Goal: Task Accomplishment & Management: Manage account settings

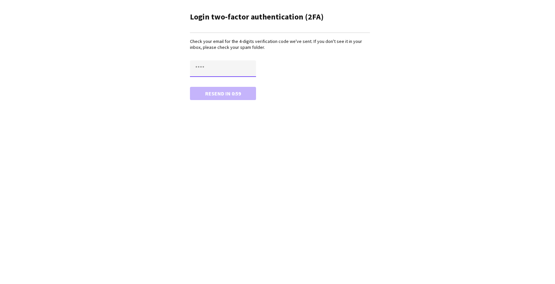
click at [211, 70] on input "text" at bounding box center [223, 69] width 66 height 17
type input "****"
click at [190, 87] on button "Confirm" at bounding box center [223, 93] width 66 height 13
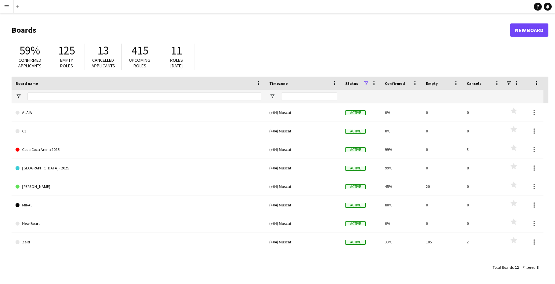
click at [6, 6] on app-icon "Menu" at bounding box center [6, 6] width 5 height 5
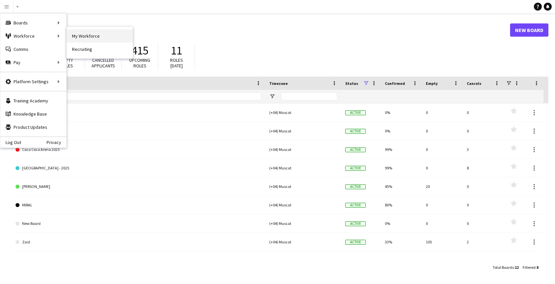
click at [74, 34] on link "My Workforce" at bounding box center [100, 35] width 66 height 13
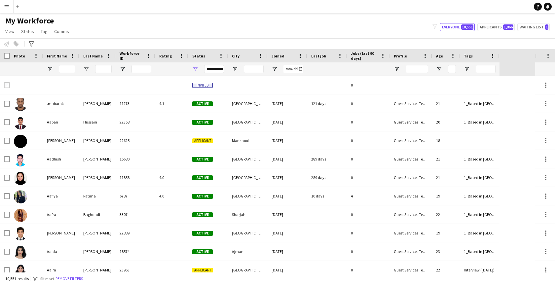
click at [5, 4] on app-icon "Menu" at bounding box center [6, 6] width 5 height 5
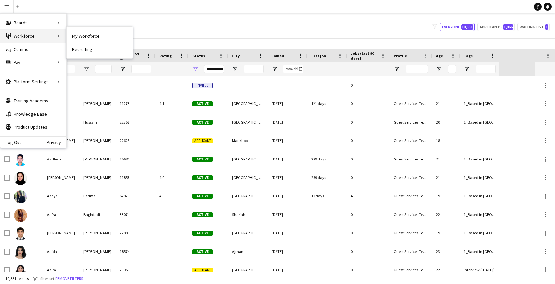
click at [42, 33] on div "Workforce Workforce" at bounding box center [33, 35] width 66 height 13
click at [218, 40] on div "Notify workforce Add to tag Select at least one crew to tag him or her. Advance…" at bounding box center [277, 43] width 555 height 11
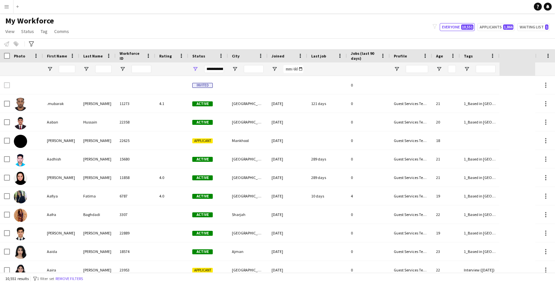
click at [81, 274] on div "10,551 results filter-1 1 filter set Remove filters" at bounding box center [277, 278] width 555 height 11
click at [82, 277] on button "Remove filters" at bounding box center [69, 278] width 30 height 7
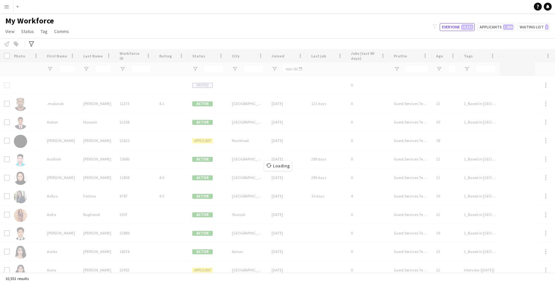
click at [199, 70] on div at bounding box center [208, 68] width 40 height 13
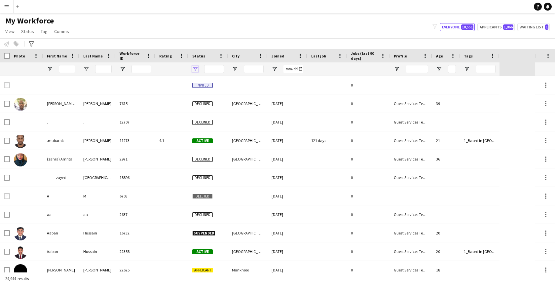
click at [195, 69] on span "Open Filter Menu" at bounding box center [195, 69] width 6 height 6
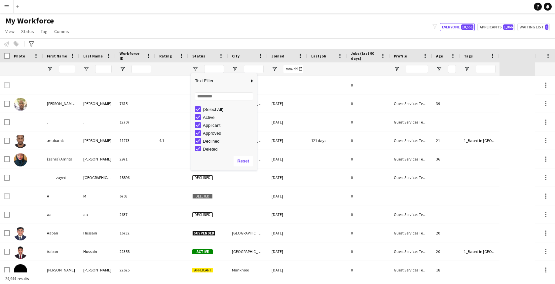
click at [210, 109] on div "(Select All)" at bounding box center [229, 109] width 52 height 5
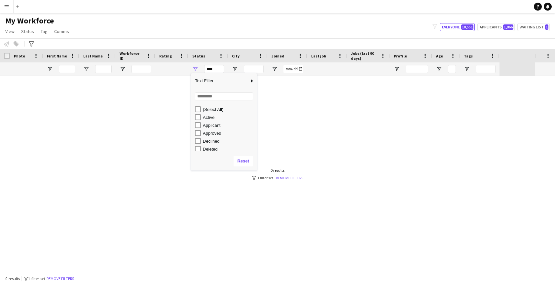
click at [211, 118] on div "Active" at bounding box center [229, 117] width 52 height 5
type input "**********"
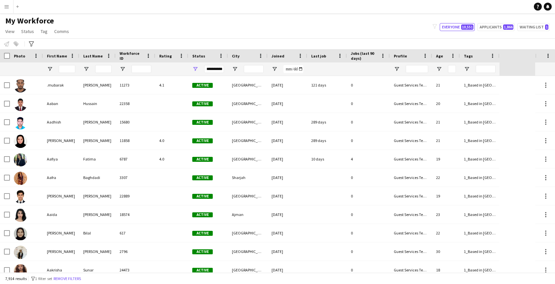
click at [198, 25] on div "My Workforce View Views Default view New view Update view Delete view Edit name…" at bounding box center [277, 27] width 555 height 22
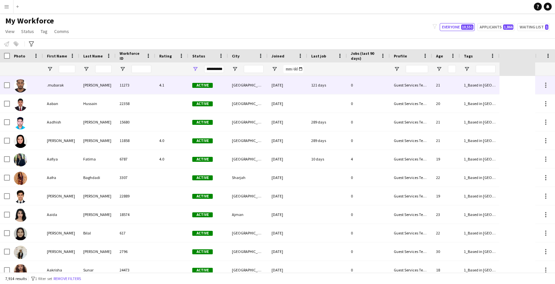
click at [125, 89] on div "11273" at bounding box center [136, 85] width 40 height 18
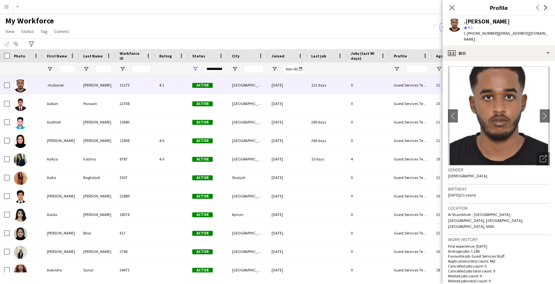
click at [95, 47] on div "Notify workforce Add to tag Select at least one crew to tag him or her. Advance…" at bounding box center [277, 43] width 555 height 11
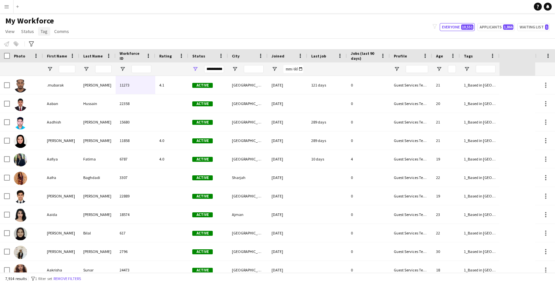
click at [41, 32] on span "Tag" at bounding box center [44, 31] width 7 height 6
click at [183, 21] on div "My Workforce View Views Default view New view Update view Delete view Edit name…" at bounding box center [277, 27] width 555 height 22
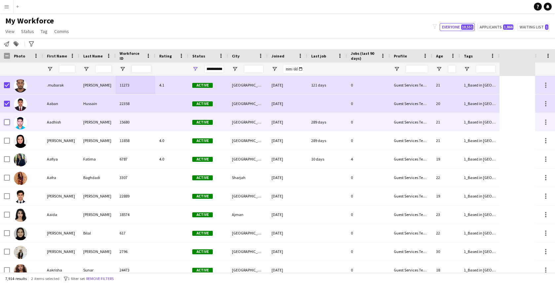
click at [10, 114] on div "Aadhish Sreejith 15680 Active Abu Dhabi 07-10-2024 289 days 0 Guest Services Te…" at bounding box center [250, 122] width 500 height 19
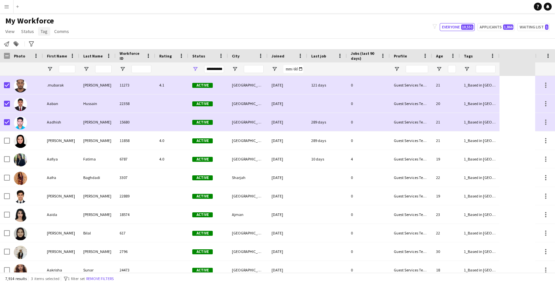
click at [44, 35] on link "Tag" at bounding box center [44, 31] width 12 height 9
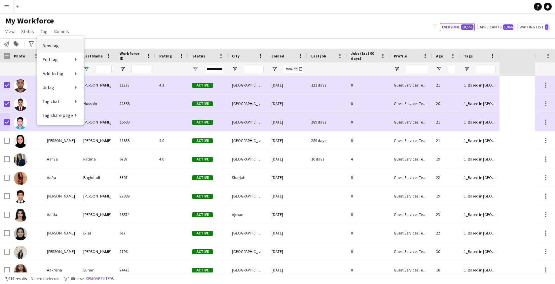
click at [54, 45] on span "New tag" at bounding box center [51, 46] width 16 height 6
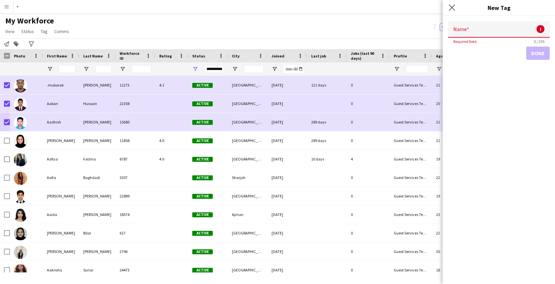
click at [448, 10] on app-icon "Close pop-in" at bounding box center [453, 8] width 10 height 10
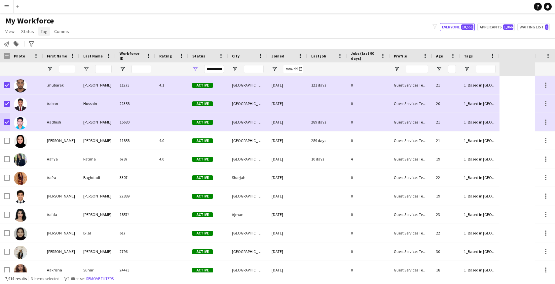
click at [41, 28] on link "Tag" at bounding box center [44, 31] width 12 height 9
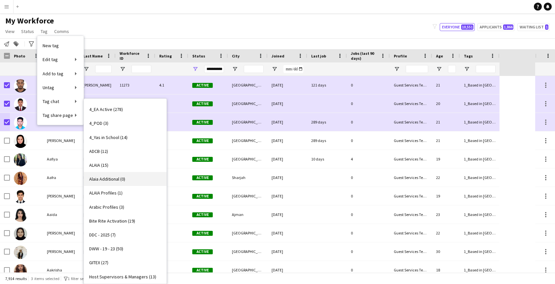
scroll to position [155, 0]
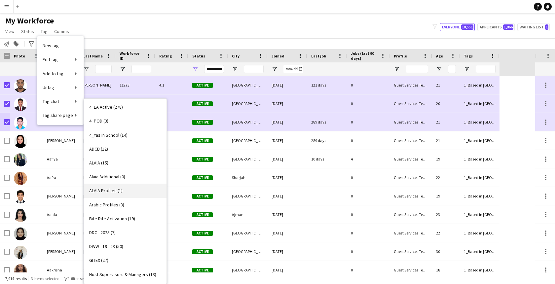
click at [120, 192] on span "ALAIA Profiles (1)" at bounding box center [105, 191] width 33 height 6
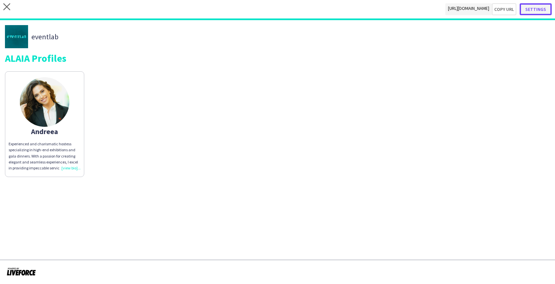
click at [545, 12] on button "Settings" at bounding box center [536, 9] width 32 height 12
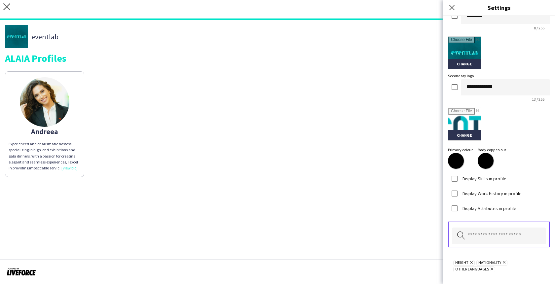
scroll to position [170, 0]
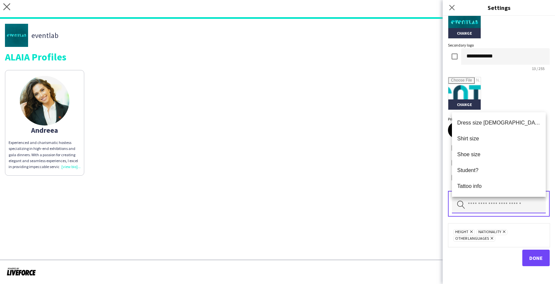
click at [493, 211] on input "text" at bounding box center [499, 205] width 94 height 17
click at [481, 224] on div "Height Remove Nationality Remove Other languages Remove" at bounding box center [499, 236] width 102 height 24
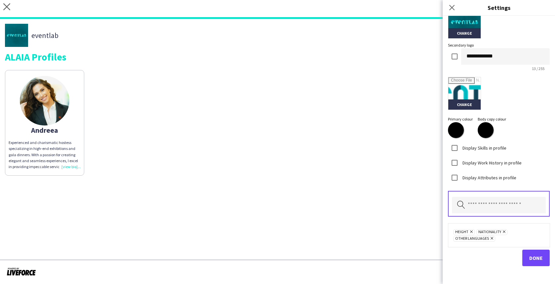
click at [284, 147] on div "Andreea Experienced and charismatic hostess specializing in high-end exhibition…" at bounding box center [278, 121] width 546 height 109
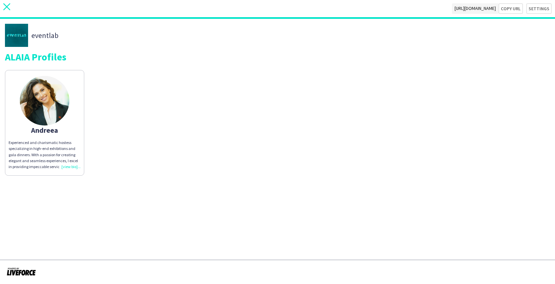
click at [6, 6] on icon at bounding box center [6, 6] width 7 height 7
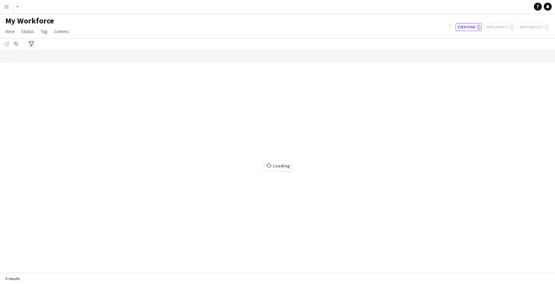
click at [32, 43] on icon "Advanced filters" at bounding box center [31, 43] width 5 height 5
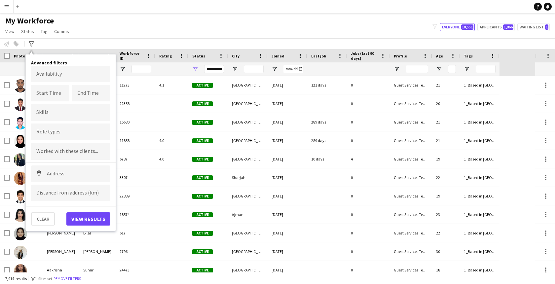
click at [87, 127] on div at bounding box center [70, 132] width 79 height 17
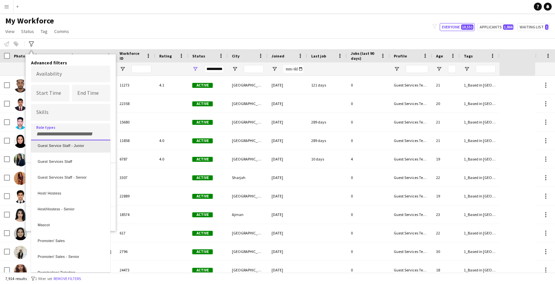
scroll to position [50, 0]
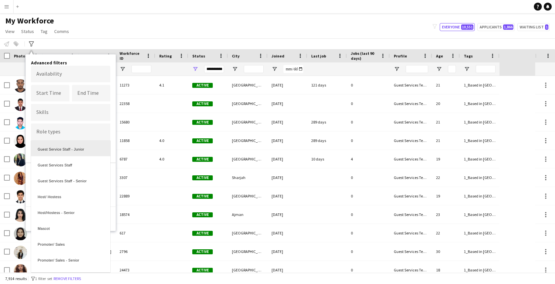
click at [156, 41] on div at bounding box center [277, 142] width 555 height 284
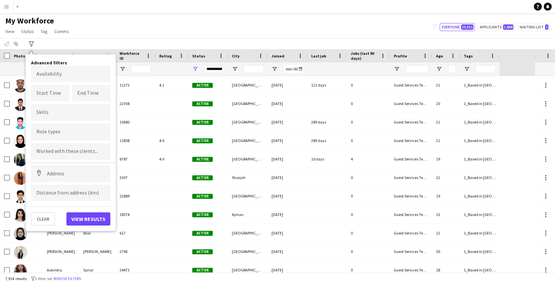
click at [95, 16] on div "My Workforce View Views Default view New view Update view Delete view Edit name…" at bounding box center [277, 27] width 555 height 22
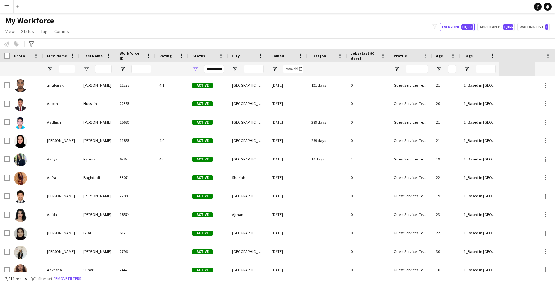
click at [5, 7] on app-icon "Menu" at bounding box center [6, 6] width 5 height 5
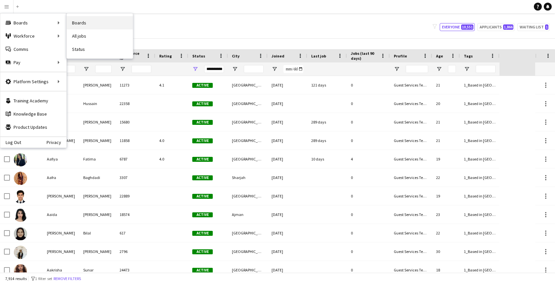
click at [86, 20] on link "Boards" at bounding box center [100, 22] width 66 height 13
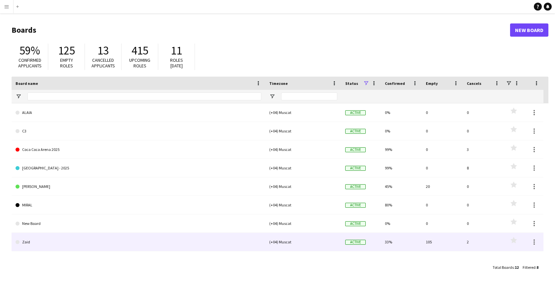
click at [72, 242] on link "Zaid" at bounding box center [139, 242] width 246 height 19
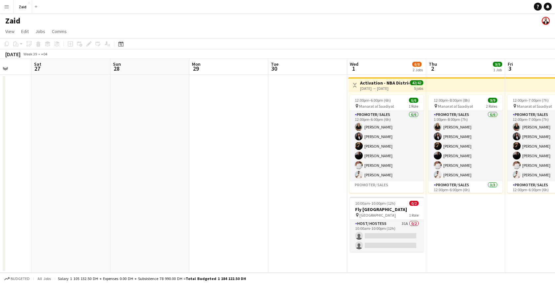
scroll to position [0, 221]
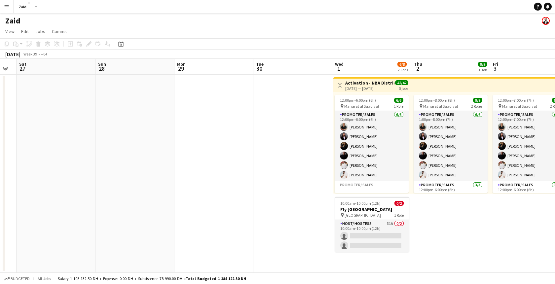
click at [183, 96] on app-date-cell at bounding box center [214, 174] width 79 height 198
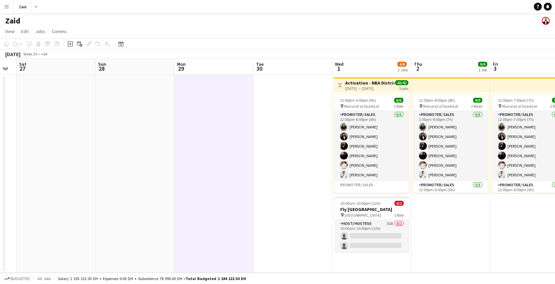
click at [216, 111] on app-date-cell at bounding box center [214, 174] width 79 height 198
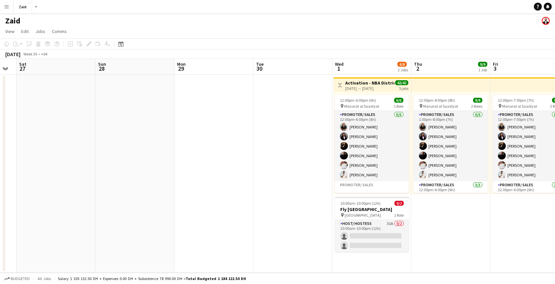
click at [215, 111] on app-date-cell at bounding box center [214, 174] width 79 height 198
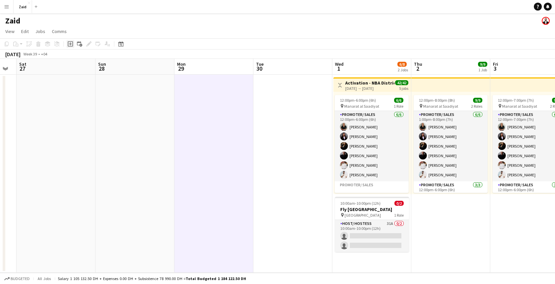
click at [71, 45] on icon "Add job" at bounding box center [70, 43] width 5 height 5
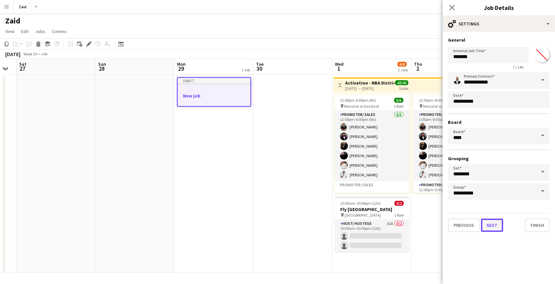
click at [495, 226] on button "Next" at bounding box center [492, 225] width 22 height 13
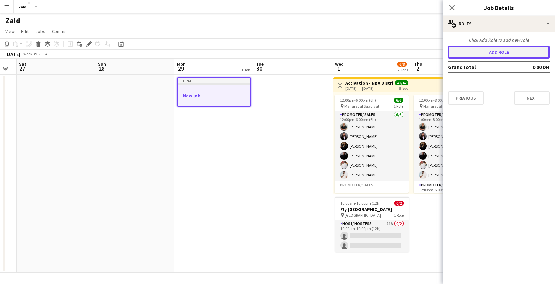
click at [504, 54] on button "Add role" at bounding box center [499, 52] width 102 height 13
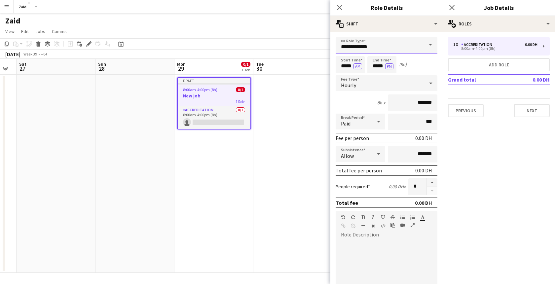
click at [414, 39] on input "**********" at bounding box center [387, 45] width 102 height 17
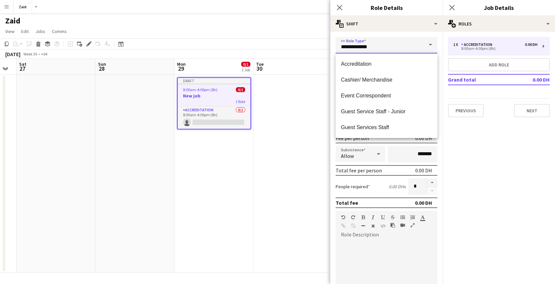
click at [413, 41] on input "**********" at bounding box center [387, 45] width 102 height 17
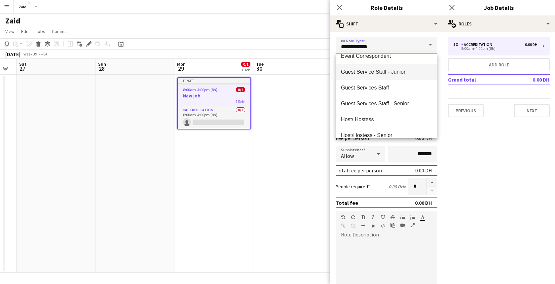
scroll to position [42, 0]
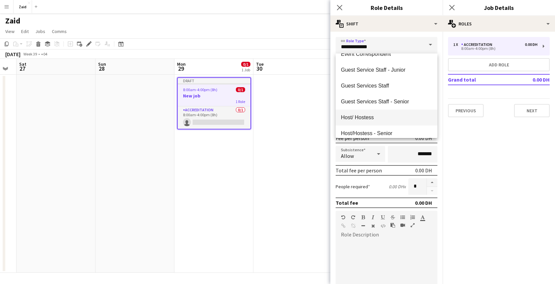
click at [397, 115] on span "Host/ Hostess" at bounding box center [386, 117] width 91 height 6
type input "**********"
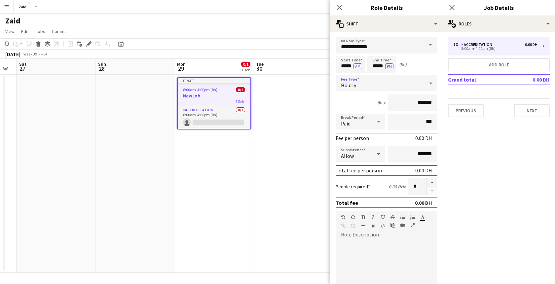
click at [372, 82] on div "Hourly" at bounding box center [380, 83] width 89 height 16
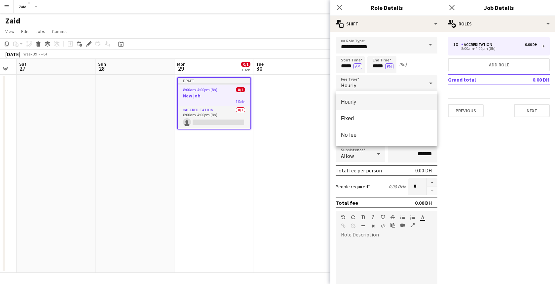
click at [376, 85] on div at bounding box center [277, 142] width 555 height 284
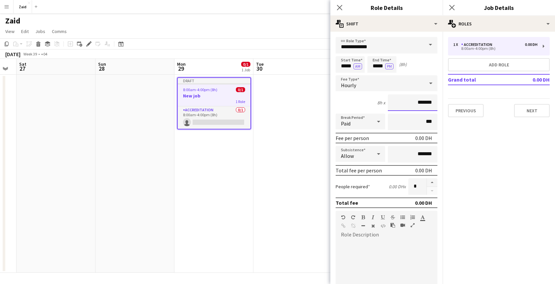
click at [408, 107] on input "*******" at bounding box center [413, 103] width 50 height 17
click at [411, 155] on input "*******" at bounding box center [413, 154] width 50 height 17
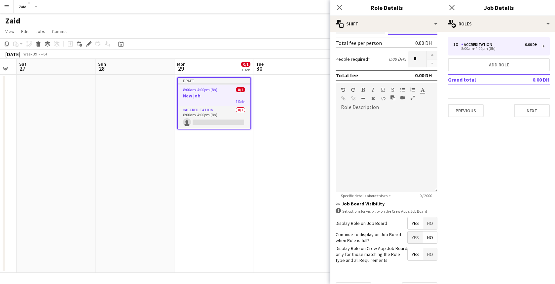
scroll to position [144, 0]
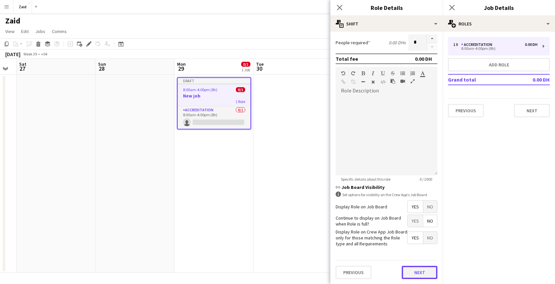
click at [429, 272] on button "Next" at bounding box center [420, 272] width 36 height 13
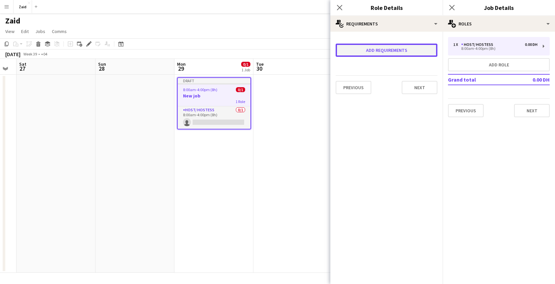
click at [399, 48] on button "Add requirements" at bounding box center [387, 50] width 102 height 13
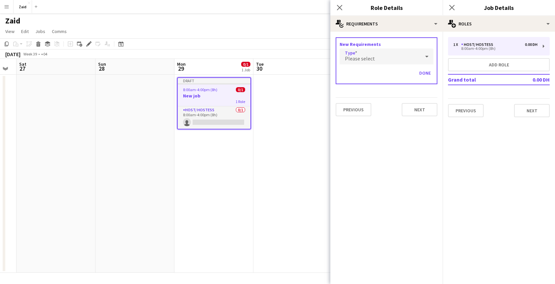
click at [399, 54] on div "Please select" at bounding box center [380, 57] width 81 height 16
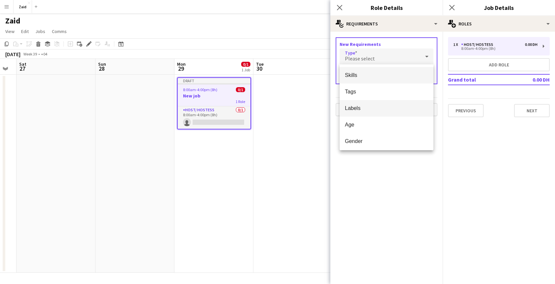
scroll to position [19, 0]
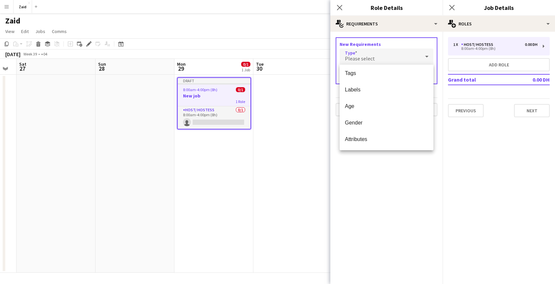
click at [399, 167] on div at bounding box center [277, 142] width 555 height 284
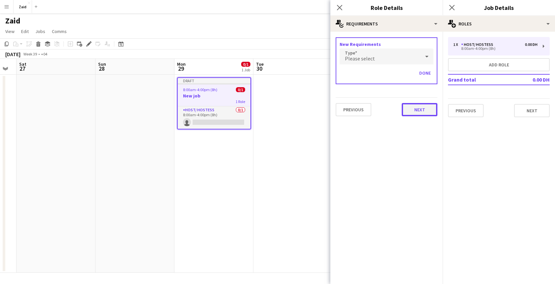
click at [415, 113] on button "Next" at bounding box center [420, 109] width 36 height 13
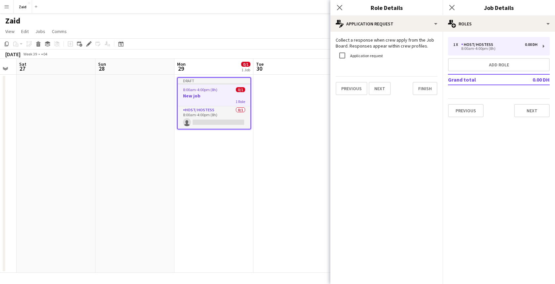
click at [373, 54] on label "Application request" at bounding box center [366, 55] width 34 height 5
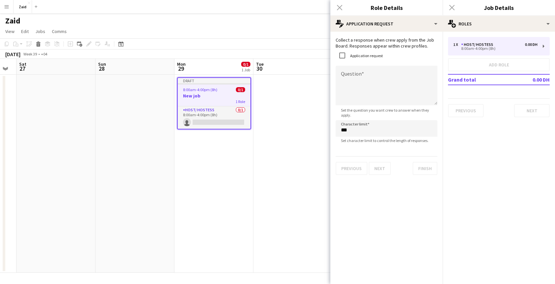
click at [350, 52] on div "Application request" at bounding box center [359, 55] width 47 height 13
click at [351, 54] on label "Application request" at bounding box center [366, 55] width 34 height 5
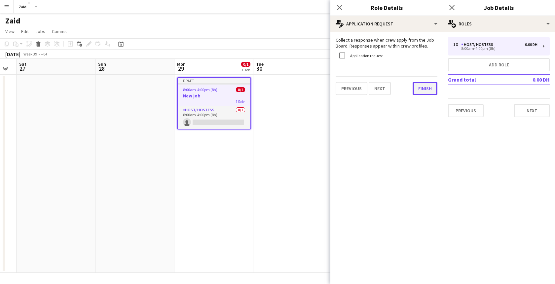
click at [418, 88] on button "Finish" at bounding box center [425, 88] width 25 height 13
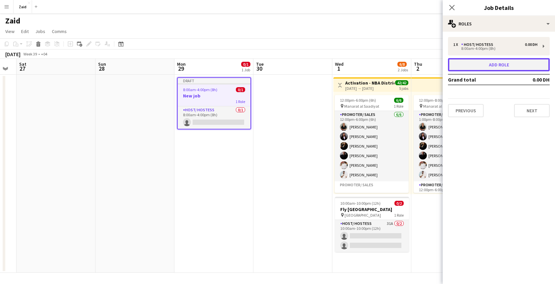
click at [497, 68] on button "Add role" at bounding box center [499, 64] width 102 height 13
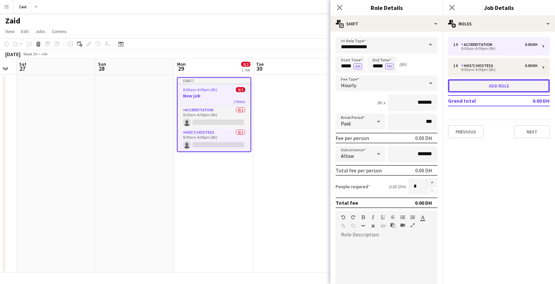
click at [487, 82] on button "Add role" at bounding box center [499, 85] width 102 height 13
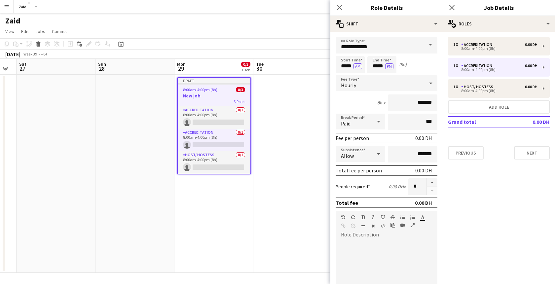
click at [487, 99] on div "1 x Accreditation 0.00 DH 8:00am-4:00pm (8h) 1 x Accreditation 0.00 DH 8:00am-4…" at bounding box center [499, 98] width 112 height 123
click at [487, 104] on button "Add role" at bounding box center [499, 107] width 102 height 13
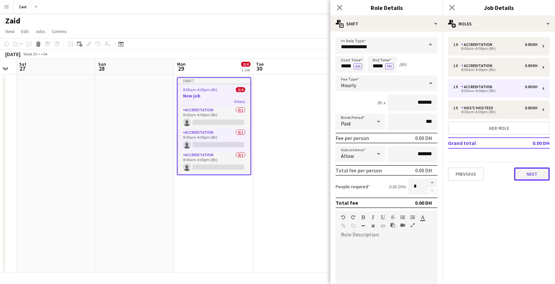
click at [527, 177] on button "Next" at bounding box center [532, 174] width 36 height 13
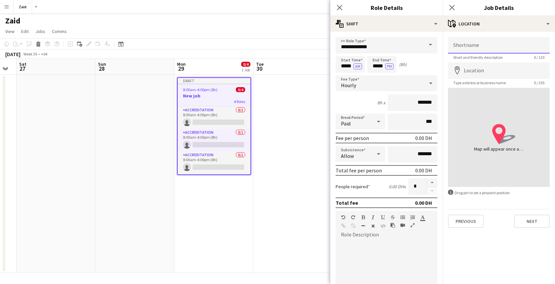
click at [483, 42] on input "Shortname" at bounding box center [499, 45] width 102 height 17
click at [485, 65] on input "Location" at bounding box center [499, 70] width 102 height 17
click at [524, 224] on button "Next" at bounding box center [532, 221] width 36 height 13
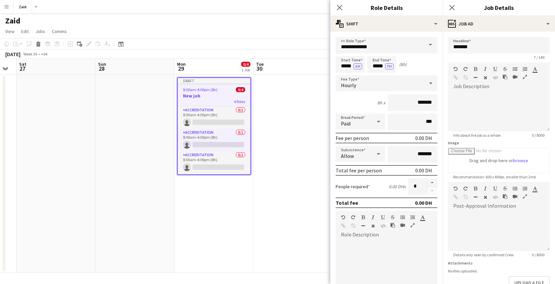
scroll to position [42, 0]
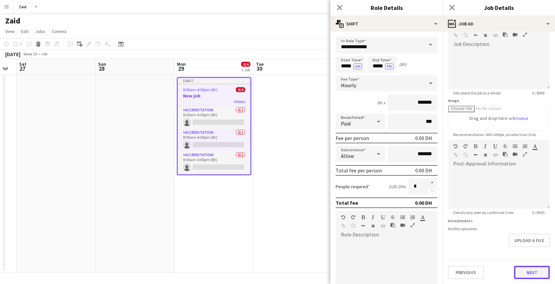
click at [531, 272] on button "Next" at bounding box center [532, 272] width 36 height 13
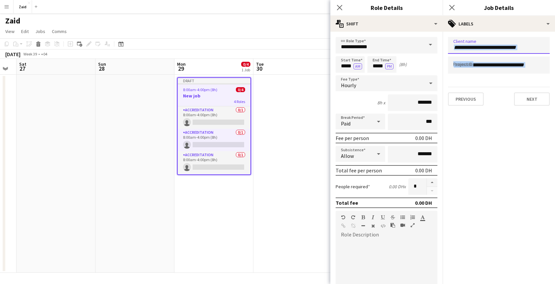
drag, startPoint x: 460, startPoint y: 51, endPoint x: 491, endPoint y: 85, distance: 46.4
click at [491, 85] on form "Client name Project ID Previous Next" at bounding box center [499, 71] width 112 height 69
click at [514, 99] on button "Next" at bounding box center [532, 99] width 36 height 13
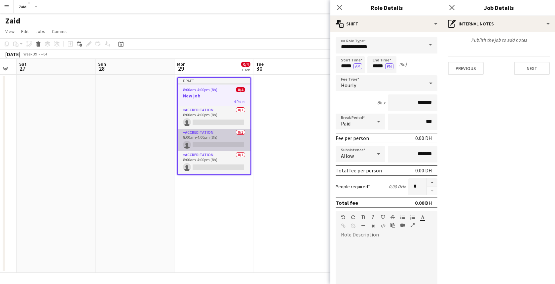
click at [250, 146] on app-card-role "Accreditation 0/1 8:00am-4:00pm (8h) single-neutral-actions" at bounding box center [214, 140] width 73 height 22
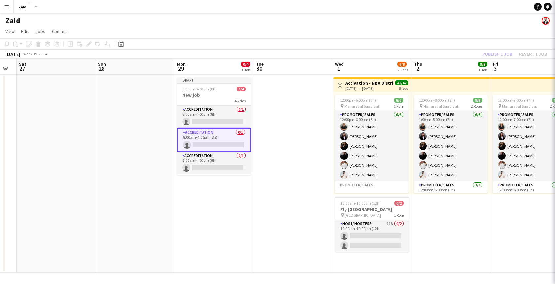
click at [233, 100] on div "4 Roles" at bounding box center [214, 100] width 74 height 5
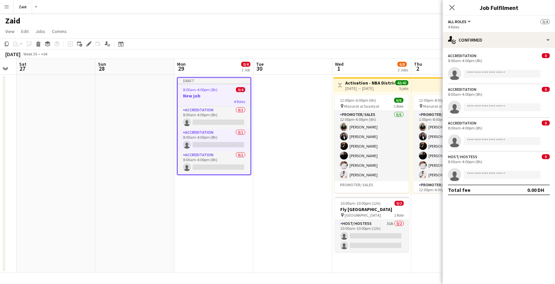
click at [291, 140] on app-date-cell at bounding box center [293, 174] width 79 height 198
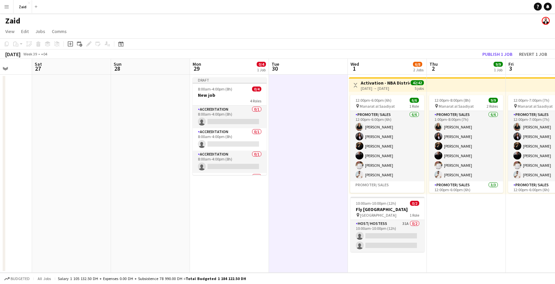
scroll to position [0, 205]
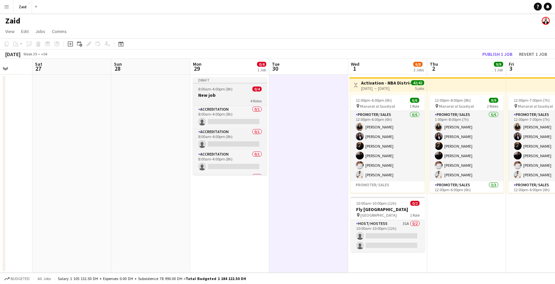
click at [228, 88] on span "8:00am-4:00pm (8h)" at bounding box center [215, 89] width 34 height 5
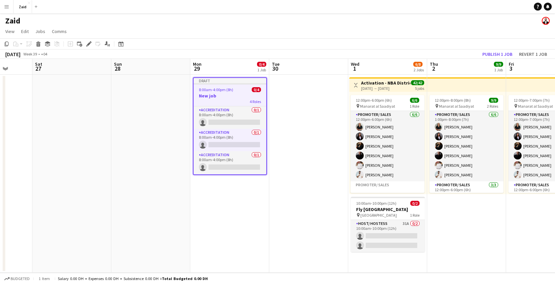
click at [336, 129] on app-date-cell at bounding box center [308, 174] width 79 height 198
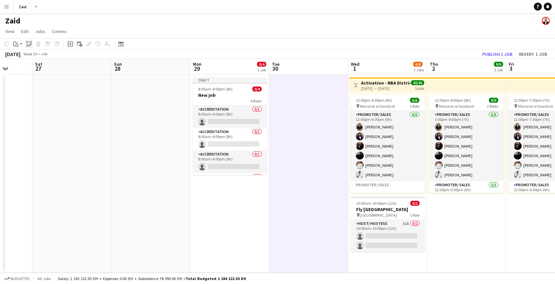
click at [30, 44] on icon "Paste linked Job" at bounding box center [28, 43] width 5 height 5
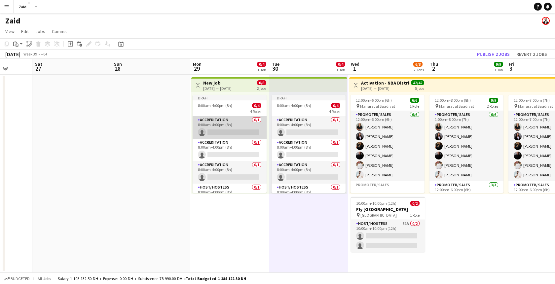
click at [248, 133] on app-card-role "Accreditation 0/1 8:00am-4:00pm (8h) single-neutral-actions" at bounding box center [230, 127] width 74 height 22
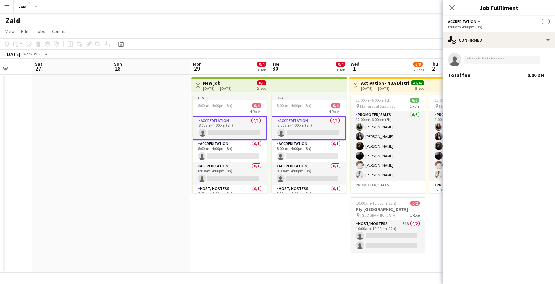
click at [242, 92] on div "Draft 8:00am-4:00pm (8h) 0/4 4 Roles Accreditation 0/1 8:00am-4:00pm (8h) singl…" at bounding box center [230, 143] width 78 height 102
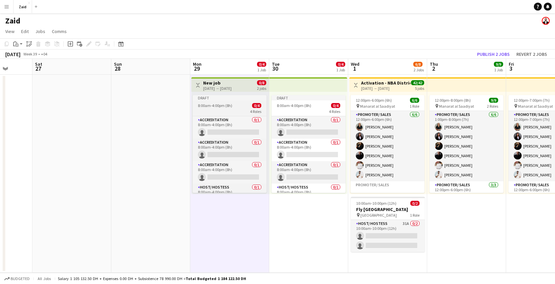
click at [246, 104] on div "8:00am-4:00pm (8h) 0/4" at bounding box center [230, 105] width 74 height 5
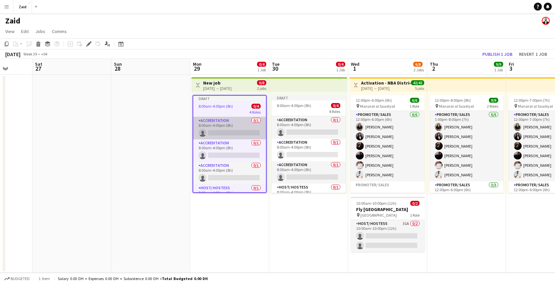
click at [259, 133] on app-card-role "Accreditation 0/1 8:00am-4:00pm (8h) single-neutral-actions" at bounding box center [229, 128] width 73 height 22
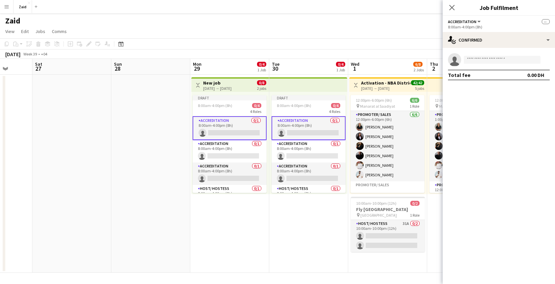
click at [255, 132] on app-card-role "Accreditation 0/1 8:00am-4:00pm (8h) single-neutral-actions" at bounding box center [230, 128] width 74 height 24
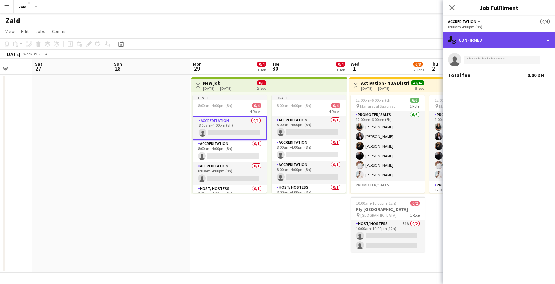
click at [522, 42] on div "single-neutral-actions-check-2 Confirmed" at bounding box center [499, 40] width 112 height 16
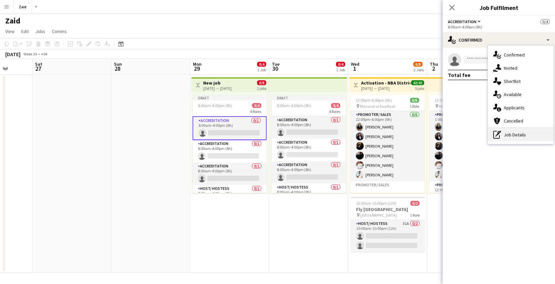
click at [510, 134] on div "pen-write Job Details" at bounding box center [520, 134] width 65 height 13
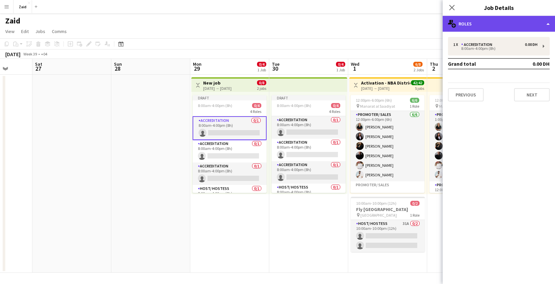
click at [495, 30] on div "multiple-users-add Roles" at bounding box center [499, 24] width 112 height 16
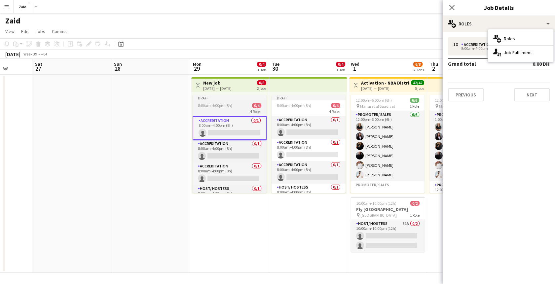
click at [236, 104] on div "8:00am-4:00pm (8h) 0/4" at bounding box center [230, 105] width 74 height 5
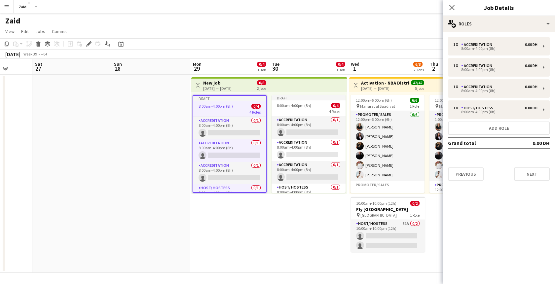
click at [236, 104] on div "8:00am-4:00pm (8h) 0/4" at bounding box center [229, 106] width 73 height 5
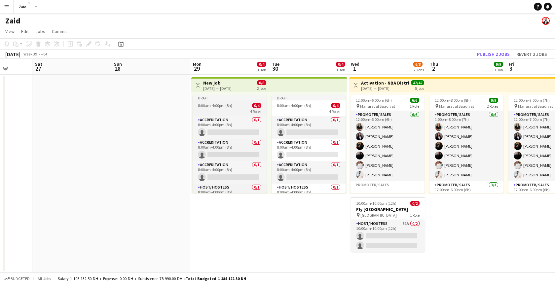
click at [234, 104] on div "8:00am-4:00pm (8h) 0/4" at bounding box center [230, 105] width 74 height 5
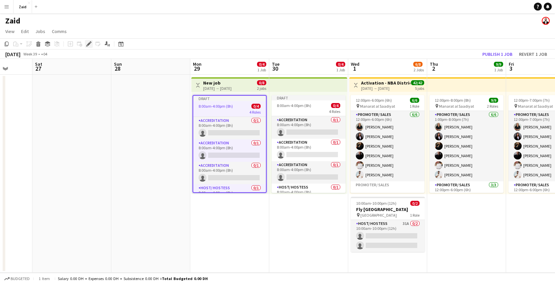
click at [89, 43] on icon at bounding box center [89, 44] width 4 height 4
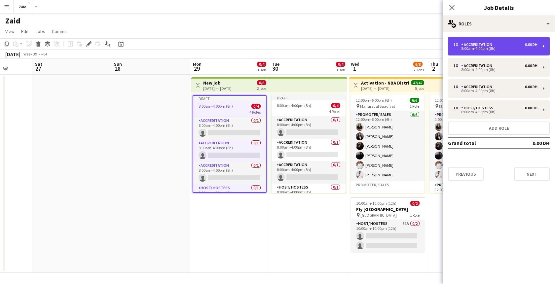
click at [467, 46] on div "Accreditation" at bounding box center [479, 44] width 34 height 5
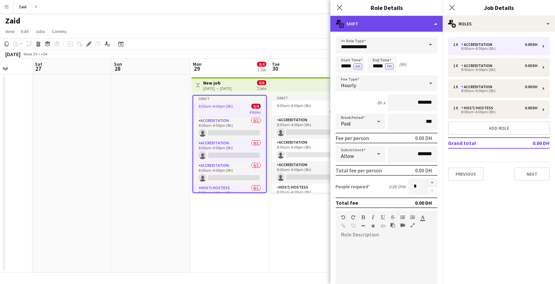
click at [396, 28] on div "multiple-actions-text Shift" at bounding box center [387, 24] width 112 height 16
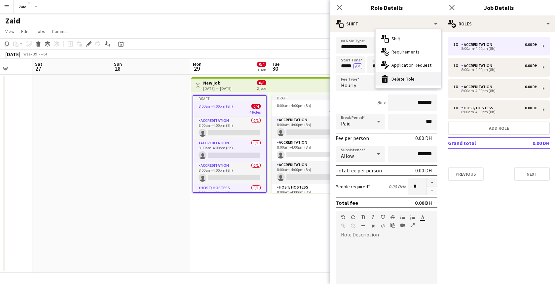
click at [400, 78] on div "bin-2 Delete Role" at bounding box center [408, 78] width 65 height 13
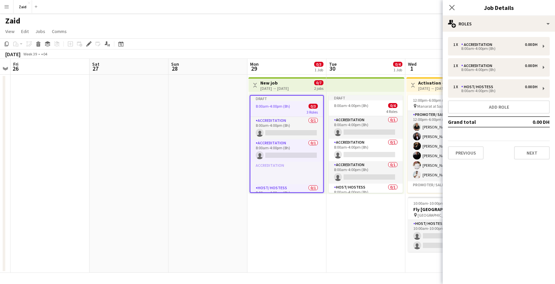
scroll to position [0, 166]
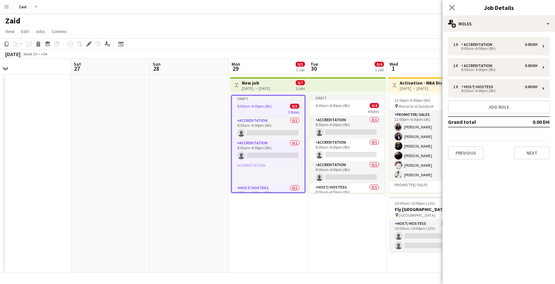
click at [267, 85] on h3 "New job" at bounding box center [256, 83] width 28 height 6
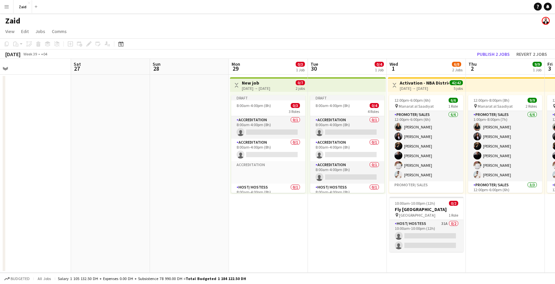
click at [270, 93] on div "Draft 8:00am-4:00pm (8h) 0/3 3 Roles Accreditation 0/1 8:00am-4:00pm (8h) singl…" at bounding box center [269, 143] width 78 height 102
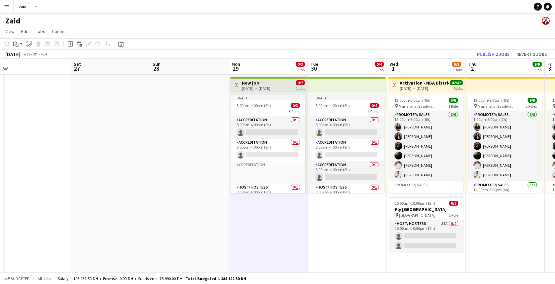
click at [270, 88] on div "29-09-2025 → 30-09-2025" at bounding box center [256, 88] width 28 height 5
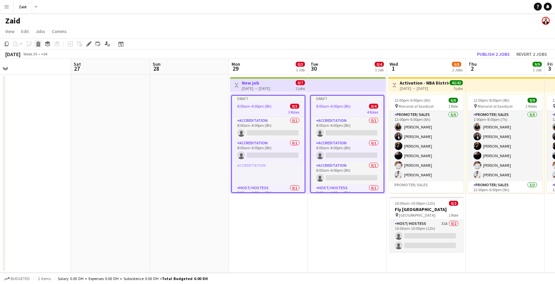
click at [39, 43] on icon at bounding box center [39, 44] width 4 height 3
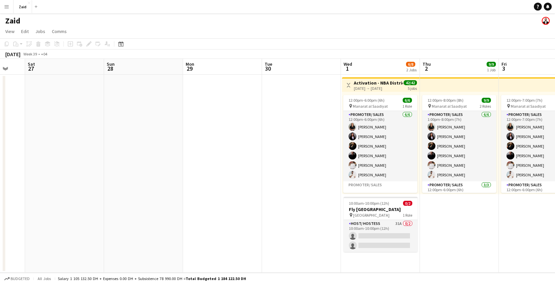
scroll to position [0, 292]
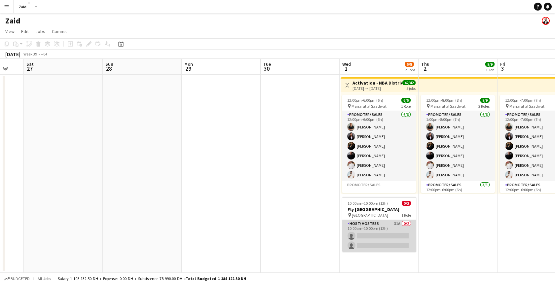
click at [367, 240] on app-card-role "Host/ Hostess 31A 0/2 10:00am-10:00pm (12h) single-neutral-actions single-neutr…" at bounding box center [380, 236] width 74 height 32
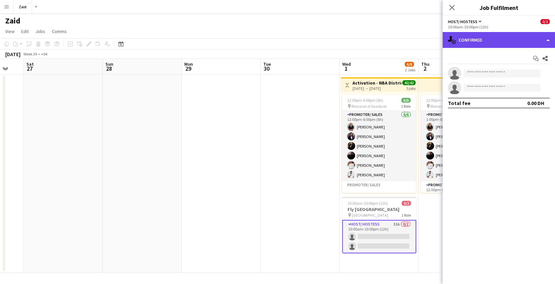
click at [497, 40] on div "single-neutral-actions-check-2 Confirmed" at bounding box center [499, 40] width 112 height 16
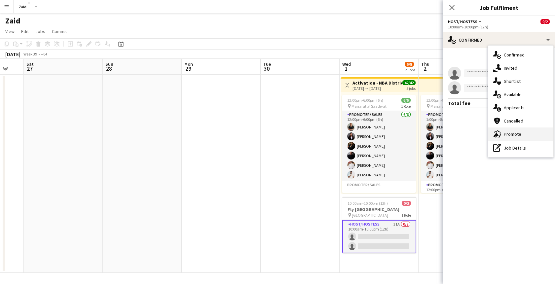
click at [515, 138] on div "advertising-megaphone Promote" at bounding box center [520, 134] width 65 height 13
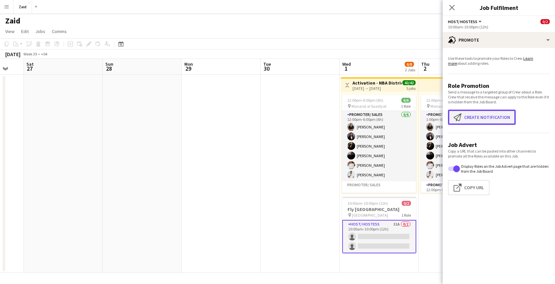
click at [494, 118] on button "Create notification Create notification" at bounding box center [482, 117] width 68 height 15
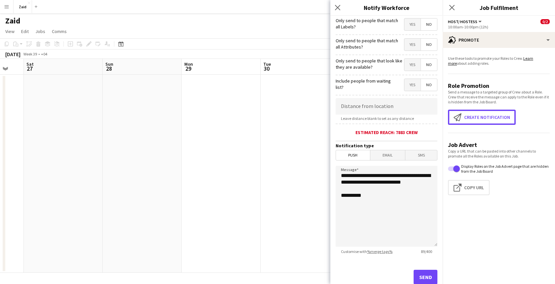
scroll to position [81, 0]
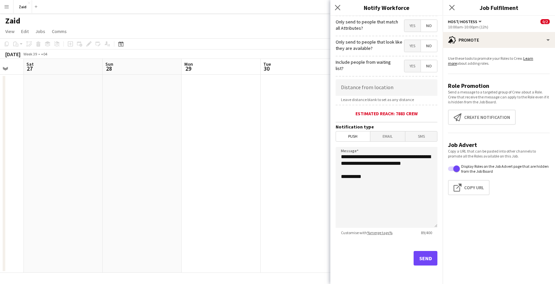
click at [274, 202] on app-date-cell at bounding box center [300, 174] width 79 height 198
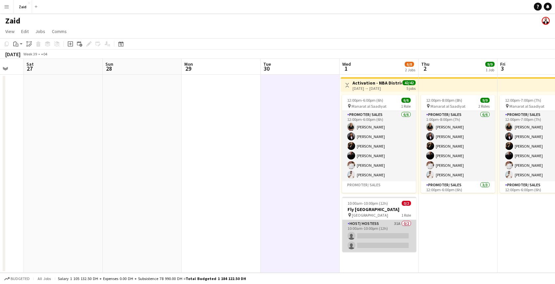
click at [374, 236] on app-card-role "Host/ Hostess 31A 0/2 10:00am-10:00pm (12h) single-neutral-actions single-neutr…" at bounding box center [380, 236] width 74 height 32
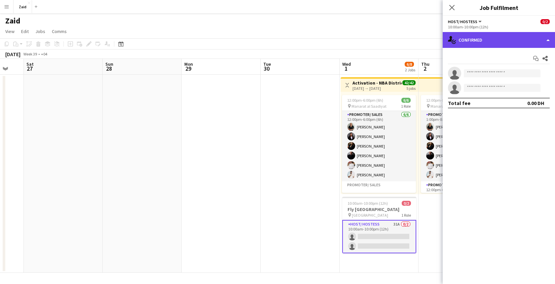
click at [503, 38] on div "single-neutral-actions-check-2 Confirmed" at bounding box center [499, 40] width 112 height 16
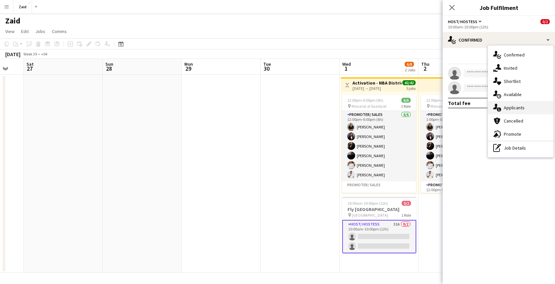
click at [514, 110] on span "Applicants" at bounding box center [514, 108] width 21 height 6
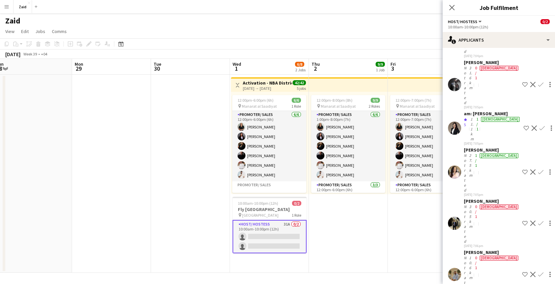
scroll to position [0, 0]
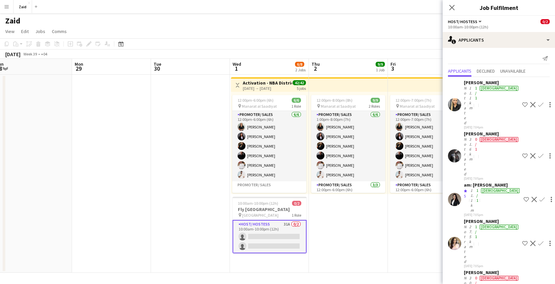
click at [524, 197] on app-icon "Shortlist crew" at bounding box center [526, 199] width 5 height 5
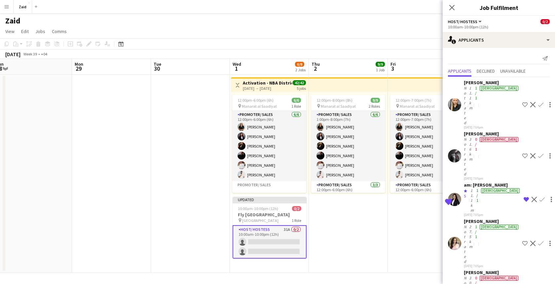
click at [524, 196] on button "Remove crew from shortlist" at bounding box center [527, 200] width 8 height 8
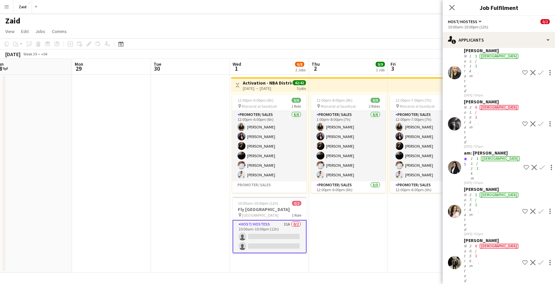
scroll to position [38, 0]
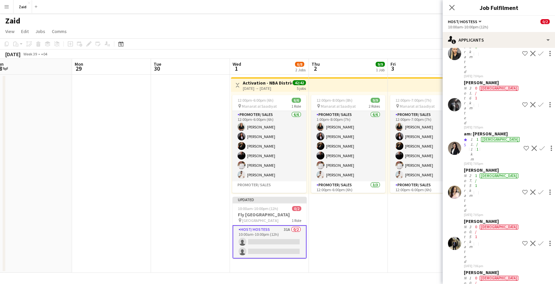
scroll to position [61, 0]
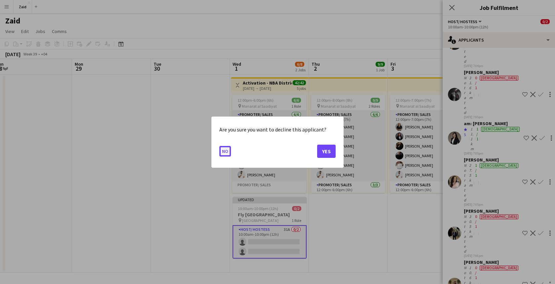
click at [227, 150] on button "No" at bounding box center [226, 151] width 12 height 11
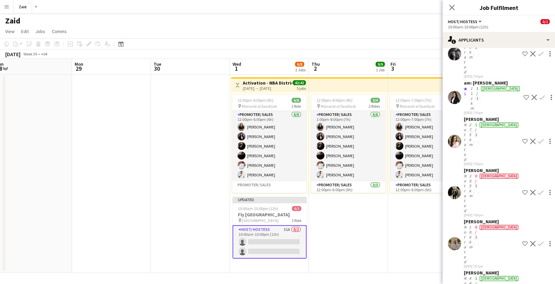
scroll to position [120, 0]
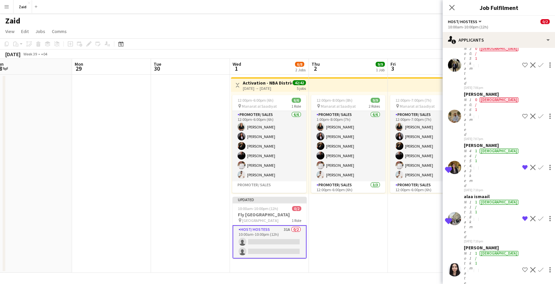
scroll to position [231, 0]
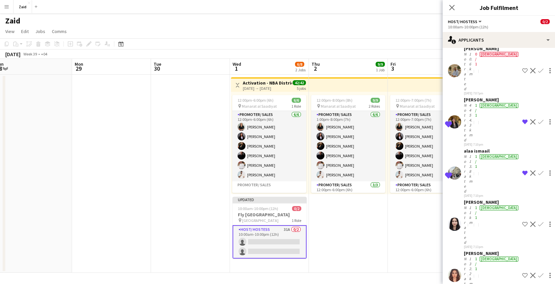
scroll to position [277, 0]
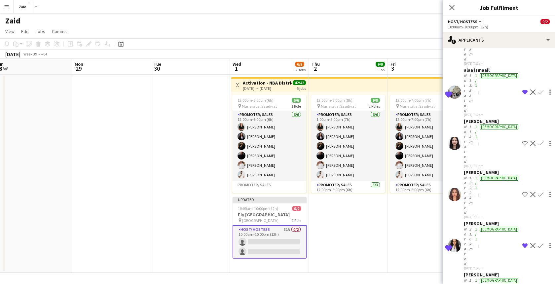
scroll to position [362, 0]
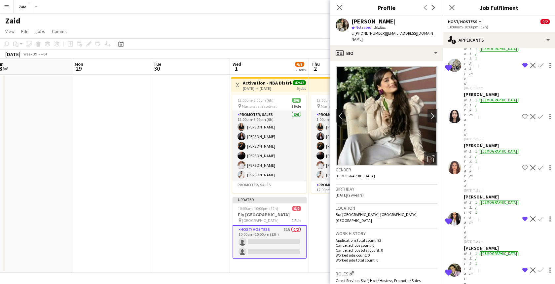
scroll to position [385, 0]
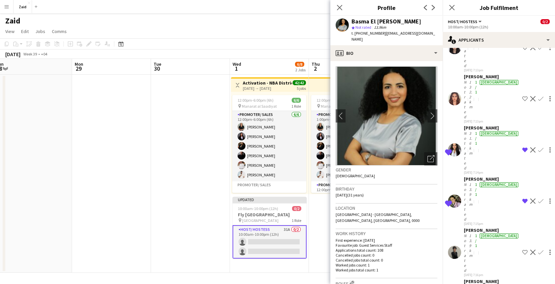
scroll to position [460, 0]
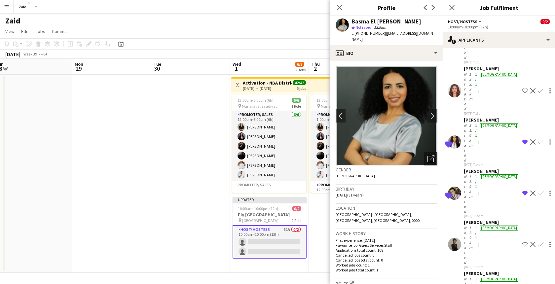
click at [431, 155] on icon "Open photos pop-in" at bounding box center [431, 158] width 7 height 7
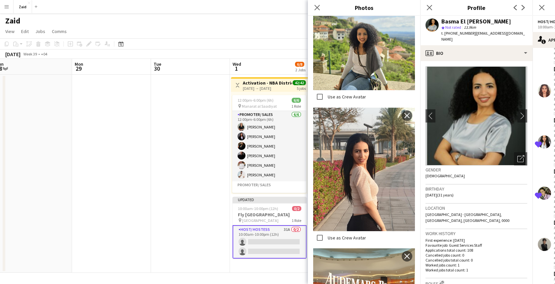
scroll to position [1257, 0]
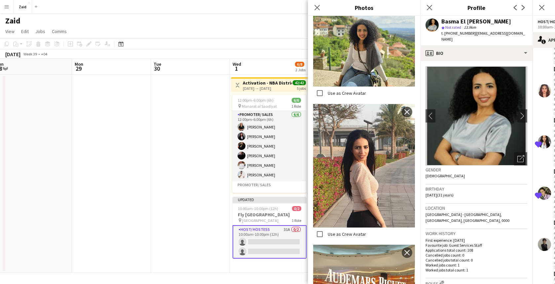
click at [481, 205] on h3 "Location" at bounding box center [477, 208] width 102 height 6
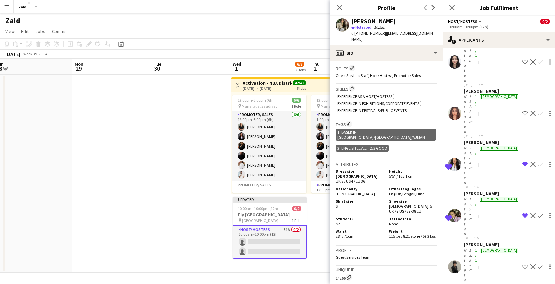
scroll to position [460, 0]
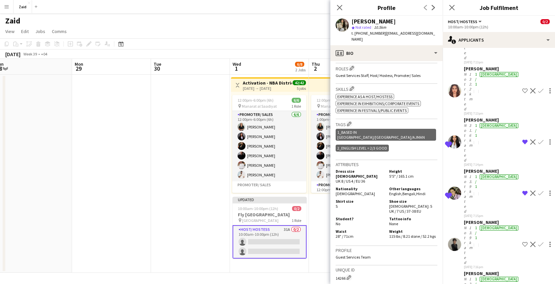
click at [341, 246] on div "Profile Guest Services Team" at bounding box center [387, 256] width 102 height 20
click at [311, 239] on app-date-cell "12:00pm-8:00pm (8h) 9/9 pin Manarat al Saadiyat 2 Roles Promoter/ Sales [DATE] …" at bounding box center [348, 174] width 79 height 198
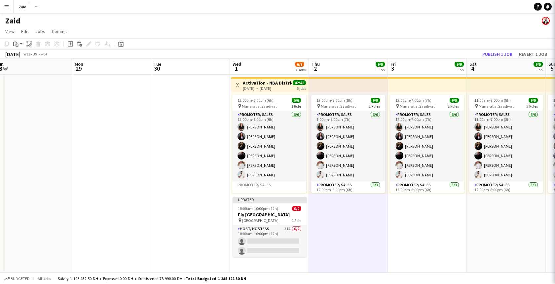
scroll to position [0, 0]
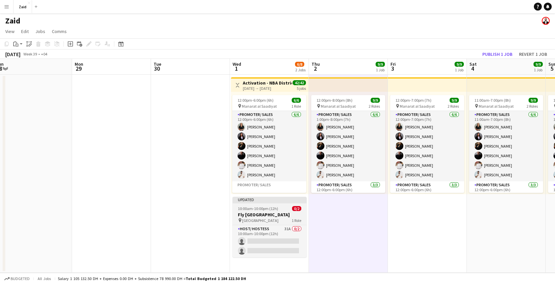
click at [283, 212] on h3 "Fly [GEOGRAPHIC_DATA]" at bounding box center [270, 215] width 74 height 6
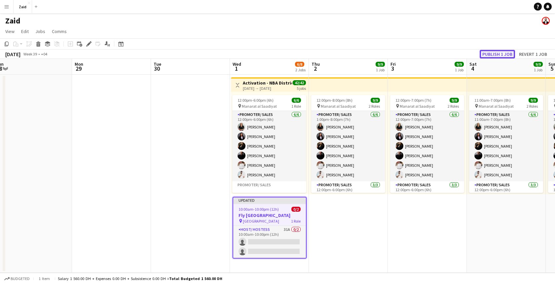
click at [499, 53] on button "Publish 1 job" at bounding box center [497, 54] width 35 height 9
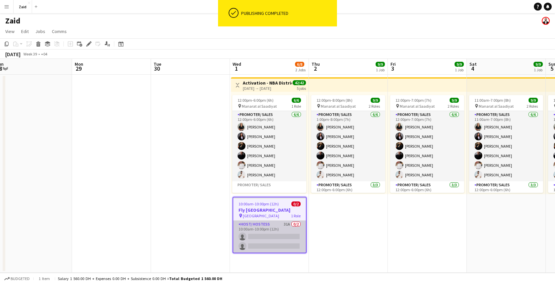
click at [258, 238] on app-card-role "Host/ Hostess 31A 0/2 10:00am-10:00pm (12h) single-neutral-actions single-neutr…" at bounding box center [269, 237] width 73 height 32
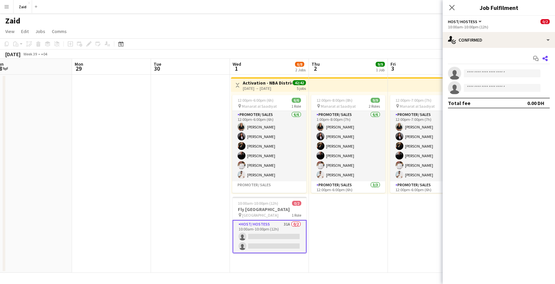
click at [545, 59] on icon at bounding box center [545, 58] width 5 height 5
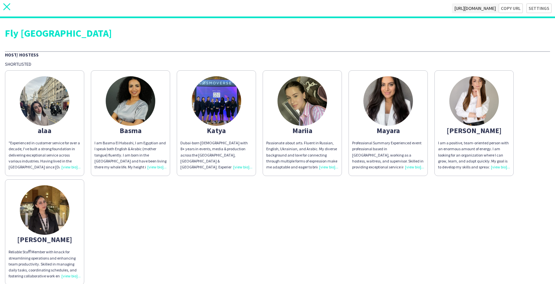
click at [6, 13] on app-icon "close" at bounding box center [6, 8] width 7 height 10
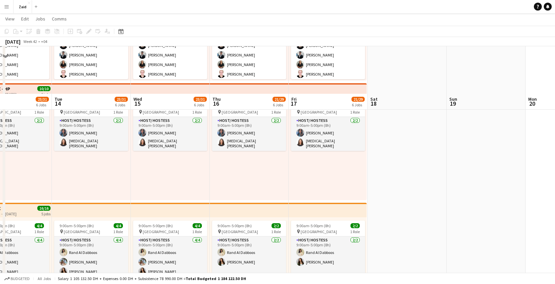
scroll to position [177, 0]
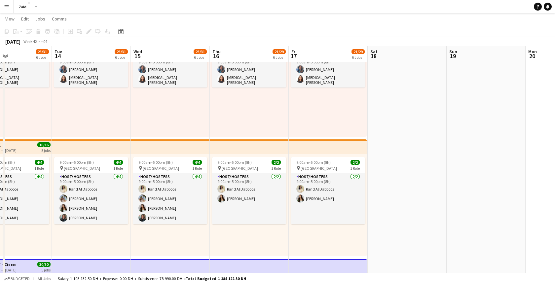
click at [161, 116] on div "9:00am-5:00pm (8h) 2/2 pin Dubai World Trade Center 1 Role Host/ Hostess 2/2 9:…" at bounding box center [170, 85] width 79 height 102
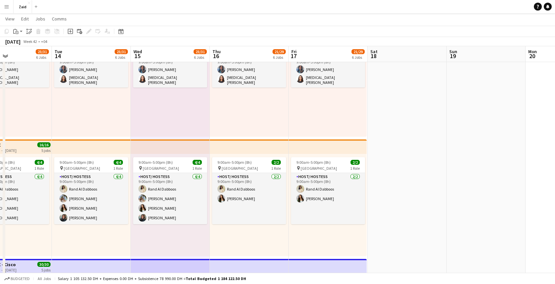
click at [161, 89] on div "9:00am-5:00pm (8h) 2/2 pin Dubai World Trade Center 1 Role Host/ Hostess 2/2 9:…" at bounding box center [170, 85] width 79 height 102
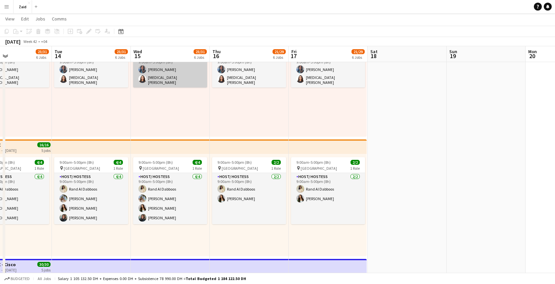
click at [160, 78] on app-card-role "Host/ Hostess 2/2 9:00am-5:00pm (8h) Ghadeer Naser Amira Malek" at bounding box center [170, 71] width 74 height 34
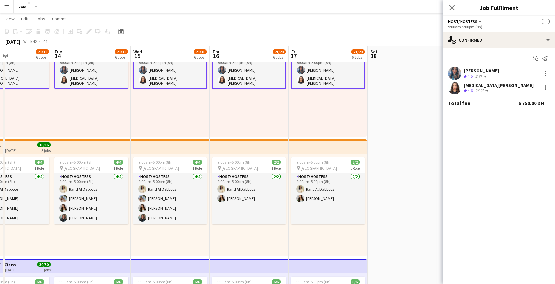
click at [469, 91] on span "4.6" at bounding box center [470, 90] width 5 height 5
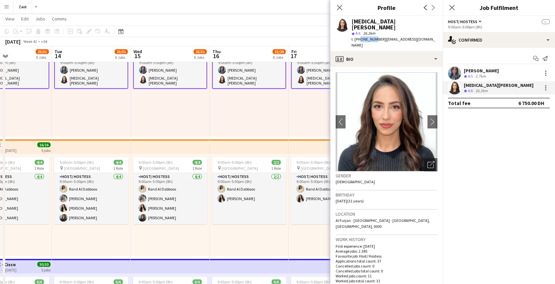
drag, startPoint x: 358, startPoint y: 33, endPoint x: 379, endPoint y: 31, distance: 20.2
click at [379, 37] on span "t. +971508664619" at bounding box center [369, 39] width 34 height 5
drag, startPoint x: 398, startPoint y: 31, endPoint x: 416, endPoint y: 30, distance: 17.9
click at [416, 36] on div "t. +971508664619 | benkadjaamira@outlook.sa" at bounding box center [395, 42] width 86 height 12
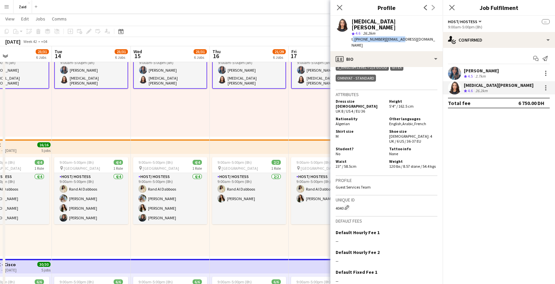
scroll to position [349, 0]
click at [313, 115] on div "9:00am-5:00pm (8h) 2/2 pin Dubai World Trade Center 1 Role Host/ Hostess 2/2 9:…" at bounding box center [328, 85] width 78 height 102
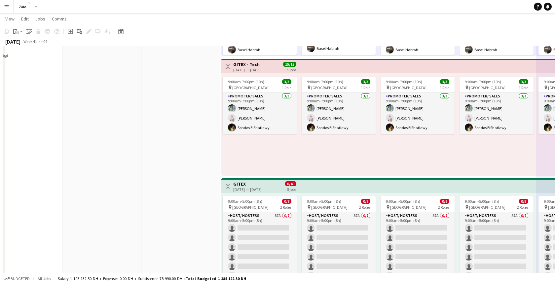
scroll to position [522, 0]
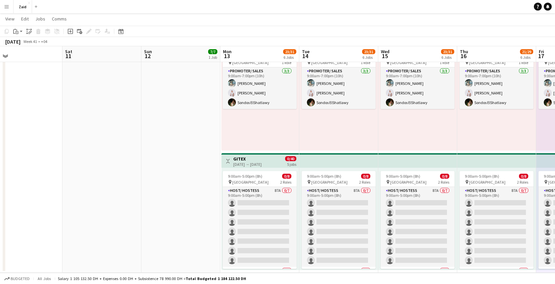
click at [226, 157] on div "Toggle View GITEX 13-10-2025 → 17-10-2025 0/40 5 jobs" at bounding box center [260, 161] width 72 height 11
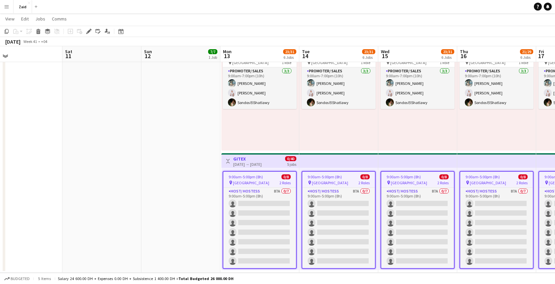
click at [229, 157] on button "Toggle View" at bounding box center [228, 161] width 8 height 8
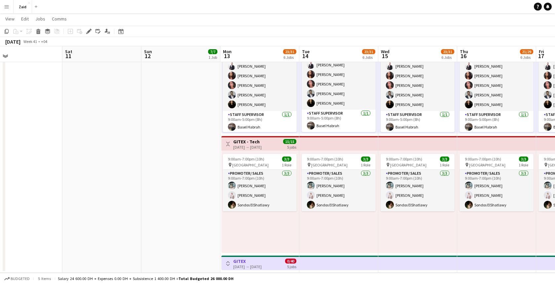
click at [226, 141] on button "Toggle View" at bounding box center [228, 144] width 8 height 8
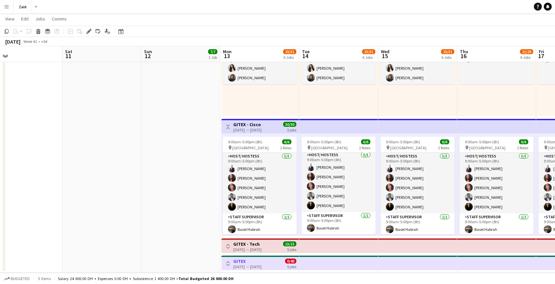
click at [223, 122] on app-top-bar "Toggle View GITEX - Cisco 13-10-2025 → 17-10-2025 30/30 5 jobs" at bounding box center [261, 126] width 78 height 15
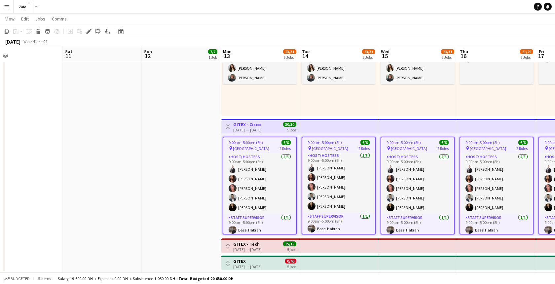
click at [226, 127] on app-icon "Toggle View" at bounding box center [228, 127] width 5 height 5
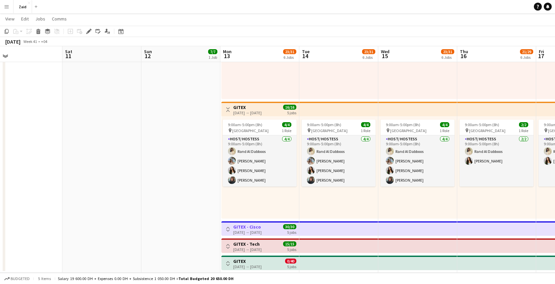
click at [228, 108] on app-icon "Toggle View" at bounding box center [228, 109] width 5 height 5
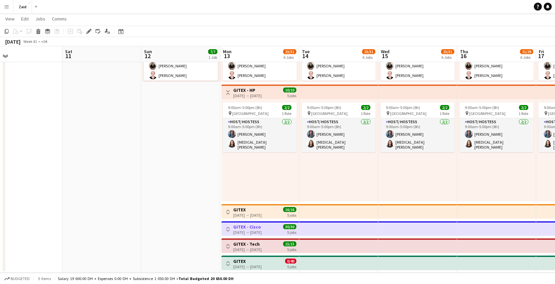
scroll to position [112, 0]
click at [227, 93] on app-icon "Toggle View" at bounding box center [228, 92] width 5 height 5
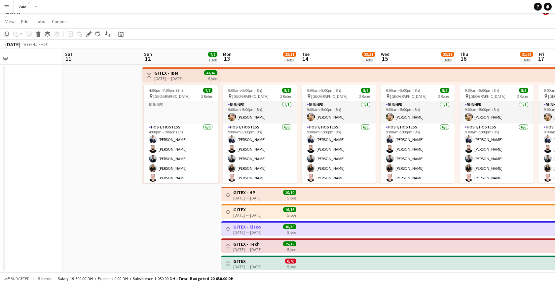
scroll to position [9, 0]
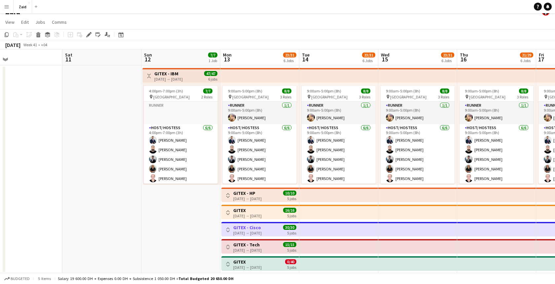
click at [150, 75] on app-icon "Toggle View" at bounding box center [149, 76] width 5 height 5
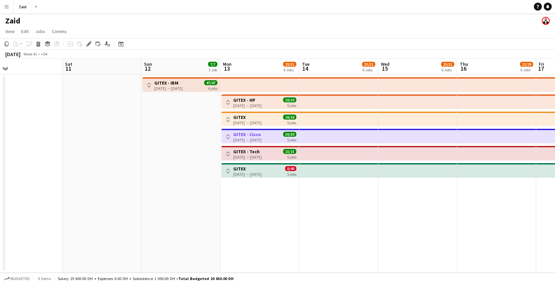
click at [276, 166] on div "Toggle View GITEX 13-10-2025 → 17-10-2025 0/40 5 jobs" at bounding box center [260, 171] width 72 height 11
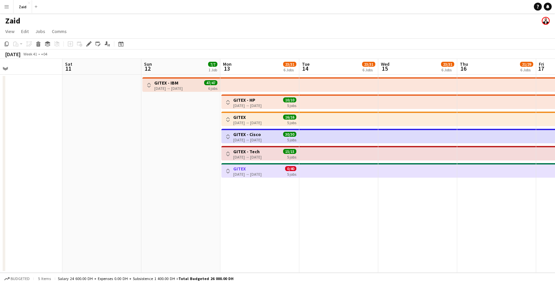
click at [281, 175] on div "Toggle View GITEX 13-10-2025 → 17-10-2025 0/40 5 jobs" at bounding box center [260, 171] width 72 height 11
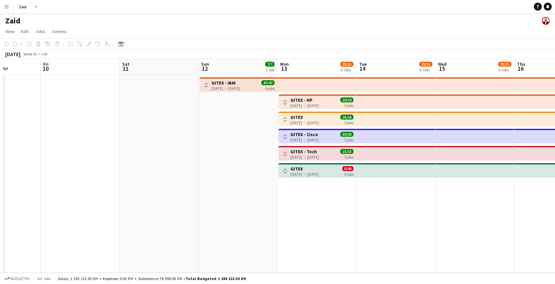
scroll to position [0, 247]
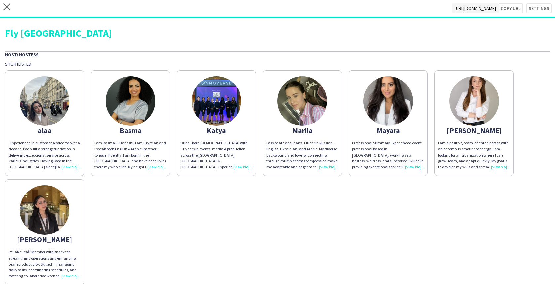
click at [4, 2] on div "close https://admin.liveforce.co/v2/s/36a1a6f7-8cac-4724-9c3c-b226e25779c5 Copy…" at bounding box center [277, 9] width 555 height 18
click at [11, 8] on div "close https://admin.liveforce.co/v2/s/36a1a6f7-8cac-4724-9c3c-b226e25779c5 Copy…" at bounding box center [277, 9] width 555 height 18
click at [8, 7] on icon at bounding box center [6, 6] width 7 height 7
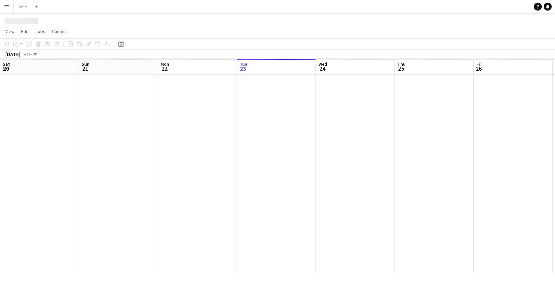
scroll to position [0, 158]
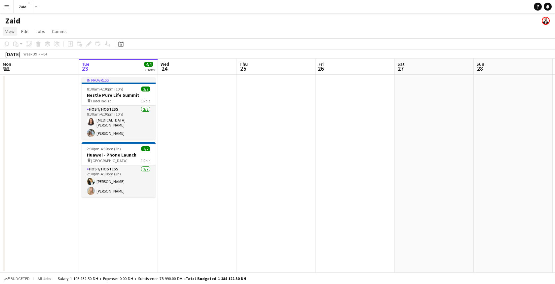
click at [12, 31] on span "View" at bounding box center [9, 31] width 9 height 6
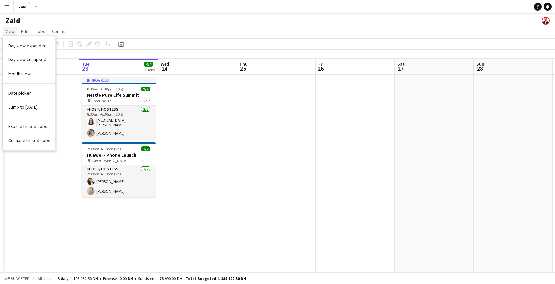
click at [12, 31] on span "View" at bounding box center [9, 31] width 9 height 6
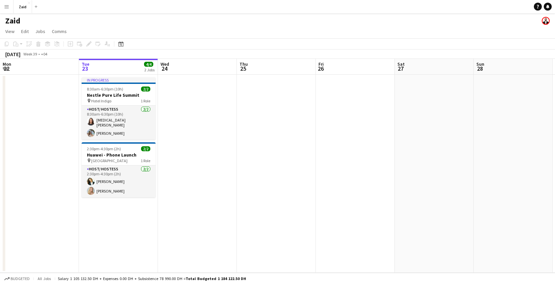
click at [191, 81] on app-date-cell at bounding box center [197, 174] width 79 height 198
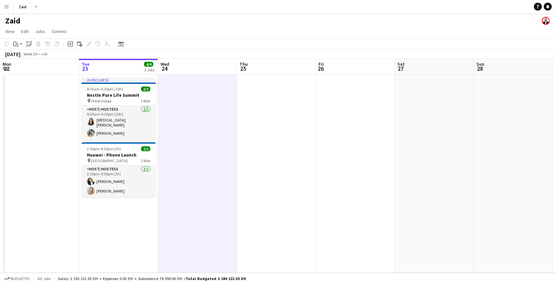
click at [190, 77] on app-date-cell at bounding box center [197, 174] width 79 height 198
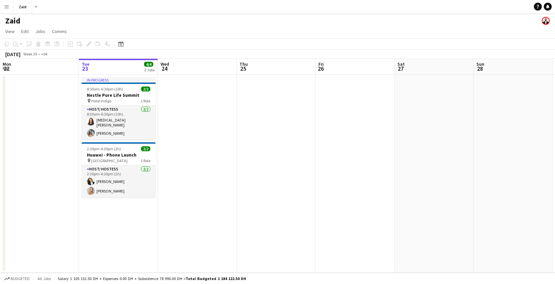
click at [186, 68] on app-board-header-date "Wed 24" at bounding box center [197, 67] width 79 height 16
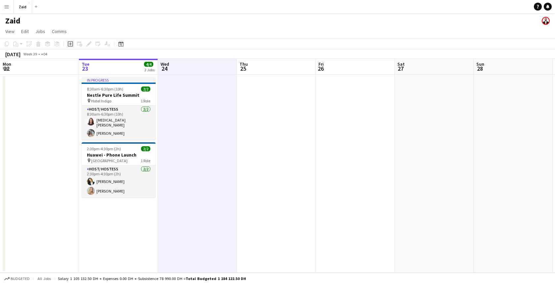
click at [71, 45] on icon "Add job" at bounding box center [70, 43] width 5 height 5
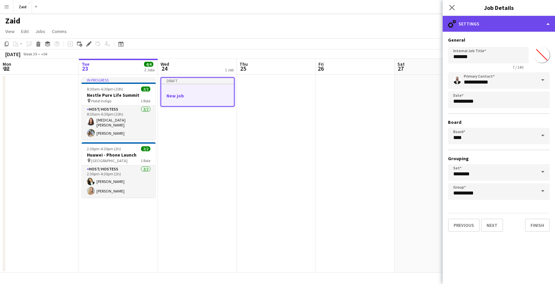
click at [553, 26] on div "cog-double-3 Settings" at bounding box center [499, 24] width 112 height 16
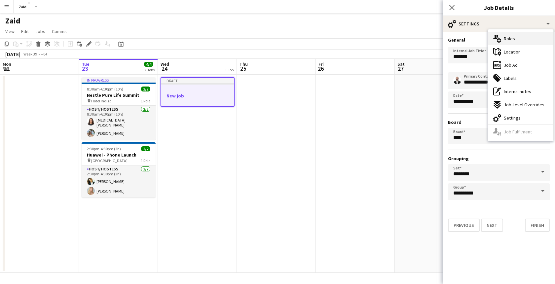
click at [532, 37] on div "multiple-users-add Roles" at bounding box center [520, 38] width 65 height 13
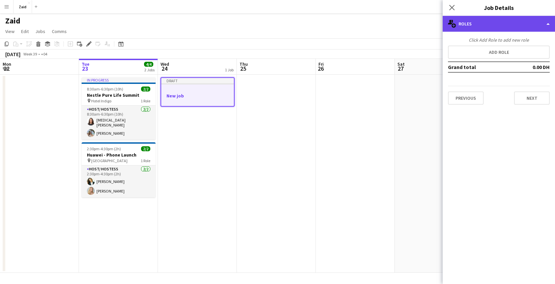
click at [545, 27] on div "multiple-users-add Roles" at bounding box center [499, 24] width 112 height 16
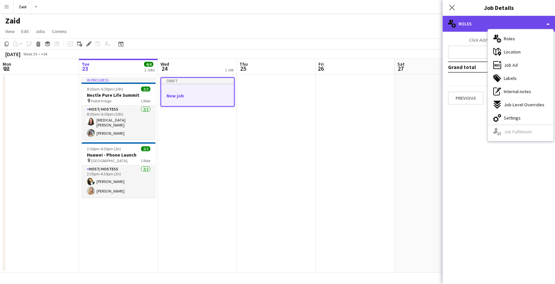
click at [545, 24] on div "multiple-users-add Roles" at bounding box center [499, 24] width 112 height 16
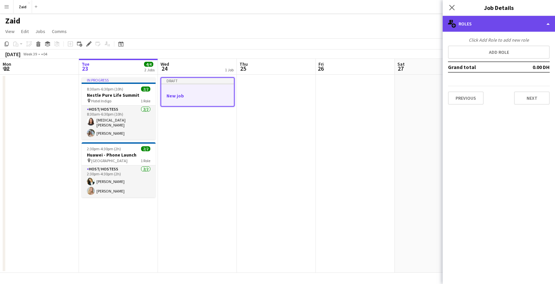
drag, startPoint x: 545, startPoint y: 26, endPoint x: 491, endPoint y: 16, distance: 55.2
click at [539, 26] on div "multiple-users-add Roles" at bounding box center [499, 24] width 112 height 16
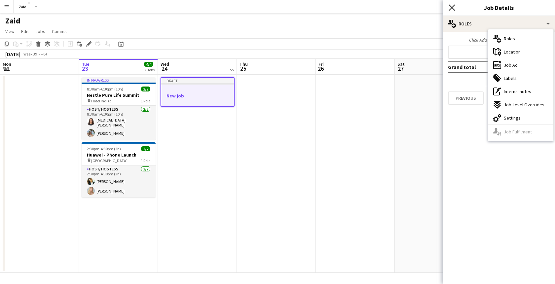
click at [453, 6] on icon at bounding box center [452, 7] width 6 height 6
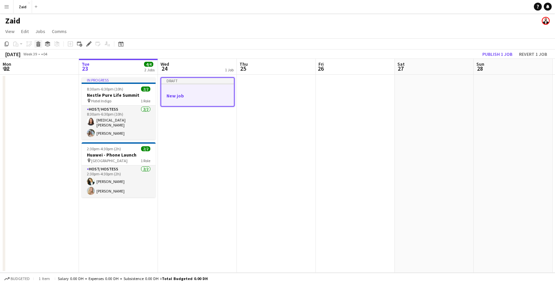
click at [38, 44] on icon at bounding box center [39, 44] width 4 height 3
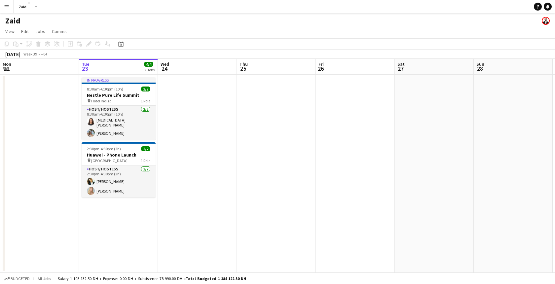
click at [176, 83] on app-date-cell at bounding box center [197, 174] width 79 height 198
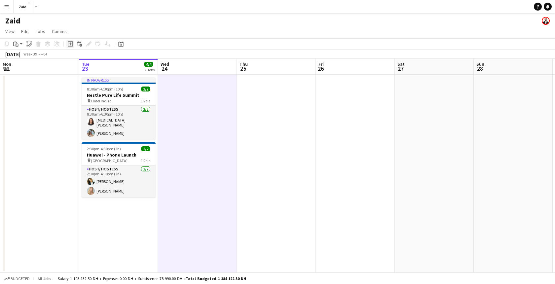
click at [70, 44] on icon at bounding box center [70, 44] width 3 height 3
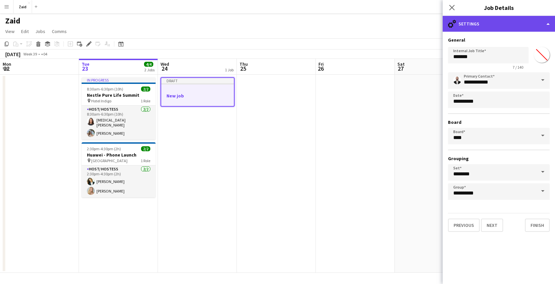
click at [549, 23] on div "cog-double-3 Settings" at bounding box center [499, 24] width 112 height 16
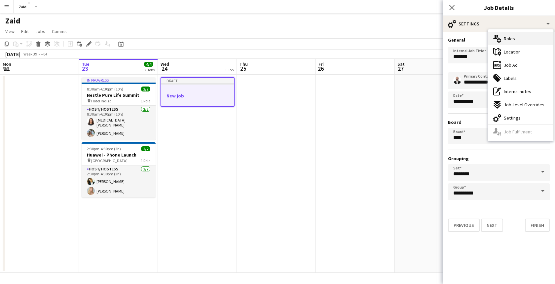
click at [521, 42] on div "multiple-users-add Roles" at bounding box center [520, 38] width 65 height 13
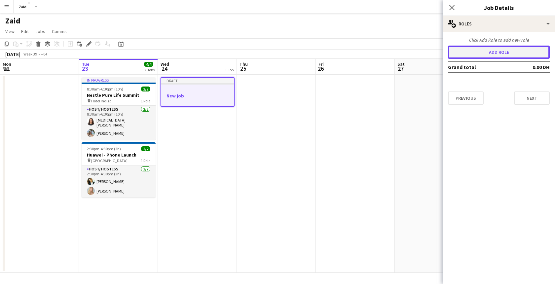
click at [503, 56] on button "Add role" at bounding box center [499, 52] width 102 height 13
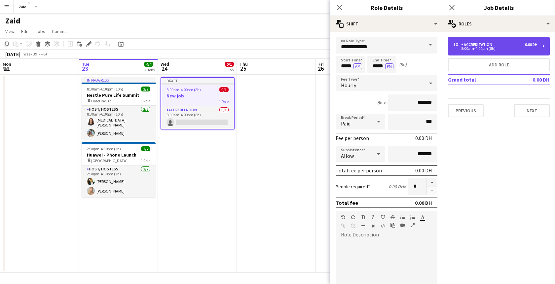
click at [542, 49] on div "1 x Accreditation 0.00 DH 8:00am-4:00pm (8h)" at bounding box center [499, 46] width 102 height 19
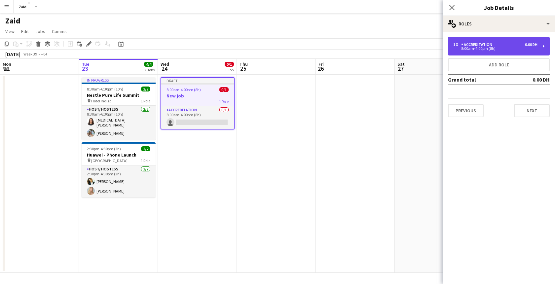
click at [542, 49] on div "1 x Accreditation 0.00 DH 8:00am-4:00pm (8h)" at bounding box center [499, 46] width 102 height 19
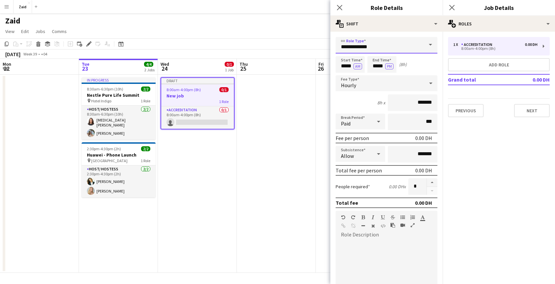
click at [418, 50] on input "**********" at bounding box center [387, 45] width 102 height 17
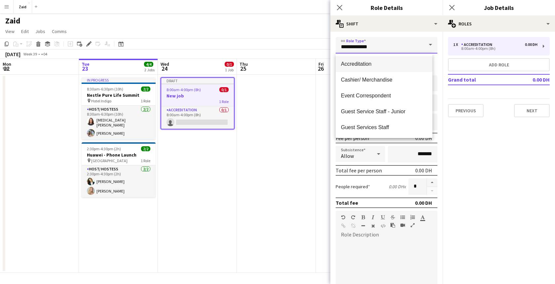
click at [394, 52] on input "**********" at bounding box center [387, 45] width 102 height 17
click at [424, 49] on span at bounding box center [431, 45] width 14 height 16
click at [425, 48] on span at bounding box center [431, 45] width 14 height 16
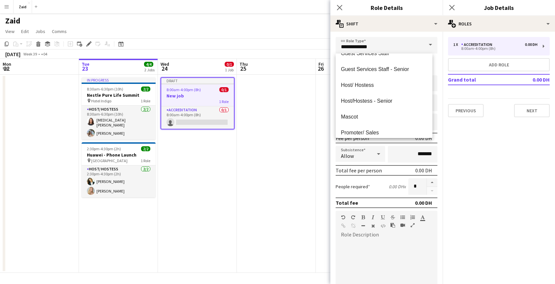
scroll to position [0, 0]
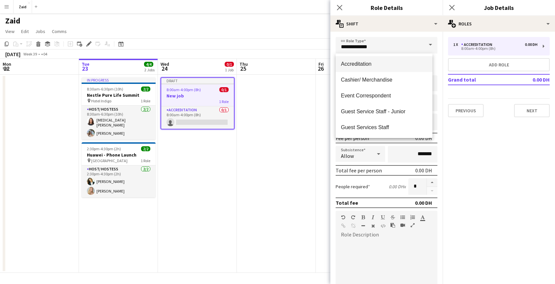
click at [426, 46] on span at bounding box center [431, 45] width 14 height 16
click at [272, 36] on app-page-menu "View Day view expanded Day view collapsed Month view Date picker Jump to today …" at bounding box center [277, 32] width 555 height 13
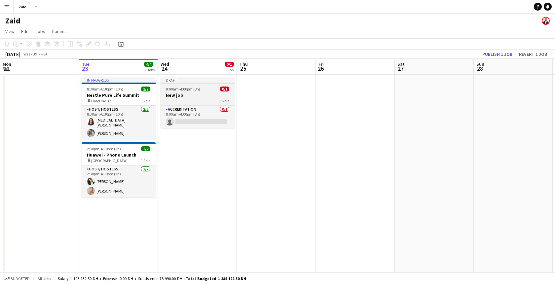
click at [192, 95] on h3 "New job" at bounding box center [198, 95] width 74 height 6
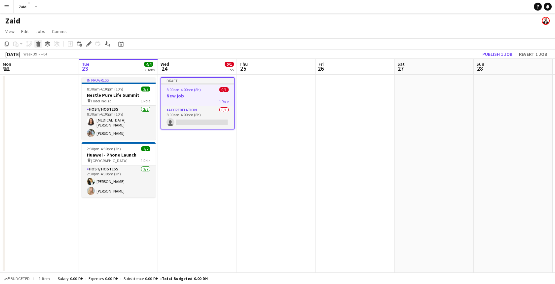
click at [40, 45] on icon at bounding box center [39, 44] width 4 height 3
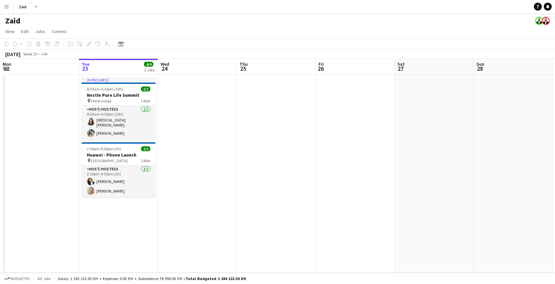
click at [283, 202] on app-date-cell at bounding box center [276, 174] width 79 height 198
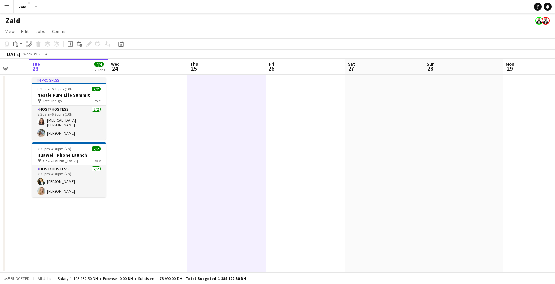
drag, startPoint x: 352, startPoint y: 197, endPoint x: 105, endPoint y: 164, distance: 248.8
click at [108, 165] on app-calendar-viewport "Sat 20 Sun 21 Mon 22 Tue 23 4/4 2 Jobs Wed 24 Thu 25 Fri 26 Sat 27 Sun 28 Mon 2…" at bounding box center [277, 166] width 555 height 214
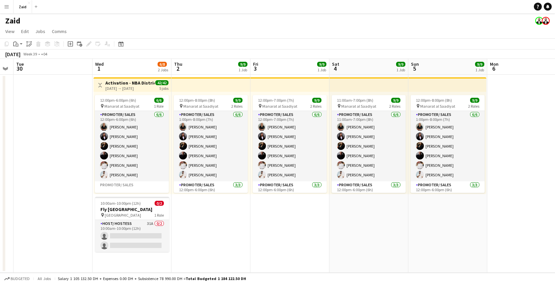
drag, startPoint x: 459, startPoint y: 198, endPoint x: 86, endPoint y: 160, distance: 374.9
click at [86, 160] on app-calendar-viewport "Fri 26 Sat 27 Sun 28 Mon 29 Tue 30 Wed 1 6/8 2 Jobs Thu 2 9/9 1 Job Fri 3 9/9 1…" at bounding box center [277, 166] width 555 height 214
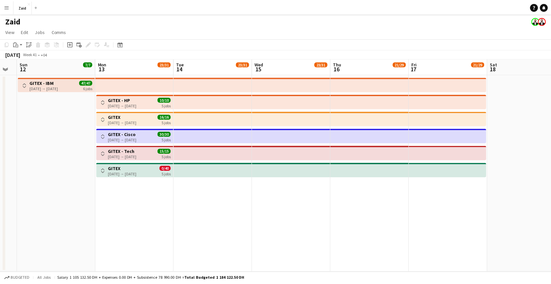
scroll to position [0, 137]
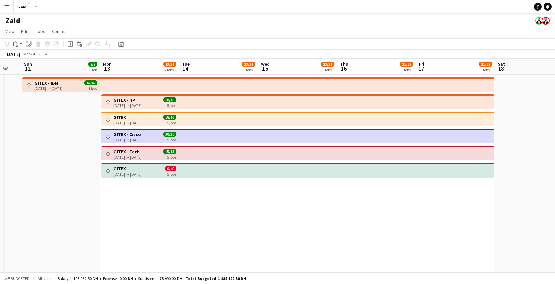
click at [108, 168] on button "Toggle View" at bounding box center [108, 171] width 8 height 8
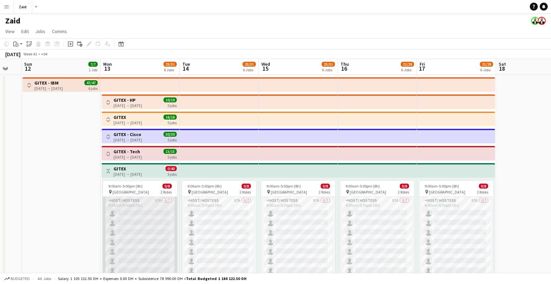
click at [151, 225] on app-card-role "Host/ Hostess 87A 0/7 9:00am-5:00pm (8h) single-neutral-actions single-neutral-…" at bounding box center [140, 237] width 74 height 80
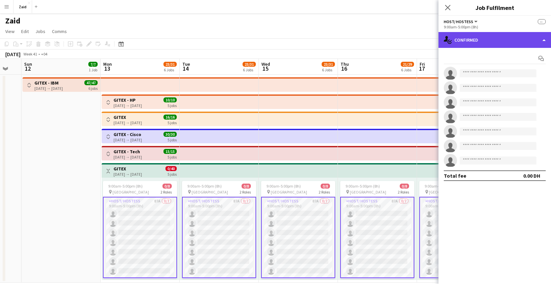
click at [470, 38] on div "single-neutral-actions-check-2 Confirmed" at bounding box center [494, 40] width 112 height 16
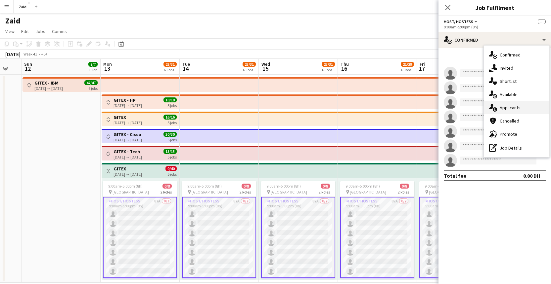
click at [523, 111] on div "single-neutral-actions-information Applicants" at bounding box center [515, 107] width 65 height 13
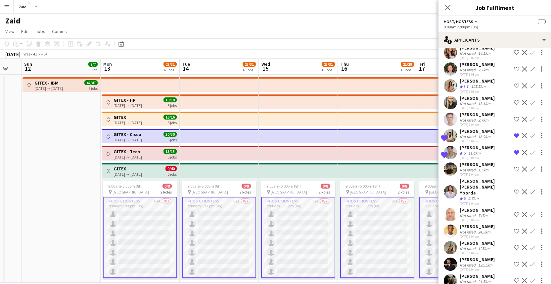
scroll to position [0, 0]
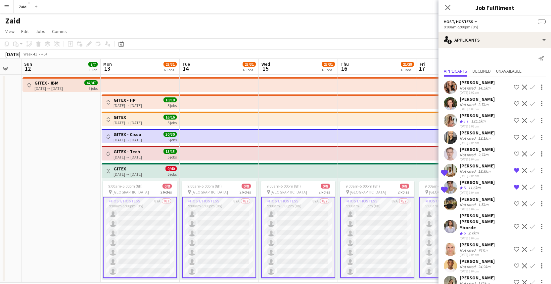
click at [483, 84] on div "Punchita Srisuwan" at bounding box center [476, 83] width 35 height 6
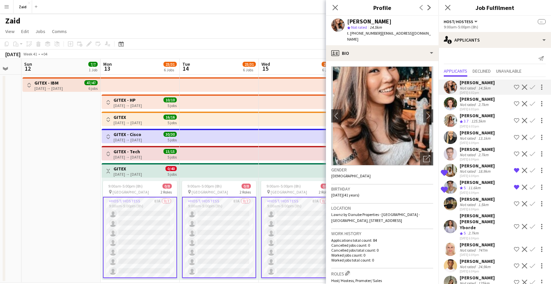
click at [460, 57] on div "Send notification" at bounding box center [494, 58] width 102 height 11
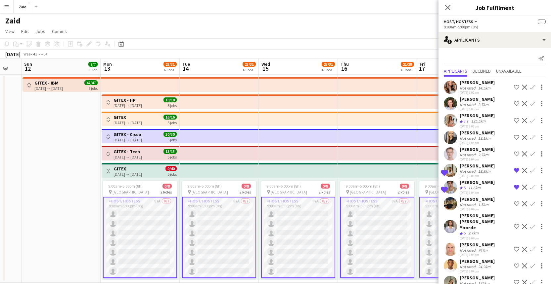
click at [483, 99] on div "Karise Piasecki" at bounding box center [476, 99] width 35 height 6
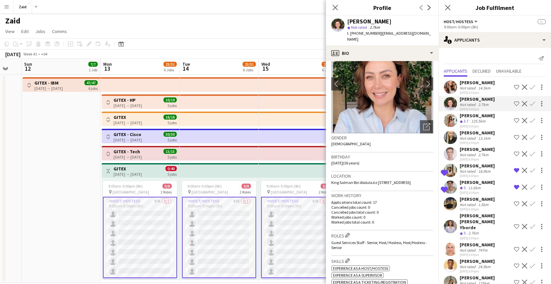
scroll to position [32, 0]
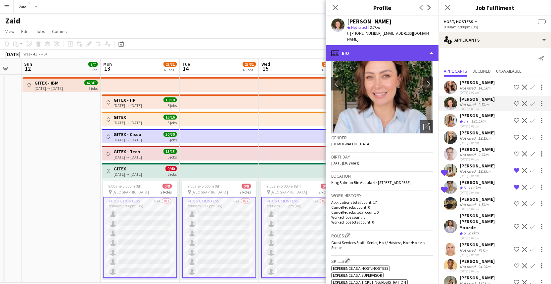
click at [377, 49] on div "profile Bio" at bounding box center [382, 53] width 112 height 16
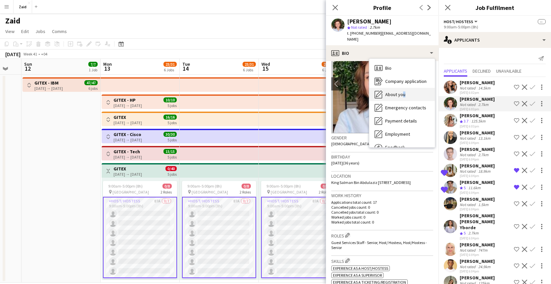
drag, startPoint x: 405, startPoint y: 98, endPoint x: 399, endPoint y: 91, distance: 9.5
click at [399, 91] on div "Bio Bio Company application Company application About you About you Emergency c…" at bounding box center [401, 103] width 65 height 89
click at [399, 92] on span "About you" at bounding box center [395, 95] width 20 height 6
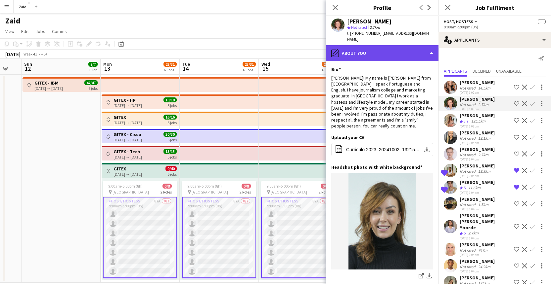
click at [369, 45] on div "pencil4 About you" at bounding box center [382, 53] width 112 height 16
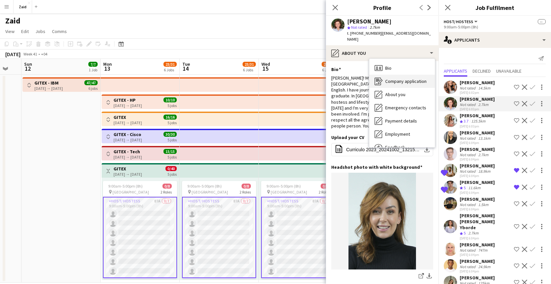
click at [394, 79] on div "Company application Company application" at bounding box center [401, 81] width 65 height 13
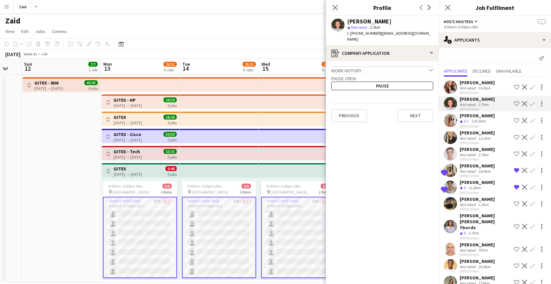
click at [384, 66] on div "Work history chevron-down" at bounding box center [382, 69] width 102 height 7
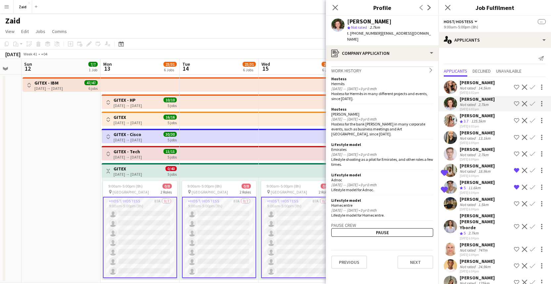
click at [391, 61] on app-crew-profile-application "Work history chevron-right Hostess Hermès Aug 2024 — Aug 2024 • 0 yr 0 mth Host…" at bounding box center [382, 172] width 112 height 223
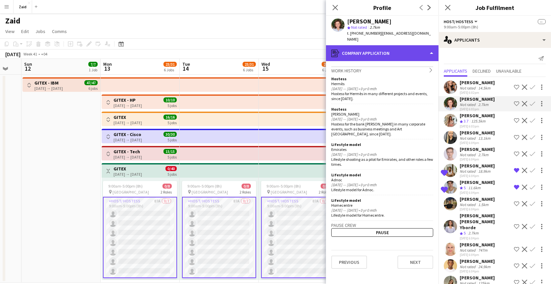
click at [391, 52] on div "register Company application" at bounding box center [382, 53] width 112 height 16
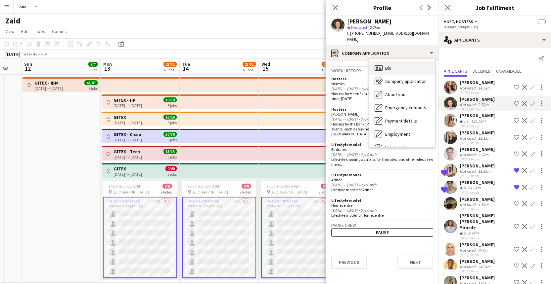
click at [392, 65] on div "Bio Bio" at bounding box center [401, 67] width 65 height 13
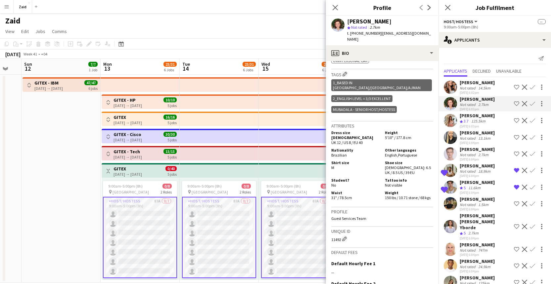
scroll to position [315, 0]
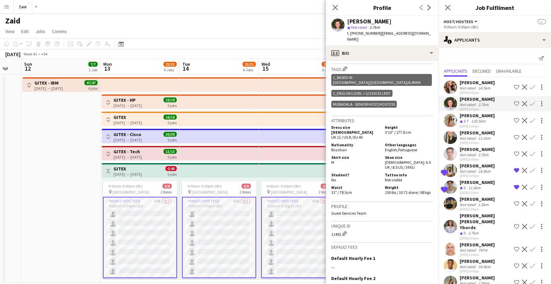
drag, startPoint x: 384, startPoint y: 130, endPoint x: 419, endPoint y: 130, distance: 35.4
click at [419, 130] on div "Height 5'10" / 177.8 cm" at bounding box center [407, 132] width 51 height 15
click at [408, 125] on h5 "Height" at bounding box center [409, 127] width 48 height 5
click at [484, 102] on div "2.7km" at bounding box center [482, 104] width 13 height 5
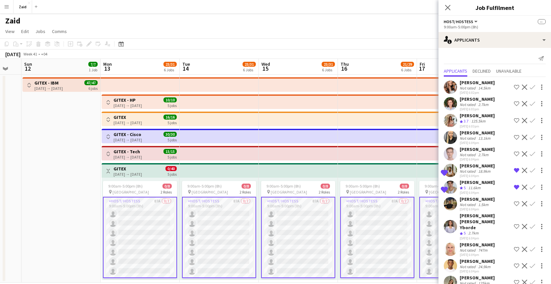
click at [468, 102] on div "Not rated" at bounding box center [467, 104] width 17 height 5
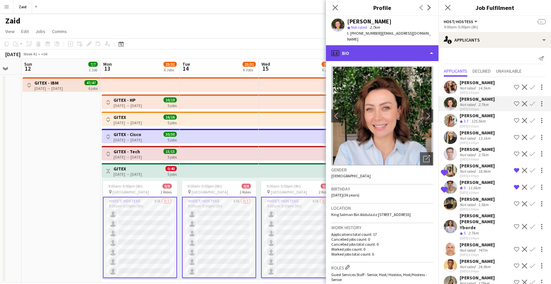
click at [427, 45] on div "profile Bio" at bounding box center [382, 53] width 112 height 16
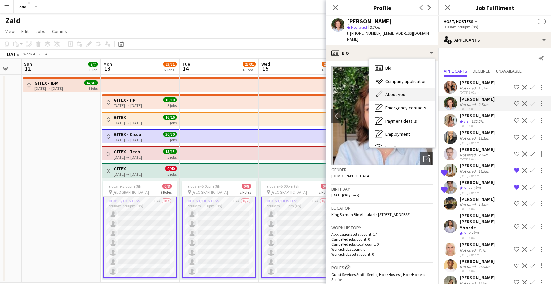
click at [411, 93] on div "About you About you" at bounding box center [401, 94] width 65 height 13
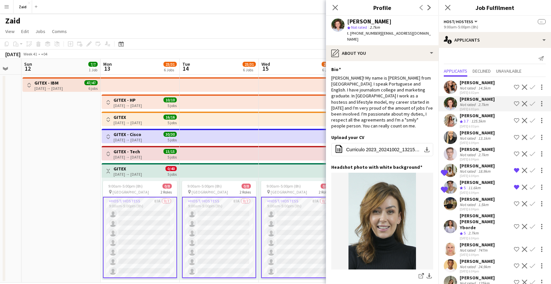
click at [145, 244] on app-card-role "Host/ Hostess 87A 0/7 9:00am-5:00pm (8h) single-neutral-actions single-neutral-…" at bounding box center [140, 237] width 74 height 81
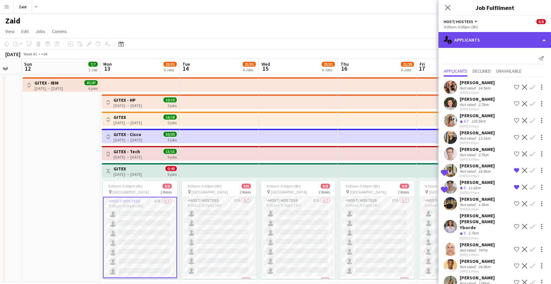
click at [466, 37] on div "single-neutral-actions-information Applicants" at bounding box center [494, 40] width 112 height 16
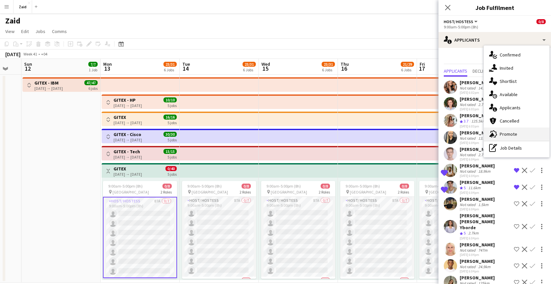
click at [492, 133] on icon "advertising-megaphone" at bounding box center [493, 134] width 8 height 8
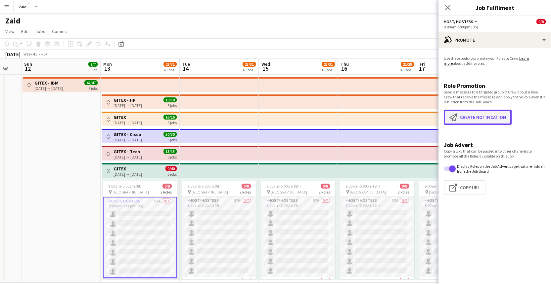
click at [474, 125] on button "Create notification Create notification" at bounding box center [477, 117] width 68 height 15
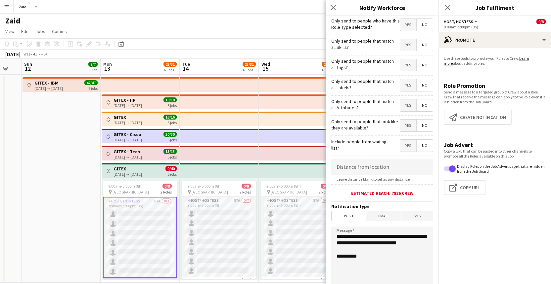
click at [407, 130] on span "Yes" at bounding box center [408, 126] width 16 height 12
click at [404, 109] on span "Yes" at bounding box center [408, 106] width 16 height 12
click at [407, 81] on span "Yes" at bounding box center [408, 85] width 16 height 12
click at [403, 72] on div "Yes No" at bounding box center [415, 66] width 33 height 14
click at [403, 66] on span "Yes" at bounding box center [408, 65] width 16 height 12
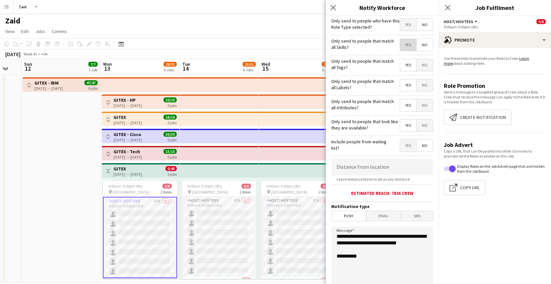
click at [400, 42] on span "Yes" at bounding box center [408, 45] width 16 height 12
click at [400, 23] on span "Yes" at bounding box center [408, 25] width 16 height 12
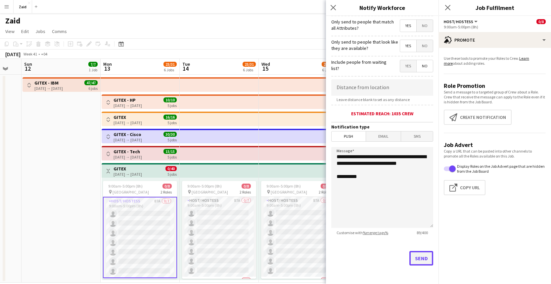
click at [421, 256] on button "Send" at bounding box center [421, 258] width 24 height 15
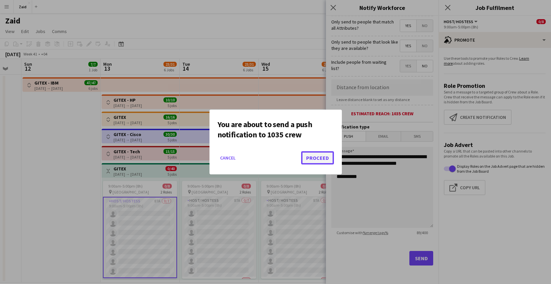
click at [319, 162] on button "Proceed" at bounding box center [317, 157] width 33 height 13
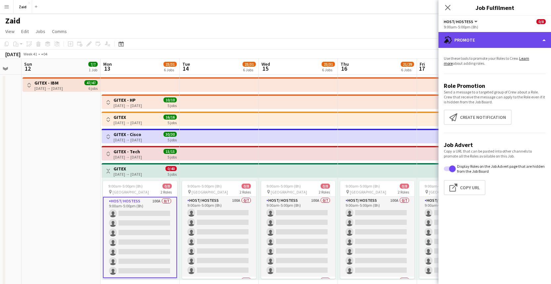
click at [504, 45] on div "advertising-megaphone Promote" at bounding box center [494, 40] width 112 height 16
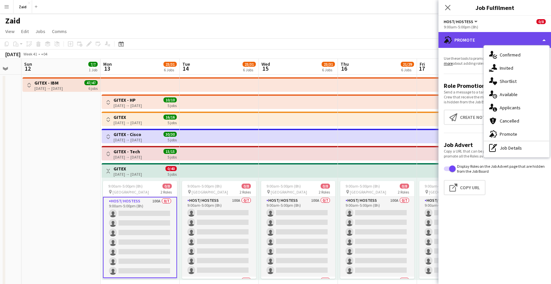
click at [508, 43] on div "advertising-megaphone Promote" at bounding box center [494, 40] width 112 height 16
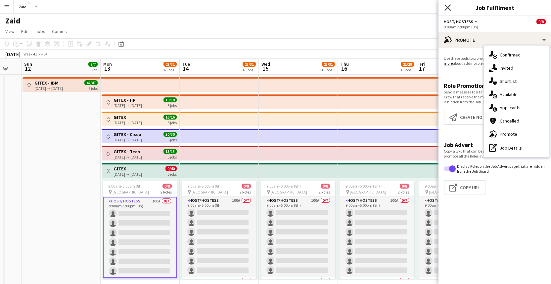
click at [448, 9] on icon "Close pop-in" at bounding box center [447, 7] width 6 height 6
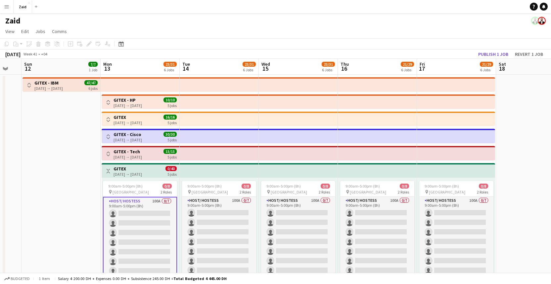
click at [136, 234] on app-card-role "Host/ Hostess 100A 0/7 9:00am-5:00pm (8h) single-neutral-actions single-neutral…" at bounding box center [140, 237] width 74 height 81
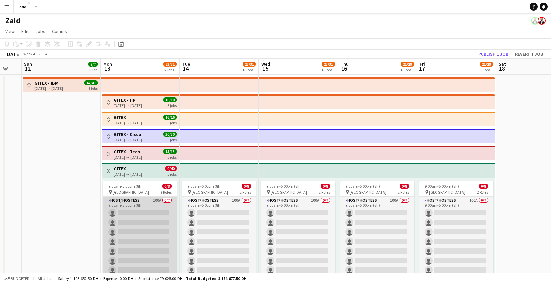
click at [136, 234] on app-card-role "Host/ Hostess 100A 0/7 9:00am-5:00pm (8h) single-neutral-actions single-neutral…" at bounding box center [140, 237] width 74 height 80
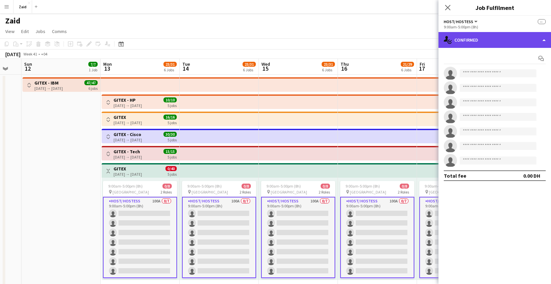
click at [529, 44] on div "single-neutral-actions-check-2 Confirmed" at bounding box center [494, 40] width 112 height 16
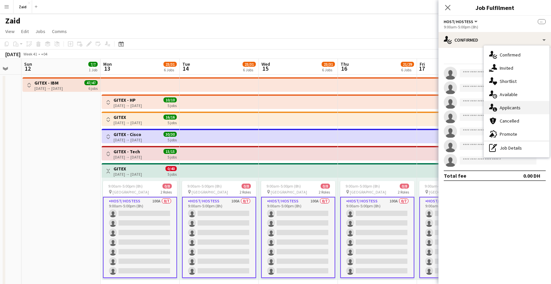
click at [518, 104] on div "single-neutral-actions-information Applicants" at bounding box center [515, 107] width 65 height 13
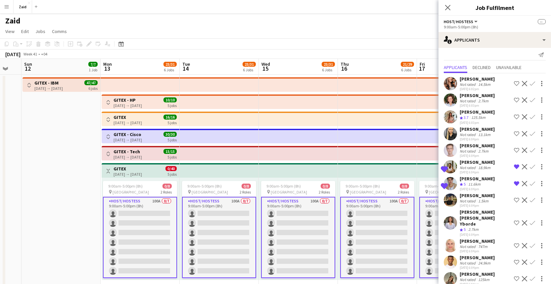
scroll to position [0, 0]
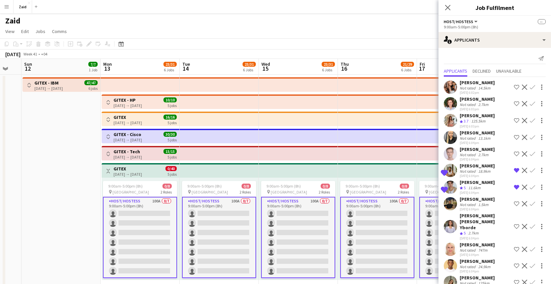
click at [481, 119] on div "125.5km" at bounding box center [478, 122] width 17 height 6
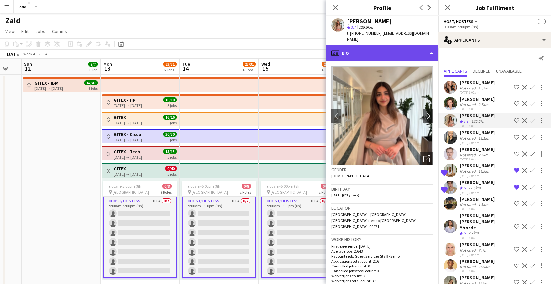
click at [424, 47] on div "profile Bio" at bounding box center [382, 53] width 112 height 16
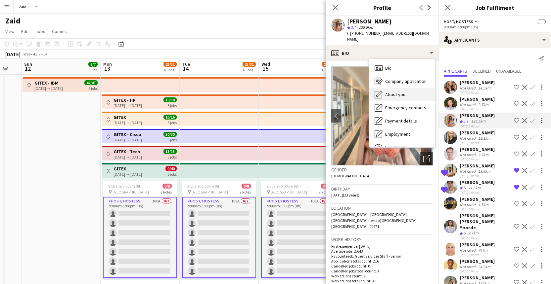
click at [408, 91] on div "About you About you" at bounding box center [401, 94] width 65 height 13
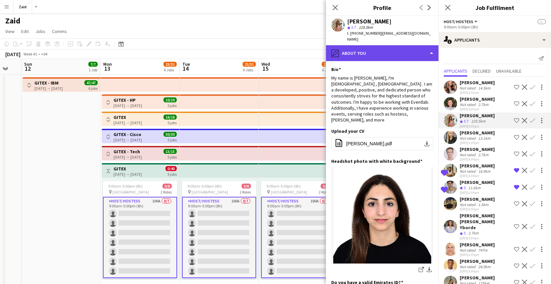
click at [416, 46] on div "pencil4 About you" at bounding box center [382, 53] width 112 height 16
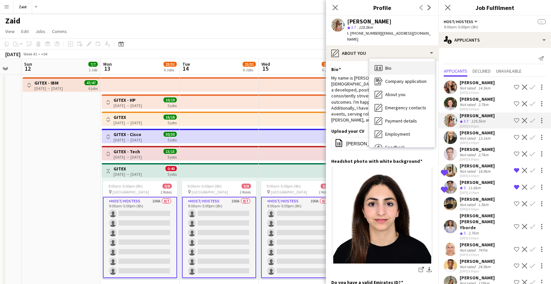
click at [411, 64] on div "Bio Bio" at bounding box center [401, 67] width 65 height 13
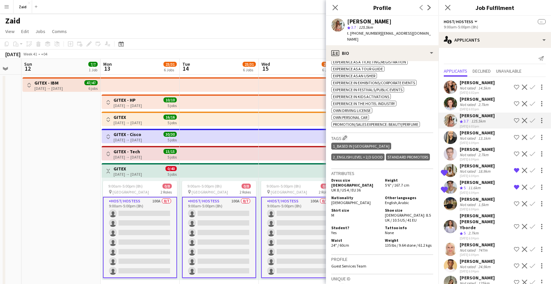
scroll to position [327, 0]
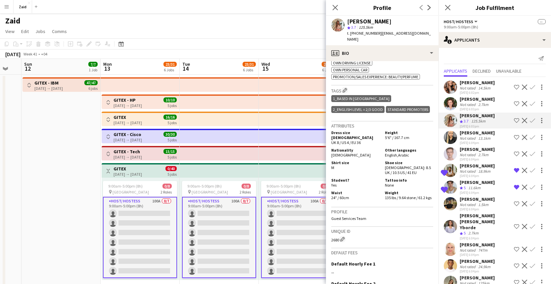
drag, startPoint x: 509, startPoint y: 119, endPoint x: 507, endPoint y: 136, distance: 16.6
click at [513, 119] on app-icon "Shortlist crew" at bounding box center [515, 120] width 5 height 5
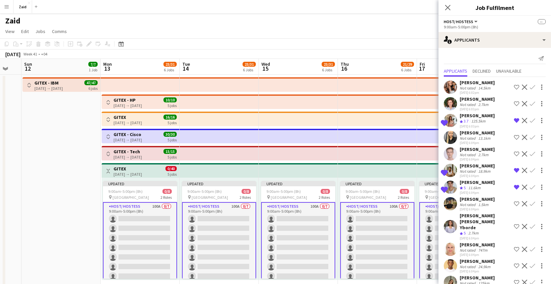
click at [481, 137] on div "13.1km" at bounding box center [483, 138] width 15 height 5
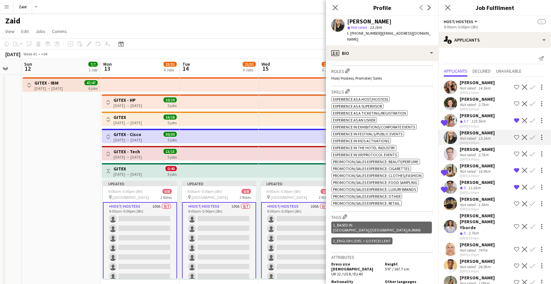
scroll to position [205, 0]
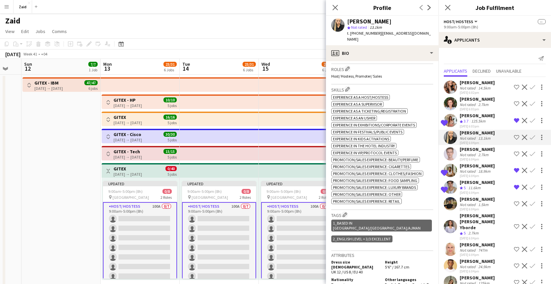
click at [513, 139] on app-icon "Shortlist crew" at bounding box center [515, 137] width 5 height 5
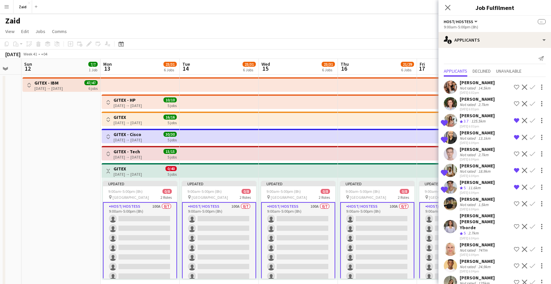
click at [470, 152] on div "Not rated" at bounding box center [467, 154] width 17 height 5
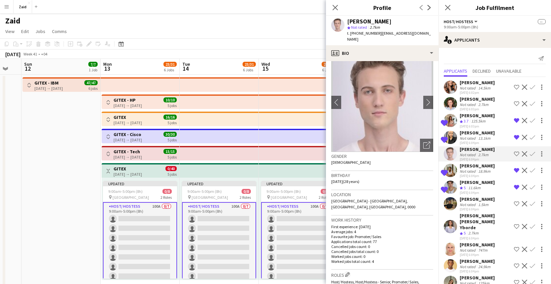
scroll to position [14, 0]
click at [426, 100] on button "chevron-right" at bounding box center [427, 102] width 13 height 13
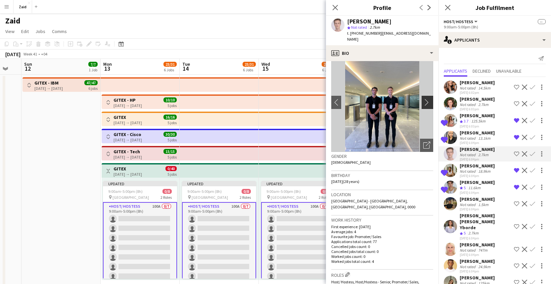
click at [423, 99] on app-icon "chevron-right" at bounding box center [428, 102] width 10 height 7
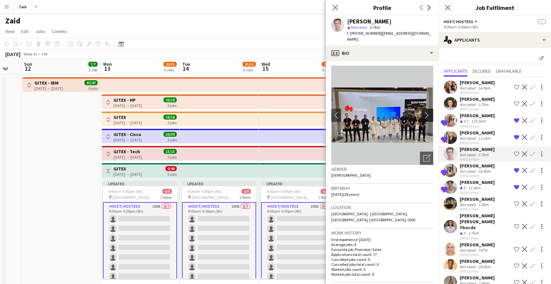
scroll to position [0, 0]
click at [423, 112] on app-icon "chevron-right" at bounding box center [428, 115] width 10 height 7
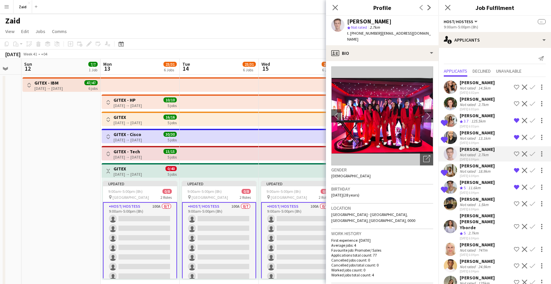
click at [387, 113] on img at bounding box center [382, 115] width 102 height 99
click at [392, 113] on img at bounding box center [382, 115] width 102 height 99
click at [423, 155] on icon "Open photos pop-in" at bounding box center [426, 158] width 7 height 7
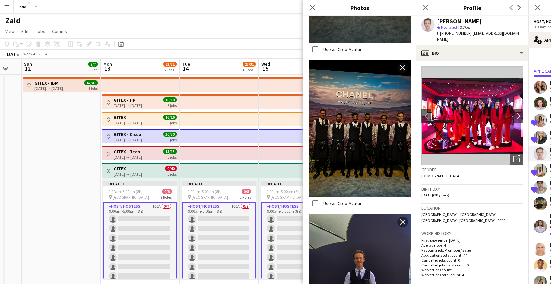
scroll to position [775, 0]
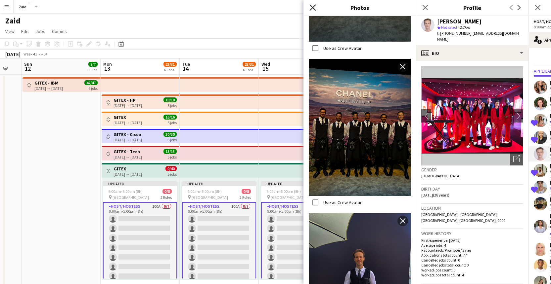
click at [313, 8] on icon at bounding box center [312, 7] width 6 height 6
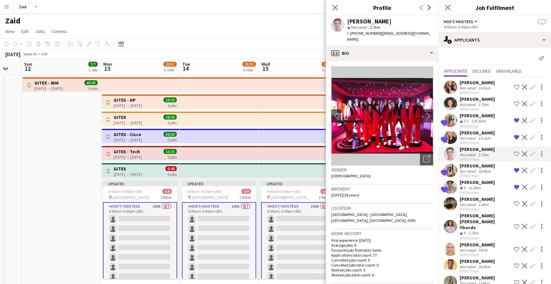
click at [513, 156] on app-icon "Shortlist crew" at bounding box center [515, 153] width 5 height 5
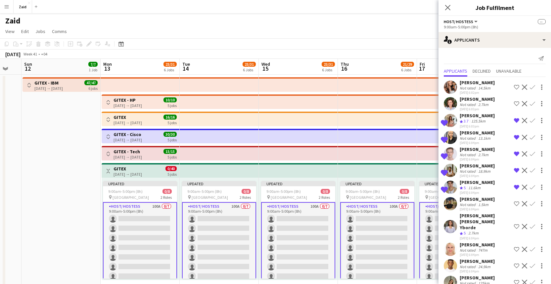
click at [484, 167] on div "Mohamad Aref" at bounding box center [476, 166] width 35 height 6
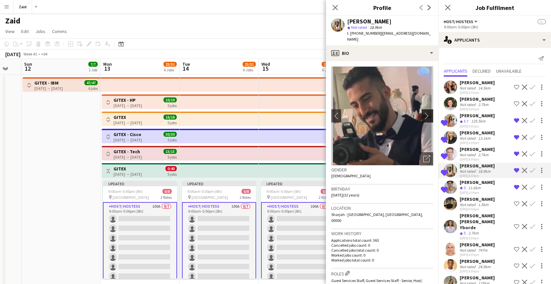
click at [425, 112] on app-icon "chevron-right" at bounding box center [428, 115] width 10 height 7
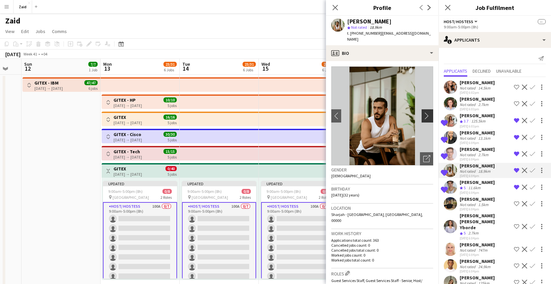
click at [425, 112] on app-icon "chevron-right" at bounding box center [428, 115] width 10 height 7
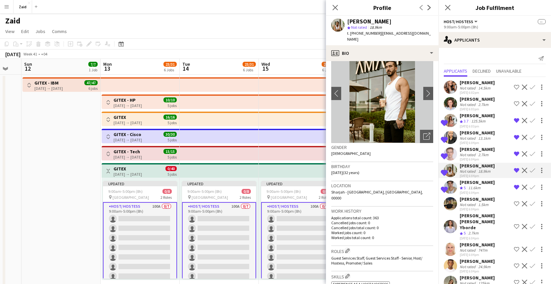
scroll to position [112, 0]
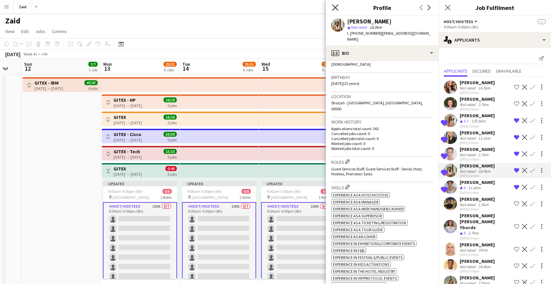
click at [335, 10] on icon "Close pop-in" at bounding box center [335, 7] width 6 height 6
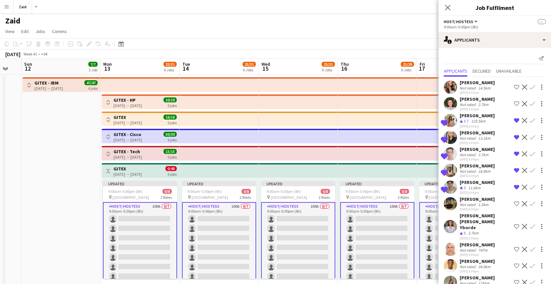
click at [489, 203] on div "Not rated 1.5km" at bounding box center [476, 204] width 35 height 5
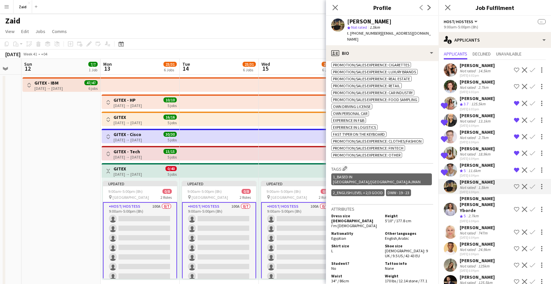
scroll to position [134, 0]
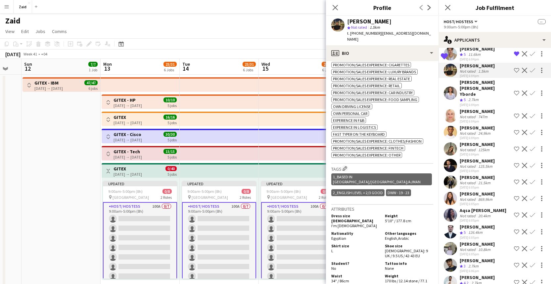
click at [491, 97] on div "Crew rating 5 2.7km" at bounding box center [485, 100] width 52 height 6
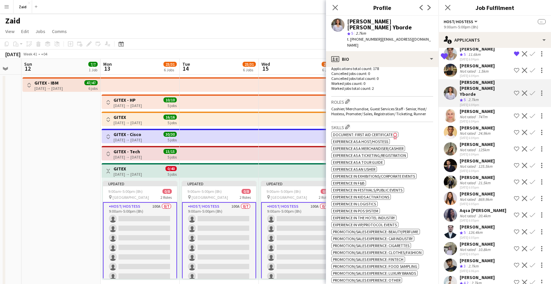
scroll to position [367, 0]
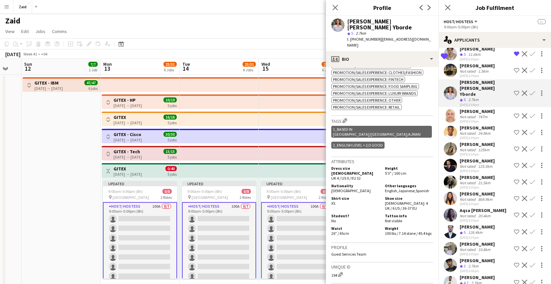
click at [513, 91] on app-icon "Shortlist crew" at bounding box center [515, 93] width 5 height 5
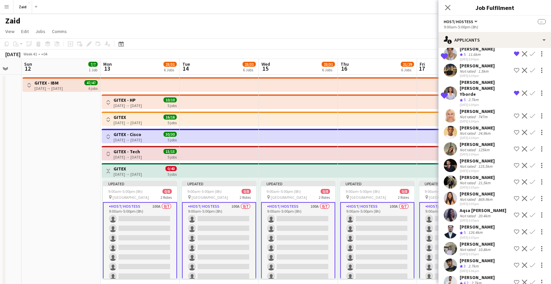
click at [481, 114] on div "747m" at bounding box center [482, 116] width 12 height 5
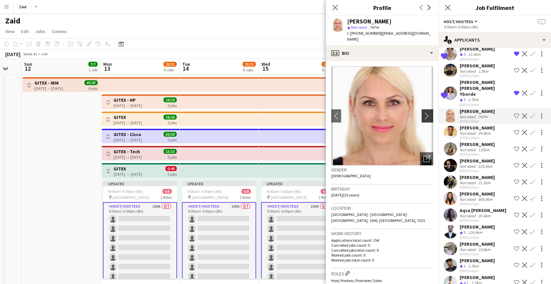
click at [424, 112] on app-icon "chevron-right" at bounding box center [428, 115] width 10 height 7
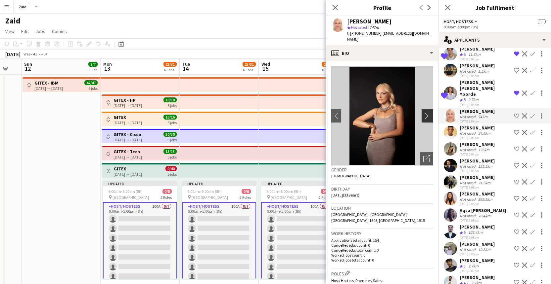
click at [424, 112] on app-icon "chevron-right" at bounding box center [428, 115] width 10 height 7
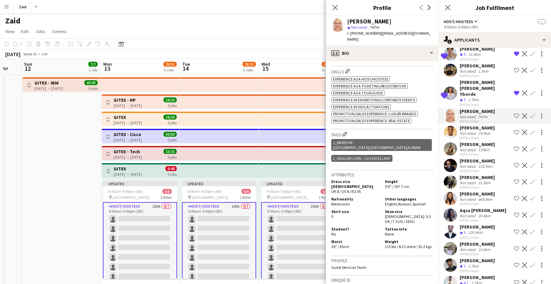
scroll to position [240, 0]
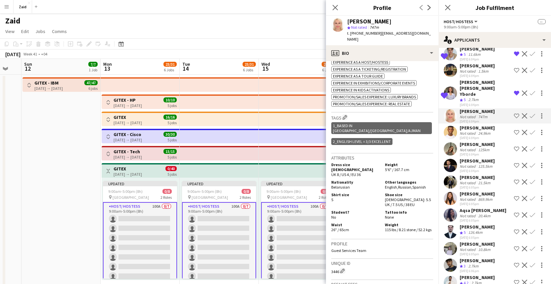
click at [484, 131] on div "24.9km" at bounding box center [483, 133] width 15 height 5
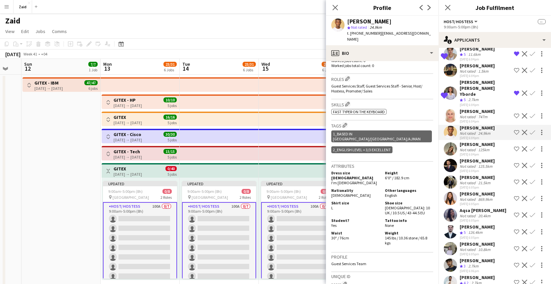
scroll to position [185, 0]
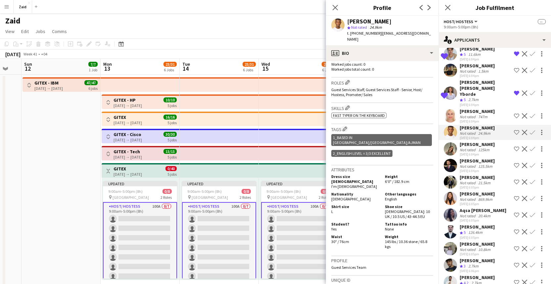
click at [488, 152] on div "22-09-2025 6:04pm" at bounding box center [476, 154] width 35 height 4
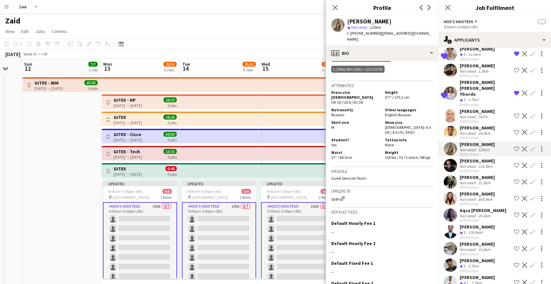
scroll to position [399, 0]
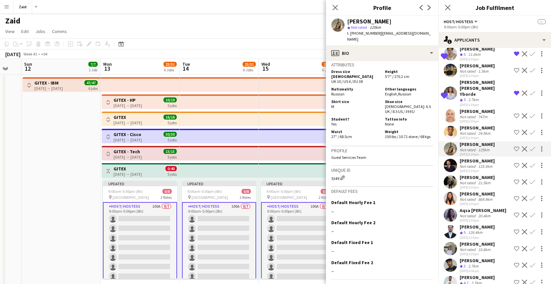
click at [481, 169] on div "22-09-2025 6:04pm" at bounding box center [476, 171] width 35 height 4
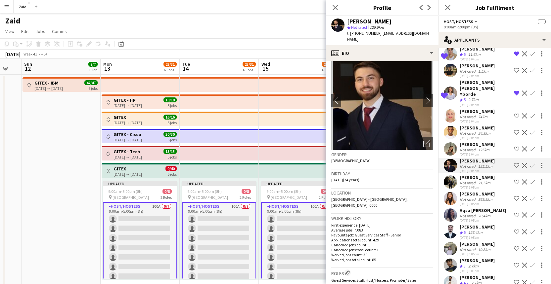
scroll to position [0, 0]
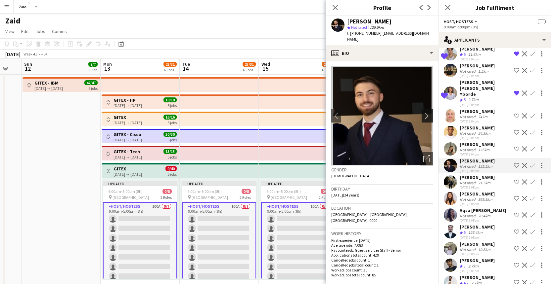
click at [423, 115] on button "chevron-right" at bounding box center [427, 115] width 13 height 13
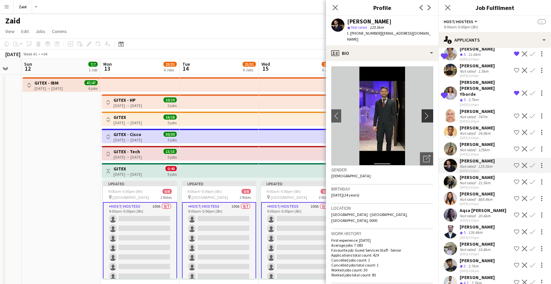
click at [421, 114] on button "chevron-right" at bounding box center [427, 115] width 13 height 13
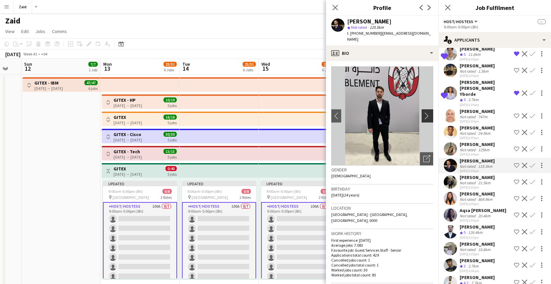
click at [421, 114] on button "chevron-right" at bounding box center [427, 115] width 13 height 13
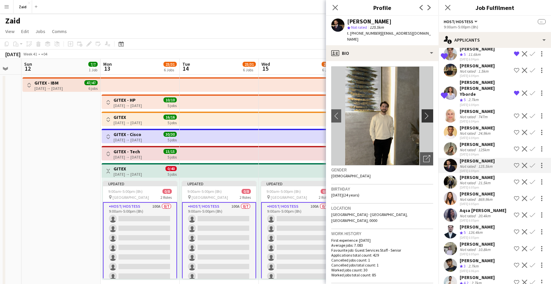
click at [421, 114] on button "chevron-right" at bounding box center [427, 115] width 13 height 13
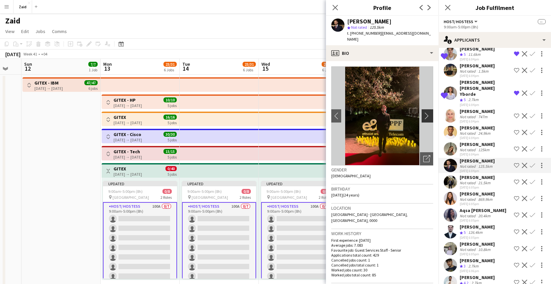
click at [421, 114] on button "chevron-right" at bounding box center [427, 115] width 13 height 13
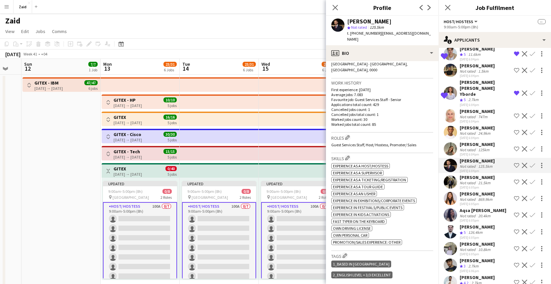
scroll to position [293, 0]
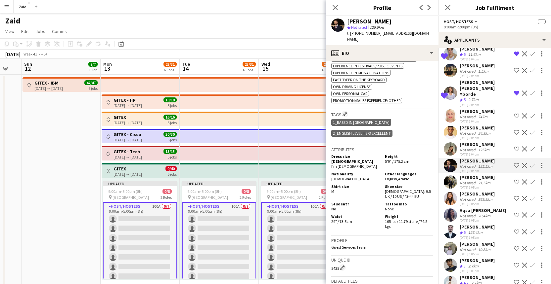
click at [484, 181] on div "21.5km" at bounding box center [483, 183] width 15 height 5
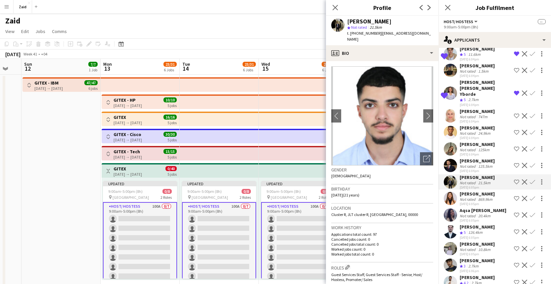
click at [491, 197] on div "869.9km" at bounding box center [484, 199] width 17 height 5
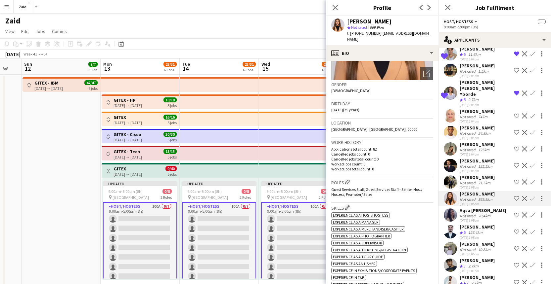
scroll to position [0, 0]
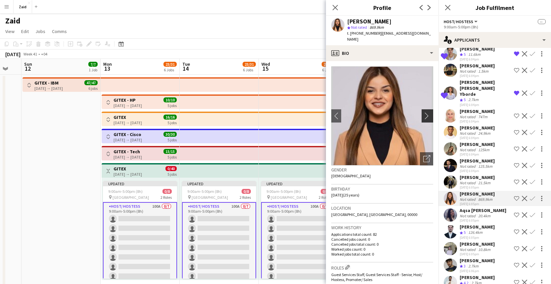
click at [421, 116] on button "chevron-right" at bounding box center [427, 115] width 13 height 13
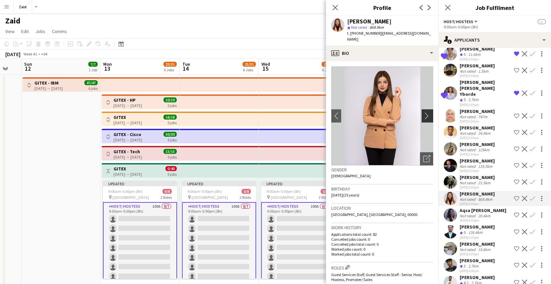
click at [423, 112] on app-icon "chevron-right" at bounding box center [428, 115] width 10 height 7
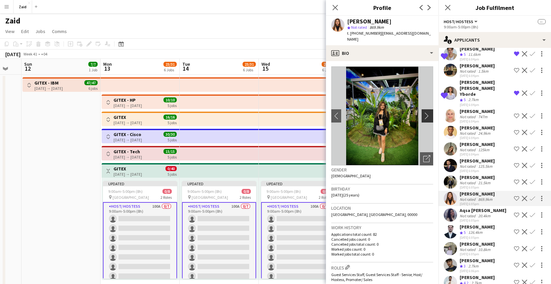
click at [423, 112] on app-icon "chevron-right" at bounding box center [428, 115] width 10 height 7
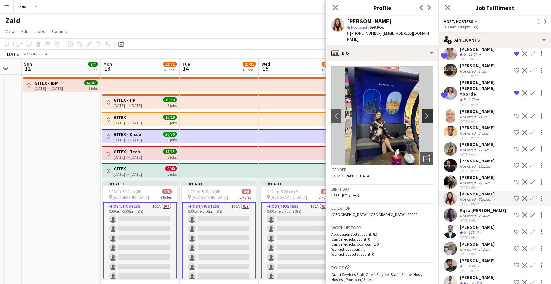
click at [423, 112] on app-icon "chevron-right" at bounding box center [428, 115] width 10 height 7
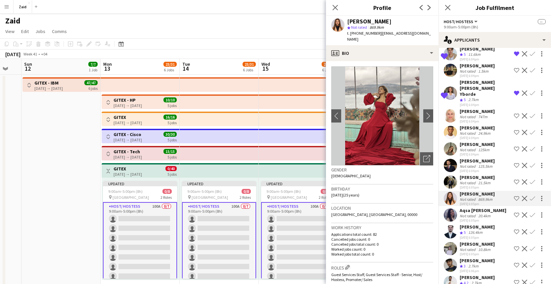
click at [491, 214] on div "20.4km" at bounding box center [483, 216] width 15 height 5
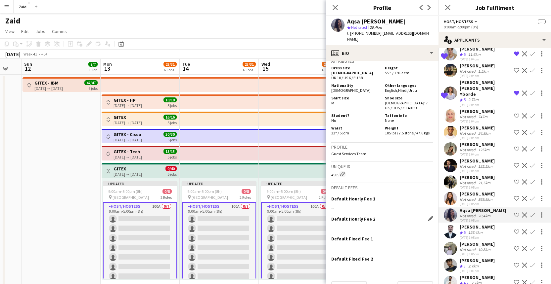
scroll to position [302, 0]
click at [488, 224] on div "Saif Dib Crew rating 5 126.4km 22-09-2025 6:05pm Shortlist crew Decline Confirm" at bounding box center [494, 232] width 112 height 16
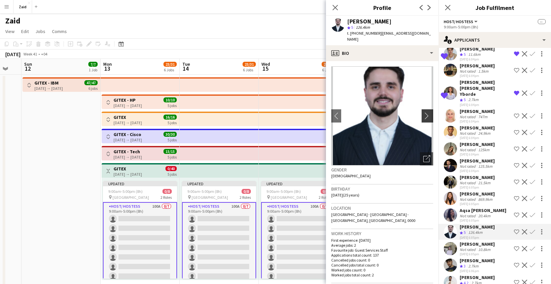
click at [424, 112] on app-icon "chevron-right" at bounding box center [428, 115] width 10 height 7
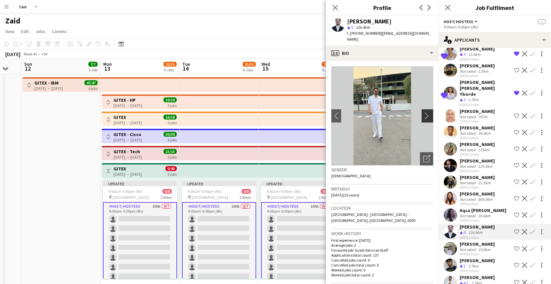
click at [423, 112] on app-icon "chevron-right" at bounding box center [428, 115] width 10 height 7
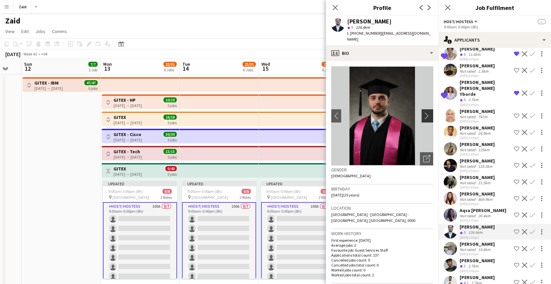
click at [423, 112] on app-icon "chevron-right" at bounding box center [428, 115] width 10 height 7
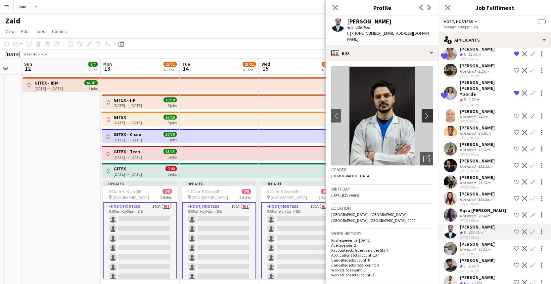
click at [423, 112] on app-icon "chevron-right" at bounding box center [428, 115] width 10 height 7
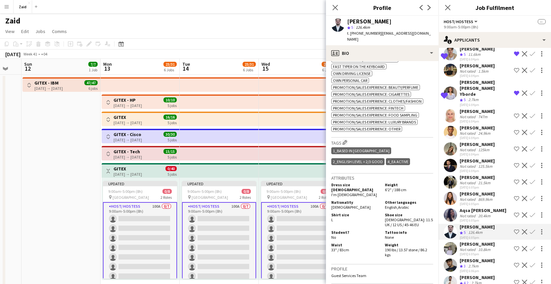
scroll to position [373, 0]
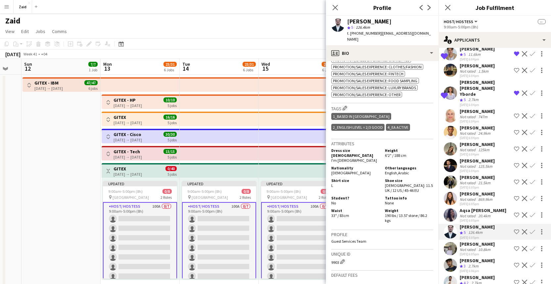
click at [513, 229] on app-icon "Shortlist crew" at bounding box center [515, 231] width 5 height 5
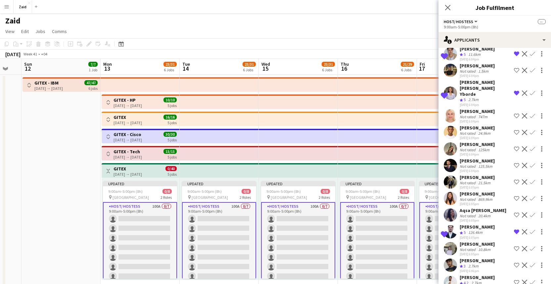
click at [487, 241] on div "Amro Mansour" at bounding box center [476, 244] width 35 height 6
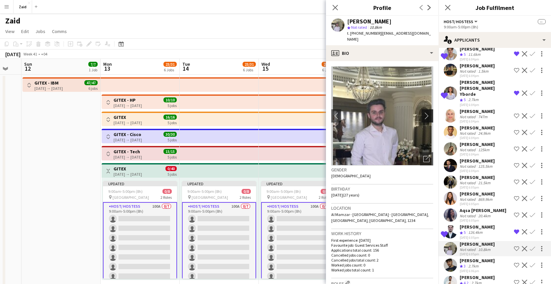
click at [423, 112] on app-icon "chevron-right" at bounding box center [428, 115] width 10 height 7
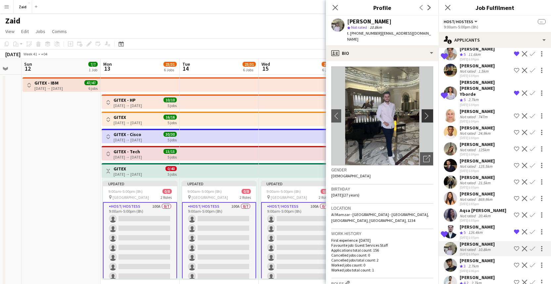
click at [423, 112] on app-icon "chevron-right" at bounding box center [428, 115] width 10 height 7
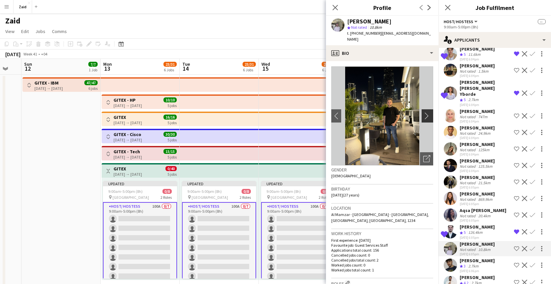
click at [423, 112] on app-icon "chevron-right" at bounding box center [428, 115] width 10 height 7
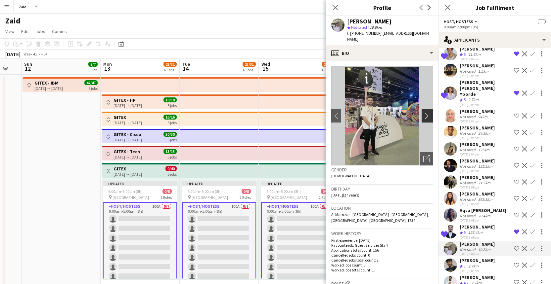
click at [423, 112] on app-icon "chevron-right" at bounding box center [428, 115] width 10 height 7
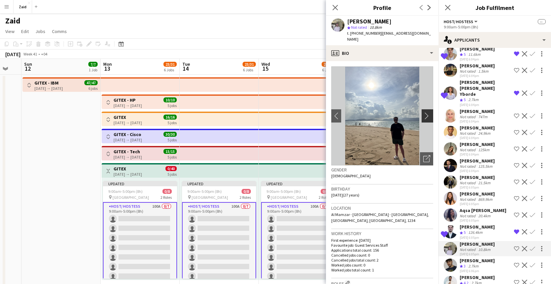
click at [423, 112] on app-icon "chevron-right" at bounding box center [428, 115] width 10 height 7
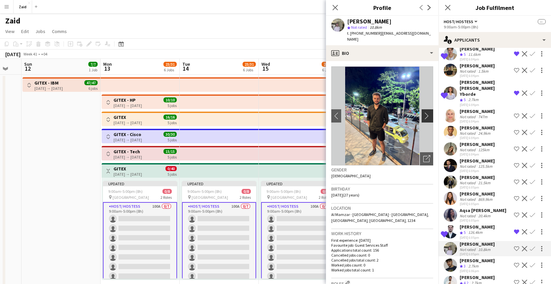
click at [423, 112] on app-icon "chevron-right" at bounding box center [428, 115] width 10 height 7
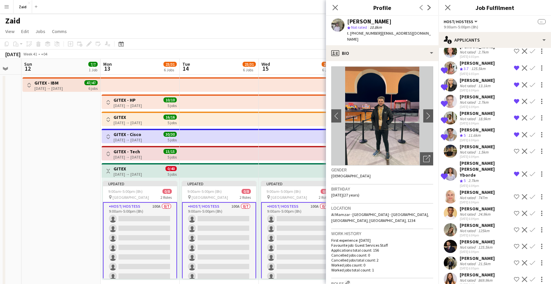
scroll to position [0, 0]
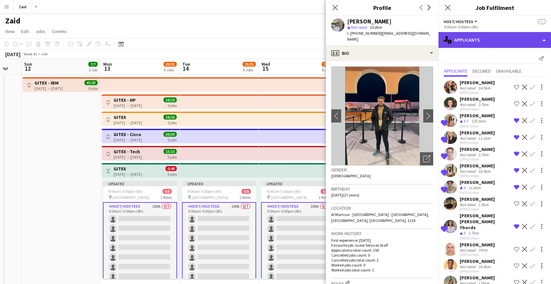
click at [511, 41] on div "single-neutral-actions-information Applicants" at bounding box center [494, 40] width 112 height 16
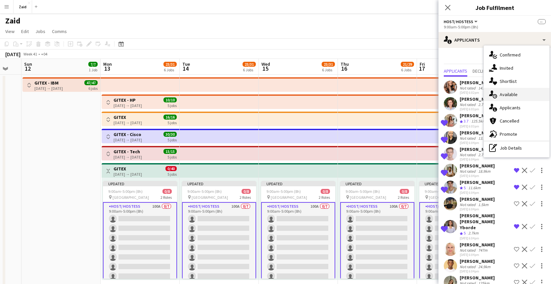
click at [518, 99] on div "single-neutral-actions-upload Available" at bounding box center [515, 94] width 65 height 13
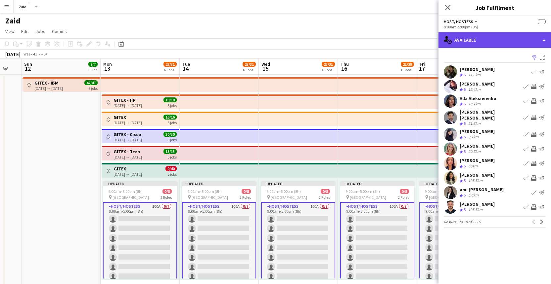
click at [494, 41] on div "single-neutral-actions-upload Available" at bounding box center [494, 40] width 112 height 16
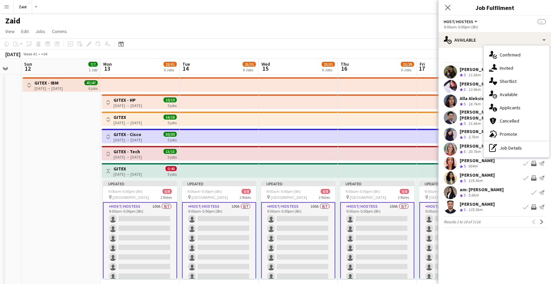
click at [516, 132] on div "advertising-megaphone Promote" at bounding box center [515, 134] width 65 height 13
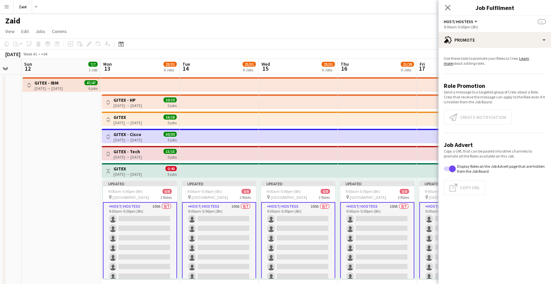
click at [134, 231] on app-card-role "Host/ Hostess 100A 0/7 9:00am-5:00pm (8h) single-neutral-actions single-neutral…" at bounding box center [140, 242] width 74 height 81
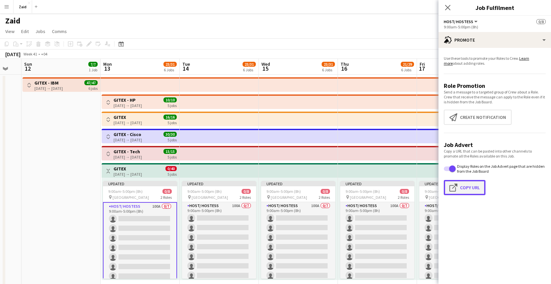
click at [467, 186] on button "Click to copy URL Copy Url" at bounding box center [464, 187] width 42 height 15
click at [448, 8] on icon at bounding box center [447, 7] width 5 height 5
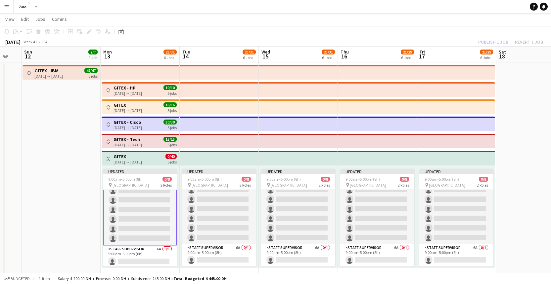
click at [144, 216] on app-card-role "Host/ Hostess 102A 0/7 9:00am-5:00pm (8h) single-neutral-actions single-neutral…" at bounding box center [140, 204] width 74 height 81
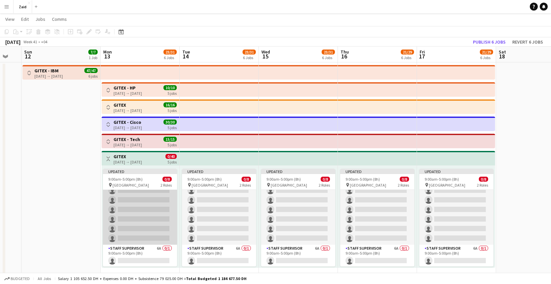
click at [148, 217] on app-card-role "Host/ Hostess 102A 0/7 9:00am-5:00pm (8h) single-neutral-actions single-neutral…" at bounding box center [140, 205] width 74 height 80
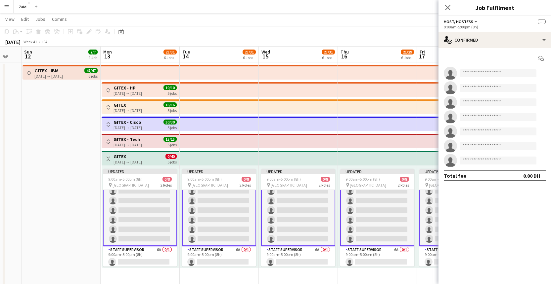
scroll to position [26, 0]
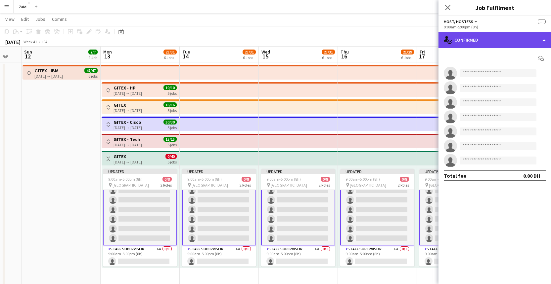
click at [529, 41] on div "single-neutral-actions-check-2 Confirmed" at bounding box center [494, 40] width 112 height 16
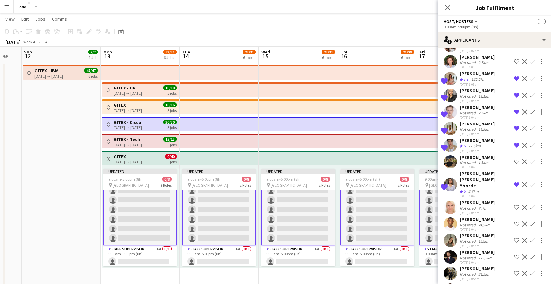
scroll to position [96, 0]
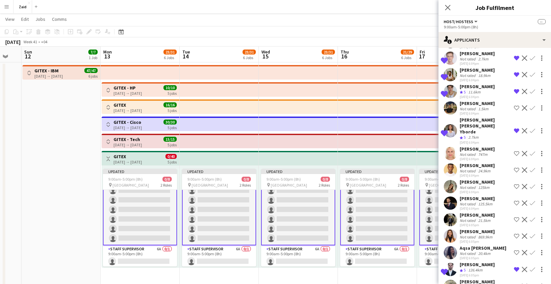
click at [485, 218] on div "21.5km" at bounding box center [483, 220] width 15 height 5
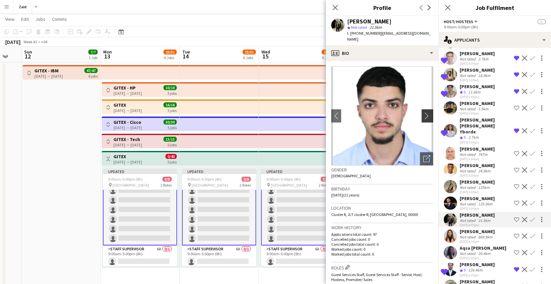
click at [423, 112] on app-icon "chevron-right" at bounding box center [428, 115] width 10 height 7
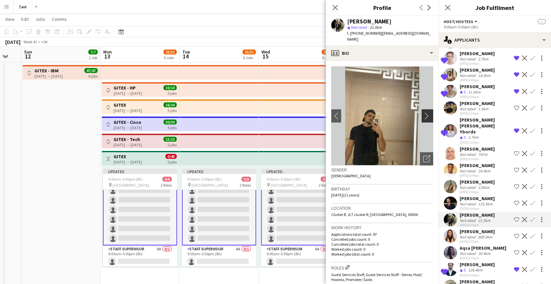
click at [423, 112] on app-icon "chevron-right" at bounding box center [428, 115] width 10 height 7
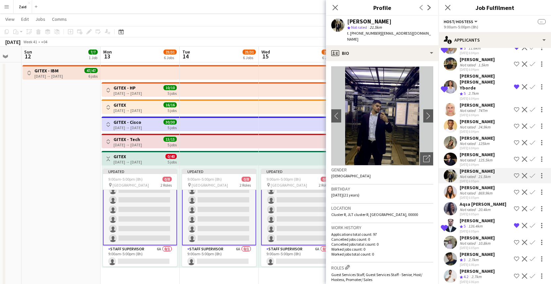
scroll to position [180, 0]
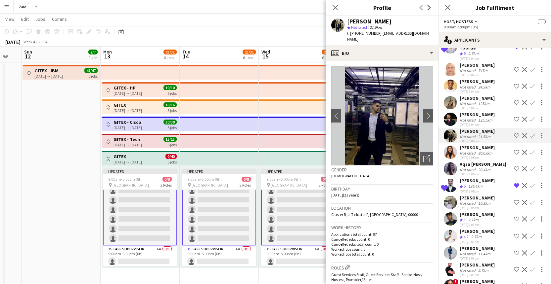
click at [481, 201] on div "10.8km" at bounding box center [483, 203] width 15 height 5
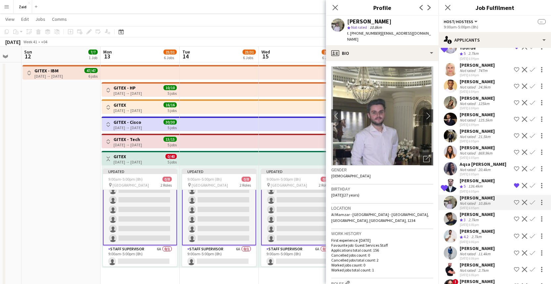
click at [488, 228] on div "[PERSON_NAME]" at bounding box center [476, 231] width 35 height 6
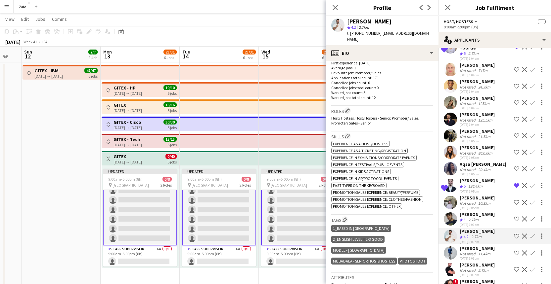
scroll to position [60, 0]
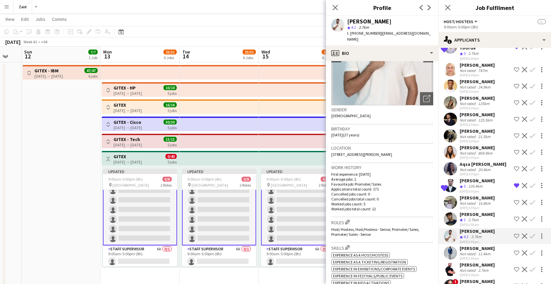
click at [510, 231] on div "George charbel Mbayed Crew rating 4.2 2.7km 22-09-2025 6:06pm Shortlist crew De…" at bounding box center [494, 236] width 112 height 16
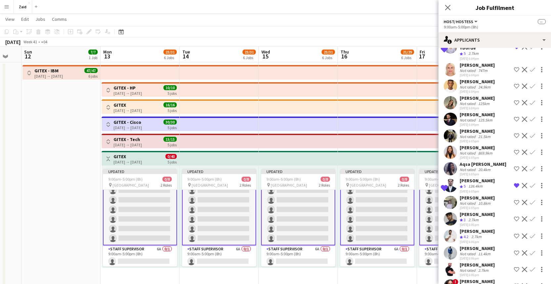
click at [513, 234] on app-icon "Shortlist crew" at bounding box center [515, 236] width 5 height 5
click at [473, 246] on div "Omer Mohamed" at bounding box center [476, 249] width 35 height 6
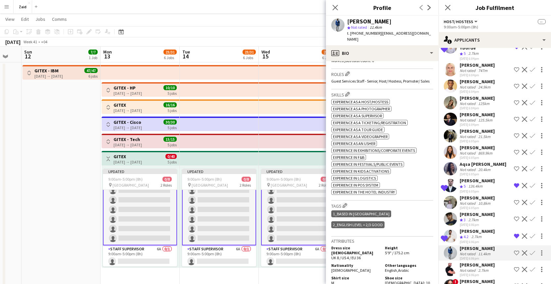
scroll to position [241, 0]
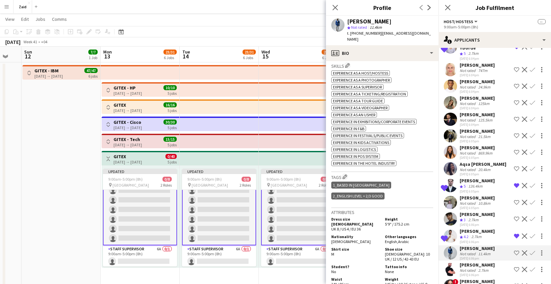
click at [489, 268] on div "Not rated 2.7km" at bounding box center [476, 270] width 35 height 5
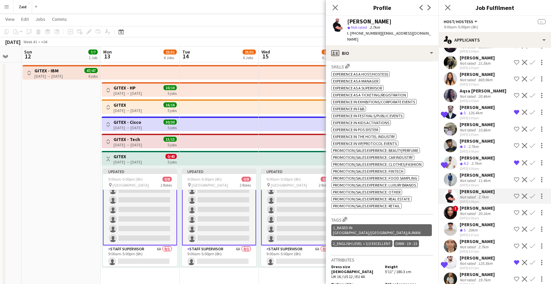
scroll to position [268, 0]
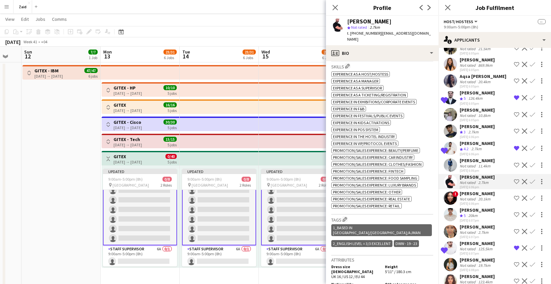
click at [483, 191] on div "Natalya Burke" at bounding box center [476, 194] width 35 height 6
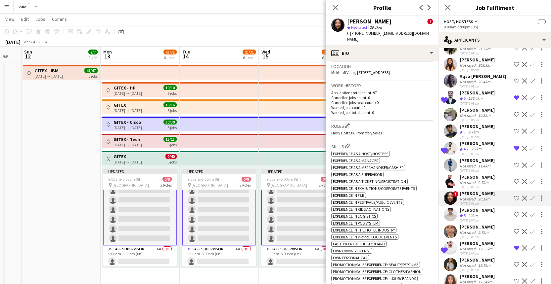
scroll to position [245, 0]
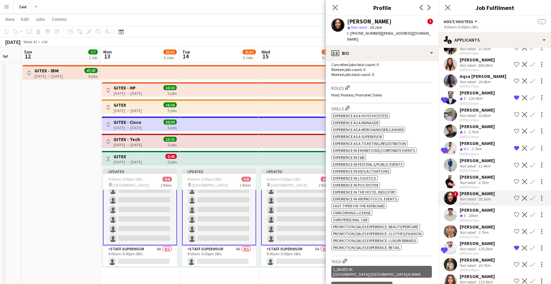
click at [478, 213] on div "20km" at bounding box center [473, 216] width 12 height 6
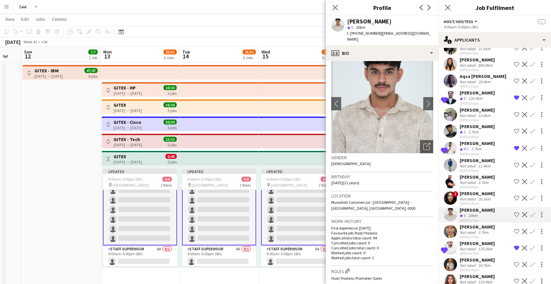
scroll to position [13, 0]
click at [484, 235] on div "22-09-2025 6:07pm" at bounding box center [476, 237] width 35 height 4
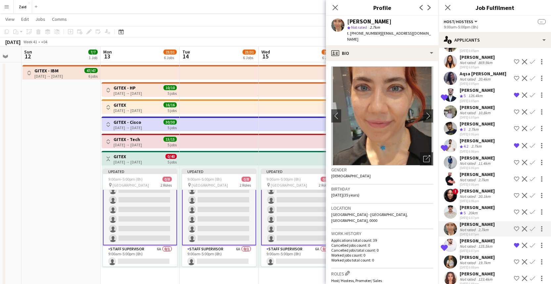
scroll to position [274, 0]
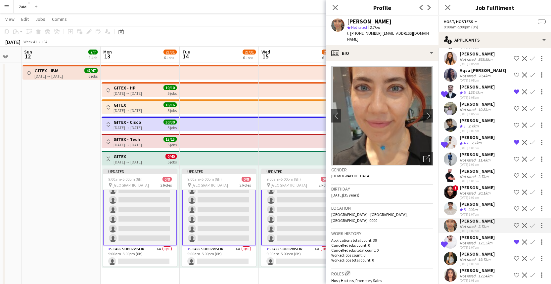
click at [485, 235] on div "Daniel Rasheed" at bounding box center [476, 238] width 35 height 6
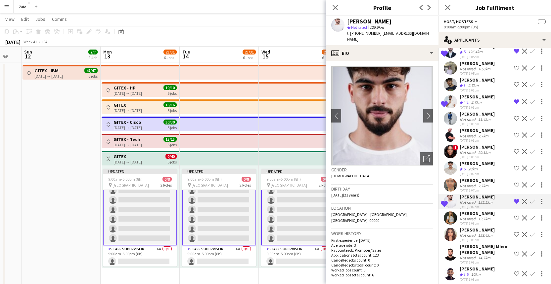
scroll to position [316, 0]
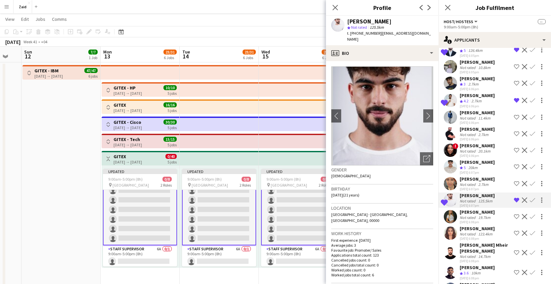
click at [483, 215] on div "19.7km" at bounding box center [483, 217] width 15 height 5
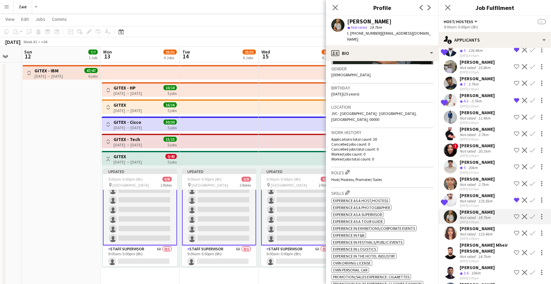
scroll to position [101, 0]
click at [493, 226] on div "Shatha Taha Not rated 123.4km 22-09-2025 6:08pm Shortlist crew Decline Confirm" at bounding box center [494, 233] width 112 height 15
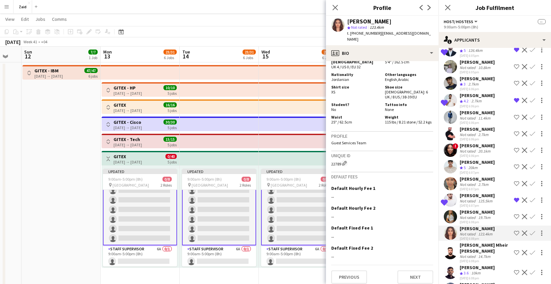
scroll to position [438, 0]
click at [486, 242] on div "Osama Mheir Alsaadi Osama" at bounding box center [485, 248] width 52 height 12
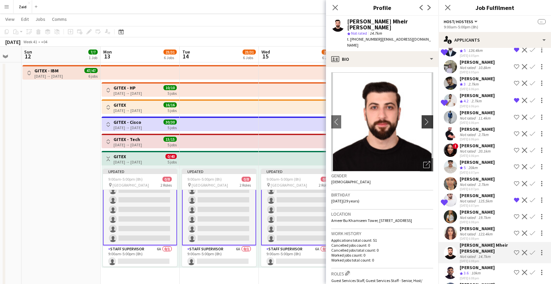
click at [423, 118] on app-icon "chevron-right" at bounding box center [428, 121] width 10 height 7
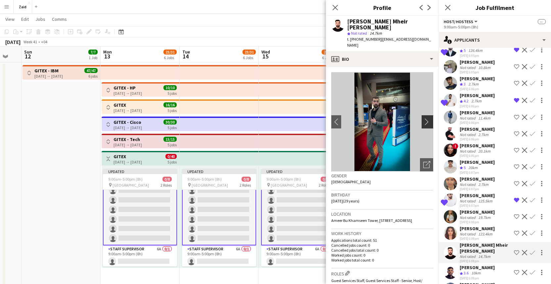
click at [423, 118] on app-icon "chevron-right" at bounding box center [428, 121] width 10 height 7
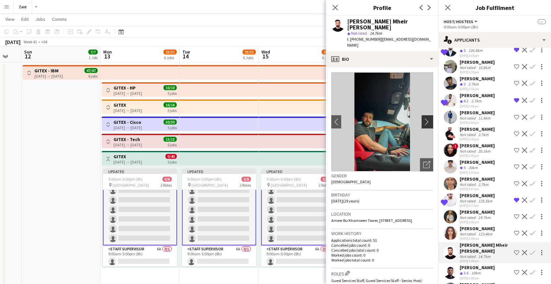
click at [423, 118] on app-icon "chevron-right" at bounding box center [428, 121] width 10 height 7
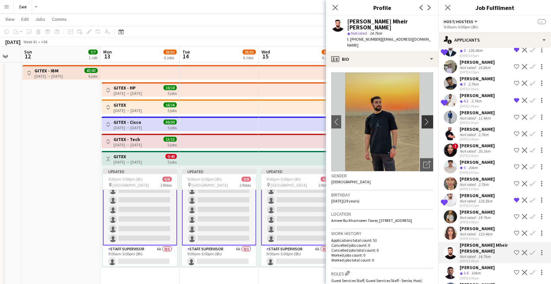
click at [423, 118] on app-icon "chevron-right" at bounding box center [428, 121] width 10 height 7
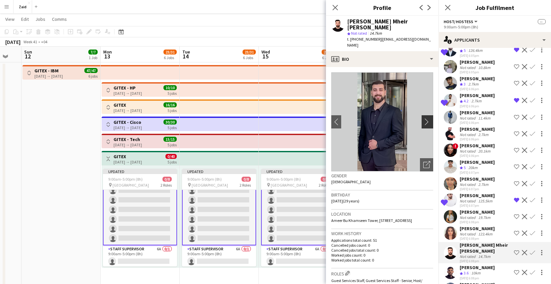
click at [423, 118] on app-icon "chevron-right" at bounding box center [428, 121] width 10 height 7
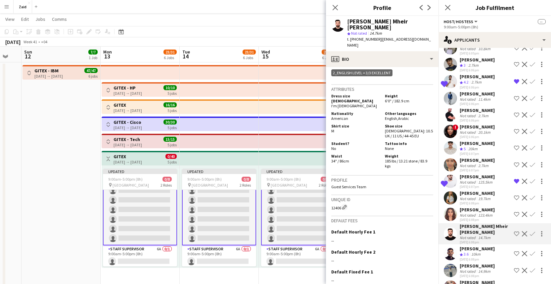
scroll to position [367, 0]
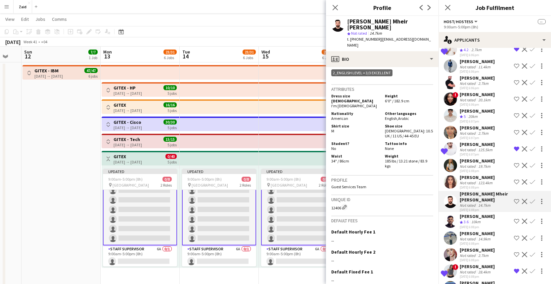
click at [491, 232] on div "Joudi Fakach Not rated 14.9km 22-09-2025 6:08pm Shortlist crew Decline Confirm" at bounding box center [494, 238] width 112 height 15
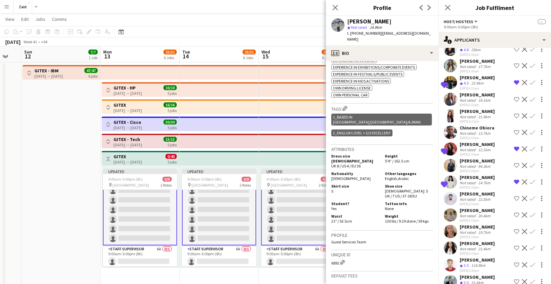
scroll to position [583, 0]
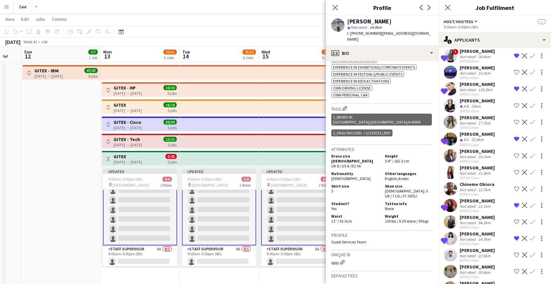
click at [485, 104] on div "Crew rating 4.8 25km" at bounding box center [476, 107] width 35 height 6
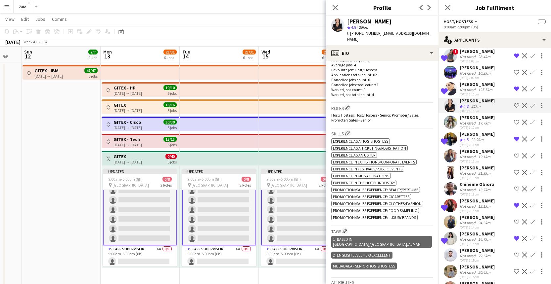
scroll to position [314, 0]
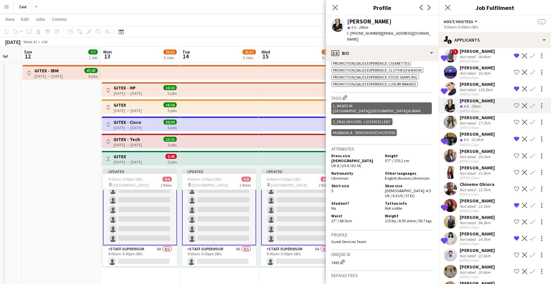
click at [480, 115] on div "Yulyana Kazliakouskaya" at bounding box center [476, 118] width 35 height 6
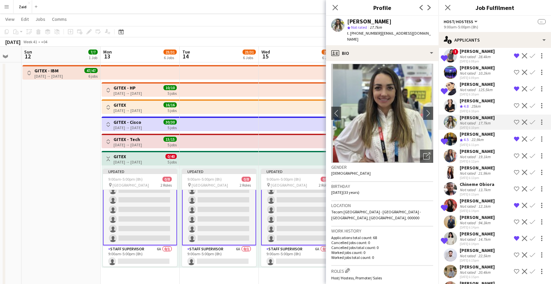
scroll to position [49, 0]
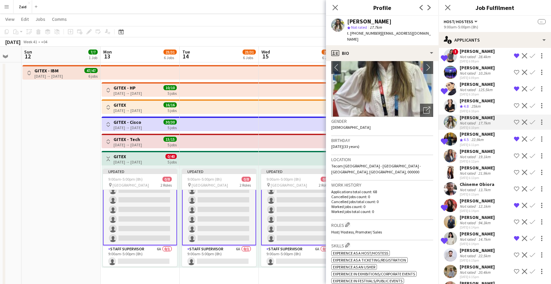
click at [479, 154] on div "19.1km" at bounding box center [483, 156] width 15 height 5
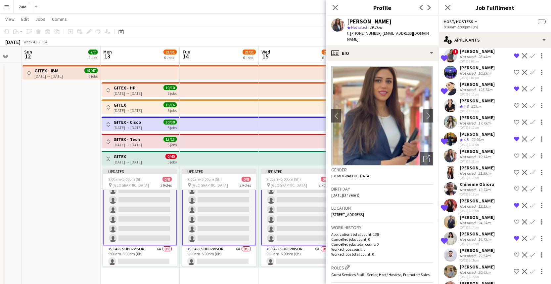
click at [484, 172] on div "21.9km" at bounding box center [483, 173] width 15 height 5
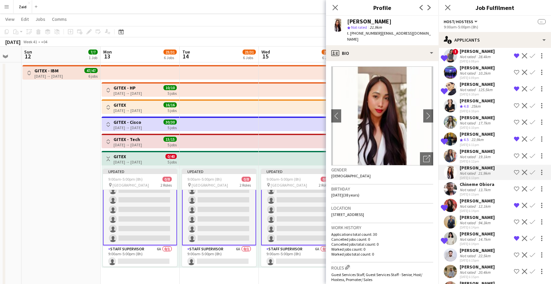
click at [486, 189] on div "13.7km" at bounding box center [483, 189] width 15 height 5
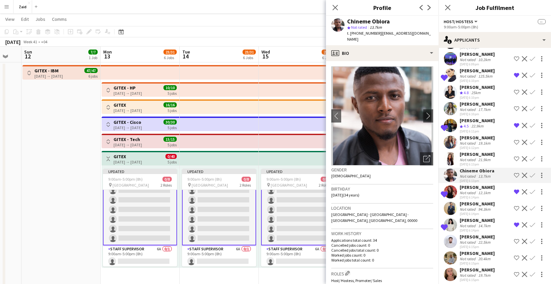
scroll to position [597, 0]
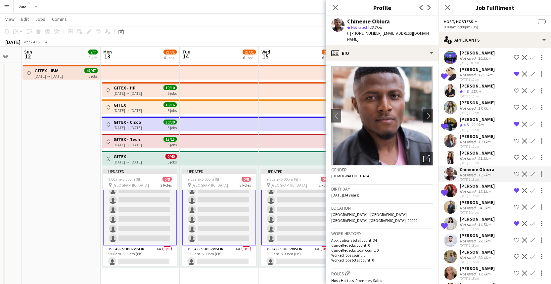
click at [488, 200] on div "Ahmad Alkadri" at bounding box center [476, 203] width 35 height 6
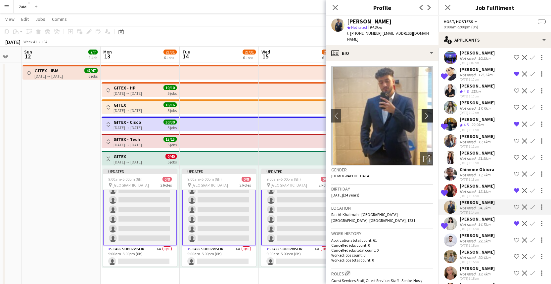
click at [424, 112] on app-icon "chevron-right" at bounding box center [428, 115] width 10 height 7
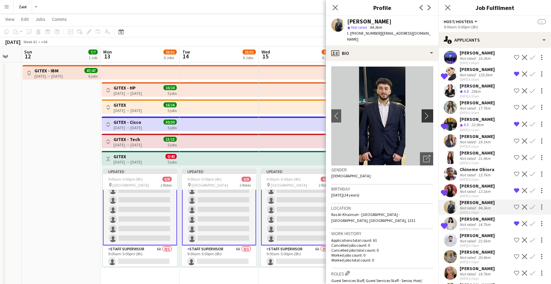
click at [423, 112] on app-icon "chevron-right" at bounding box center [428, 115] width 10 height 7
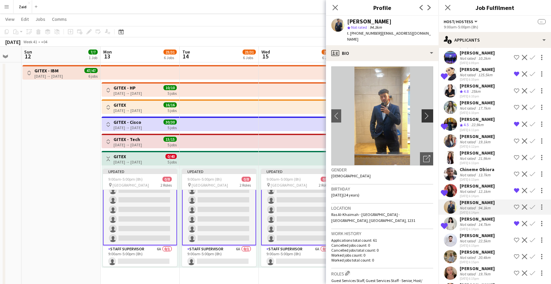
click at [423, 112] on app-icon "chevron-right" at bounding box center [428, 115] width 10 height 7
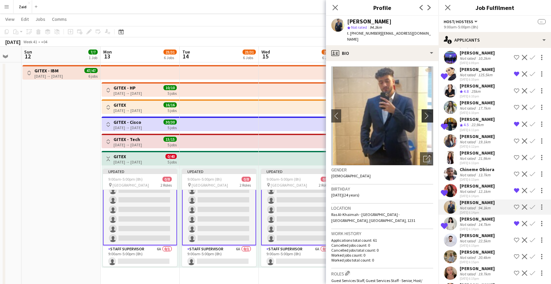
click at [423, 112] on app-icon "chevron-right" at bounding box center [428, 115] width 10 height 7
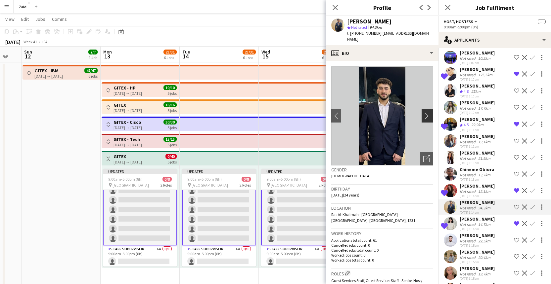
click at [423, 112] on app-icon "chevron-right" at bounding box center [428, 115] width 10 height 7
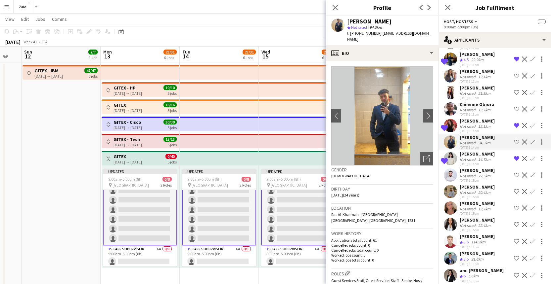
scroll to position [663, 0]
click at [484, 176] on div "22.5km" at bounding box center [483, 176] width 15 height 5
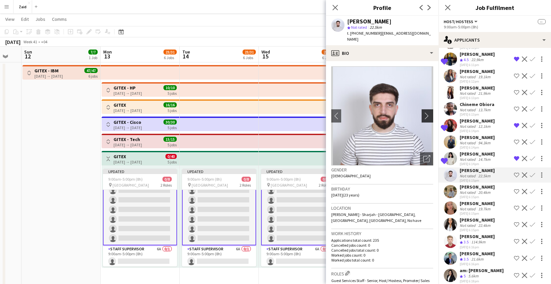
click at [423, 112] on app-icon "chevron-right" at bounding box center [428, 115] width 10 height 7
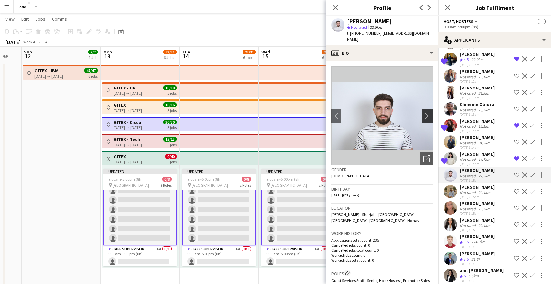
click at [423, 112] on app-icon "chevron-right" at bounding box center [428, 115] width 10 height 7
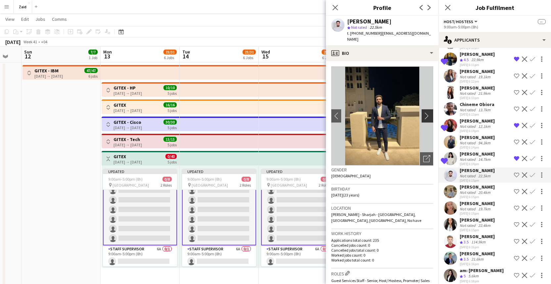
click at [423, 112] on app-icon "chevron-right" at bounding box center [428, 115] width 10 height 7
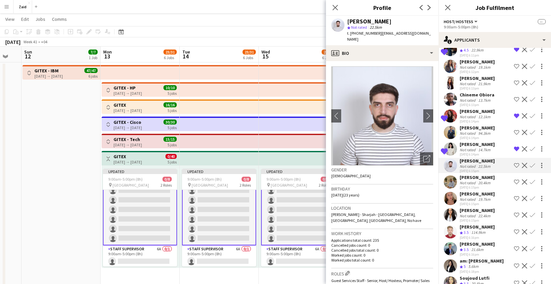
scroll to position [673, 0]
click at [493, 185] on div "22-09-2025 6:15pm" at bounding box center [476, 187] width 35 height 4
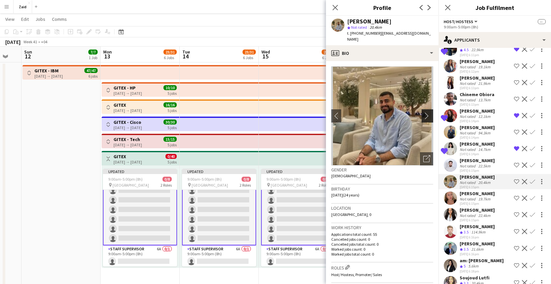
click at [423, 112] on app-icon "chevron-right" at bounding box center [428, 115] width 10 height 7
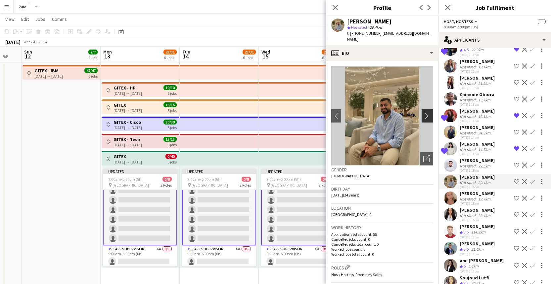
click at [423, 112] on app-icon "chevron-right" at bounding box center [428, 115] width 10 height 7
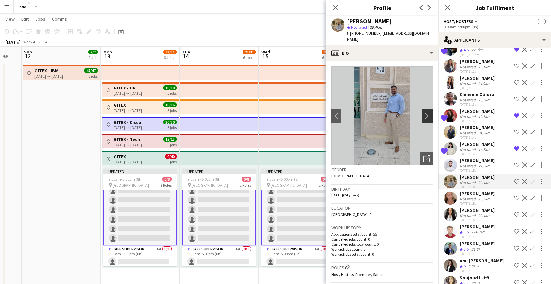
click at [423, 112] on app-icon "chevron-right" at bounding box center [428, 115] width 10 height 7
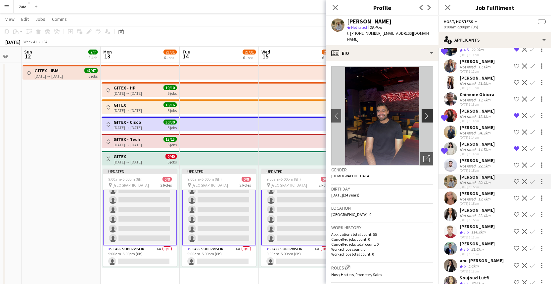
click at [423, 112] on app-icon "chevron-right" at bounding box center [428, 115] width 10 height 7
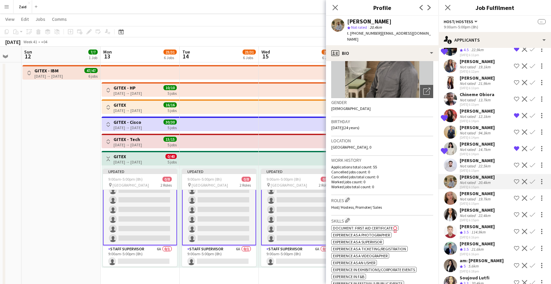
scroll to position [151, 0]
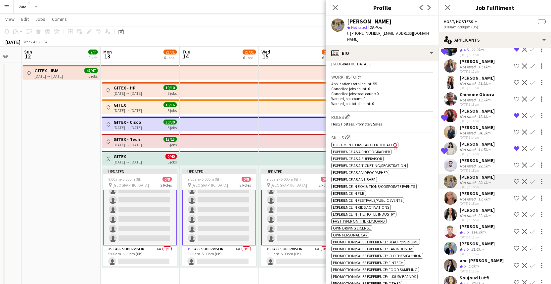
click at [494, 194] on div "[PERSON_NAME]" at bounding box center [476, 194] width 35 height 6
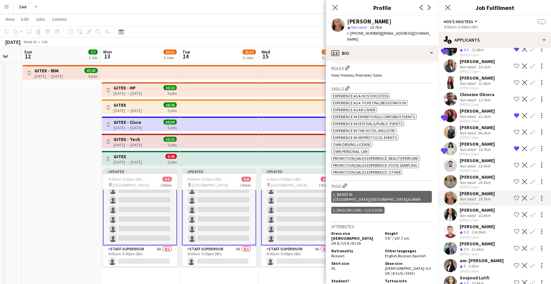
scroll to position [201, 0]
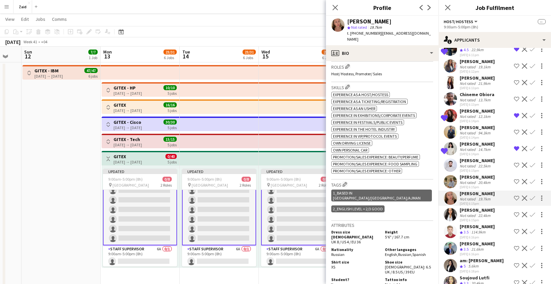
click at [494, 213] on div "[PERSON_NAME]" at bounding box center [476, 210] width 35 height 6
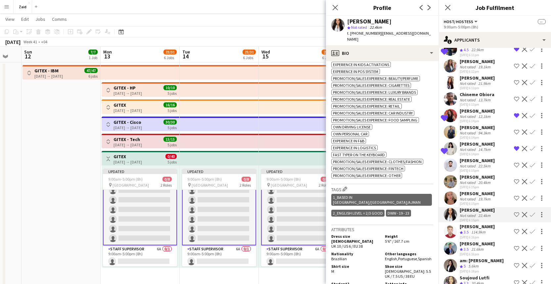
scroll to position [334, 0]
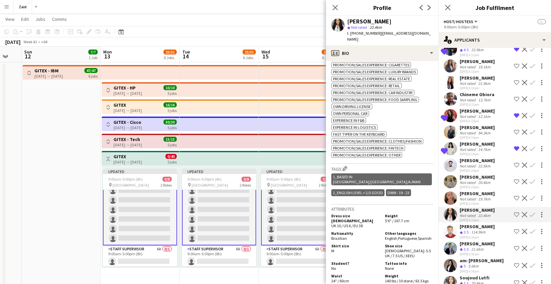
click at [486, 235] on div "114.9km" at bounding box center [478, 233] width 17 height 6
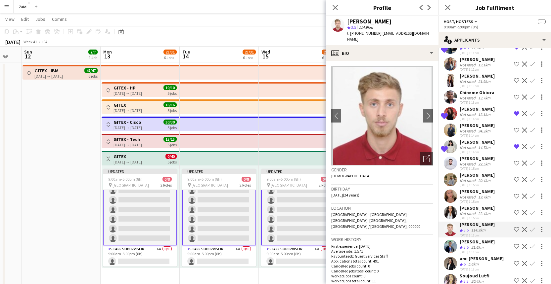
scroll to position [675, 0]
click at [491, 247] on div "Majid Arshad Crew rating 3.5 21.6km 22-09-2025 6:16pm Shortlist crew Decline Co…" at bounding box center [494, 246] width 112 height 16
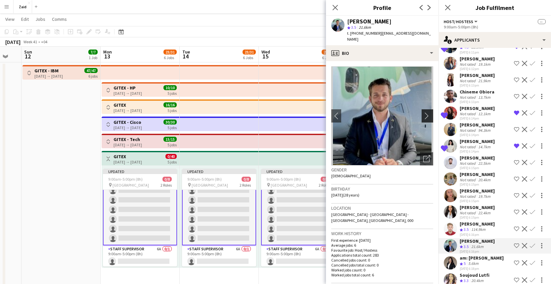
click at [423, 113] on app-icon "chevron-right" at bounding box center [428, 115] width 10 height 7
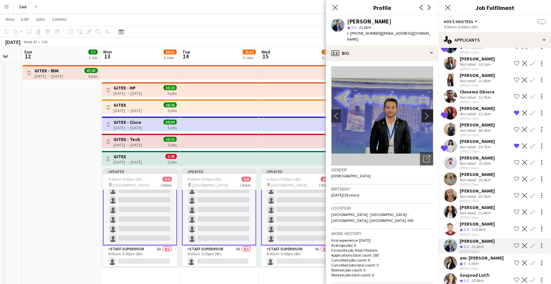
click at [423, 112] on app-icon "chevron-right" at bounding box center [428, 115] width 10 height 7
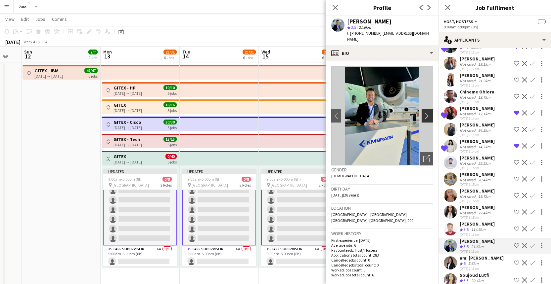
click at [423, 112] on app-icon "chevron-right" at bounding box center [428, 115] width 10 height 7
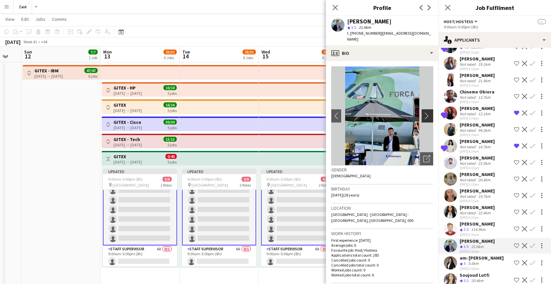
click at [423, 112] on app-icon "chevron-right" at bounding box center [428, 115] width 10 height 7
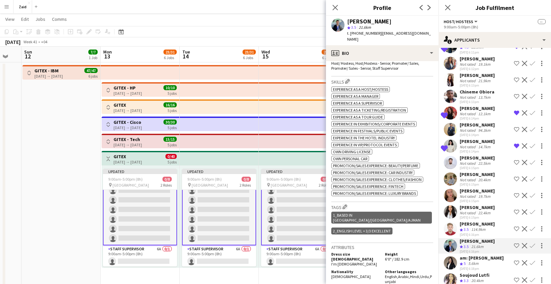
scroll to position [258, 0]
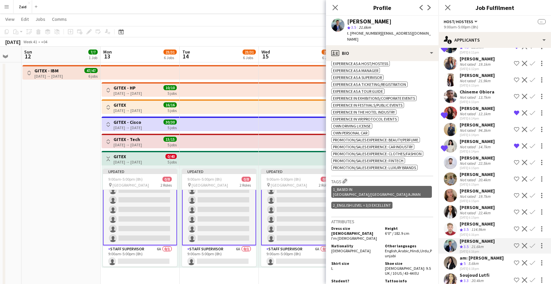
click at [514, 250] on button "Shortlist crew" at bounding box center [516, 246] width 8 height 8
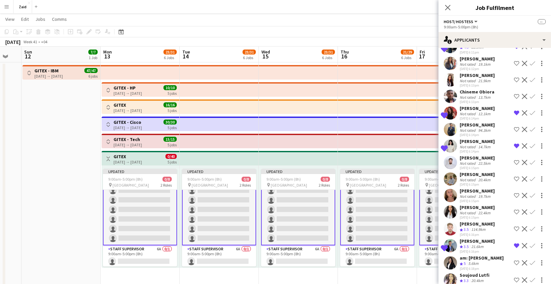
click at [513, 250] on button "Remove crew from shortlist" at bounding box center [516, 246] width 8 height 8
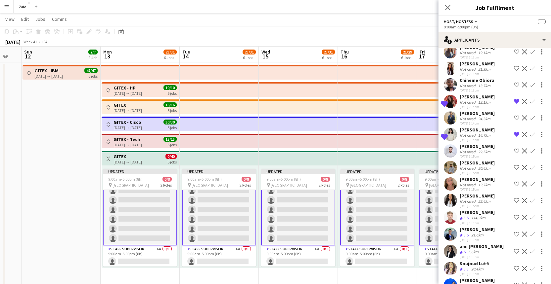
scroll to position [688, 0]
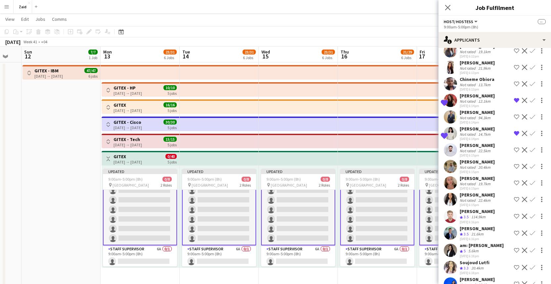
click at [494, 249] on div "am: [PERSON_NAME]" at bounding box center [481, 246] width 44 height 6
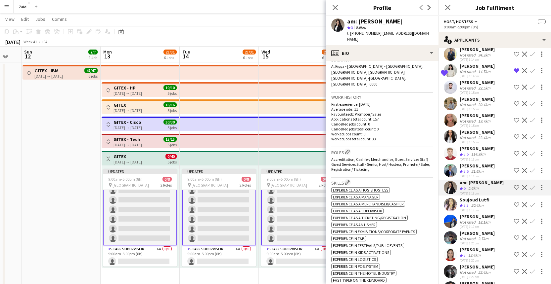
scroll to position [343, 0]
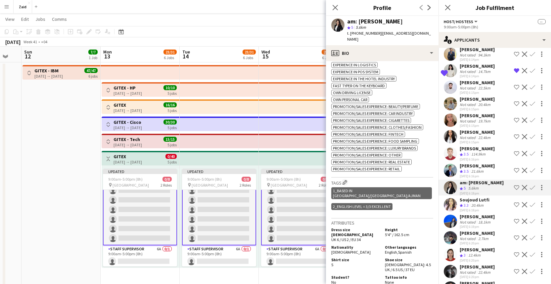
click at [474, 209] on div "20.4km" at bounding box center [477, 206] width 15 height 6
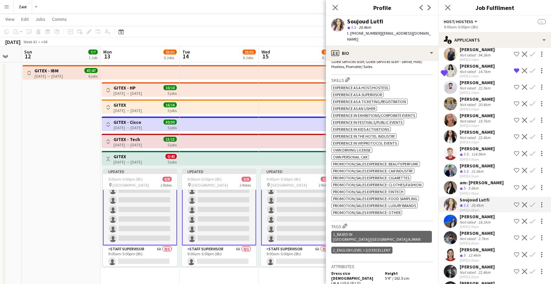
scroll to position [291, 0]
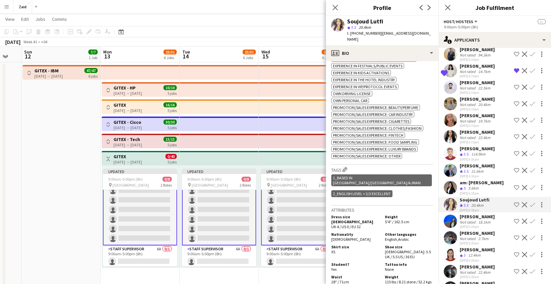
click at [507, 213] on div "Soujoud Lutfi Crew rating 3.3 20.4km 22-09-2025 6:18pm Shortlist crew Decline C…" at bounding box center [494, 205] width 112 height 16
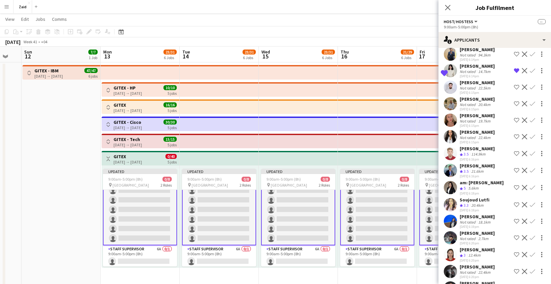
click at [513, 208] on app-icon "Shortlist crew" at bounding box center [515, 204] width 5 height 5
click at [492, 225] on div "Not rated 18.1km" at bounding box center [476, 222] width 35 height 5
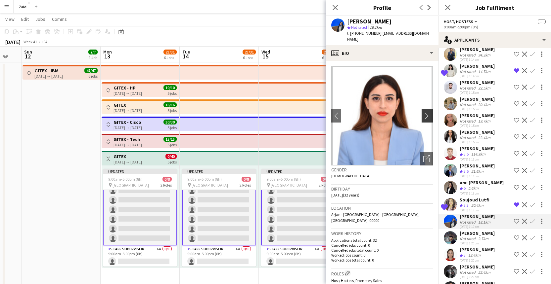
click at [423, 112] on app-icon "chevron-right" at bounding box center [428, 115] width 10 height 7
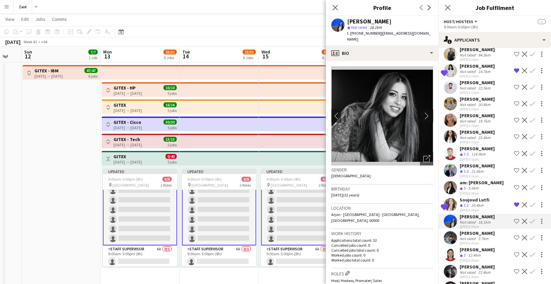
click at [423, 112] on app-icon "chevron-right" at bounding box center [428, 115] width 10 height 7
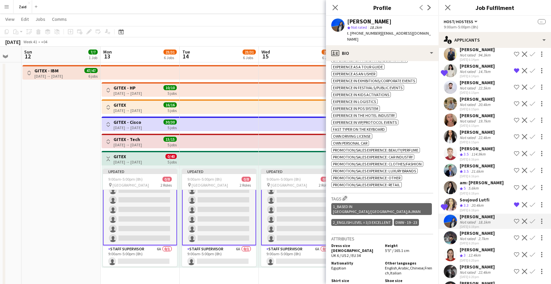
scroll to position [270, 0]
click at [512, 225] on button "Shortlist crew" at bounding box center [516, 222] width 8 height 8
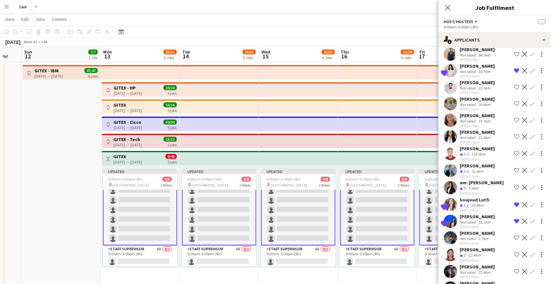
click at [496, 243] on div "Mohammad Zreik Not rated 2.7km 22-09-2025 6:20pm Shortlist crew Decline Confirm" at bounding box center [494, 237] width 112 height 15
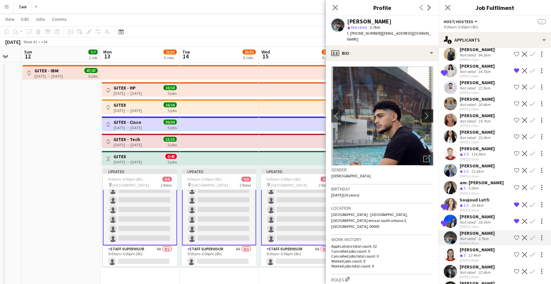
click at [423, 112] on app-icon "chevron-right" at bounding box center [428, 115] width 10 height 7
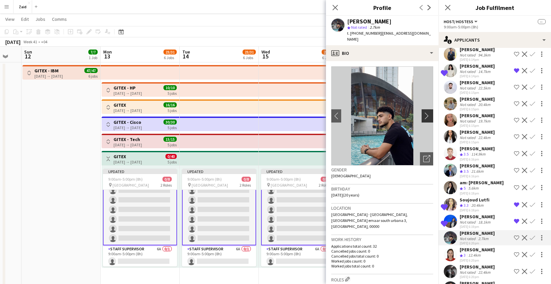
click at [423, 112] on app-icon "chevron-right" at bounding box center [428, 115] width 10 height 7
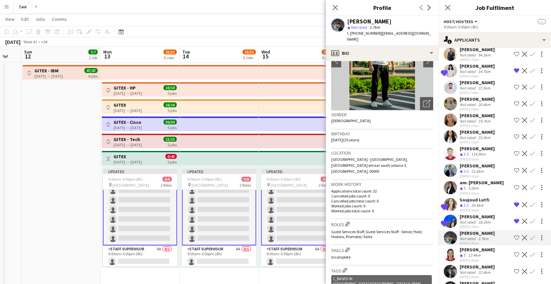
scroll to position [177, 0]
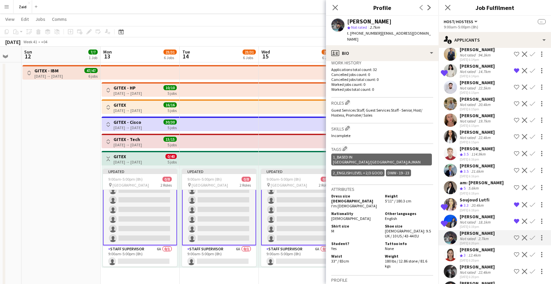
click at [481, 253] on div "[PERSON_NAME]" at bounding box center [476, 250] width 35 height 6
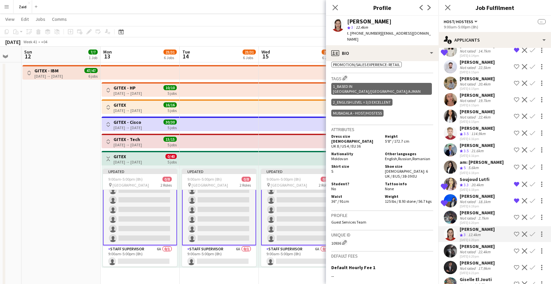
scroll to position [811, 0]
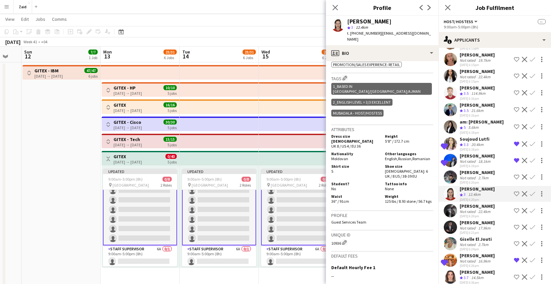
click at [492, 219] on div "22-09-2025 6:20pm" at bounding box center [476, 216] width 35 height 4
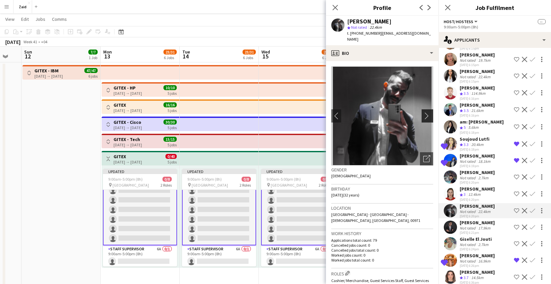
click at [423, 112] on app-icon "chevron-right" at bounding box center [428, 115] width 10 height 7
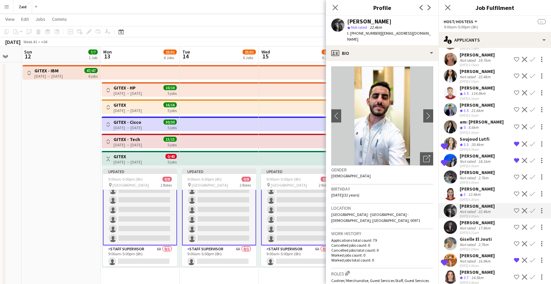
click at [494, 229] on div "Eslam mostafa Not rated 17.9km 22-09-2025 6:21pm Shortlist crew Decline Confirm" at bounding box center [494, 227] width 112 height 15
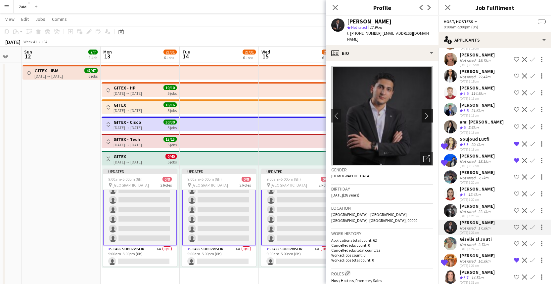
click at [423, 112] on app-icon "chevron-right" at bounding box center [428, 115] width 10 height 7
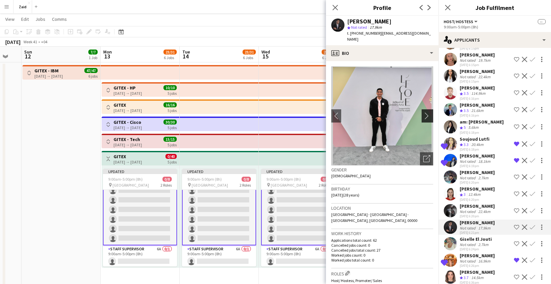
click at [423, 112] on app-icon "chevron-right" at bounding box center [428, 115] width 10 height 7
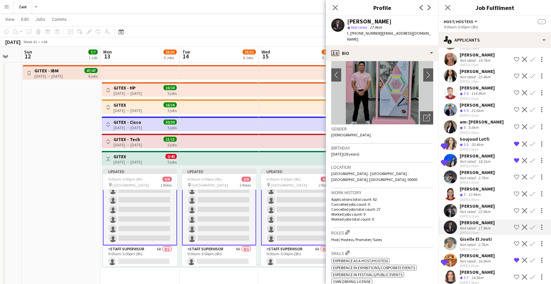
scroll to position [79, 0]
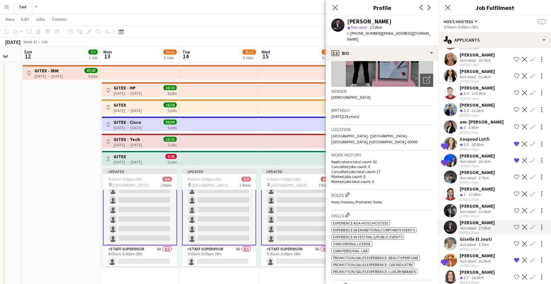
click at [493, 248] on div "Giselle El Jouti Not rated 2.7km 22-09-2025 6:24pm Shortlist crew Decline Confi…" at bounding box center [494, 243] width 112 height 15
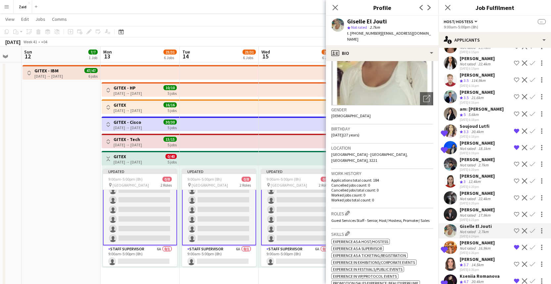
scroll to position [825, 0]
click at [490, 250] on div "16.9km" at bounding box center [483, 248] width 15 height 5
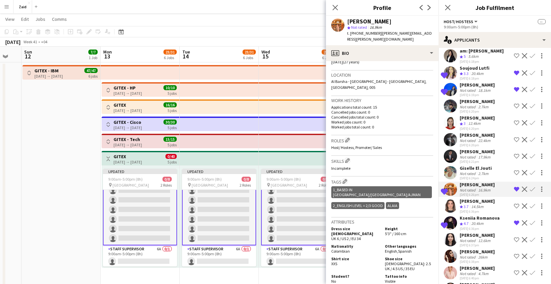
scroll to position [886, 0]
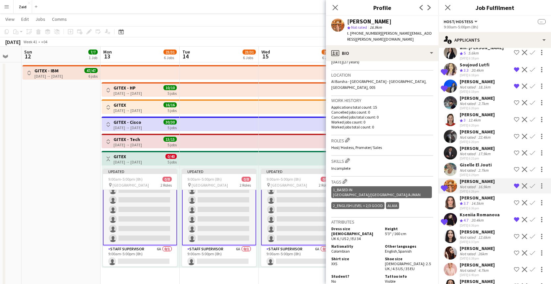
click at [482, 205] on div "14.5km" at bounding box center [477, 204] width 15 height 6
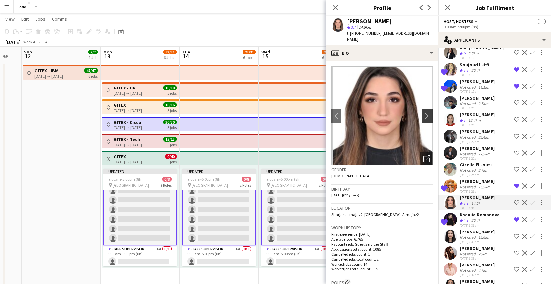
click at [422, 115] on button "chevron-right" at bounding box center [427, 115] width 13 height 13
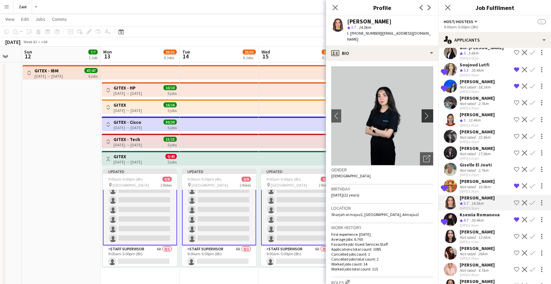
click at [423, 112] on app-icon "chevron-right" at bounding box center [428, 115] width 10 height 7
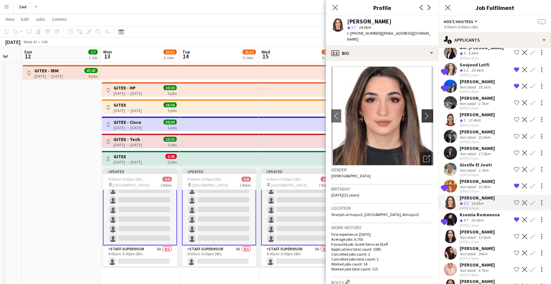
click at [423, 112] on app-icon "chevron-right" at bounding box center [428, 115] width 10 height 7
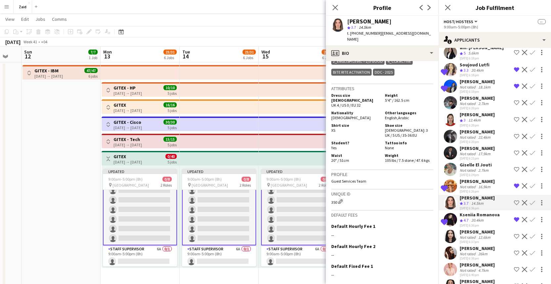
scroll to position [407, 0]
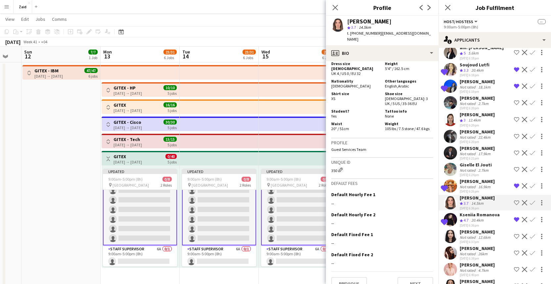
click at [513, 206] on app-icon "Shortlist crew" at bounding box center [515, 202] width 5 height 5
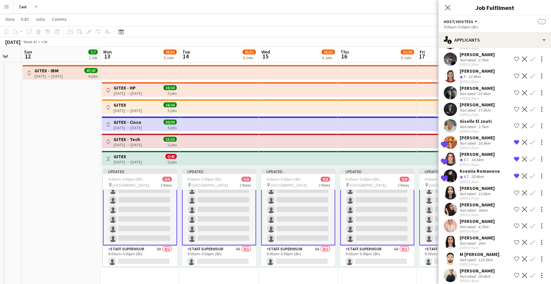
scroll to position [951, 0]
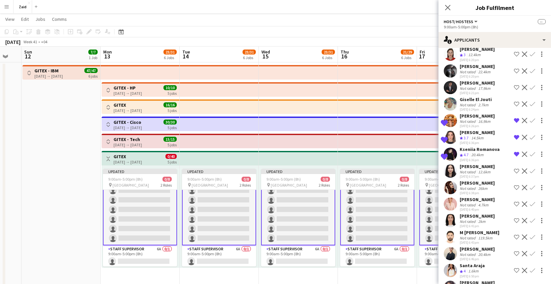
click at [488, 137] on div "Shortlisted Lin Ghadry Crew rating 3.7 14.5km 22-09-2025 6:36pm Remove crew fro…" at bounding box center [494, 138] width 112 height 16
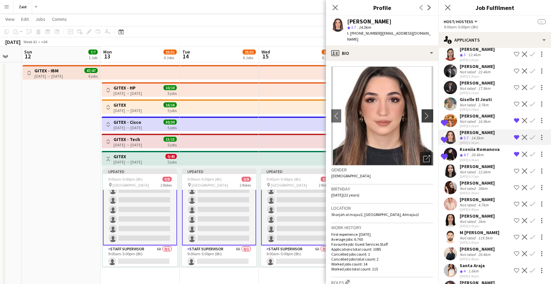
click at [424, 112] on app-icon "chevron-right" at bounding box center [428, 115] width 10 height 7
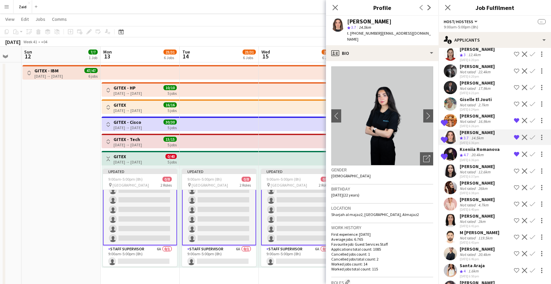
click at [485, 175] on div "12.6km" at bounding box center [483, 172] width 15 height 5
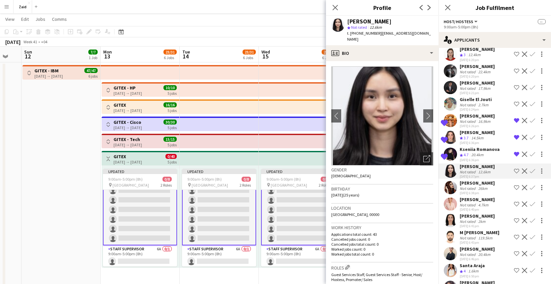
click at [489, 202] on div "Asya Salimova" at bounding box center [476, 200] width 35 height 6
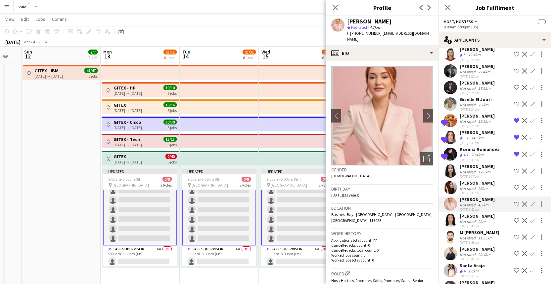
click at [489, 191] on div "Not rated 26km" at bounding box center [476, 188] width 35 height 5
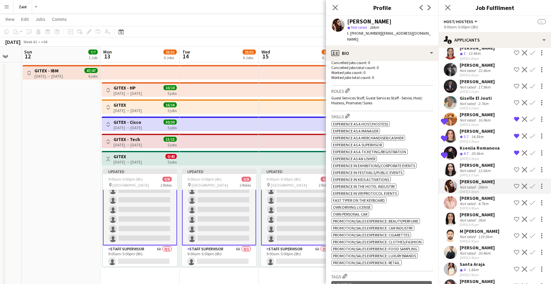
scroll to position [285, 0]
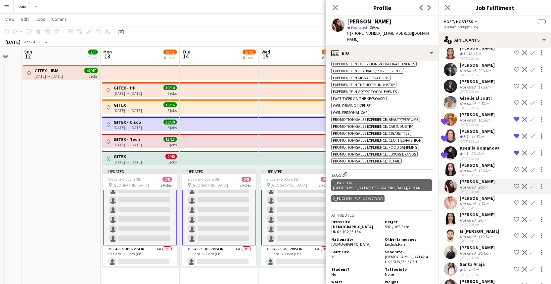
click at [485, 206] on div "4.7km" at bounding box center [482, 203] width 13 height 5
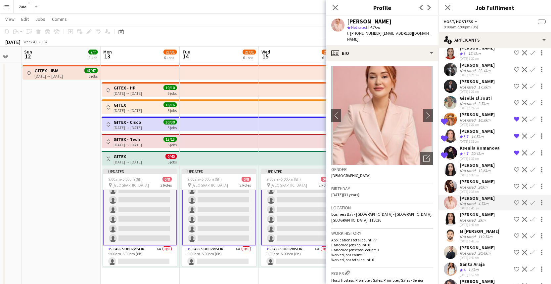
scroll to position [0, 0]
click at [423, 112] on app-icon "chevron-right" at bounding box center [428, 115] width 10 height 7
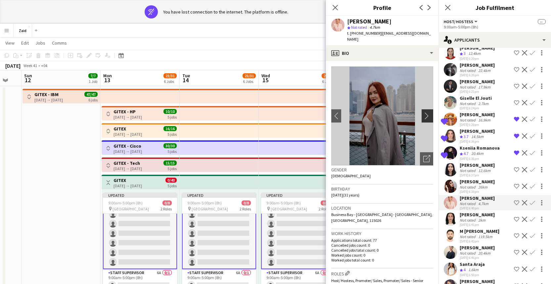
click at [423, 112] on app-icon "chevron-right" at bounding box center [428, 115] width 10 height 7
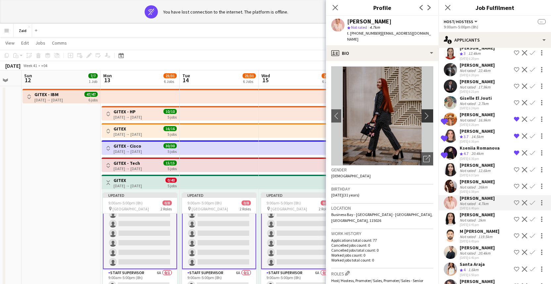
click at [423, 112] on app-icon "chevron-right" at bounding box center [428, 115] width 10 height 7
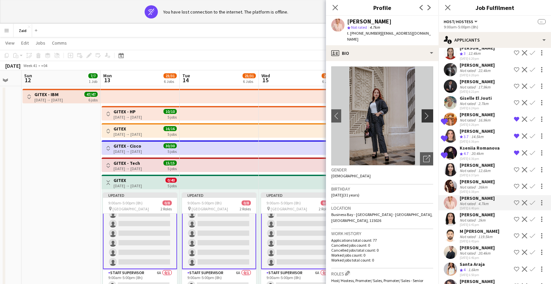
click at [423, 112] on app-icon "chevron-right" at bounding box center [428, 115] width 10 height 7
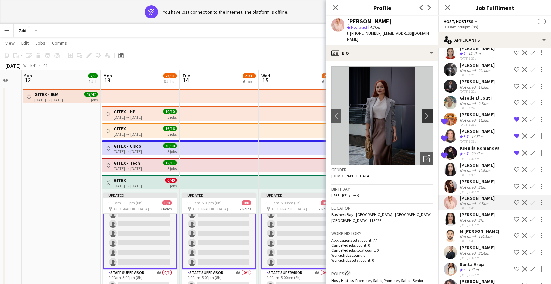
click at [423, 112] on app-icon "chevron-right" at bounding box center [428, 115] width 10 height 7
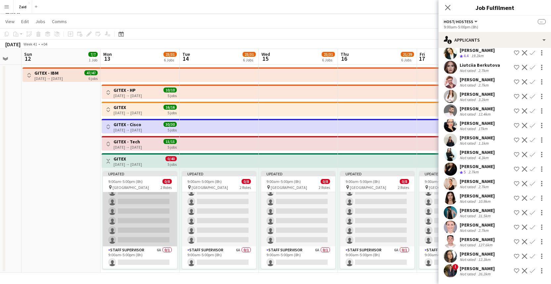
click at [138, 216] on app-card-role "Host/ Hostess 102A 0/7 9:00am-5:00pm (8h) single-neutral-actions single-neutral…" at bounding box center [140, 207] width 74 height 80
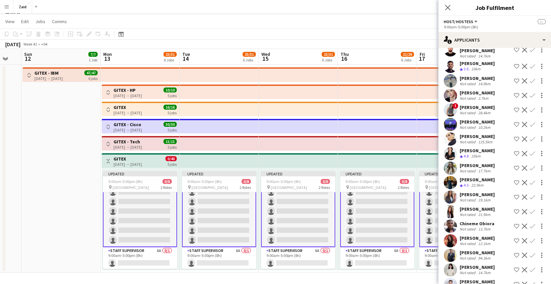
click at [481, 212] on div "21.9km" at bounding box center [483, 214] width 15 height 5
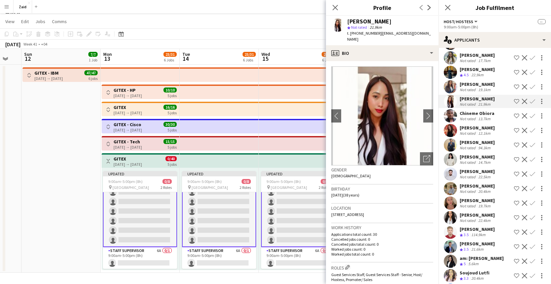
click at [480, 249] on div "21.6km" at bounding box center [477, 250] width 15 height 6
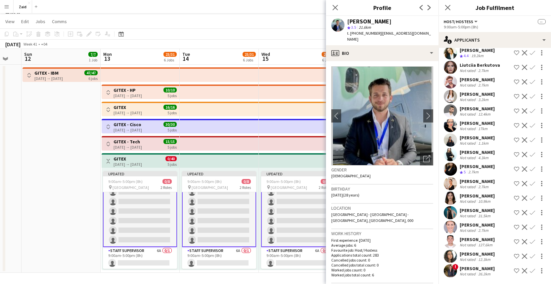
click at [513, 255] on app-icon "Shortlist crew" at bounding box center [515, 256] width 5 height 5
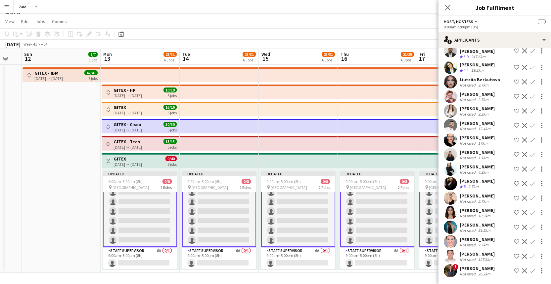
click at [485, 272] on div "26.2km" at bounding box center [483, 274] width 15 height 5
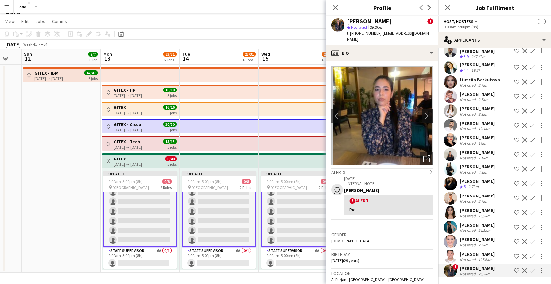
click at [423, 112] on app-icon "chevron-right" at bounding box center [428, 115] width 10 height 7
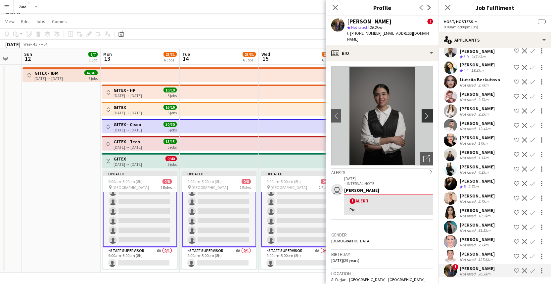
click at [423, 112] on app-icon "chevron-right" at bounding box center [428, 115] width 10 height 7
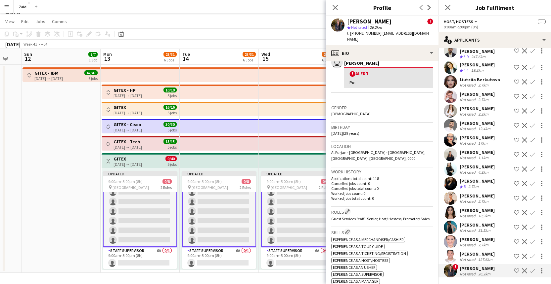
click at [488, 260] on div "127.6km" at bounding box center [484, 259] width 17 height 5
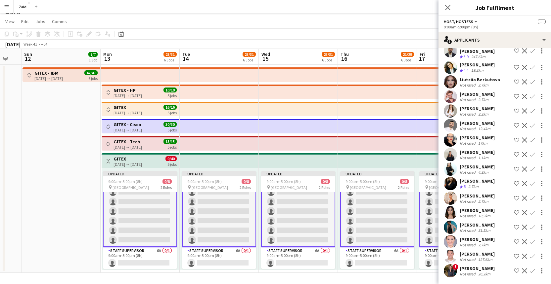
click at [487, 239] on div "[PERSON_NAME]" at bounding box center [476, 240] width 35 height 6
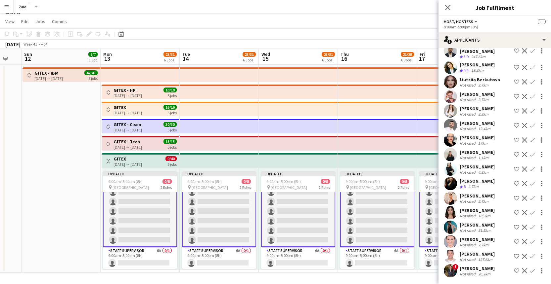
click at [491, 228] on div "31.5km" at bounding box center [483, 230] width 15 height 5
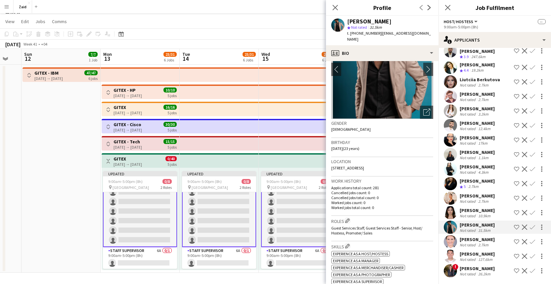
click at [480, 208] on div "Christina Ann Jero" at bounding box center [476, 211] width 35 height 6
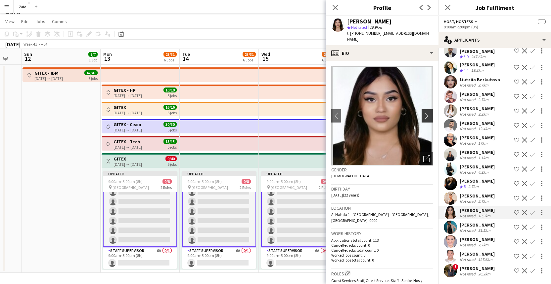
click at [425, 116] on button "chevron-right" at bounding box center [427, 115] width 13 height 13
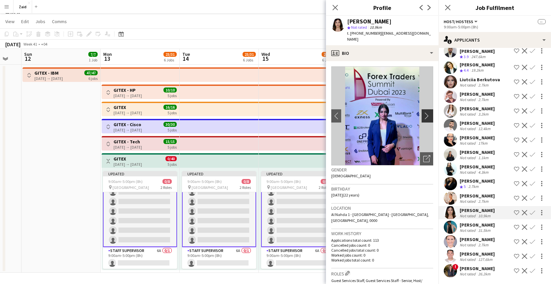
click at [424, 113] on app-icon "chevron-right" at bounding box center [428, 115] width 10 height 7
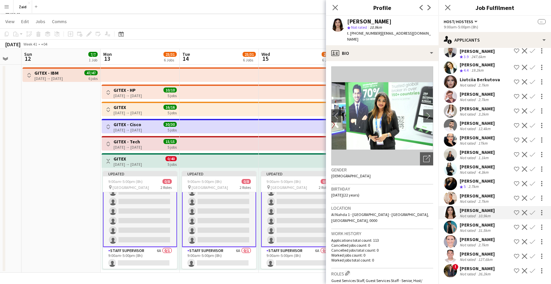
click at [488, 199] on div "2.7km" at bounding box center [482, 201] width 13 height 5
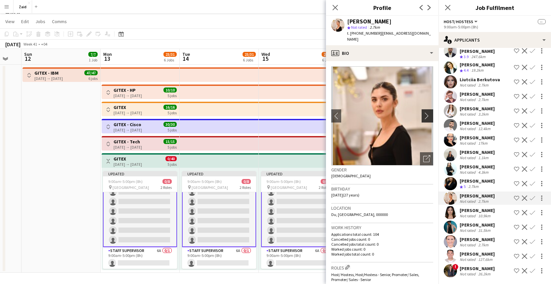
click at [423, 112] on app-icon "chevron-right" at bounding box center [428, 115] width 10 height 7
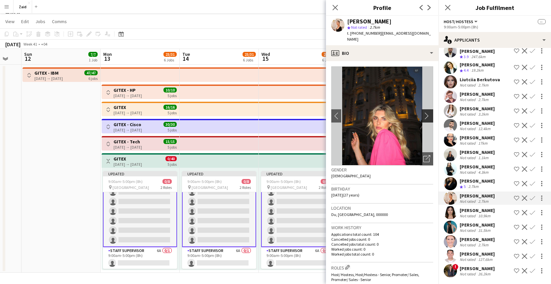
click at [423, 112] on app-icon "chevron-right" at bounding box center [428, 115] width 10 height 7
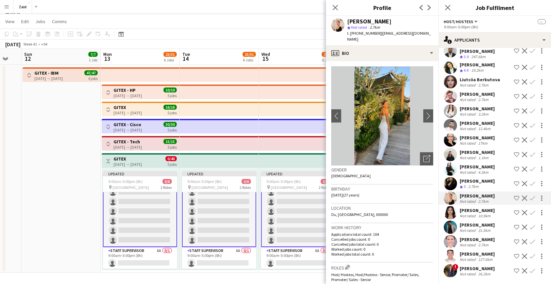
click at [491, 184] on div "Crew rating 5 2.7km" at bounding box center [476, 187] width 35 height 6
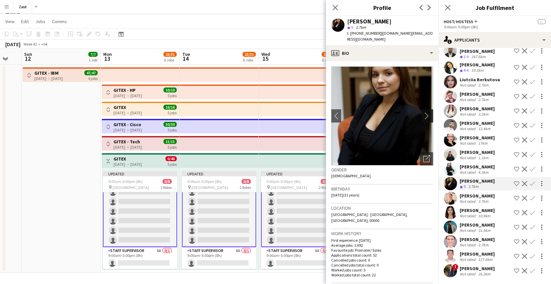
click at [423, 113] on app-icon "chevron-right" at bounding box center [428, 115] width 10 height 7
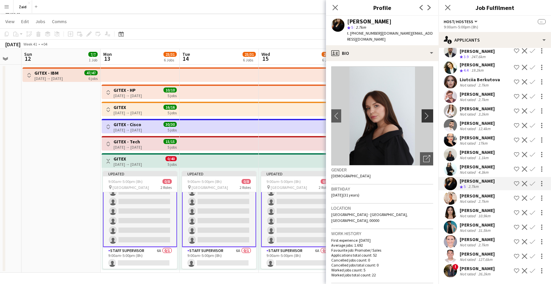
click at [423, 112] on app-icon "chevron-right" at bounding box center [428, 115] width 10 height 7
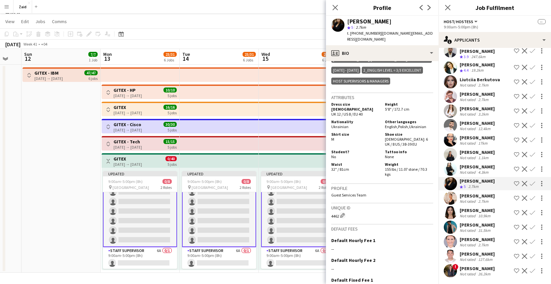
scroll to position [390, 0]
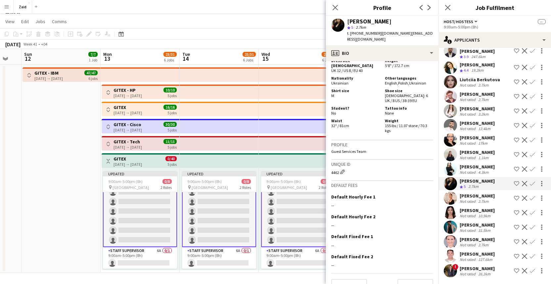
click at [513, 183] on app-icon "Shortlist crew" at bounding box center [515, 183] width 5 height 5
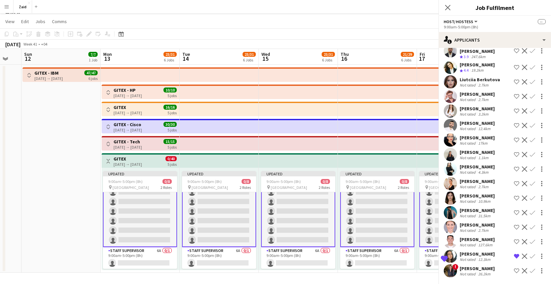
scroll to position [1310, 0]
click at [486, 164] on div "Yasmine Berjadi" at bounding box center [476, 167] width 35 height 6
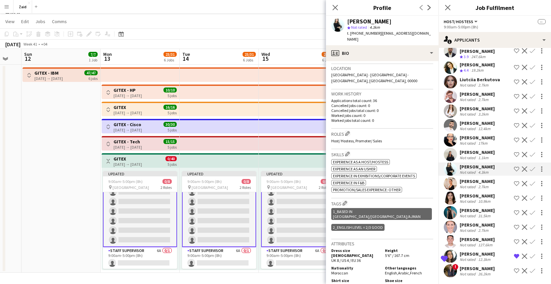
scroll to position [303, 0]
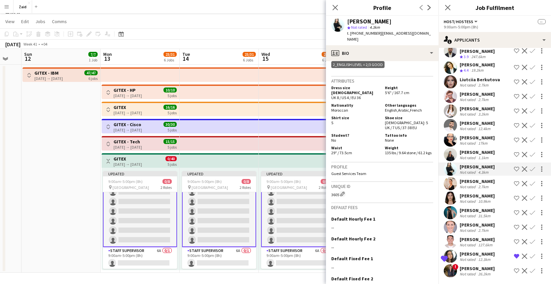
click at [513, 167] on app-icon "Shortlist crew" at bounding box center [515, 169] width 5 height 5
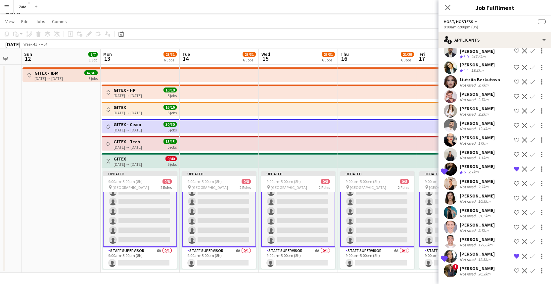
click at [486, 126] on div "12.4km" at bounding box center [483, 128] width 15 height 5
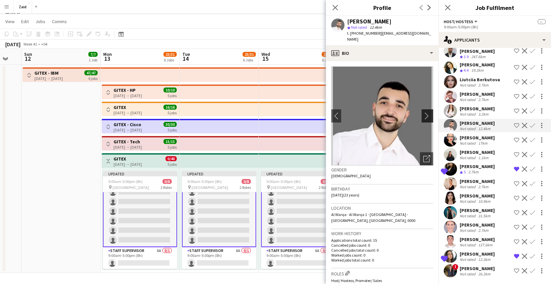
click at [426, 113] on app-icon "chevron-right" at bounding box center [428, 115] width 10 height 7
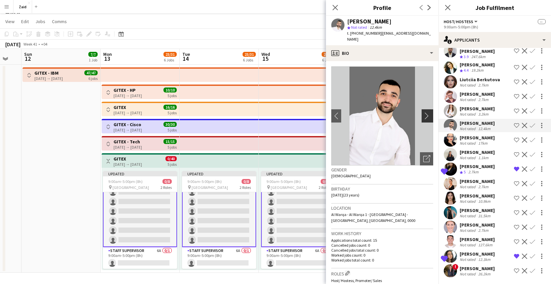
click at [425, 113] on app-icon "chevron-right" at bounding box center [428, 115] width 10 height 7
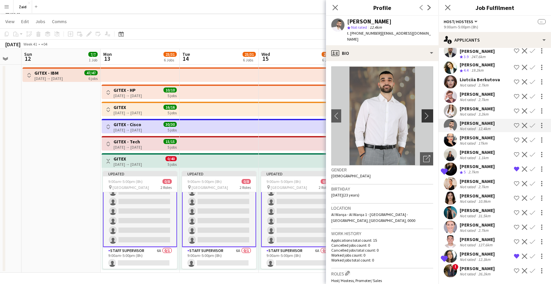
click at [425, 113] on app-icon "chevron-right" at bounding box center [428, 115] width 10 height 7
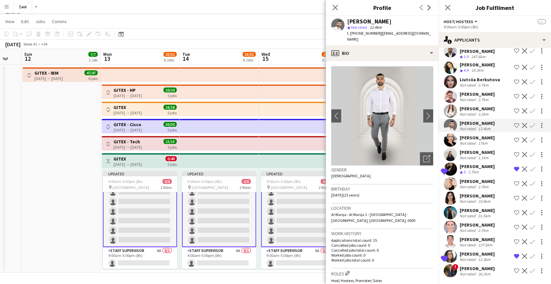
click at [486, 112] on div "3.2km" at bounding box center [482, 114] width 13 height 5
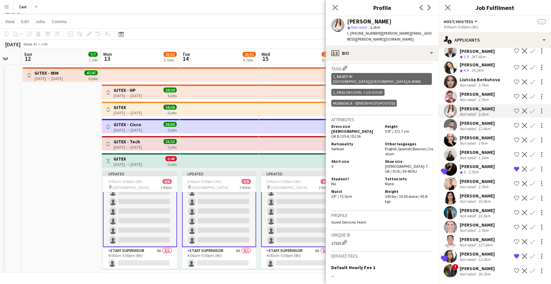
scroll to position [350, 0]
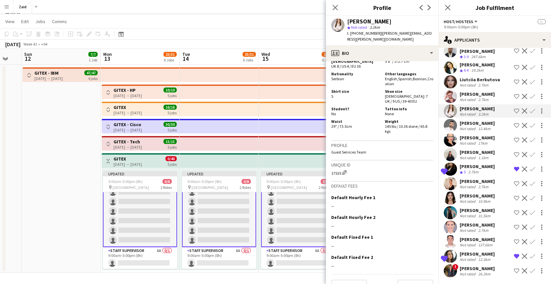
click at [481, 91] on div "[PERSON_NAME]" at bounding box center [476, 94] width 35 height 6
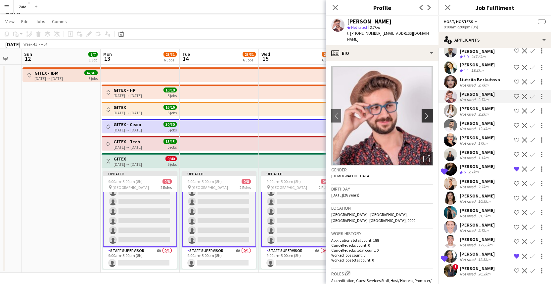
click at [424, 112] on app-icon "chevron-right" at bounding box center [428, 115] width 10 height 7
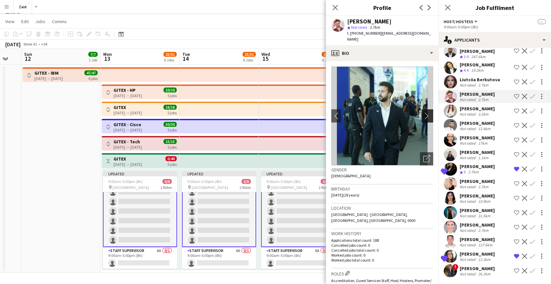
click at [424, 112] on app-icon "chevron-right" at bounding box center [428, 115] width 10 height 7
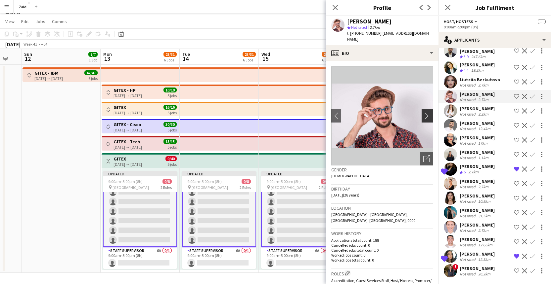
click at [423, 112] on app-icon "chevron-right" at bounding box center [428, 115] width 10 height 7
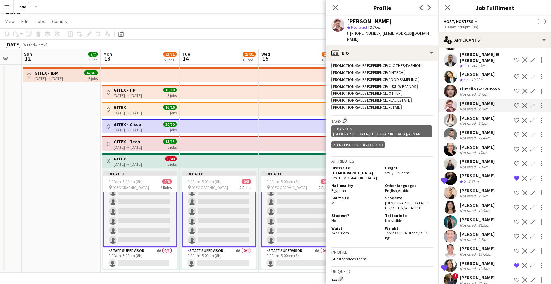
scroll to position [1257, 0]
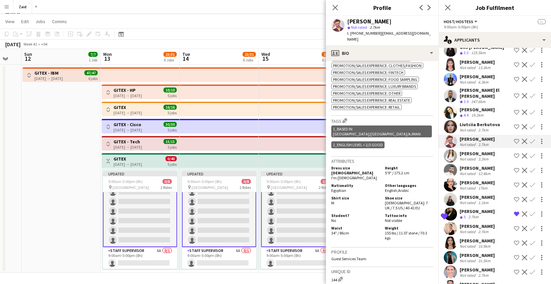
click at [488, 127] on div "Liutciia Berkutova" at bounding box center [479, 125] width 40 height 6
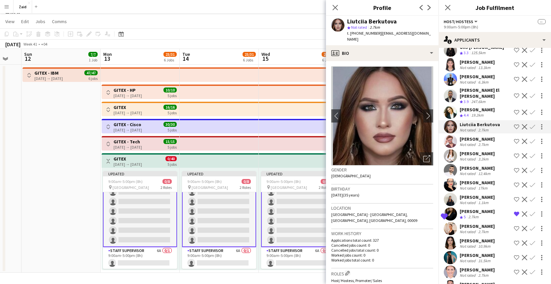
click at [483, 119] on div "Andreea Verman Crew rating 4.4 19.2km Shortlist crew Decline Confirm" at bounding box center [494, 112] width 112 height 13
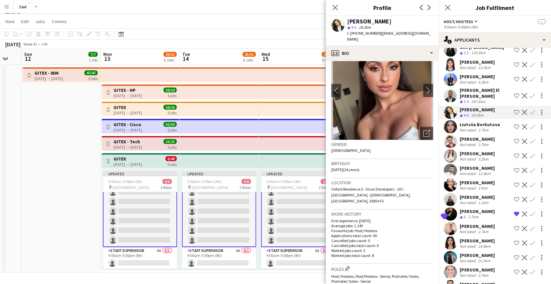
scroll to position [0, 0]
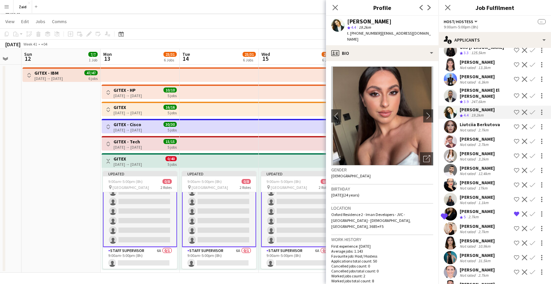
click at [513, 115] on app-icon "Shortlist crew" at bounding box center [515, 112] width 5 height 5
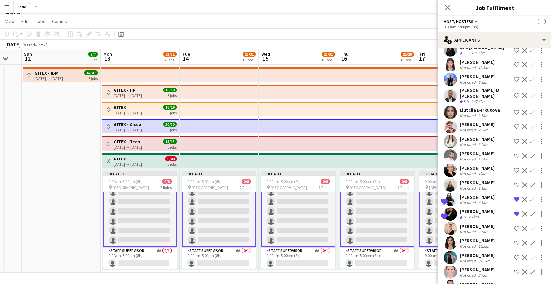
click at [481, 98] on div "[PERSON_NAME] El [PERSON_NAME]" at bounding box center [485, 93] width 52 height 12
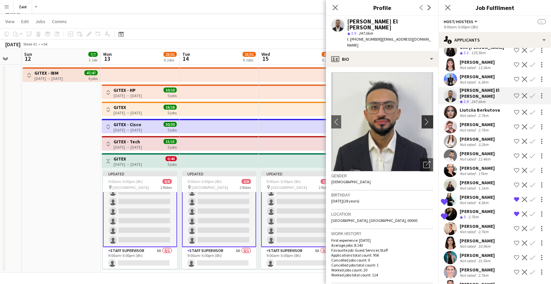
click at [423, 118] on app-icon "chevron-right" at bounding box center [428, 121] width 10 height 7
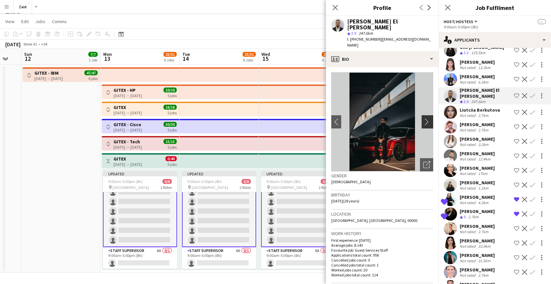
click at [423, 118] on app-icon "chevron-right" at bounding box center [428, 121] width 10 height 7
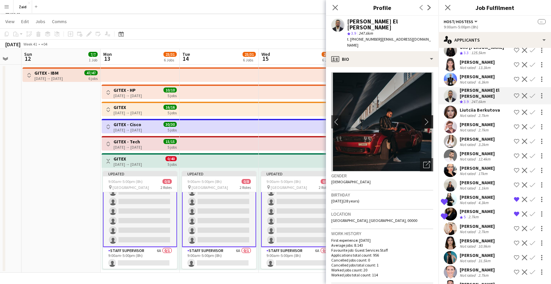
click at [423, 118] on app-icon "chevron-right" at bounding box center [428, 121] width 10 height 7
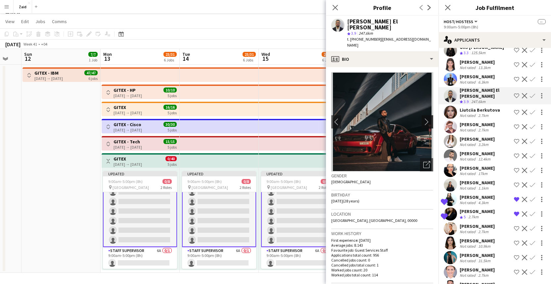
click at [423, 118] on app-icon "chevron-right" at bounding box center [428, 121] width 10 height 7
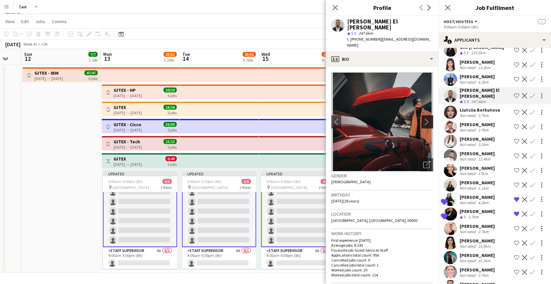
click at [423, 118] on app-icon "chevron-right" at bounding box center [428, 121] width 10 height 7
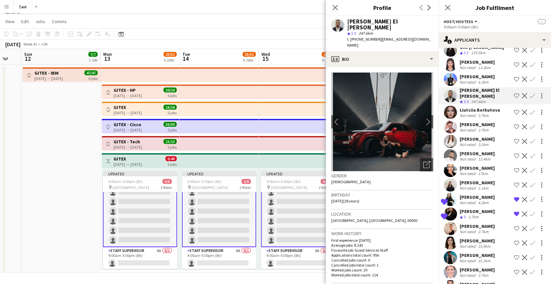
click at [490, 79] on div "Valeriia Shpylka" at bounding box center [476, 77] width 35 height 6
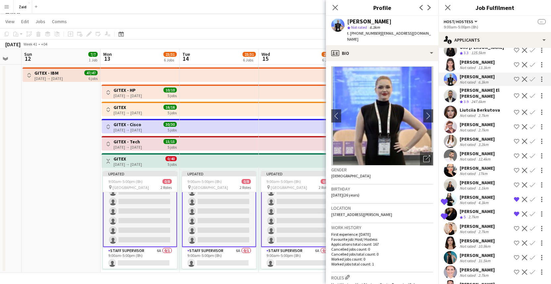
click at [418, 109] on img at bounding box center [382, 115] width 102 height 99
click at [423, 112] on app-icon "chevron-right" at bounding box center [428, 115] width 10 height 7
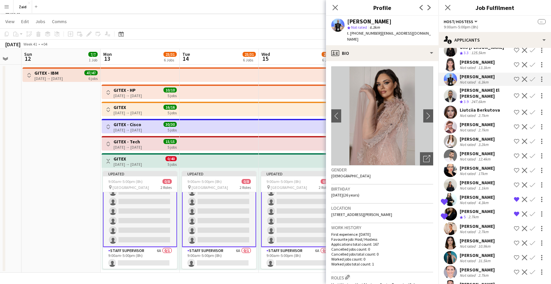
scroll to position [1247, 0]
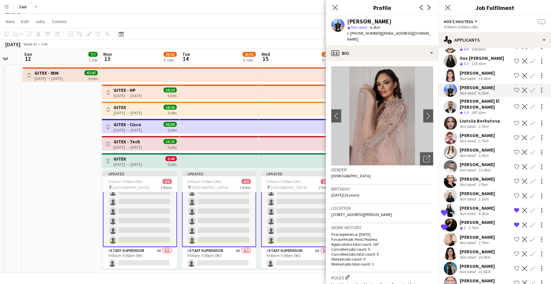
click at [482, 76] on div "Sara Faridi" at bounding box center [476, 73] width 35 height 6
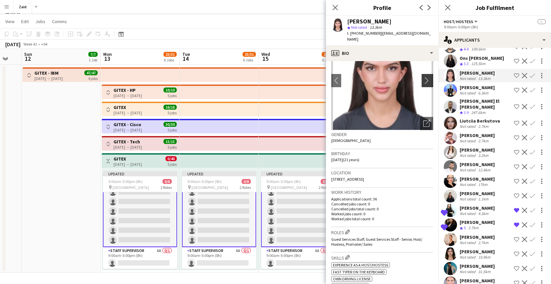
scroll to position [0, 0]
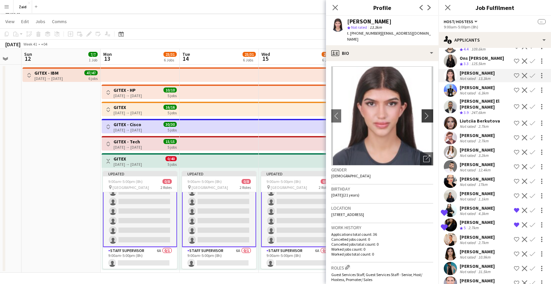
click at [423, 112] on app-icon "chevron-right" at bounding box center [428, 115] width 10 height 7
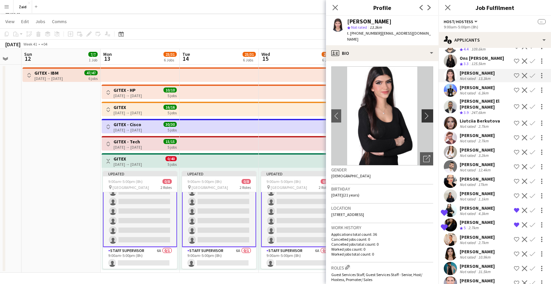
click at [423, 112] on app-icon "chevron-right" at bounding box center [428, 115] width 10 height 7
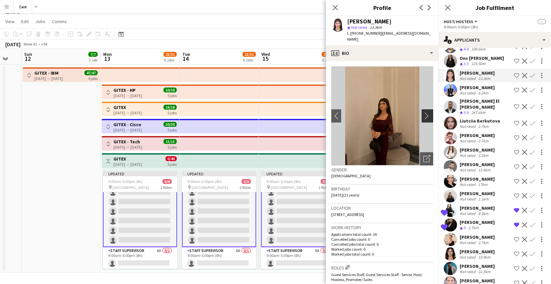
click at [423, 112] on app-icon "chevron-right" at bounding box center [428, 115] width 10 height 7
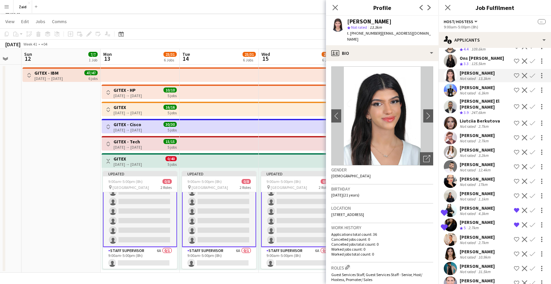
click at [489, 66] on div "Crew rating 3.3 125.5km" at bounding box center [481, 64] width 44 height 6
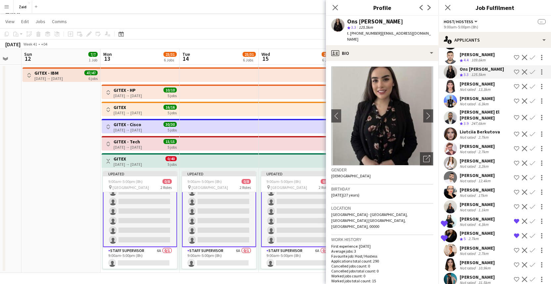
scroll to position [1235, 0]
click at [479, 63] on div "109.6km" at bounding box center [478, 61] width 17 height 6
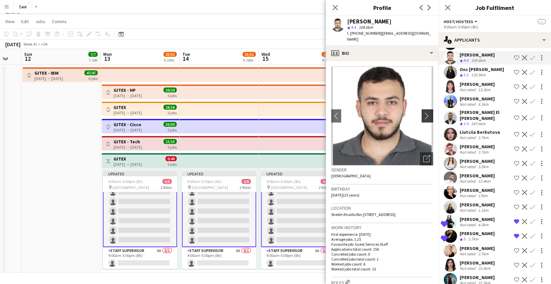
click at [423, 112] on app-icon "chevron-right" at bounding box center [428, 115] width 10 height 7
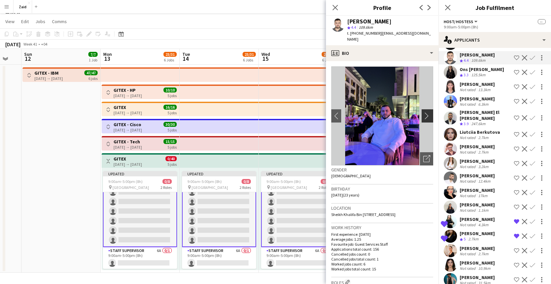
click at [423, 112] on app-icon "chevron-right" at bounding box center [428, 115] width 10 height 7
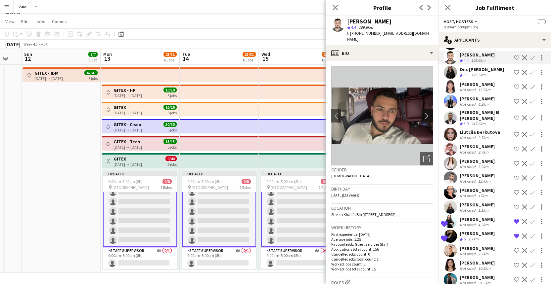
click at [423, 112] on app-icon "chevron-right" at bounding box center [428, 115] width 10 height 7
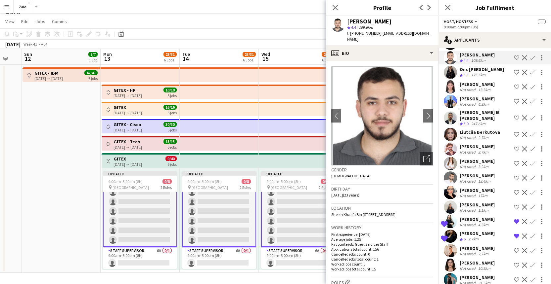
click at [44, 189] on app-date-cell "Toggle View GITEX - IBM 12-10-2025 → 17-10-2025 47/47 6 jobs" at bounding box center [60, 169] width 79 height 208
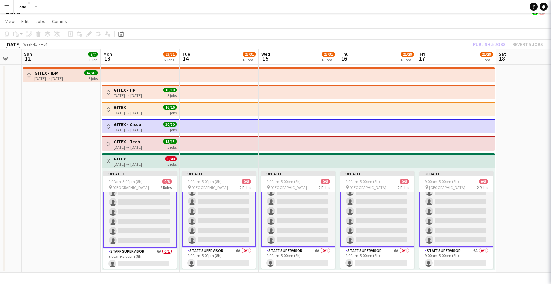
scroll to position [26, 0]
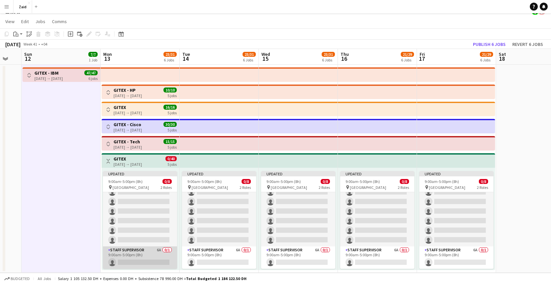
click at [144, 264] on app-card-role "Staff Supervisor 6A 0/1 9:00am-5:00pm (8h) single-neutral-actions" at bounding box center [140, 258] width 74 height 22
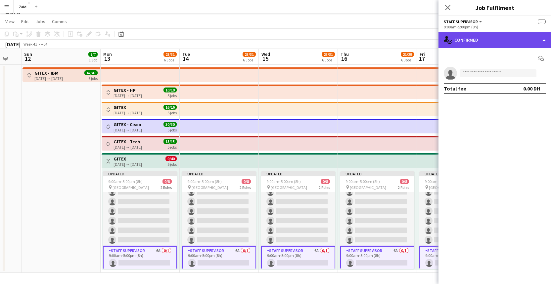
click at [543, 38] on div "single-neutral-actions-check-2 Confirmed" at bounding box center [494, 40] width 112 height 16
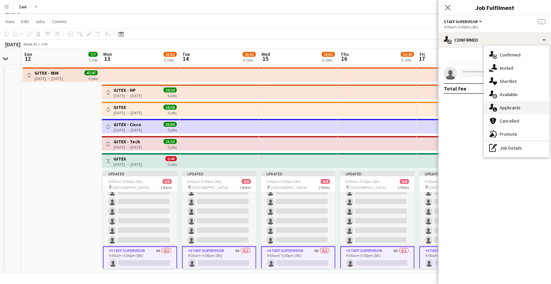
click at [515, 106] on span "Applicants" at bounding box center [509, 108] width 21 height 6
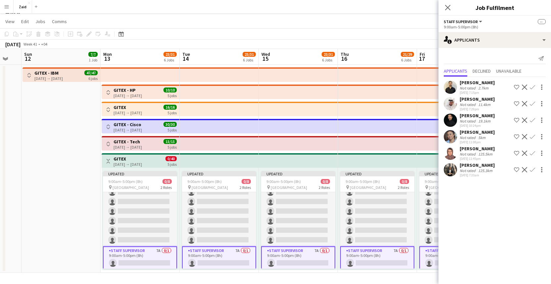
click at [486, 169] on div "125.3km" at bounding box center [484, 170] width 17 height 5
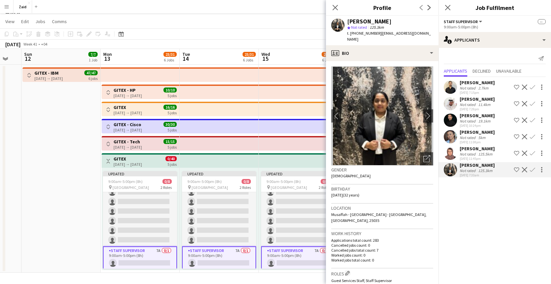
click at [488, 152] on div "125.5km" at bounding box center [484, 154] width 17 height 5
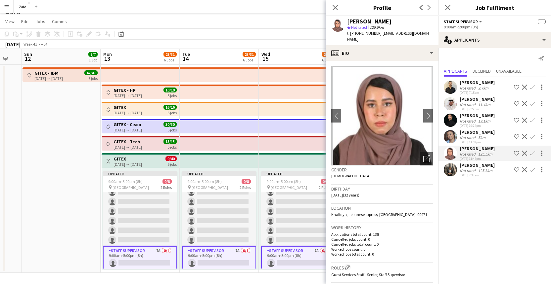
click at [481, 134] on div "janet singh" at bounding box center [476, 132] width 35 height 6
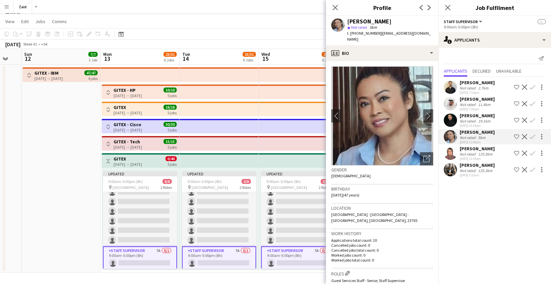
click at [481, 121] on div "19.1km" at bounding box center [483, 121] width 15 height 5
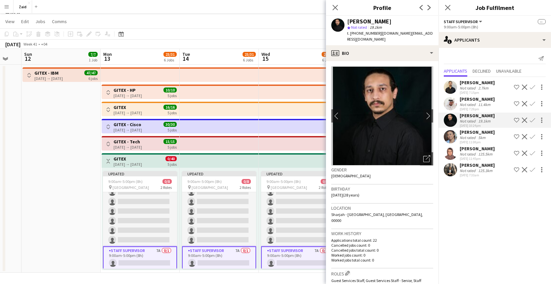
click at [485, 102] on div "11.4km" at bounding box center [483, 104] width 15 height 5
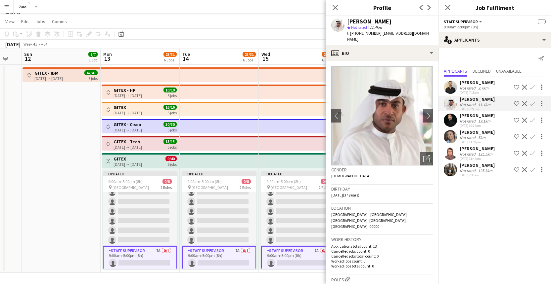
click at [486, 86] on div "2.7km" at bounding box center [482, 88] width 13 height 5
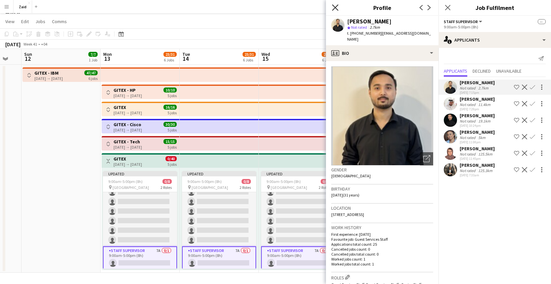
click at [338, 10] on icon at bounding box center [335, 7] width 6 height 6
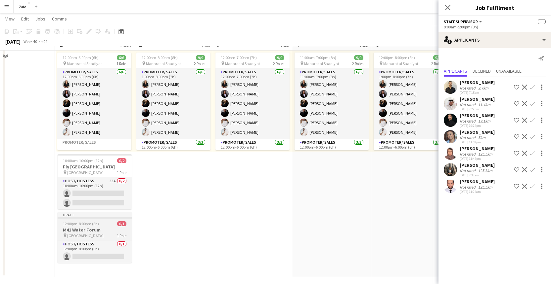
scroll to position [46, 0]
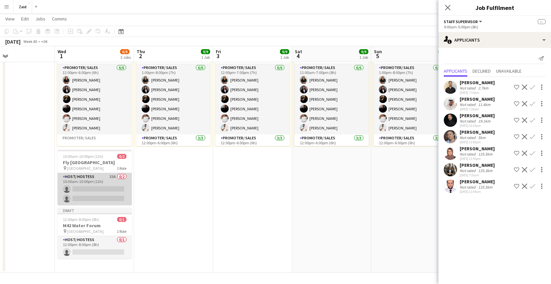
click at [84, 184] on app-card-role "Host/ Hostess 33A 0/2 10:00am-10:00pm (12h) single-neutral-actions single-neutr…" at bounding box center [95, 189] width 74 height 32
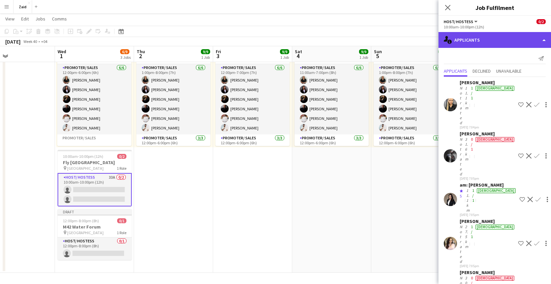
click at [543, 41] on div "single-neutral-actions-information Applicants" at bounding box center [494, 40] width 112 height 16
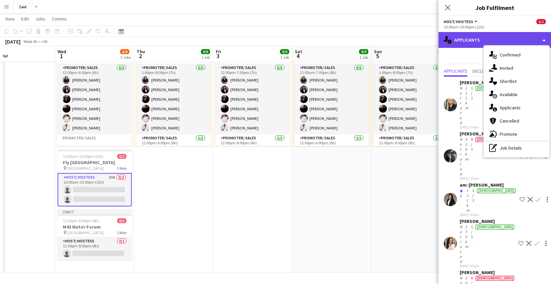
click at [537, 41] on div "single-neutral-actions-information Applicants" at bounding box center [494, 40] width 112 height 16
click at [521, 39] on div "single-neutral-actions-information Applicants" at bounding box center [494, 40] width 112 height 16
click at [529, 39] on div "single-neutral-actions-information Applicants" at bounding box center [494, 40] width 112 height 16
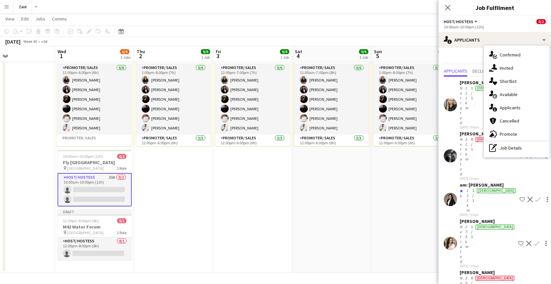
click at [381, 221] on app-date-cell "12:00pm-8:00pm (8h) 9/9 pin Manarat al Saadiyat 2 Roles Promoter/ Sales [DATE] …" at bounding box center [410, 150] width 79 height 245
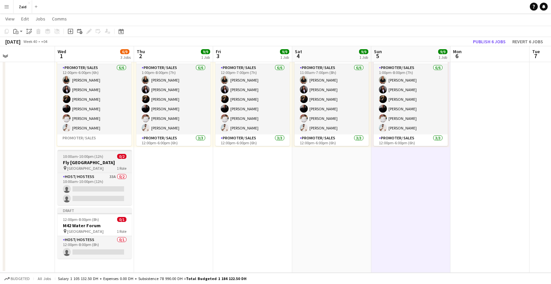
click at [89, 165] on h3 "Fly [GEOGRAPHIC_DATA]" at bounding box center [95, 163] width 74 height 6
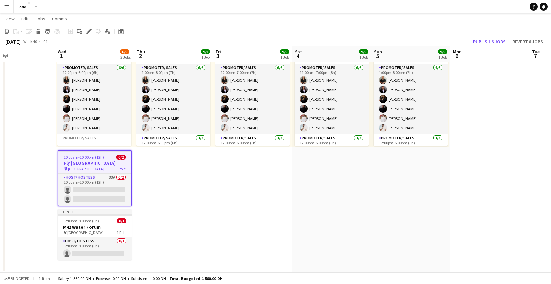
click at [99, 168] on div "pin Mirdiff City Center 1 Role" at bounding box center [94, 168] width 73 height 5
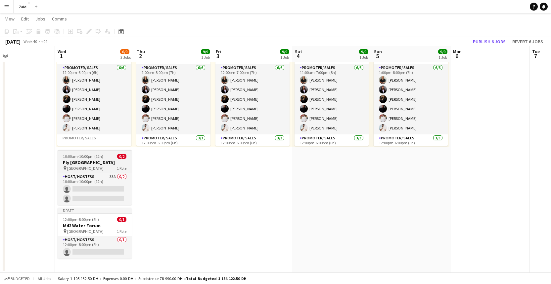
click at [99, 168] on div "pin Mirdiff City Center 1 Role" at bounding box center [95, 168] width 74 height 5
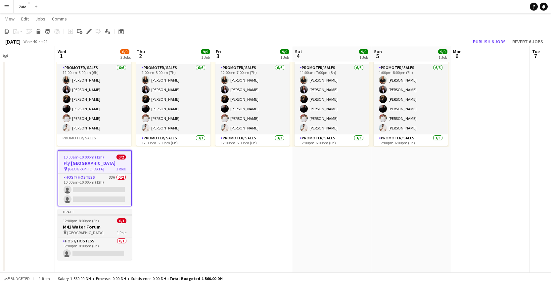
click at [100, 224] on h3 "M42 Water Forum" at bounding box center [95, 227] width 74 height 6
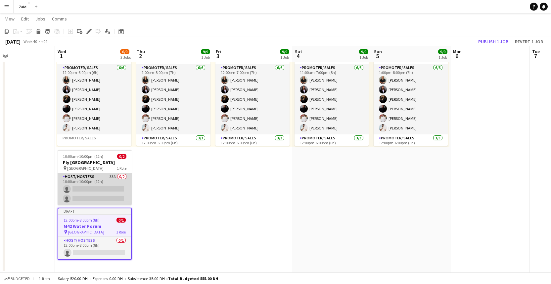
click at [99, 201] on app-card-role "Host/ Hostess 33A 0/2 10:00am-10:00pm (12h) single-neutral-actions single-neutr…" at bounding box center [95, 189] width 74 height 32
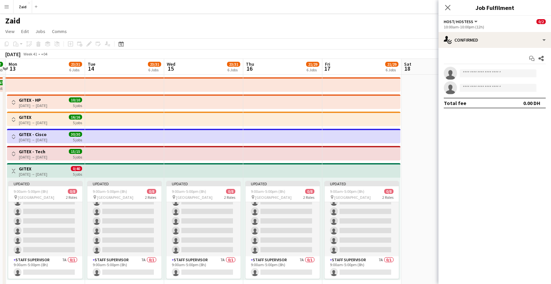
scroll to position [0, 311]
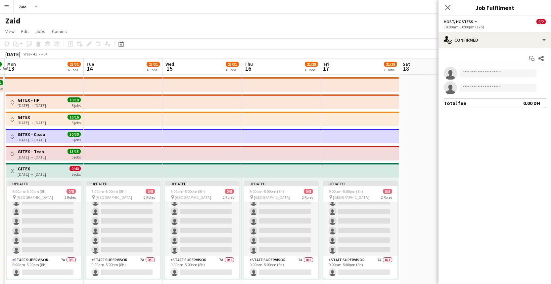
click at [20, 120] on div "[DATE] → [DATE]" at bounding box center [32, 122] width 28 height 5
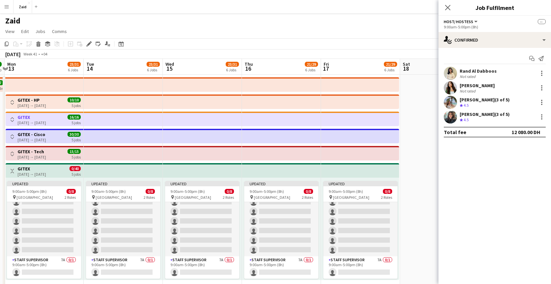
click at [15, 121] on button "Toggle View" at bounding box center [12, 120] width 8 height 8
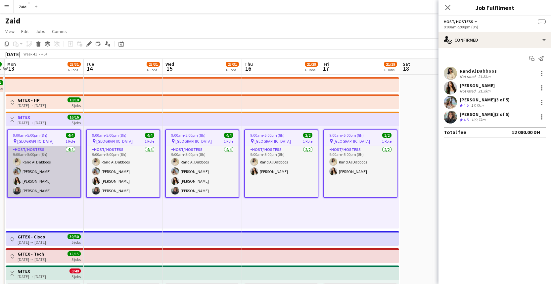
click at [46, 168] on app-card-role "Host/ Hostess 4/4 9:00am-5:00pm (8h) Rand Al Dabboos Polina Podkolzina Zainab B…" at bounding box center [44, 171] width 73 height 51
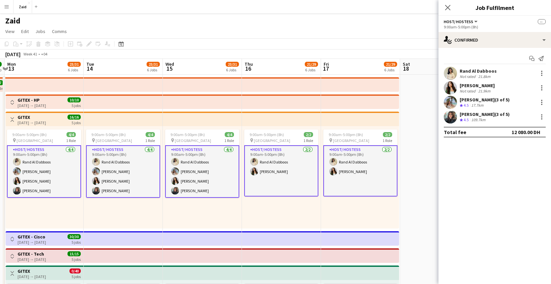
click at [44, 159] on app-card-role "Host/ Hostess 4/4 9:00am-5:00pm (8h) Rand Al Dabboos Polina Podkolzina Zainab B…" at bounding box center [44, 171] width 74 height 53
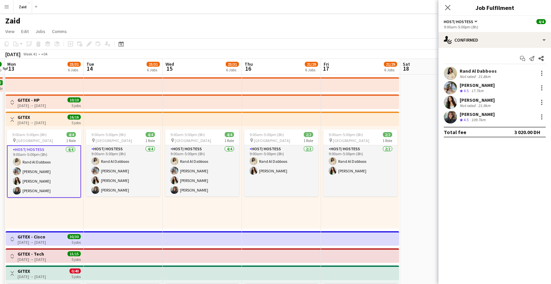
click at [471, 71] on div "Rand Al Dabboos" at bounding box center [477, 71] width 37 height 6
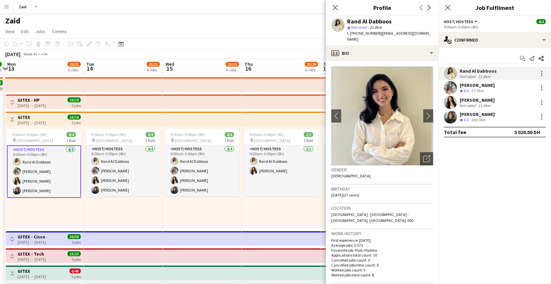
click at [361, 33] on span "t. +971585362142" at bounding box center [364, 33] width 34 height 5
click at [207, 32] on app-page-menu "View Day view expanded Day view collapsed Month view Date picker Jump to today …" at bounding box center [275, 32] width 551 height 13
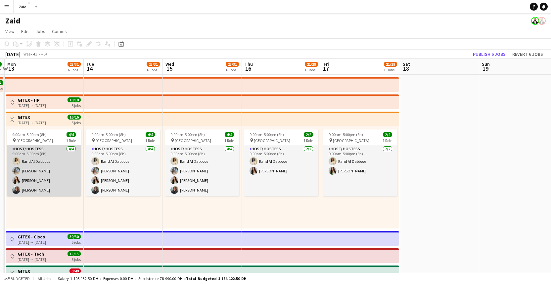
click at [42, 171] on app-card-role "Host/ Hostess 4/4 9:00am-5:00pm (8h) Rand Al Dabboos Polina Podkolzina Zainab B…" at bounding box center [44, 170] width 74 height 51
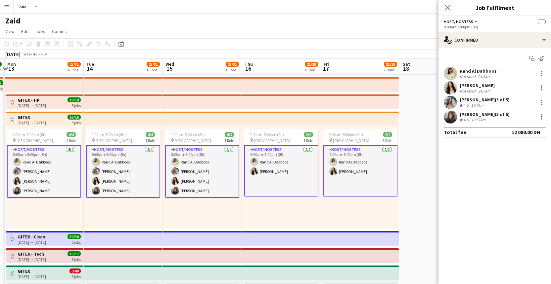
click at [485, 74] on div "21.8km" at bounding box center [483, 76] width 15 height 5
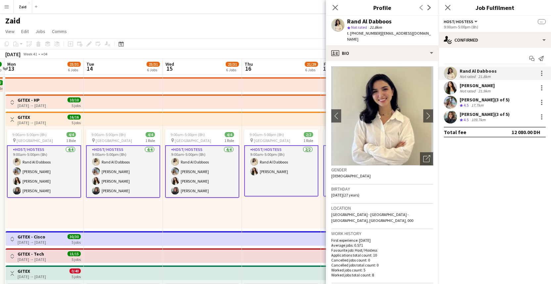
click at [361, 34] on span "t. +971585362142" at bounding box center [364, 33] width 34 height 5
click at [358, 34] on span "t. +971585362142" at bounding box center [364, 33] width 34 height 5
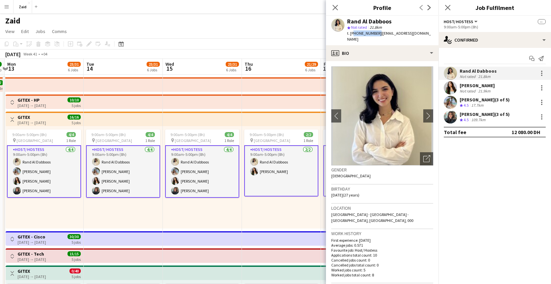
click at [358, 34] on span "t. +971585362142" at bounding box center [364, 33] width 34 height 5
click at [353, 33] on span "t. +971585362142" at bounding box center [364, 33] width 34 height 5
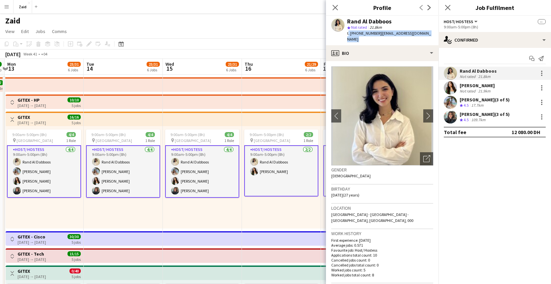
click at [352, 33] on span "t. +971585362142" at bounding box center [364, 33] width 34 height 5
click at [351, 33] on span "t. +971585362142" at bounding box center [364, 33] width 34 height 5
drag, startPoint x: 351, startPoint y: 33, endPoint x: 375, endPoint y: 35, distance: 23.2
click at [375, 35] on span "t. +971585362142" at bounding box center [364, 33] width 34 height 5
copy span "971585362142"
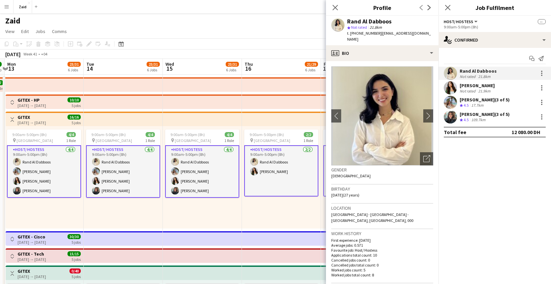
click at [474, 89] on div "Not rated" at bounding box center [467, 91] width 17 height 5
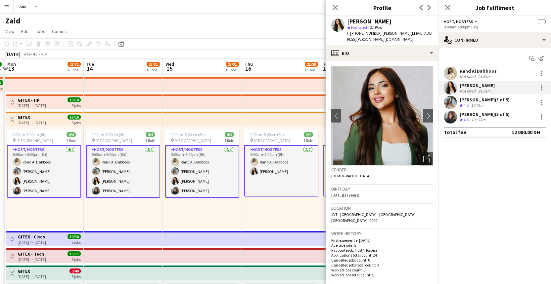
click at [366, 34] on span "t. +971581212907" at bounding box center [364, 33] width 34 height 5
click at [365, 34] on span "t. +971581212907" at bounding box center [364, 33] width 34 height 5
copy span "971581212907"
click at [480, 109] on div "Rand Al Dabboos Not rated 21.8km Zainab Bachrouch Not rated 21.9km Polina Podko…" at bounding box center [494, 95] width 112 height 57
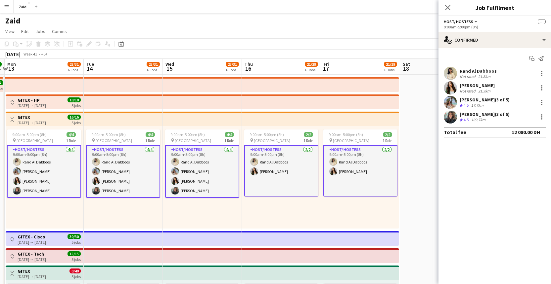
click at [475, 107] on div "17.7km" at bounding box center [477, 106] width 15 height 6
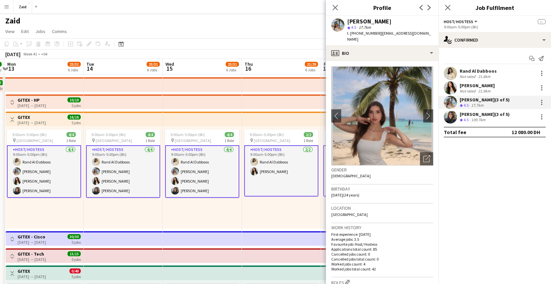
click at [364, 35] on span "t. +971585977693" at bounding box center [364, 33] width 34 height 5
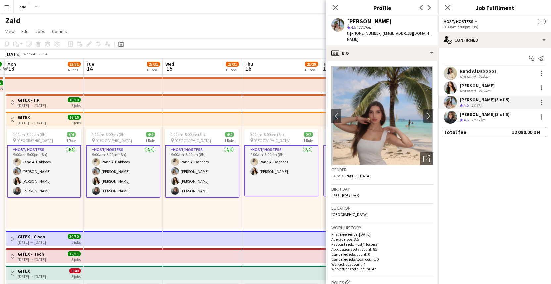
click at [476, 119] on div "109.7km" at bounding box center [478, 120] width 17 height 6
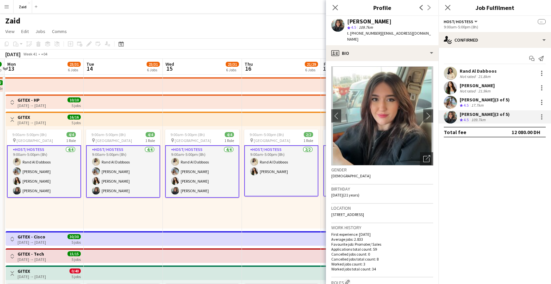
click at [367, 34] on span "t. +971544011284" at bounding box center [364, 33] width 34 height 5
copy span "971544011284"
click at [334, 6] on icon at bounding box center [335, 7] width 6 height 6
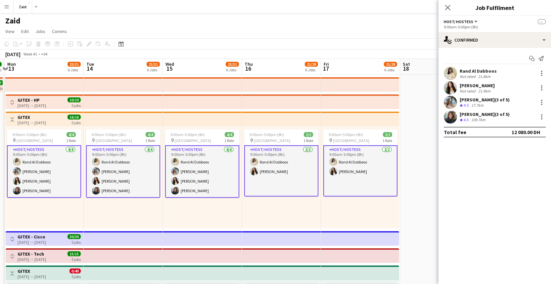
click at [30, 117] on h3 "GITEX" at bounding box center [32, 117] width 28 height 6
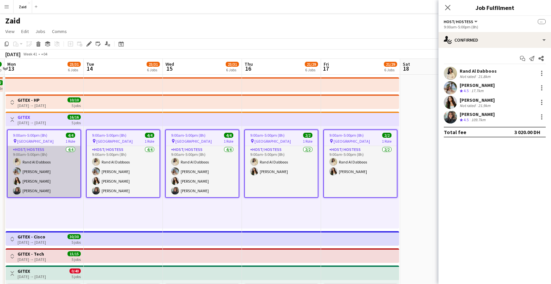
click at [46, 156] on app-card-role "Host/ Hostess 4/4 9:00am-5:00pm (8h) Rand Al Dabboos Polina Podkolzina Zainab B…" at bounding box center [44, 171] width 73 height 51
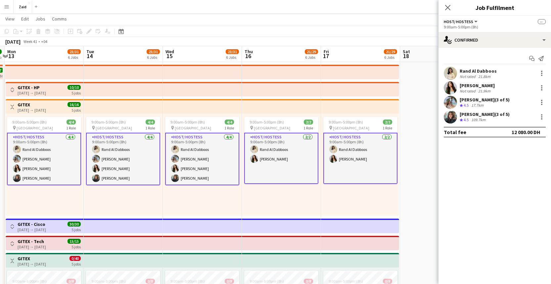
scroll to position [13, 0]
click at [15, 106] on button "Toggle View" at bounding box center [12, 107] width 8 height 8
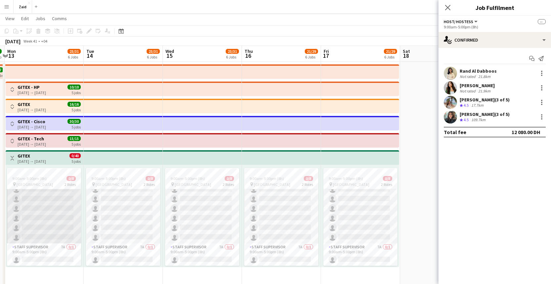
click at [44, 214] on app-card-role "Host/ Hostess 103A 0/7 9:00am-5:00pm (8h) single-neutral-actions single-neutral…" at bounding box center [44, 204] width 74 height 80
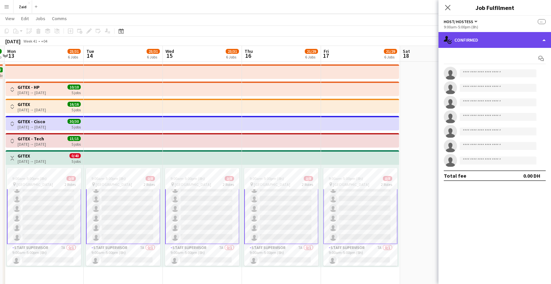
click at [509, 39] on div "single-neutral-actions-check-2 Confirmed" at bounding box center [494, 40] width 112 height 16
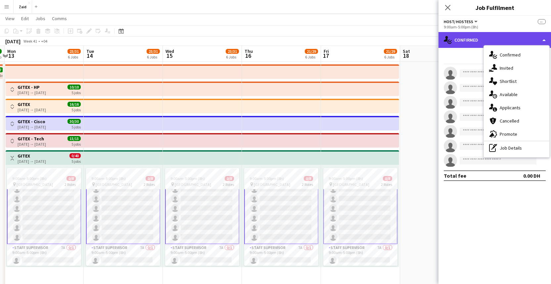
click at [509, 39] on div "single-neutral-actions-check-2 Confirmed" at bounding box center [494, 40] width 112 height 16
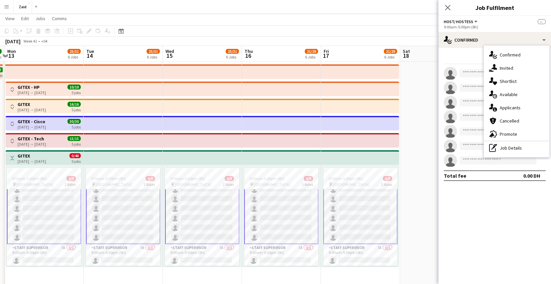
click at [392, 25] on app-page-menu "View Day view expanded Day view collapsed Month view Date picker Jump to today …" at bounding box center [275, 19] width 551 height 13
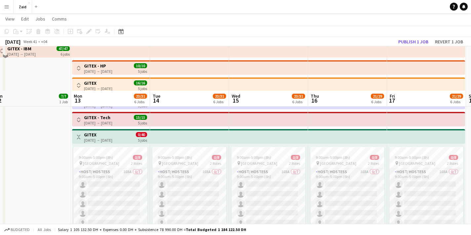
scroll to position [0, 0]
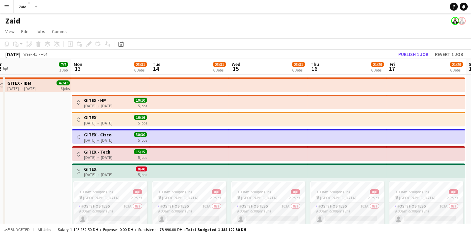
click at [106, 116] on h3 "GITEX" at bounding box center [98, 117] width 28 height 6
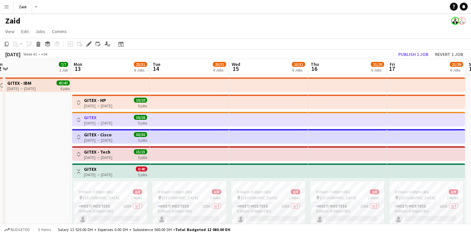
click at [77, 121] on app-icon "Toggle View" at bounding box center [78, 119] width 5 height 5
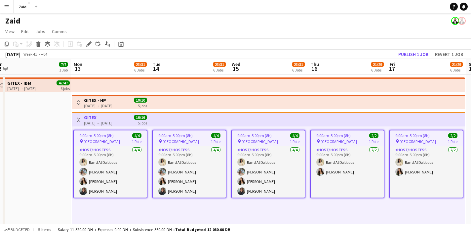
click at [116, 136] on div "9:00am-5:00pm (8h) 4/4" at bounding box center [110, 135] width 73 height 5
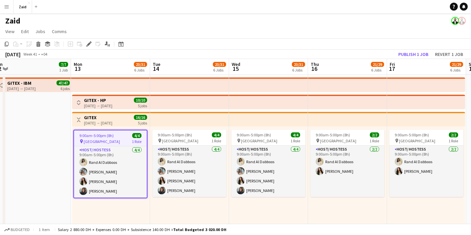
drag, startPoint x: 116, startPoint y: 136, endPoint x: 109, endPoint y: 138, distance: 7.5
click at [109, 138] on app-job-card "9:00am-5:00pm (8h) 4/4 pin Dubai World Trade Center 1 Role Host/ Hostess 4/4 9:…" at bounding box center [110, 164] width 74 height 68
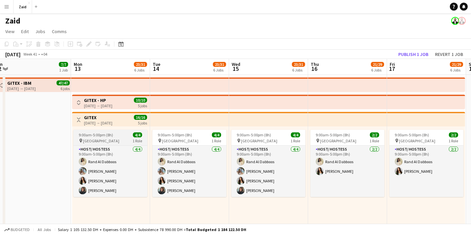
click at [111, 141] on span "[GEOGRAPHIC_DATA]" at bounding box center [101, 140] width 36 height 5
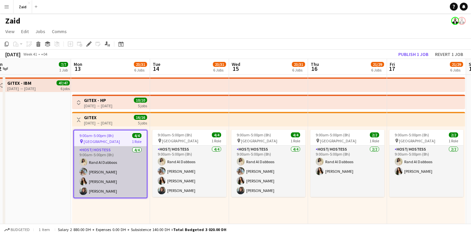
click at [125, 160] on app-card-role "Host/ Hostess 4/4 9:00am-5:00pm (8h) Rand Al Dabboos Polina Podkolzina Zainab B…" at bounding box center [110, 171] width 73 height 51
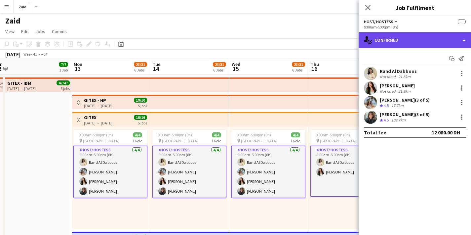
click at [463, 37] on div "single-neutral-actions-check-2 Confirmed" at bounding box center [415, 40] width 112 height 16
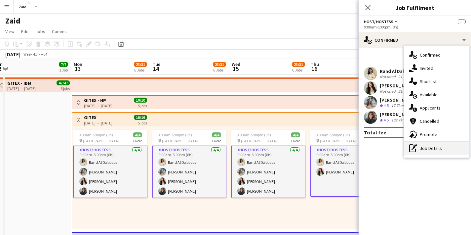
click at [436, 149] on div "pen-write Job Details" at bounding box center [436, 148] width 65 height 13
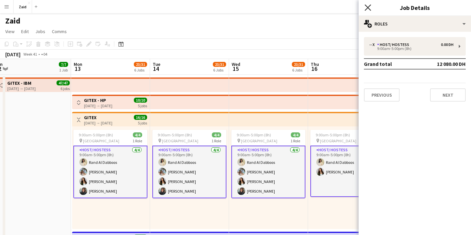
click at [367, 5] on icon "Close pop-in" at bounding box center [368, 7] width 6 height 6
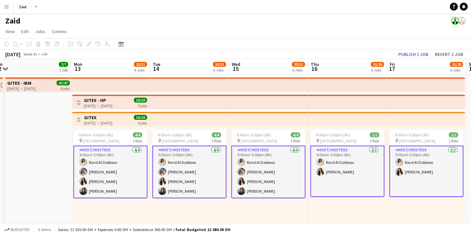
click at [187, 187] on app-card-role "Host/ Hostess 4/4 9:00am-5:00pm (8h) Rand Al Dabboos Polina Podkolzina Zainab B…" at bounding box center [189, 171] width 74 height 53
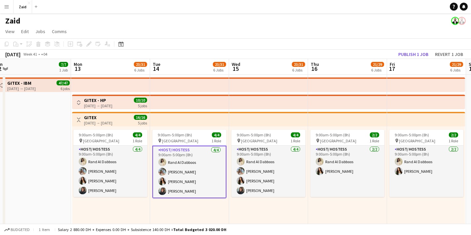
click at [190, 187] on app-card-role "Host/ Hostess 4/4 9:00am-5:00pm (8h) Rand Al Dabboos Polina Podkolzina Zainab B…" at bounding box center [189, 171] width 74 height 53
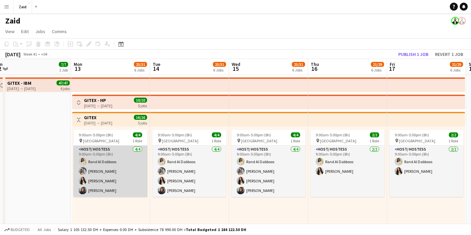
click at [123, 180] on app-card-role "Host/ Hostess 4/4 9:00am-5:00pm (8h) Rand Al Dabboos Polina Podkolzina Zainab B…" at bounding box center [110, 170] width 74 height 51
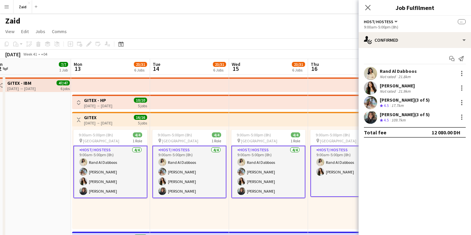
click at [399, 117] on div "Bushra Nasim (3 of 5)" at bounding box center [405, 114] width 50 height 6
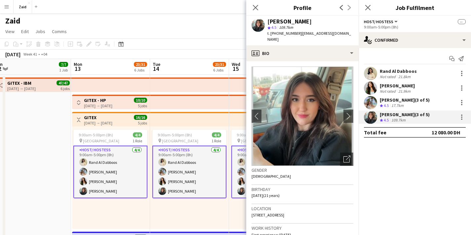
click at [396, 71] on div "Rand Al Dabboos" at bounding box center [398, 71] width 37 height 6
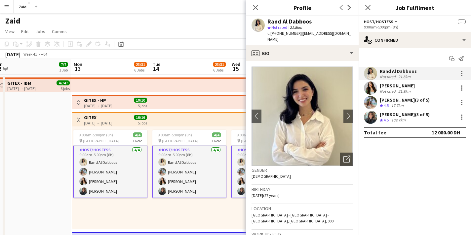
click at [403, 89] on div "21.9km" at bounding box center [404, 91] width 15 height 5
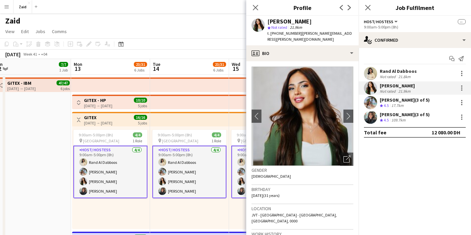
click at [405, 102] on div "Polina Podkolzina (3 of 5)" at bounding box center [405, 100] width 50 height 6
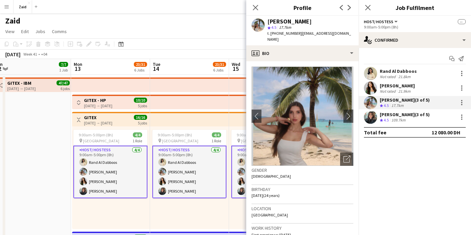
click at [403, 89] on div "21.9km" at bounding box center [404, 91] width 15 height 5
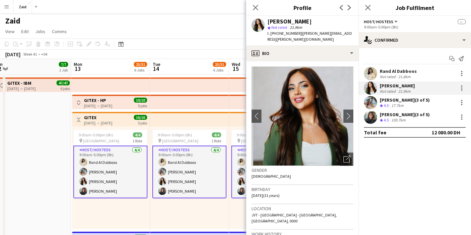
click at [291, 32] on span "t. +971581212907" at bounding box center [284, 33] width 34 height 5
copy span "971581212907"
click at [254, 9] on icon at bounding box center [255, 7] width 6 height 6
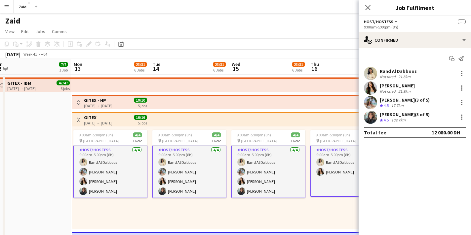
click at [81, 121] on button "Toggle View" at bounding box center [79, 120] width 8 height 8
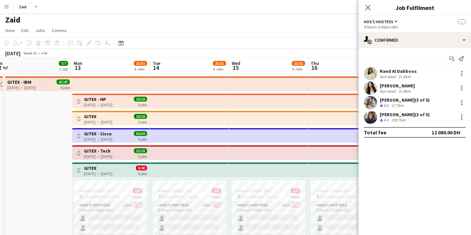
scroll to position [1, 0]
click at [82, 135] on button "Toggle View" at bounding box center [79, 136] width 8 height 8
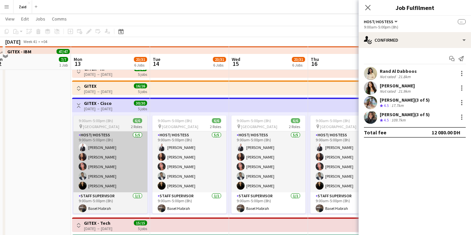
scroll to position [64, 0]
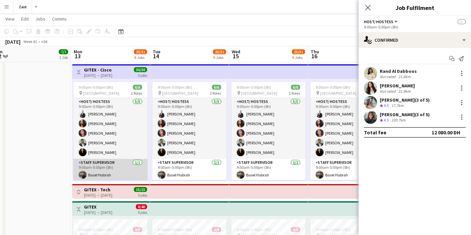
click at [116, 176] on app-card-role "Staff Supervisor 1/1 9:00am-5:00pm (8h) Basel Habrah" at bounding box center [110, 170] width 74 height 22
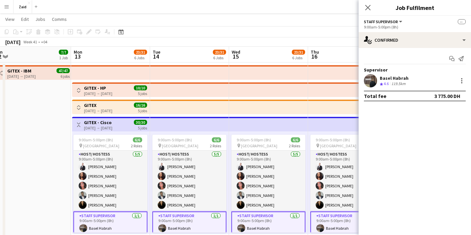
scroll to position [0, 0]
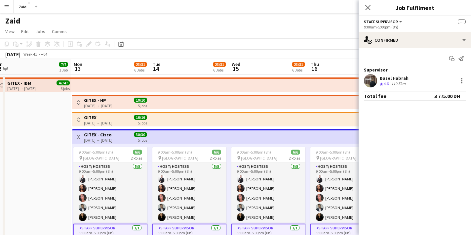
click at [26, 88] on div "[DATE] → [DATE]" at bounding box center [21, 88] width 28 height 5
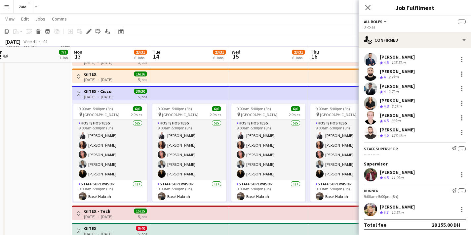
scroll to position [29, 0]
click at [405, 175] on div "11.9km" at bounding box center [397, 178] width 15 height 6
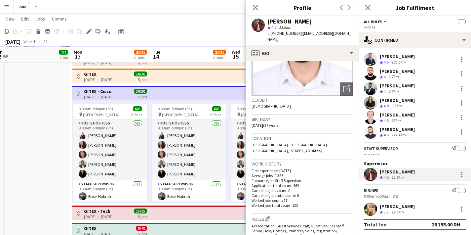
scroll to position [69, 0]
click at [458, 177] on div at bounding box center [462, 174] width 8 height 8
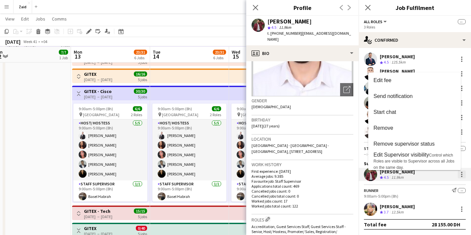
click at [458, 177] on div at bounding box center [235, 117] width 471 height 235
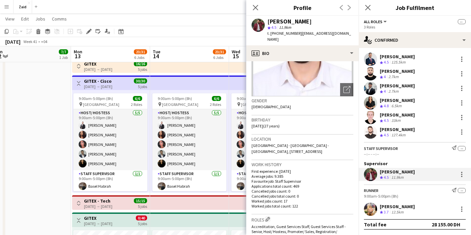
scroll to position [53, 0]
click at [425, 174] on div "zaid AlAbed Crew rating 4.5 11.9km" at bounding box center [415, 174] width 112 height 13
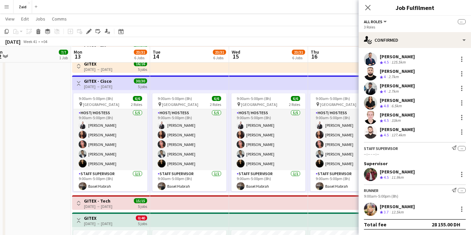
click at [368, 13] on div "Close pop-in" at bounding box center [368, 7] width 19 height 15
click at [368, 10] on icon "Close pop-in" at bounding box center [368, 7] width 6 height 6
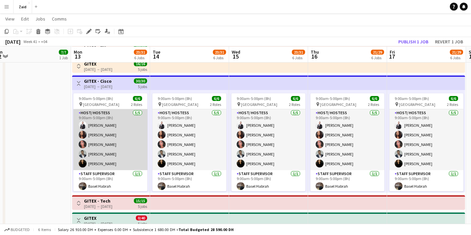
click at [109, 125] on app-card-role "Host/ Hostess [DATE] 9:00am-5:00pm (8h) [PERSON_NAME] [PERSON_NAME] Gvardiian […" at bounding box center [110, 139] width 74 height 61
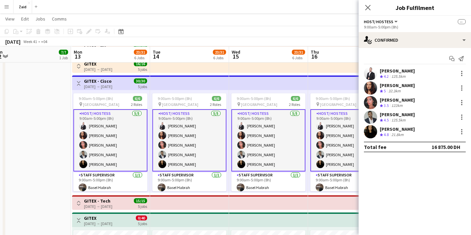
click at [396, 70] on div "[PERSON_NAME]" at bounding box center [397, 71] width 35 height 6
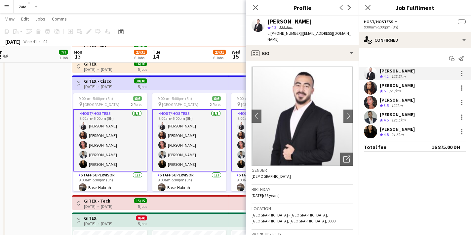
click at [284, 34] on span "t. +971505777873" at bounding box center [284, 33] width 34 height 5
copy span "971505777873"
click at [414, 87] on div "Daria Gvardiian Crew rating 5 32.3km" at bounding box center [415, 87] width 112 height 13
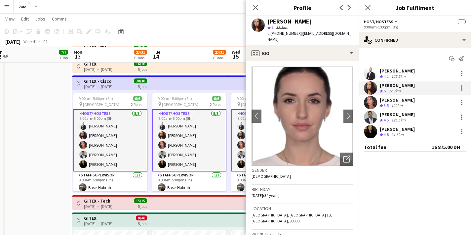
click at [287, 33] on span "t. +971585706313" at bounding box center [284, 33] width 34 height 5
copy span "971585706313"
click at [399, 105] on div "122km" at bounding box center [397, 106] width 14 height 6
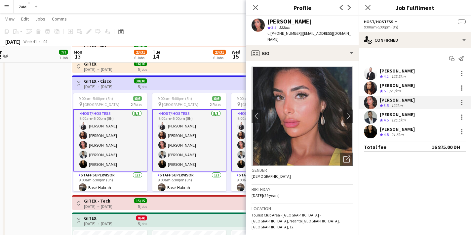
click at [291, 35] on span "t. +971501034592" at bounding box center [284, 33] width 34 height 5
copy span "971501034592"
click at [396, 117] on div "125.5km" at bounding box center [398, 120] width 17 height 6
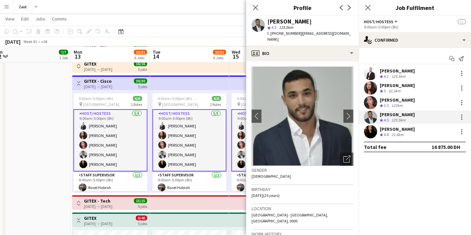
click at [283, 34] on span "t. +971503130302" at bounding box center [284, 33] width 34 height 5
copy span "971503130302"
click at [401, 133] on div "21.8km" at bounding box center [397, 135] width 15 height 6
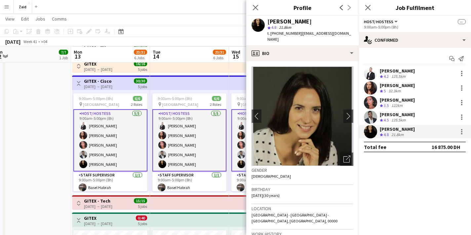
click at [280, 33] on span "t. +971568364643" at bounding box center [284, 33] width 34 height 5
click at [281, 34] on span "t. +971568364643" at bounding box center [284, 33] width 34 height 5
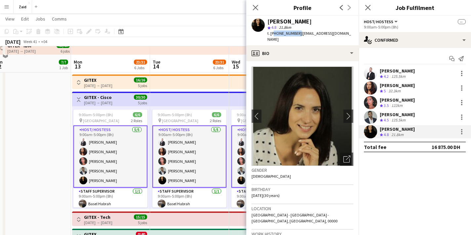
scroll to position [0, 0]
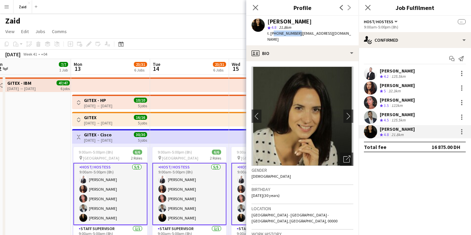
click at [108, 122] on div "[DATE] → [DATE]" at bounding box center [98, 122] width 28 height 5
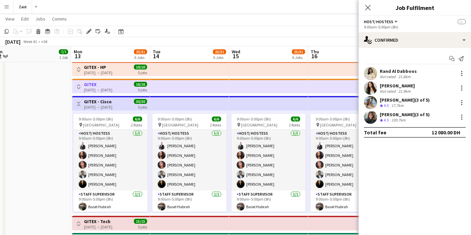
click at [100, 101] on h3 "GITEX - Cisco" at bounding box center [98, 102] width 28 height 6
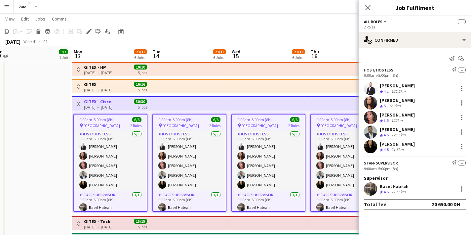
click at [93, 89] on div "[DATE] → [DATE]" at bounding box center [98, 89] width 28 height 5
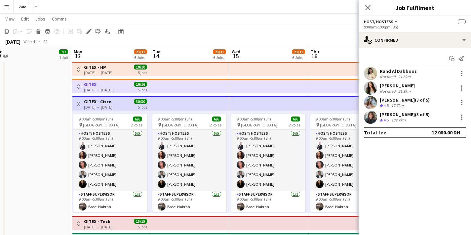
click at [84, 88] on div "[DATE] → [DATE]" at bounding box center [98, 89] width 28 height 5
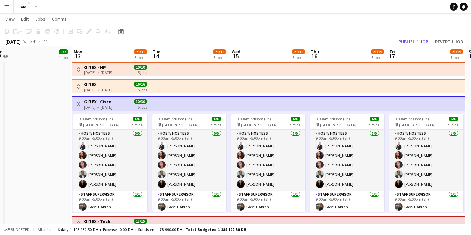
click at [81, 87] on button "Toggle View" at bounding box center [79, 87] width 8 height 8
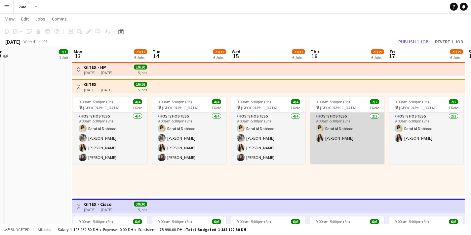
click at [339, 149] on app-card-role "Host/ Hostess 2/2 9:00am-5:00pm (8h) Rand Al Dabboos Zainab Bachrouch" at bounding box center [347, 137] width 74 height 51
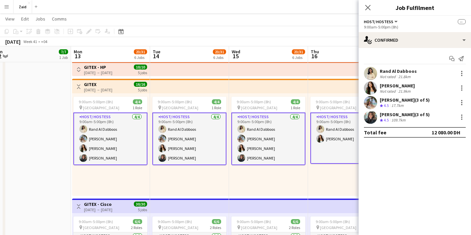
click at [395, 89] on div "Not rated" at bounding box center [388, 91] width 17 height 5
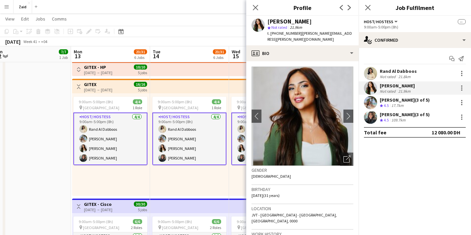
click at [284, 35] on span "t. +971581212907" at bounding box center [284, 33] width 34 height 5
copy span "971581212907"
click at [289, 33] on span "t. +971581212907" at bounding box center [284, 33] width 34 height 5
click at [293, 32] on span "t. +971581212907" at bounding box center [284, 33] width 34 height 5
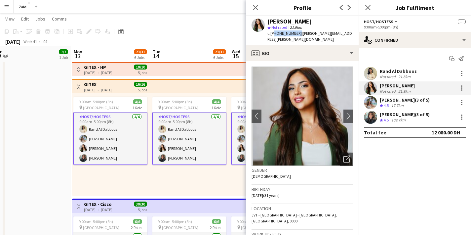
click at [293, 32] on span "t. +971581212907" at bounding box center [284, 33] width 34 height 5
copy span "971581212907"
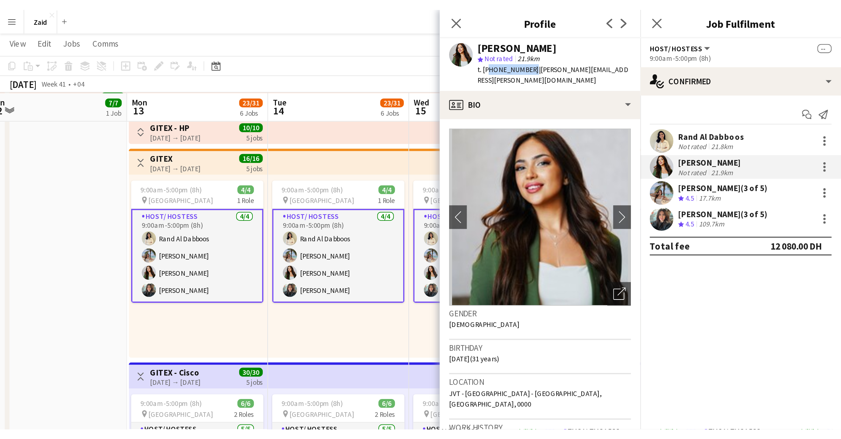
scroll to position [34, 0]
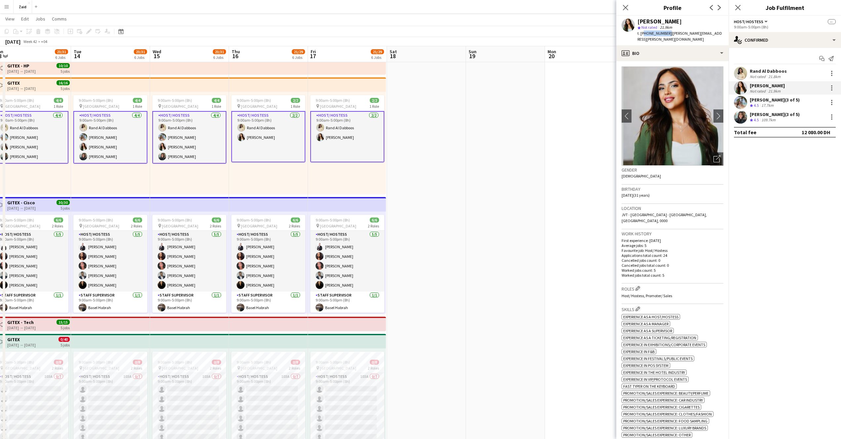
click at [531, 148] on app-date-cell at bounding box center [505, 246] width 79 height 413
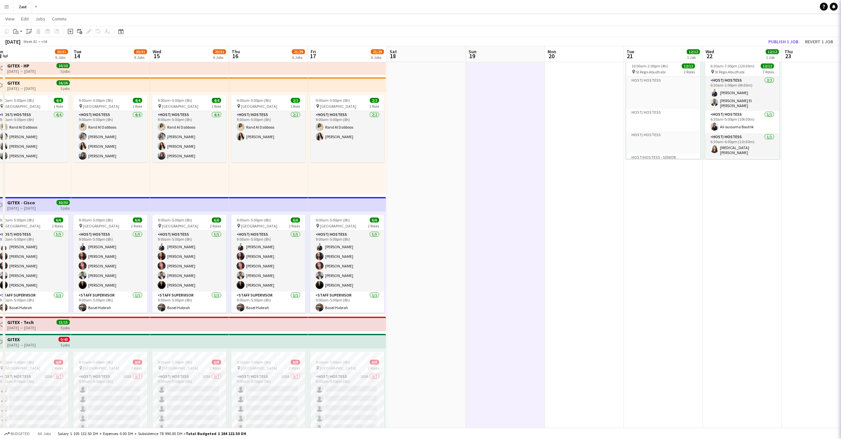
scroll to position [0, 245]
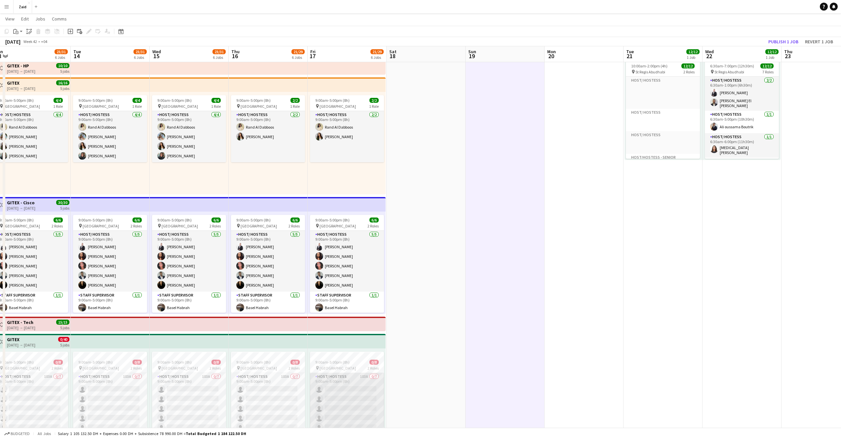
click at [372, 284] on app-card-role "Host/ Hostess 103A 0/7 9:00am-5:00pm (8h) single-neutral-actions single-neutral…" at bounding box center [347, 413] width 74 height 80
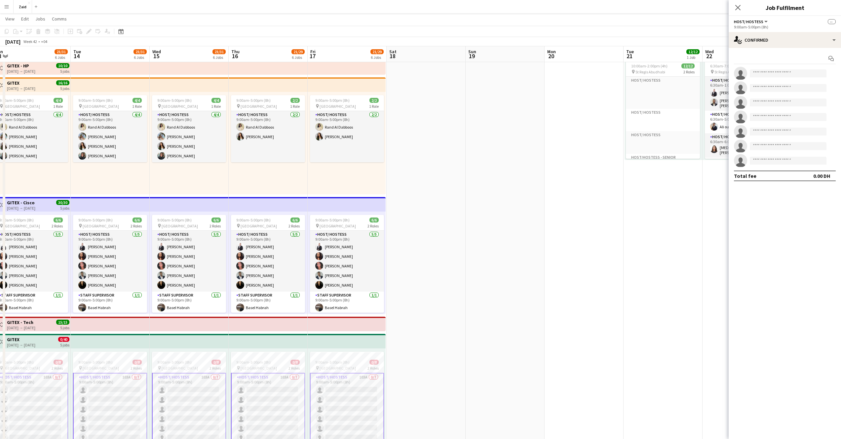
click at [550, 28] on div "9:00am-5:00pm (8h)" at bounding box center [785, 26] width 102 height 5
click at [550, 40] on div "single-neutral-actions-check-2 Confirmed" at bounding box center [785, 40] width 112 height 16
click at [550, 77] on div "single-neutral-actions-heart Shortlist" at bounding box center [806, 81] width 65 height 13
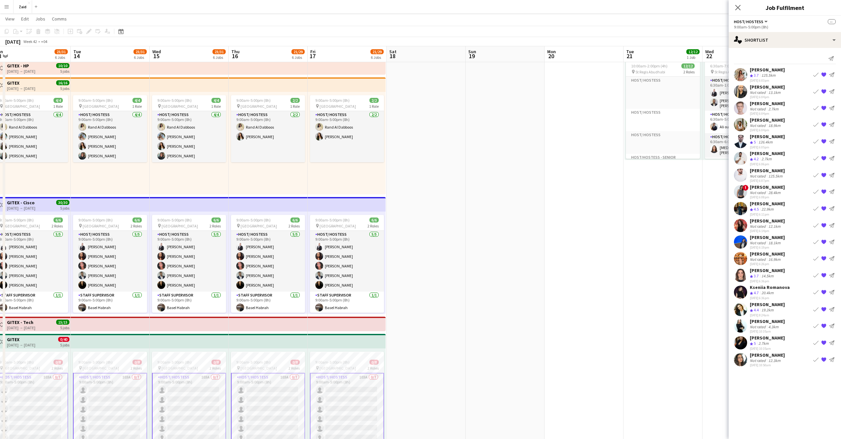
click at [550, 77] on div "125.5km" at bounding box center [768, 76] width 17 height 6
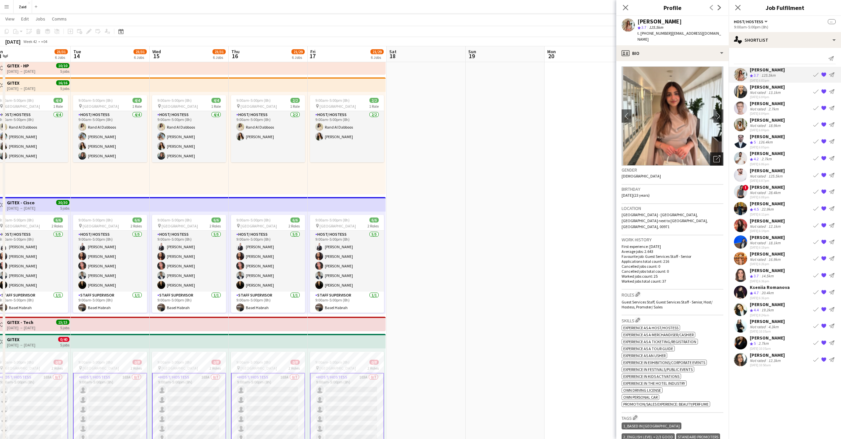
click at [550, 152] on div "Open photos pop-in" at bounding box center [717, 158] width 13 height 13
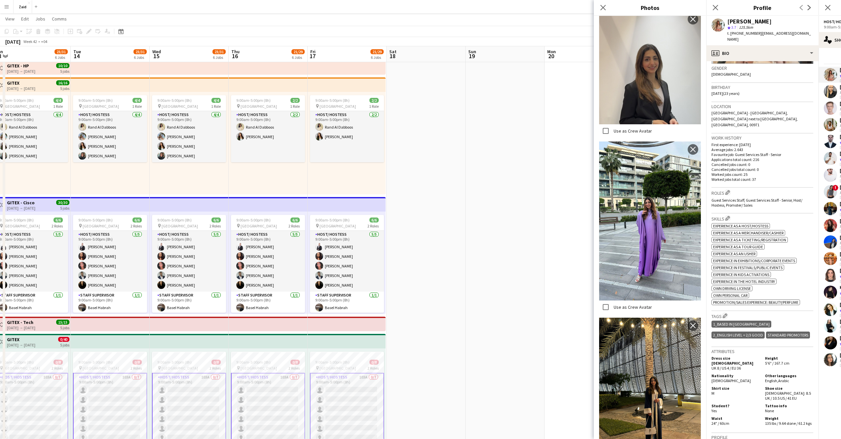
scroll to position [99, 0]
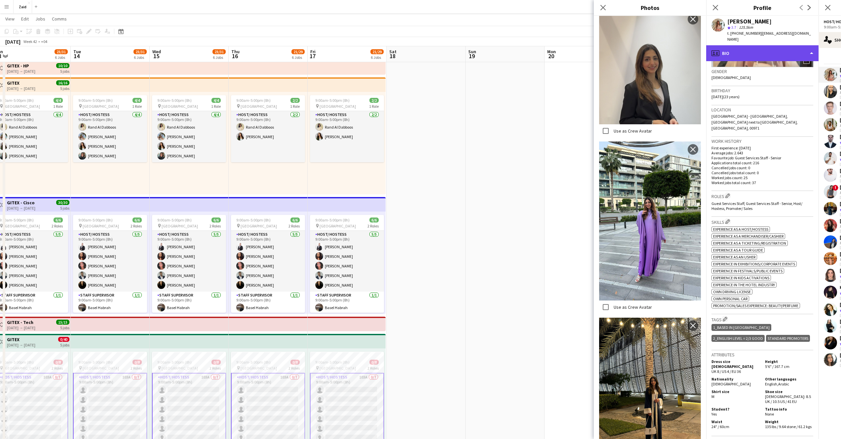
click at [550, 46] on div "profile Bio" at bounding box center [763, 53] width 112 height 16
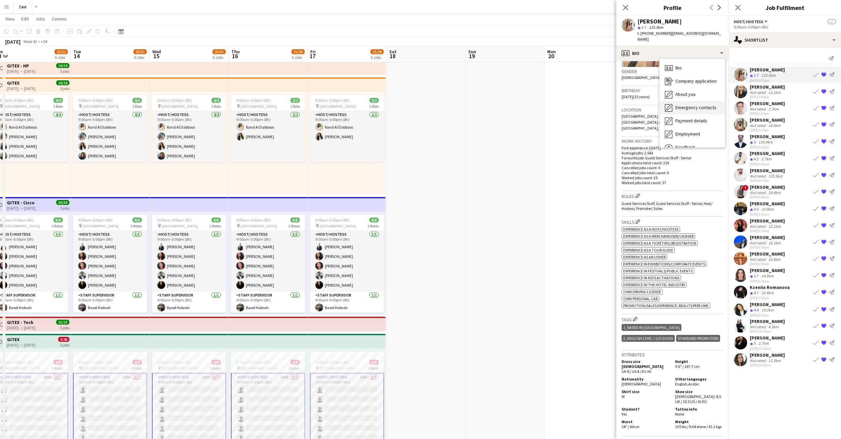
click at [550, 101] on div "Emergency contacts Emergency contacts" at bounding box center [692, 107] width 65 height 13
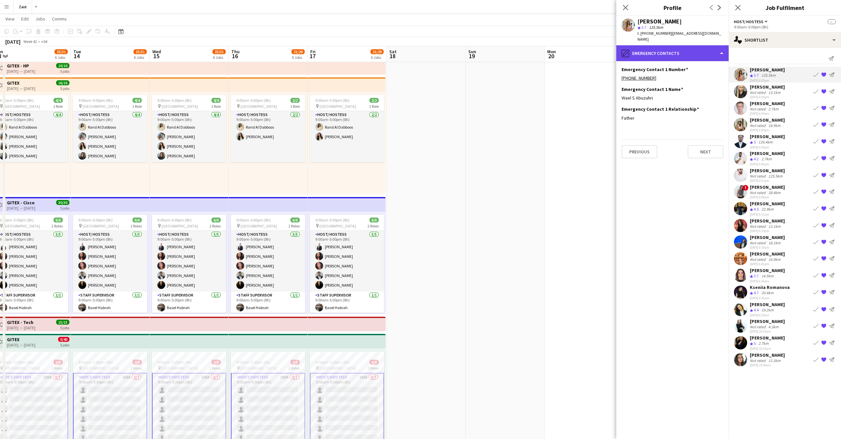
click at [550, 53] on div "pencil4 Emergency contacts" at bounding box center [673, 53] width 112 height 16
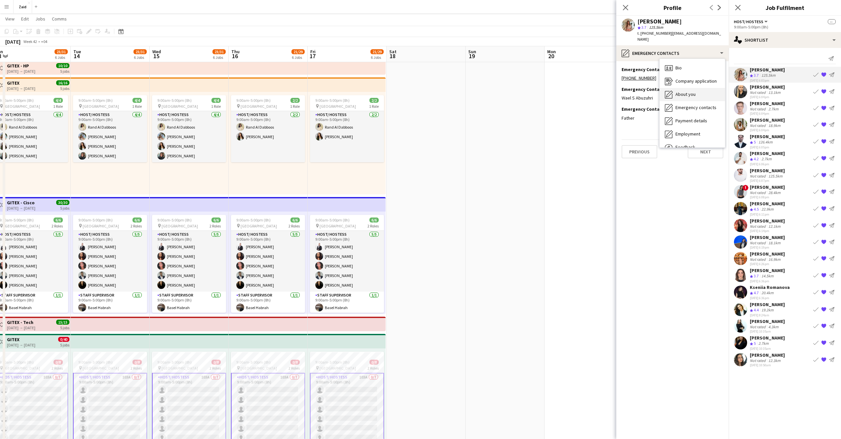
click at [550, 88] on div "About you About you" at bounding box center [692, 94] width 65 height 13
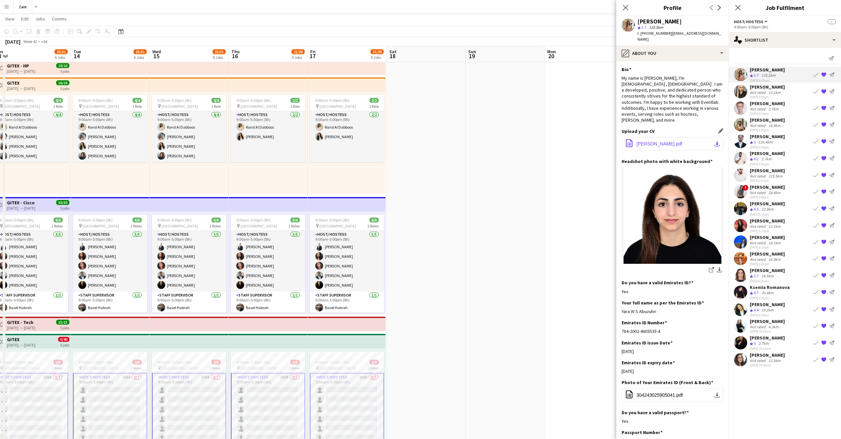
click at [550, 141] on span "Yara Wael.pdf" at bounding box center [660, 143] width 46 height 5
click at [550, 137] on button "office-file-sheet Yara Wael.pdf download-bottom" at bounding box center [673, 143] width 102 height 13
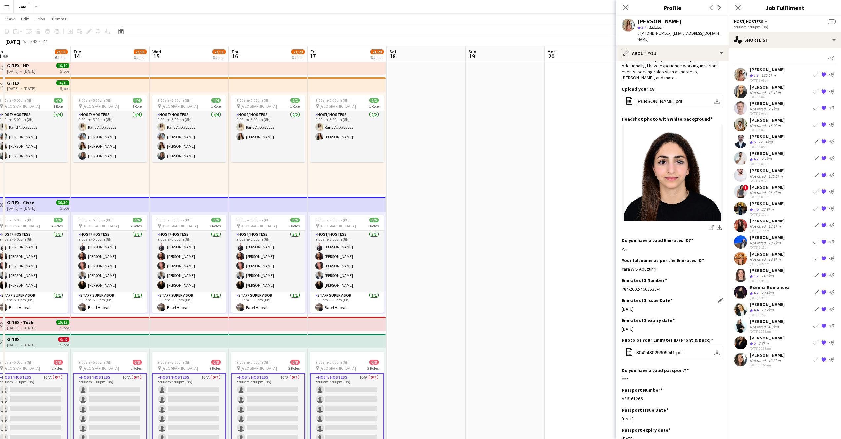
scroll to position [0, 0]
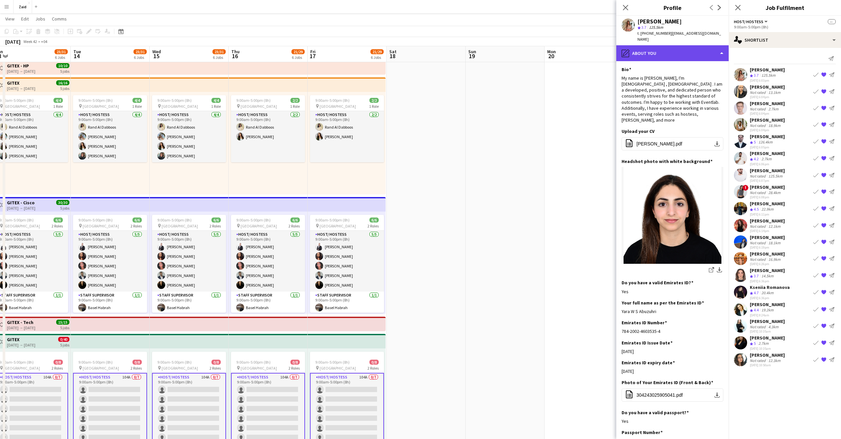
click at [550, 47] on div "pencil4 About you" at bounding box center [673, 53] width 112 height 16
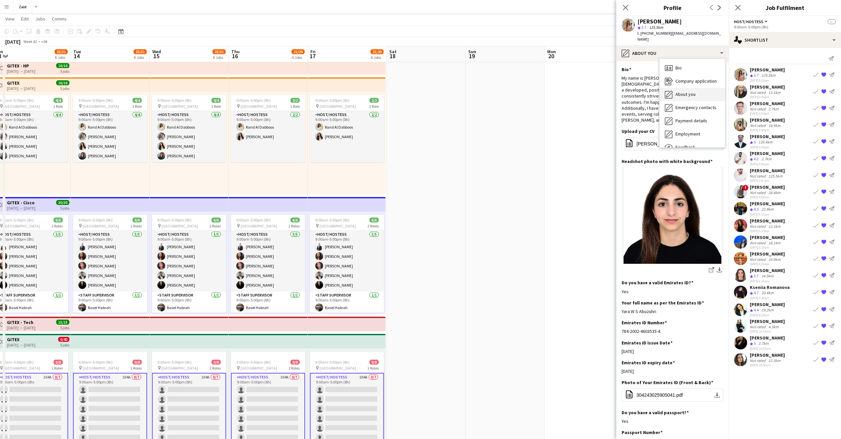
click at [550, 88] on div "About you About you" at bounding box center [692, 94] width 65 height 13
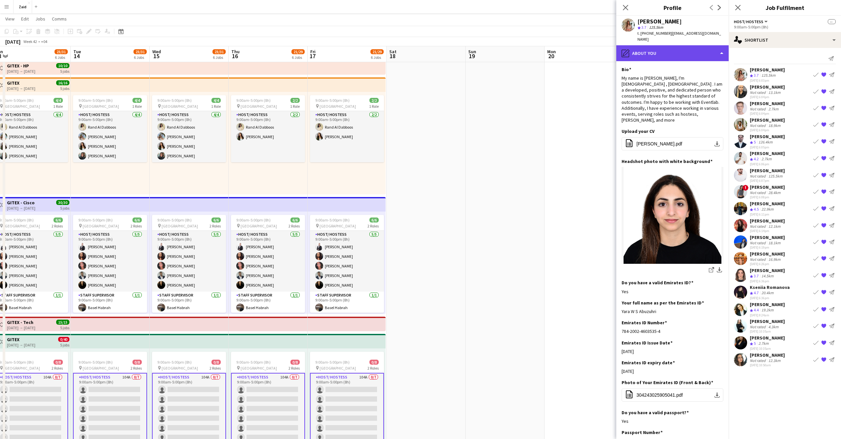
click at [550, 51] on div "pencil4 About you" at bounding box center [673, 53] width 112 height 16
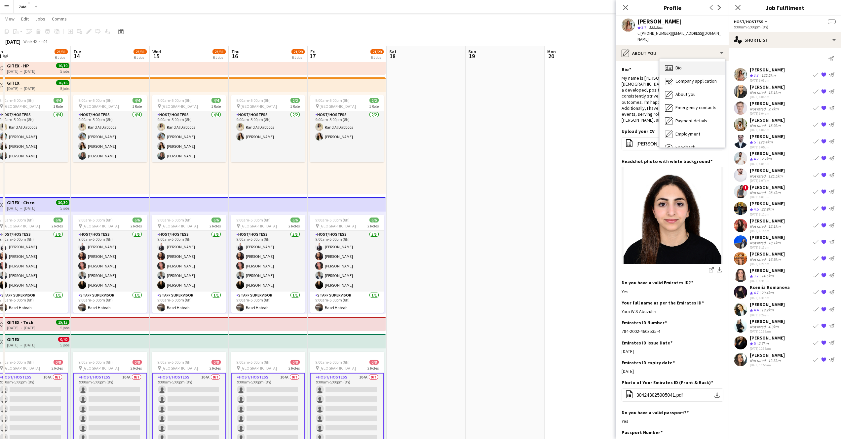
click at [550, 61] on div "Bio Bio" at bounding box center [692, 67] width 65 height 13
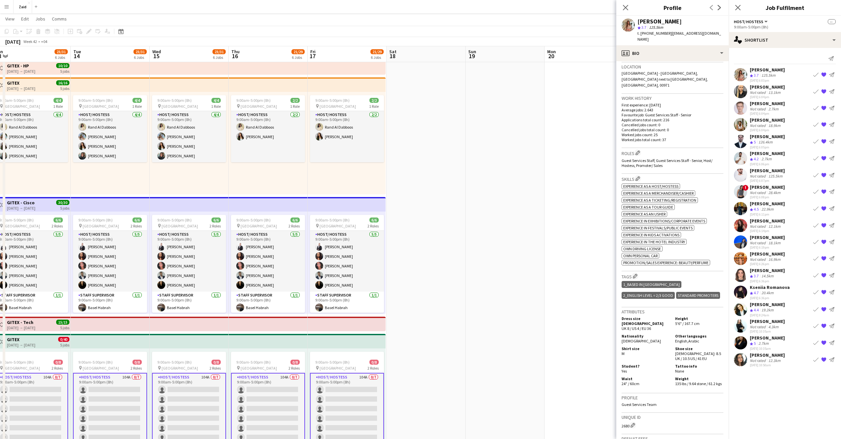
scroll to position [142, 0]
click at [550, 284] on span "5'6" / 167.7 cm" at bounding box center [687, 323] width 24 height 5
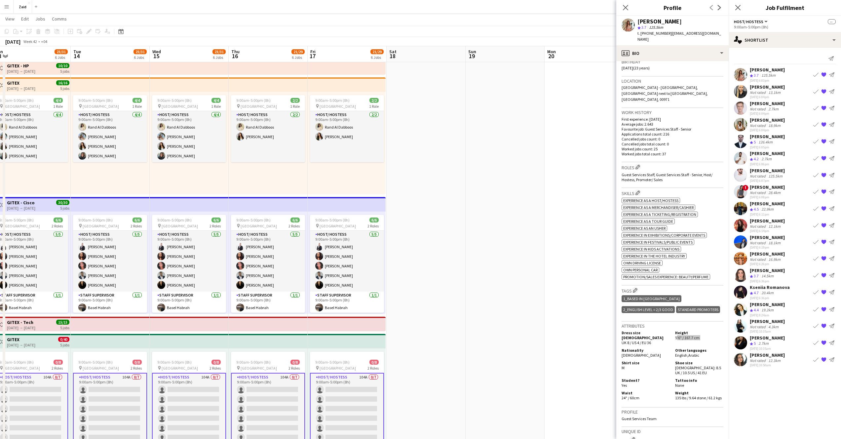
scroll to position [0, 0]
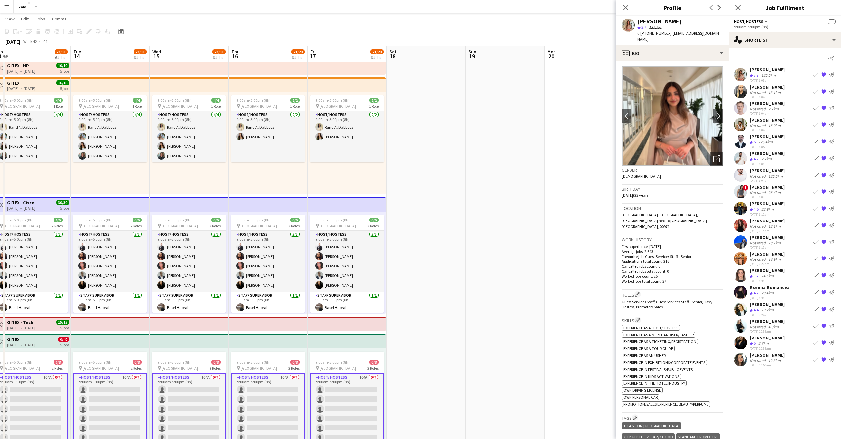
click at [550, 21] on div "[PERSON_NAME]" at bounding box center [660, 22] width 44 height 6
drag, startPoint x: 646, startPoint y: 21, endPoint x: 660, endPoint y: 21, distance: 14.6
click at [550, 21] on div "[PERSON_NAME]" at bounding box center [660, 22] width 44 height 6
click at [550, 96] on div "Dorina Dabija Not rated 13.1km 22-09-2025 6:04pm Book crew {{ spriteTitle }} Se…" at bounding box center [785, 91] width 112 height 15
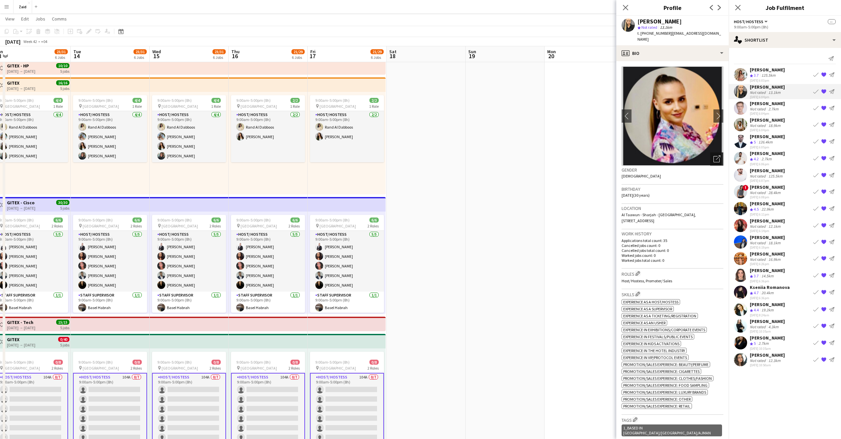
click at [550, 155] on icon "Open photos pop-in" at bounding box center [717, 158] width 7 height 7
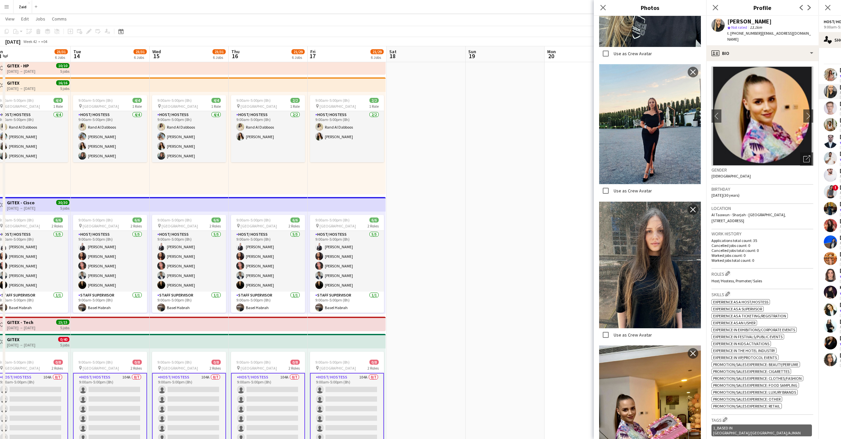
scroll to position [666, 0]
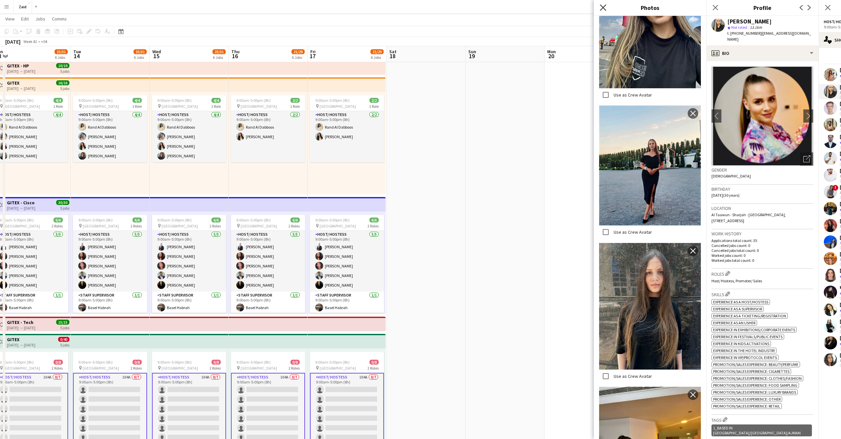
click at [550, 7] on icon at bounding box center [603, 7] width 6 height 6
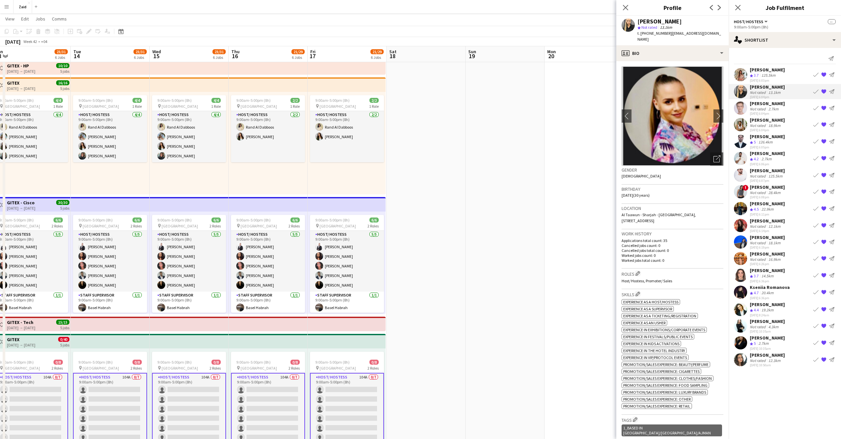
click at [550, 21] on div "[PERSON_NAME]" at bounding box center [660, 22] width 44 height 6
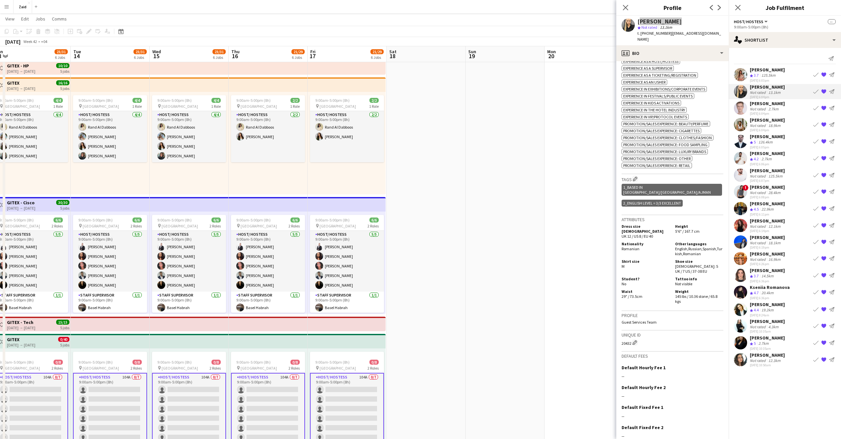
scroll to position [254, 0]
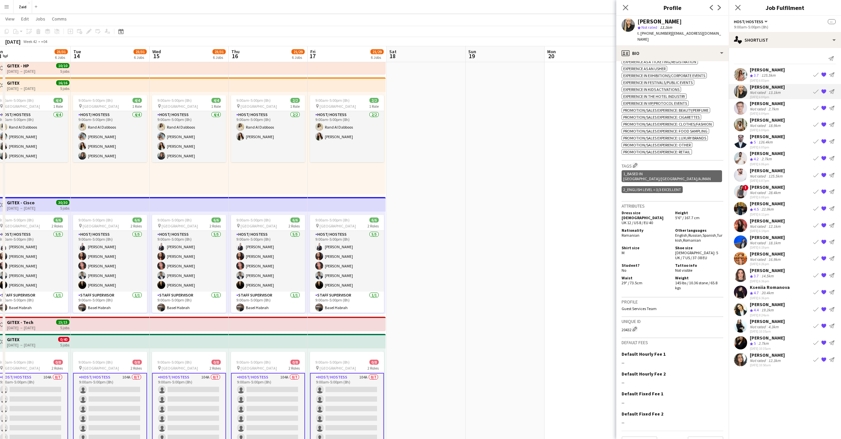
click at [550, 233] on span "Romanian" at bounding box center [631, 235] width 18 height 5
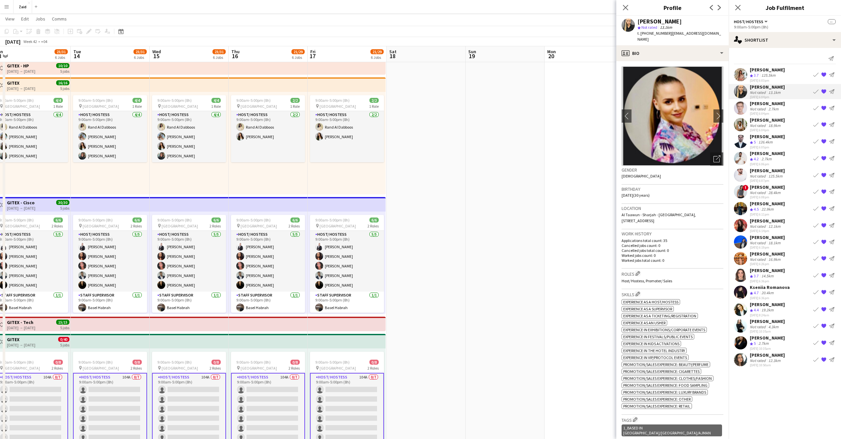
scroll to position [226, 0]
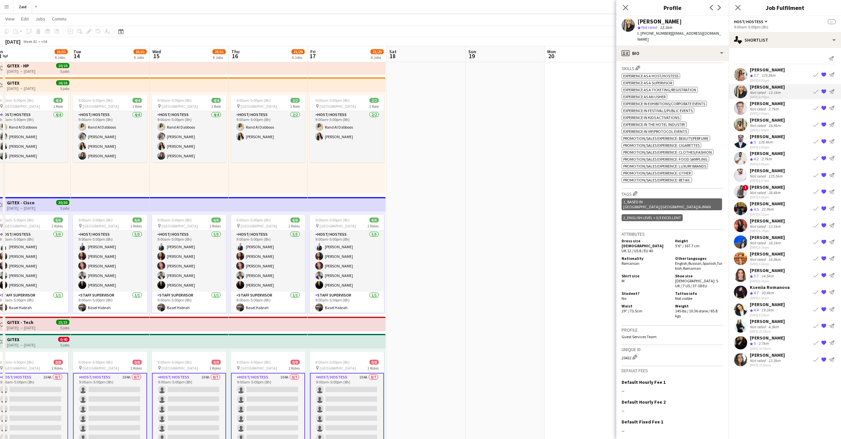
click at [550, 261] on span "English ," at bounding box center [681, 263] width 13 height 5
drag, startPoint x: 675, startPoint y: 248, endPoint x: 698, endPoint y: 251, distance: 23.1
click at [550, 256] on div "Other languages English , Russian , Spanish , Turkish , Romanian" at bounding box center [698, 263] width 51 height 15
click at [550, 261] on span "English ," at bounding box center [681, 263] width 13 height 5
drag, startPoint x: 674, startPoint y: 247, endPoint x: 704, endPoint y: 253, distance: 31.1
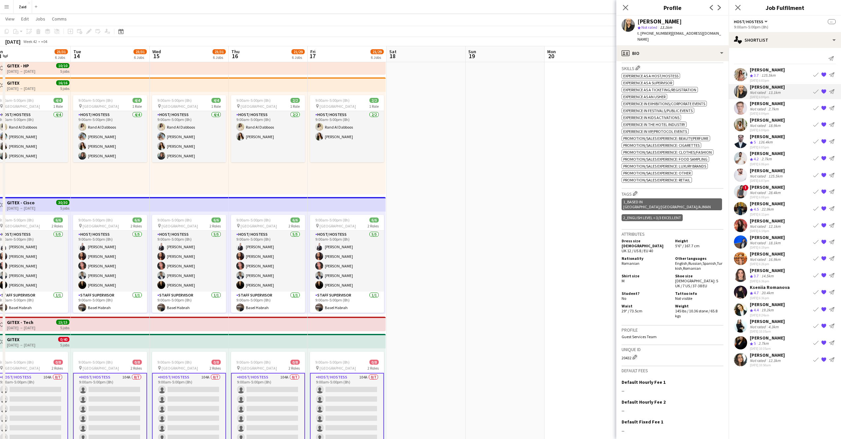
click at [550, 256] on div "Other languages English , Russian , Spanish , Turkish , Romanian" at bounding box center [698, 263] width 51 height 15
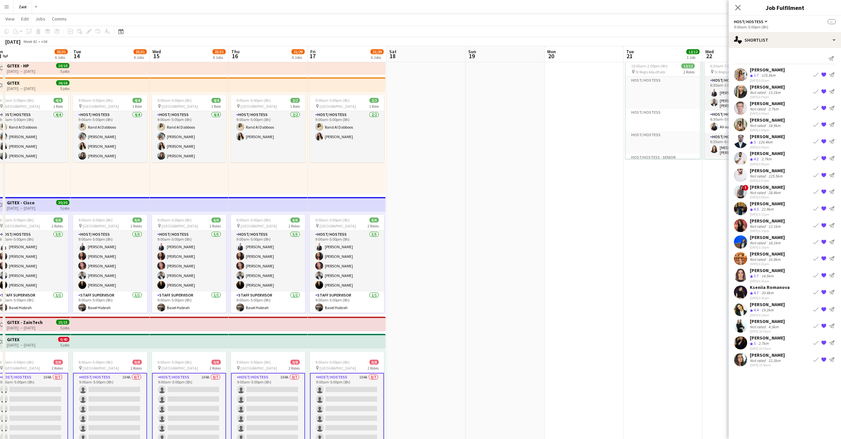
click at [550, 89] on div "[PERSON_NAME]" at bounding box center [767, 87] width 35 height 6
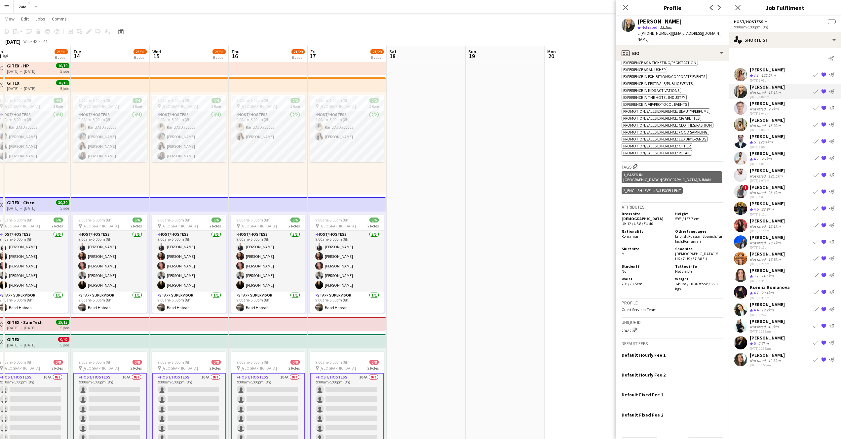
scroll to position [254, 0]
drag, startPoint x: 675, startPoint y: 220, endPoint x: 702, endPoint y: 227, distance: 28.3
click at [550, 228] on div "Nationality Romanian Other languages English , Russian , Spanish , Turkish , Ro…" at bounding box center [673, 236] width 102 height 16
click at [550, 233] on span "English ," at bounding box center [681, 235] width 13 height 5
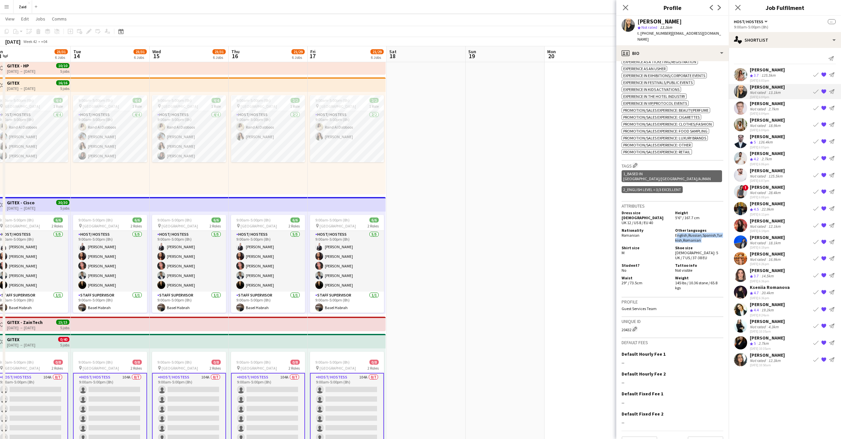
click at [550, 233] on span "English ," at bounding box center [681, 235] width 13 height 5
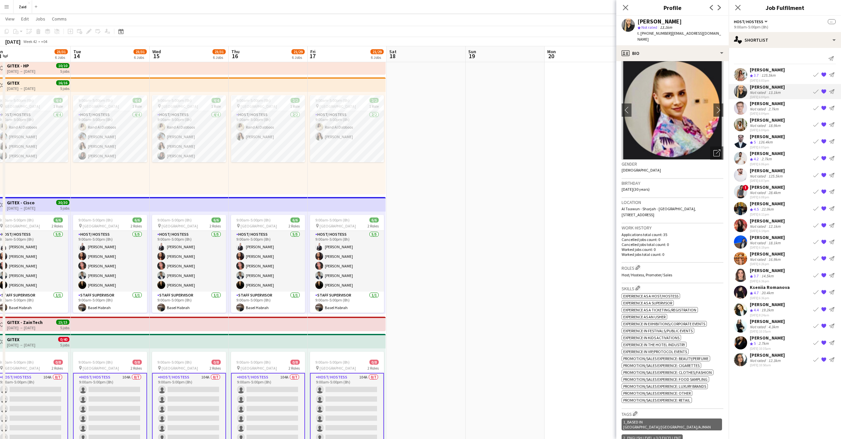
scroll to position [0, 0]
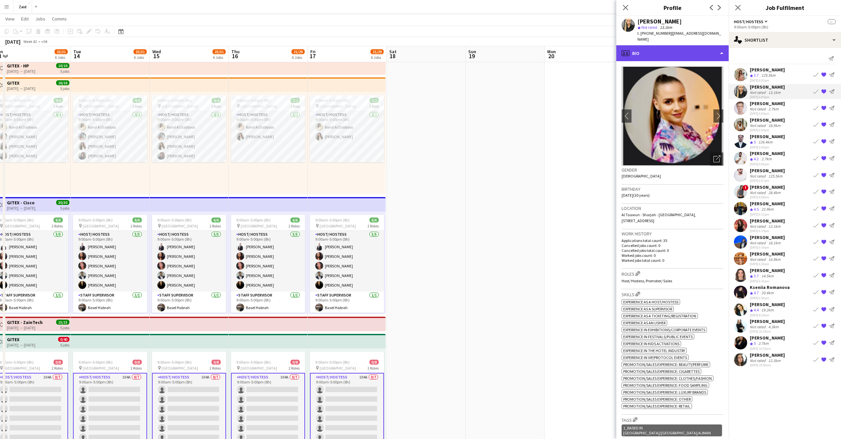
click at [550, 47] on div "profile Bio" at bounding box center [673, 53] width 112 height 16
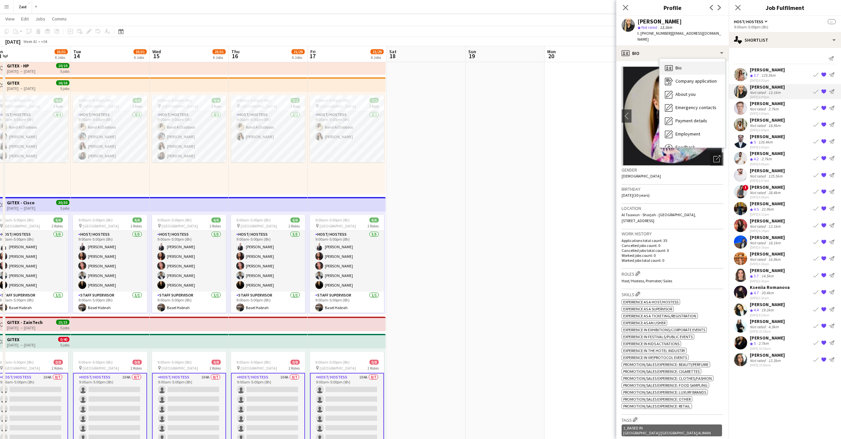
click at [550, 62] on div "Bio Bio" at bounding box center [692, 67] width 65 height 13
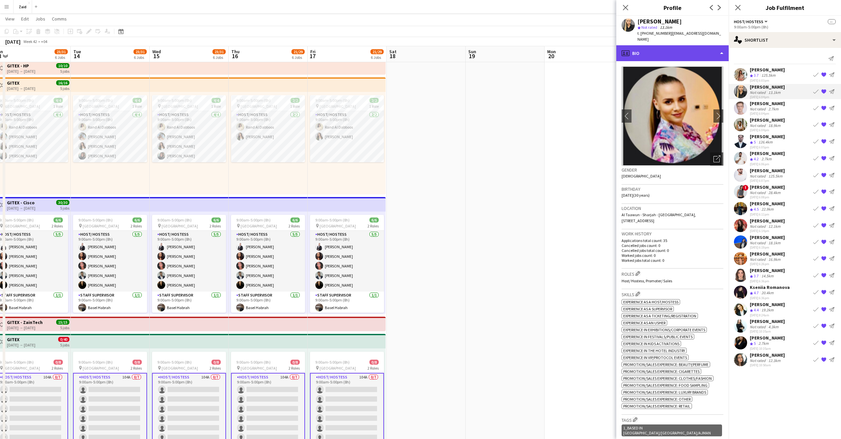
click at [550, 47] on div "profile Bio" at bounding box center [673, 53] width 112 height 16
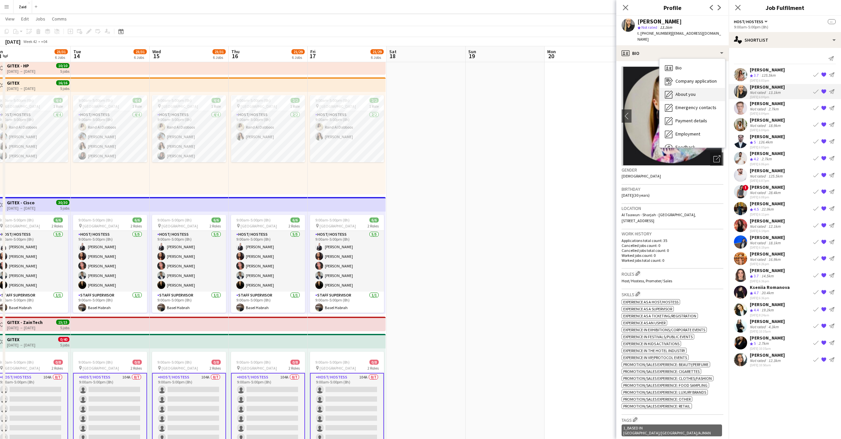
click at [550, 91] on span "About you" at bounding box center [686, 94] width 20 height 6
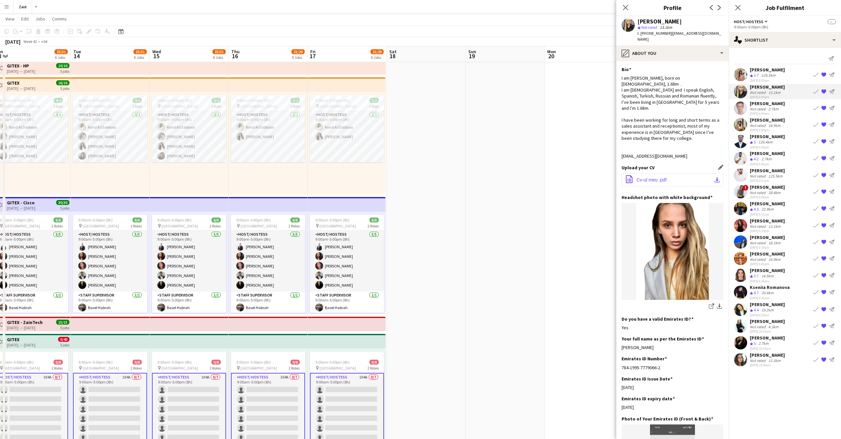
click at [550, 173] on button "office-file-sheet Cv-ul meu .pdf download-bottom" at bounding box center [673, 179] width 102 height 13
click at [550, 177] on span "Cv-ul meu .pdf" at bounding box center [652, 179] width 30 height 5
click at [550, 108] on div "Not rated" at bounding box center [758, 108] width 17 height 5
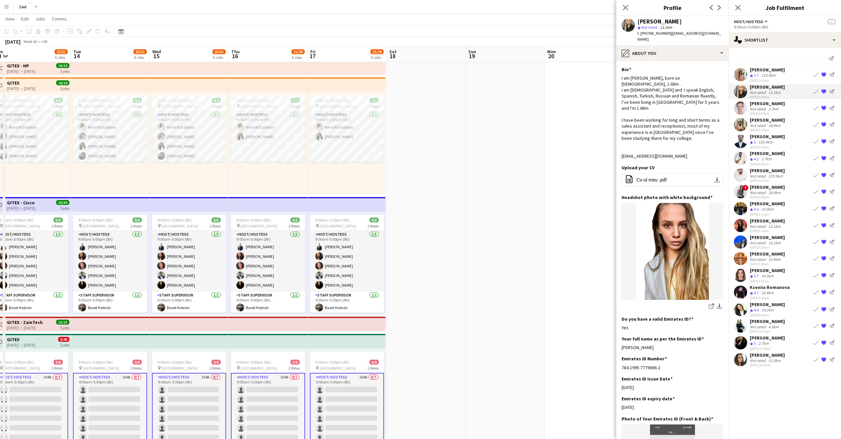
click at [550, 108] on div "Not rated" at bounding box center [758, 108] width 17 height 5
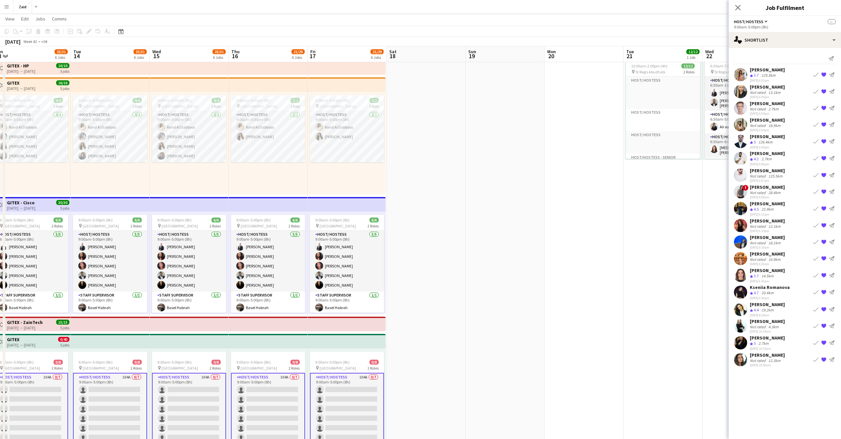
click at [550, 108] on div "Not rated" at bounding box center [758, 108] width 17 height 5
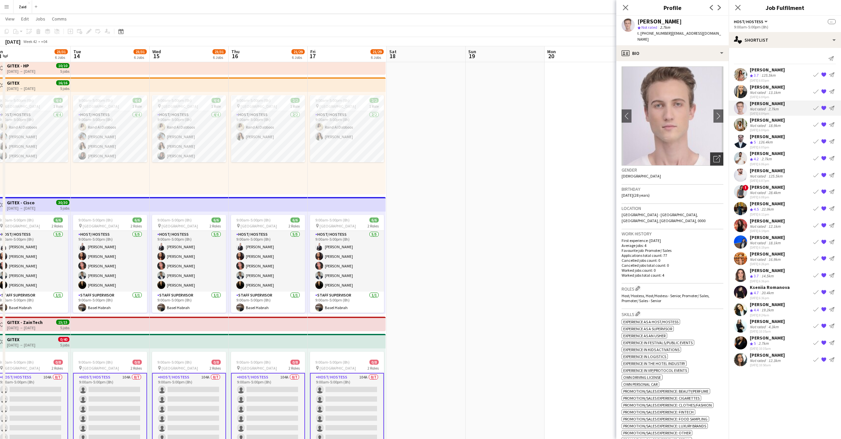
click at [550, 155] on icon "Open photos pop-in" at bounding box center [717, 158] width 7 height 7
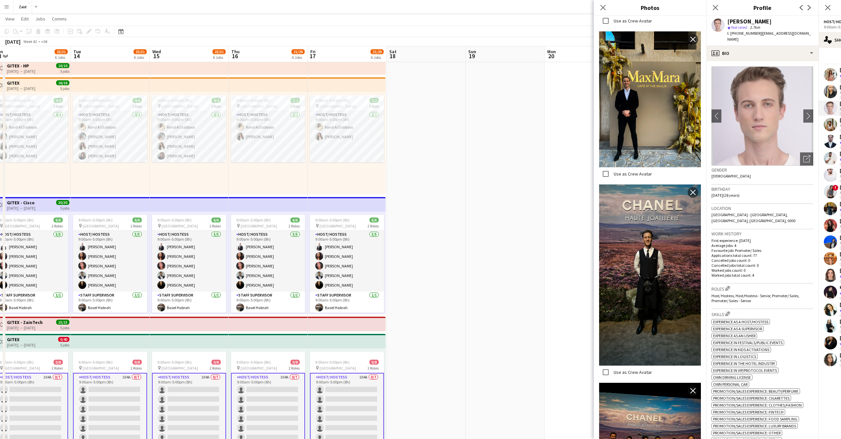
scroll to position [512, 0]
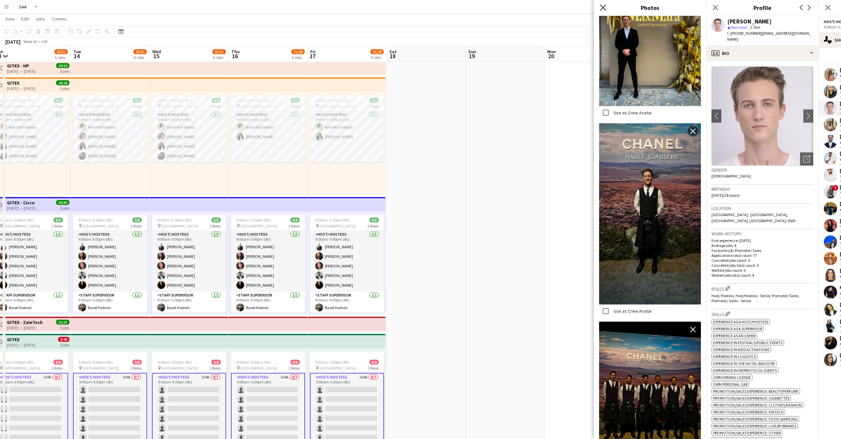
click at [550, 9] on icon "Close pop-in" at bounding box center [603, 7] width 6 height 6
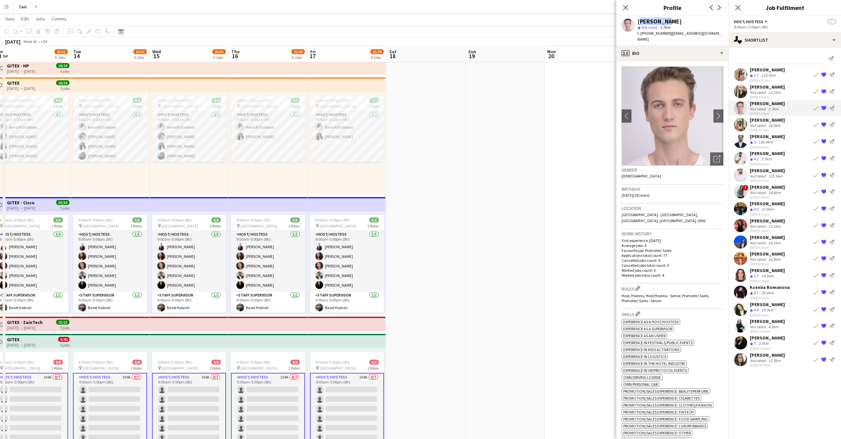
drag, startPoint x: 663, startPoint y: 22, endPoint x: 638, endPoint y: 20, distance: 24.6
click at [550, 20] on div "Anis Abed" at bounding box center [660, 22] width 44 height 6
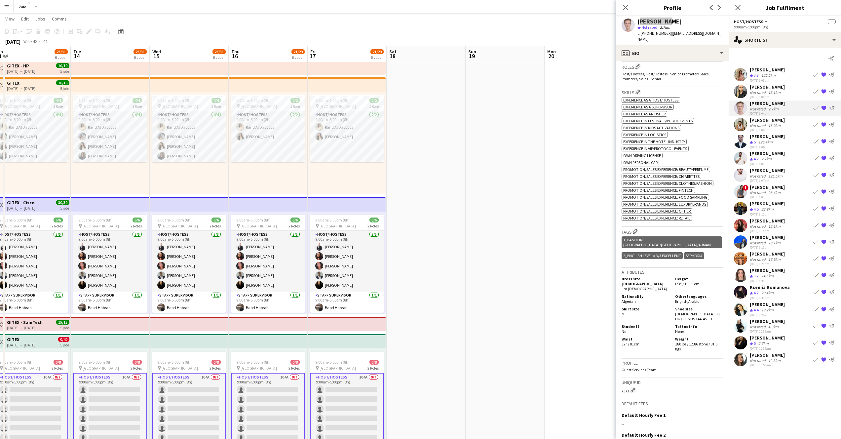
scroll to position [235, 0]
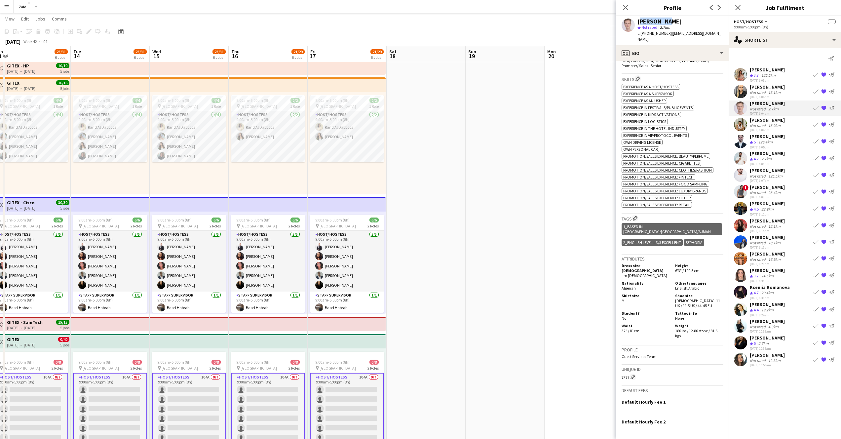
click at [550, 284] on span "Algerian" at bounding box center [629, 288] width 14 height 5
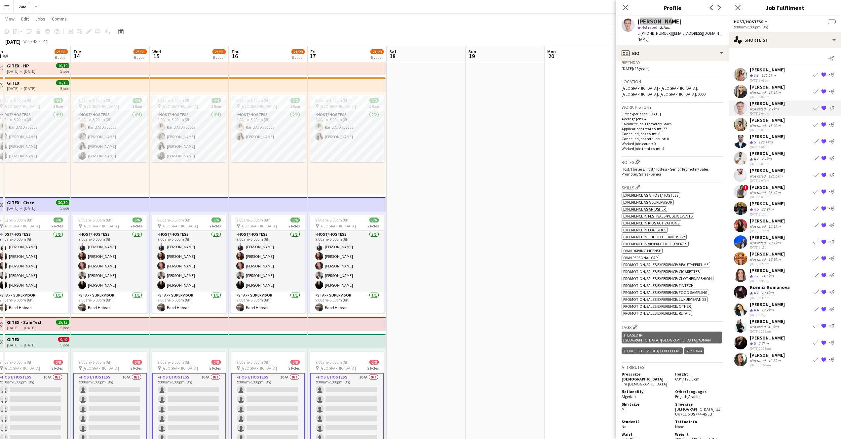
scroll to position [0, 0]
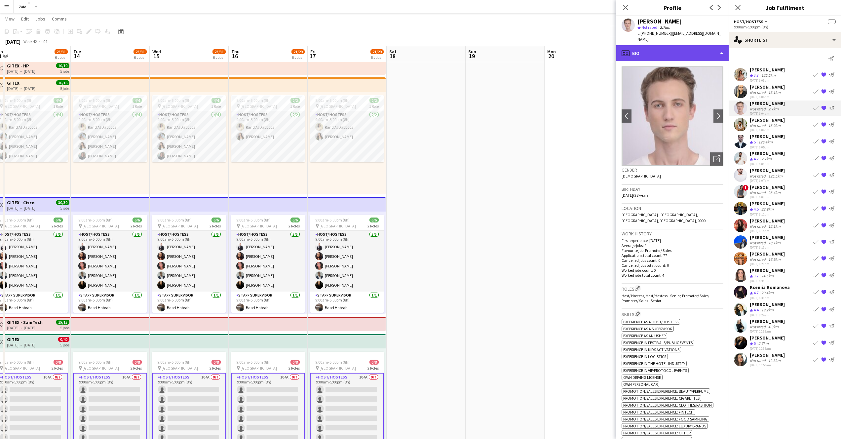
click at [550, 46] on div "profile Bio" at bounding box center [673, 53] width 112 height 16
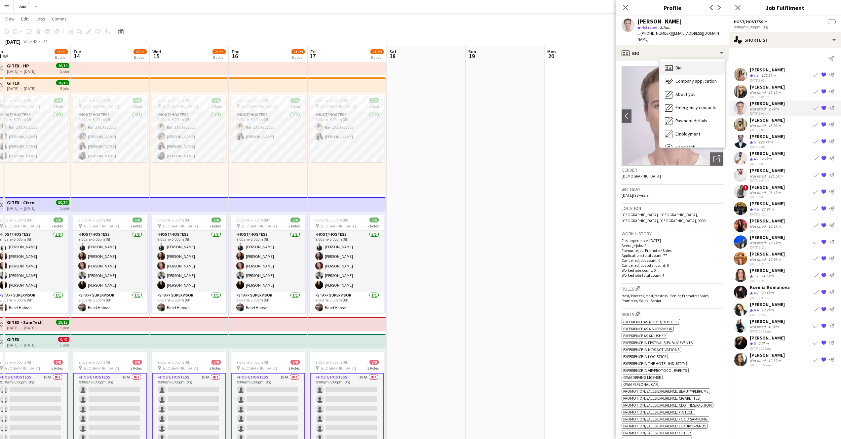
click at [550, 62] on div "Bio Bio" at bounding box center [692, 67] width 65 height 13
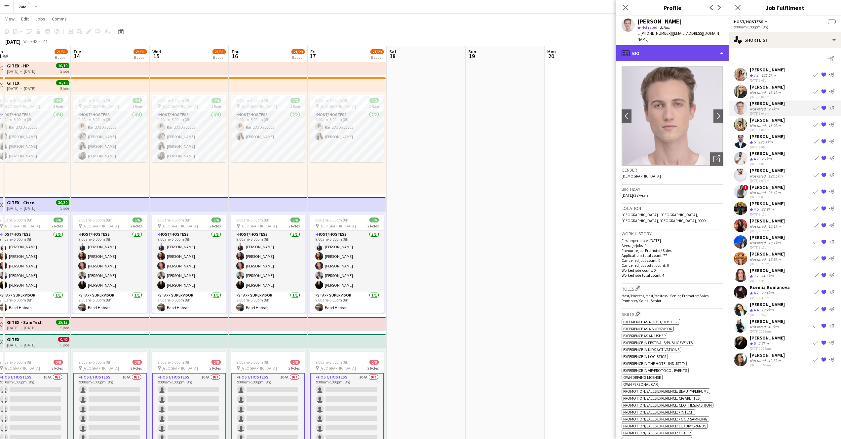
click at [550, 51] on div "profile Bio" at bounding box center [673, 53] width 112 height 16
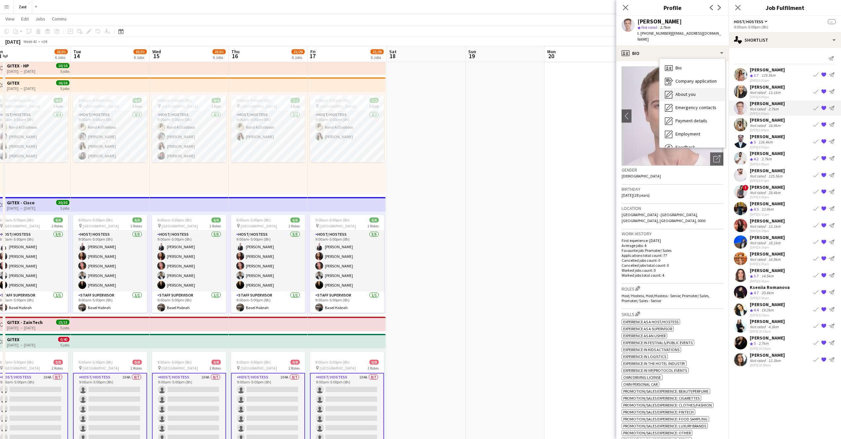
click at [550, 91] on span "About you" at bounding box center [686, 94] width 20 height 6
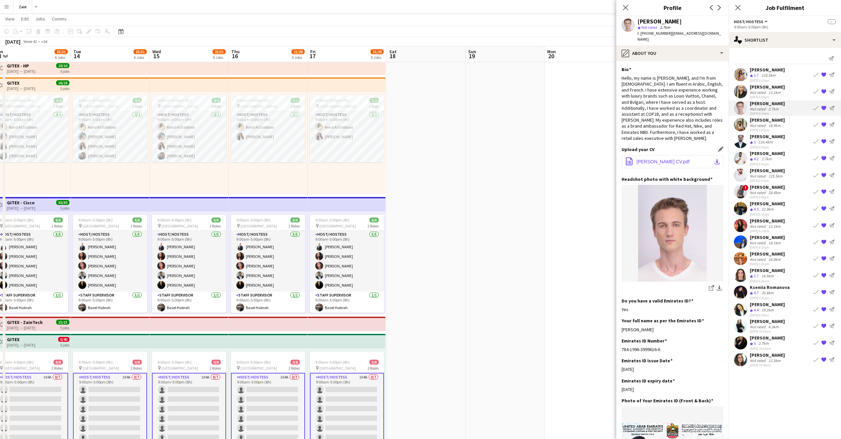
click at [550, 155] on button "office-file-sheet Anis Abed CV.pdf download-bottom" at bounding box center [673, 161] width 102 height 13
click at [550, 159] on app-icon "download-bottom" at bounding box center [717, 161] width 5 height 5
click at [550, 159] on span "Anis Abed CV.pdf" at bounding box center [663, 161] width 53 height 5
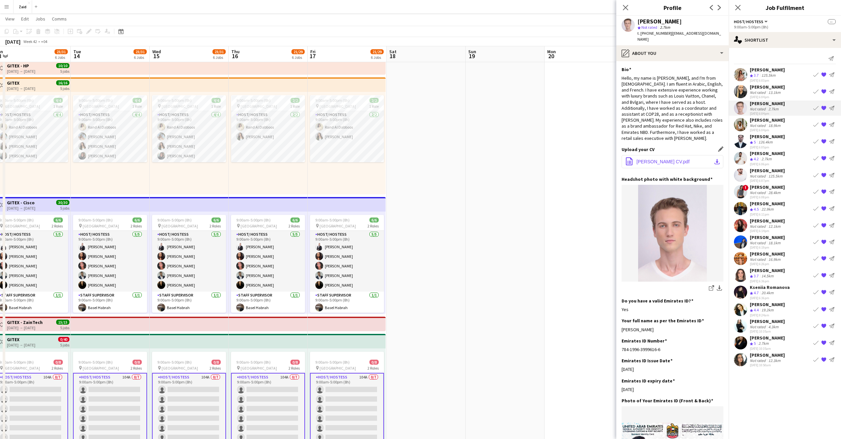
click at [550, 159] on span "Anis Abed CV.pdf" at bounding box center [663, 161] width 53 height 5
click at [550, 159] on app-icon "download-bottom" at bounding box center [717, 161] width 5 height 5
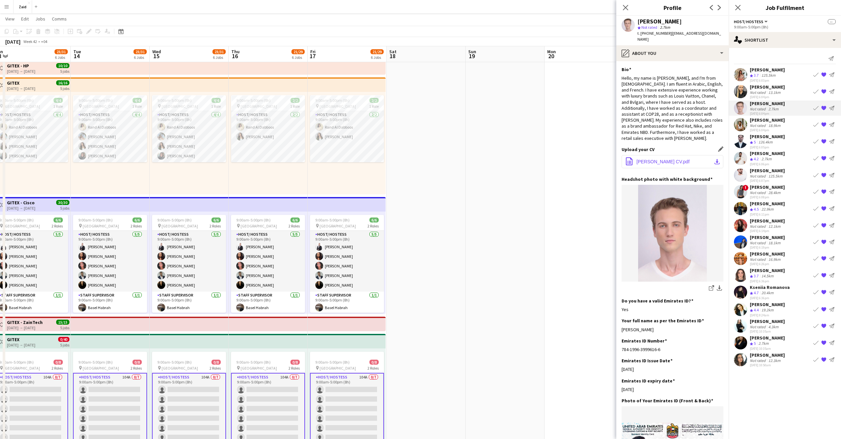
click at [550, 159] on app-icon "download-bottom" at bounding box center [717, 161] width 5 height 5
click at [550, 159] on span "Anis Abed CV.pdf" at bounding box center [663, 161] width 53 height 5
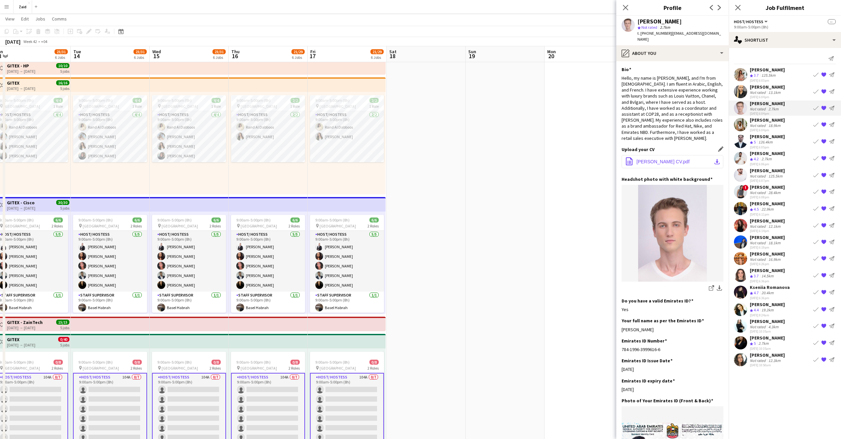
click at [550, 155] on button "office-file-sheet Anis Abed CV.pdf download-bottom" at bounding box center [673, 161] width 102 height 13
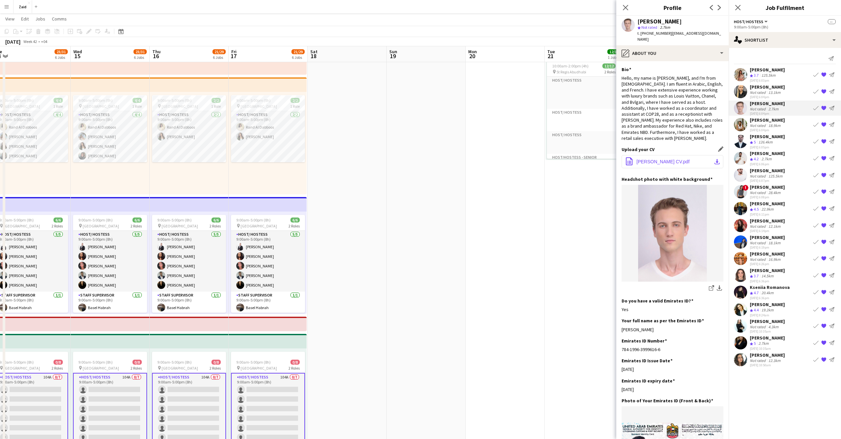
click at [550, 159] on span "Anis Abed CV.pdf" at bounding box center [663, 161] width 53 height 5
click at [550, 157] on app-icon "office-file-sheet" at bounding box center [630, 161] width 8 height 9
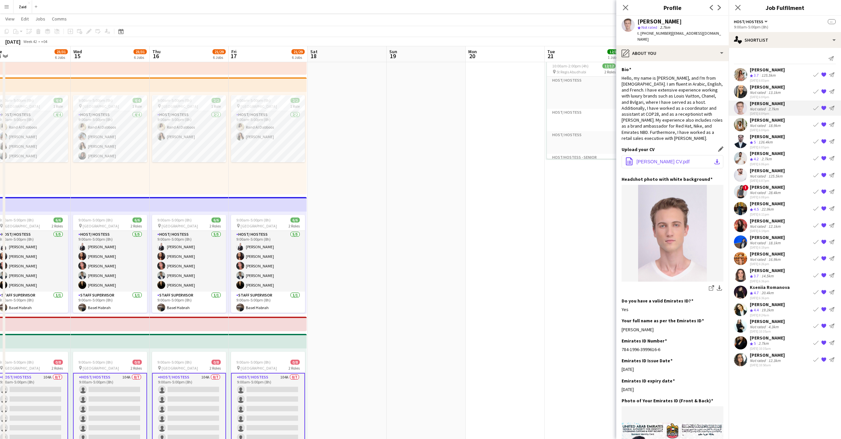
click at [550, 157] on app-icon "office-file-sheet" at bounding box center [630, 161] width 8 height 9
click at [550, 146] on app-icon "Edit this field" at bounding box center [720, 148] width 5 height 5
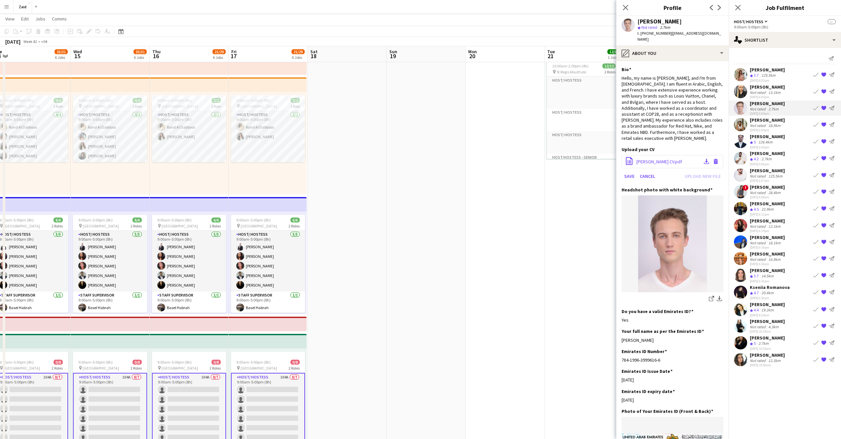
click at [550, 159] on span "Anis Abed CV.pdf" at bounding box center [660, 162] width 46 height 6
click at [550, 157] on icon at bounding box center [629, 161] width 7 height 8
click at [550, 171] on button "Save" at bounding box center [630, 176] width 16 height 11
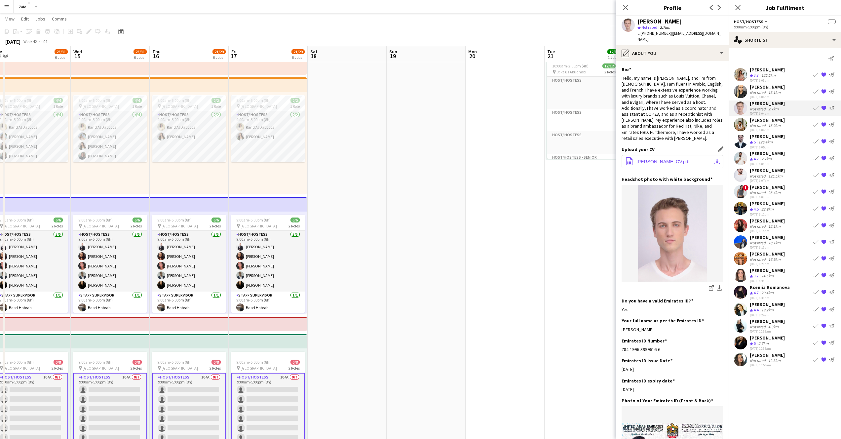
click at [550, 159] on span "Anis Abed CV.pdf" at bounding box center [663, 161] width 53 height 5
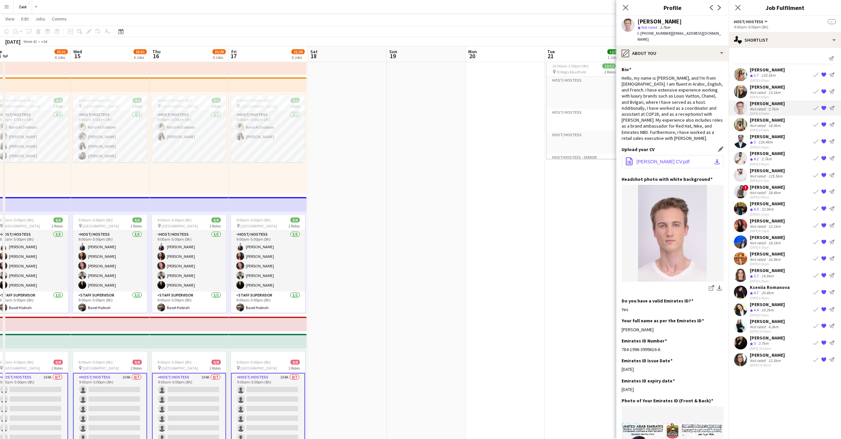
click at [550, 159] on span "Anis Abed CV.pdf" at bounding box center [663, 161] width 53 height 5
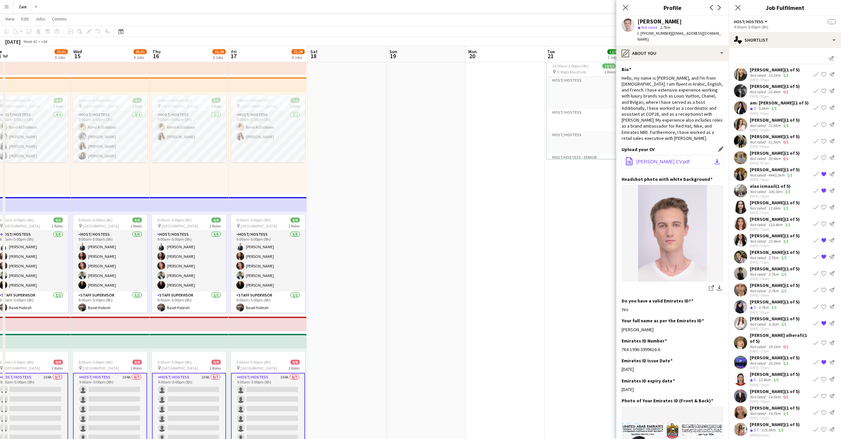
click at [550, 159] on span "Anis Abed CV.pdf" at bounding box center [663, 161] width 53 height 5
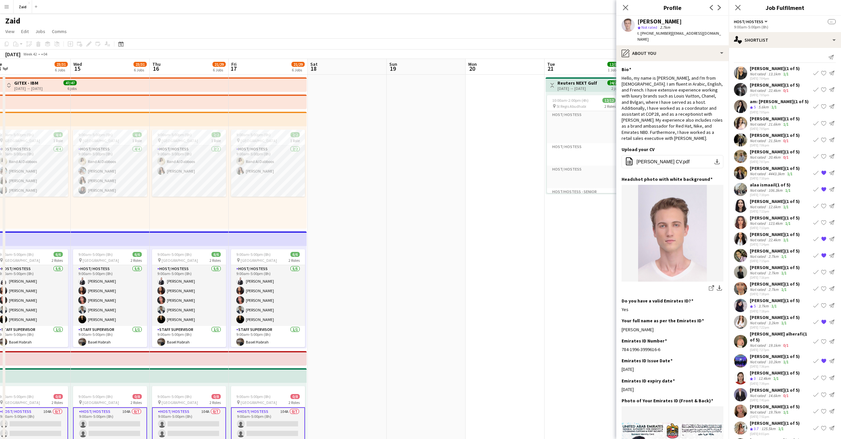
scroll to position [3, 0]
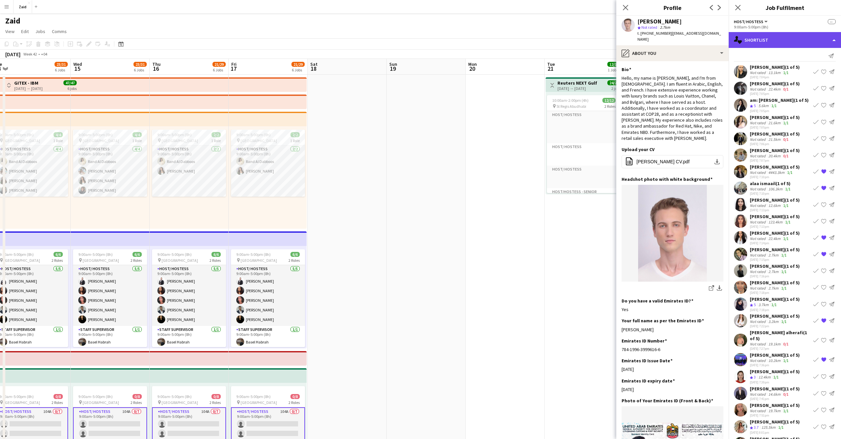
click at [550, 37] on div "single-neutral-actions-heart Shortlist" at bounding box center [785, 40] width 112 height 16
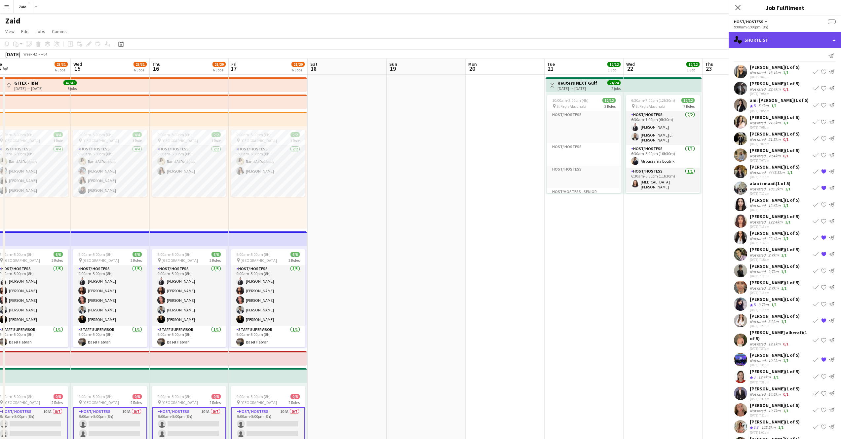
scroll to position [0, 0]
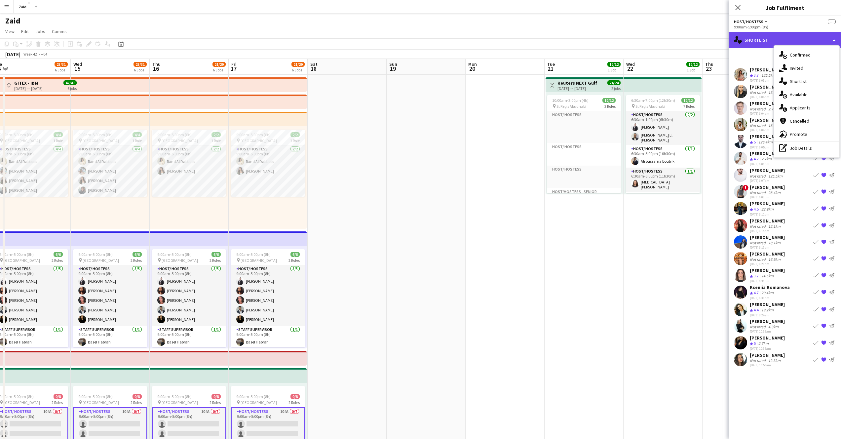
click at [550, 37] on div "single-neutral-actions-heart Shortlist" at bounding box center [785, 40] width 112 height 16
click at [550, 214] on app-date-cell at bounding box center [742, 281] width 79 height 413
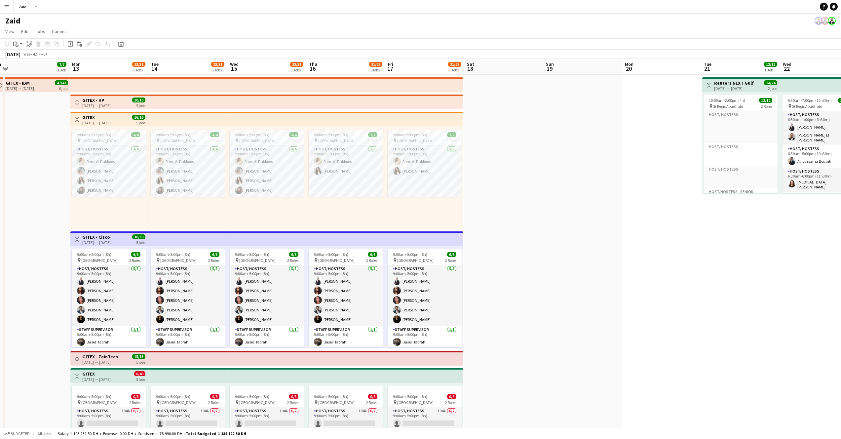
scroll to position [0, 162]
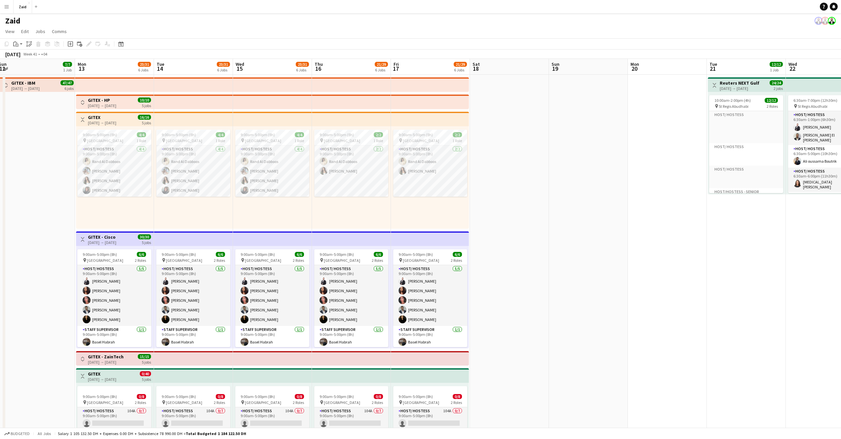
drag, startPoint x: 444, startPoint y: 288, endPoint x: 607, endPoint y: 276, distance: 162.8
click at [607, 276] on app-calendar-viewport "Fri 10 Sat 11 Sun 12 7/7 1 Job Mon 13 23/31 6 Jobs Tue 14 23/31 6 Jobs Wed 15 2…" at bounding box center [420, 273] width 841 height 429
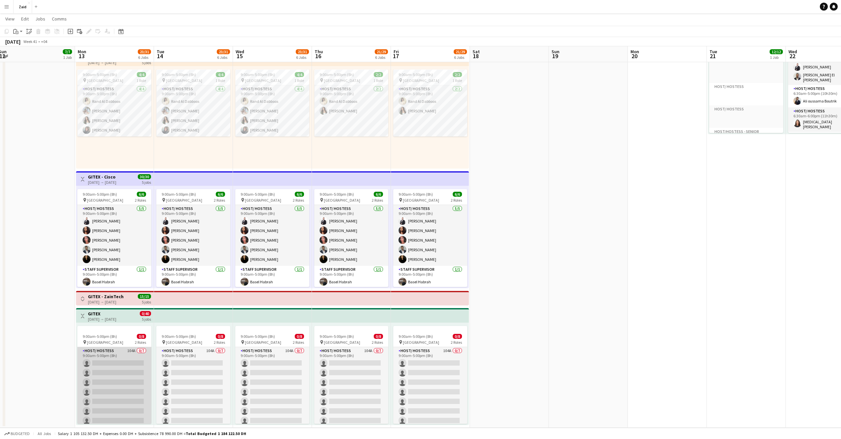
click at [116, 393] on app-card-role "Host/ Hostess 104A 0/7 9:00am-5:00pm (8h) single-neutral-actions single-neutral…" at bounding box center [114, 387] width 74 height 80
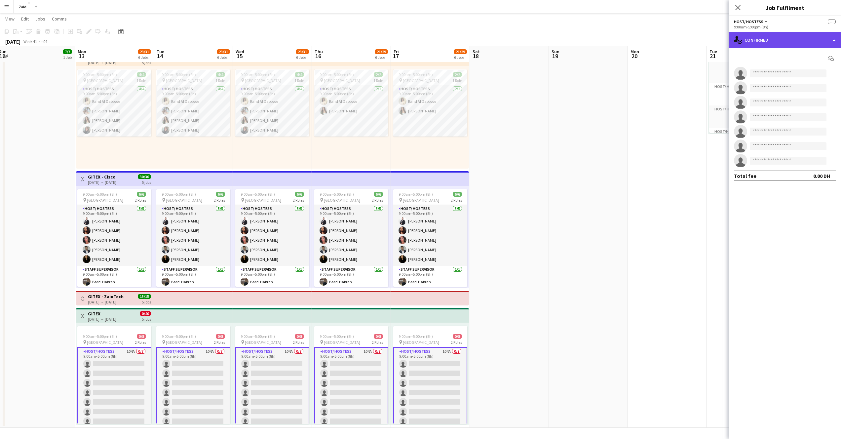
click at [798, 38] on div "single-neutral-actions-check-2 Confirmed" at bounding box center [785, 40] width 112 height 16
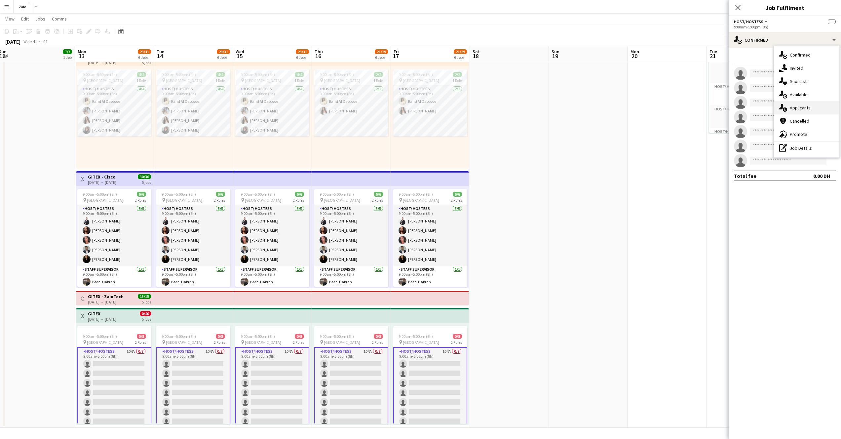
click at [805, 111] on div "single-neutral-actions-information Applicants" at bounding box center [806, 107] width 65 height 13
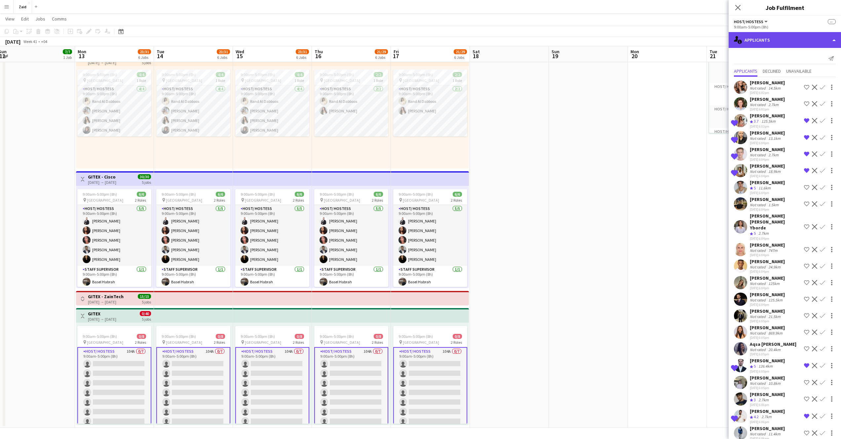
click at [830, 43] on div "single-neutral-actions-information Applicants" at bounding box center [785, 40] width 112 height 16
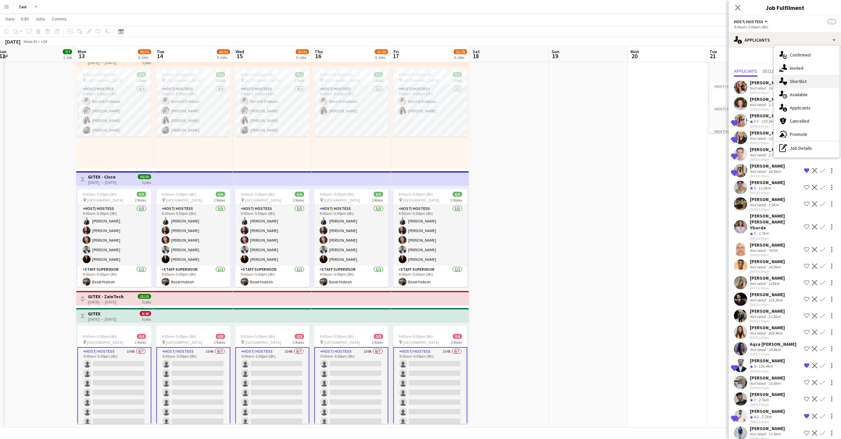
click at [800, 84] on span "Shortlist" at bounding box center [798, 81] width 17 height 6
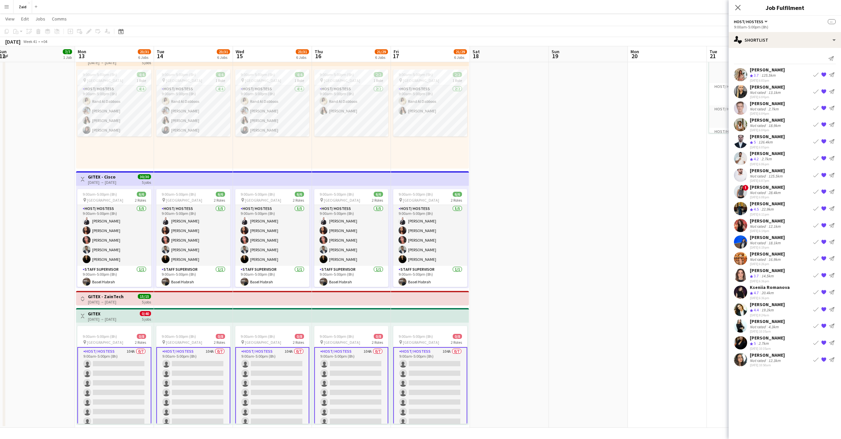
click at [768, 105] on div "Anis Abed" at bounding box center [767, 104] width 35 height 6
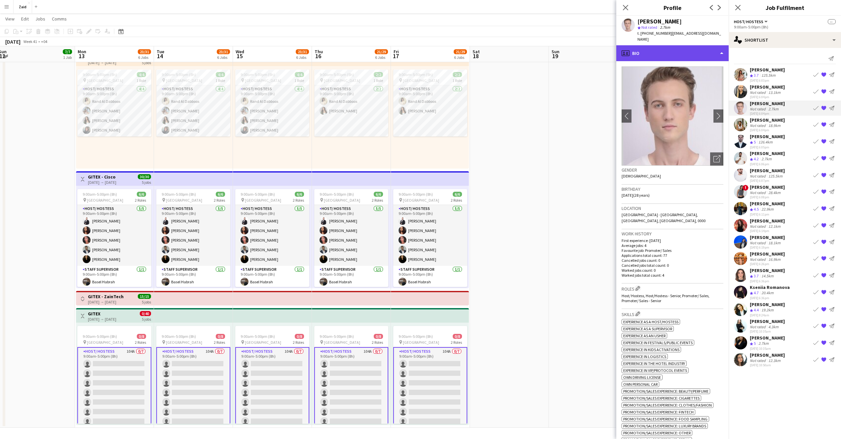
click at [665, 50] on div "profile Bio" at bounding box center [673, 53] width 112 height 16
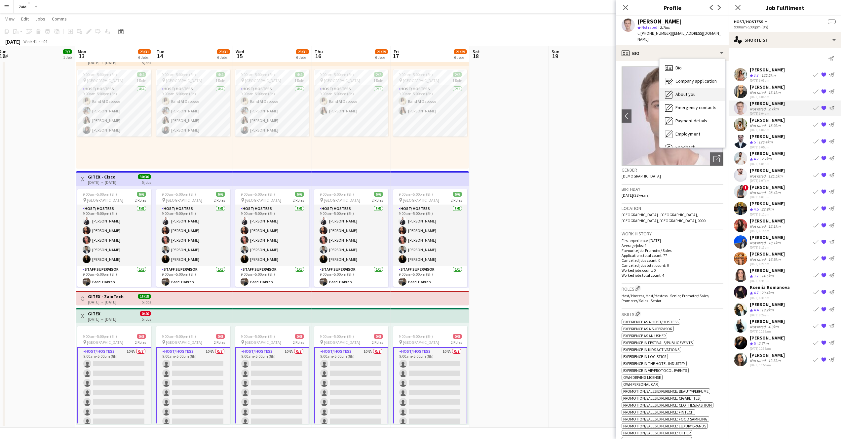
click at [691, 91] on span "About you" at bounding box center [686, 94] width 20 height 6
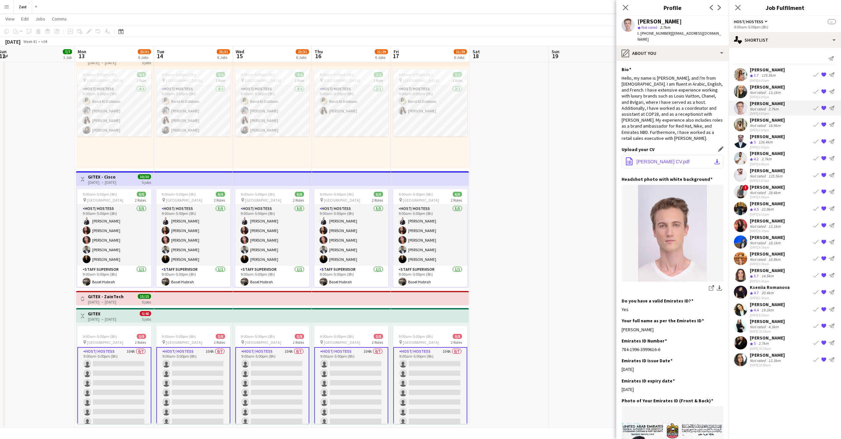
click at [672, 159] on span "Anis Abed CV.pdf" at bounding box center [663, 161] width 53 height 5
click at [667, 159] on span "Anis Abed CV.pdf" at bounding box center [663, 161] width 53 height 5
click at [776, 124] on div "18.9km" at bounding box center [774, 125] width 15 height 5
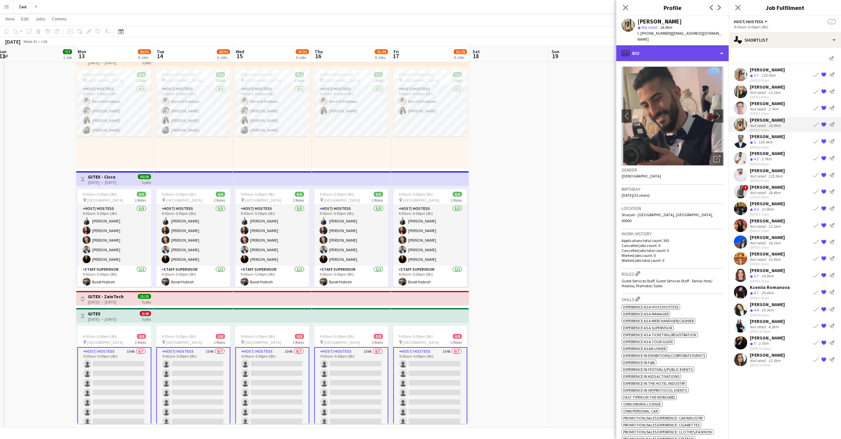
click at [683, 46] on div "profile Bio" at bounding box center [673, 53] width 112 height 16
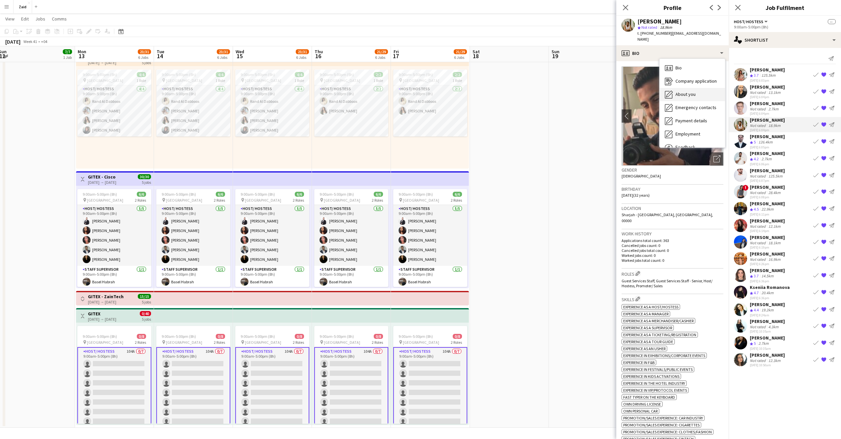
click at [688, 91] on span "About you" at bounding box center [686, 94] width 20 height 6
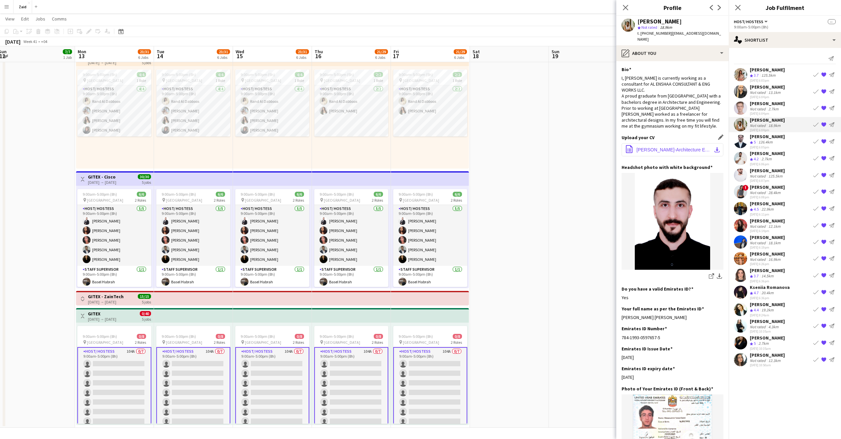
click at [671, 147] on span "Mohamed Arif-Architecture Engineering--.pdf" at bounding box center [674, 149] width 75 height 5
click at [715, 147] on app-icon "download-bottom" at bounding box center [717, 149] width 5 height 5
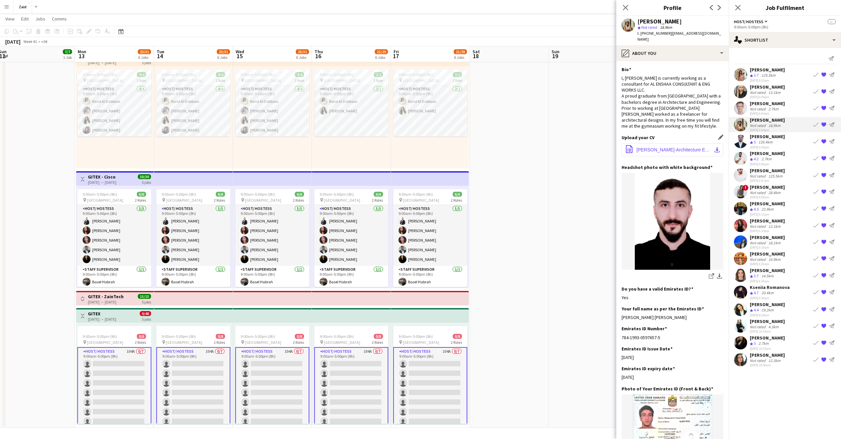
click at [715, 147] on app-icon "download-bottom" at bounding box center [717, 149] width 5 height 5
drag, startPoint x: 711, startPoint y: 145, endPoint x: 702, endPoint y: 146, distance: 9.3
click at [702, 146] on button "office-file-sheet Mohamed Arif-Architecture Engineering--.pdf download-bottom" at bounding box center [673, 149] width 102 height 13
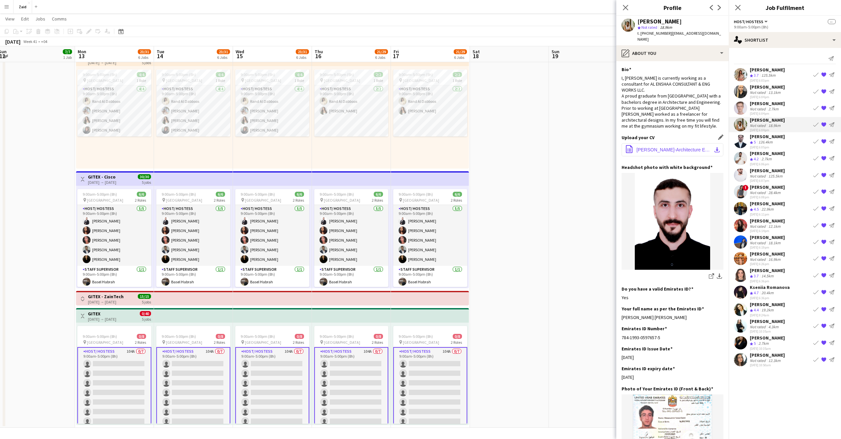
click at [702, 147] on span "Mohamed Arif-Architecture Engineering--.pdf" at bounding box center [674, 149] width 75 height 5
click at [628, 145] on app-icon "office-file-sheet" at bounding box center [630, 149] width 8 height 9
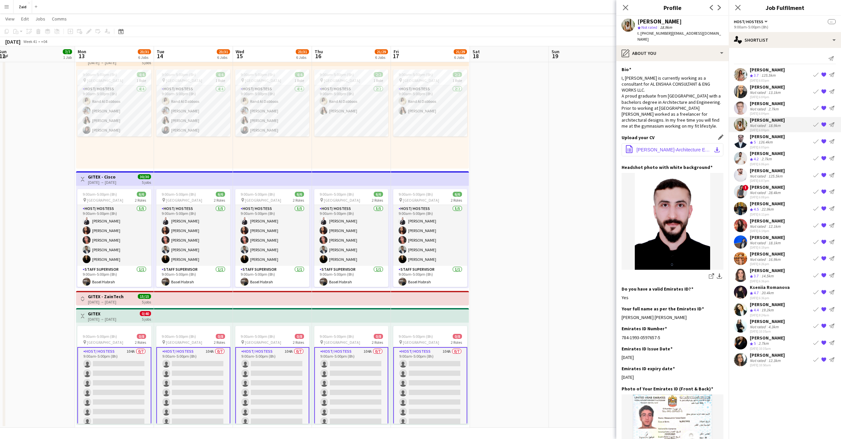
click at [628, 145] on app-icon "office-file-sheet" at bounding box center [630, 149] width 8 height 9
click at [776, 106] on div "2.7km" at bounding box center [773, 108] width 13 height 5
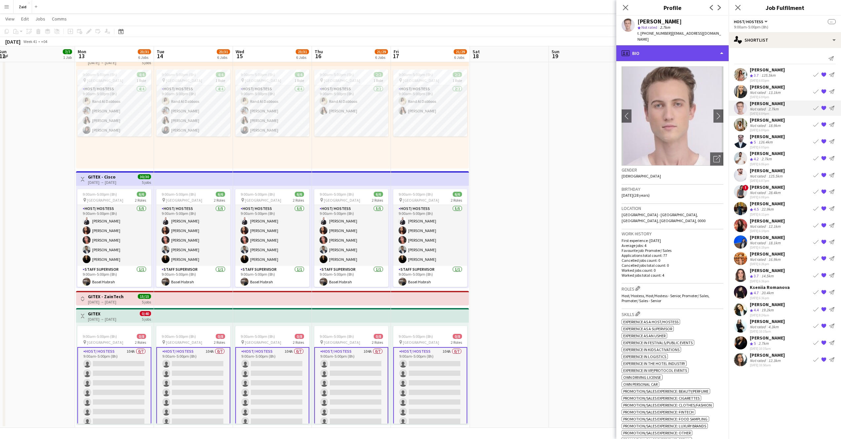
click at [686, 45] on div "profile Bio" at bounding box center [673, 53] width 112 height 16
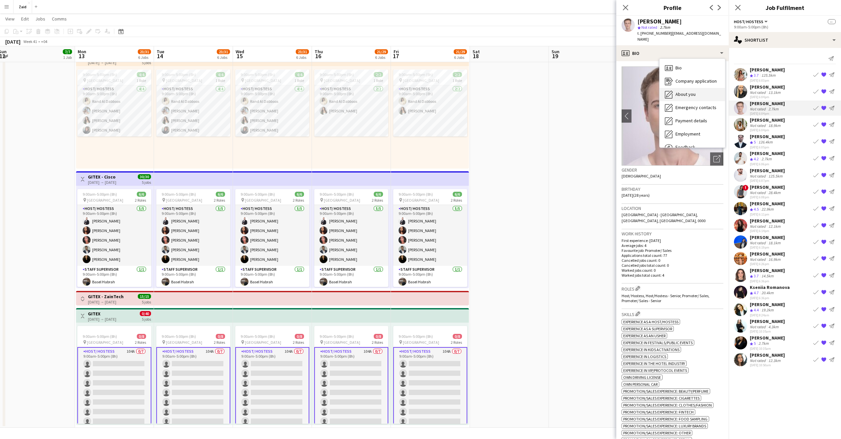
click at [694, 93] on div "About you About you" at bounding box center [692, 94] width 65 height 13
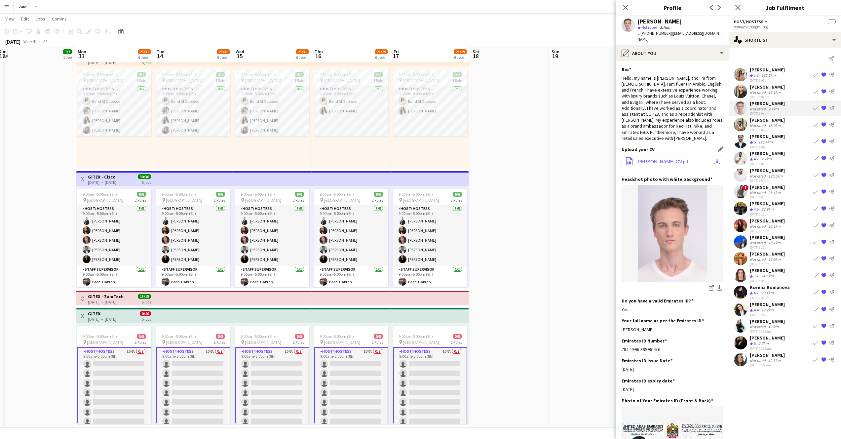
click at [688, 155] on button "office-file-sheet Anis Abed CV.pdf download-bottom" at bounding box center [673, 161] width 102 height 13
click at [715, 159] on app-icon "download-bottom" at bounding box center [717, 161] width 5 height 5
click at [677, 155] on button "office-file-sheet Anis Abed CV.pdf download-bottom" at bounding box center [673, 161] width 102 height 13
click at [776, 123] on div "18.9km" at bounding box center [774, 125] width 15 height 5
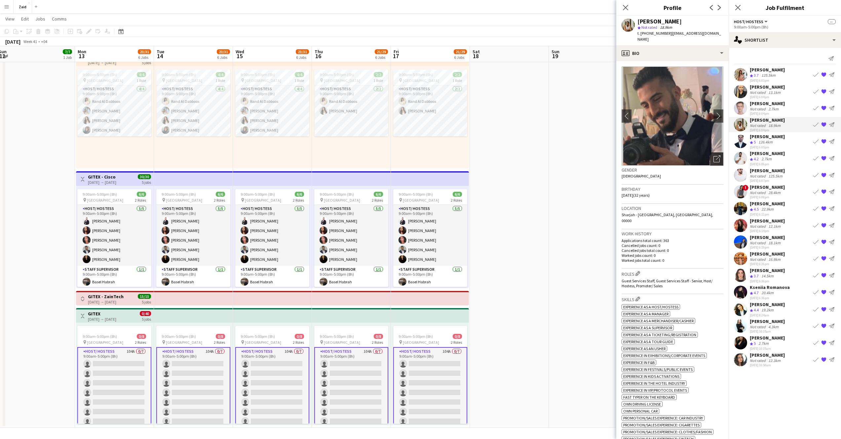
click at [712, 157] on div "Open photos pop-in" at bounding box center [717, 158] width 13 height 13
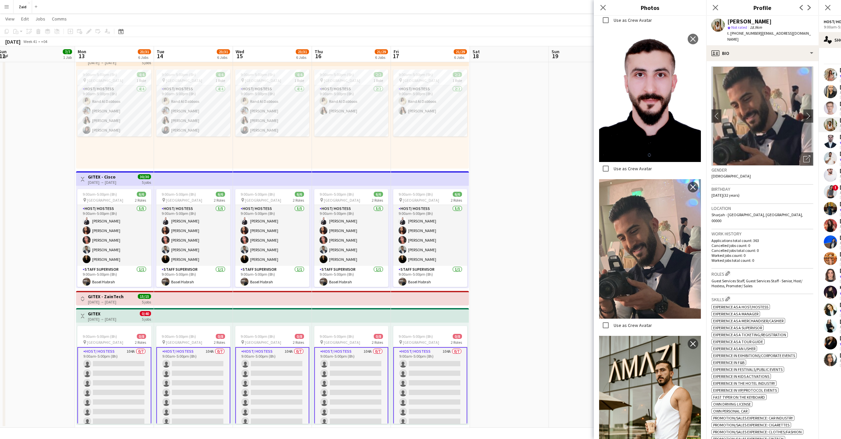
scroll to position [1725, 0]
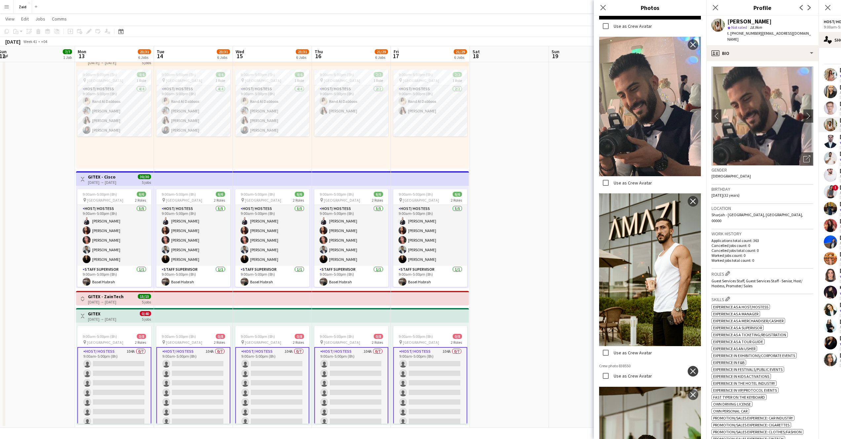
click at [690, 369] on app-icon "close" at bounding box center [693, 371] width 7 height 5
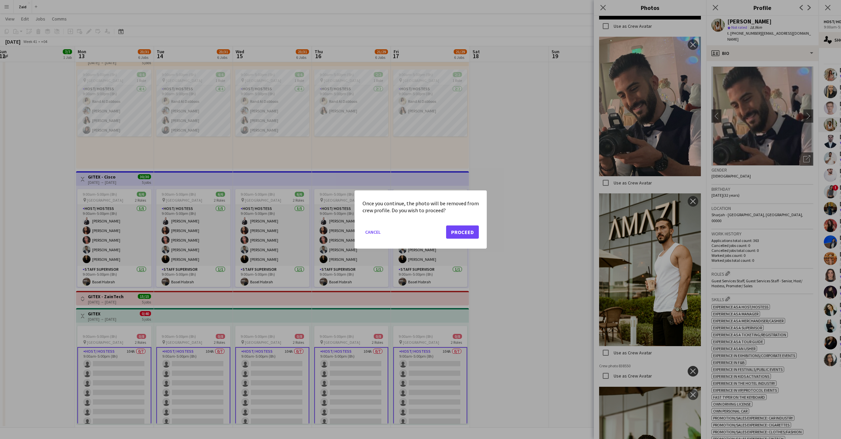
scroll to position [0, 0]
click at [471, 236] on button "Proceed" at bounding box center [462, 231] width 33 height 13
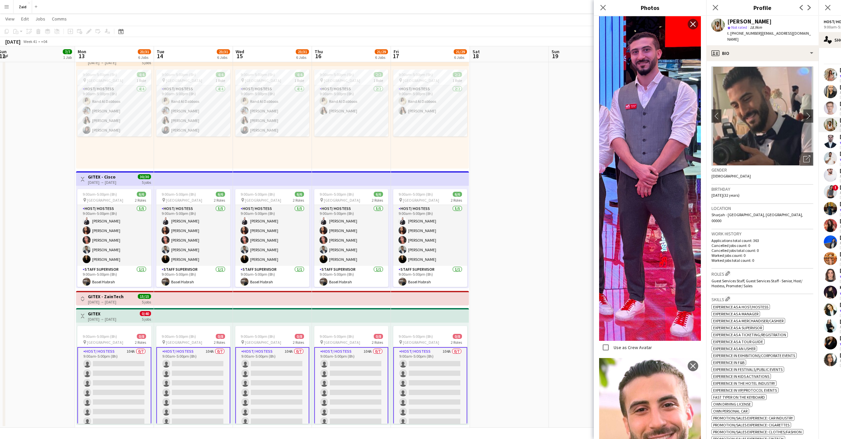
scroll to position [426, 0]
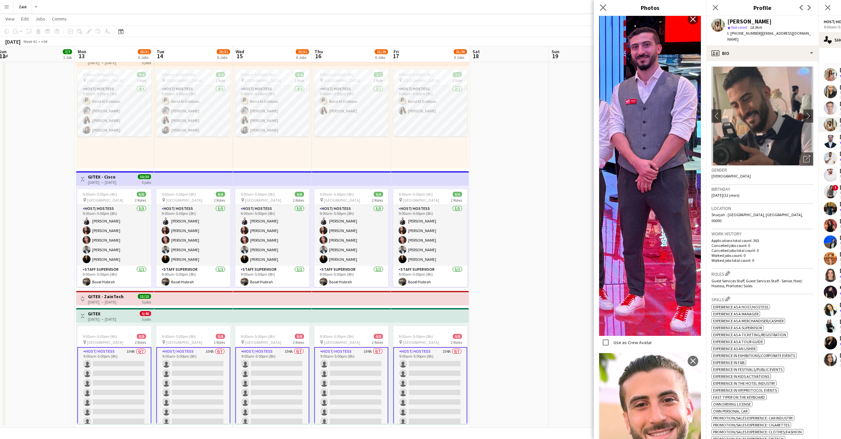
click at [602, 11] on app-icon "Close pop-in" at bounding box center [604, 8] width 10 height 10
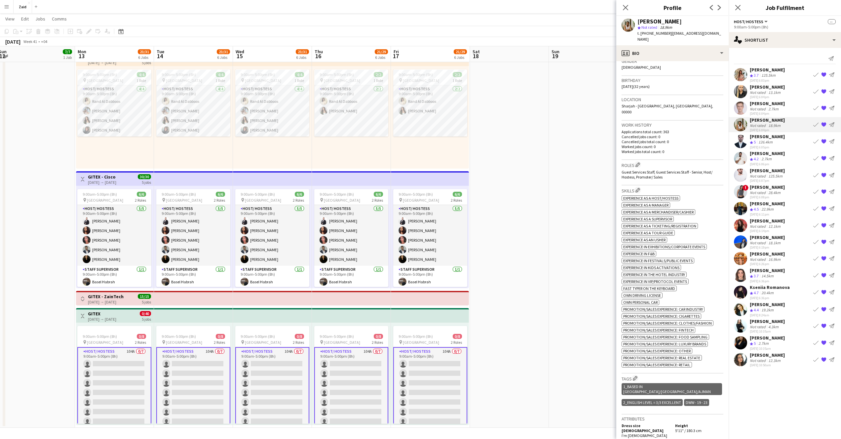
scroll to position [310, 0]
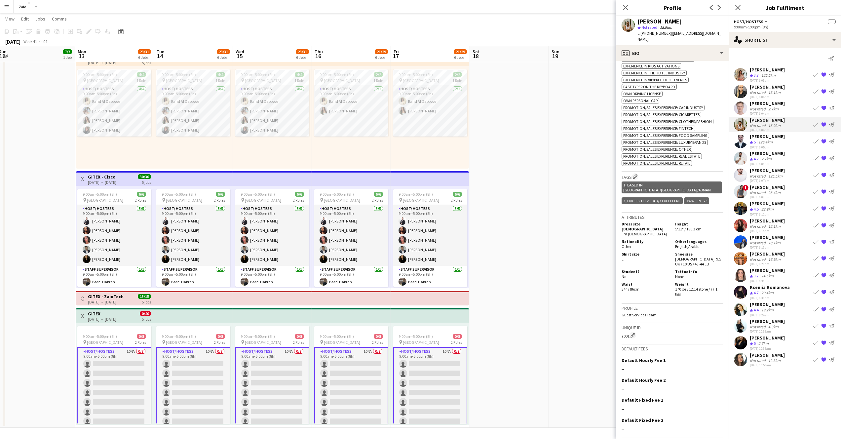
click at [696, 226] on span "5'11" / 180.3 cm" at bounding box center [688, 228] width 26 height 5
click at [695, 226] on span "5'11" / 180.3 cm" at bounding box center [688, 228] width 26 height 5
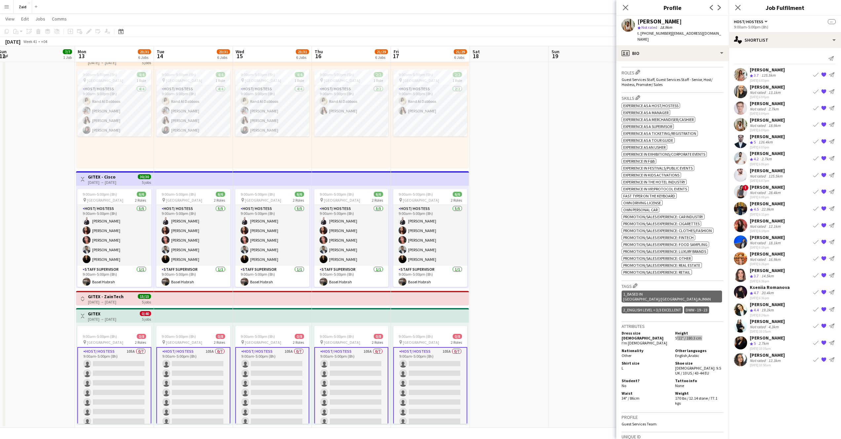
scroll to position [0, 0]
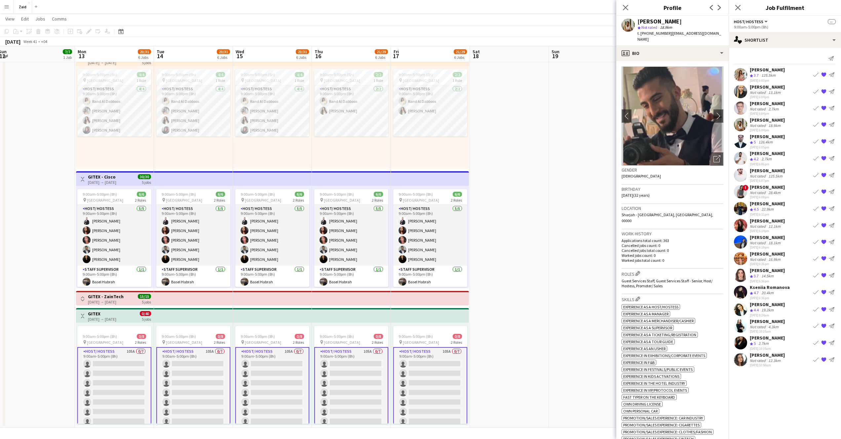
click at [655, 20] on div "Mohamad Aref" at bounding box center [660, 22] width 44 height 6
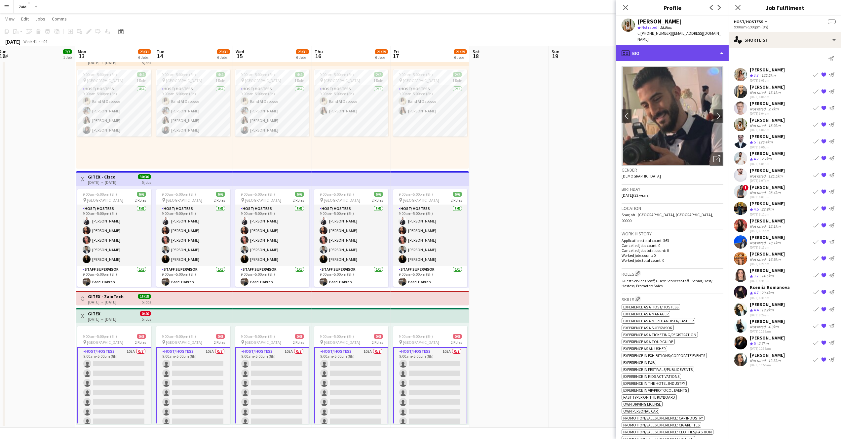
click at [710, 45] on div "profile Bio" at bounding box center [673, 53] width 112 height 16
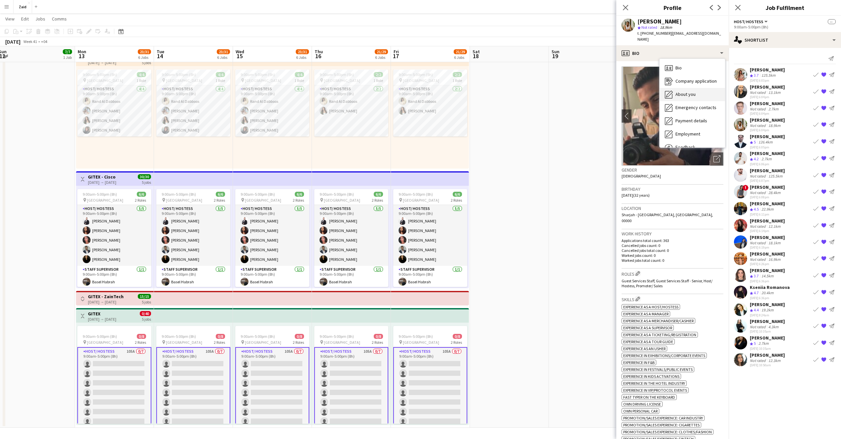
click at [697, 88] on div "About you About you" at bounding box center [692, 94] width 65 height 13
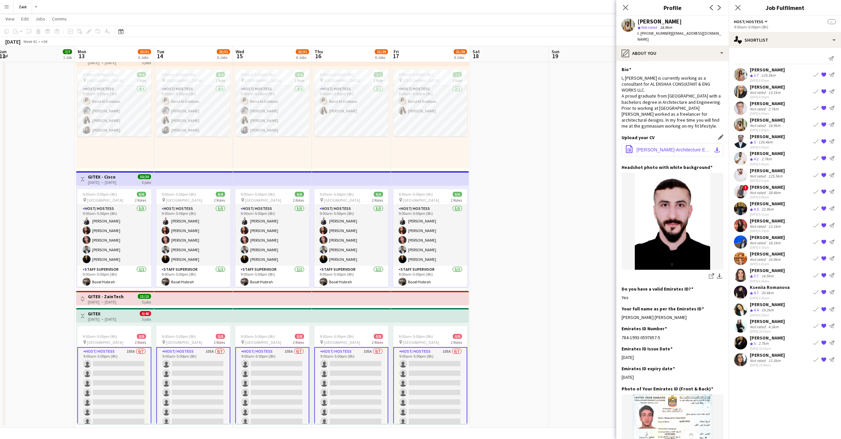
click at [708, 146] on button "office-file-sheet Mohamed Arif-Architecture Engineering--.pdf download-bottom" at bounding box center [673, 149] width 102 height 13
click at [773, 142] on div "126.4km" at bounding box center [765, 143] width 17 height 6
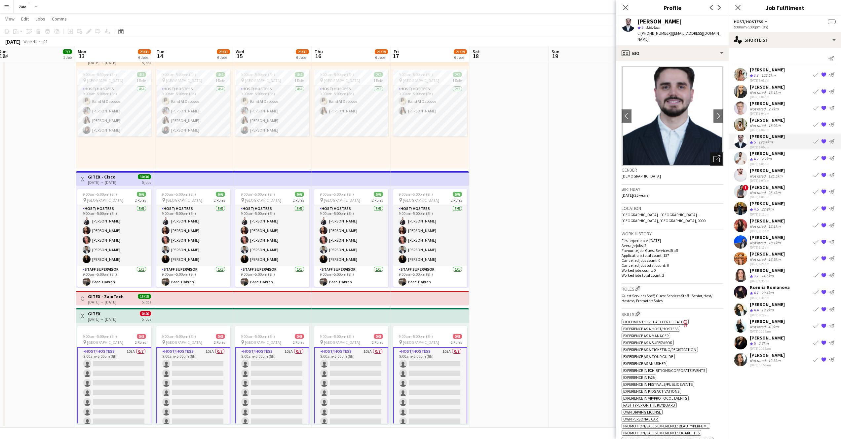
click at [712, 158] on div "Open photos pop-in" at bounding box center [717, 158] width 13 height 13
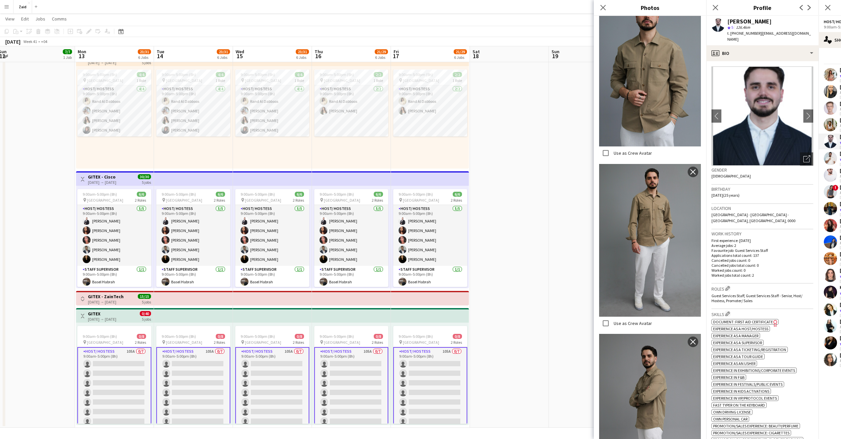
scroll to position [89, 0]
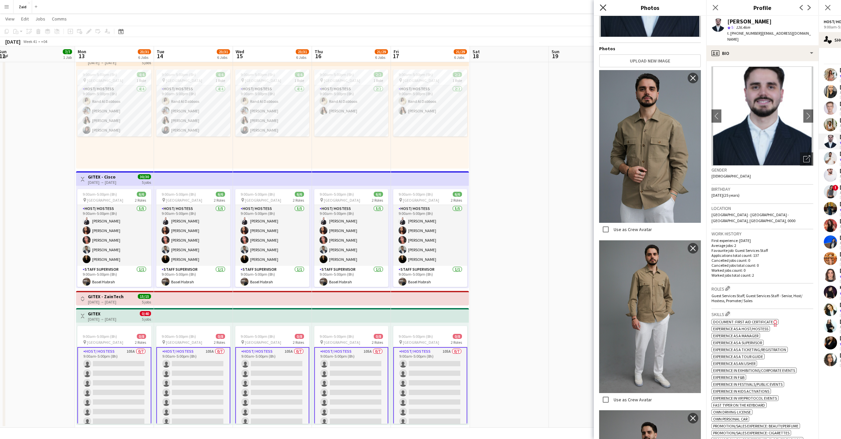
click at [604, 9] on icon at bounding box center [603, 7] width 6 height 6
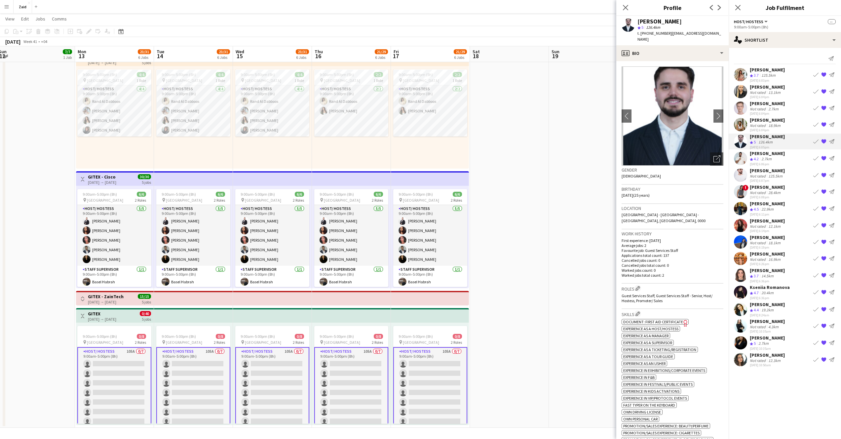
click at [651, 21] on div "Saif Dib" at bounding box center [660, 22] width 44 height 6
copy div "Saif Dib"
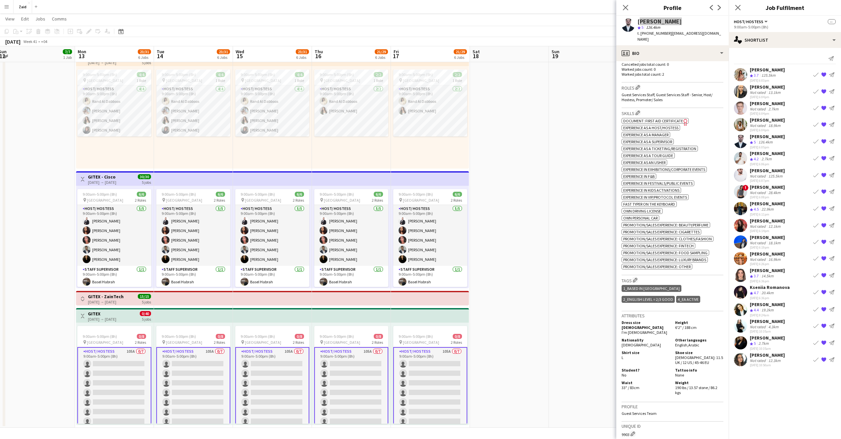
scroll to position [259, 0]
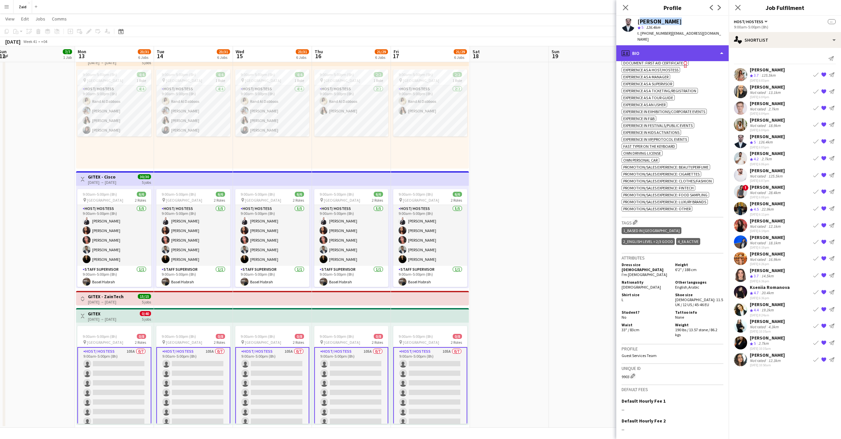
click at [721, 46] on div "profile Bio" at bounding box center [673, 53] width 112 height 16
click at [722, 47] on div "profile Bio" at bounding box center [673, 53] width 112 height 16
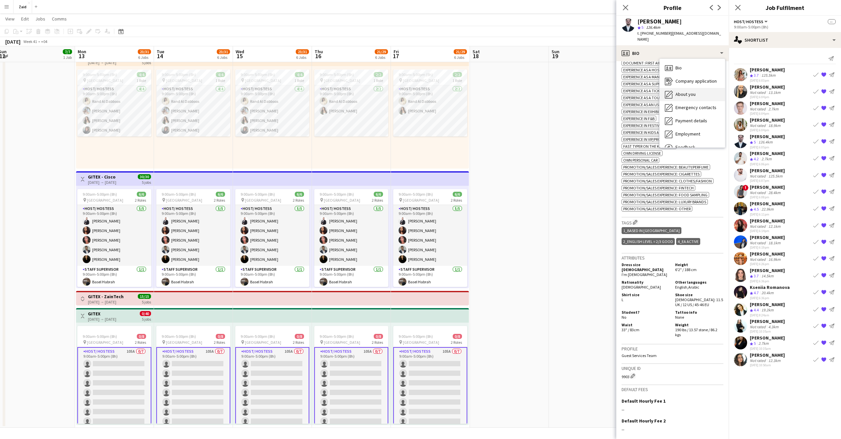
click at [688, 91] on span "About you" at bounding box center [686, 94] width 20 height 6
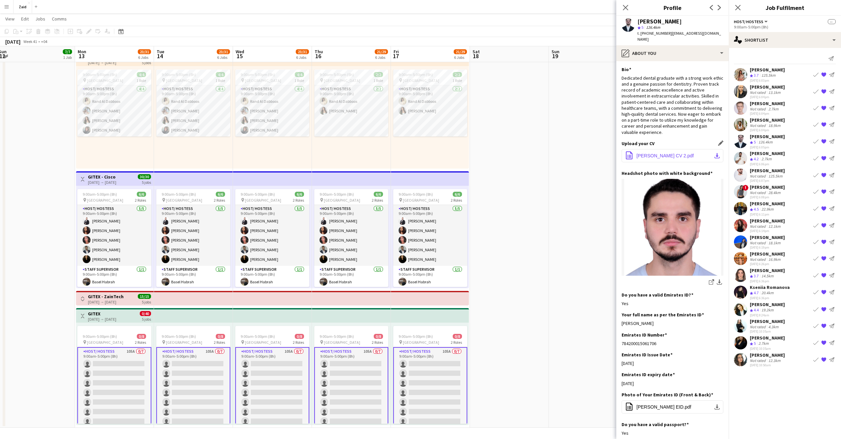
click at [675, 149] on button "office-file-sheet Saif Dib CV 2.pdf download-bottom" at bounding box center [673, 155] width 102 height 13
click at [780, 157] on div "Crew rating 4.2 2.7km" at bounding box center [767, 159] width 35 height 6
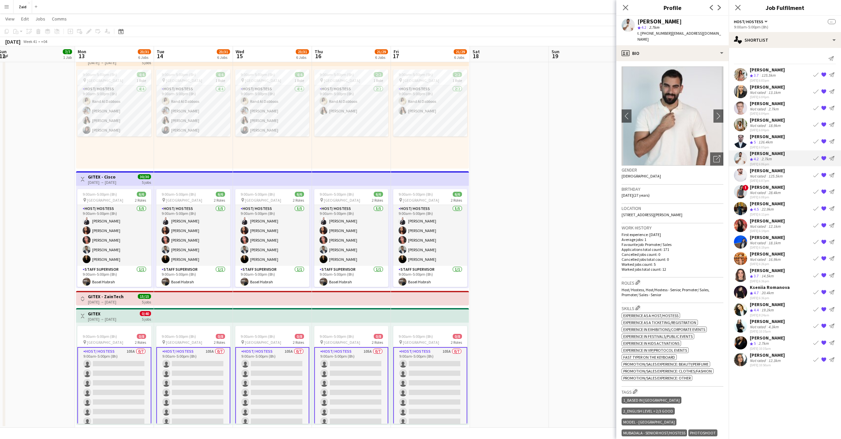
click at [647, 22] on div "[PERSON_NAME]" at bounding box center [660, 22] width 44 height 6
copy div "[PERSON_NAME]"
click at [764, 140] on div "126.4km" at bounding box center [765, 143] width 17 height 6
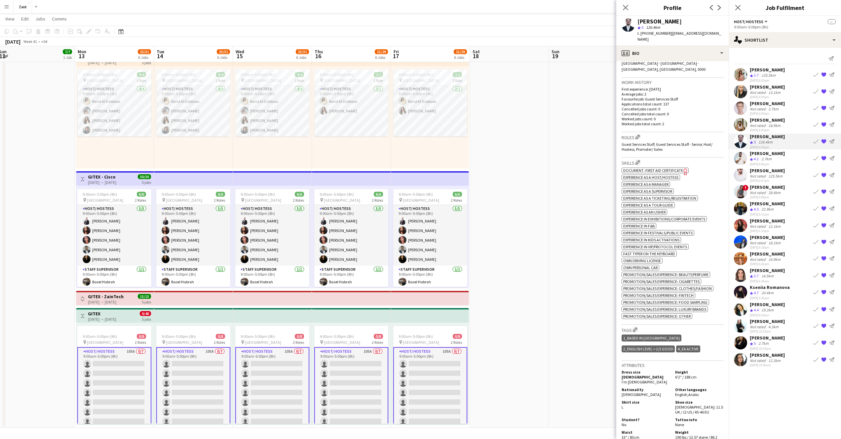
scroll to position [296, 0]
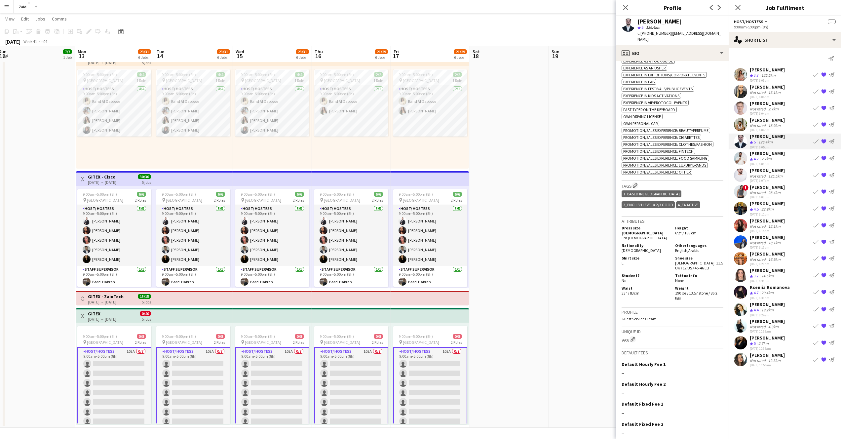
click at [785, 159] on div "Crew rating 4.2 2.7km" at bounding box center [767, 159] width 35 height 6
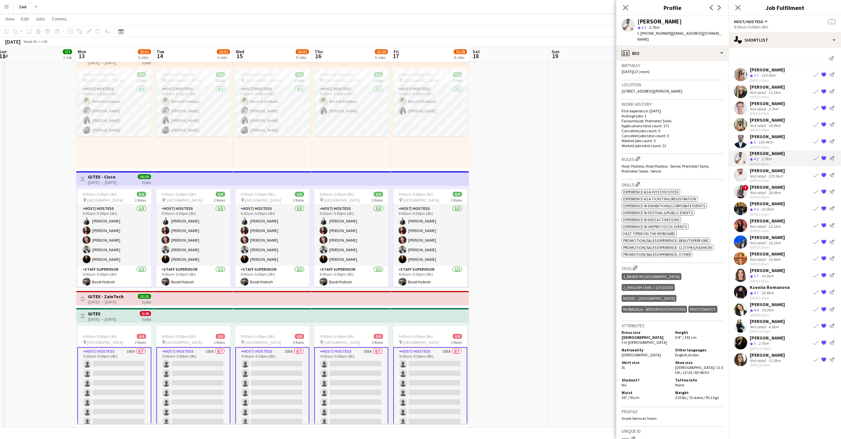
scroll to position [0, 0]
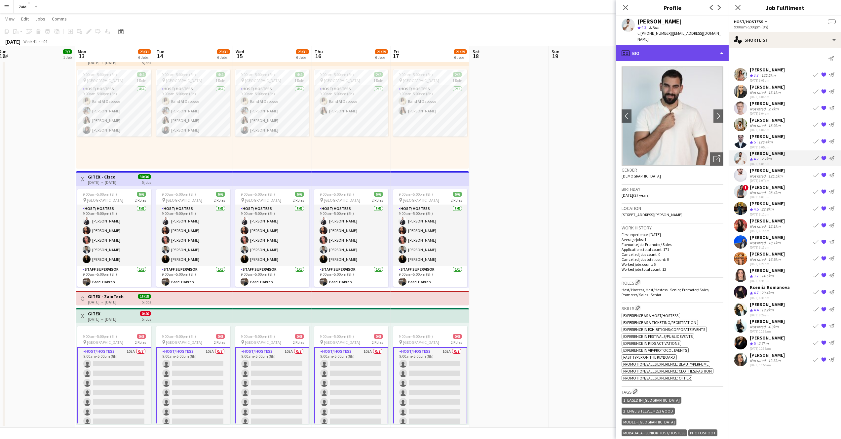
click at [719, 48] on div "profile Bio" at bounding box center [673, 53] width 112 height 16
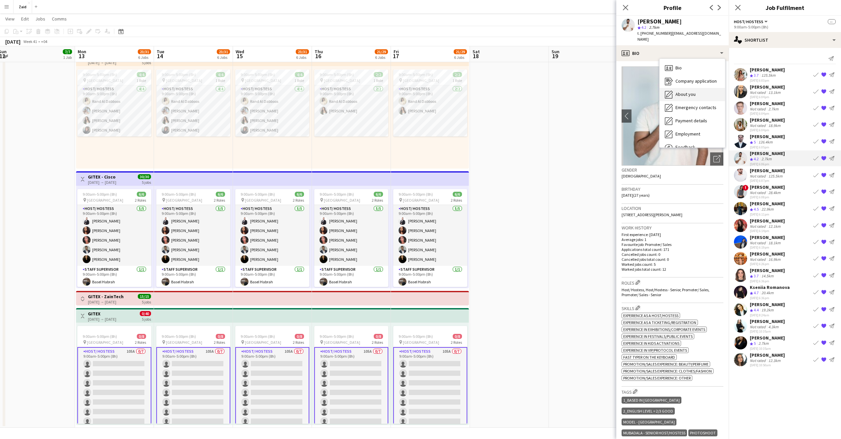
click at [687, 91] on span "About you" at bounding box center [686, 94] width 20 height 6
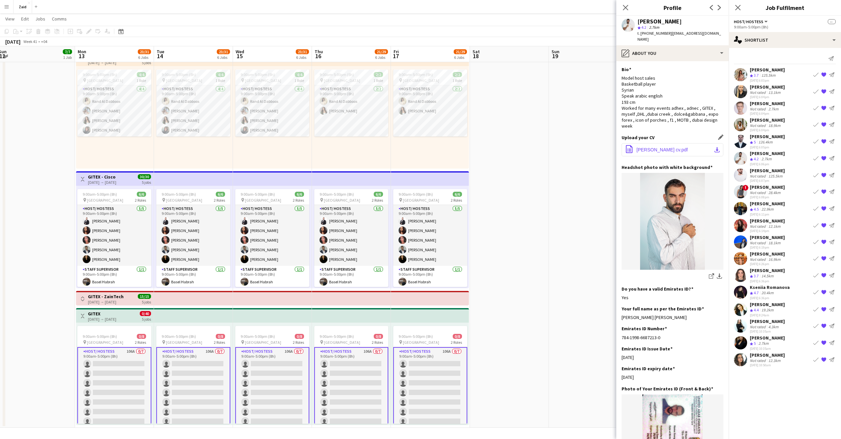
click at [677, 147] on span "Charbel mbayed cv.pdf" at bounding box center [662, 149] width 51 height 5
click at [709, 274] on icon at bounding box center [711, 276] width 4 height 4
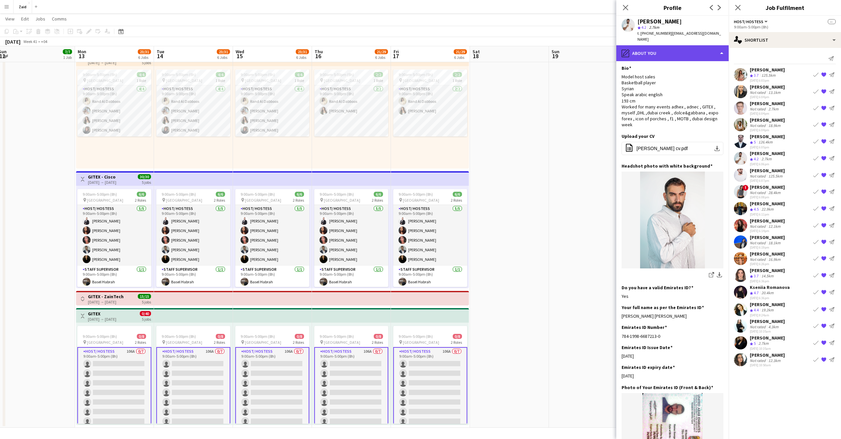
click at [702, 51] on div "pencil4 About you" at bounding box center [673, 53] width 112 height 16
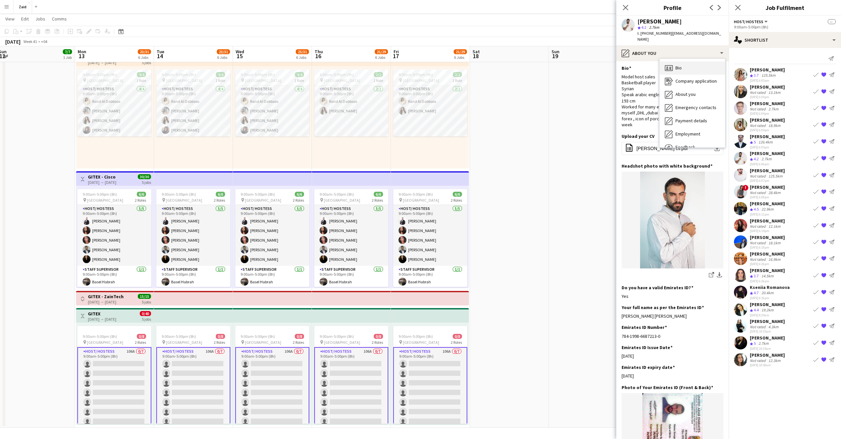
click at [682, 65] on span "Bio" at bounding box center [679, 68] width 6 height 6
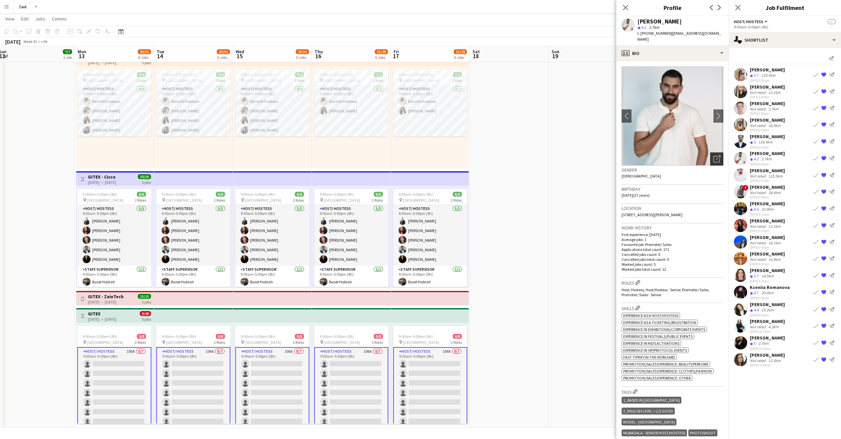
click at [716, 155] on icon at bounding box center [718, 157] width 5 height 5
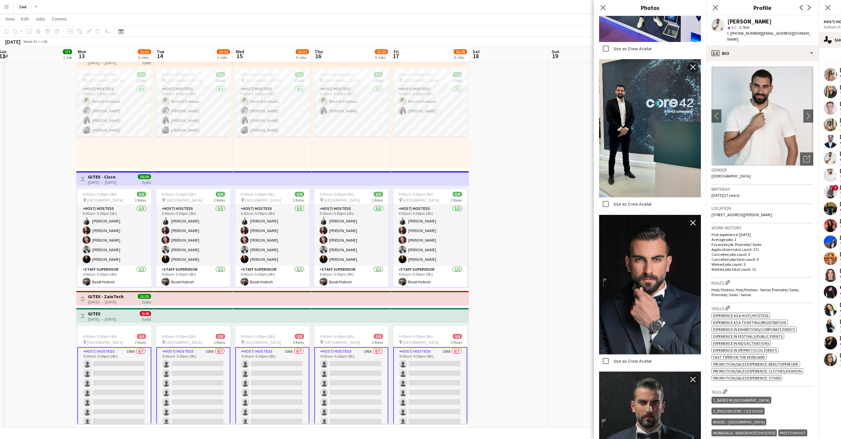
scroll to position [456, 0]
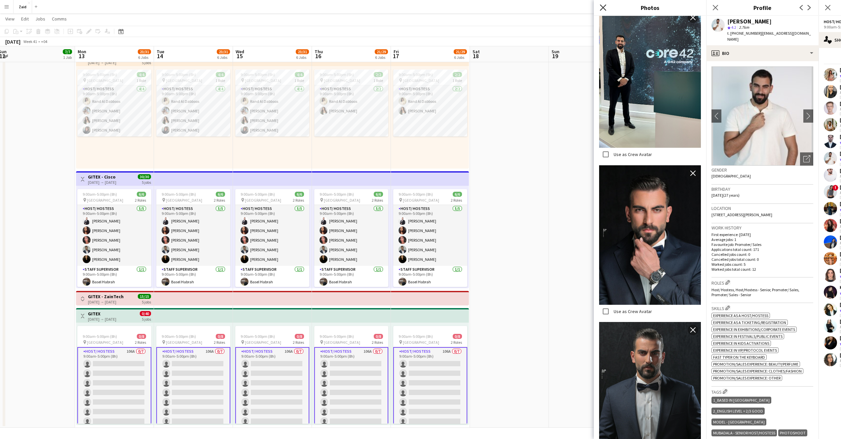
click at [602, 7] on icon "Close pop-in" at bounding box center [603, 7] width 6 height 6
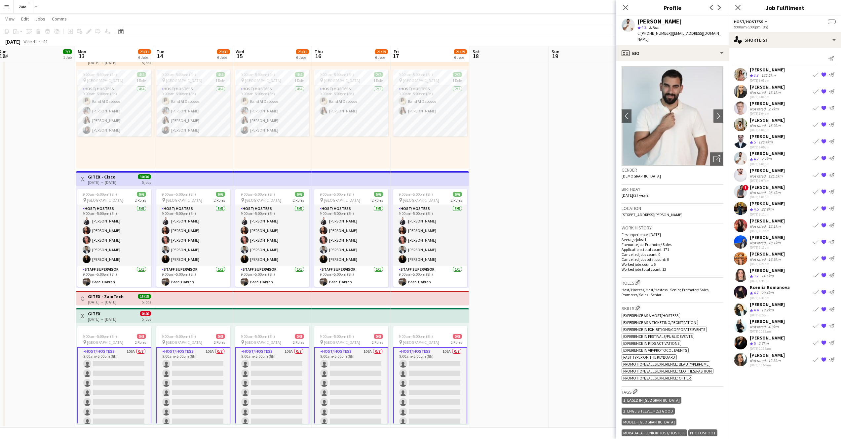
click at [780, 175] on div "125.5km" at bounding box center [775, 176] width 17 height 5
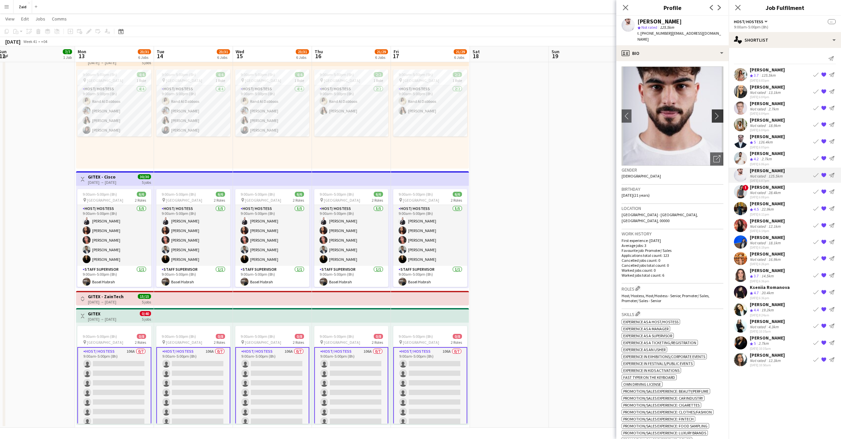
click at [715, 112] on app-icon "chevron-right" at bounding box center [719, 115] width 10 height 7
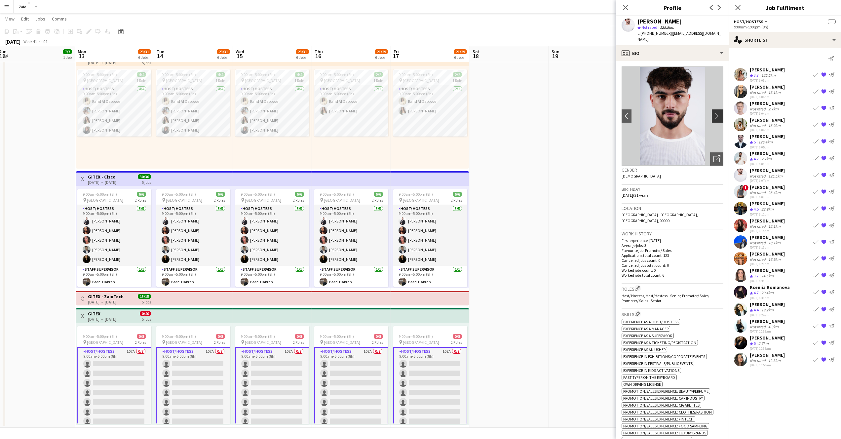
click at [715, 112] on app-icon "chevron-right" at bounding box center [719, 115] width 10 height 7
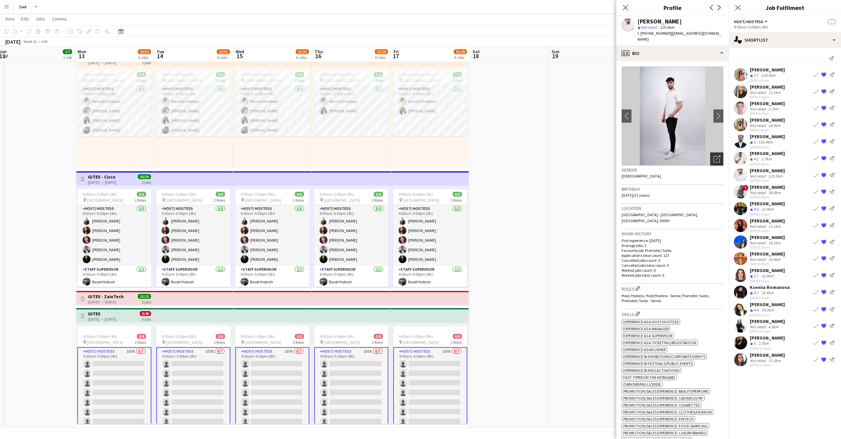
click at [714, 156] on icon at bounding box center [717, 159] width 6 height 6
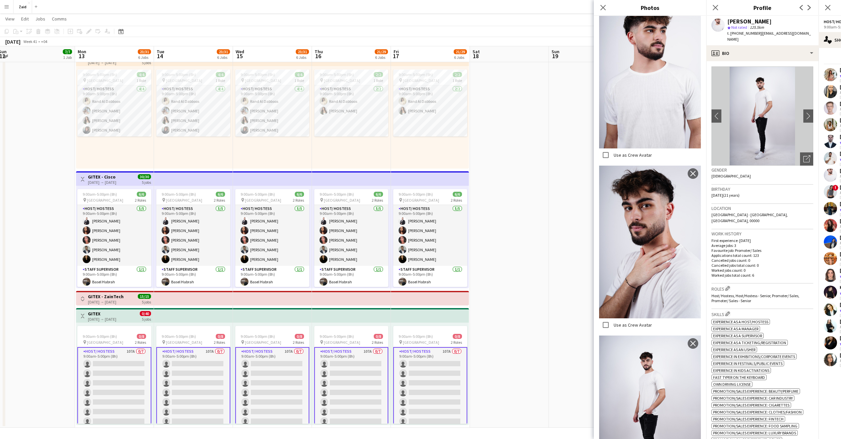
scroll to position [470, 0]
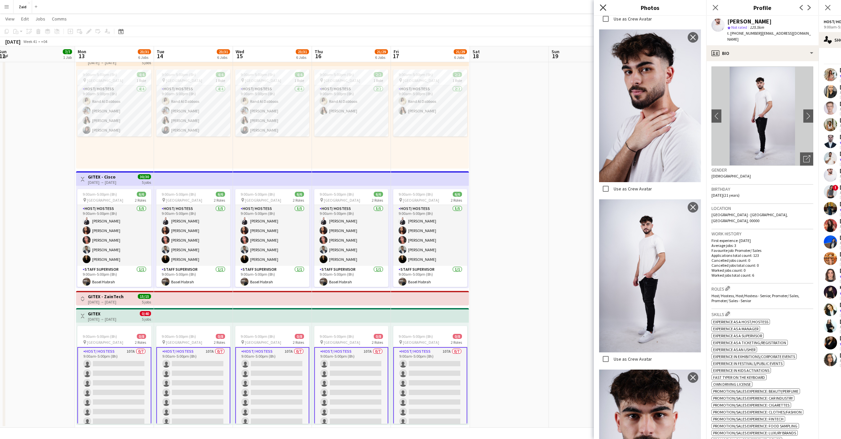
click at [601, 8] on icon "Close pop-in" at bounding box center [603, 7] width 6 height 6
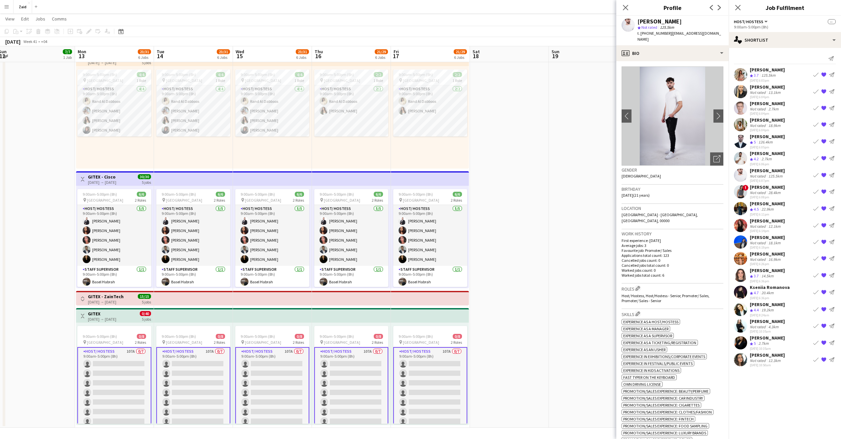
click at [645, 22] on div "Daniel Rasheed" at bounding box center [660, 22] width 44 height 6
copy div "Daniel Rasheed"
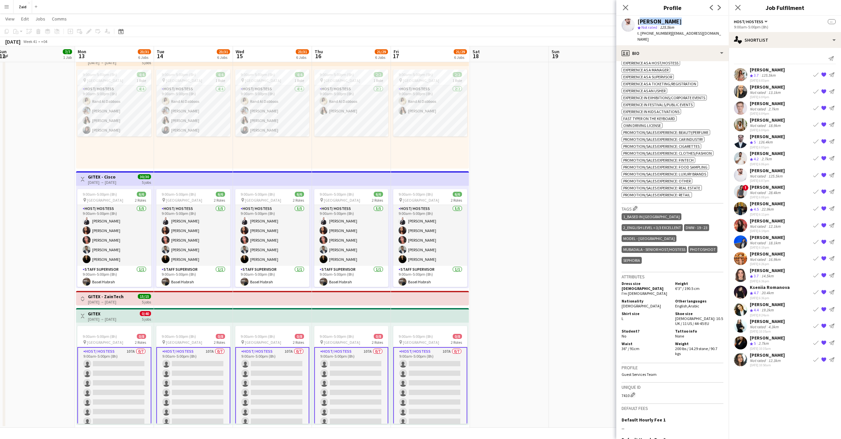
scroll to position [27, 0]
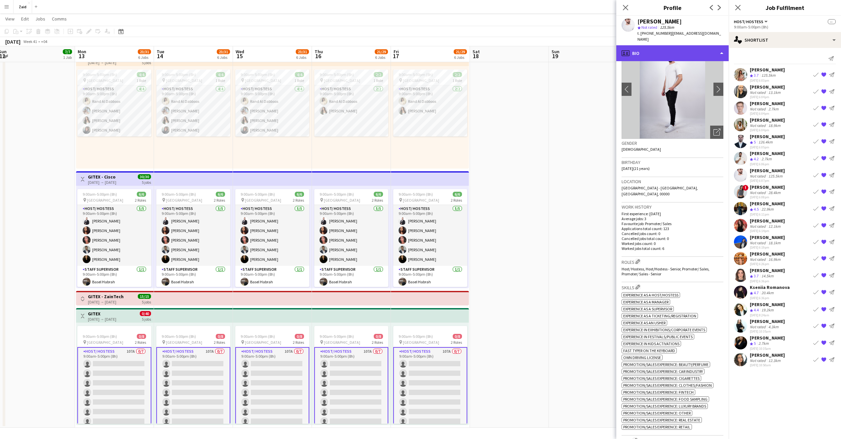
click at [690, 49] on div "profile Bio" at bounding box center [673, 53] width 112 height 16
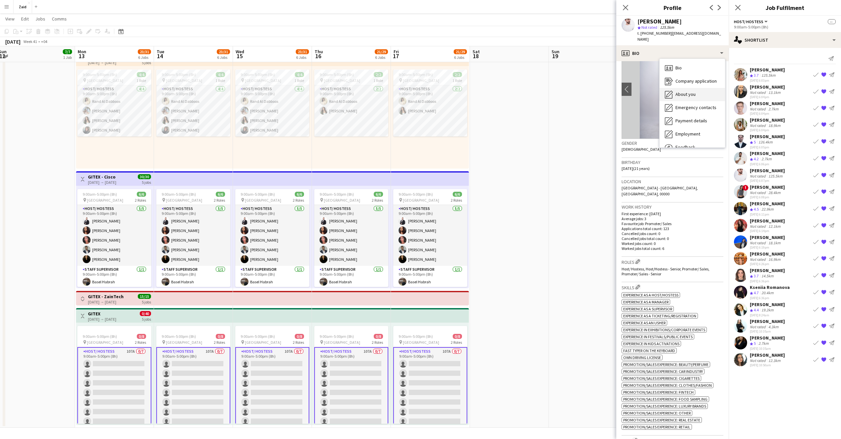
click at [685, 91] on span "About you" at bounding box center [686, 94] width 20 height 6
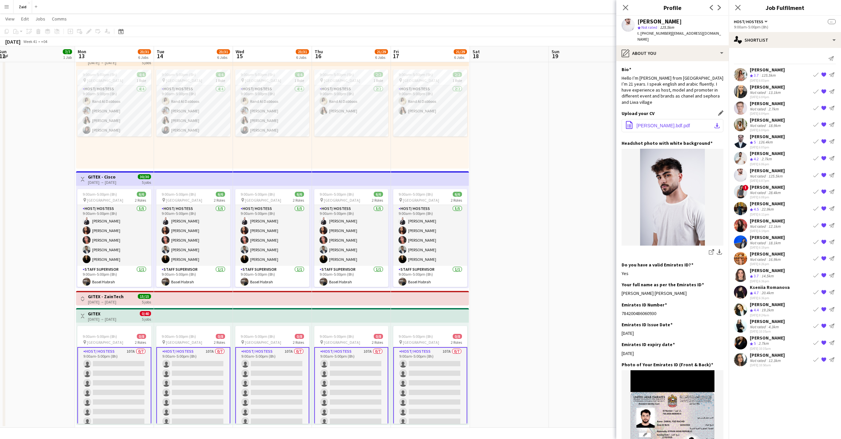
click at [676, 123] on span "Daniel_Rasheed_Resume.bdf.pdf" at bounding box center [664, 125] width 54 height 5
click at [626, 7] on icon at bounding box center [626, 7] width 6 height 6
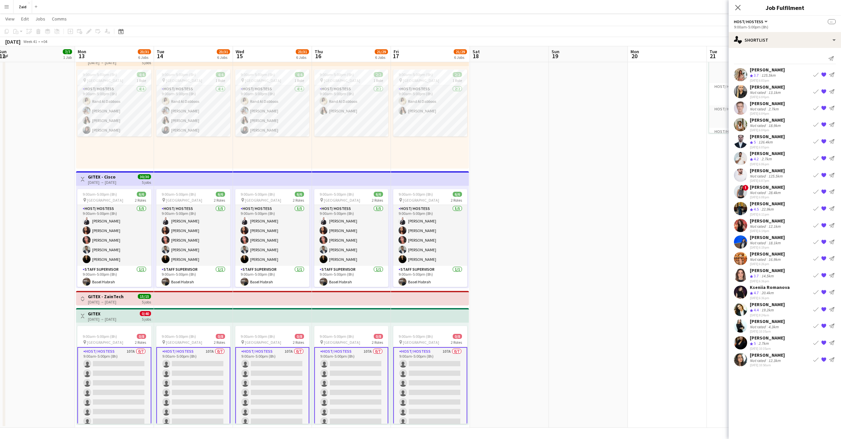
click at [776, 197] on div "22-09-2025 6:08pm" at bounding box center [767, 197] width 35 height 4
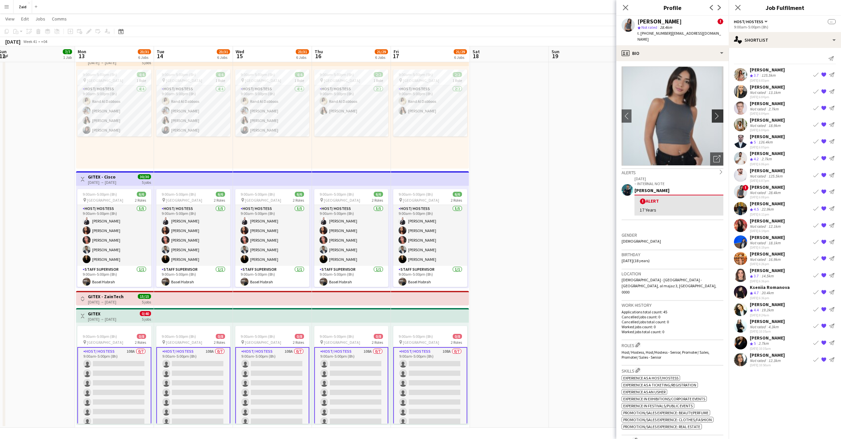
click at [714, 112] on app-icon "chevron-right" at bounding box center [719, 115] width 10 height 7
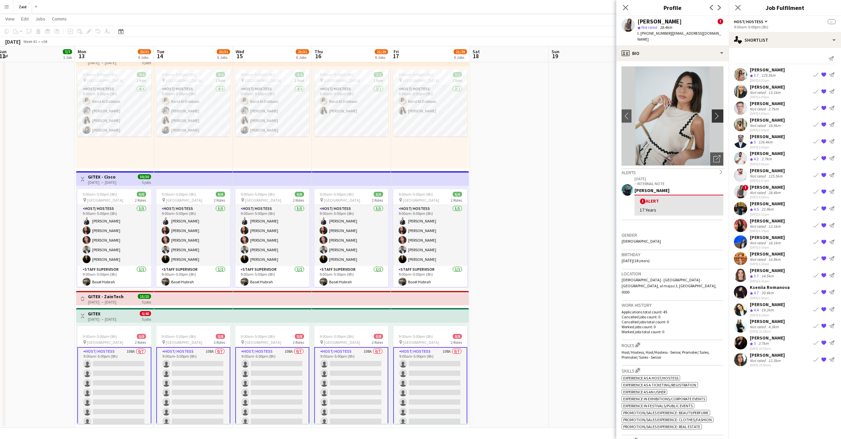
click at [714, 112] on app-icon "chevron-right" at bounding box center [719, 115] width 10 height 7
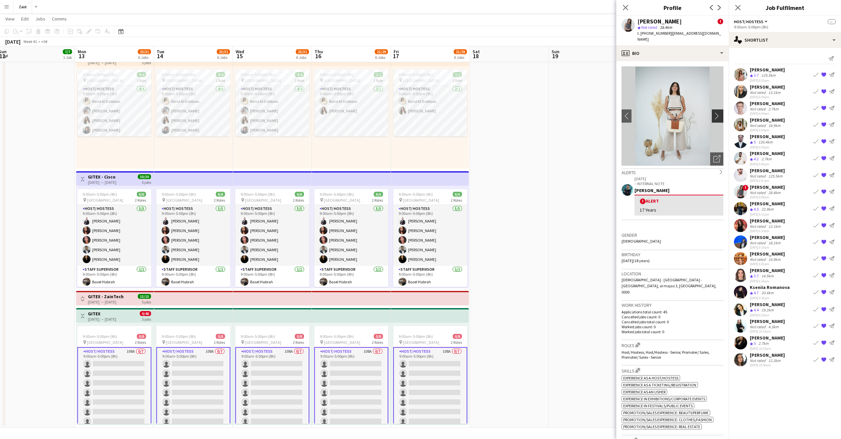
click at [714, 112] on app-icon "chevron-right" at bounding box center [719, 115] width 10 height 7
click at [622, 112] on app-icon "chevron-left" at bounding box center [627, 115] width 10 height 7
click at [825, 192] on app-icon "{{ spriteTitle }}" at bounding box center [824, 191] width 5 height 5
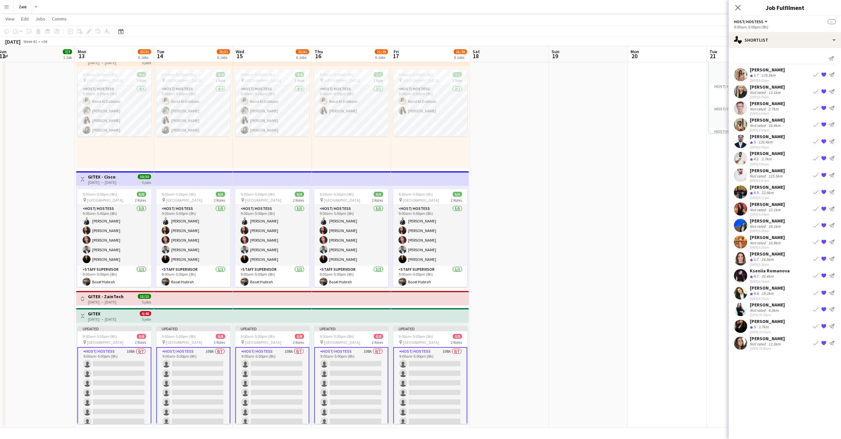
click at [784, 193] on div "Nuriza Achilova Crew rating 4.5 22.9km 22-09-2025 6:11pm Book crew {{ spriteTit…" at bounding box center [785, 192] width 112 height 16
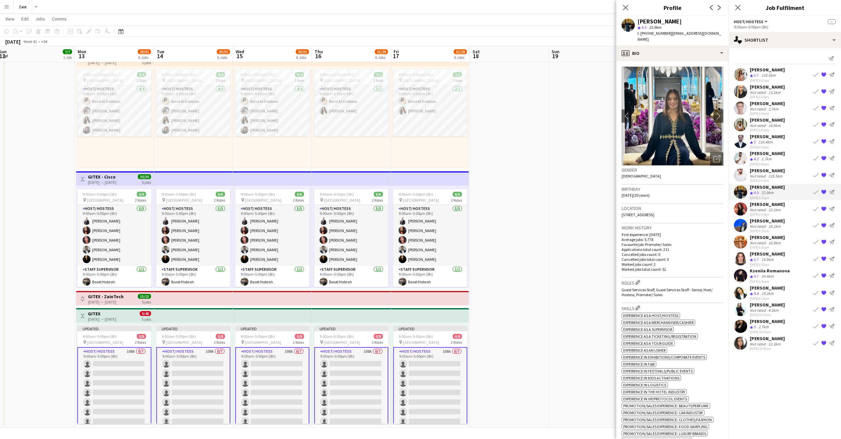
click at [661, 21] on div "[PERSON_NAME]" at bounding box center [660, 22] width 44 height 6
copy div "[PERSON_NAME]"
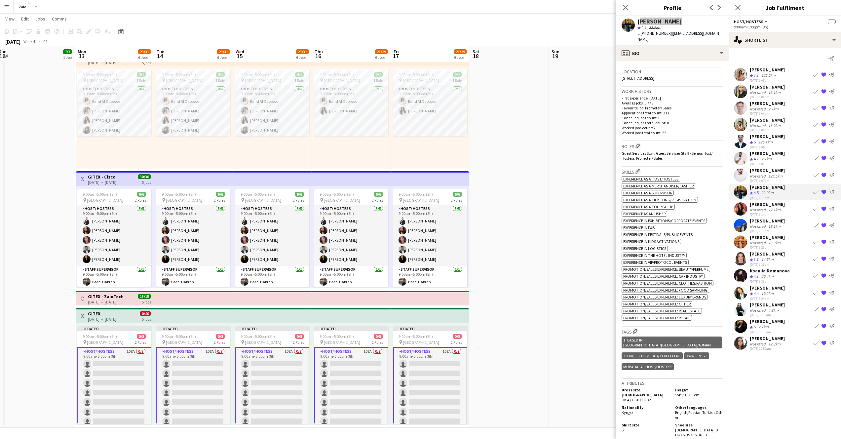
scroll to position [280, 0]
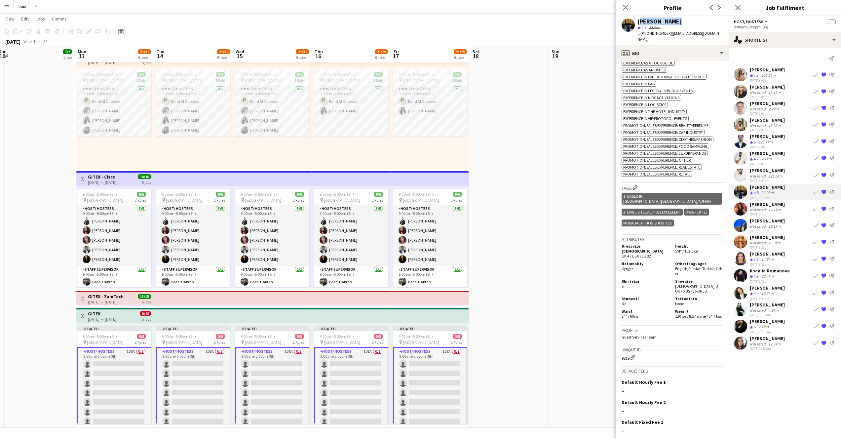
click at [629, 266] on span "Kyrgyz" at bounding box center [628, 268] width 12 height 5
copy span "Kyrgyz"
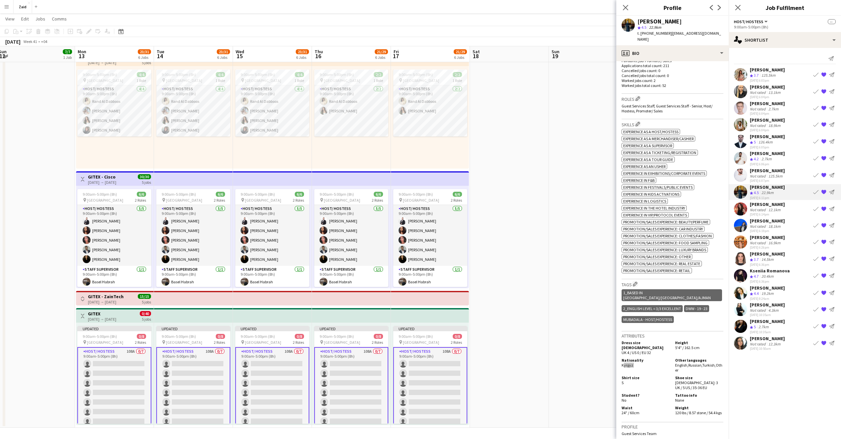
scroll to position [185, 0]
click at [679, 361] on span "English ," at bounding box center [681, 363] width 13 height 5
click at [678, 361] on span "English ," at bounding box center [681, 363] width 13 height 5
click at [689, 361] on span "Russian ," at bounding box center [696, 363] width 14 height 5
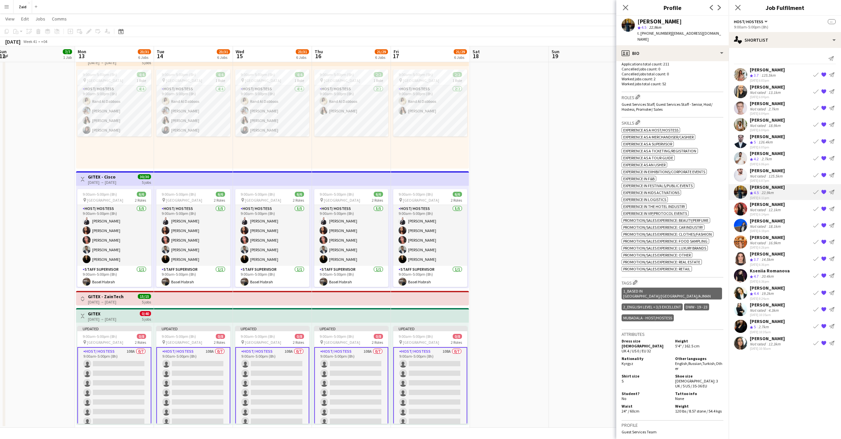
drag, startPoint x: 674, startPoint y: 354, endPoint x: 713, endPoint y: 354, distance: 39.3
click at [713, 356] on div "Other languages English , Russian , Turkish , Other" at bounding box center [698, 363] width 51 height 15
copy div "English , Russian , Turkish"
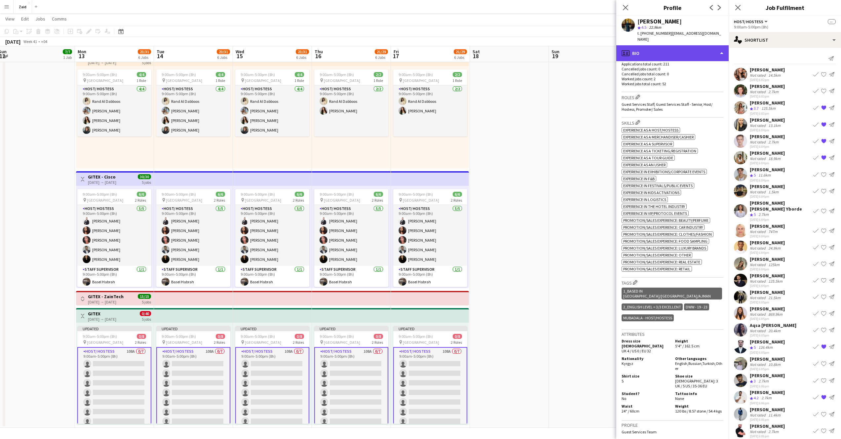
click at [709, 50] on div "profile Bio" at bounding box center [673, 53] width 112 height 16
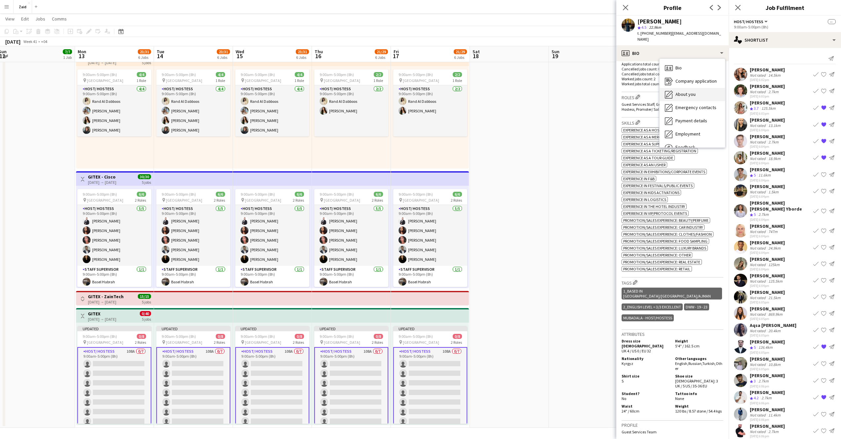
click at [698, 88] on div "About you About you" at bounding box center [692, 94] width 65 height 13
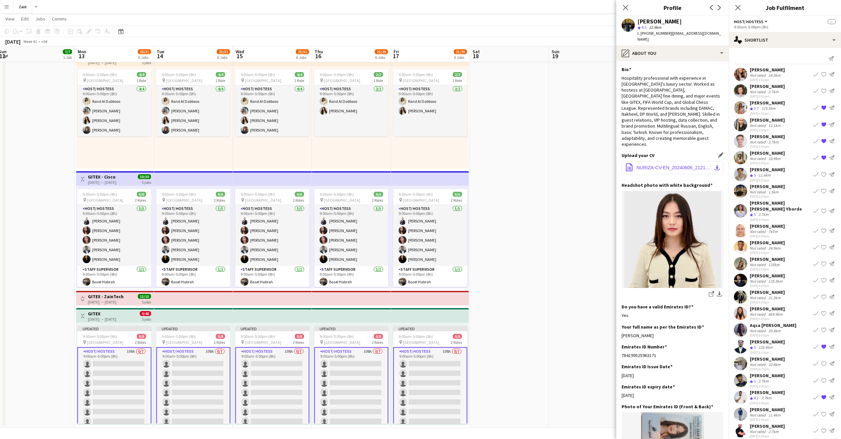
click at [676, 165] on span "NURIZA-CV-EN_20240606_212157_0000.pdf" at bounding box center [674, 167] width 75 height 5
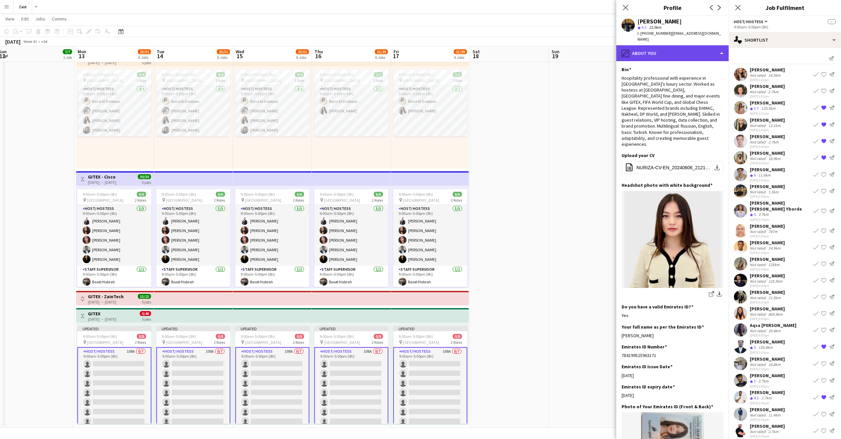
click at [670, 47] on div "pencil4 About you" at bounding box center [673, 53] width 112 height 16
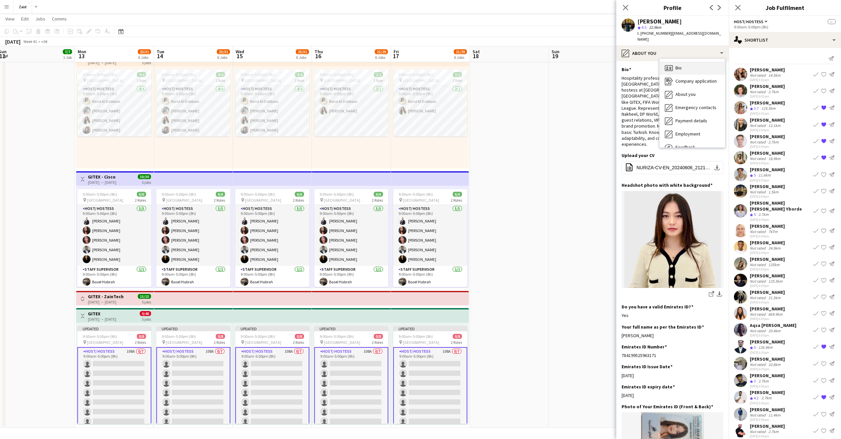
click at [677, 65] on span "Bio" at bounding box center [679, 68] width 6 height 6
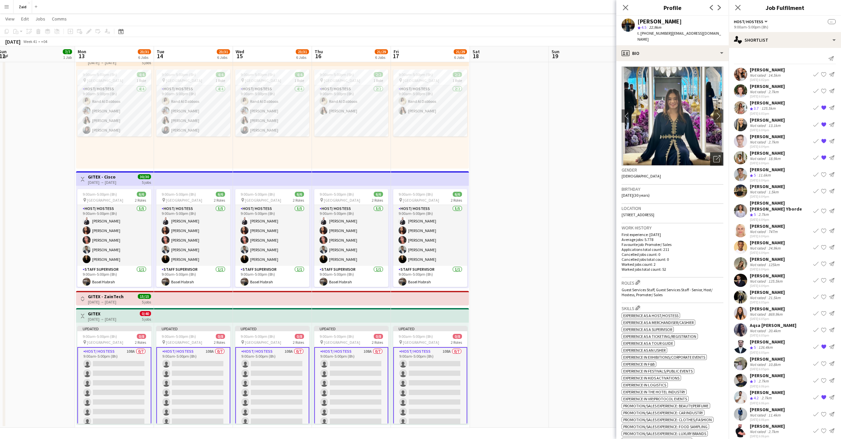
click at [714, 155] on icon "Open photos pop-in" at bounding box center [717, 158] width 7 height 7
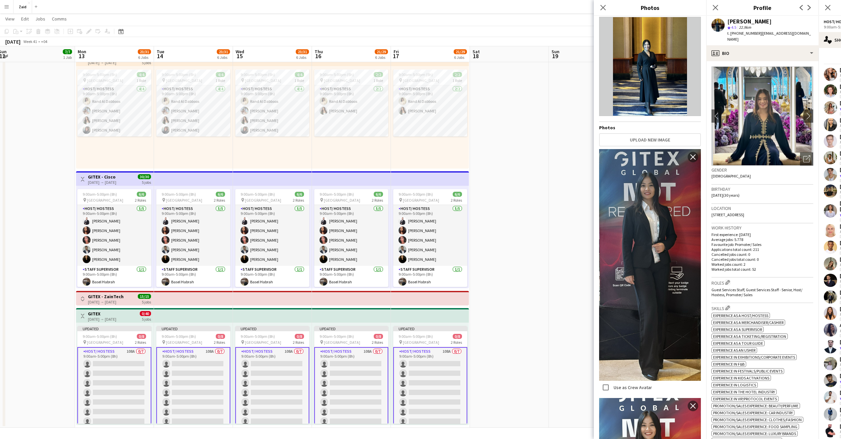
scroll to position [0, 0]
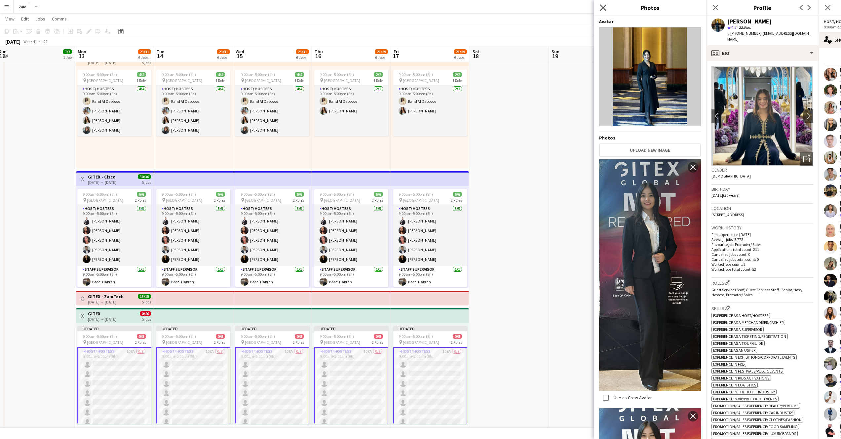
click at [603, 8] on icon at bounding box center [603, 7] width 6 height 6
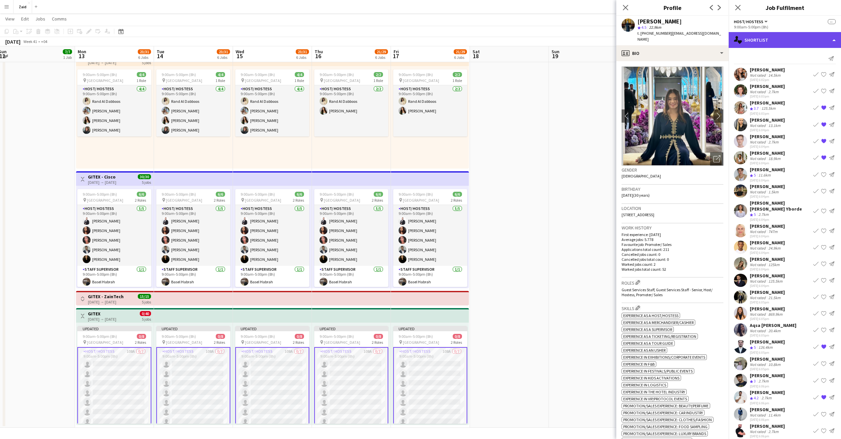
click at [804, 44] on div "single-neutral-actions-heart Shortlist" at bounding box center [785, 40] width 112 height 16
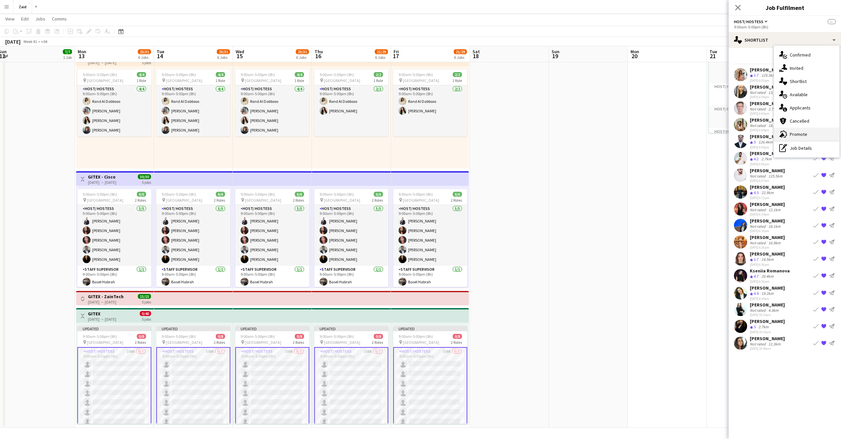
click at [814, 136] on div "advertising-megaphone Promote" at bounding box center [806, 134] width 65 height 13
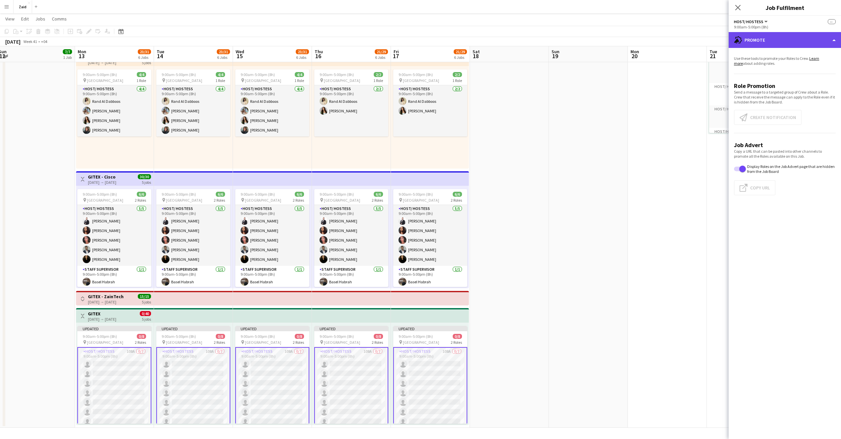
click at [777, 43] on div "advertising-megaphone Promote" at bounding box center [785, 40] width 112 height 16
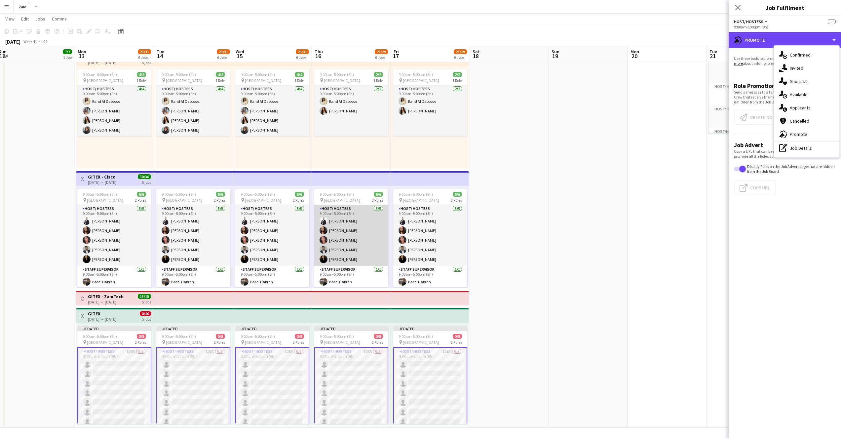
scroll to position [1, 0]
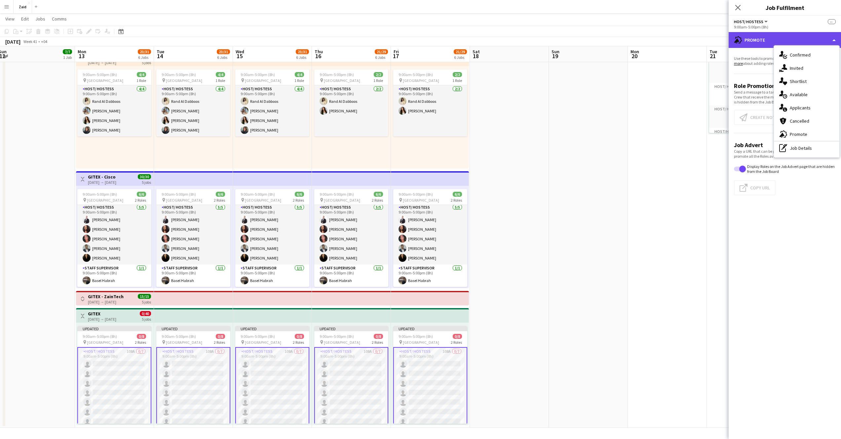
click at [839, 42] on div "advertising-megaphone Promote" at bounding box center [785, 40] width 112 height 16
click at [739, 11] on app-icon "Close pop-in" at bounding box center [739, 8] width 10 height 10
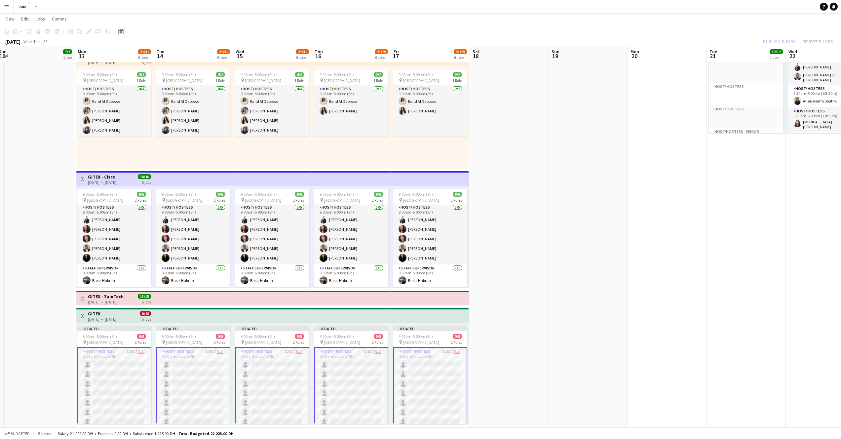
click at [102, 397] on app-card-role "Host/ Hostess 108A 0/7 9:00am-5:00pm (8h) single-neutral-actions single-neutral…" at bounding box center [114, 387] width 74 height 81
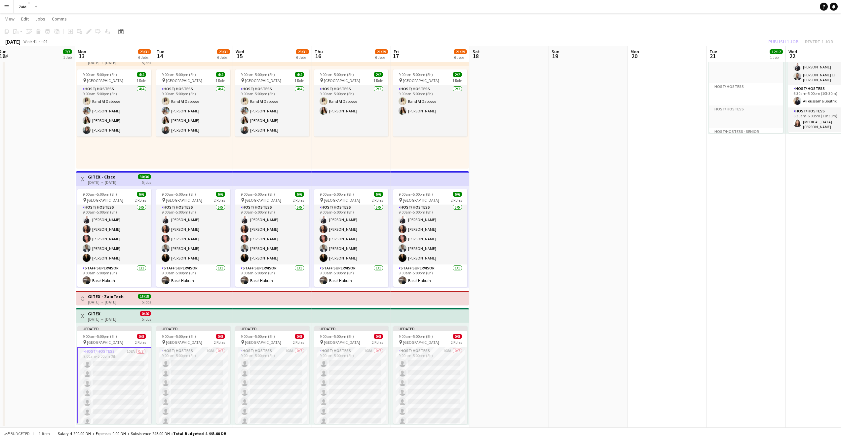
click at [102, 397] on app-card-role "Host/ Hostess 108A 0/7 9:00am-5:00pm (8h) single-neutral-actions single-neutral…" at bounding box center [114, 387] width 74 height 81
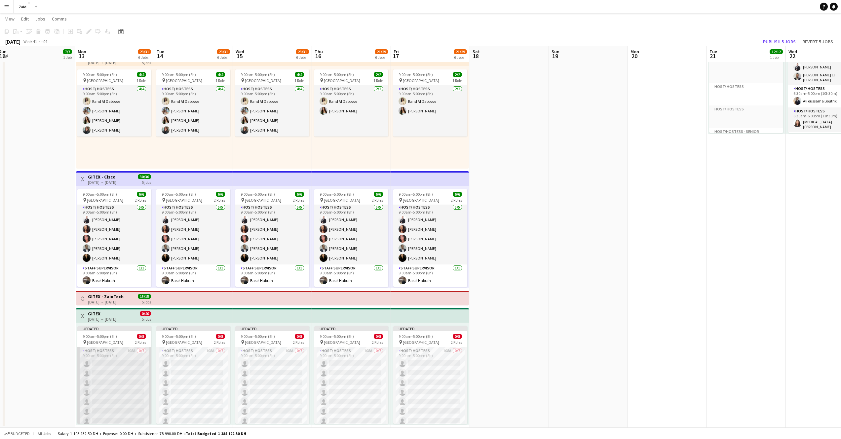
click at [121, 372] on app-card-role "Host/ Hostess 108A 0/7 9:00am-5:00pm (8h) single-neutral-actions single-neutral…" at bounding box center [114, 387] width 74 height 80
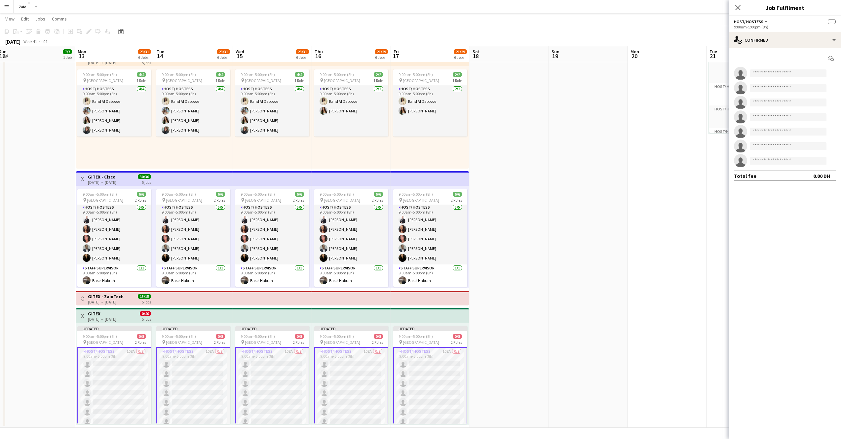
click at [121, 372] on app-card-role "Host/ Hostess 108A 0/7 9:00am-5:00pm (8h) single-neutral-actions single-neutral…" at bounding box center [114, 387] width 74 height 81
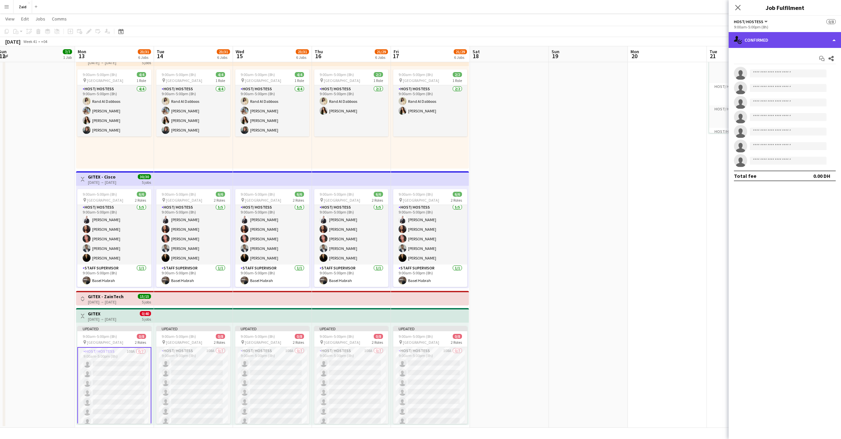
click at [821, 41] on div "single-neutral-actions-check-2 Confirmed" at bounding box center [785, 40] width 112 height 16
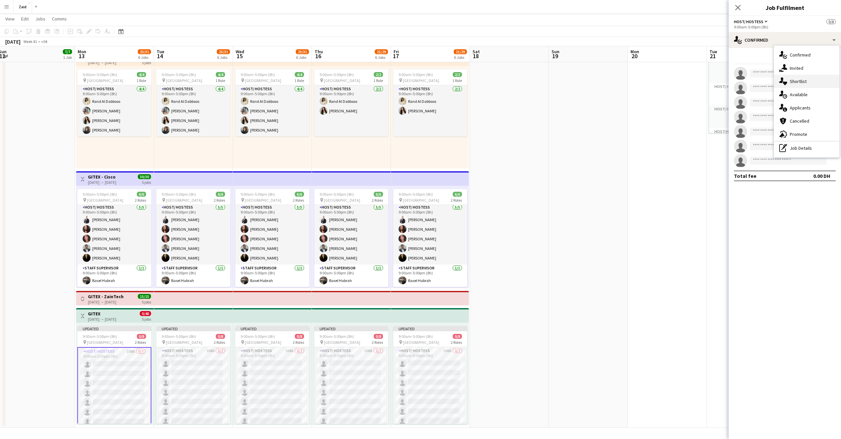
click at [808, 83] on div "single-neutral-actions-heart Shortlist" at bounding box center [806, 81] width 65 height 13
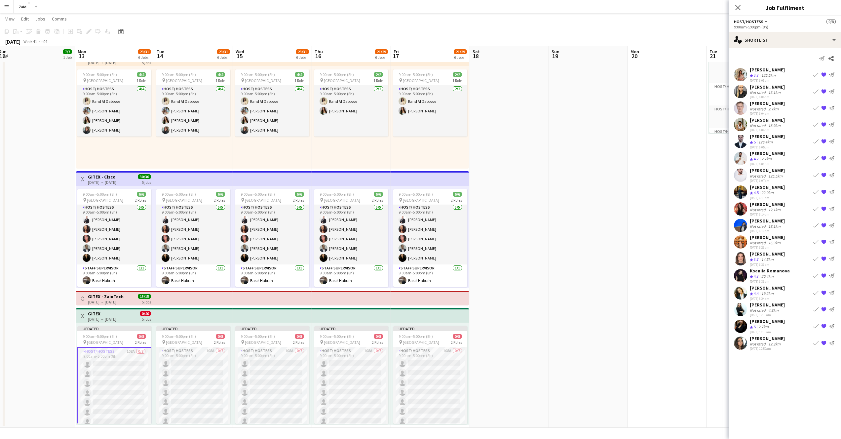
click at [778, 208] on div "12.1km" at bounding box center [774, 209] width 15 height 5
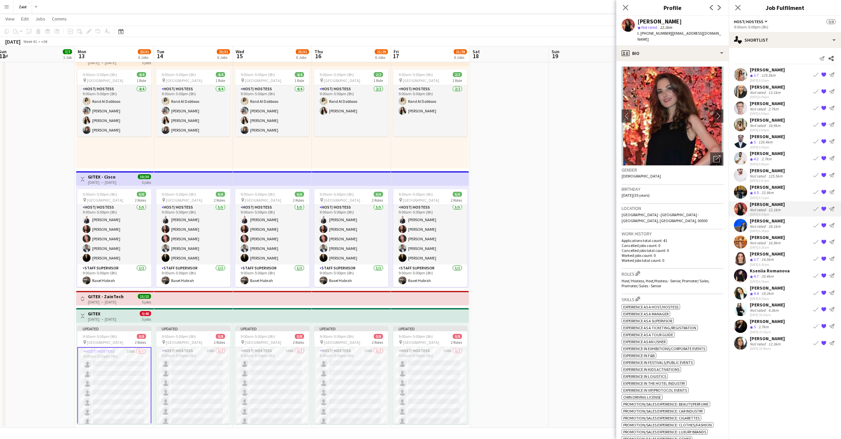
click at [666, 20] on div "[PERSON_NAME]" at bounding box center [660, 22] width 44 height 6
copy div "[PERSON_NAME]"
click at [714, 155] on icon "Open photos pop-in" at bounding box center [717, 158] width 7 height 7
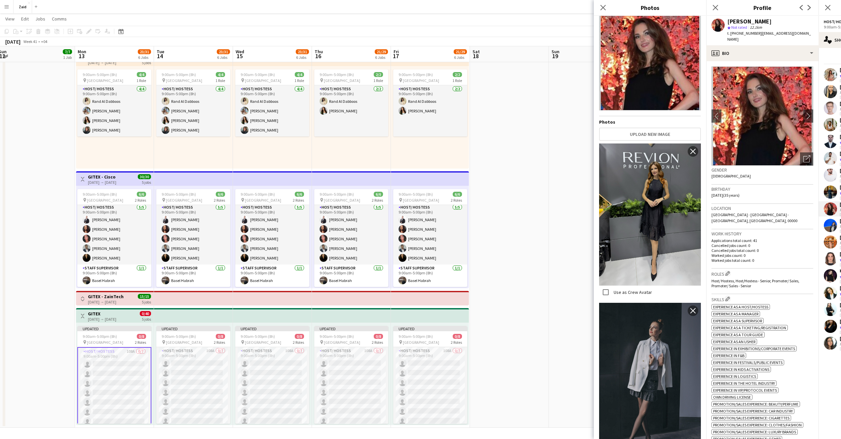
scroll to position [0, 0]
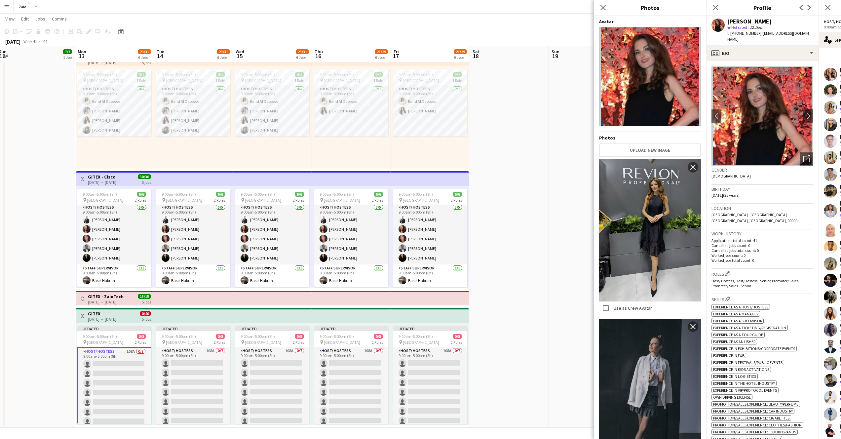
click at [741, 22] on div "[PERSON_NAME]" at bounding box center [750, 22] width 44 height 6
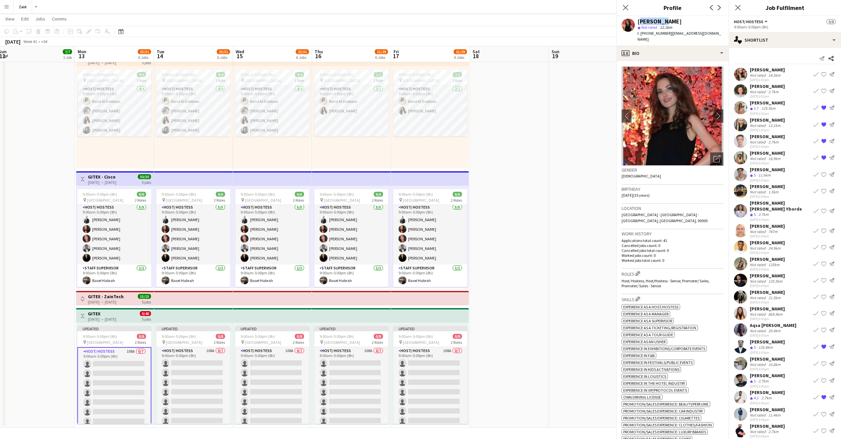
click at [682, 22] on div "[PERSON_NAME]" at bounding box center [660, 22] width 44 height 6
click at [741, 22] on body "Menu Boards Boards Boards All jobs Status Workforce Workforce My Workforce Recr…" at bounding box center [420, 189] width 841 height 499
copy div "[PERSON_NAME]"
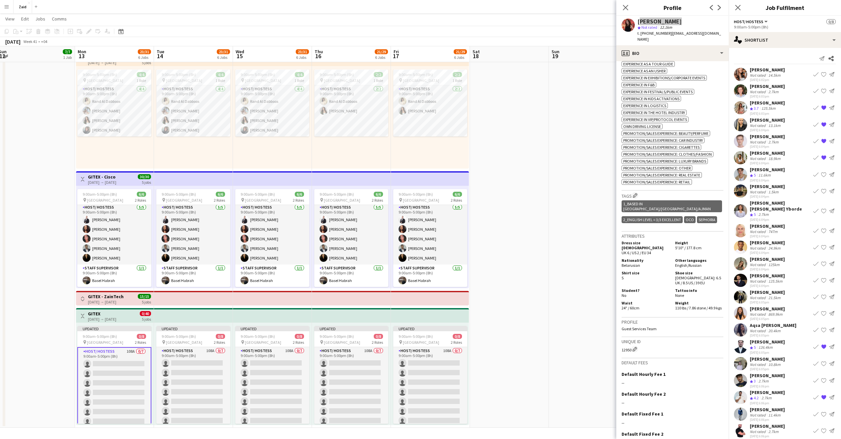
scroll to position [283, 0]
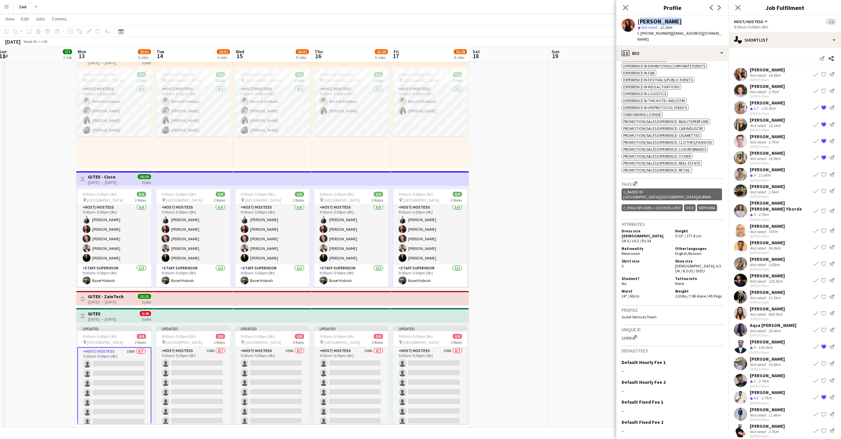
click at [633, 251] on span "Belarusian" at bounding box center [631, 253] width 19 height 5
copy span "Belarusian"
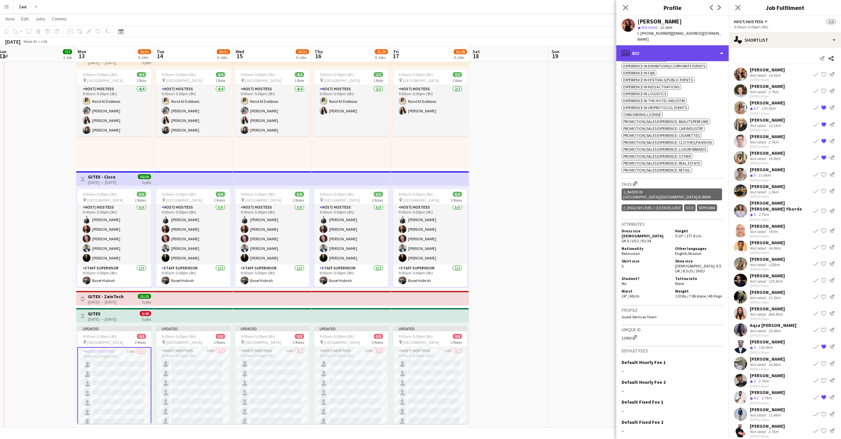
click at [708, 48] on div "profile Bio" at bounding box center [673, 53] width 112 height 16
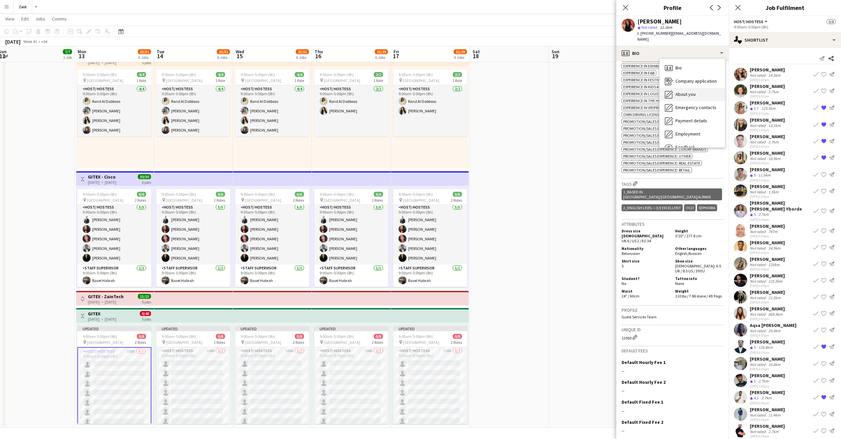
click at [689, 91] on span "About you" at bounding box center [686, 94] width 20 height 6
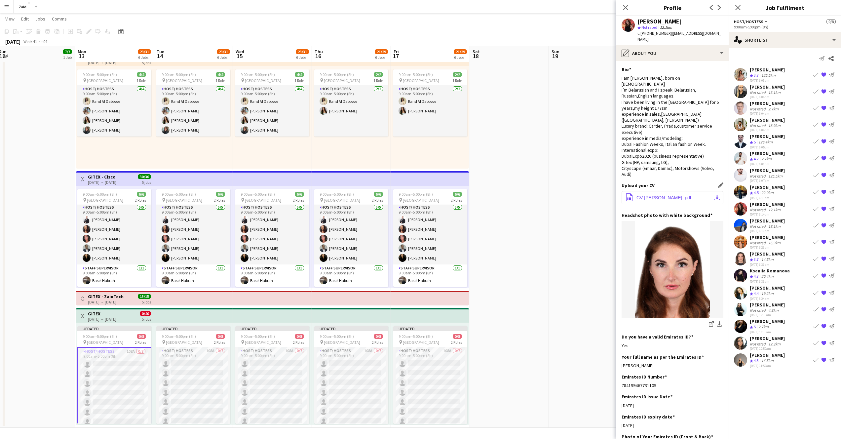
click at [661, 195] on span "CV Tatsiana Khutskaya .pdf" at bounding box center [664, 197] width 55 height 5
click at [779, 227] on div "18.1km" at bounding box center [774, 226] width 15 height 5
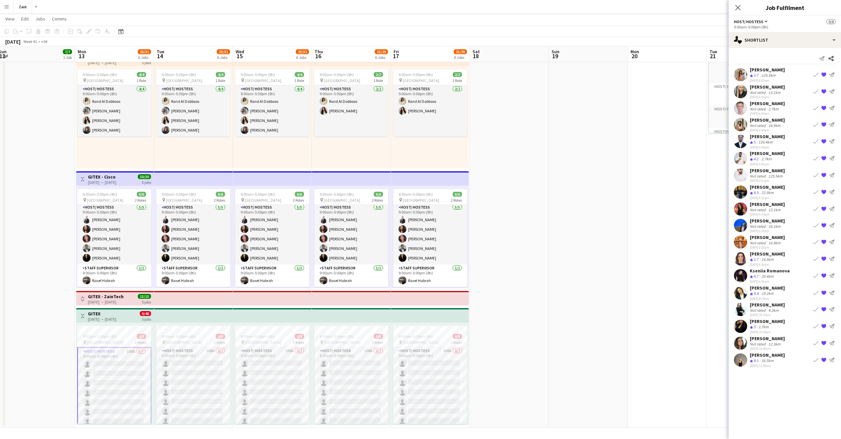
click at [778, 227] on div "18.1km" at bounding box center [774, 226] width 15 height 5
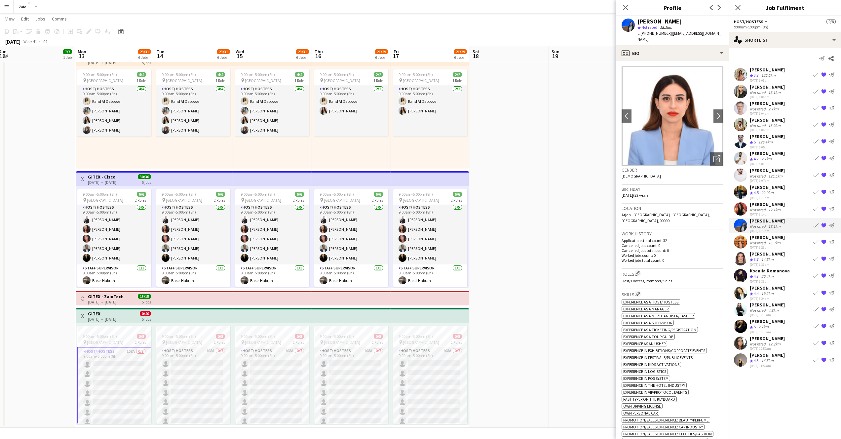
click at [646, 23] on div "Marina Abdelmalak" at bounding box center [660, 22] width 44 height 6
copy div "Marina Abdelmalak"
click at [714, 155] on icon "Open photos pop-in" at bounding box center [717, 158] width 7 height 7
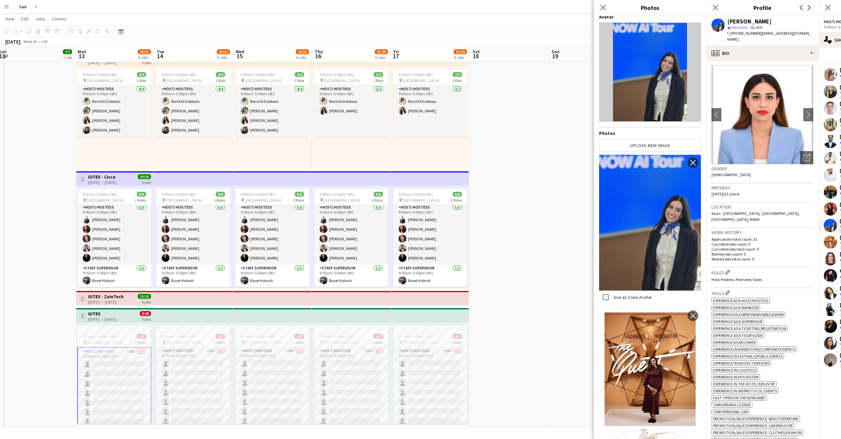
scroll to position [201, 0]
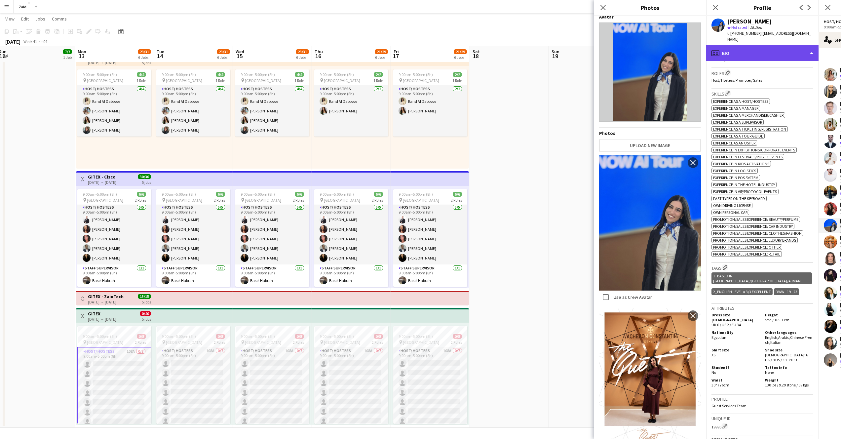
click at [799, 49] on div "profile Bio" at bounding box center [763, 53] width 112 height 16
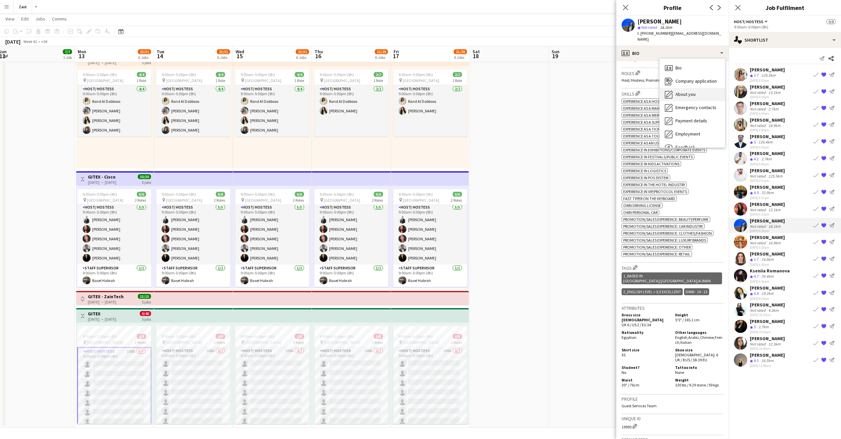
click at [698, 93] on div "About you About you" at bounding box center [692, 94] width 65 height 13
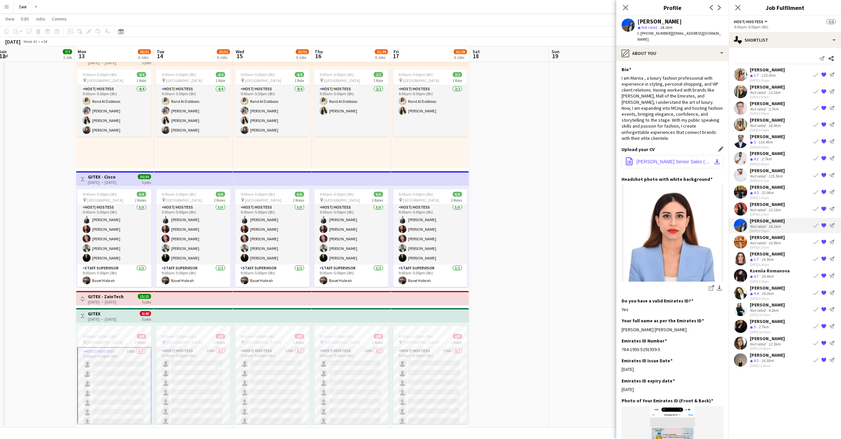
click at [673, 159] on span "Marina Abdelmalak Senior Sales (1).docx" at bounding box center [674, 161] width 75 height 5
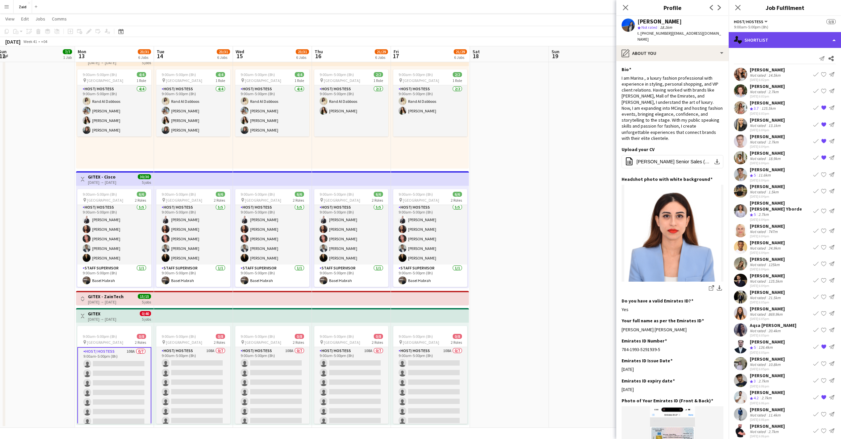
click at [823, 41] on div "single-neutral-actions-heart Shortlist" at bounding box center [785, 40] width 112 height 16
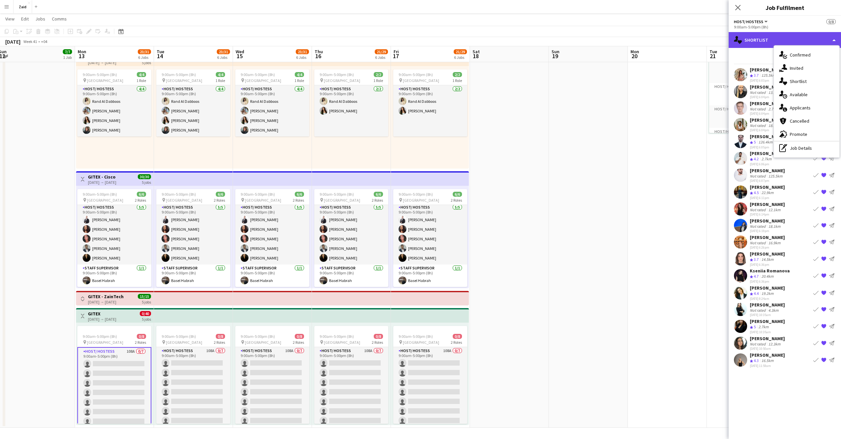
click at [824, 40] on div "single-neutral-actions-heart Shortlist" at bounding box center [785, 40] width 112 height 16
click at [774, 239] on div "Kelly Johanna Molina" at bounding box center [767, 237] width 35 height 6
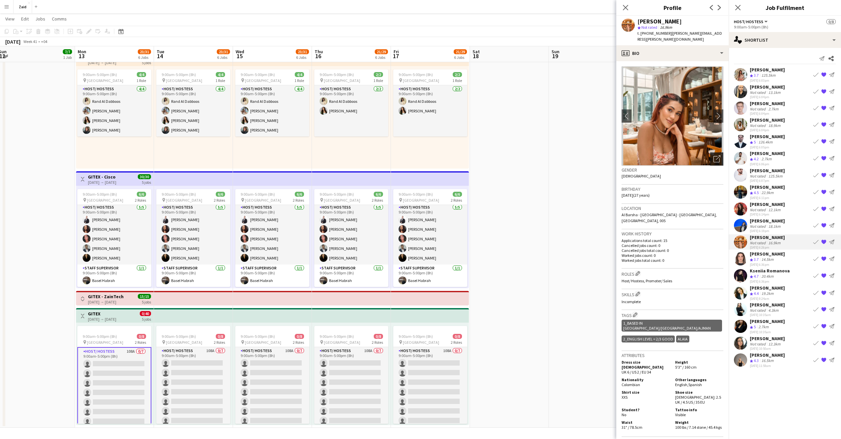
click at [714, 155] on icon "Open photos pop-in" at bounding box center [717, 158] width 7 height 7
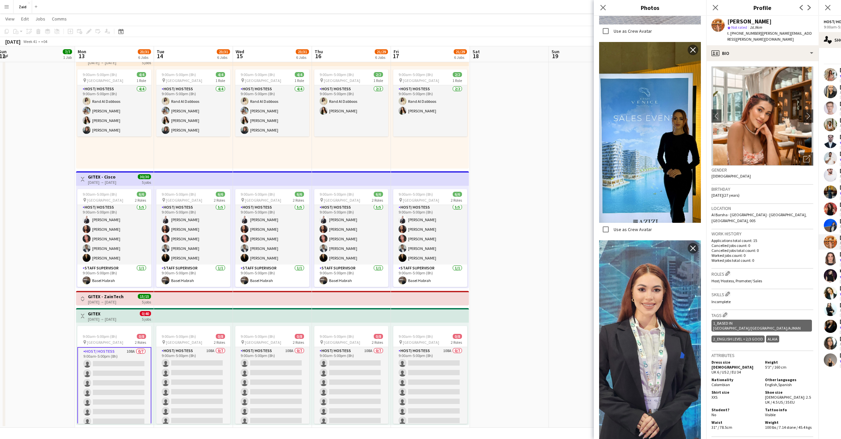
scroll to position [1429, 0]
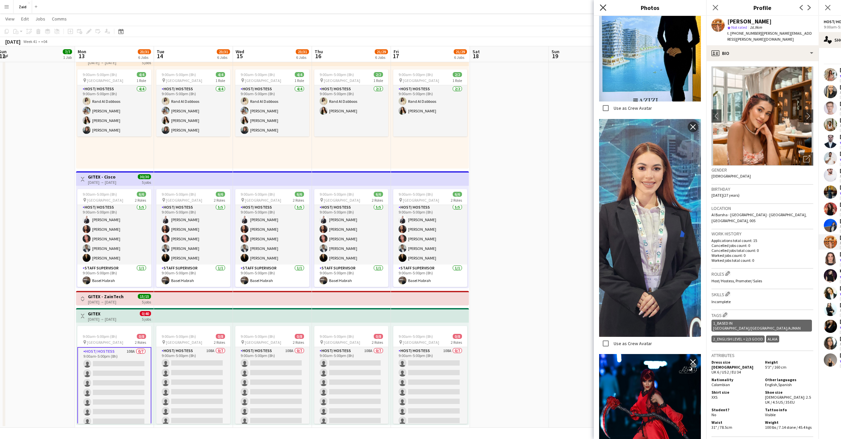
click at [602, 9] on icon at bounding box center [603, 7] width 6 height 6
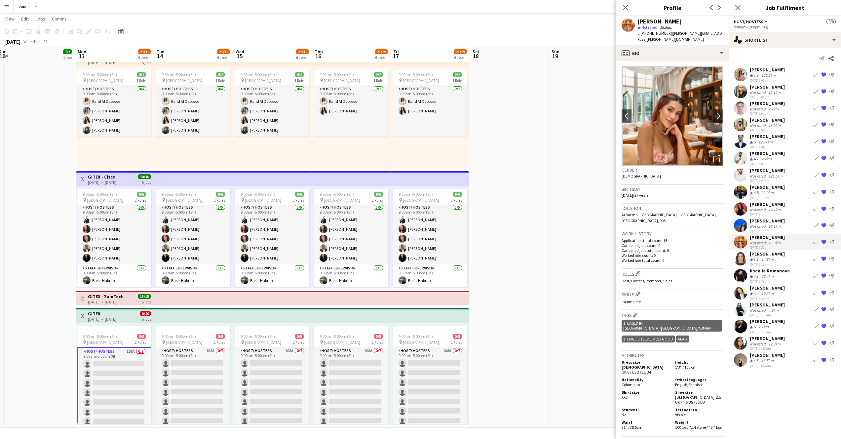
click at [668, 23] on div "Kelly Johanna Molina" at bounding box center [660, 22] width 44 height 6
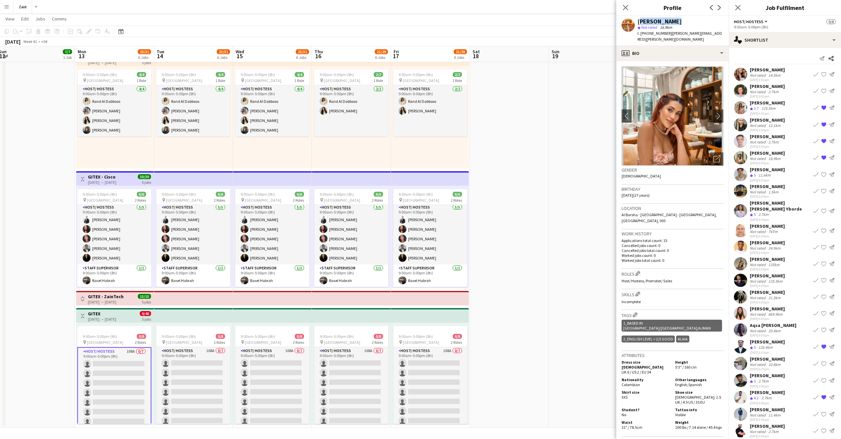
click at [627, 382] on span "Colombian" at bounding box center [631, 384] width 19 height 5
click at [680, 382] on span "English ," at bounding box center [681, 384] width 13 height 5
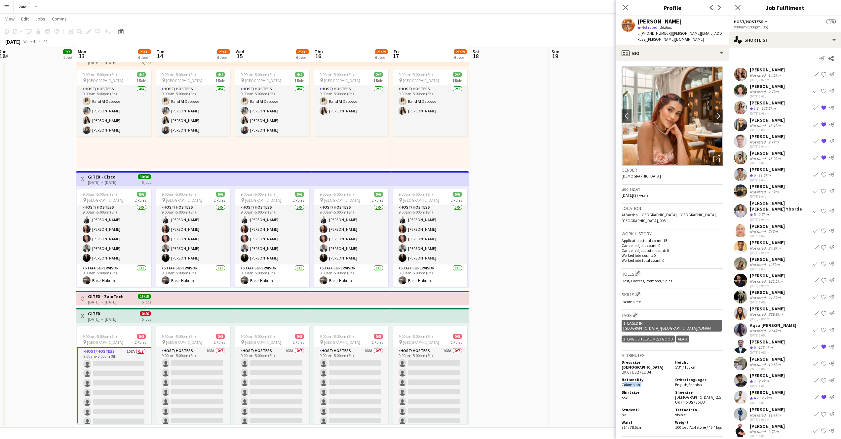
click at [680, 382] on span "English ," at bounding box center [681, 384] width 13 height 5
click at [716, 46] on div "profile Bio" at bounding box center [673, 53] width 112 height 16
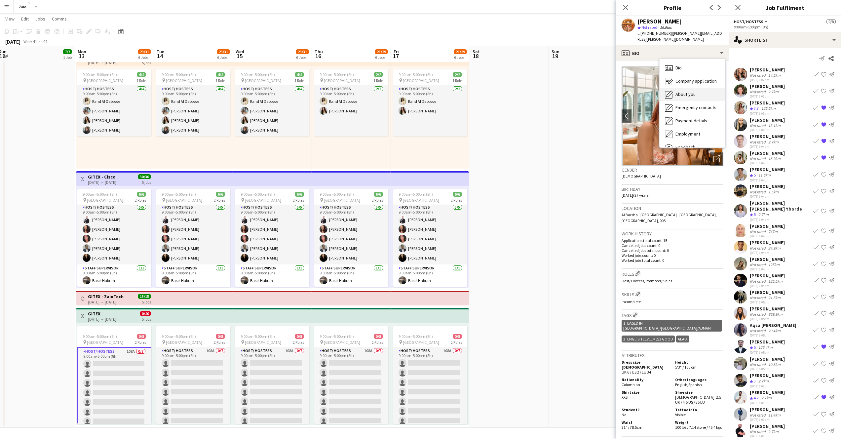
click at [692, 91] on span "About you" at bounding box center [686, 94] width 20 height 6
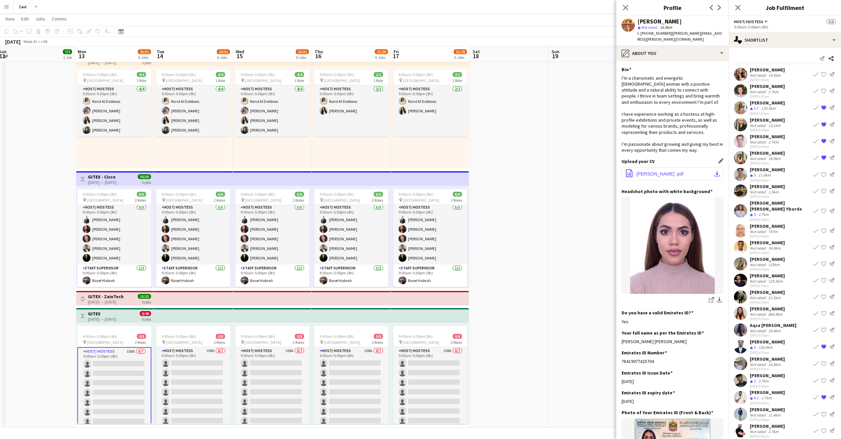
click at [668, 171] on span "Kelly_molina Florez_CV .pdf" at bounding box center [660, 173] width 47 height 5
click at [625, 5] on icon "Close pop-in" at bounding box center [626, 7] width 6 height 6
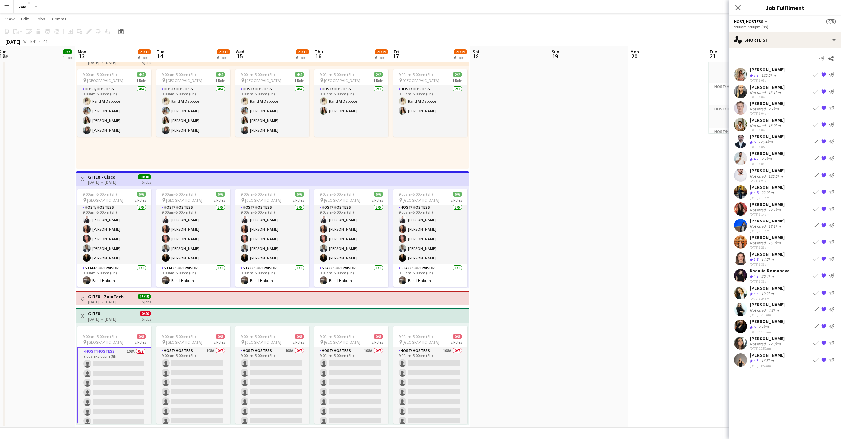
click at [768, 237] on div "Kelly Johanna Molina" at bounding box center [767, 237] width 35 height 6
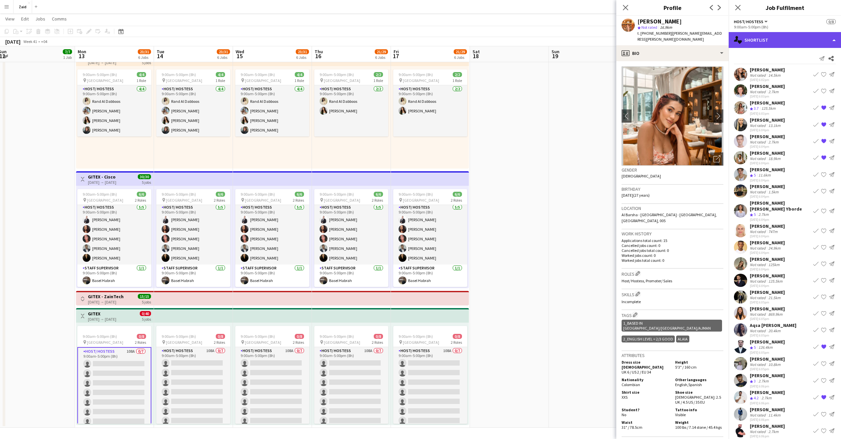
click at [833, 41] on div "single-neutral-actions-heart Shortlist" at bounding box center [785, 40] width 112 height 16
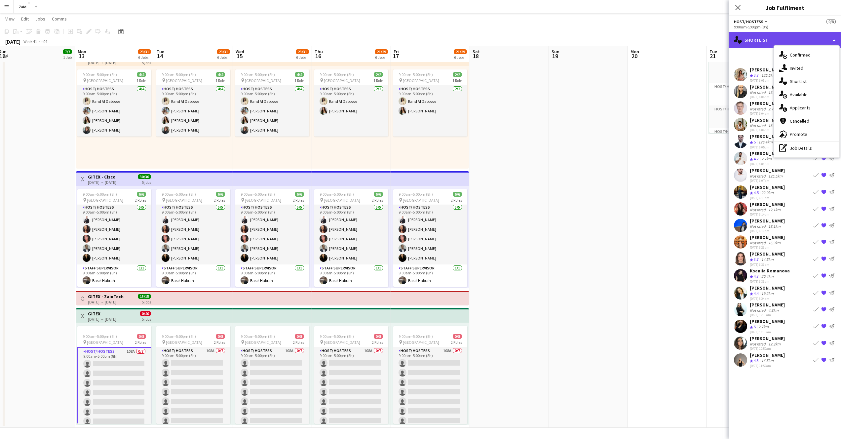
click at [811, 40] on div "single-neutral-actions-heart Shortlist" at bounding box center [785, 40] width 112 height 16
click at [781, 276] on div "Crew rating 4.7 20.4km" at bounding box center [770, 277] width 40 height 6
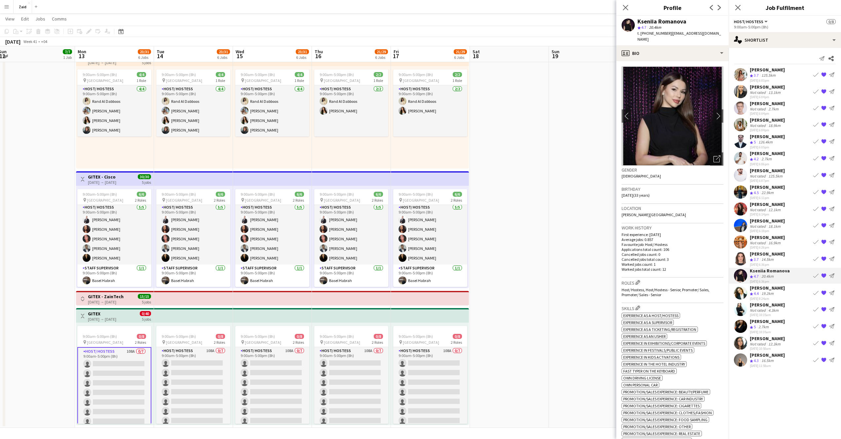
click at [662, 20] on div "Kseniia Romanova" at bounding box center [662, 22] width 49 height 6
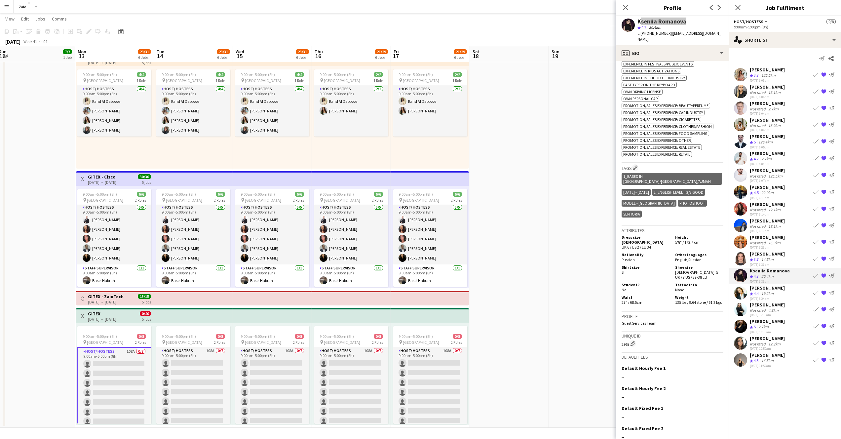
scroll to position [295, 0]
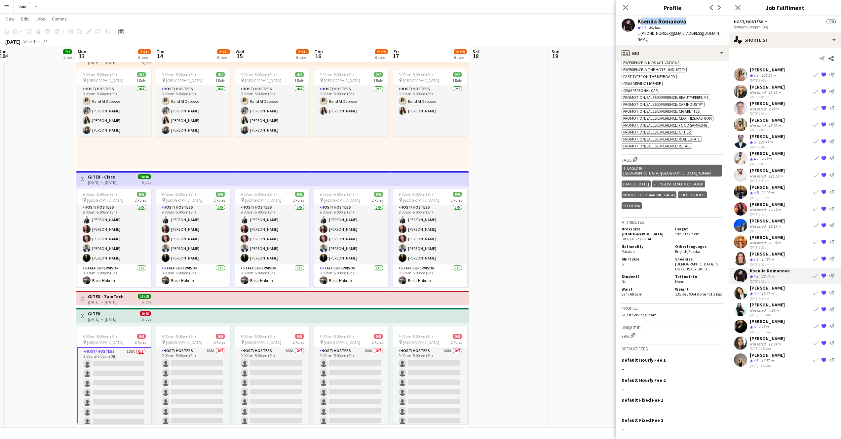
click at [633, 249] on span "Russian" at bounding box center [628, 251] width 13 height 5
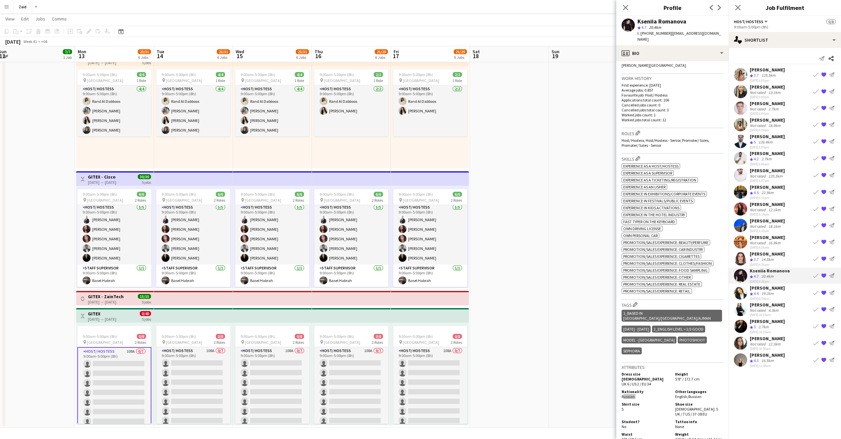
scroll to position [209, 0]
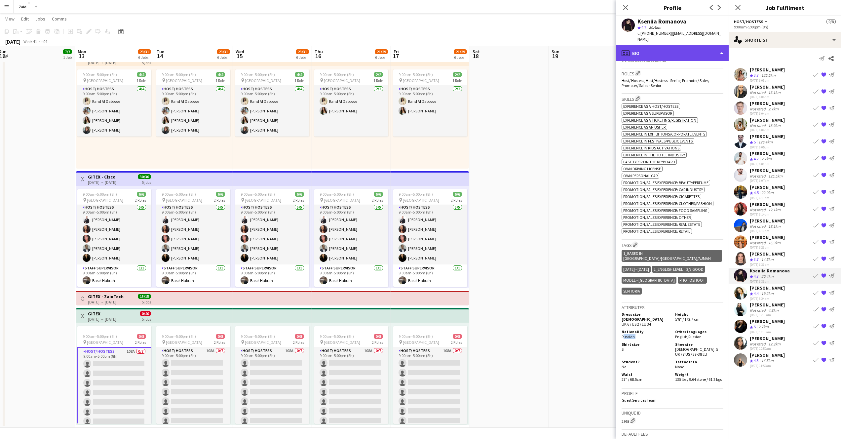
click at [702, 45] on div "profile Bio" at bounding box center [673, 53] width 112 height 16
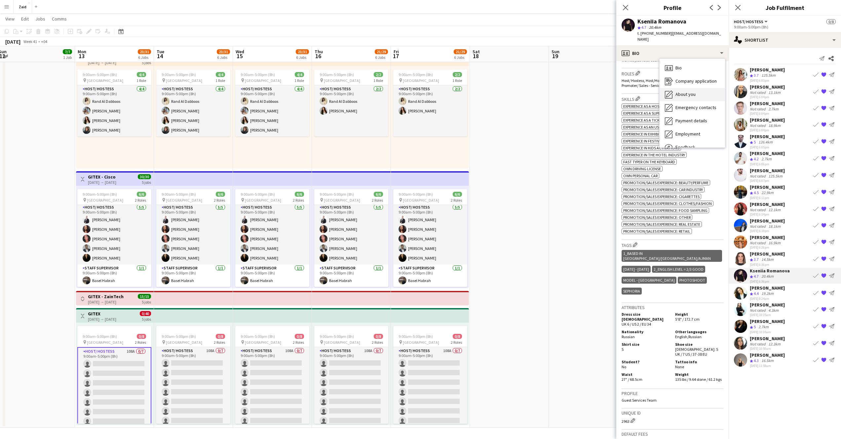
click at [694, 91] on span "About you" at bounding box center [686, 94] width 20 height 6
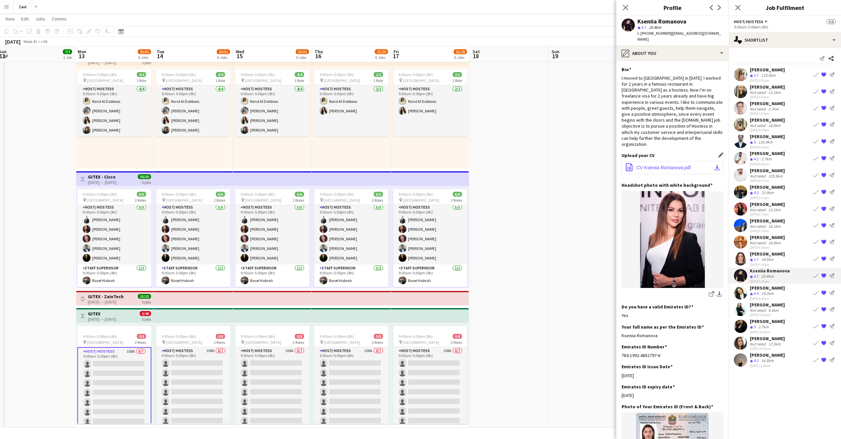
click at [679, 165] on span "CV Kseniia Romanova.pdf" at bounding box center [664, 167] width 54 height 5
click at [709, 291] on icon "share-external-link-1" at bounding box center [711, 293] width 5 height 5
click at [675, 48] on div "pencil4 About you" at bounding box center [673, 53] width 112 height 16
click at [681, 65] on span "Bio" at bounding box center [679, 68] width 6 height 6
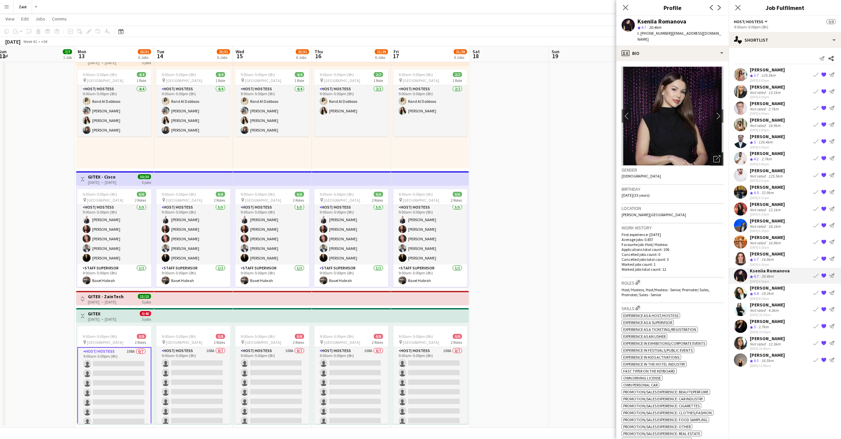
click at [714, 155] on icon "Open photos pop-in" at bounding box center [717, 158] width 7 height 7
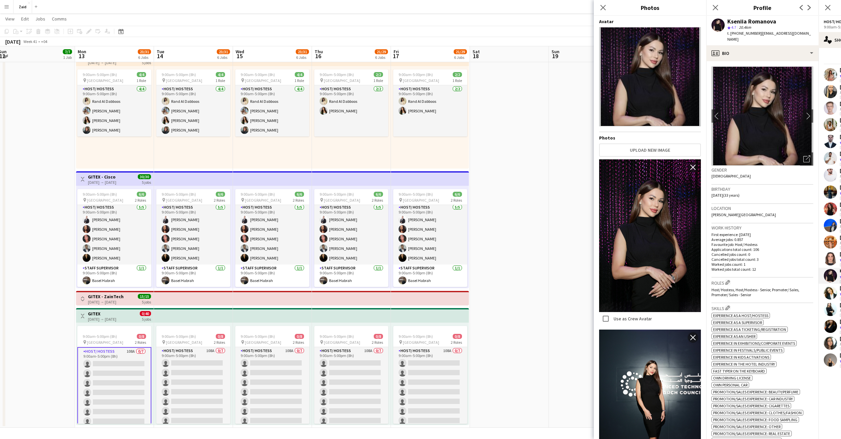
scroll to position [136, 0]
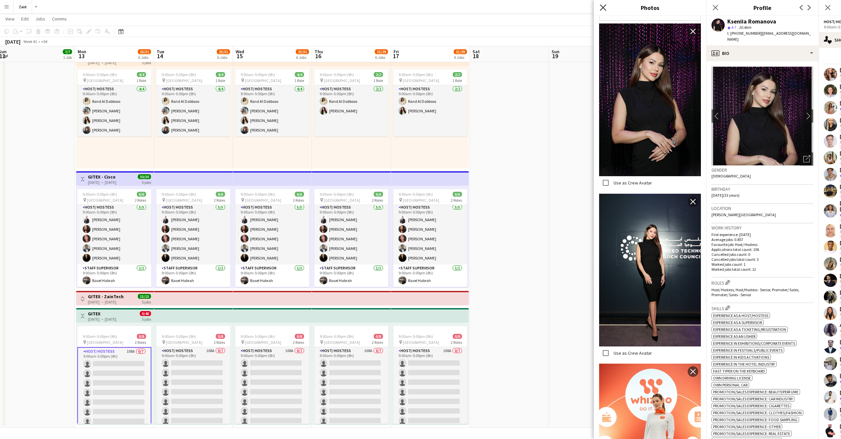
click at [602, 9] on icon "Close pop-in" at bounding box center [603, 7] width 6 height 6
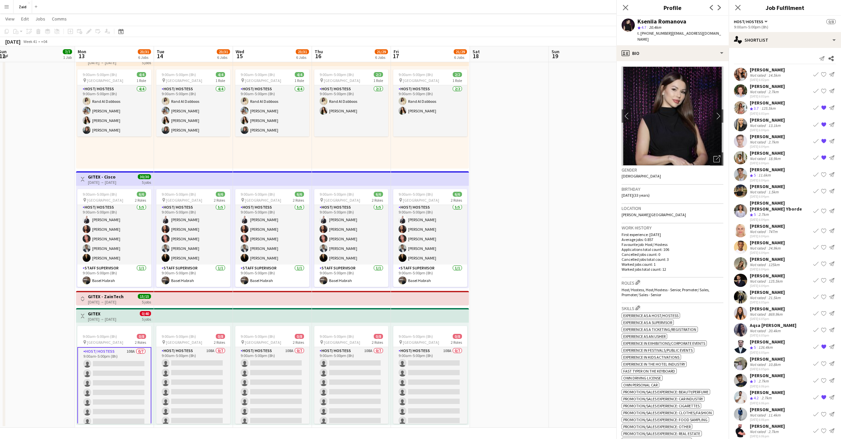
click at [602, 9] on body "Menu Boards Boards Boards All jobs Status Workforce Workforce My Workforce Recr…" at bounding box center [420, 189] width 841 height 499
click at [628, 8] on icon "Close pop-in" at bounding box center [626, 7] width 6 height 6
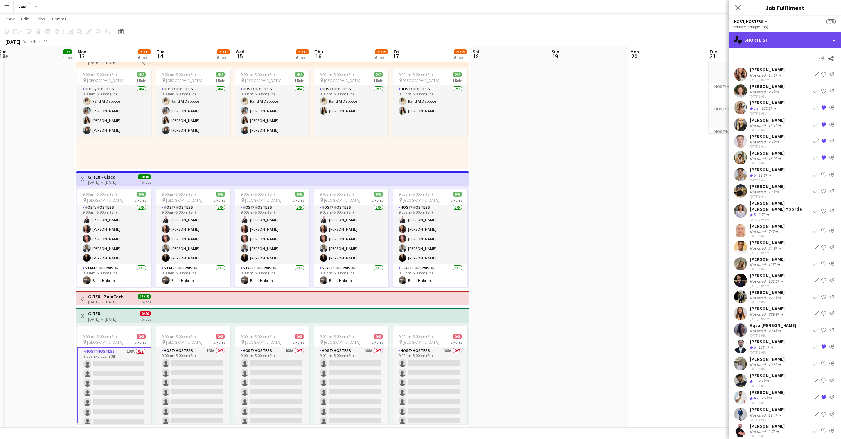
click at [812, 44] on div "single-neutral-actions-heart Shortlist" at bounding box center [785, 40] width 112 height 16
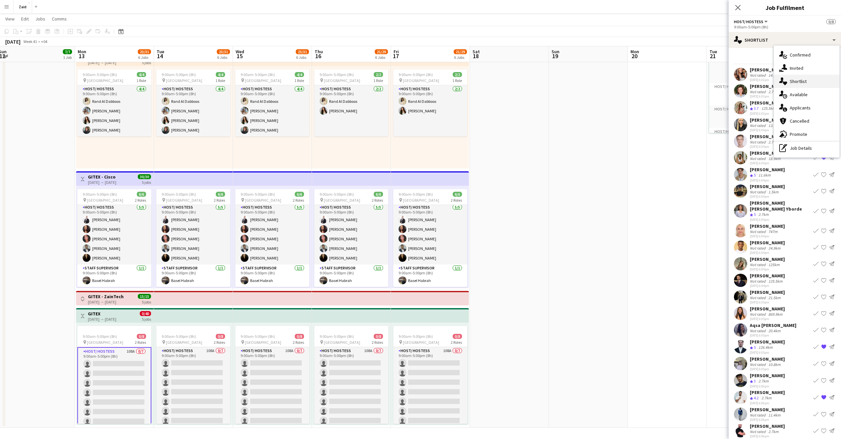
click at [809, 82] on div "single-neutral-actions-heart Shortlist" at bounding box center [806, 81] width 65 height 13
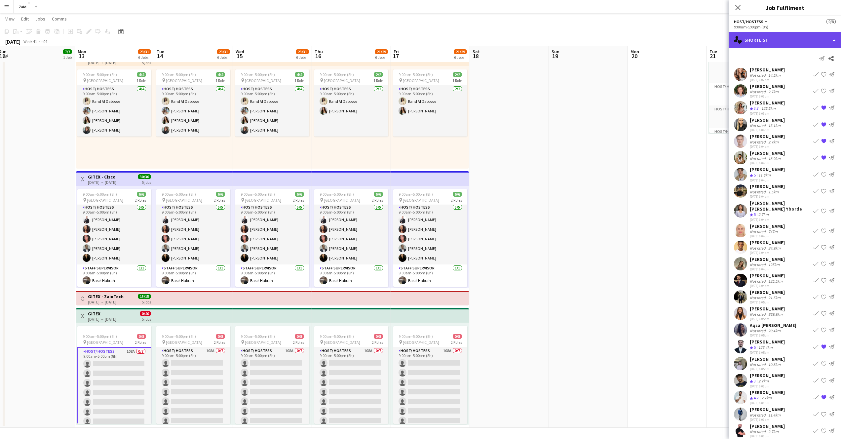
click at [824, 41] on div "single-neutral-actions-heart Shortlist" at bounding box center [785, 40] width 112 height 16
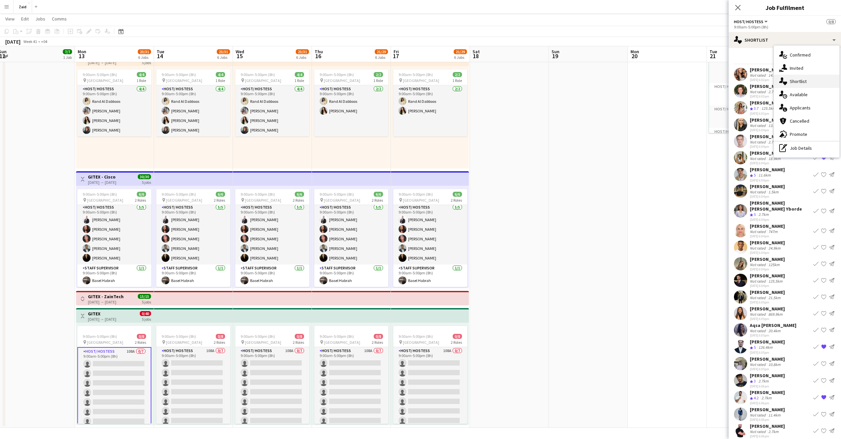
click at [807, 86] on div "single-neutral-actions-heart Shortlist" at bounding box center [806, 81] width 65 height 13
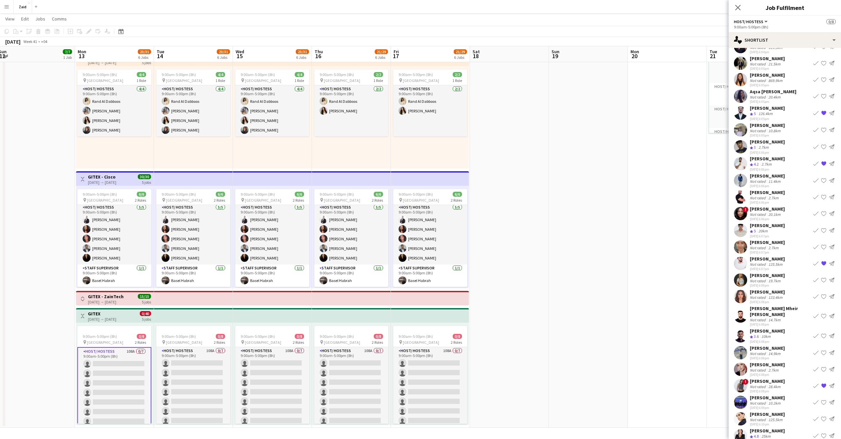
scroll to position [143, 0]
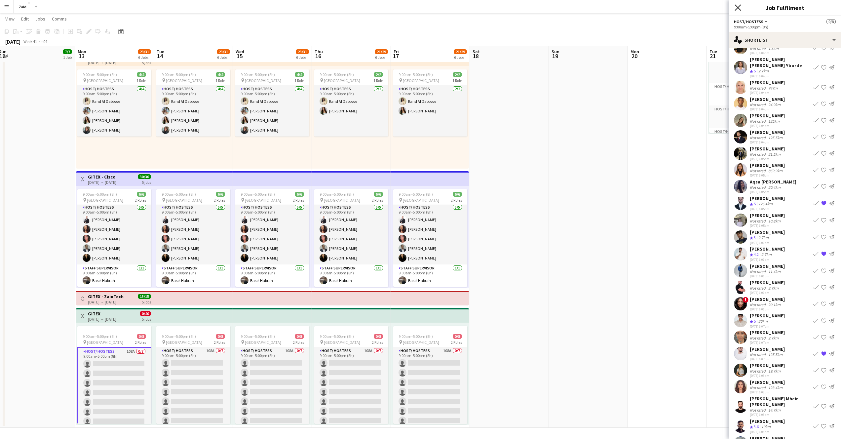
click at [737, 10] on icon "Close pop-in" at bounding box center [738, 7] width 6 height 6
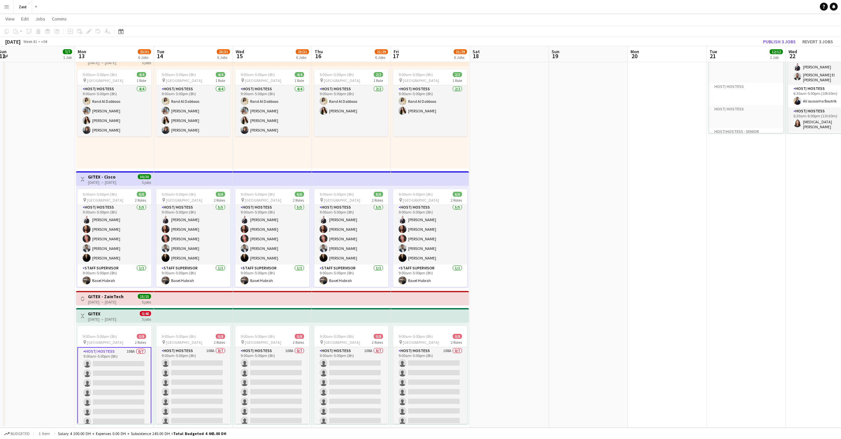
click at [122, 372] on app-card-role "Host/ Hostess 108A 0/7 9:00am-5:00pm (8h) single-neutral-actions single-neutral…" at bounding box center [114, 387] width 74 height 81
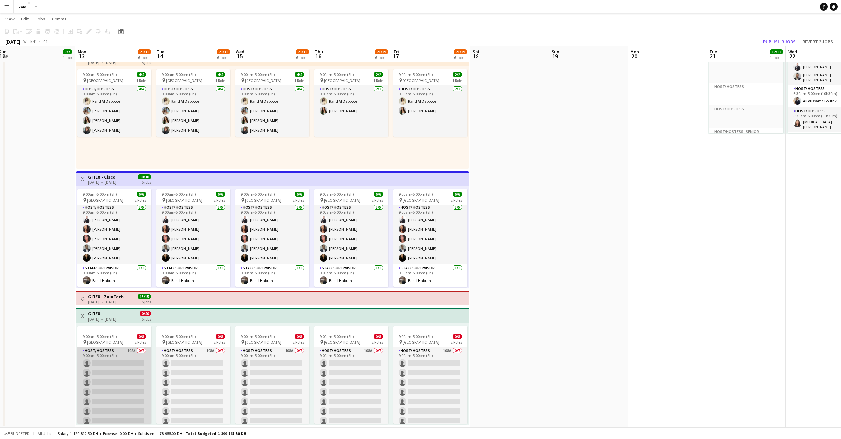
click at [122, 372] on app-card-role "Host/ Hostess 108A 0/7 9:00am-5:00pm (8h) single-neutral-actions single-neutral…" at bounding box center [114, 387] width 74 height 80
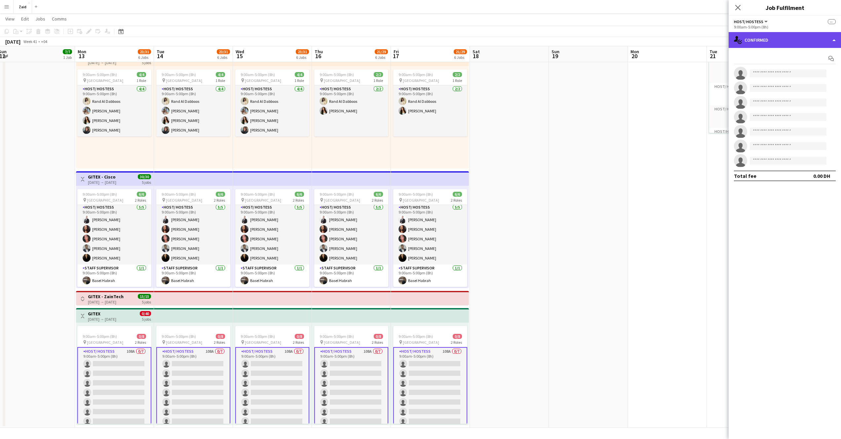
click at [775, 42] on div "single-neutral-actions-check-2 Confirmed" at bounding box center [785, 40] width 112 height 16
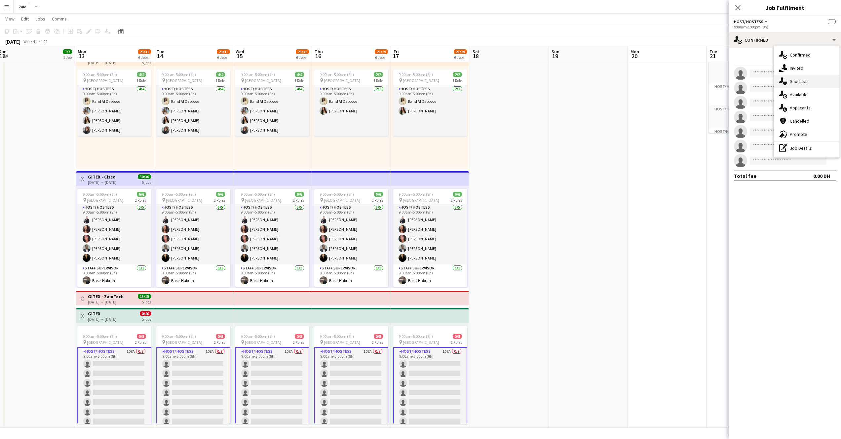
click at [800, 79] on span "Shortlist" at bounding box center [798, 81] width 17 height 6
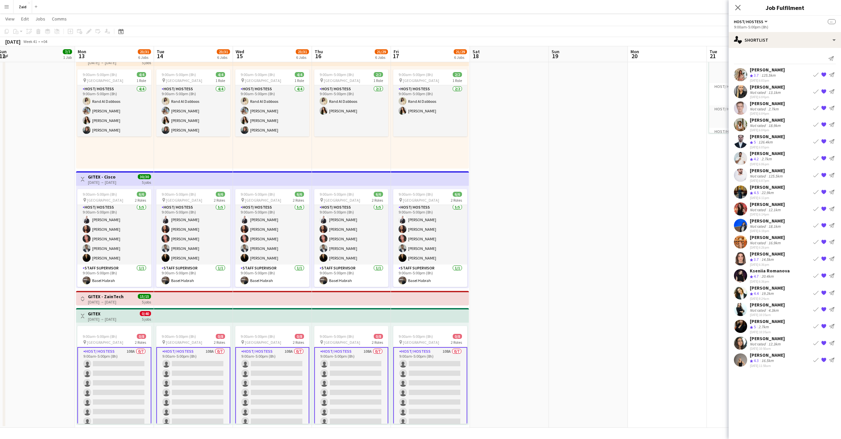
click at [774, 292] on div "19.2km" at bounding box center [767, 294] width 15 height 6
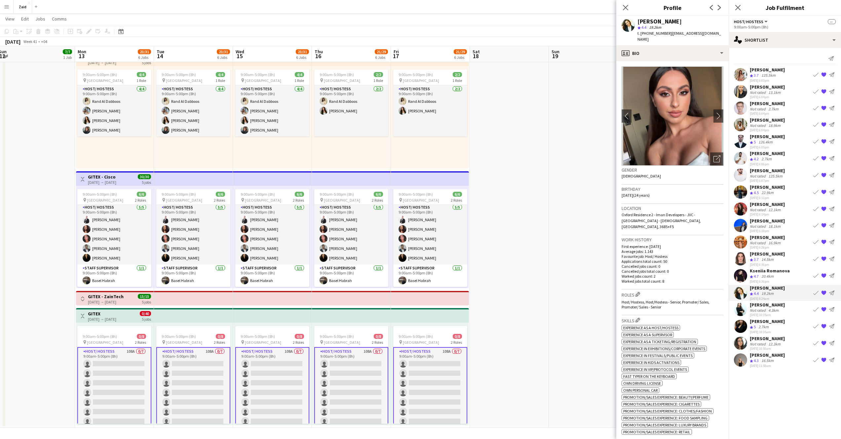
click at [658, 23] on div "Andreea Verman" at bounding box center [660, 22] width 44 height 6
click at [714, 155] on icon "Open photos pop-in" at bounding box center [717, 158] width 7 height 7
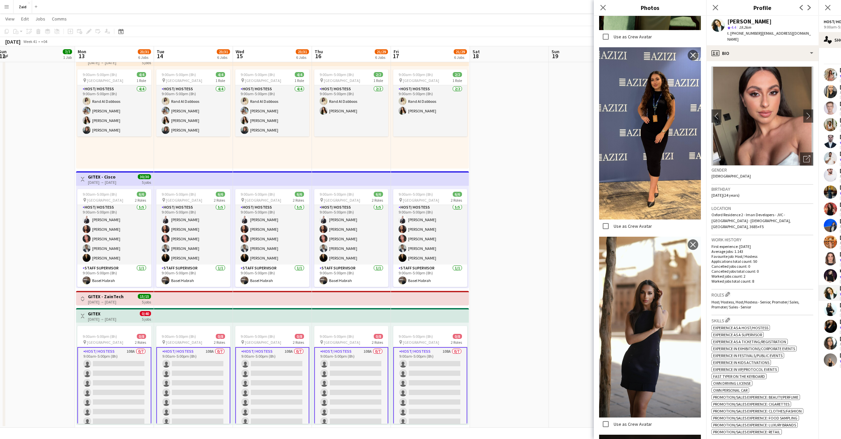
scroll to position [583, 0]
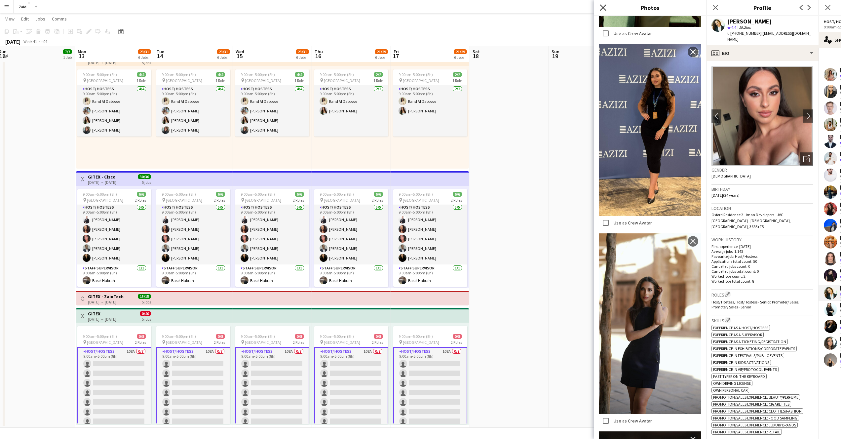
click at [605, 8] on icon "Close pop-in" at bounding box center [603, 7] width 6 height 6
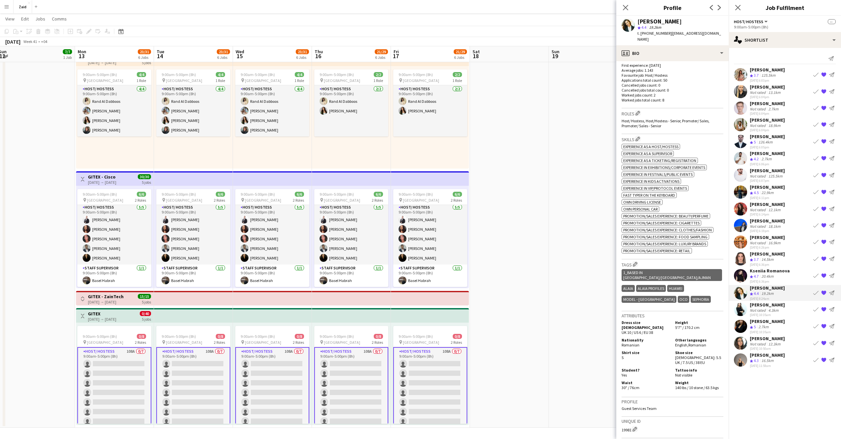
scroll to position [261, 0]
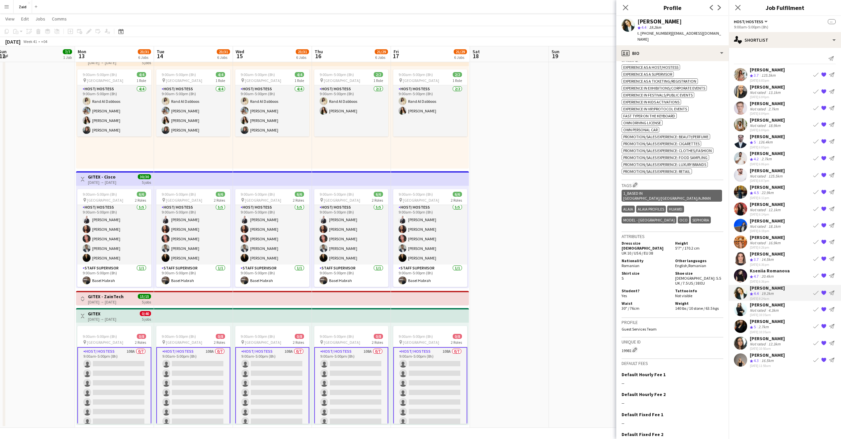
click at [635, 263] on span "Romanian" at bounding box center [631, 265] width 18 height 5
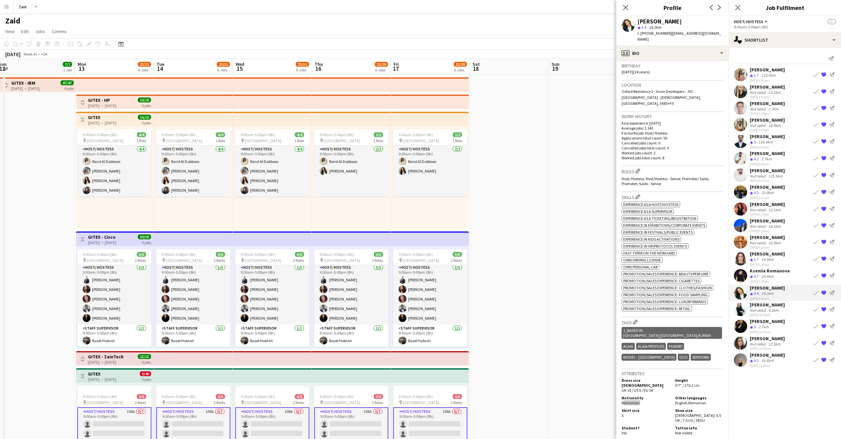
scroll to position [124, 0]
click at [698, 400] on span "Romanian" at bounding box center [698, 402] width 18 height 5
click at [708, 48] on div "profile Bio" at bounding box center [673, 53] width 112 height 16
click at [695, 91] on span "About you" at bounding box center [686, 94] width 20 height 6
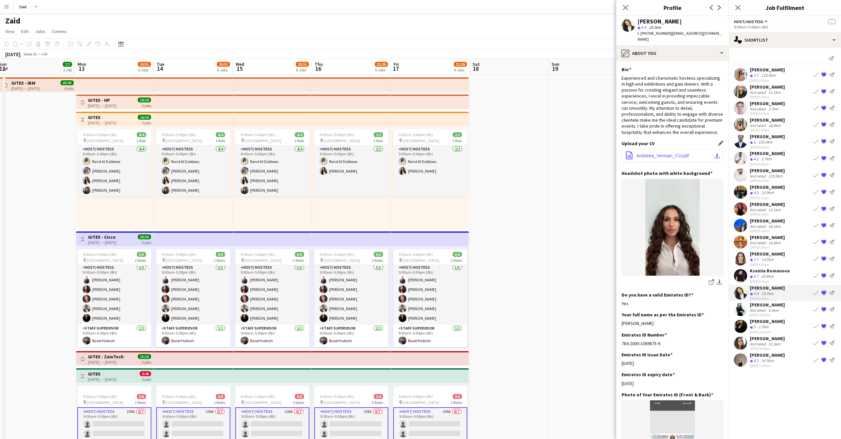
click at [685, 154] on span "Andreea_Verman_CV.pdf" at bounding box center [663, 155] width 52 height 5
click at [792, 308] on div "Yasmine Berjadi Not rated 4.3km 23-09-2025 10:35am Book crew {{ spriteTitle }} …" at bounding box center [785, 309] width 112 height 15
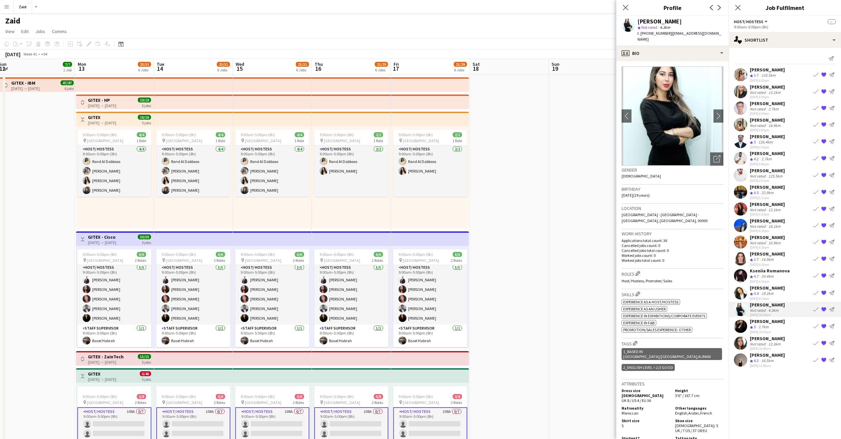
click at [655, 25] on span "Not rated" at bounding box center [650, 27] width 16 height 5
click at [654, 23] on div "Yasmine Berjadi" at bounding box center [660, 22] width 44 height 6
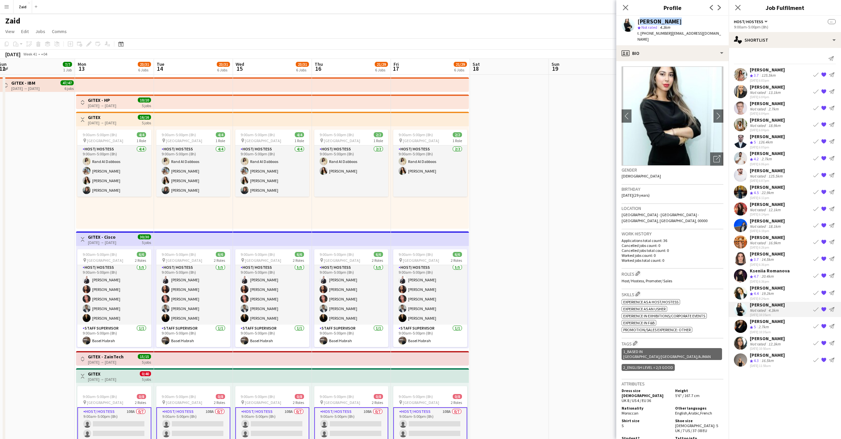
click at [654, 23] on div "Yasmine Berjadi" at bounding box center [660, 22] width 44 height 6
click at [714, 155] on icon "Open photos pop-in" at bounding box center [717, 158] width 7 height 7
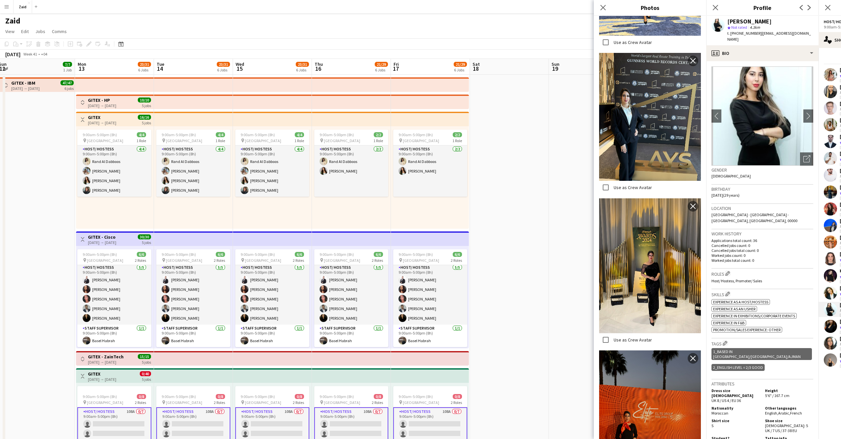
scroll to position [540, 0]
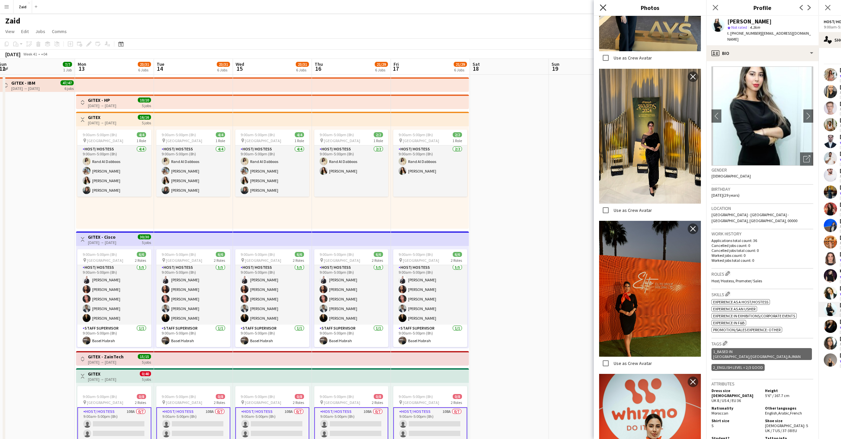
click at [603, 7] on icon at bounding box center [603, 7] width 6 height 6
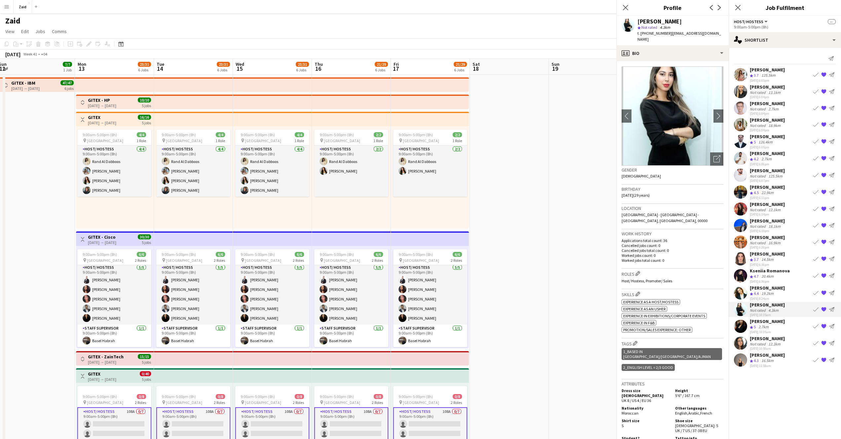
click at [603, 7] on body "Menu Boards Boards Boards All jobs Status Workforce Workforce My Workforce Recr…" at bounding box center [420, 249] width 841 height 499
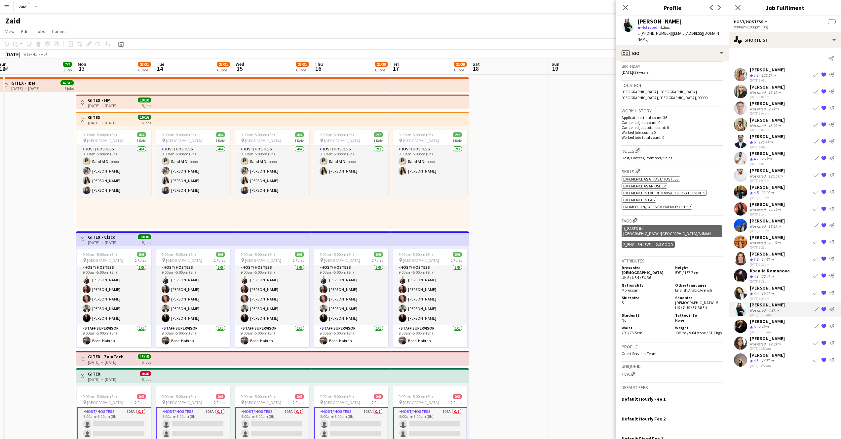
scroll to position [133, 0]
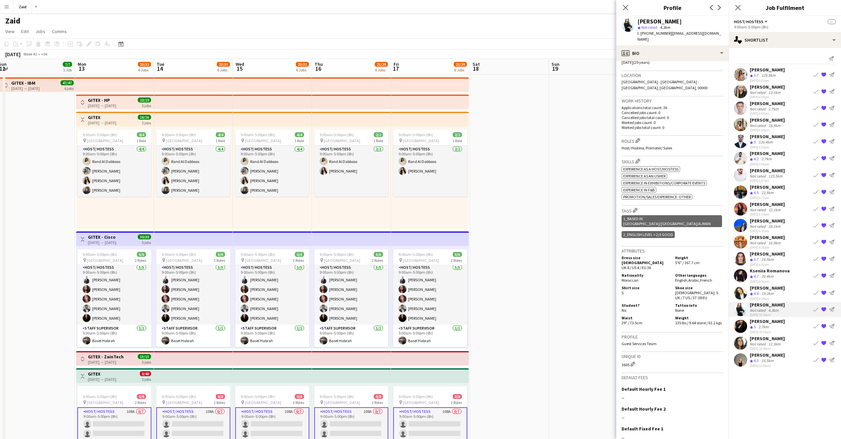
click at [633, 278] on span "Moroccan" at bounding box center [630, 280] width 17 height 5
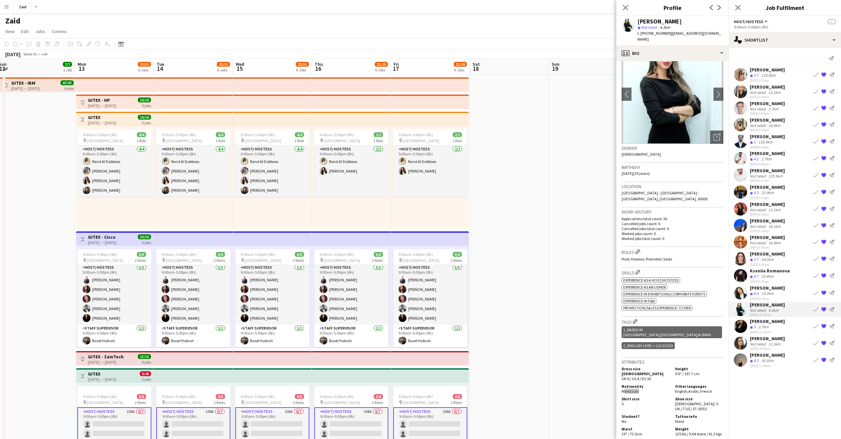
scroll to position [167, 0]
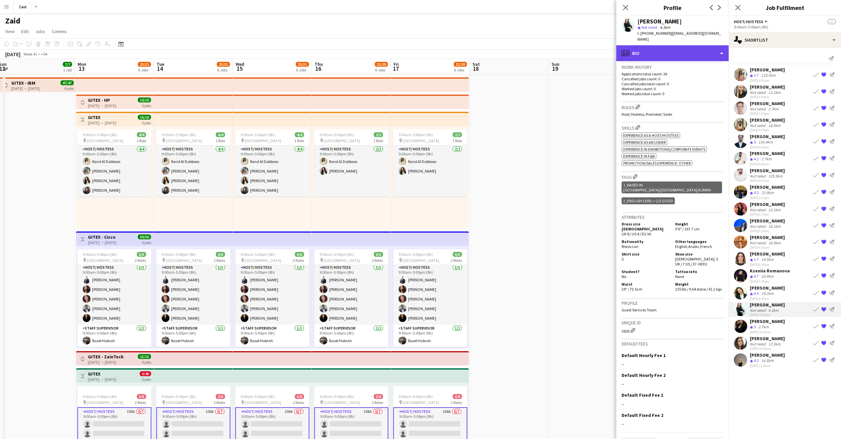
click at [719, 48] on div "profile Bio" at bounding box center [673, 53] width 112 height 16
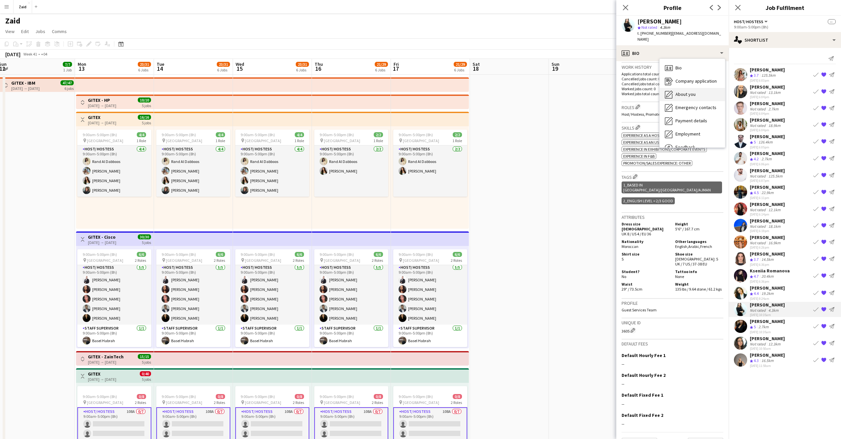
click at [689, 91] on span "About you" at bounding box center [686, 94] width 20 height 6
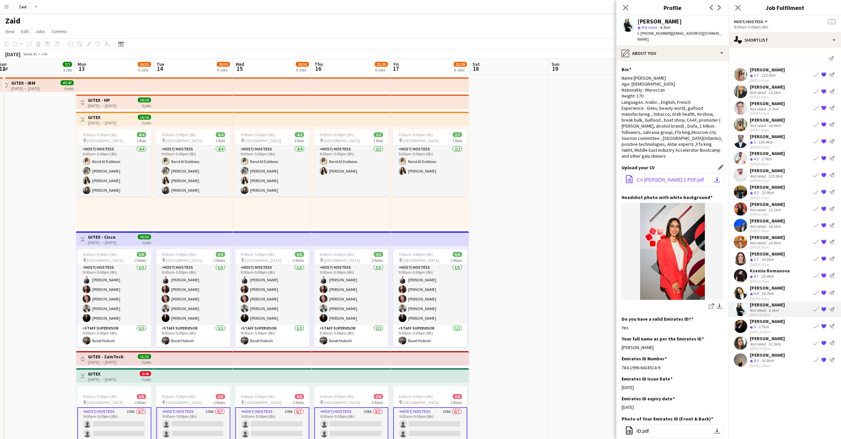
click at [677, 177] on span "CV Yasmine 2 PDF.pdf" at bounding box center [670, 179] width 67 height 5
click at [784, 325] on div "Crew rating 5 2.7km" at bounding box center [767, 327] width 35 height 6
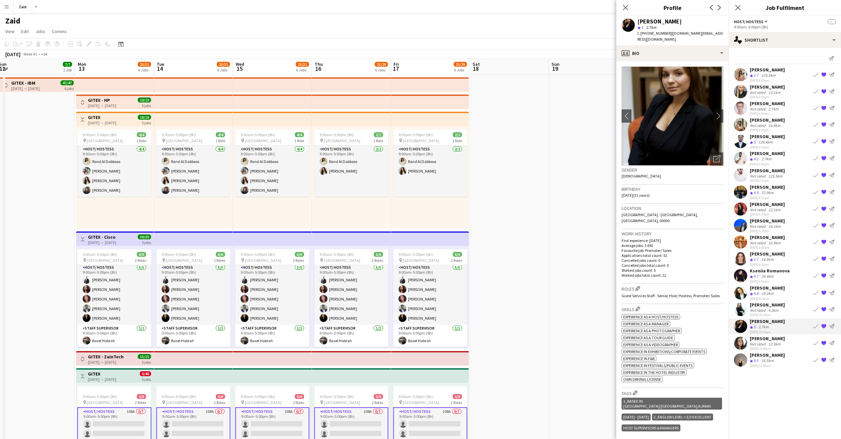
click at [676, 21] on div "[PERSON_NAME]" at bounding box center [660, 22] width 44 height 6
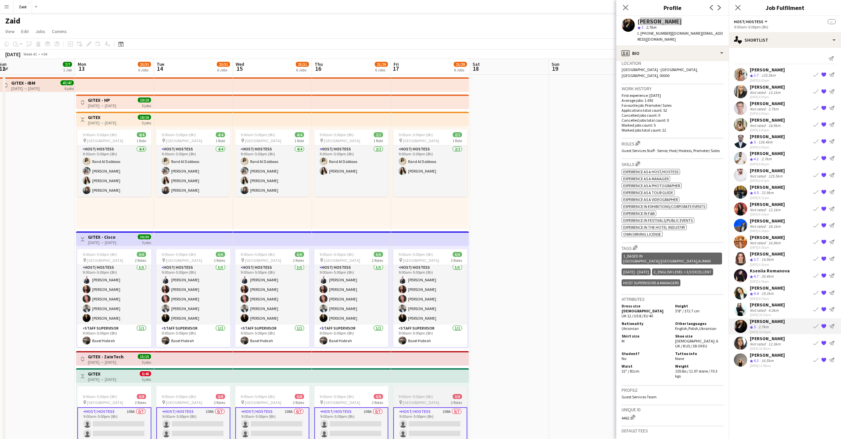
scroll to position [145, 0]
click at [630, 326] on span "Ukrainian" at bounding box center [630, 328] width 17 height 5
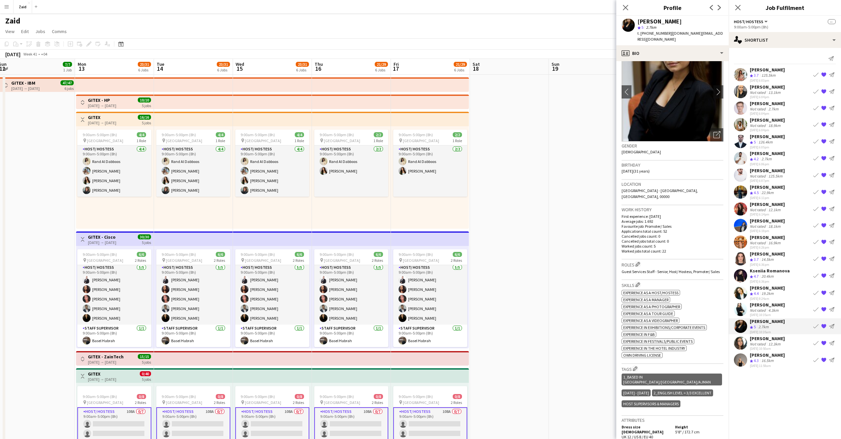
scroll to position [0, 0]
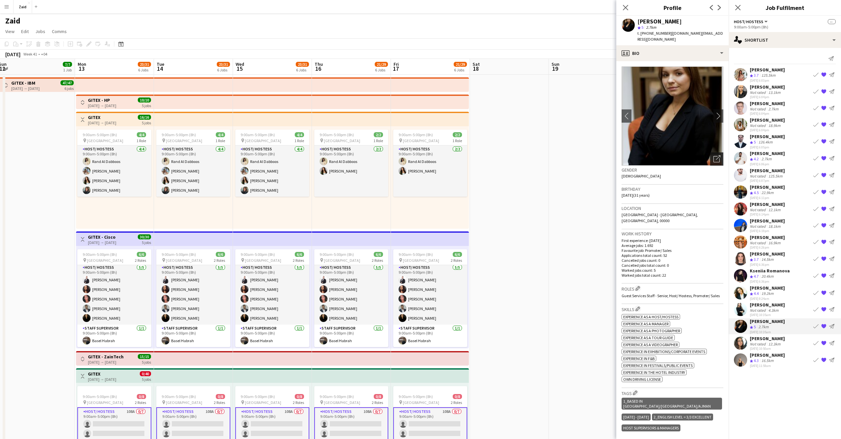
click at [714, 155] on icon "Open photos pop-in" at bounding box center [717, 158] width 7 height 7
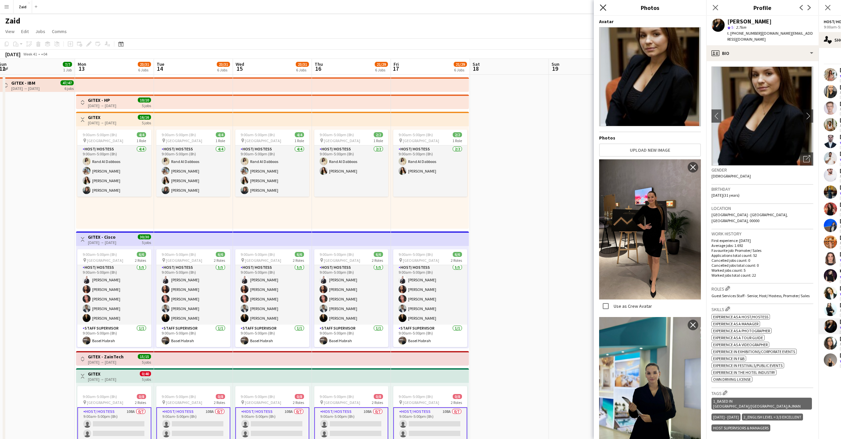
click at [603, 7] on icon "Close pop-in" at bounding box center [603, 7] width 6 height 6
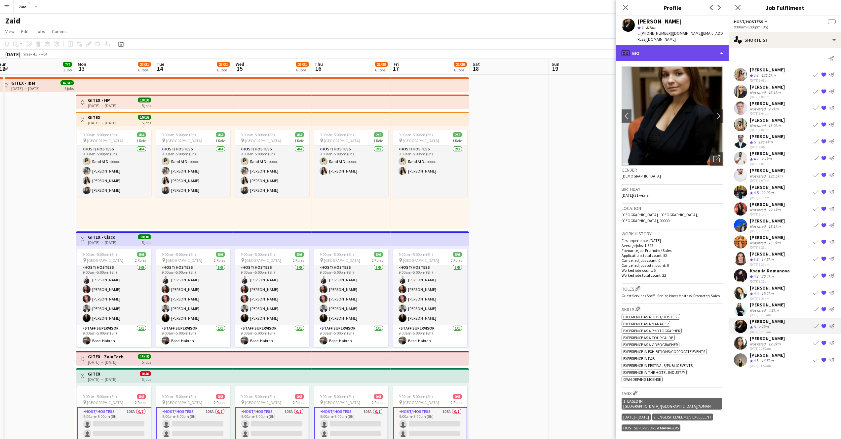
click at [704, 46] on div "profile Bio" at bounding box center [673, 53] width 112 height 16
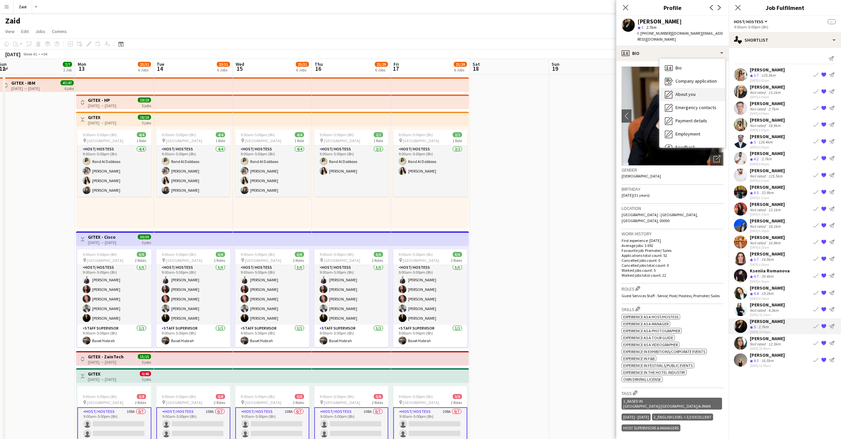
click at [696, 93] on div "About you About you" at bounding box center [692, 94] width 65 height 13
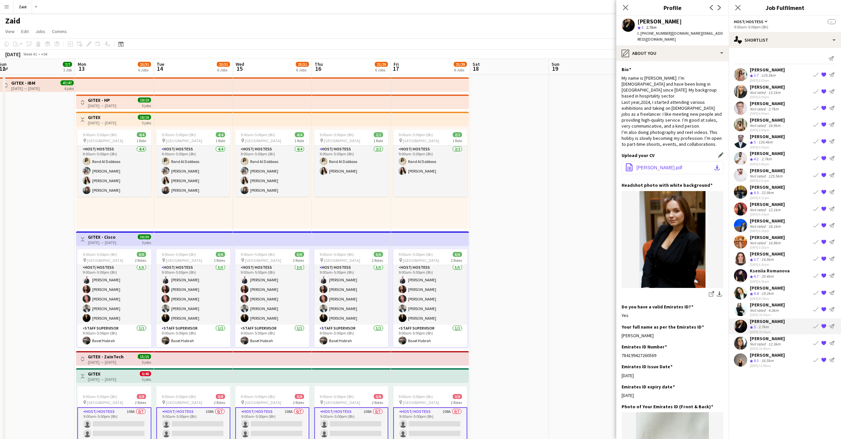
click at [682, 161] on button "office-file-sheet KARINA-MARTA.pdf download-bottom" at bounding box center [673, 167] width 102 height 13
click at [781, 344] on div "12.3km" at bounding box center [774, 344] width 15 height 5
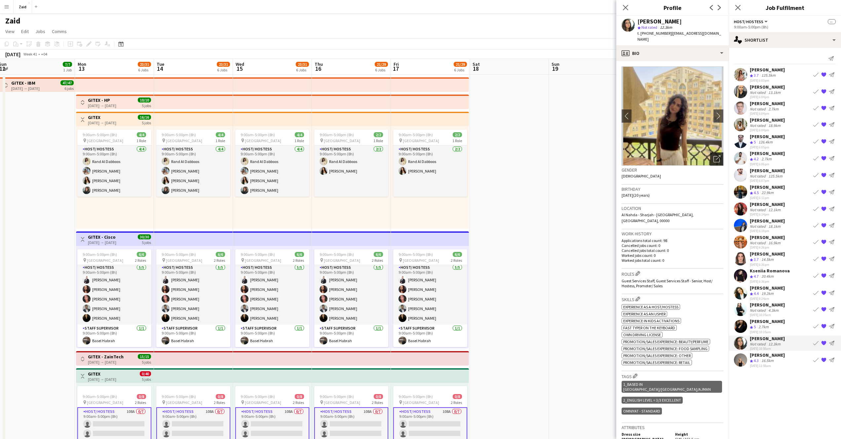
click at [714, 156] on div "Open photos pop-in" at bounding box center [717, 158] width 13 height 13
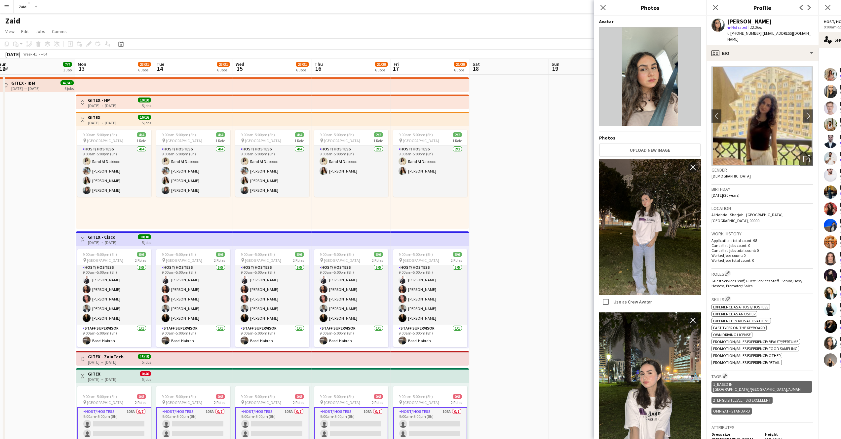
click at [740, 20] on div "Samira Khodagholipour" at bounding box center [750, 22] width 44 height 6
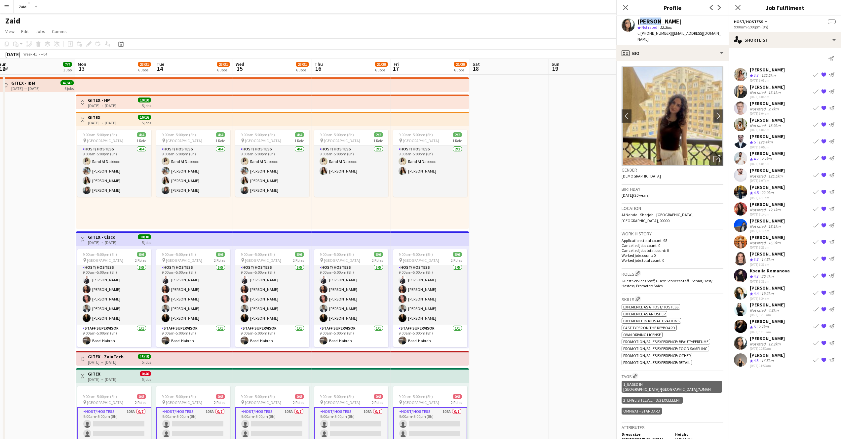
click at [682, 20] on div "Samira Khodagholipour" at bounding box center [660, 22] width 44 height 6
click at [729, 20] on app-profile-header "Samira Khodagholipour star Not rated 12.3km t. +971523881855 | skhodagholipour@…" at bounding box center [673, 30] width 112 height 29
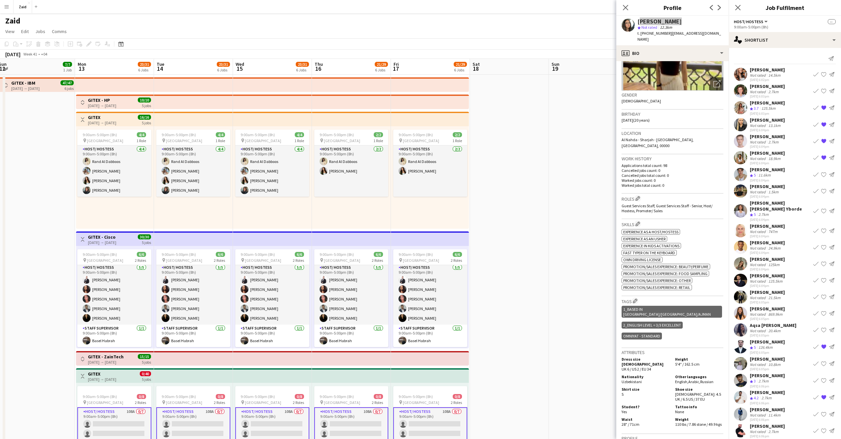
scroll to position [103, 0]
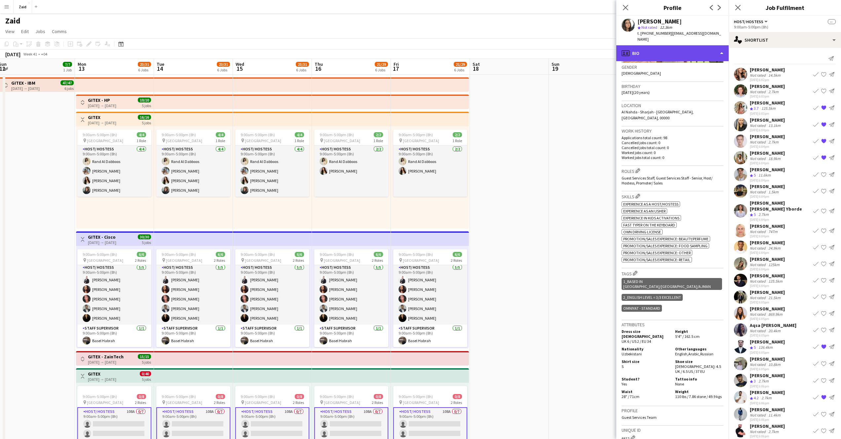
click at [675, 46] on div "profile Bio" at bounding box center [673, 53] width 112 height 16
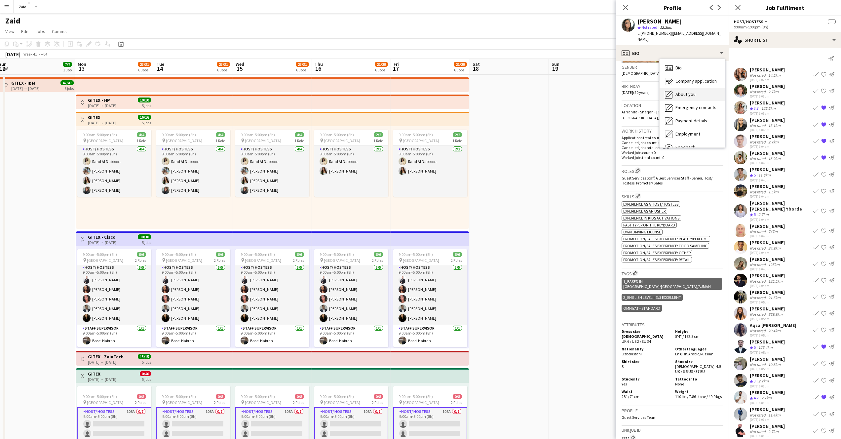
click at [682, 91] on span "About you" at bounding box center [686, 94] width 20 height 6
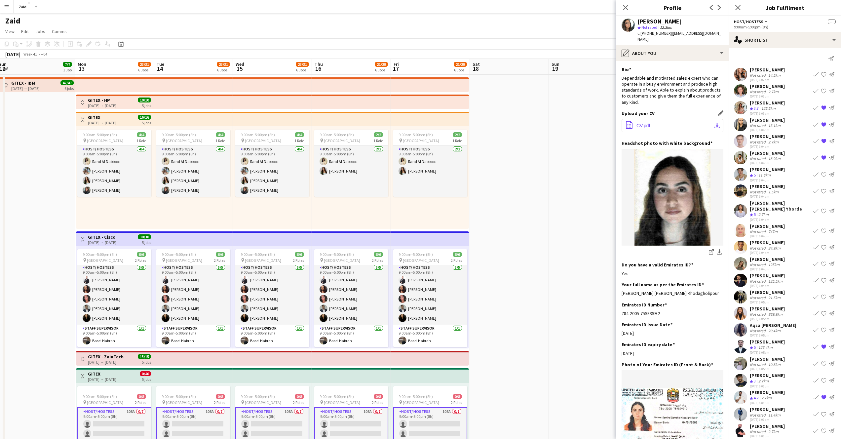
click at [680, 119] on button "office-file-sheet CV.pdf download-bottom" at bounding box center [673, 125] width 102 height 13
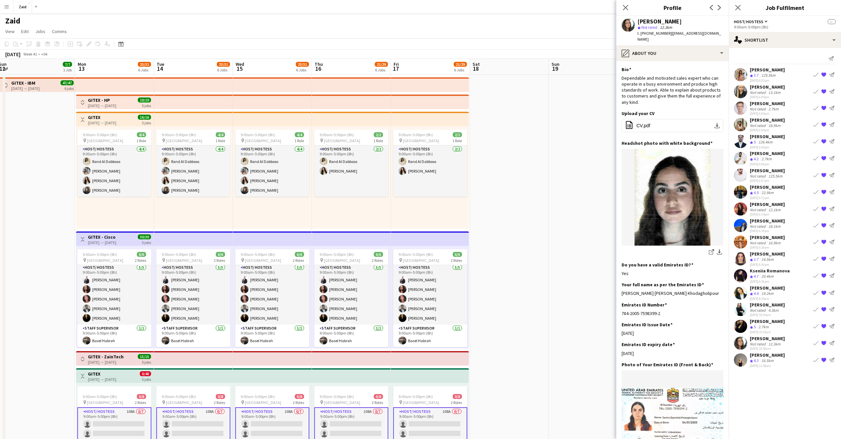
click at [785, 355] on div "[PERSON_NAME]" at bounding box center [767, 355] width 35 height 6
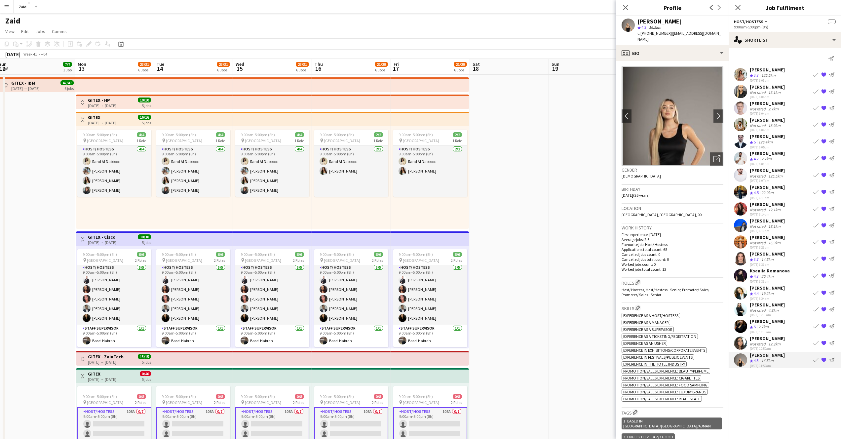
click at [645, 20] on div "[PERSON_NAME]" at bounding box center [660, 22] width 44 height 6
click at [714, 155] on icon "Open photos pop-in" at bounding box center [717, 158] width 7 height 7
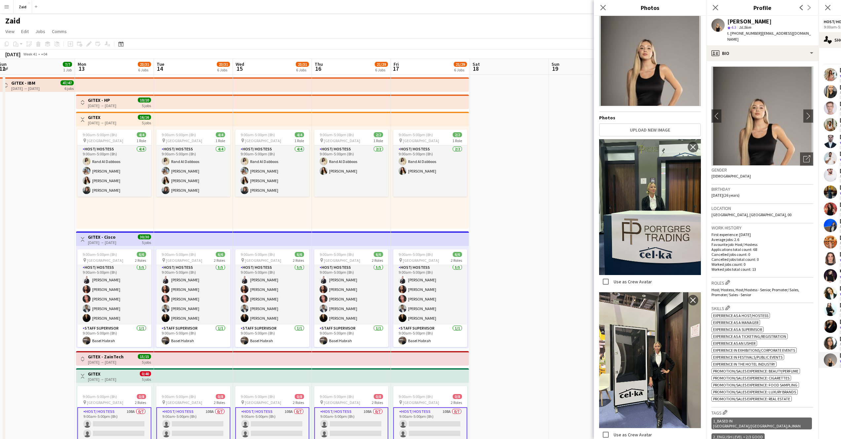
scroll to position [0, 0]
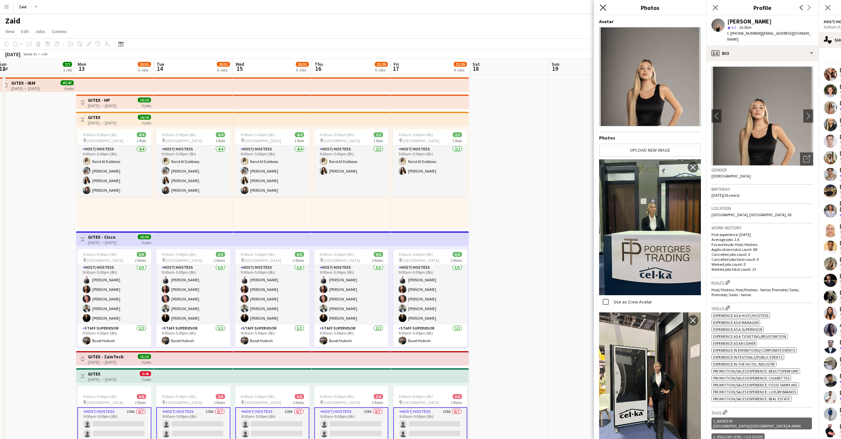
click at [604, 8] on icon at bounding box center [603, 7] width 6 height 6
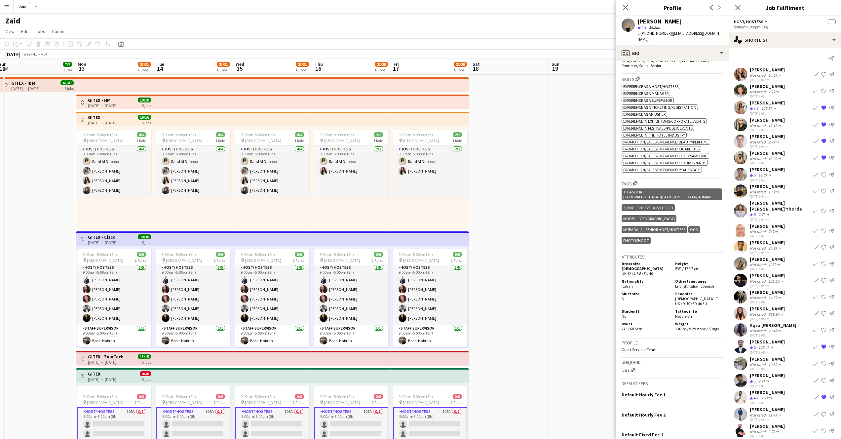
scroll to position [232, 0]
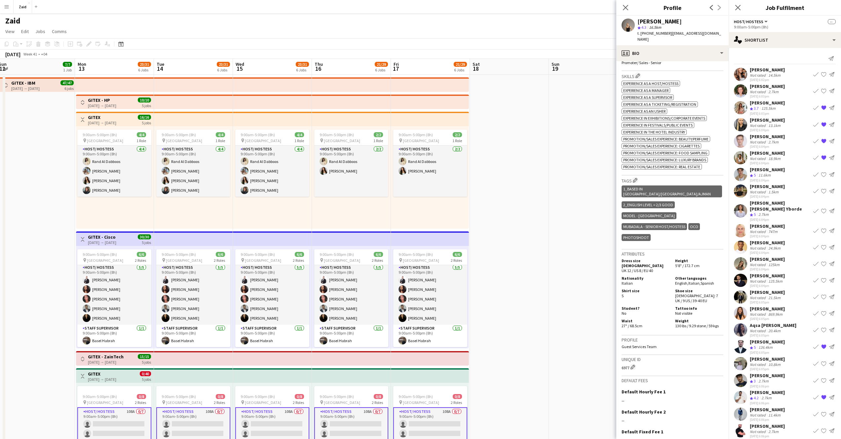
click at [685, 281] on span "English ," at bounding box center [681, 283] width 13 height 5
click at [697, 50] on div "profile Bio" at bounding box center [673, 53] width 112 height 16
click at [679, 91] on span "About you" at bounding box center [686, 94] width 20 height 6
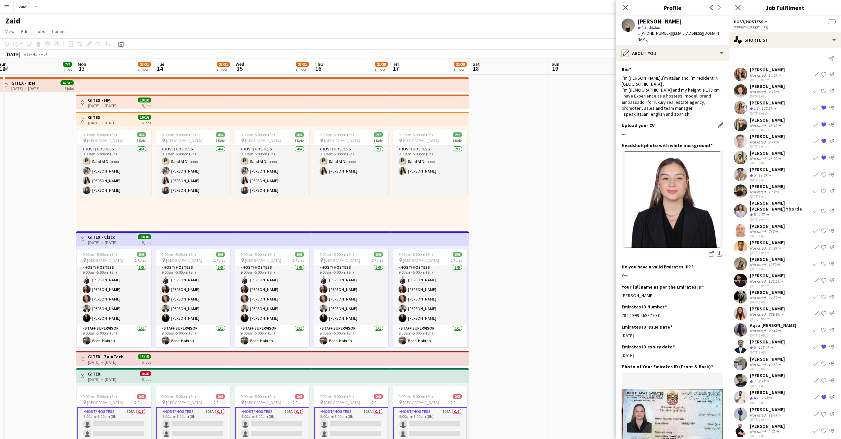
click at [625, 131] on div "---" at bounding box center [673, 134] width 102 height 6
click at [643, 131] on div "---" at bounding box center [673, 134] width 102 height 6
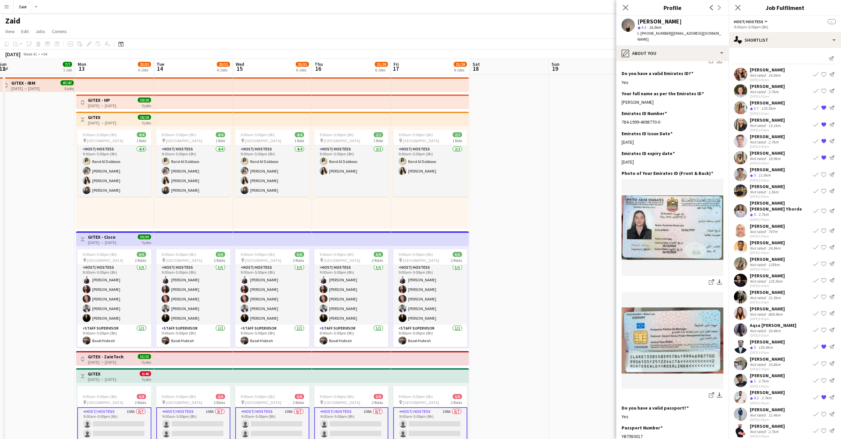
scroll to position [0, 0]
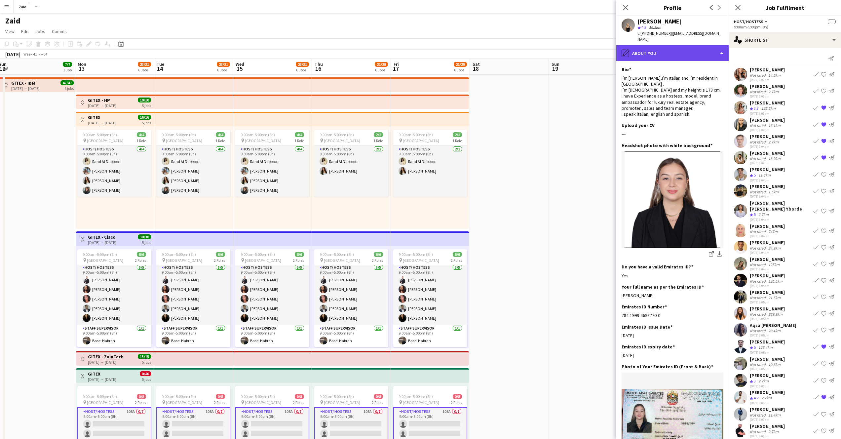
click at [718, 50] on div "pencil4 About you" at bounding box center [673, 53] width 112 height 16
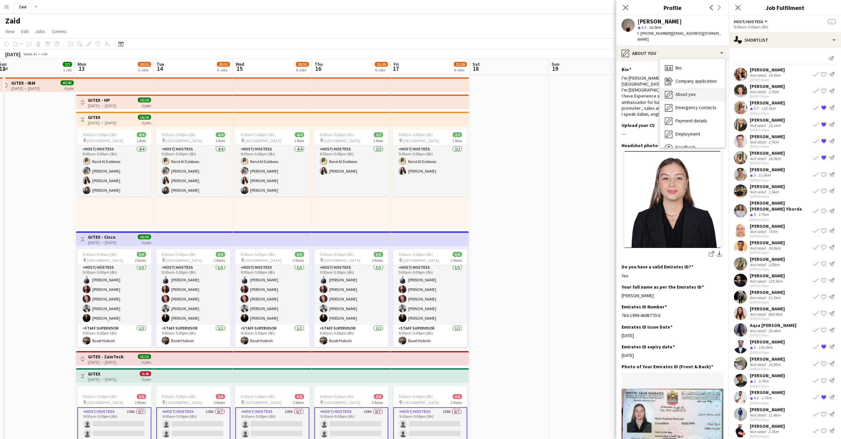
click at [697, 93] on div "About you About you" at bounding box center [692, 94] width 65 height 13
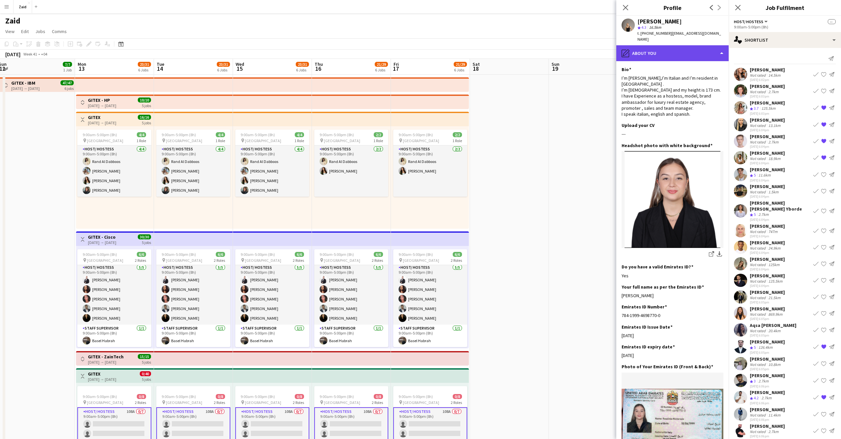
click at [718, 48] on div "pencil4 About you" at bounding box center [673, 53] width 112 height 16
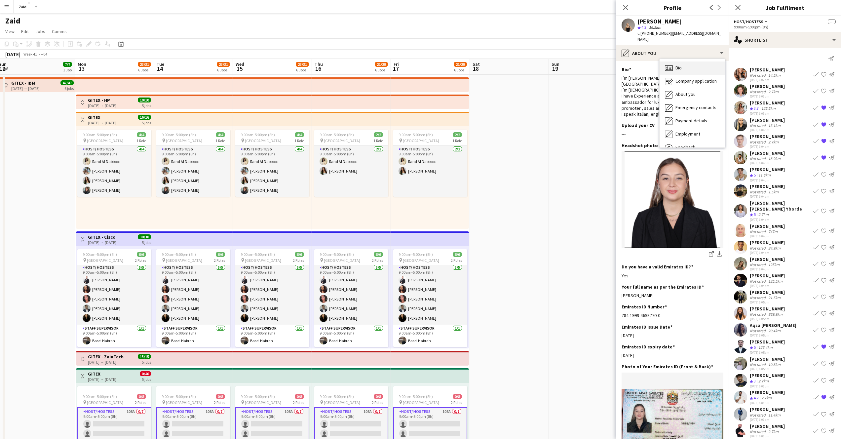
click at [691, 63] on div "Bio Bio" at bounding box center [692, 67] width 65 height 13
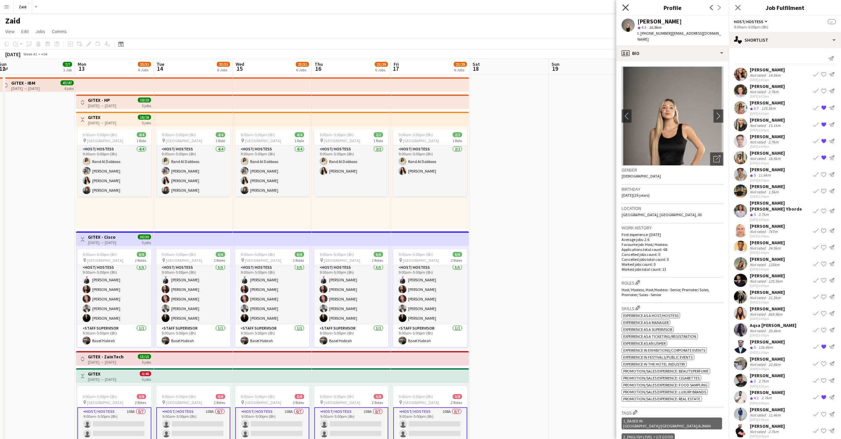
click at [626, 8] on icon at bounding box center [626, 7] width 6 height 6
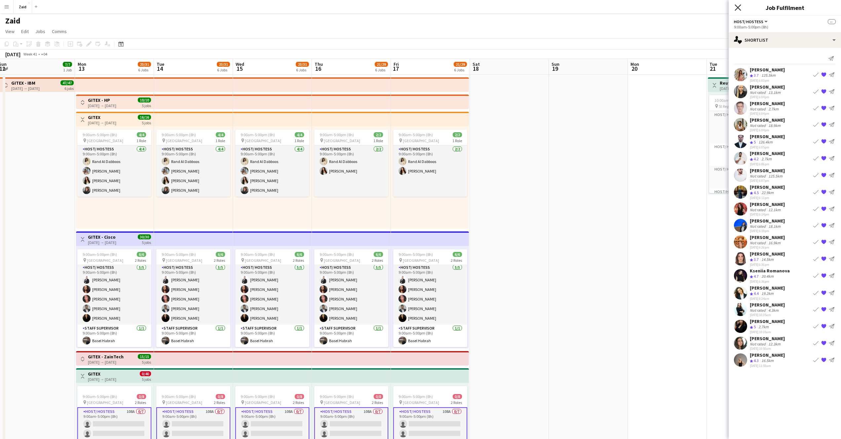
click at [736, 9] on icon at bounding box center [738, 7] width 6 height 6
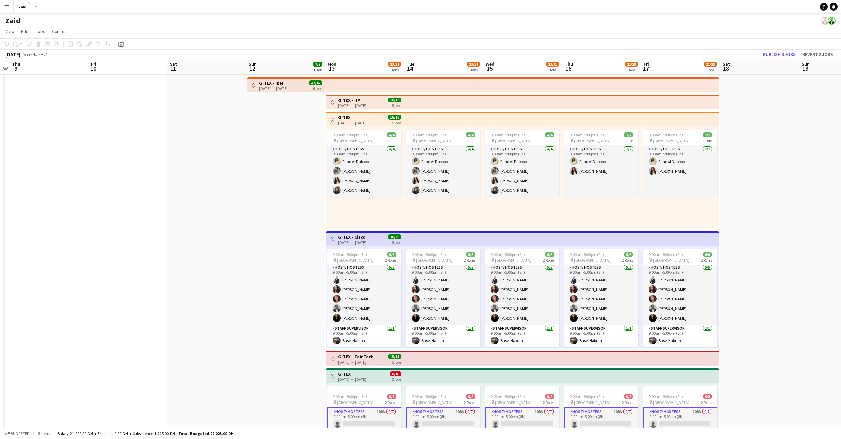
drag, startPoint x: 603, startPoint y: 379, endPoint x: 766, endPoint y: 352, distance: 165.5
click at [840, 375] on app-calendar-viewport "Tue 7 Wed 8 Thu 9 Fri 10 Sat 11 Sun 12 7/7 1 Job Mon 13 23/31 6 Jobs Tue 14 23/…" at bounding box center [420, 273] width 841 height 429
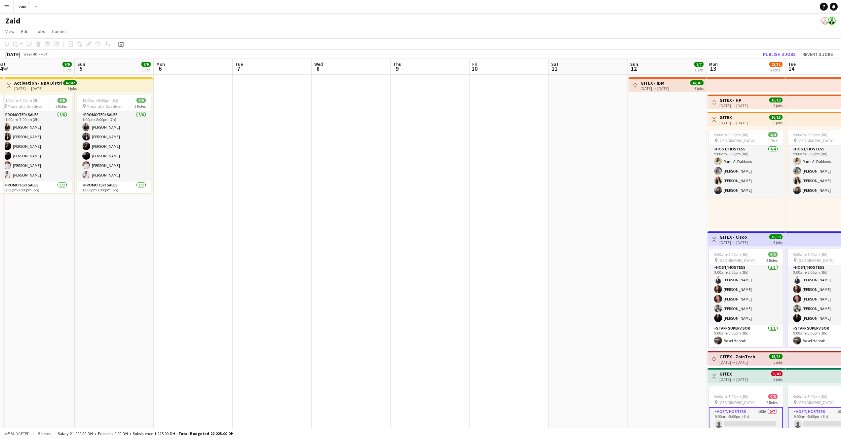
drag, startPoint x: 218, startPoint y: 271, endPoint x: 604, endPoint y: 295, distance: 386.6
click at [604, 295] on app-calendar-viewport "Thu 2 9/26 2 Jobs Fri 3 9/9 1 Job Sat 4 9/9 1 Job Sun 5 9/9 1 Job Mon 6 Tue 7 W…" at bounding box center [420, 273] width 841 height 429
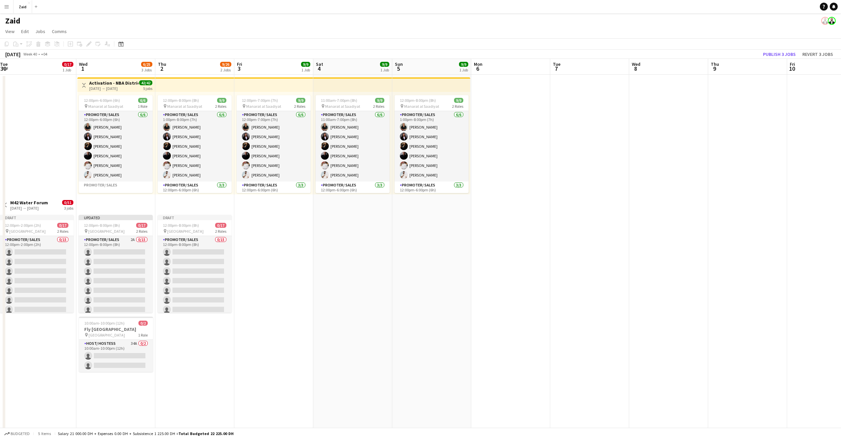
scroll to position [0, 157]
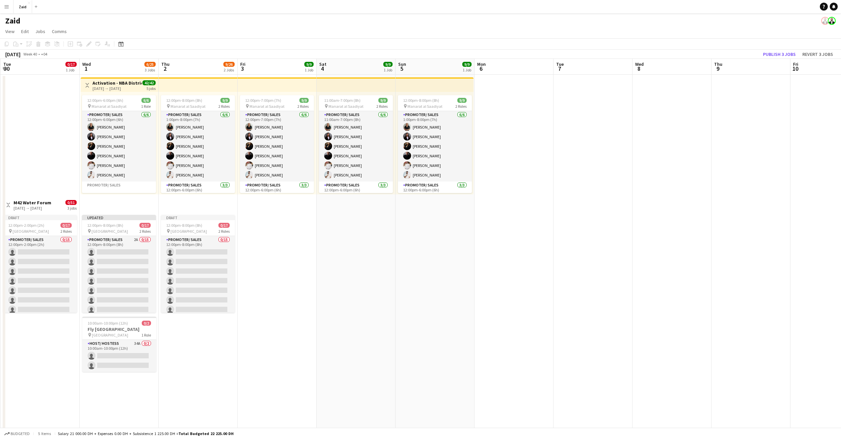
drag, startPoint x: 276, startPoint y: 253, endPoint x: 587, endPoint y: 271, distance: 311.4
click at [587, 271] on app-calendar-viewport "Sun 28 Mon 29 Tue 30 0/17 1 Job Wed 1 6/25 3 Jobs Thu 2 9/26 2 Jobs Fri 3 9/9 1…" at bounding box center [420, 273] width 841 height 429
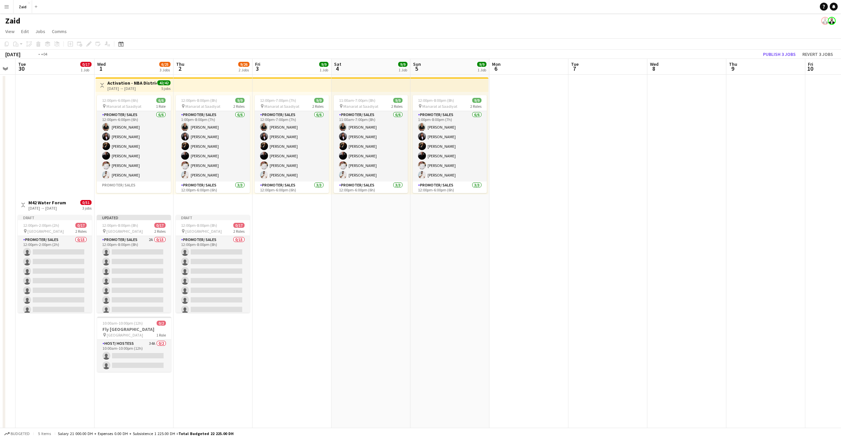
drag, startPoint x: 553, startPoint y: 274, endPoint x: 648, endPoint y: 269, distance: 94.7
click at [650, 270] on app-calendar-viewport "Sun 28 Mon 29 Tue 30 0/17 1 Job Wed 1 6/25 3 Jobs Thu 2 9/26 2 Jobs Fri 3 9/9 1…" at bounding box center [420, 273] width 841 height 429
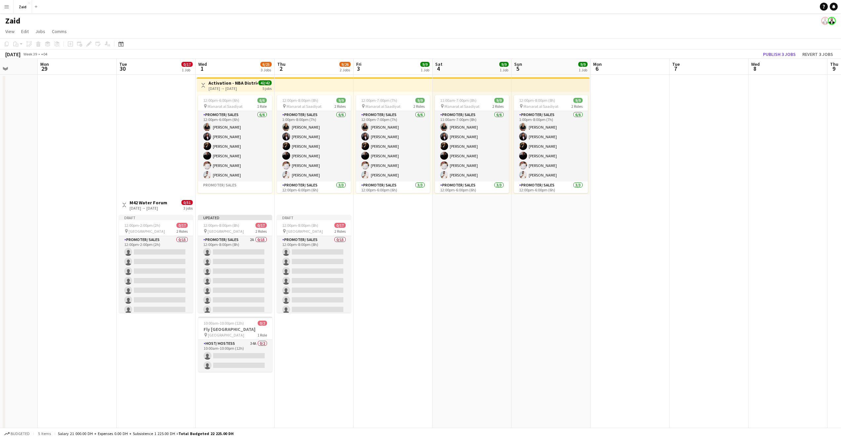
scroll to position [0, 198]
drag, startPoint x: 493, startPoint y: 258, endPoint x: 513, endPoint y: 263, distance: 21.3
click at [513, 263] on app-calendar-viewport "Fri 26 Sat 27 Sun 28 Mon 29 Tue 30 0/17 1 Job Wed 1 6/25 3 Jobs Thu 2 9/26 2 Jo…" at bounding box center [420, 273] width 841 height 429
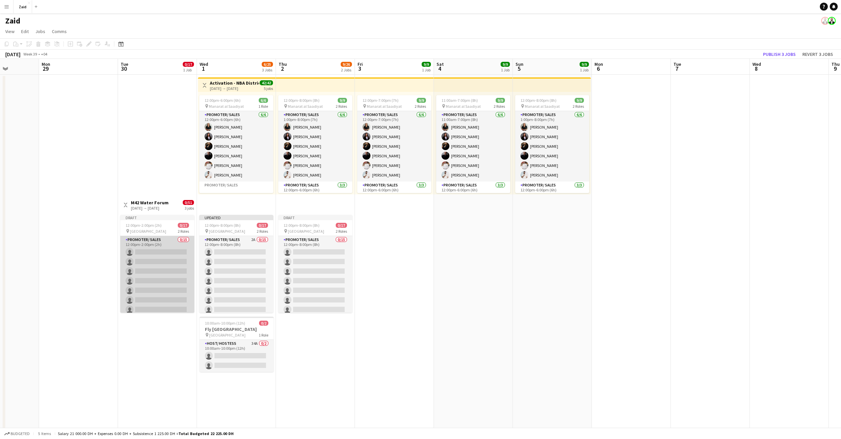
click at [168, 267] on app-card-role "Promoter/ Sales 0/15 12:00pm-2:00pm (2h) single-neutral-actions single-neutral-…" at bounding box center [157, 314] width 74 height 157
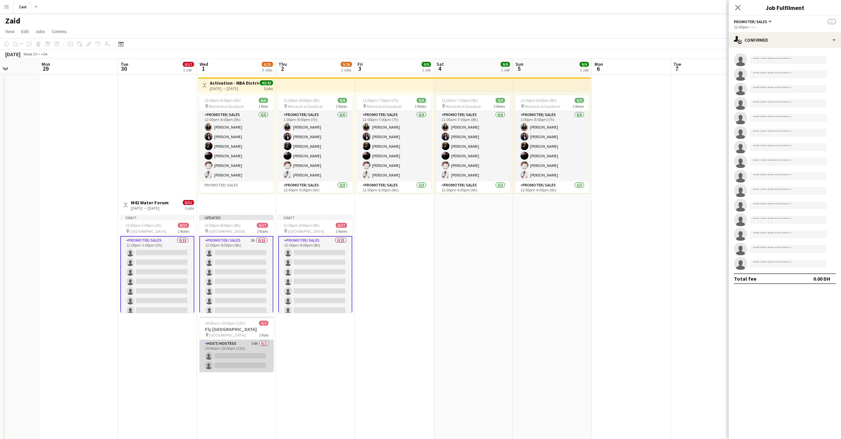
click at [225, 355] on app-card-role "Host/ Hostess 34A 0/2 10:00am-10:00pm (12h) single-neutral-actions single-neutr…" at bounding box center [237, 356] width 74 height 32
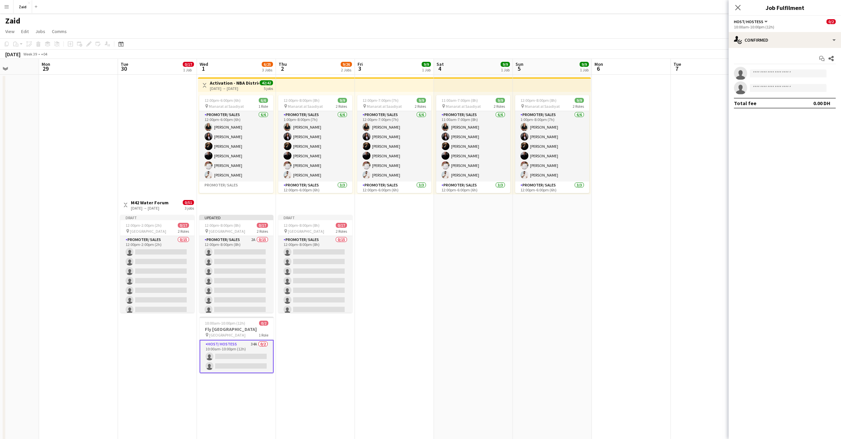
click at [157, 203] on h3 "M42 Water Forum" at bounding box center [150, 203] width 38 height 6
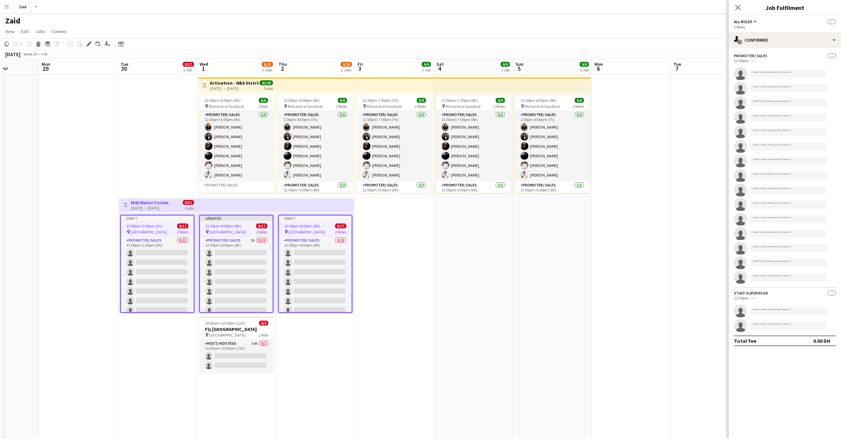
click at [157, 203] on h3 "M42 Water Forum" at bounding box center [150, 203] width 38 height 6
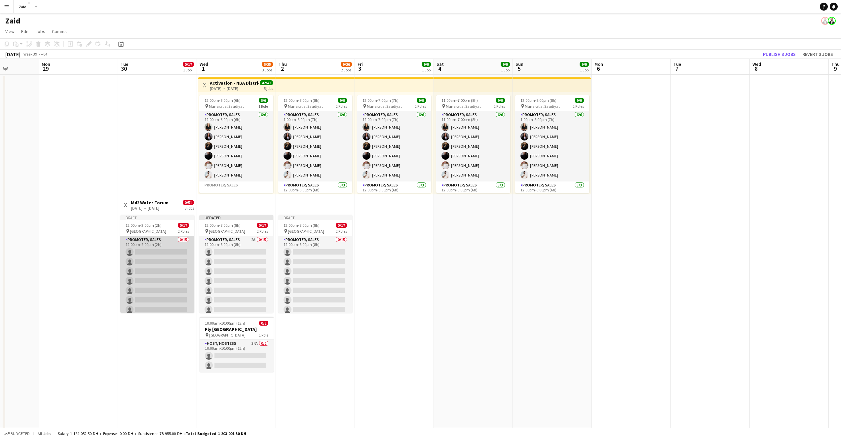
click at [160, 267] on app-card-role "Promoter/ Sales 0/15 12:00pm-2:00pm (2h) single-neutral-actions single-neutral-…" at bounding box center [157, 314] width 74 height 157
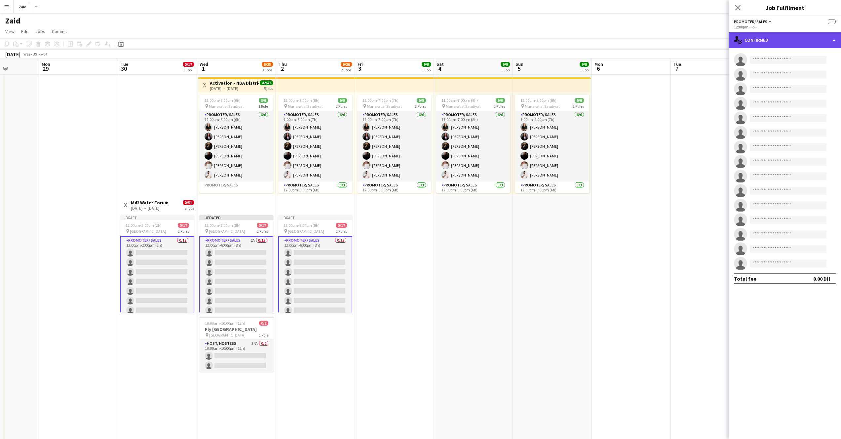
click at [829, 44] on div "single-neutral-actions-check-2 Confirmed" at bounding box center [785, 40] width 112 height 16
click at [807, 105] on span "Applicants" at bounding box center [800, 108] width 21 height 6
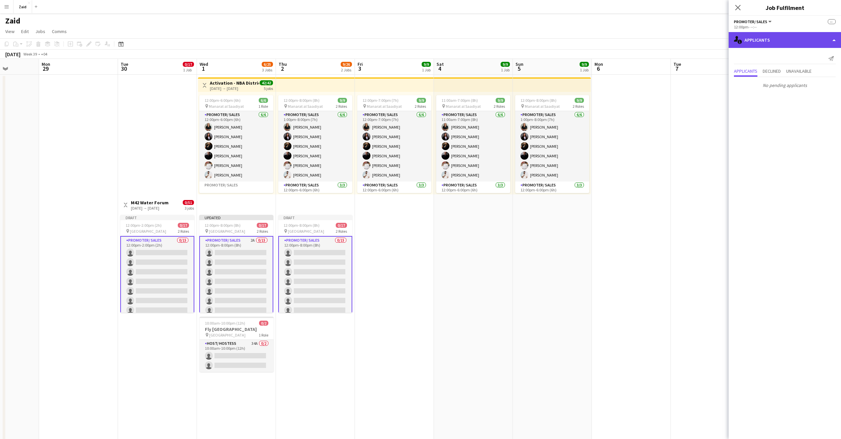
click at [826, 43] on div "single-neutral-actions-information Applicants" at bounding box center [785, 40] width 112 height 16
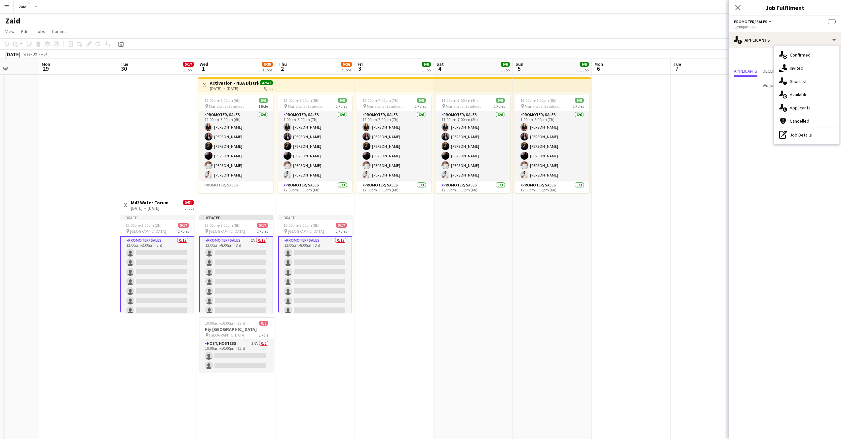
click at [741, 115] on mat-expansion-panel "users2 Applicants Send notification Applicants Declined Unavailable No pending …" at bounding box center [785, 243] width 112 height 391
click at [148, 276] on app-card-role "Promoter/ Sales 0/15 12:00pm-2:00pm (2h) single-neutral-actions single-neutral-…" at bounding box center [157, 315] width 74 height 158
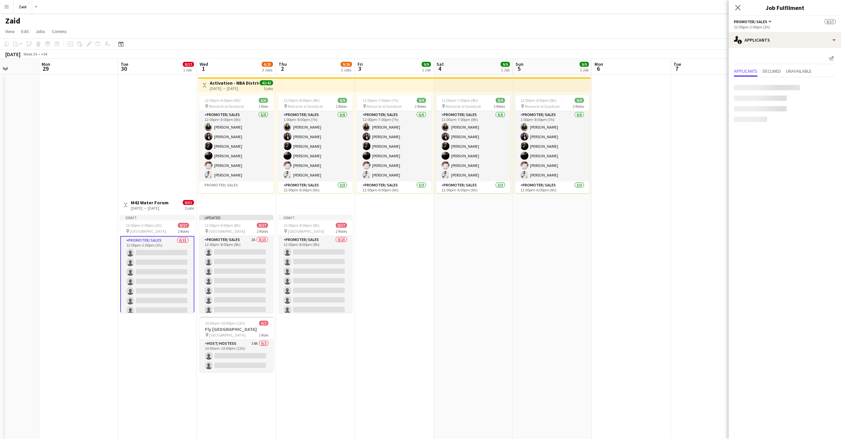
click at [148, 276] on app-card-role "Promoter/ Sales 0/15 12:00pm-2:00pm (2h) single-neutral-actions single-neutral-…" at bounding box center [157, 315] width 74 height 158
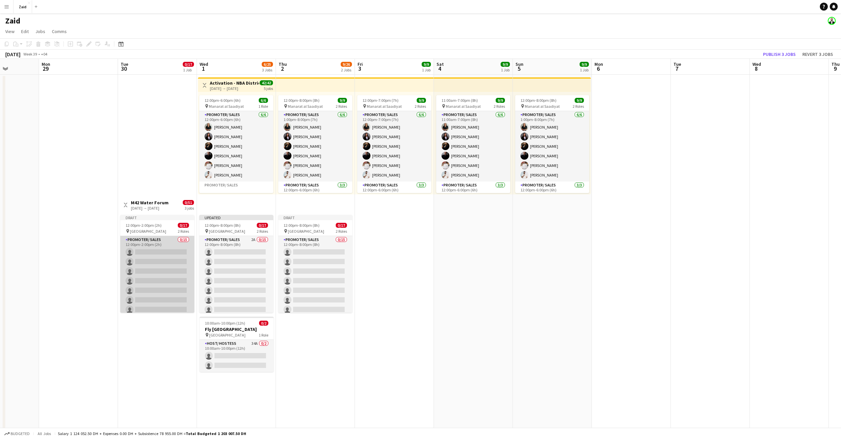
click at [148, 276] on app-card-role "Promoter/ Sales 0/15 12:00pm-2:00pm (2h) single-neutral-actions single-neutral-…" at bounding box center [157, 314] width 74 height 157
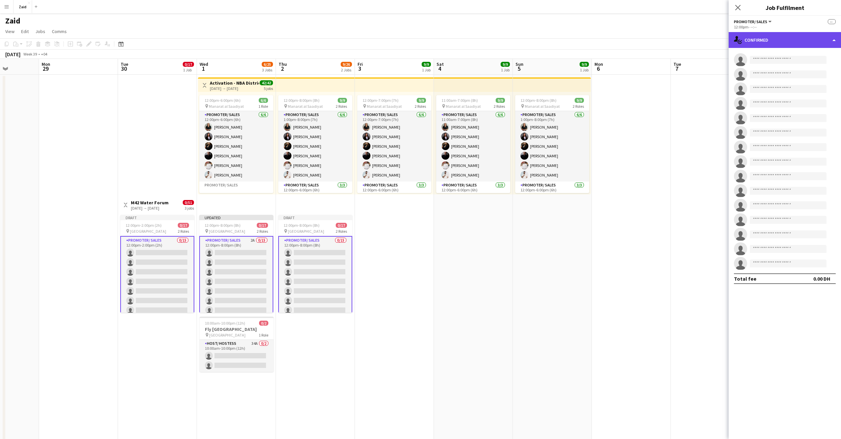
click at [835, 44] on div "single-neutral-actions-check-2 Confirmed" at bounding box center [785, 40] width 112 height 16
click at [810, 135] on div "pen-write Job Details" at bounding box center [806, 134] width 65 height 13
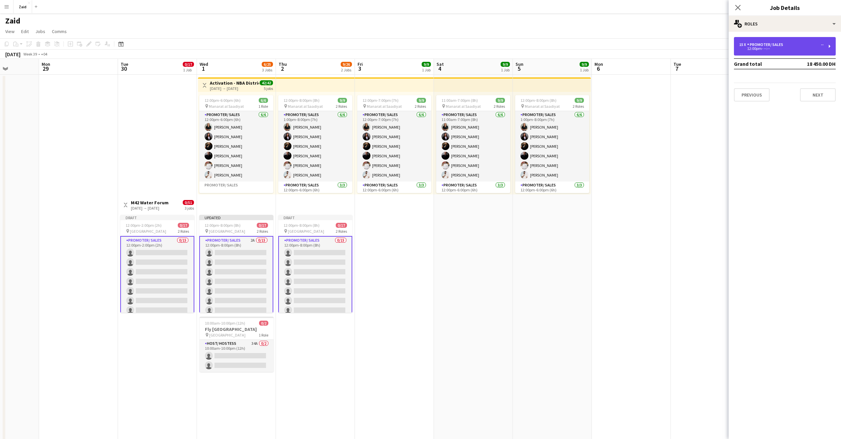
click at [819, 50] on div "15 x Promoter/ Sales -- 12:00pm- --:--" at bounding box center [785, 46] width 102 height 19
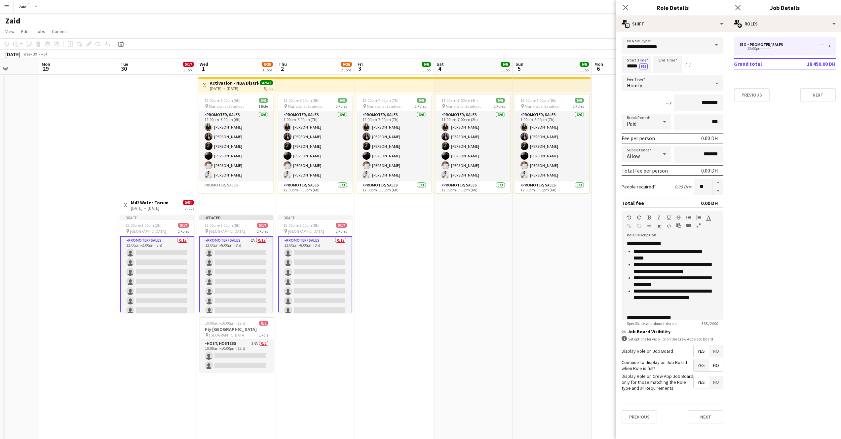
click at [577, 269] on app-date-cell "12:00pm-8:00pm (8h) 9/9 pin Manarat al Saadiyat 2 Roles Promoter/ Sales [DATE] …" at bounding box center [552, 281] width 79 height 413
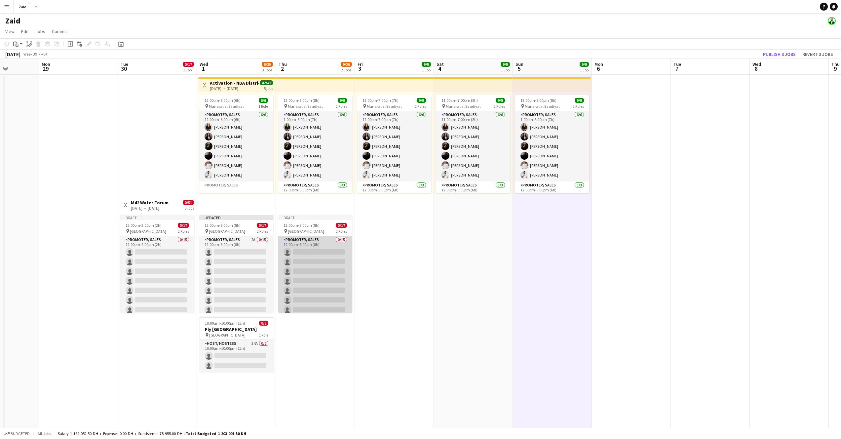
click at [315, 277] on app-card-role "Promoter/ Sales 0/15 12:00pm-8:00pm (8h) single-neutral-actions single-neutral-…" at bounding box center [315, 314] width 74 height 157
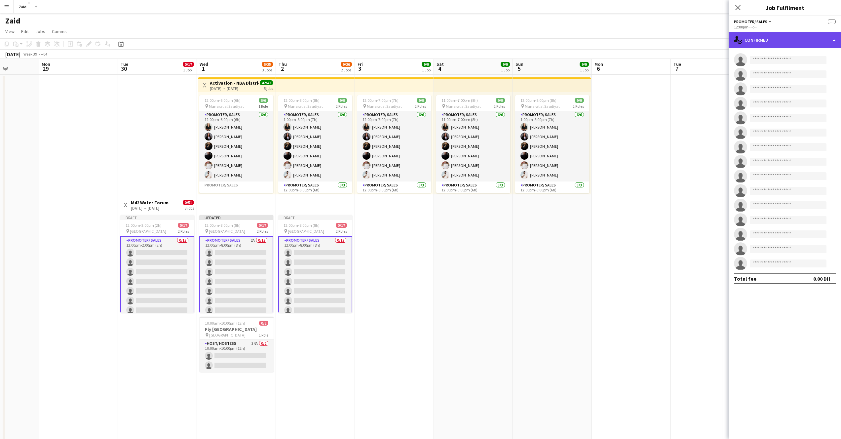
click at [794, 41] on div "single-neutral-actions-check-2 Confirmed" at bounding box center [785, 40] width 112 height 16
click at [810, 106] on span "Applicants" at bounding box center [800, 108] width 21 height 6
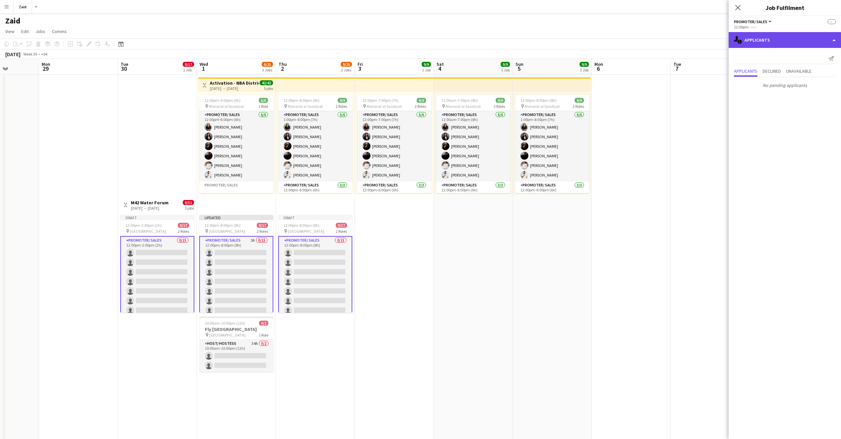
click at [830, 44] on div "single-neutral-actions-information Applicants" at bounding box center [785, 40] width 112 height 16
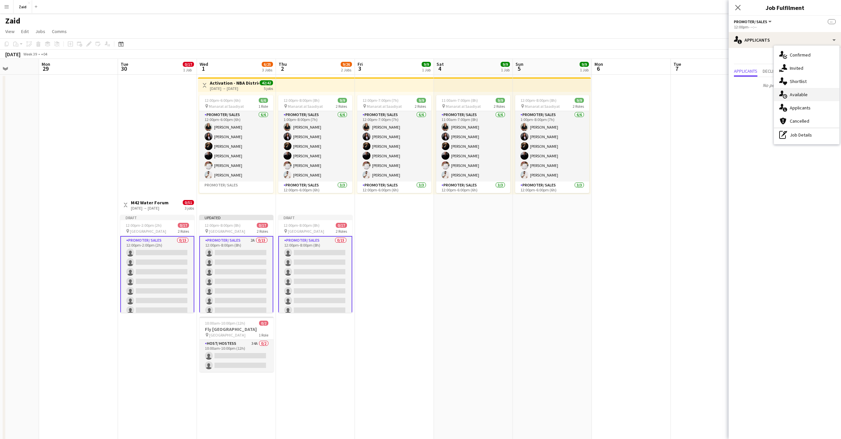
click at [807, 98] on span "Available" at bounding box center [799, 95] width 18 height 6
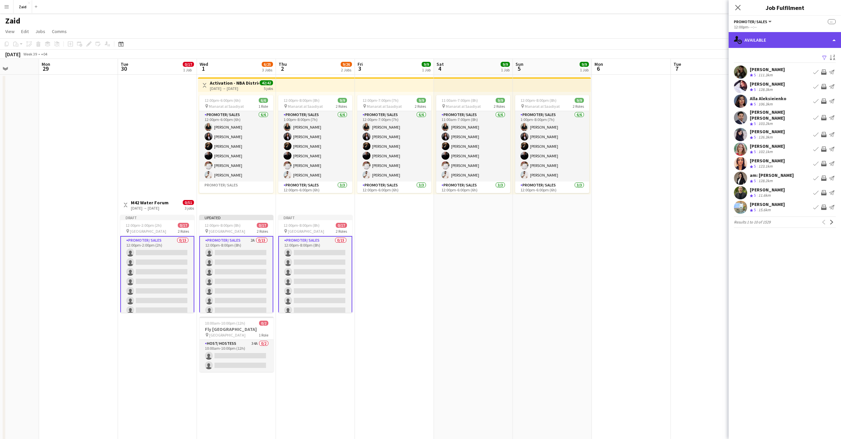
click at [828, 41] on div "single-neutral-actions-upload Available" at bounding box center [785, 40] width 112 height 16
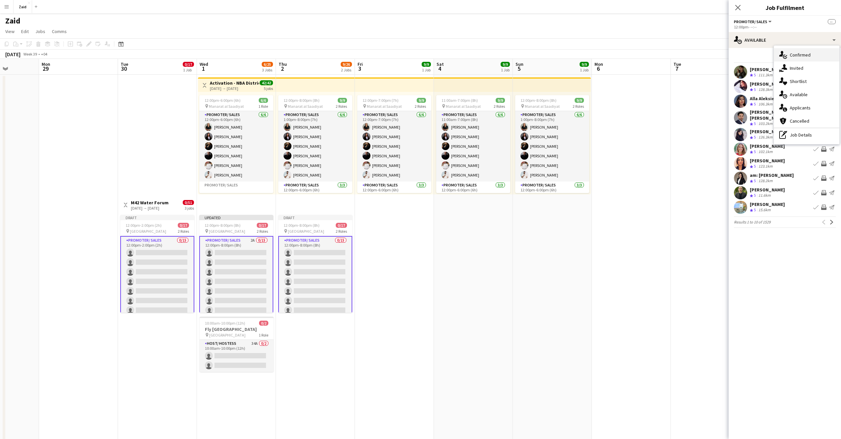
click at [805, 54] on span "Confirmed" at bounding box center [800, 55] width 21 height 6
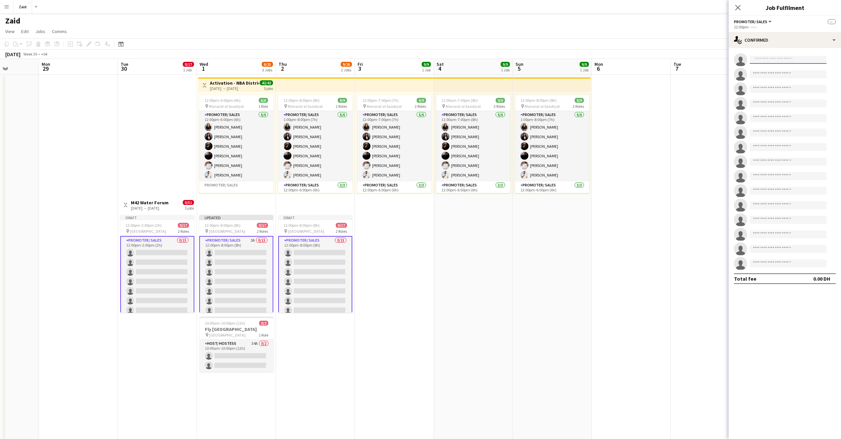
click at [784, 59] on input at bounding box center [788, 60] width 77 height 8
click at [836, 45] on div "single-neutral-actions-check-2 Confirmed" at bounding box center [785, 40] width 112 height 16
click at [806, 93] on span "Available" at bounding box center [799, 95] width 18 height 6
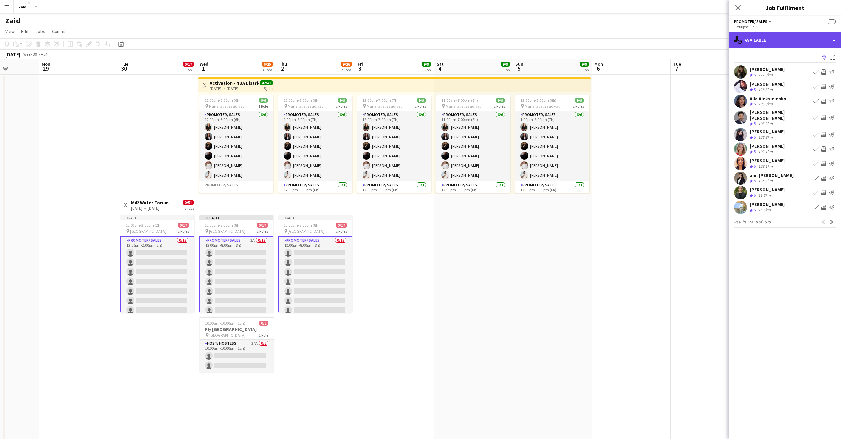
click at [829, 39] on div "single-neutral-actions-upload Available" at bounding box center [785, 40] width 112 height 16
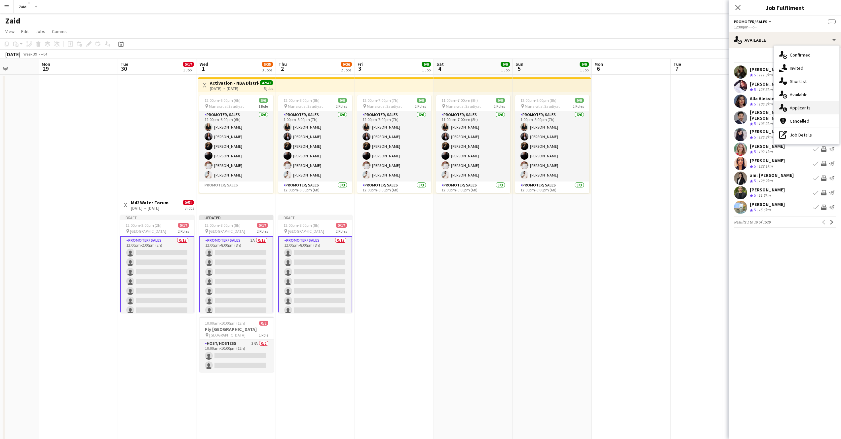
click at [810, 107] on span "Applicants" at bounding box center [800, 108] width 21 height 6
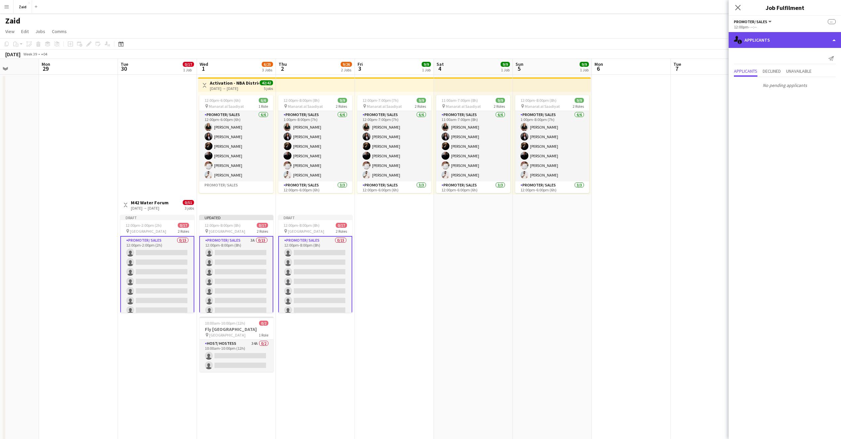
click at [822, 40] on div "single-neutral-actions-information Applicants" at bounding box center [785, 40] width 112 height 16
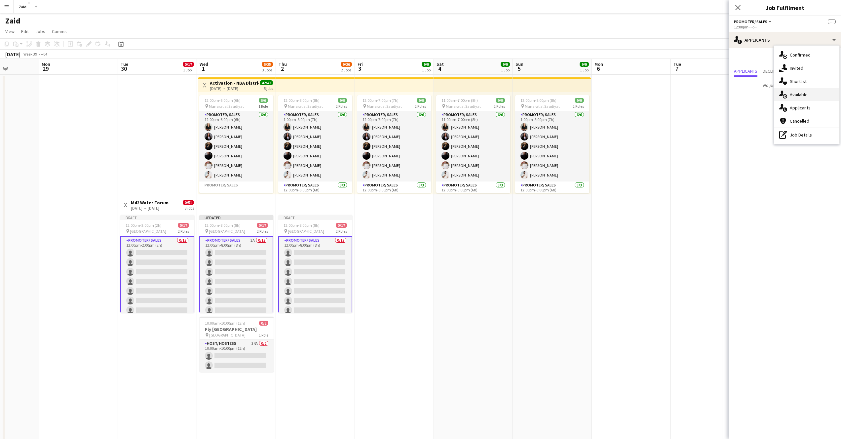
click at [806, 92] on span "Available" at bounding box center [799, 95] width 18 height 6
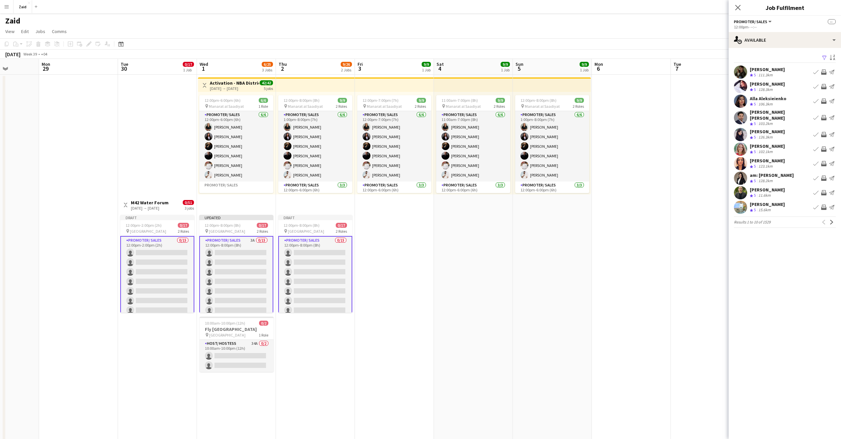
click at [175, 273] on app-card-role "Promoter/ Sales 0/15 12:00pm-2:00pm (2h) single-neutral-actions single-neutral-…" at bounding box center [157, 315] width 74 height 158
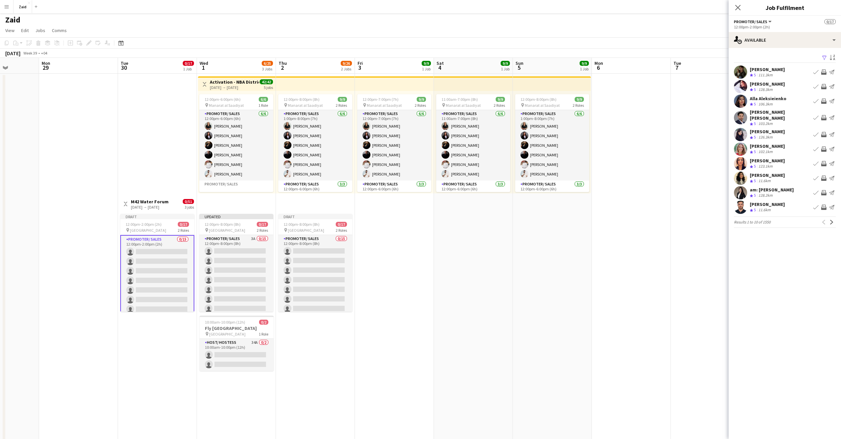
scroll to position [0, 0]
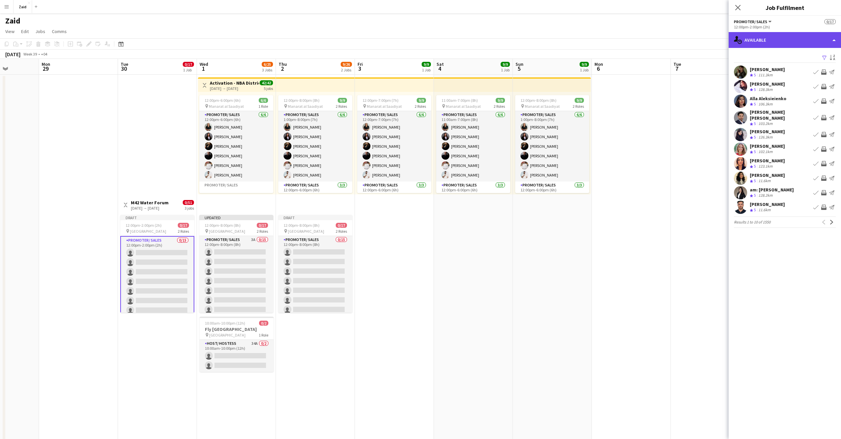
click at [825, 42] on div "single-neutral-actions-upload Available" at bounding box center [785, 40] width 112 height 16
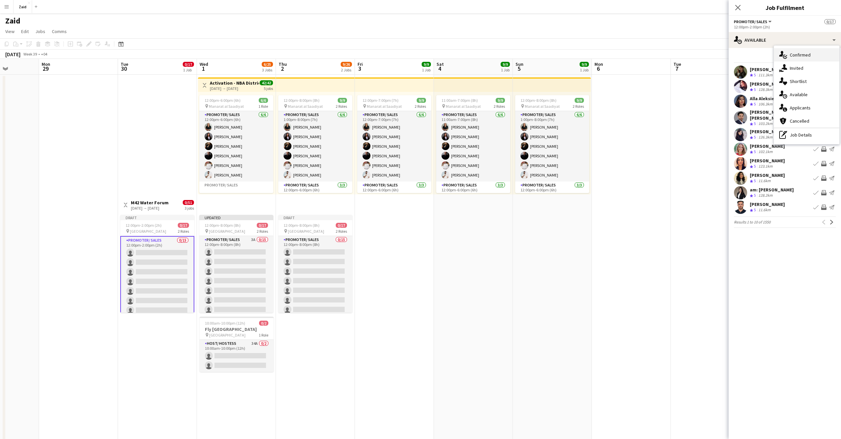
click at [798, 58] on span "Confirmed" at bounding box center [800, 55] width 21 height 6
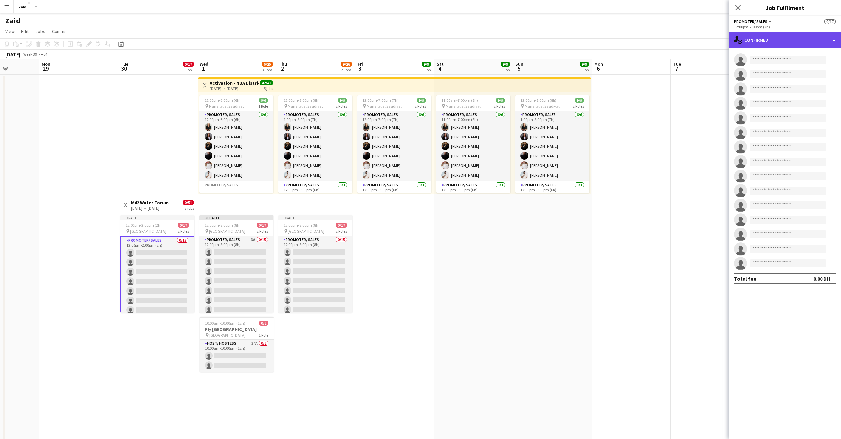
click at [808, 43] on div "single-neutral-actions-check-2 Confirmed" at bounding box center [785, 40] width 112 height 16
click at [809, 108] on span "Applicants" at bounding box center [800, 108] width 21 height 6
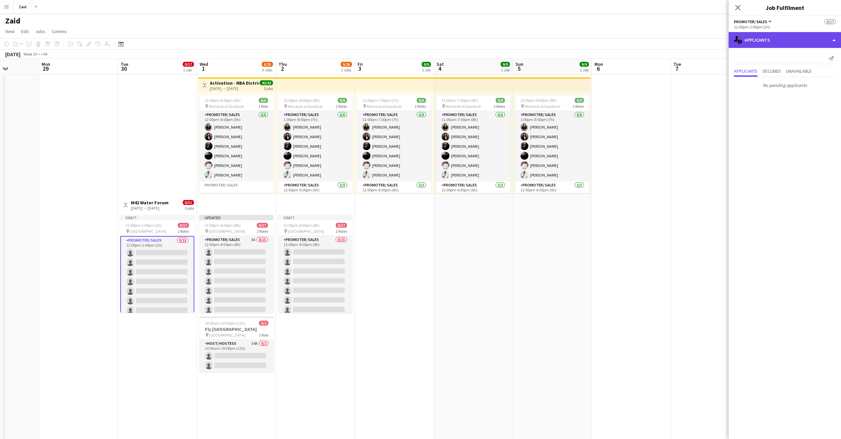
click at [802, 46] on div "single-neutral-actions-information Applicants" at bounding box center [785, 40] width 112 height 16
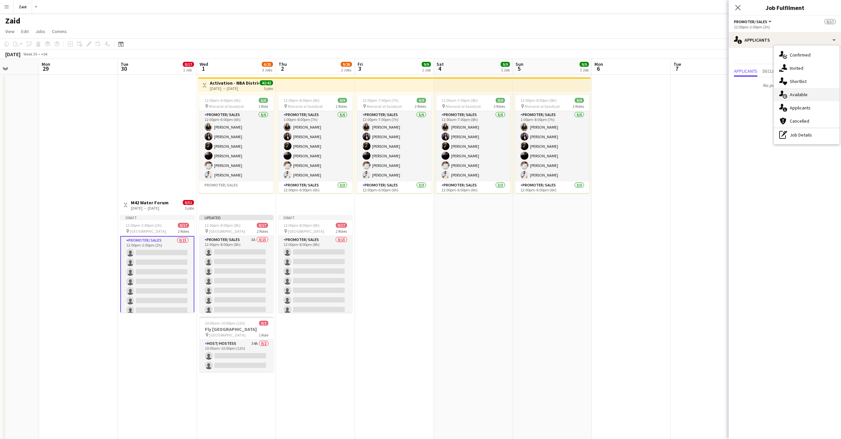
click at [809, 98] on div "single-neutral-actions-upload Available" at bounding box center [806, 94] width 65 height 13
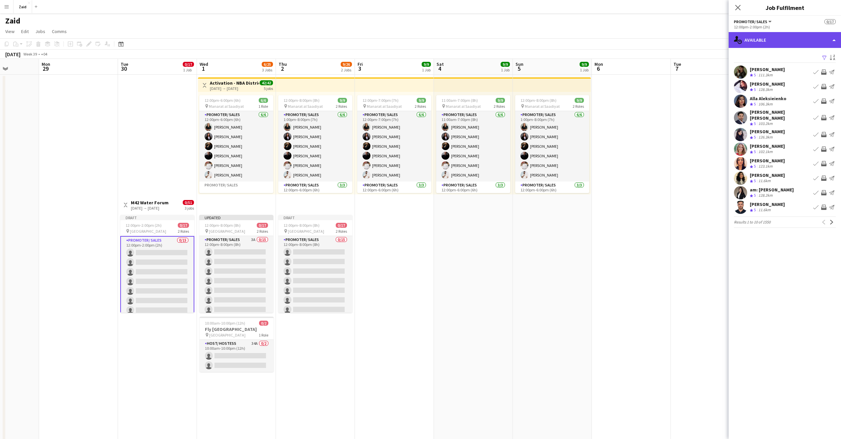
click at [817, 36] on div "single-neutral-actions-upload Available" at bounding box center [785, 40] width 112 height 16
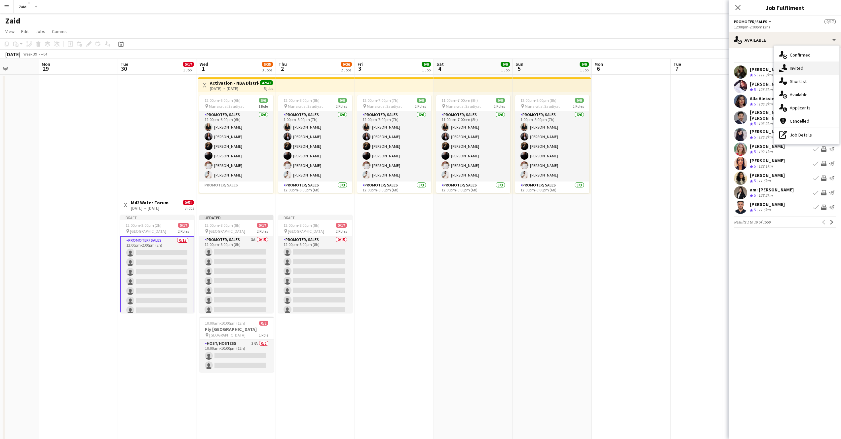
click at [812, 65] on div "single-neutral-actions-share-1 Invited" at bounding box center [806, 67] width 65 height 13
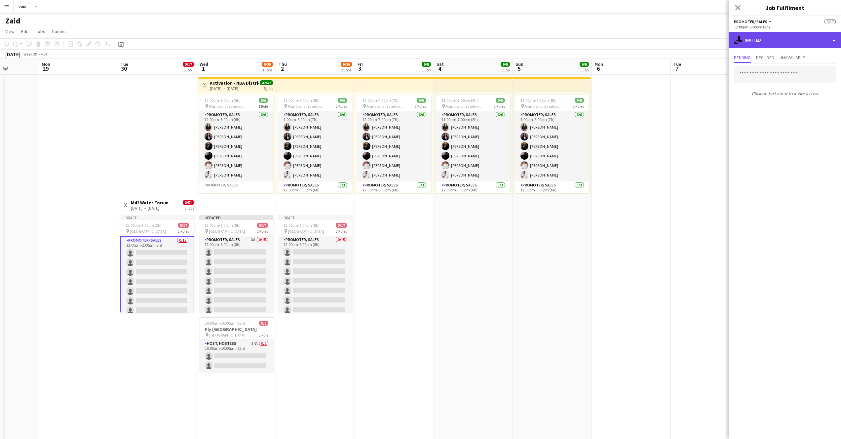
click at [816, 40] on div "single-neutral-actions-share-1 Invited" at bounding box center [785, 40] width 112 height 16
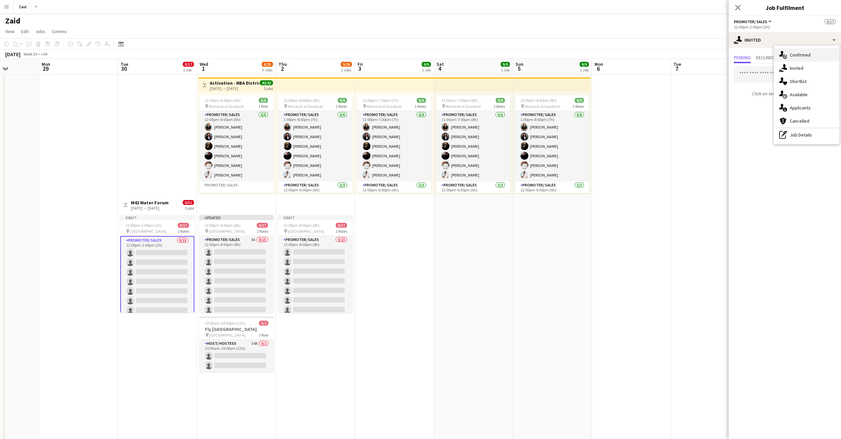
click at [807, 55] on span "Confirmed" at bounding box center [800, 55] width 21 height 6
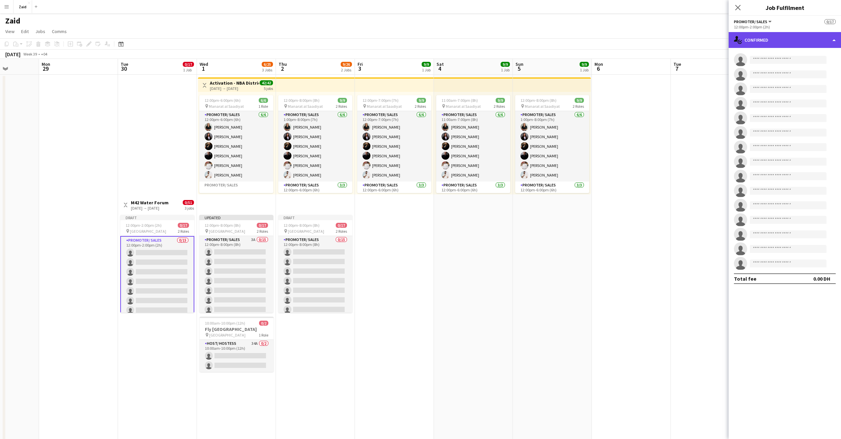
click at [809, 42] on div "single-neutral-actions-check-2 Confirmed" at bounding box center [785, 40] width 112 height 16
click at [808, 105] on span "Applicants" at bounding box center [800, 108] width 21 height 6
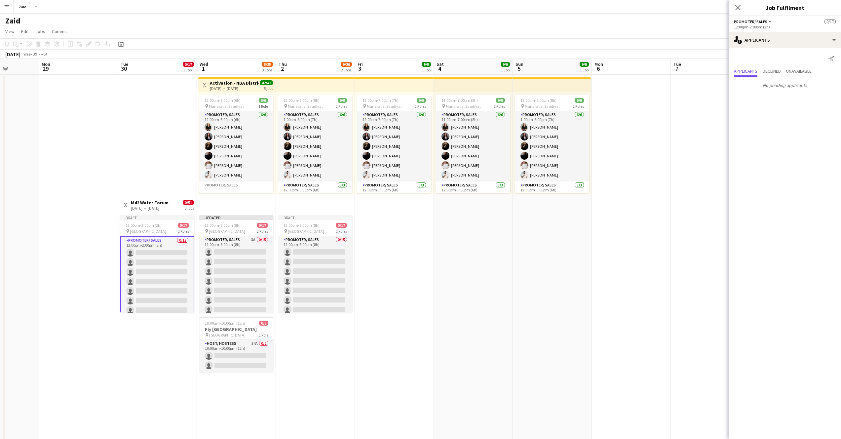
click at [784, 86] on p "No pending applicants" at bounding box center [785, 85] width 112 height 11
click at [820, 39] on div "single-neutral-actions-information Applicants" at bounding box center [785, 40] width 112 height 16
click at [810, 133] on div "pen-write Job Details" at bounding box center [806, 134] width 65 height 13
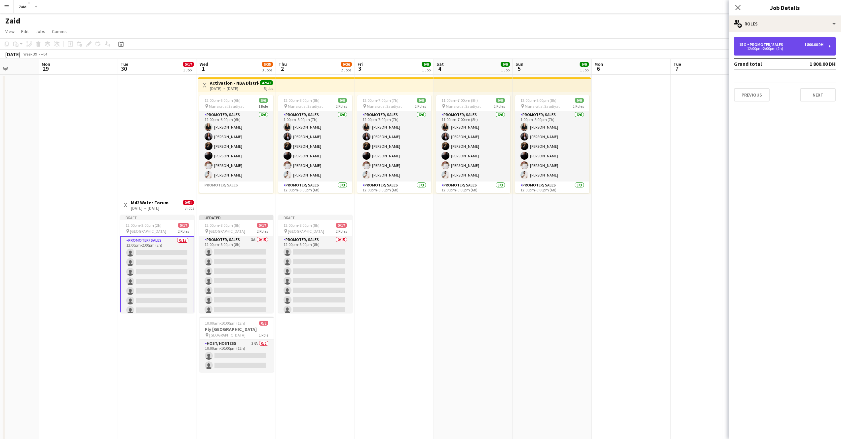
click at [809, 48] on div "12:00pm-2:00pm (2h)" at bounding box center [782, 48] width 84 height 3
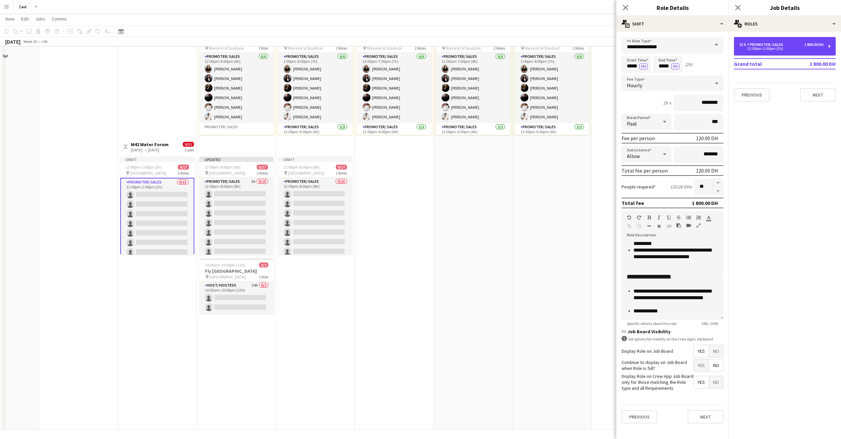
scroll to position [60, 0]
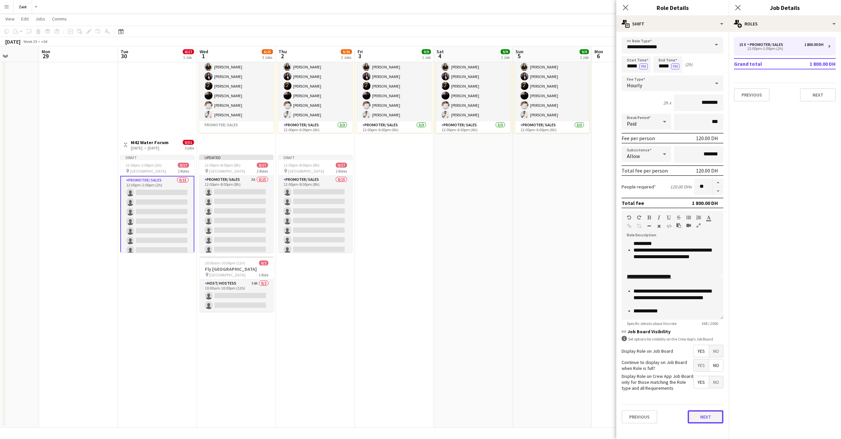
click at [715, 414] on button "Next" at bounding box center [706, 416] width 36 height 13
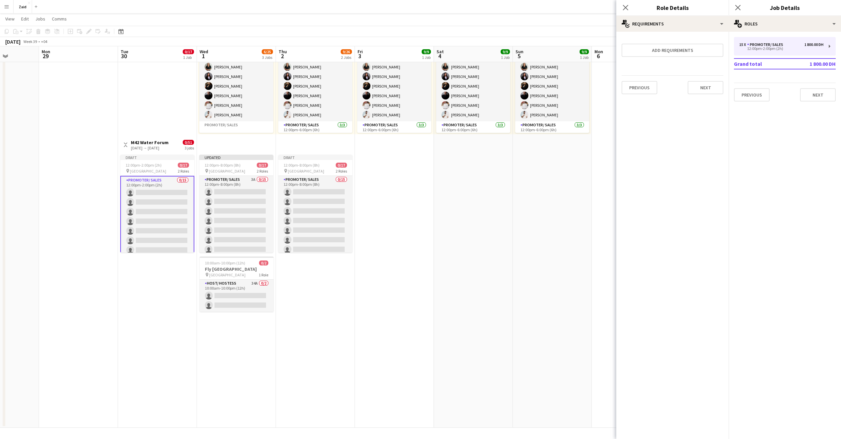
click at [625, 13] on div "Close pop-in" at bounding box center [626, 7] width 19 height 15
click at [625, 9] on icon "Close pop-in" at bounding box center [626, 7] width 6 height 6
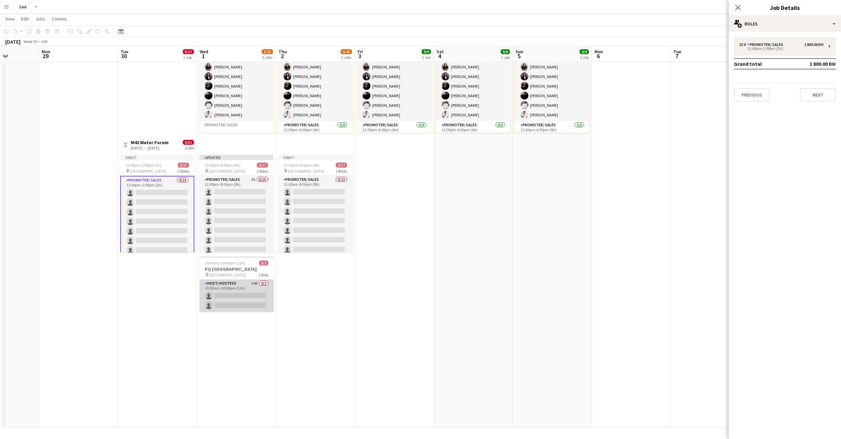
click at [232, 305] on app-card-role "Host/ Hostess 34A 0/2 10:00am-10:00pm (12h) single-neutral-actions single-neutr…" at bounding box center [237, 296] width 74 height 32
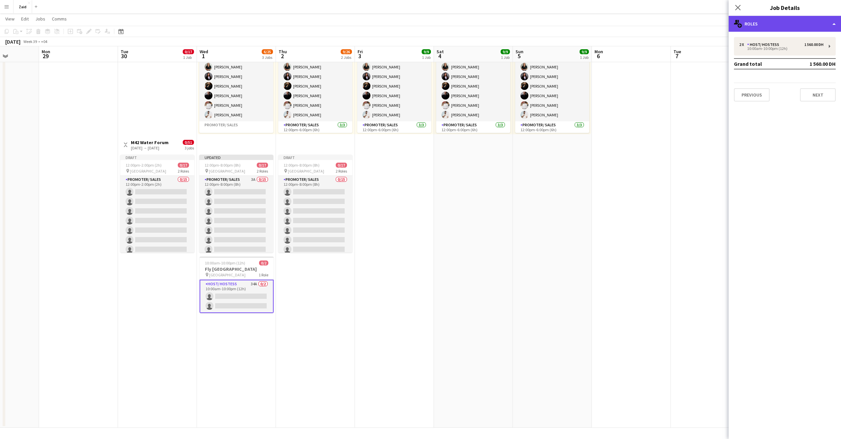
click at [817, 24] on div "multiple-users-add Roles" at bounding box center [785, 24] width 112 height 16
click at [822, 24] on div "multiple-users-add Roles" at bounding box center [785, 24] width 112 height 16
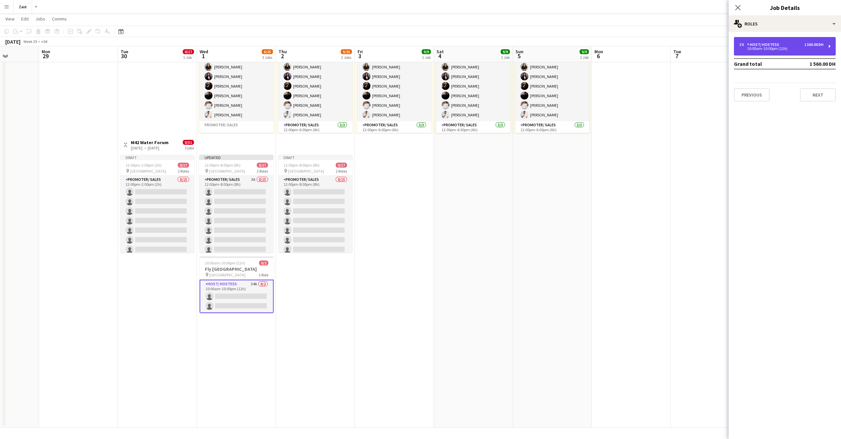
click at [799, 45] on div "2 x Host/ Hostess 1 560.00 DH" at bounding box center [782, 44] width 84 height 5
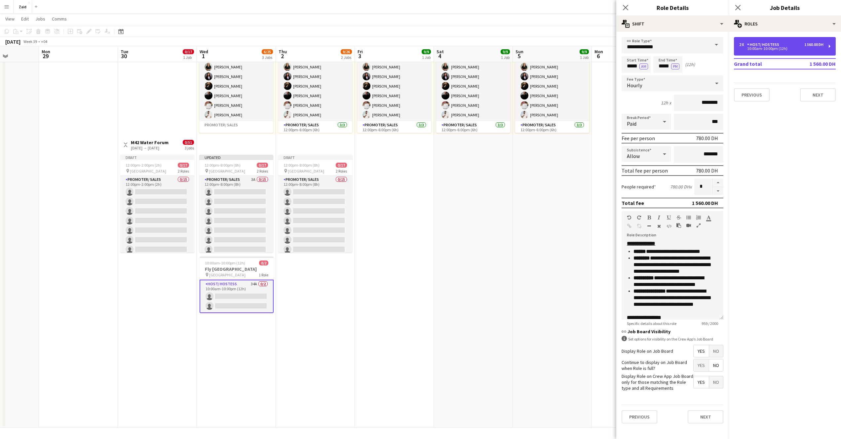
click at [799, 45] on div "2 x Host/ Hostess 1 560.00 DH" at bounding box center [782, 44] width 84 height 5
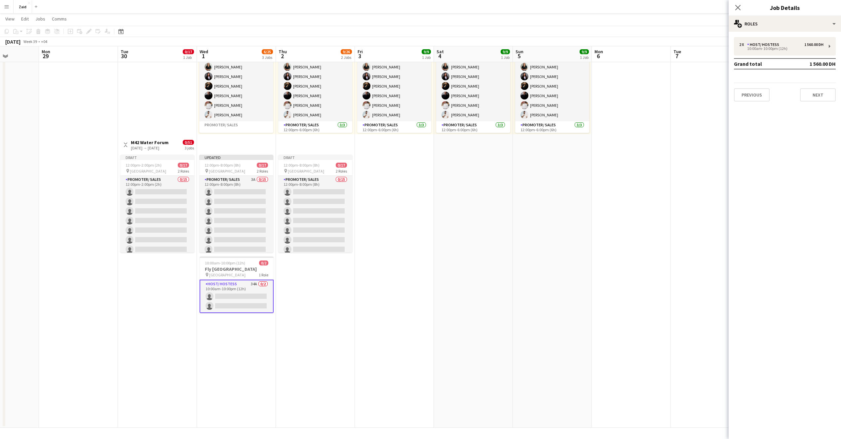
click at [235, 300] on app-card-role "Host/ Hostess 34A 0/2 10:00am-10:00pm (12h) single-neutral-actions single-neutr…" at bounding box center [237, 296] width 74 height 33
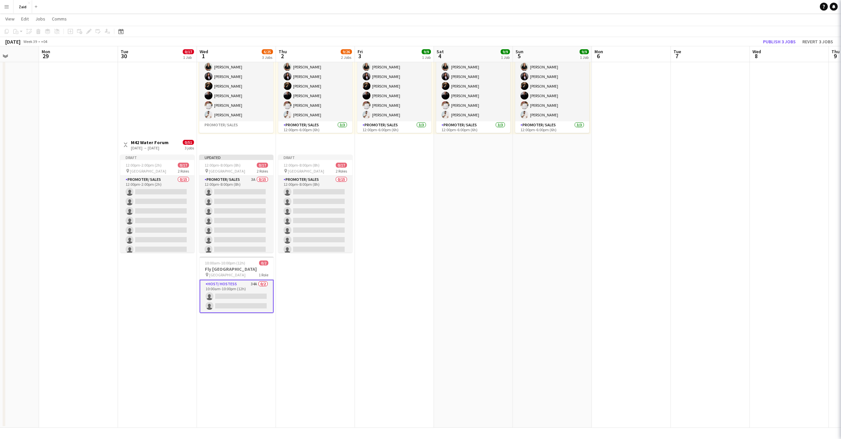
click at [235, 300] on app-card-role "Host/ Hostess 34A 0/2 10:00am-10:00pm (12h) single-neutral-actions single-neutr…" at bounding box center [237, 296] width 74 height 33
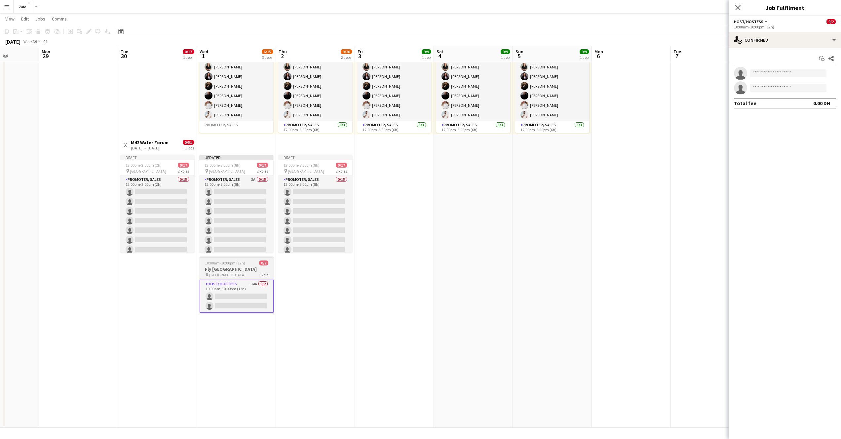
click at [235, 268] on h3 "Fly [GEOGRAPHIC_DATA]" at bounding box center [237, 269] width 74 height 6
click at [235, 268] on h3 "Fly [GEOGRAPHIC_DATA]" at bounding box center [236, 270] width 73 height 6
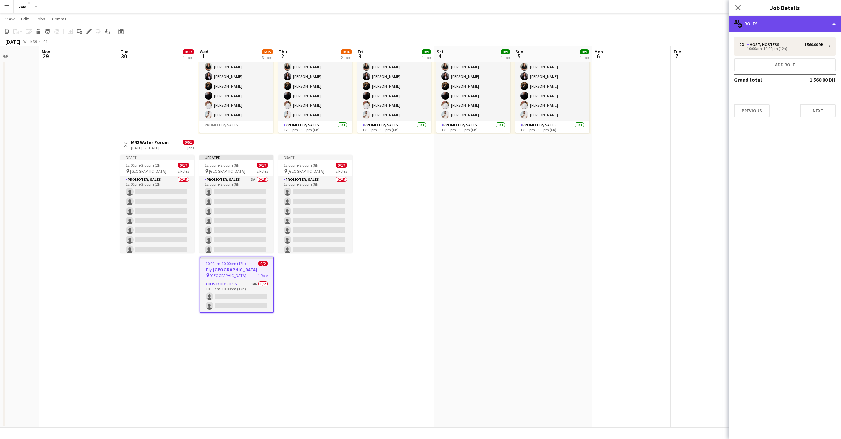
click at [816, 23] on div "multiple-users-add Roles" at bounding box center [785, 24] width 112 height 16
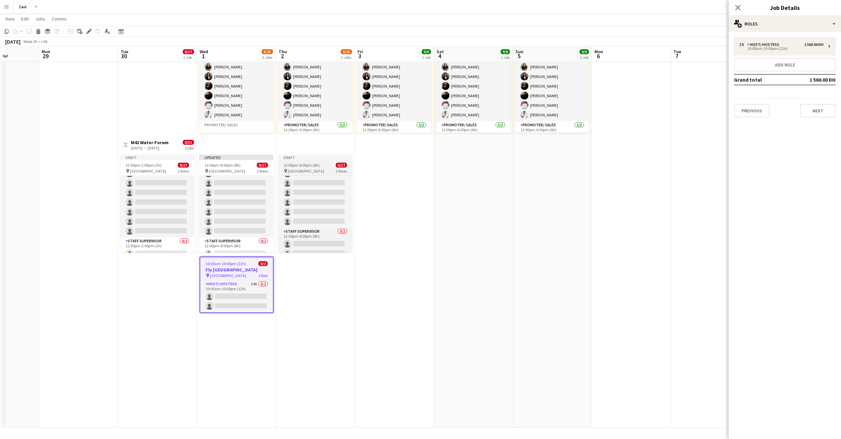
scroll to position [0, 0]
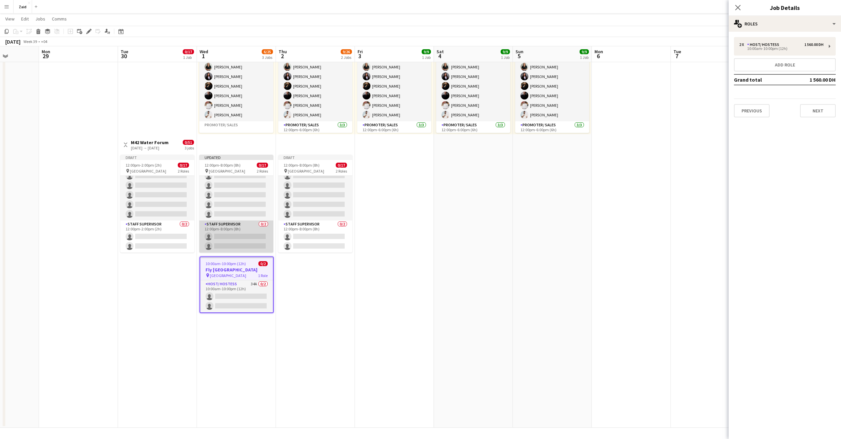
click at [242, 241] on app-card-role "Staff Supervisor 0/2 12:00pm-8:00pm (8h) single-neutral-actions single-neutral-…" at bounding box center [236, 237] width 74 height 32
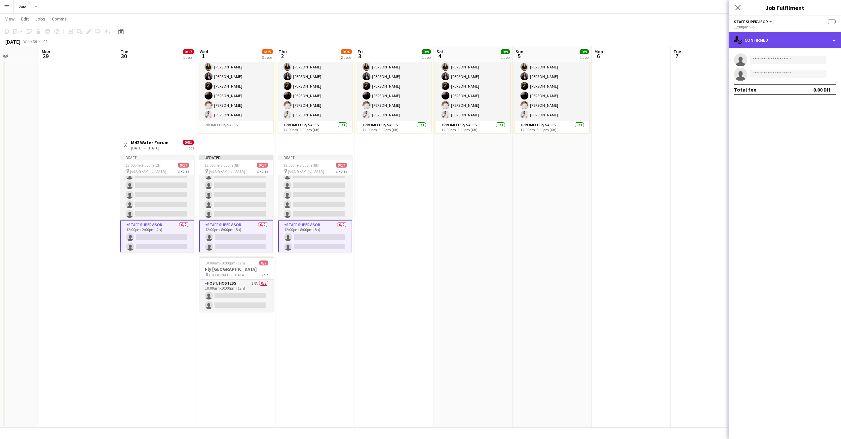
click at [788, 43] on div "single-neutral-actions-check-2 Confirmed" at bounding box center [785, 40] width 112 height 16
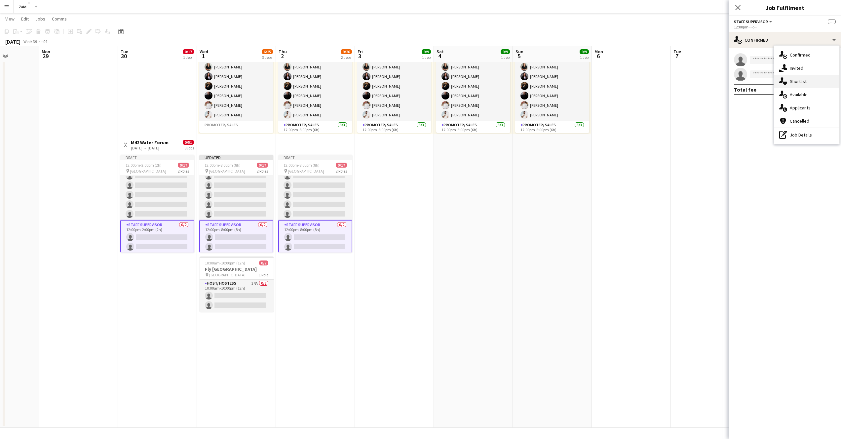
click at [807, 80] on div "single-neutral-actions-heart Shortlist" at bounding box center [806, 81] width 65 height 13
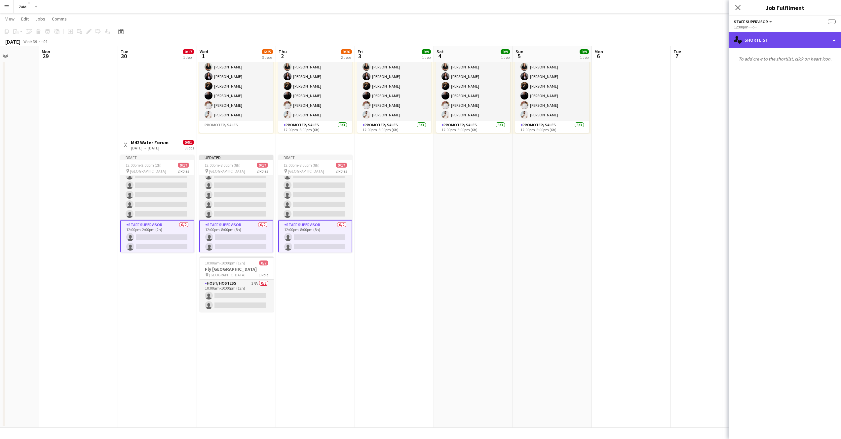
click at [818, 44] on div "single-neutral-actions-heart Shortlist" at bounding box center [785, 40] width 112 height 16
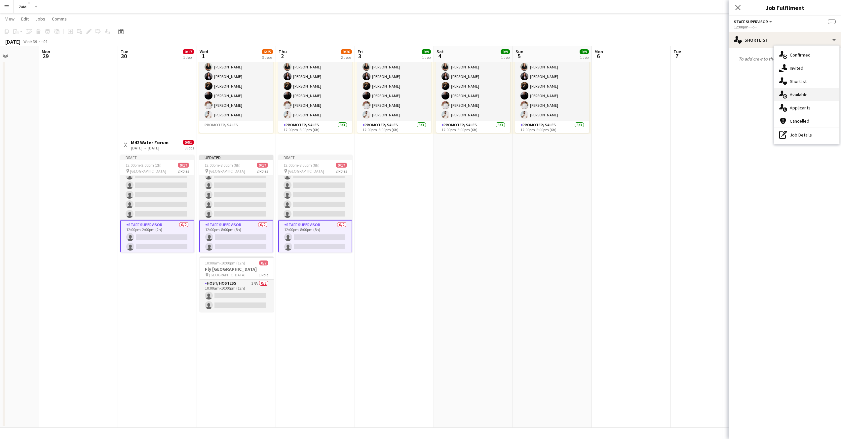
click at [808, 95] on div "single-neutral-actions-upload Available" at bounding box center [806, 94] width 65 height 13
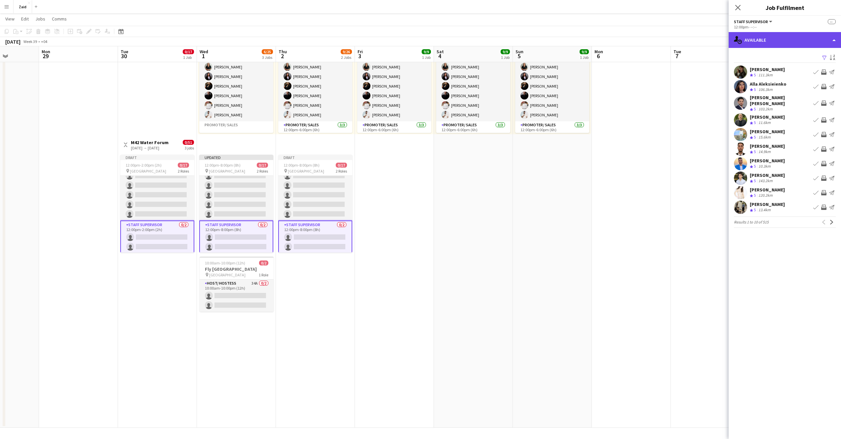
click at [807, 46] on div "single-neutral-actions-upload Available" at bounding box center [785, 40] width 112 height 16
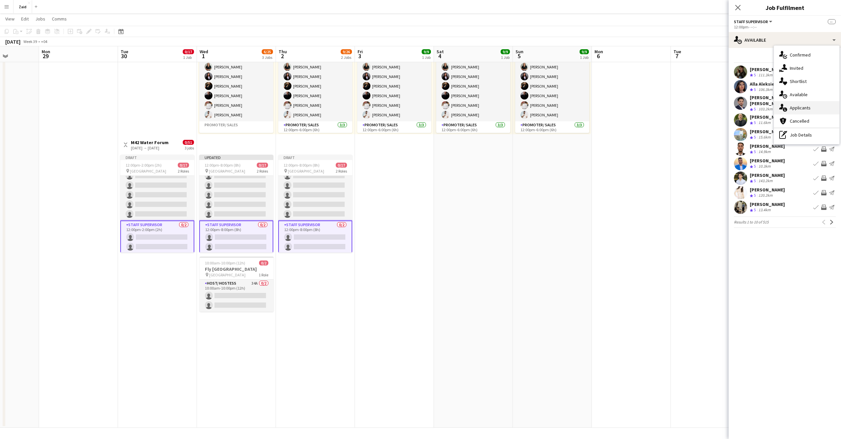
click at [804, 107] on span "Applicants" at bounding box center [800, 108] width 21 height 6
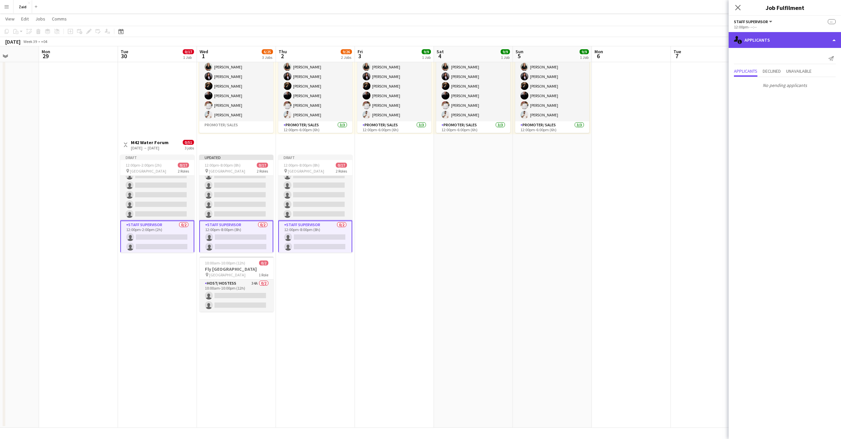
click at [798, 43] on div "single-neutral-actions-information Applicants" at bounding box center [785, 40] width 112 height 16
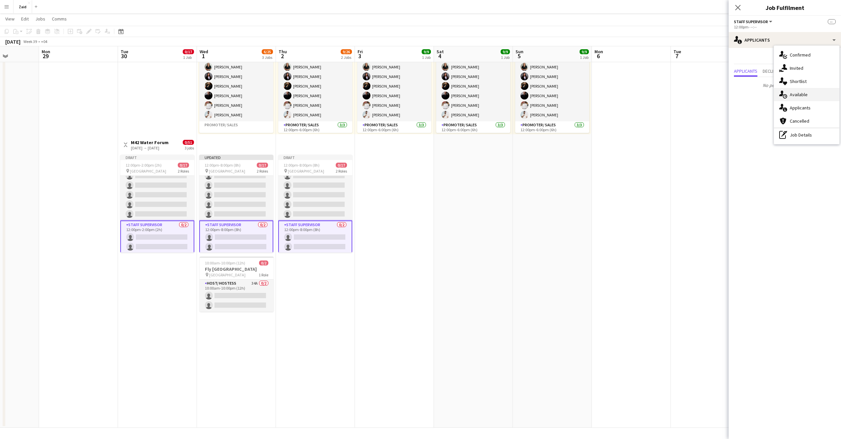
click at [798, 96] on span "Available" at bounding box center [799, 95] width 18 height 6
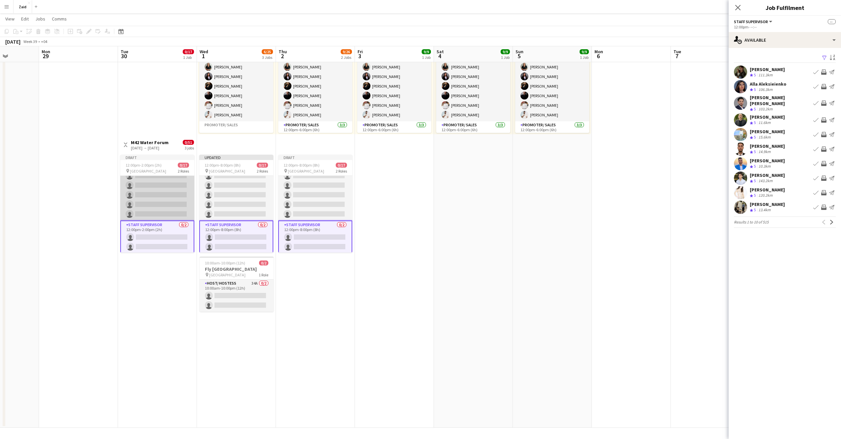
click at [143, 182] on app-card-role "Promoter/ Sales 0/15 12:00pm-2:00pm (2h) single-neutral-actions single-neutral-…" at bounding box center [157, 142] width 74 height 157
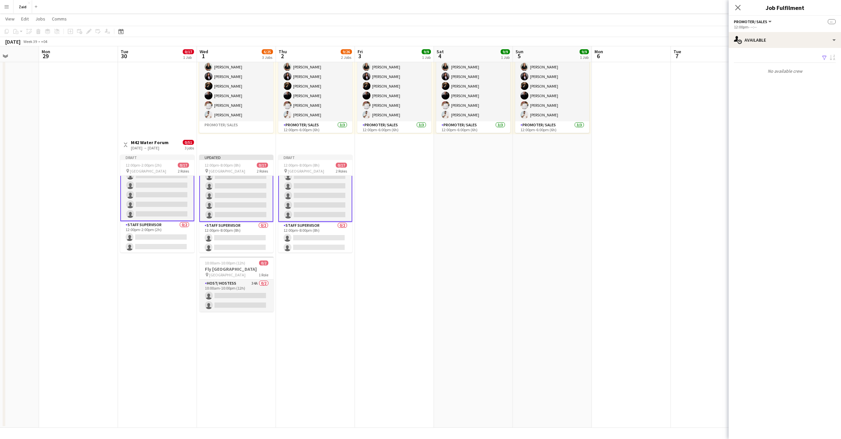
scroll to position [113, 0]
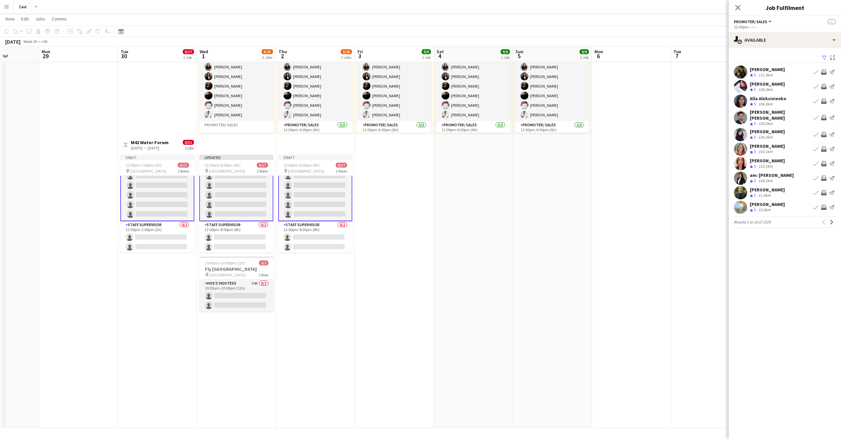
click at [499, 241] on app-date-cell "11:00am-7:00pm (8h) 9/9 pin Manarat al Saadiyat 2 Roles Promoter/ Sales [DATE] …" at bounding box center [473, 221] width 79 height 413
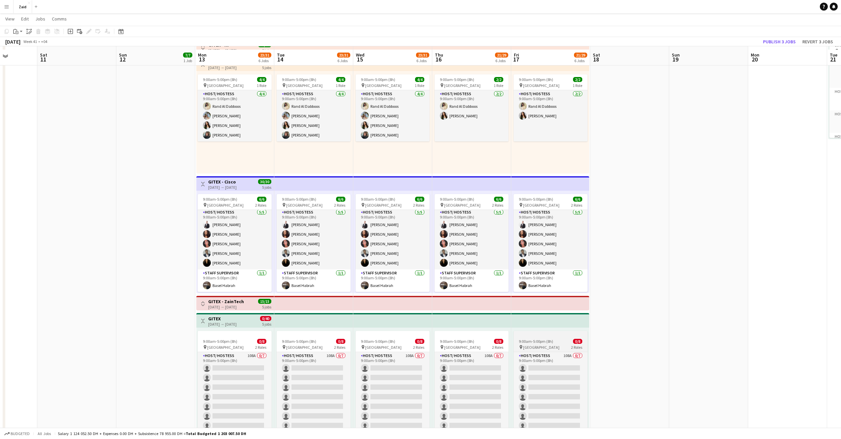
scroll to position [60, 0]
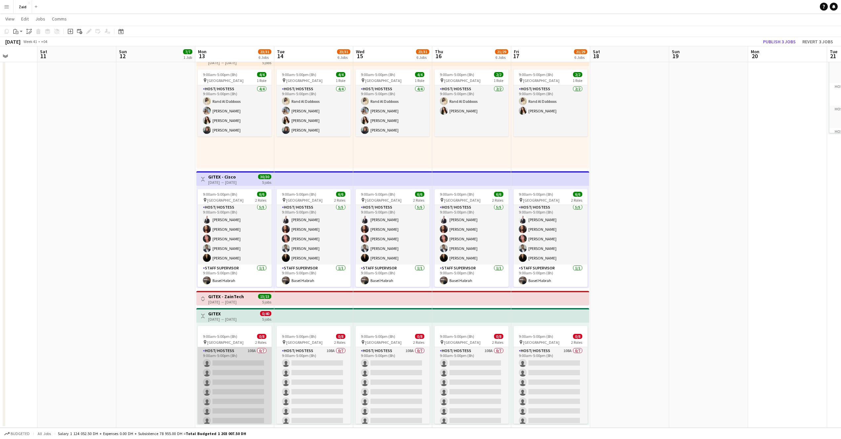
click at [256, 375] on app-card-role "Host/ Hostess 108A 0/7 9:00am-5:00pm (8h) single-neutral-actions single-neutral…" at bounding box center [235, 387] width 74 height 80
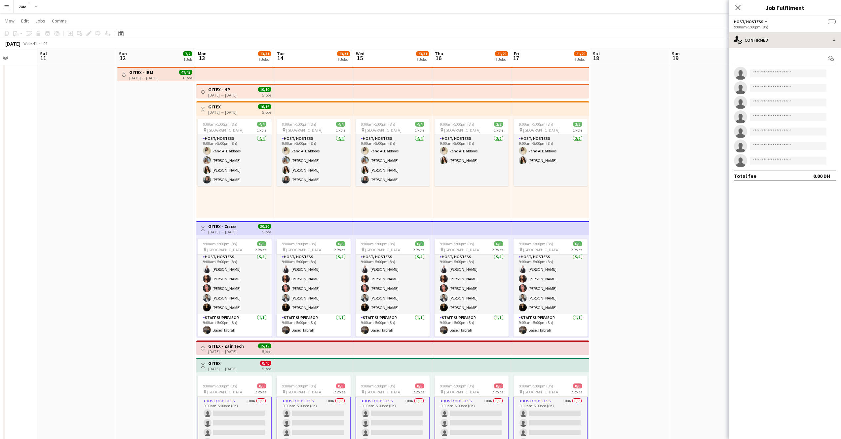
scroll to position [0, 0]
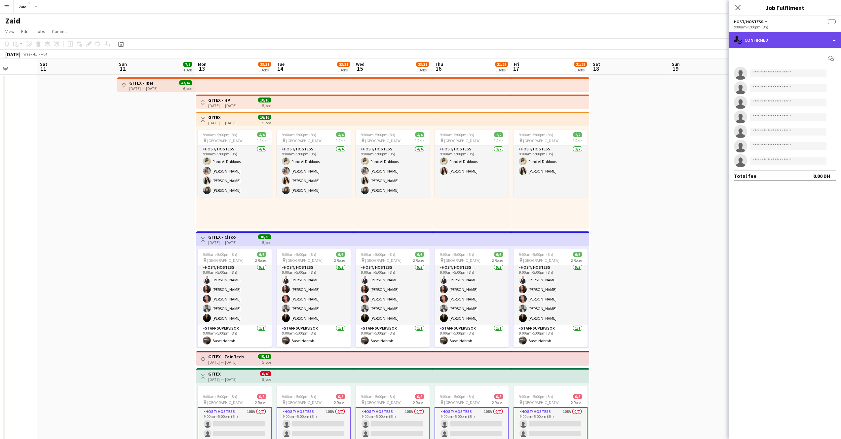
click at [838, 41] on div "single-neutral-actions-check-2 Confirmed" at bounding box center [785, 40] width 112 height 16
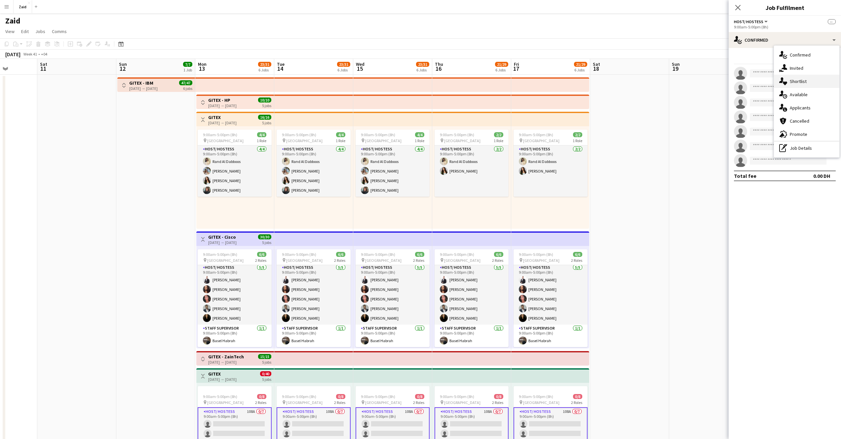
click at [805, 82] on span "Shortlist" at bounding box center [798, 81] width 17 height 6
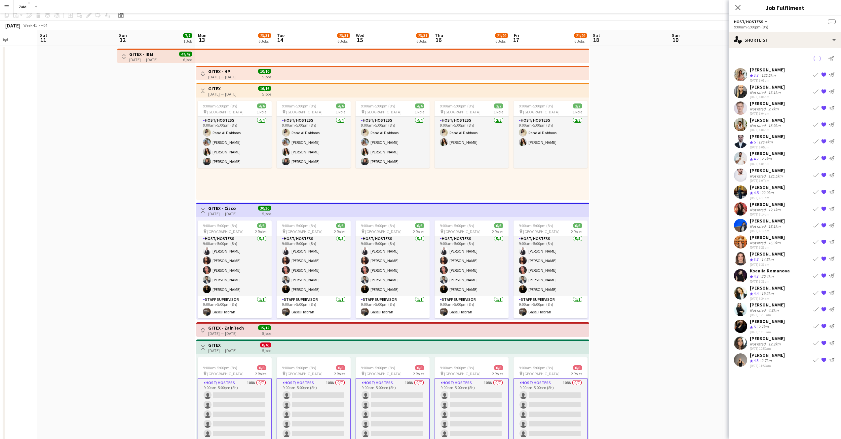
scroll to position [60, 0]
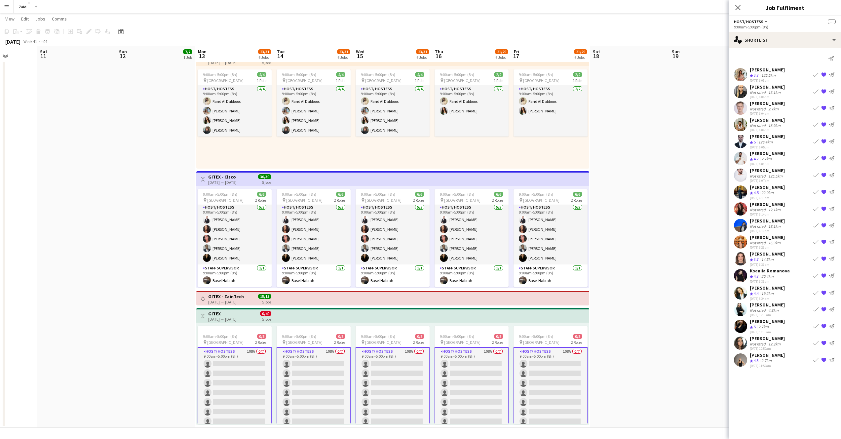
click at [774, 360] on div "Crew rating 4.3 2.7km" at bounding box center [767, 361] width 35 height 6
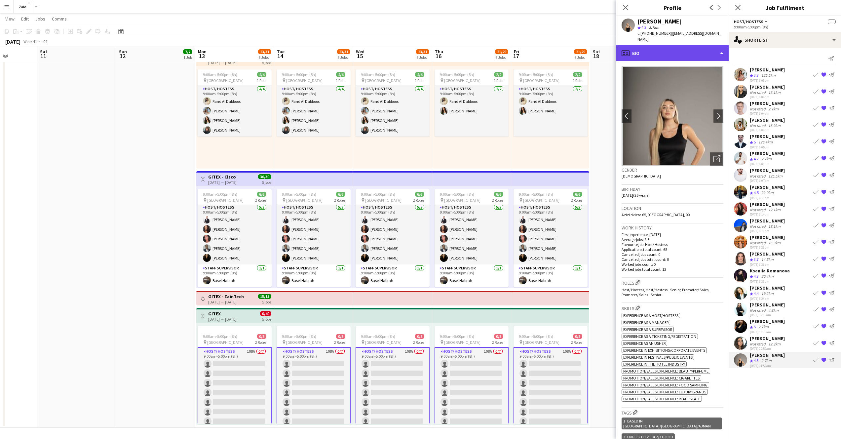
click at [683, 51] on div "profile Bio" at bounding box center [673, 53] width 112 height 16
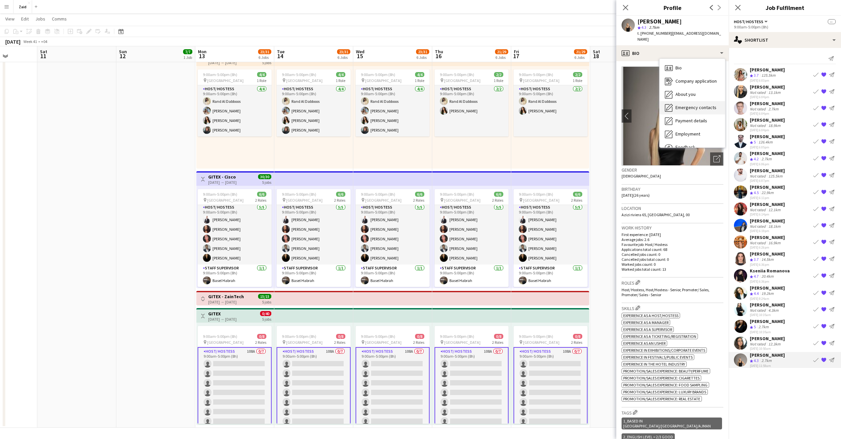
click at [691, 101] on div "Emergency contacts Emergency contacts" at bounding box center [692, 107] width 65 height 13
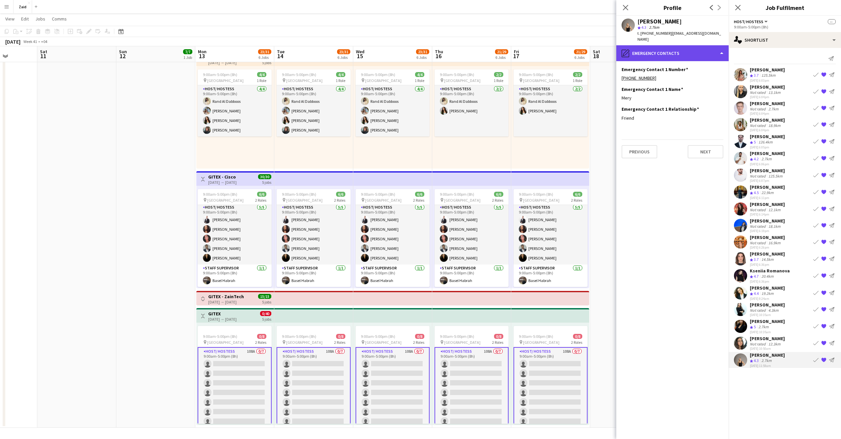
click at [695, 47] on div "pencil4 Emergency contacts" at bounding box center [673, 53] width 112 height 16
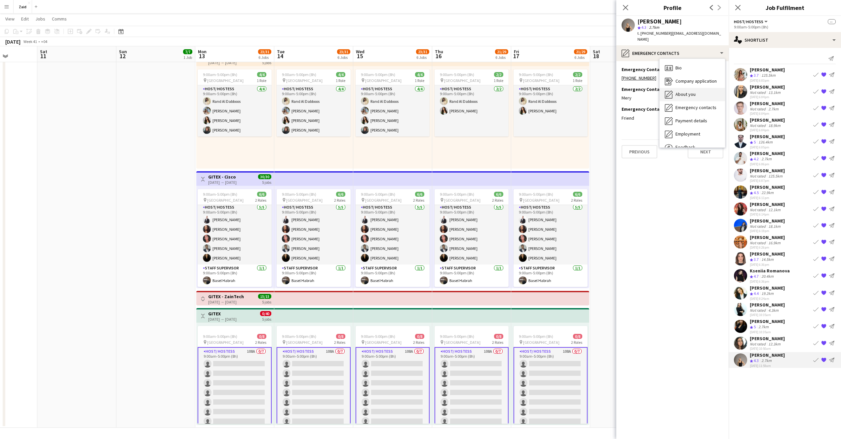
click at [704, 91] on div "About you About you" at bounding box center [692, 94] width 65 height 13
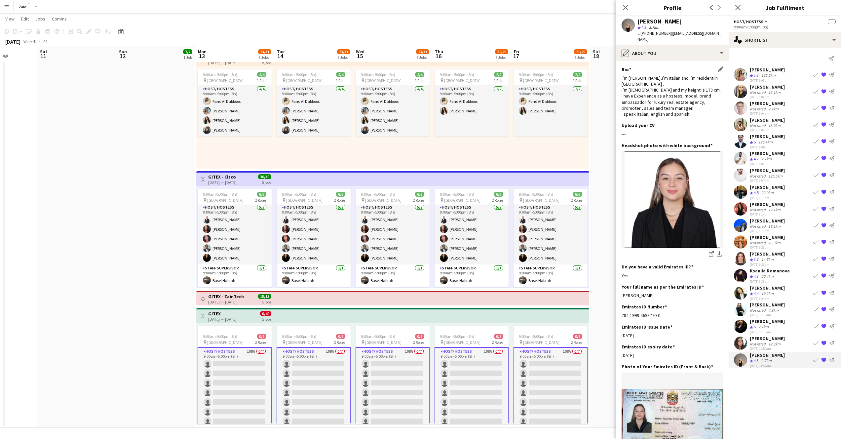
click at [623, 85] on div "I’m Rosalinda Montereale,I’m Italian and I’m resident in Dubai . I’m 25 years o…" at bounding box center [673, 96] width 102 height 42
click at [688, 109] on div "I’m Rosalinda Montereale,I’m Italian and I’m resident in Dubai . I’m 25 years o…" at bounding box center [673, 96] width 102 height 42
drag, startPoint x: 690, startPoint y: 110, endPoint x: 687, endPoint y: 108, distance: 4.1
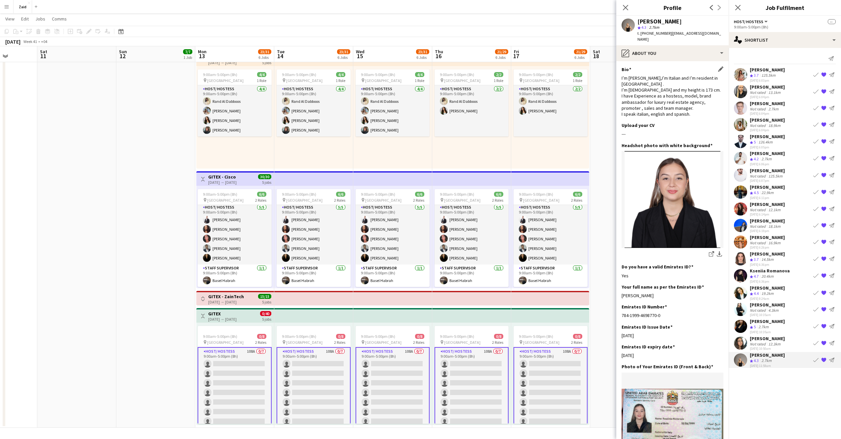
click at [687, 108] on div "I’m Rosalinda Montereale,I’m Italian and I’m resident in Dubai . I’m 25 years o…" at bounding box center [673, 96] width 102 height 42
drag, startPoint x: 689, startPoint y: 110, endPoint x: 619, endPoint y: 83, distance: 74.6
click at [619, 83] on app-section-data-types "Bio Edit this field I’m Rosalinda Montereale,I’m Italian and I’m resident in Du…" at bounding box center [673, 250] width 112 height 378
click at [628, 5] on icon at bounding box center [626, 7] width 6 height 6
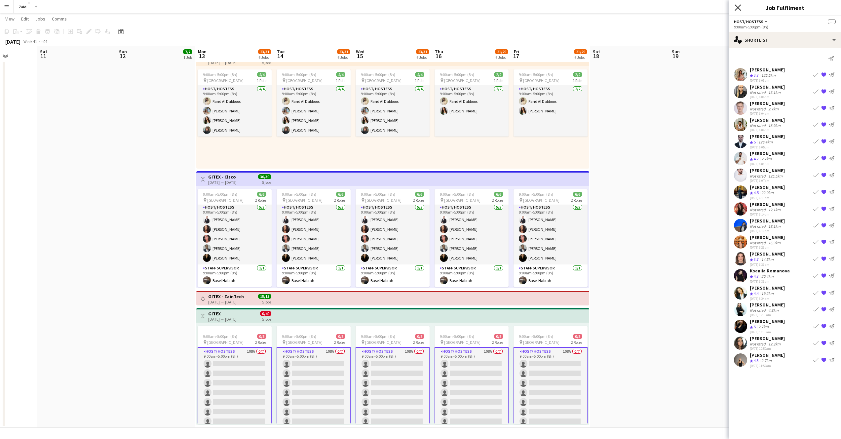
click at [737, 6] on icon at bounding box center [738, 7] width 6 height 6
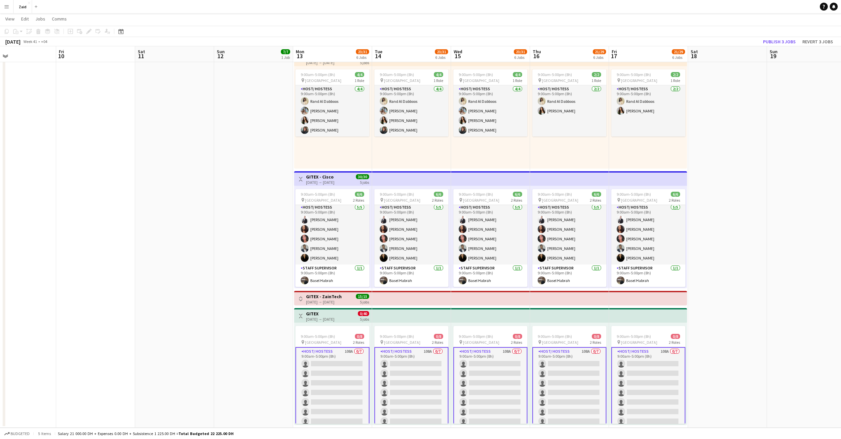
drag, startPoint x: 663, startPoint y: 329, endPoint x: 846, endPoint y: 337, distance: 183.0
click at [841, 337] on html "Menu Boards Boards Boards All jobs Status Workforce Workforce My Workforce Recr…" at bounding box center [420, 189] width 841 height 499
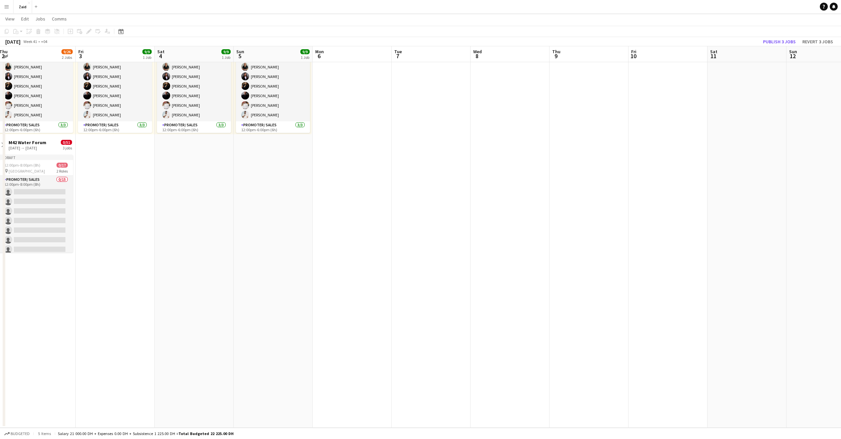
scroll to position [0, 165]
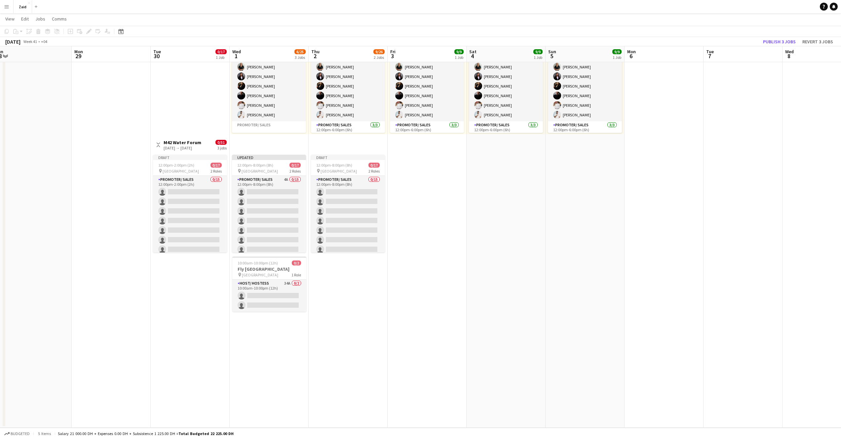
drag, startPoint x: 25, startPoint y: 258, endPoint x: 846, endPoint y: 291, distance: 821.3
click at [841, 291] on html "Menu Boards Boards Boards All jobs Status Workforce Workforce My Workforce Recr…" at bounding box center [420, 189] width 841 height 499
click at [273, 302] on app-card-role "Host/ Hostess 34A 0/2 10:00am-10:00pm (12h) single-neutral-actions single-neutr…" at bounding box center [269, 296] width 74 height 32
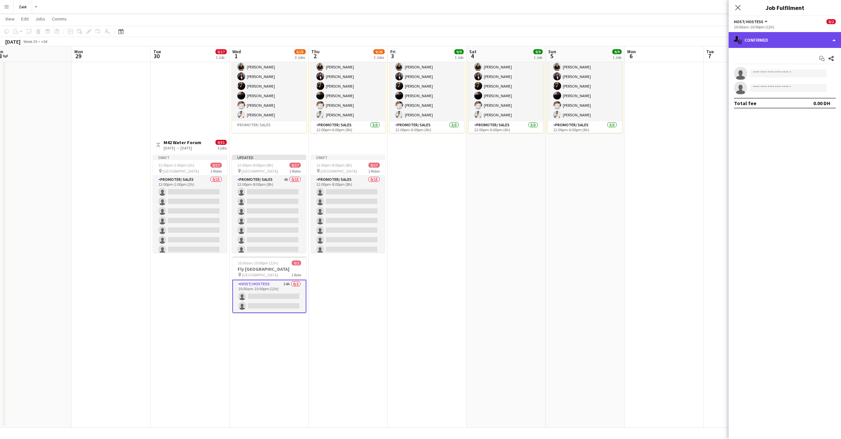
click at [790, 39] on div "single-neutral-actions-check-2 Confirmed" at bounding box center [785, 40] width 112 height 16
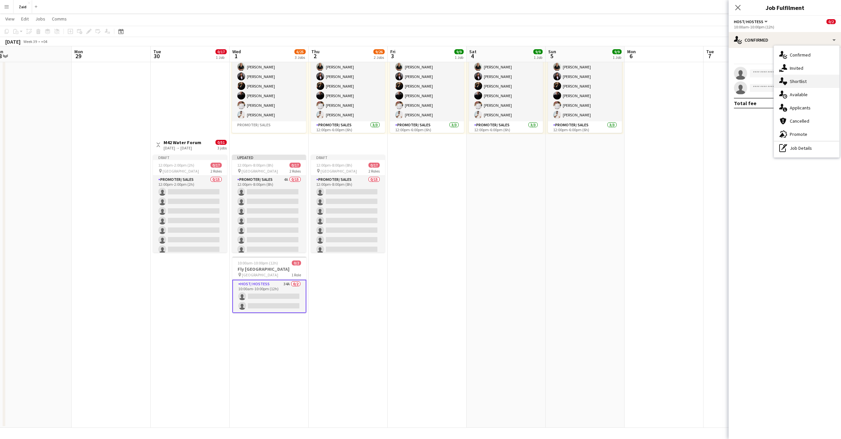
click at [807, 85] on div "single-neutral-actions-heart Shortlist" at bounding box center [806, 81] width 65 height 13
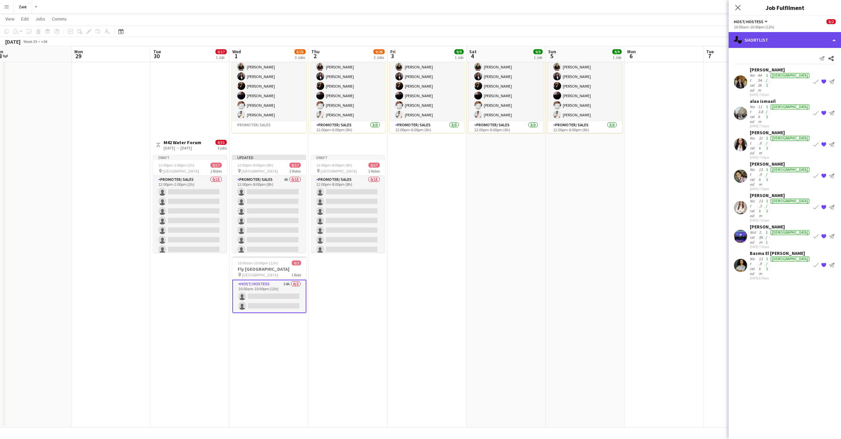
click at [784, 40] on div "single-neutral-actions-heart Shortlist" at bounding box center [785, 40] width 112 height 16
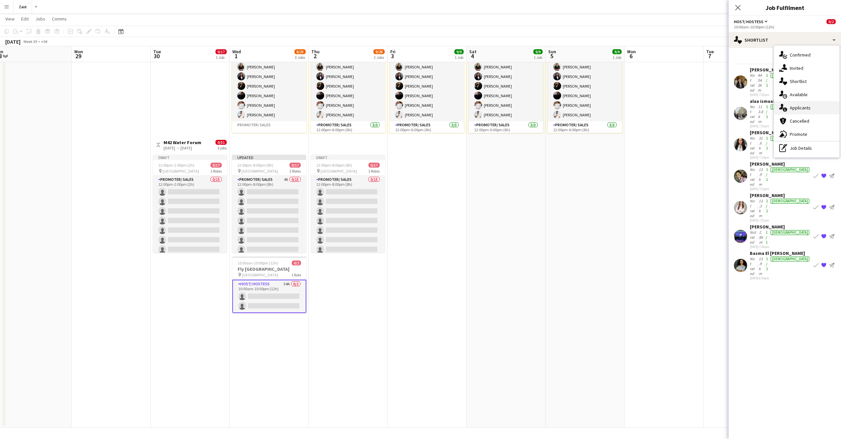
click at [806, 111] on div "single-neutral-actions-information Applicants" at bounding box center [806, 107] width 65 height 13
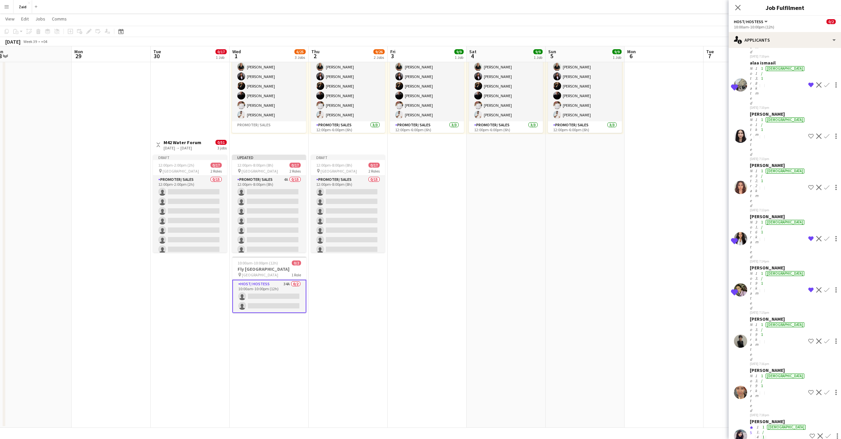
scroll to position [396, 0]
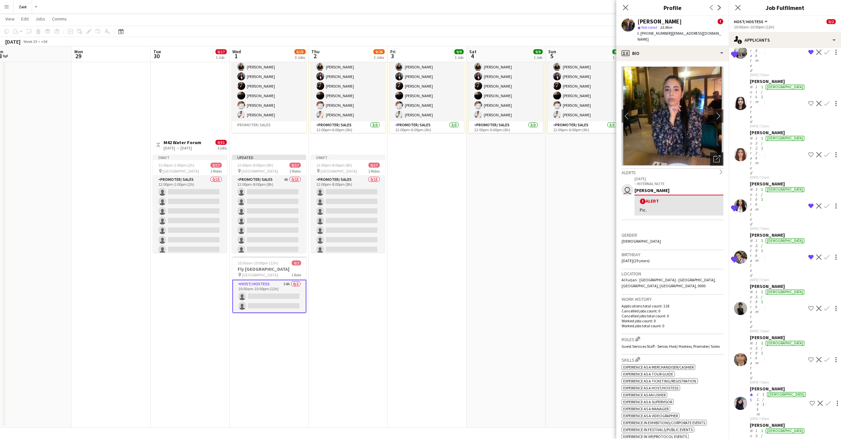
click at [714, 155] on icon "Open photos pop-in" at bounding box center [717, 158] width 7 height 7
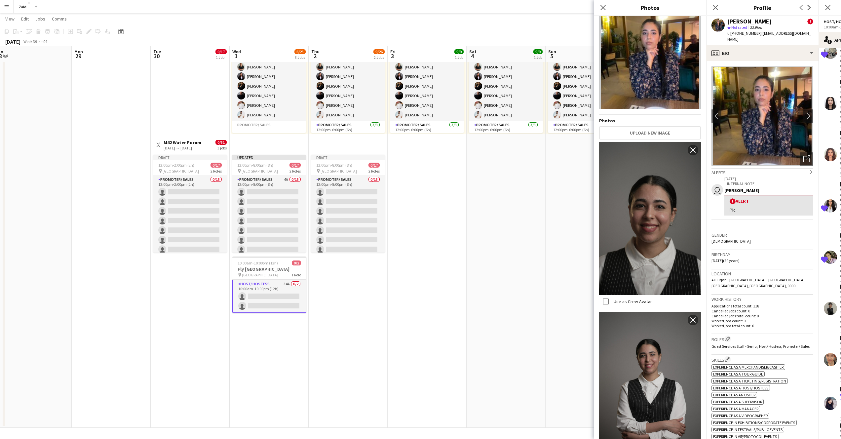
scroll to position [0, 0]
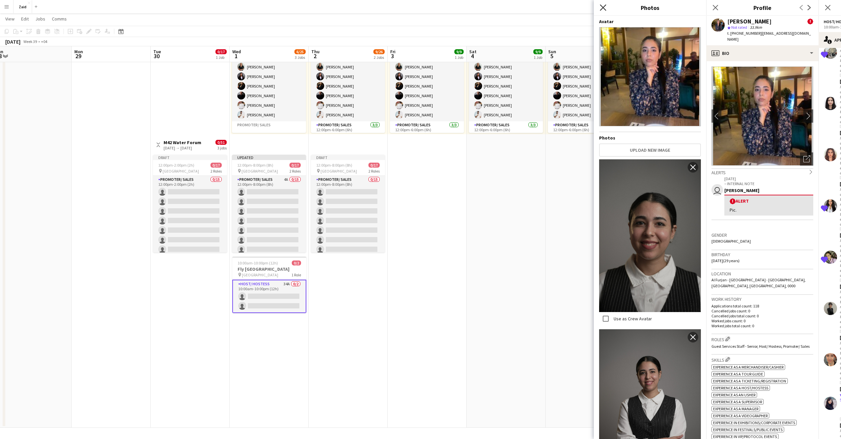
click at [604, 8] on icon "Close pop-in" at bounding box center [603, 7] width 6 height 6
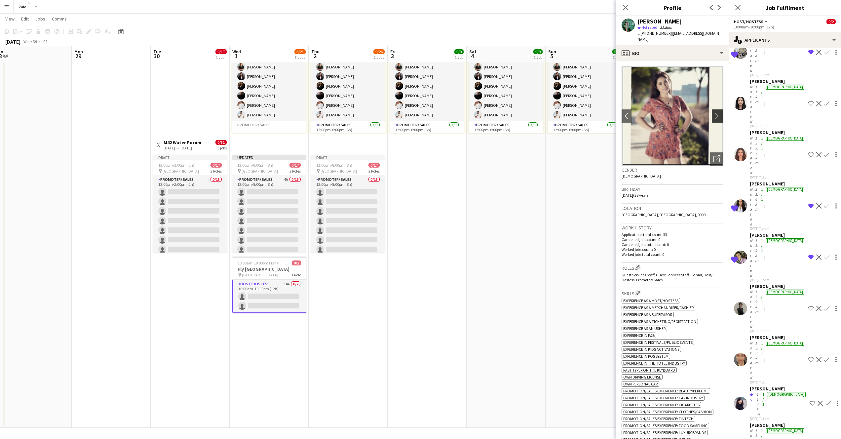
click at [714, 112] on app-icon "chevron-right" at bounding box center [719, 115] width 10 height 7
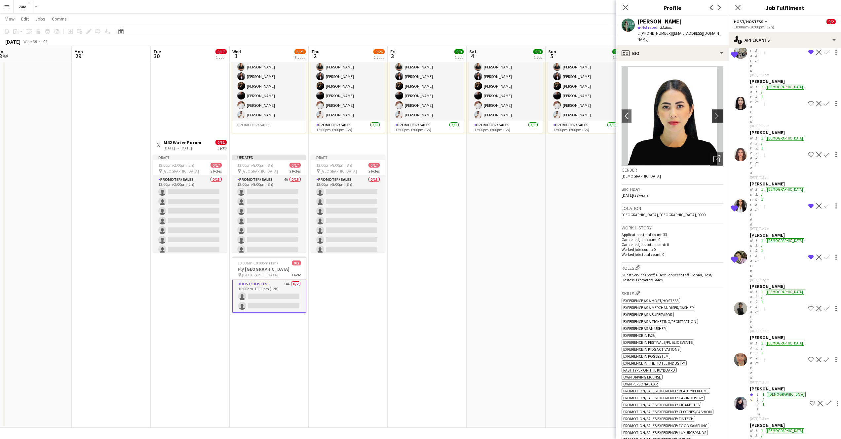
click at [714, 112] on app-icon "chevron-right" at bounding box center [719, 115] width 10 height 7
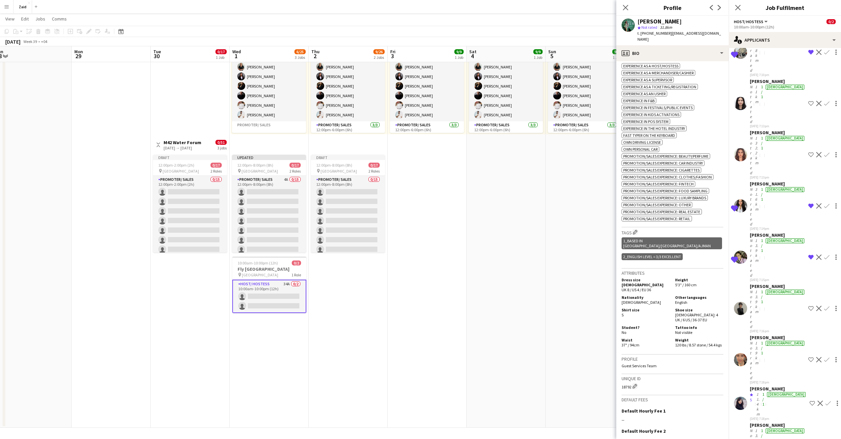
scroll to position [297, 0]
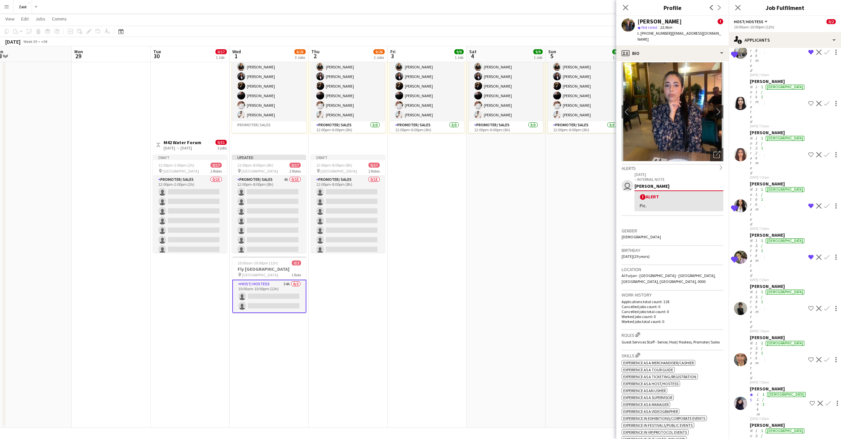
scroll to position [0, 0]
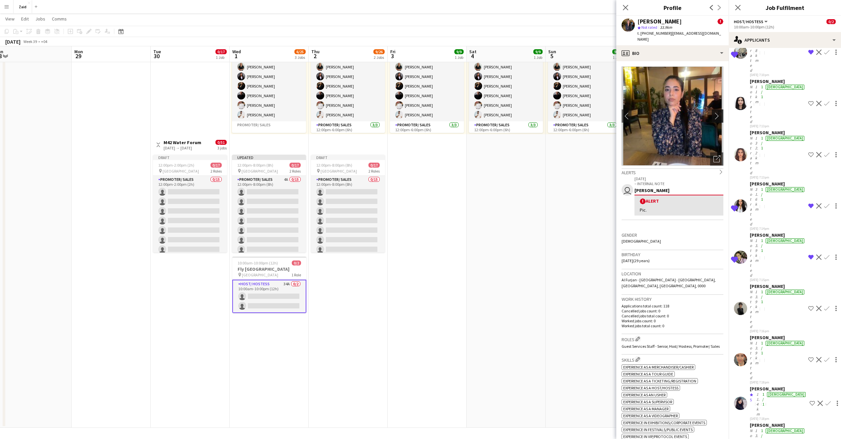
click at [714, 112] on app-icon "chevron-right" at bounding box center [719, 115] width 10 height 7
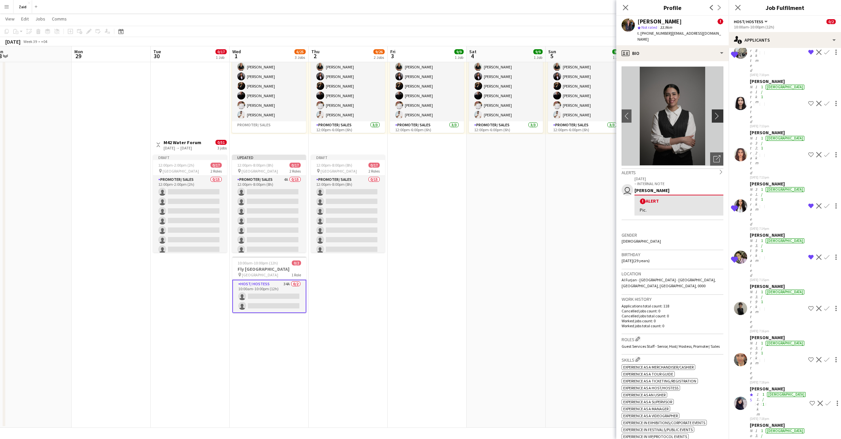
click at [714, 112] on app-icon "chevron-right" at bounding box center [719, 115] width 10 height 7
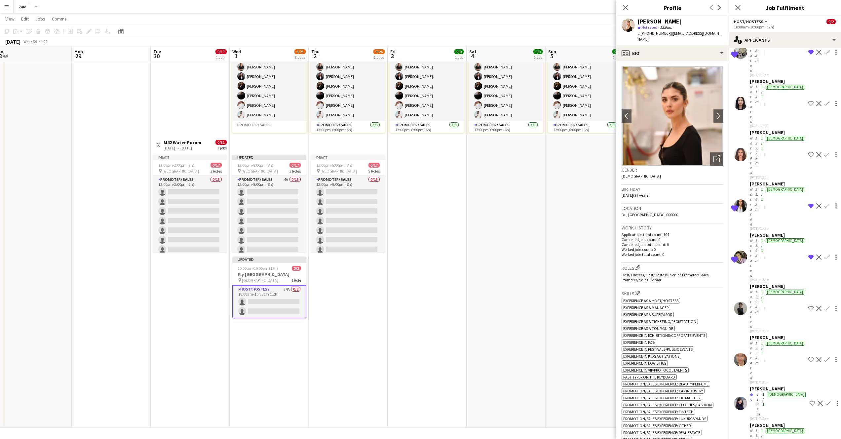
scroll to position [227, 0]
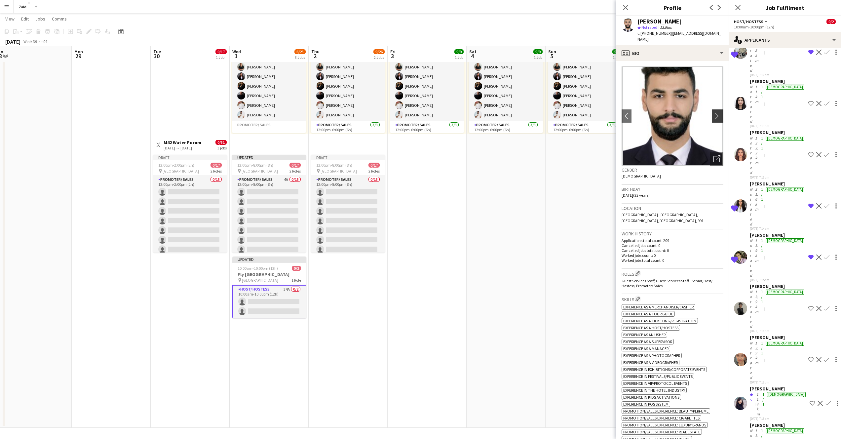
click at [712, 109] on button "chevron-right" at bounding box center [718, 115] width 13 height 13
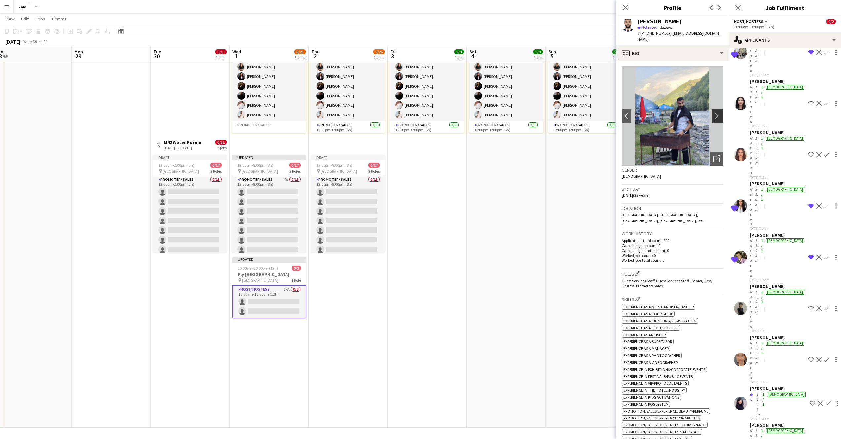
click at [714, 112] on app-icon "chevron-right" at bounding box center [719, 115] width 10 height 7
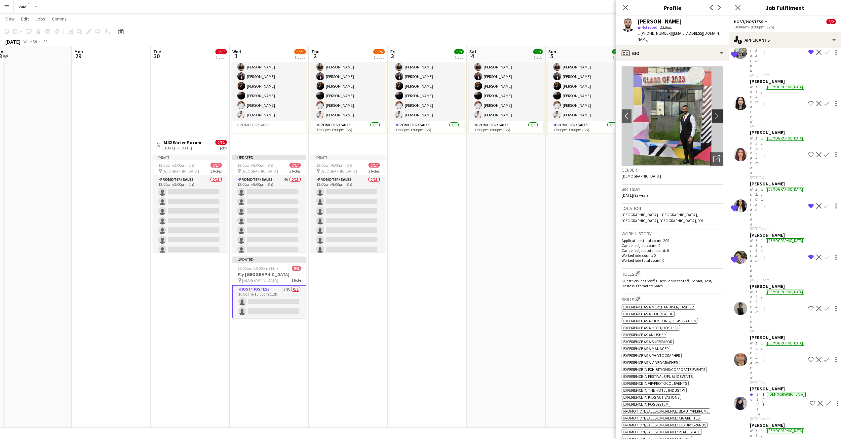
click at [714, 112] on app-icon "chevron-right" at bounding box center [719, 115] width 10 height 7
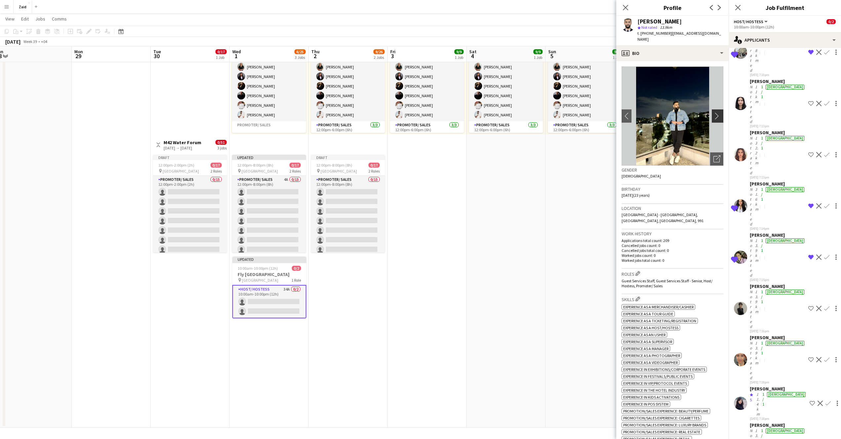
click at [714, 112] on app-icon "chevron-right" at bounding box center [719, 115] width 10 height 7
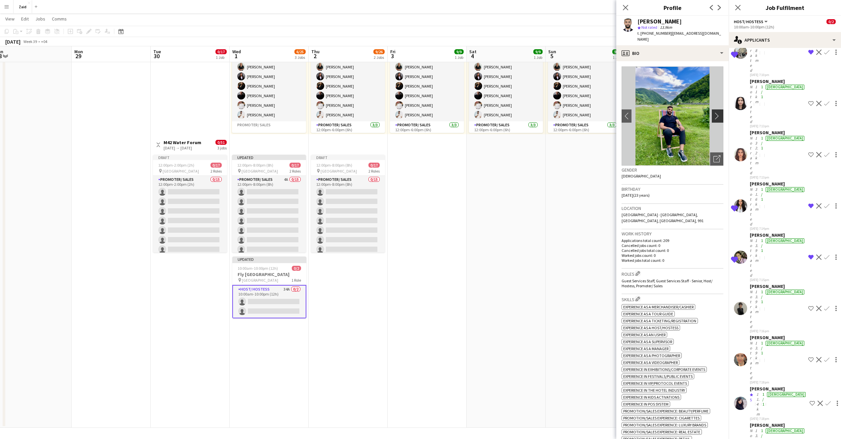
click at [714, 112] on app-icon "chevron-right" at bounding box center [719, 115] width 10 height 7
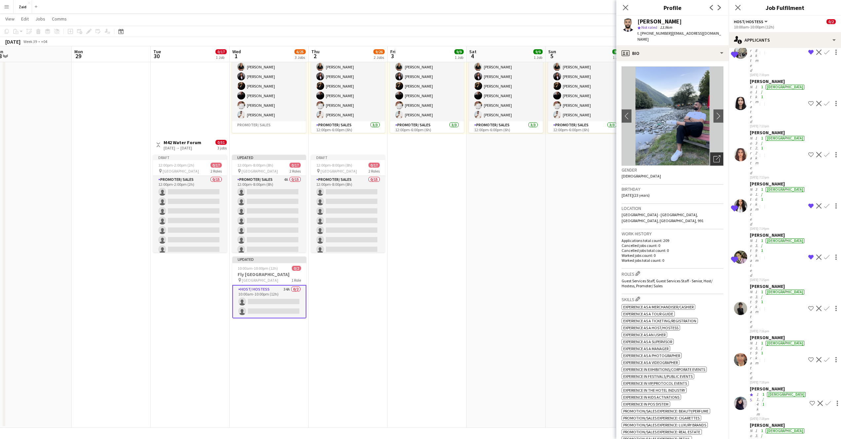
click at [714, 156] on icon "Open photos pop-in" at bounding box center [717, 158] width 7 height 7
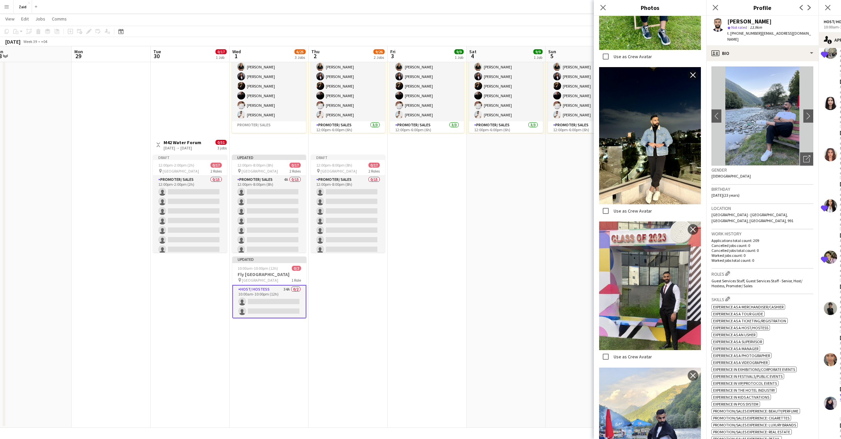
scroll to position [647, 0]
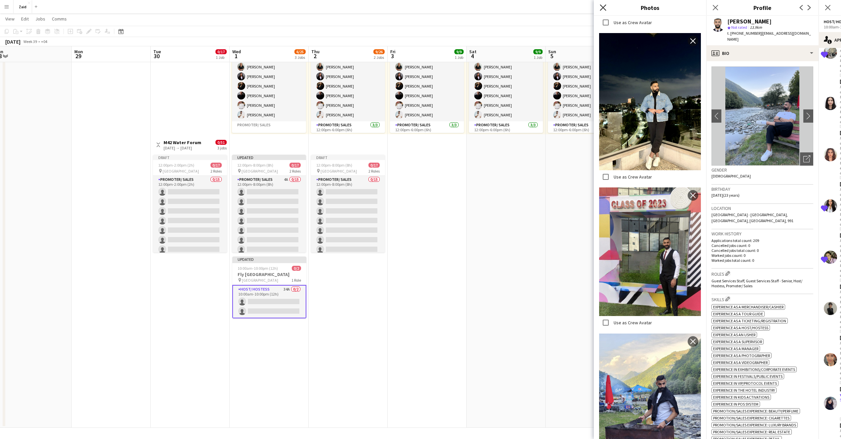
click at [602, 9] on icon at bounding box center [603, 7] width 6 height 6
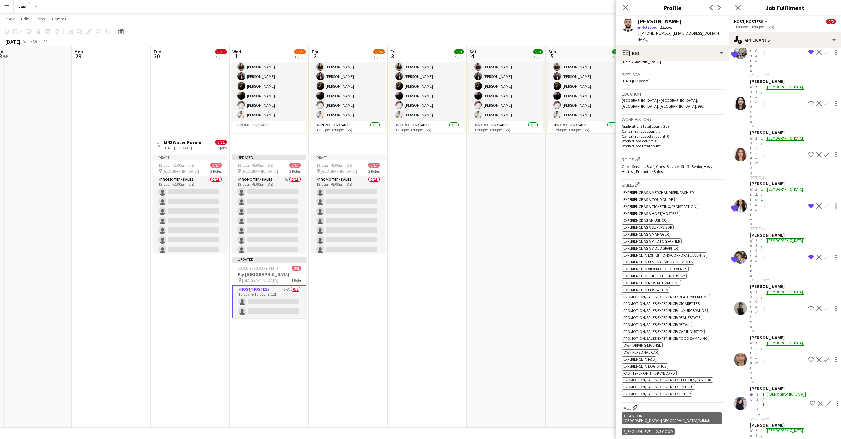
scroll to position [229, 0]
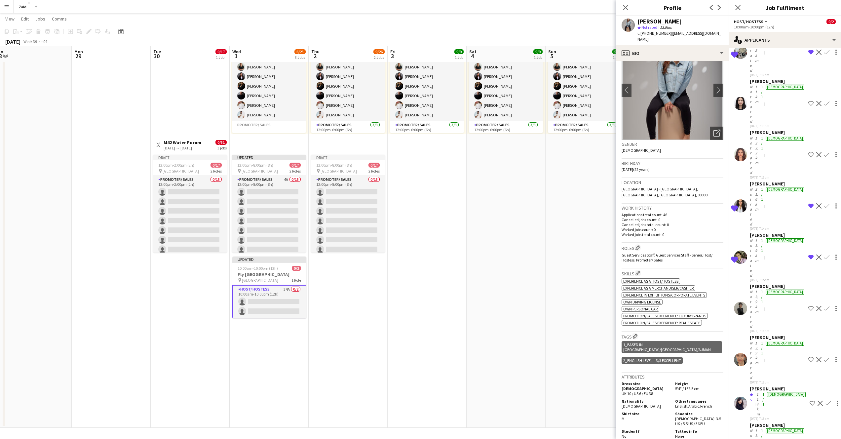
scroll to position [29, 0]
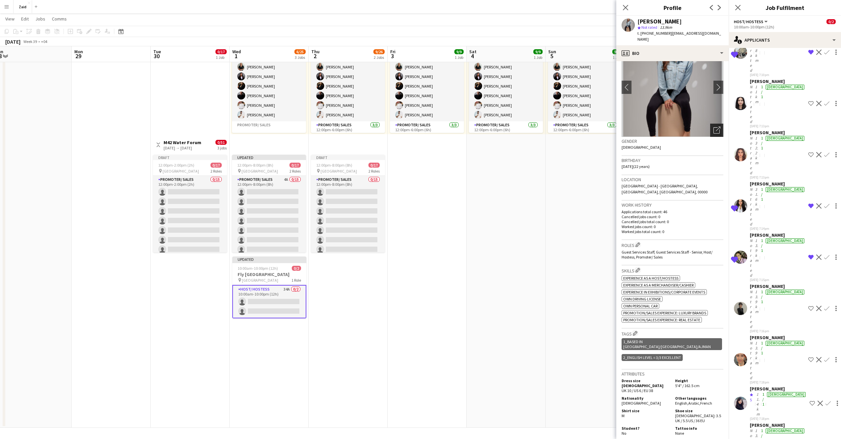
click at [714, 127] on icon at bounding box center [717, 130] width 6 height 6
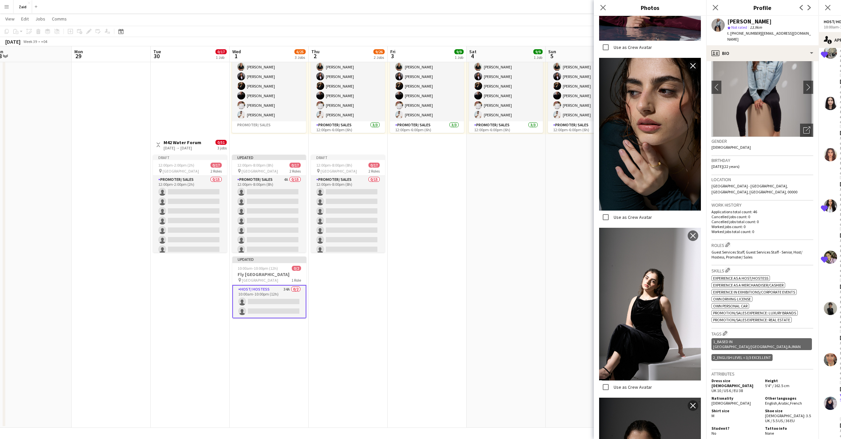
scroll to position [0, 0]
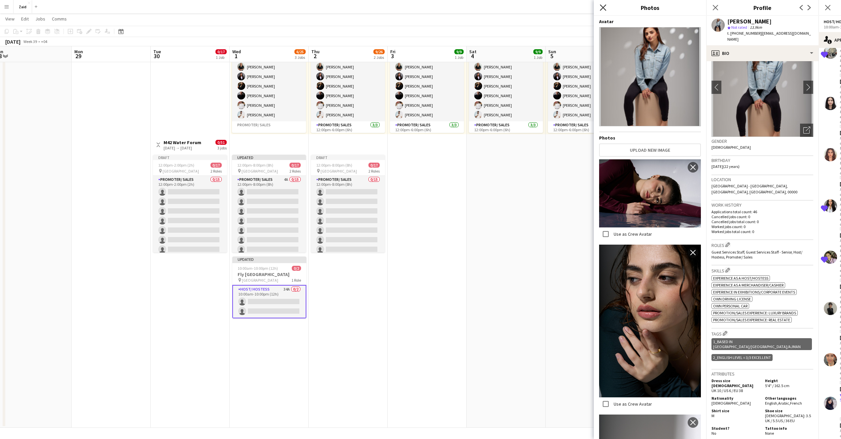
click at [602, 8] on icon "Close pop-in" at bounding box center [603, 7] width 6 height 6
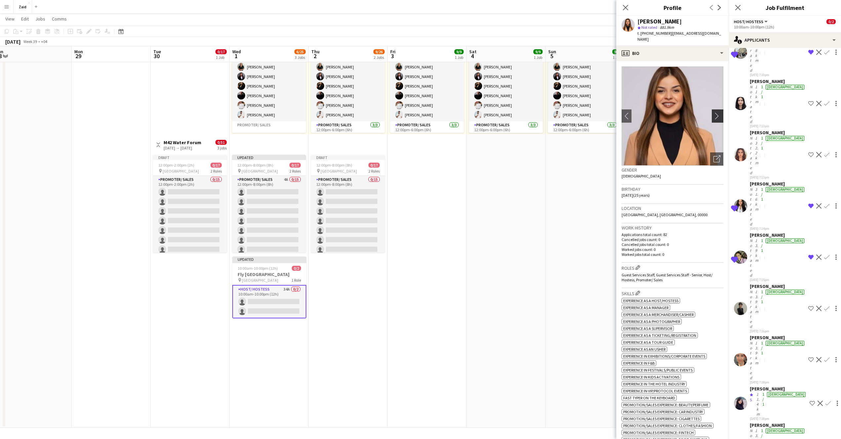
click at [716, 112] on app-icon "chevron-right" at bounding box center [719, 115] width 10 height 7
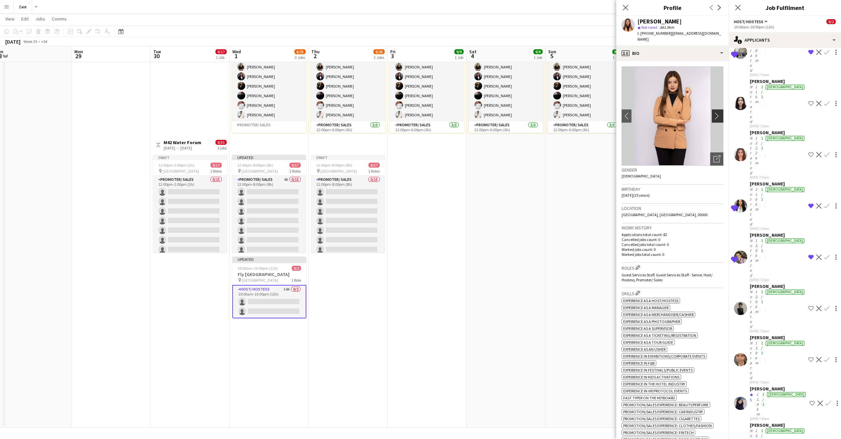
click at [715, 112] on app-icon "chevron-right" at bounding box center [719, 115] width 10 height 7
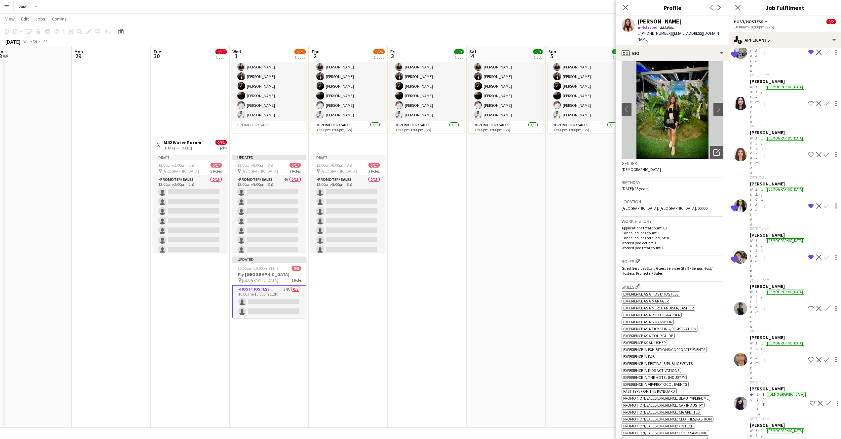
scroll to position [6, 0]
click at [714, 107] on app-icon "chevron-right" at bounding box center [719, 110] width 10 height 7
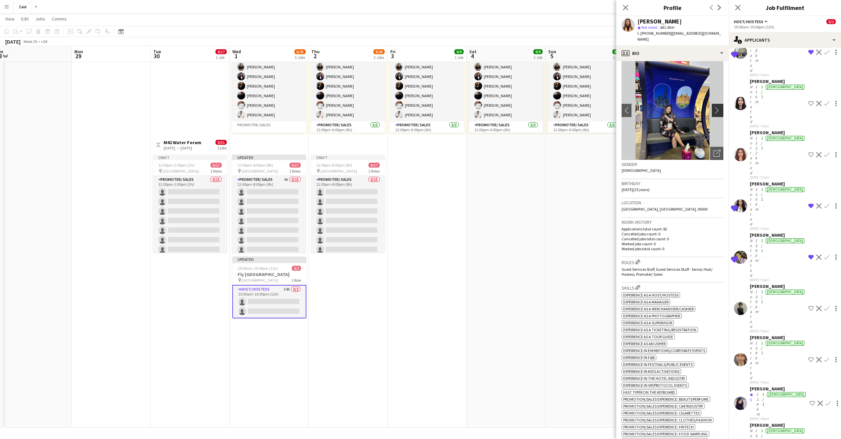
click at [714, 107] on app-icon "chevron-right" at bounding box center [719, 110] width 10 height 7
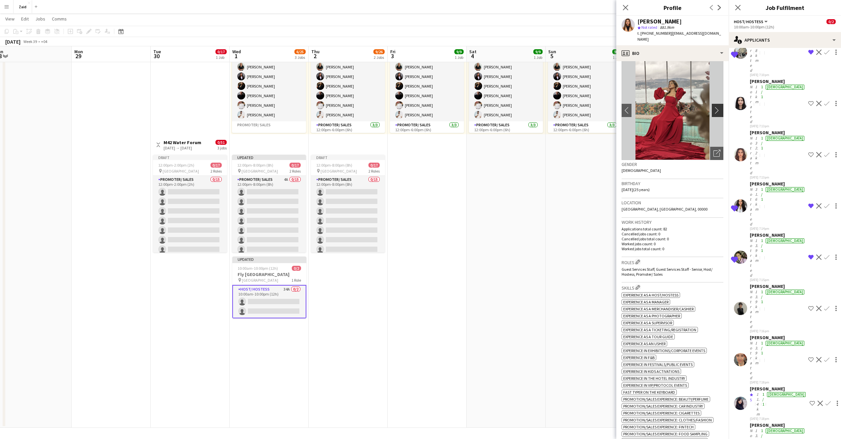
click at [714, 107] on app-icon "chevron-right" at bounding box center [719, 110] width 10 height 7
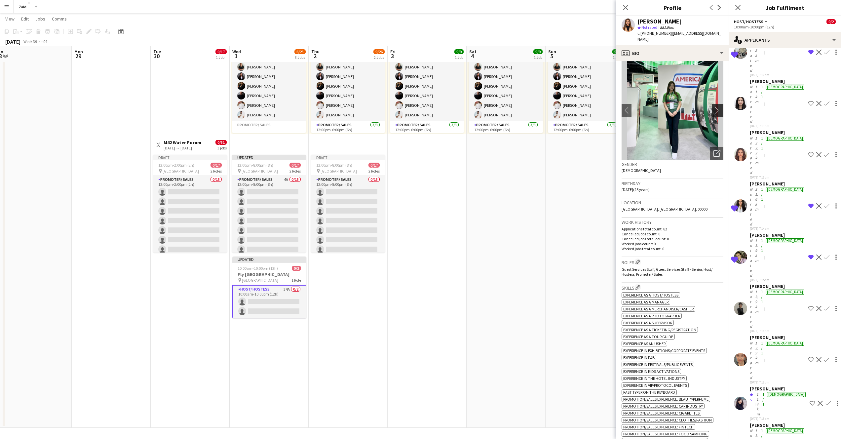
click at [714, 107] on app-icon "chevron-right" at bounding box center [719, 110] width 10 height 7
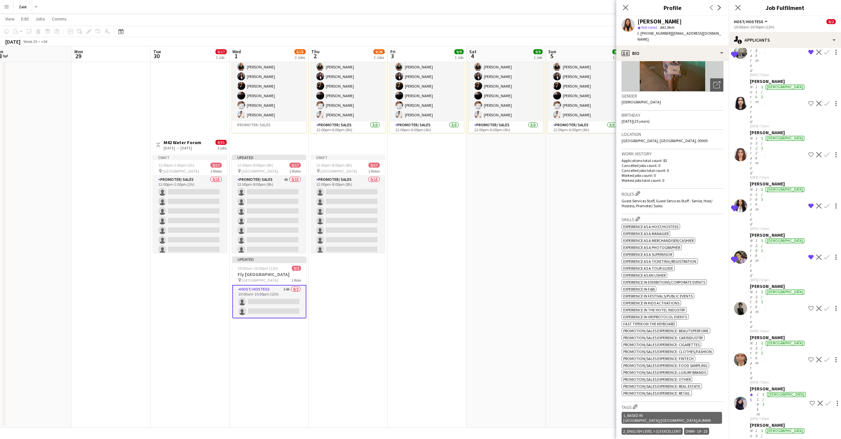
scroll to position [0, 0]
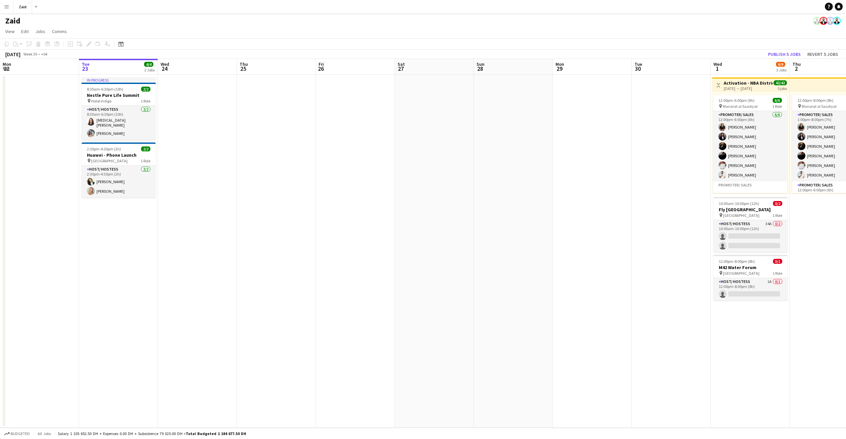
click at [6, 11] on button "Menu" at bounding box center [6, 6] width 13 height 13
click at [28, 32] on div "Workforce Workforce" at bounding box center [33, 35] width 66 height 13
click at [73, 34] on link "My Workforce" at bounding box center [100, 35] width 66 height 13
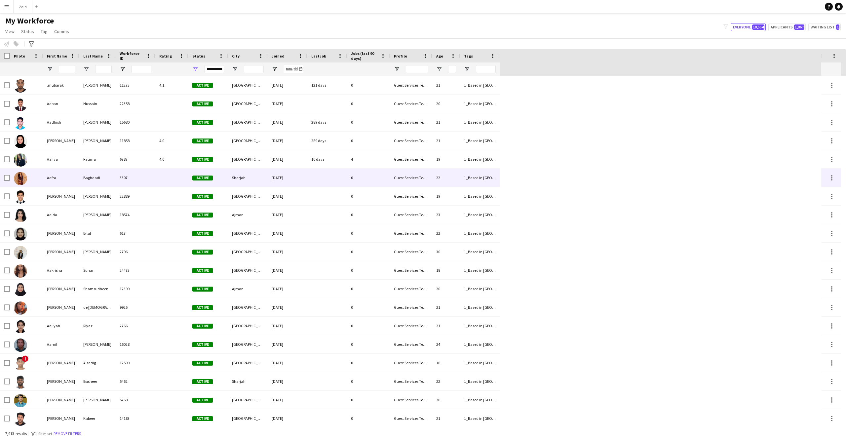
scroll to position [1, 0]
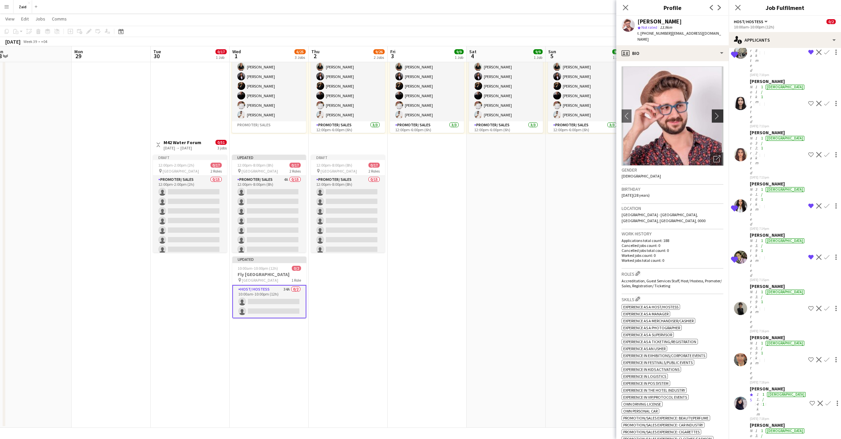
click at [714, 112] on app-icon "chevron-right" at bounding box center [719, 115] width 10 height 7
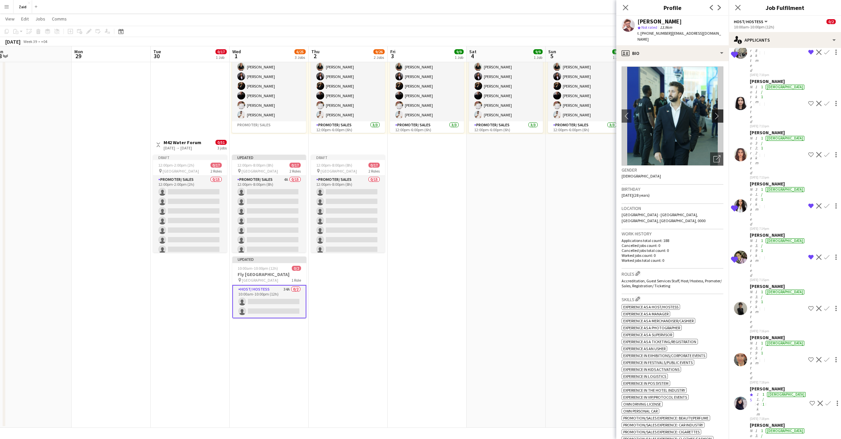
click at [714, 112] on app-icon "chevron-right" at bounding box center [719, 115] width 10 height 7
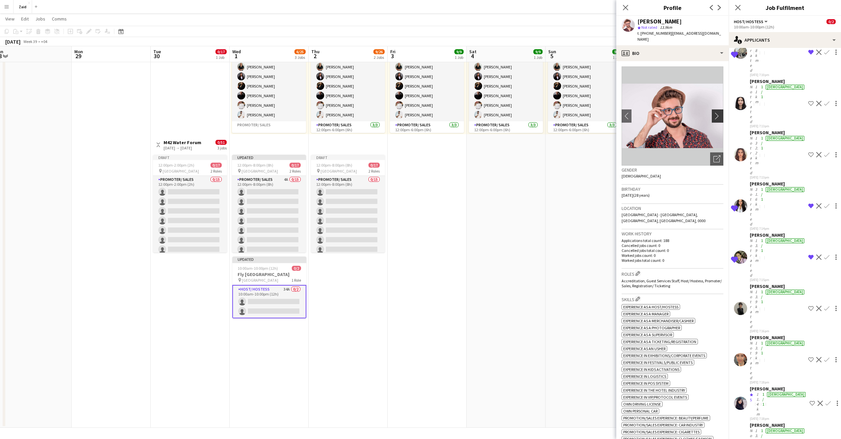
click at [714, 112] on app-icon "chevron-right" at bounding box center [719, 115] width 10 height 7
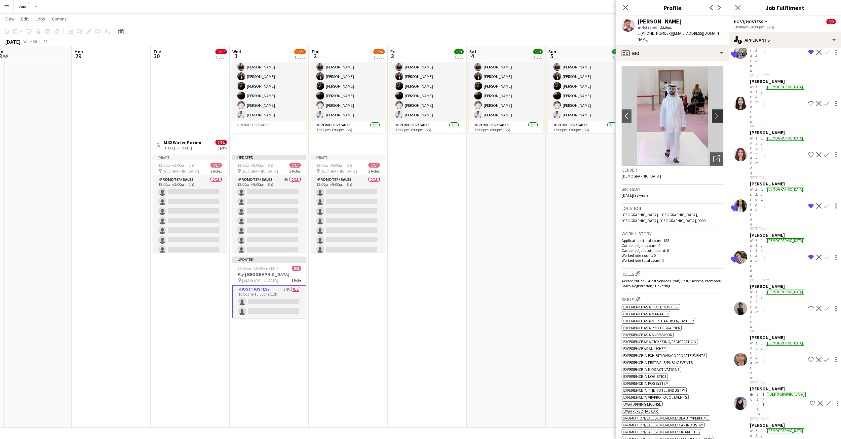
click at [714, 112] on app-icon "chevron-right" at bounding box center [719, 115] width 10 height 7
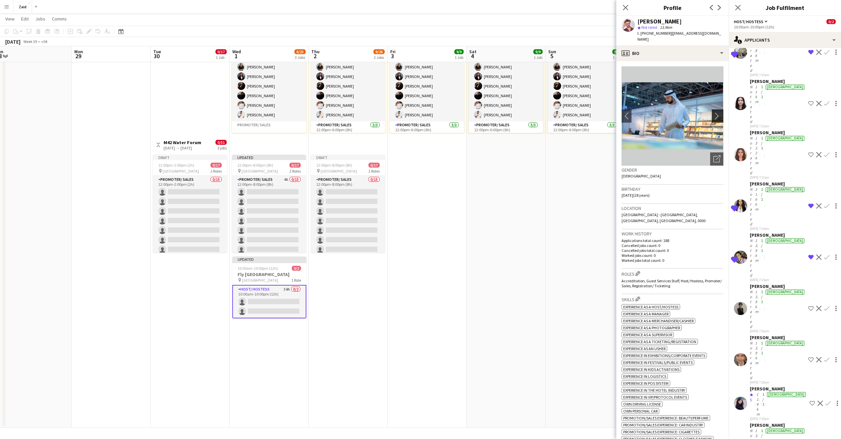
click at [714, 112] on app-icon "chevron-right" at bounding box center [719, 115] width 10 height 7
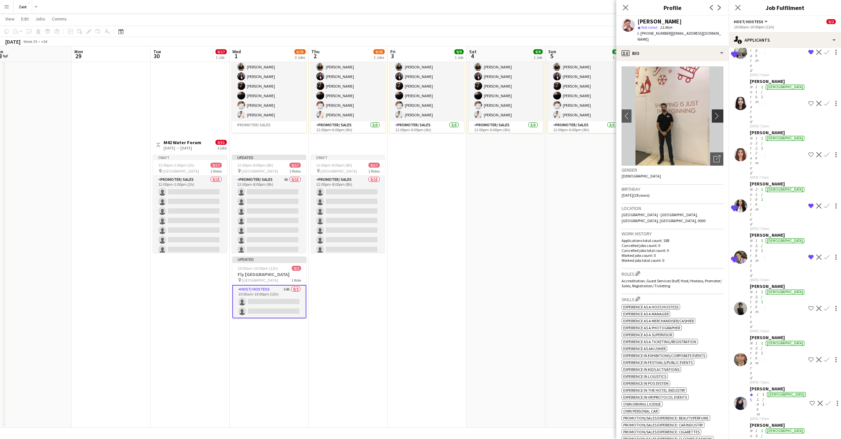
click at [714, 112] on app-icon "chevron-right" at bounding box center [719, 115] width 10 height 7
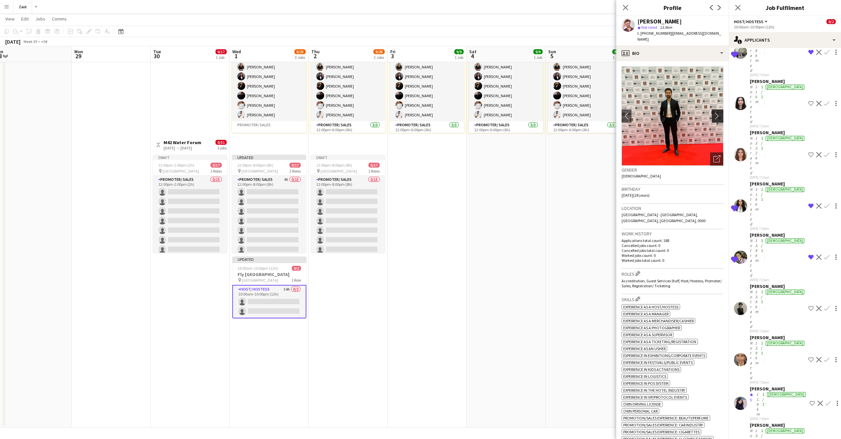
click at [714, 112] on app-icon "chevron-right" at bounding box center [719, 115] width 10 height 7
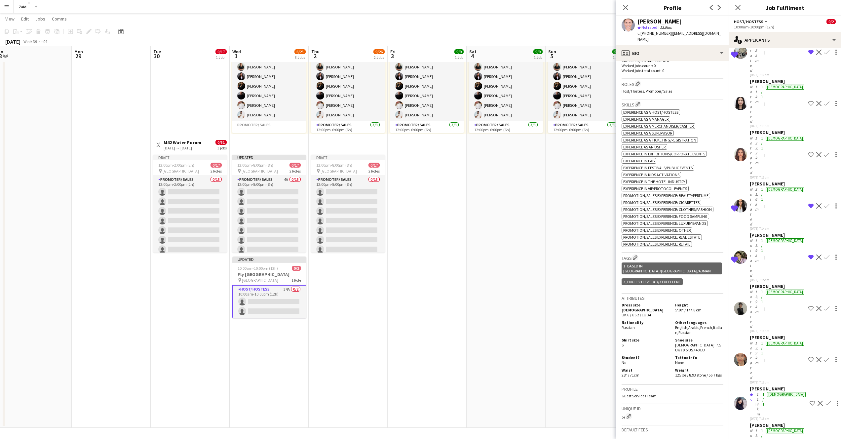
scroll to position [276, 0]
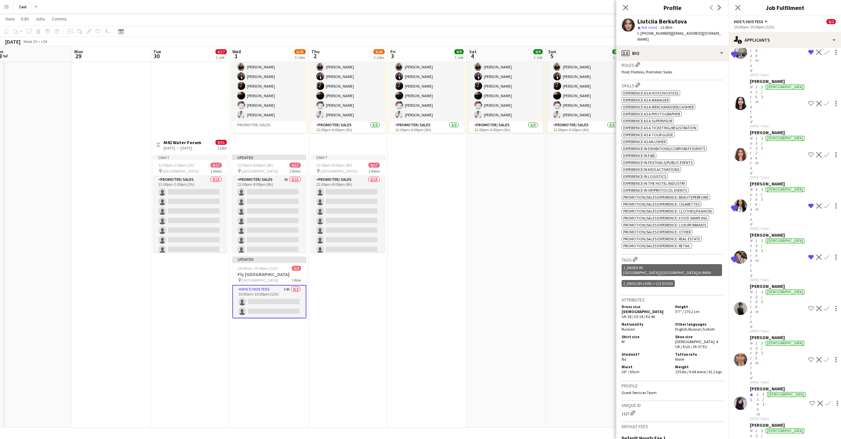
scroll to position [292, 0]
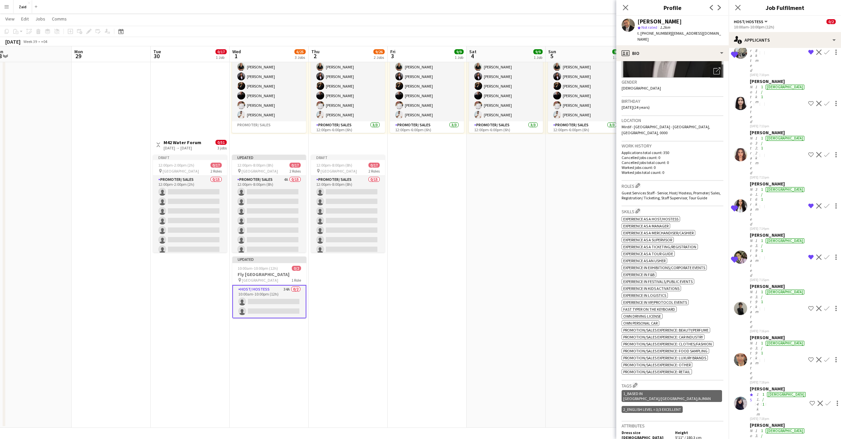
scroll to position [0, 0]
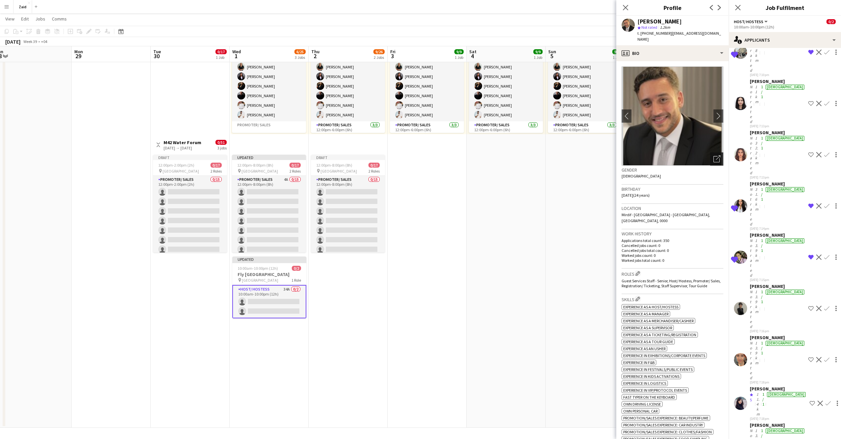
click at [714, 156] on icon at bounding box center [717, 159] width 6 height 6
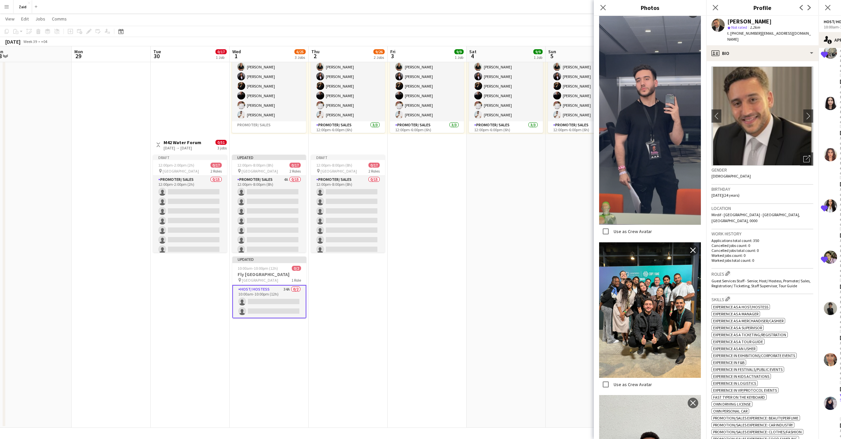
scroll to position [1359, 0]
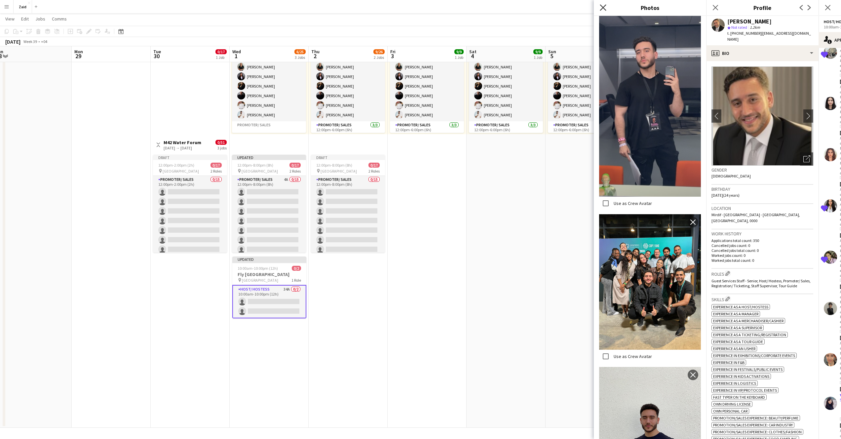
click at [605, 9] on icon at bounding box center [603, 7] width 6 height 6
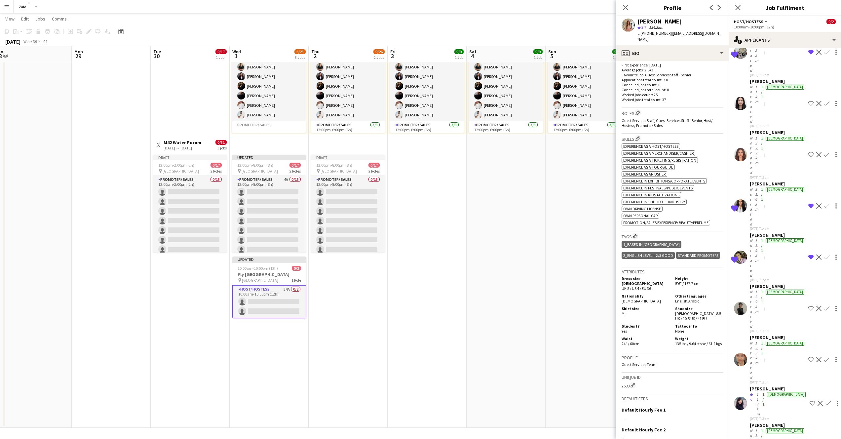
scroll to position [0, 0]
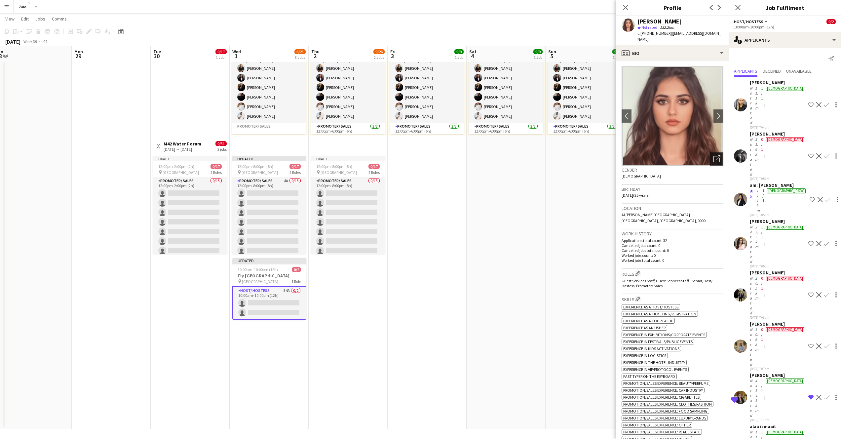
click at [714, 155] on icon "Open photos pop-in" at bounding box center [717, 158] width 7 height 7
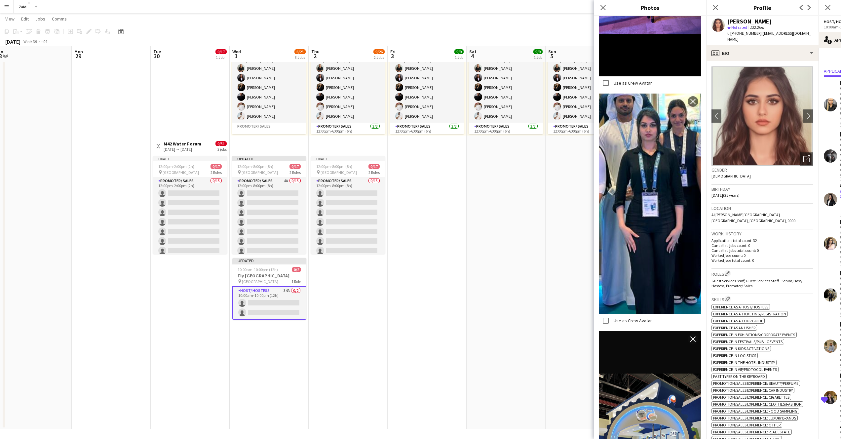
scroll to position [1419, 0]
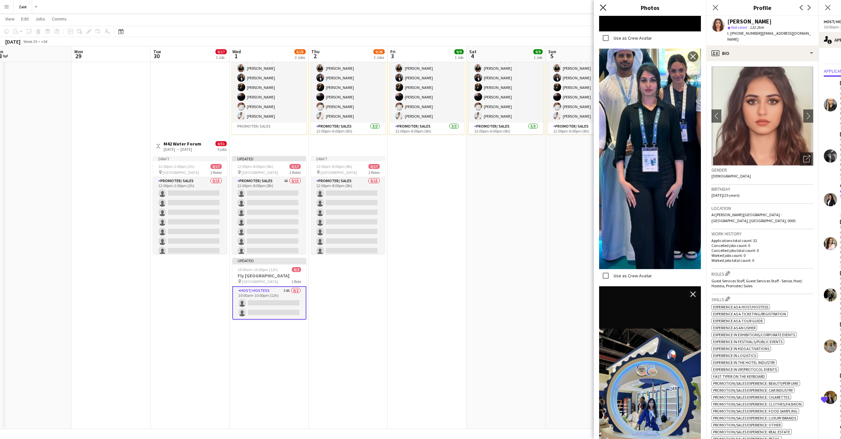
click at [606, 10] on icon at bounding box center [603, 7] width 6 height 6
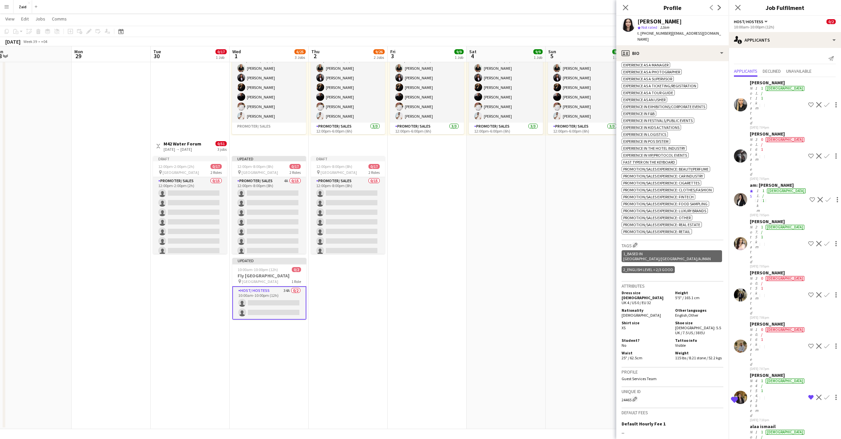
scroll to position [317, 0]
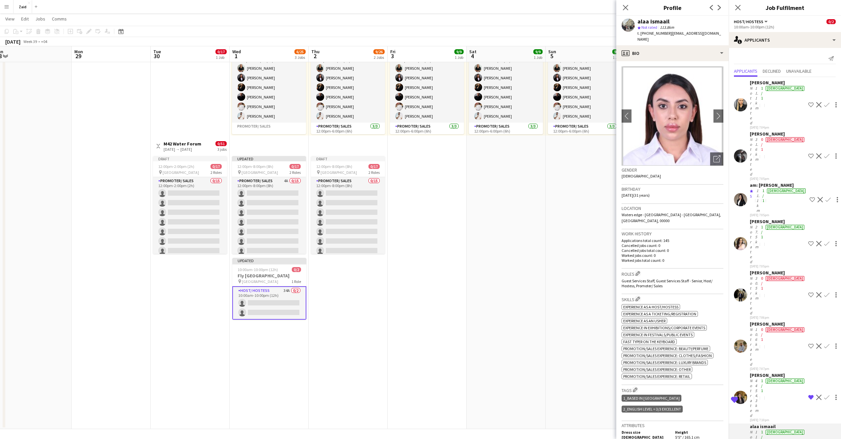
click at [754, 327] on div "Not rated" at bounding box center [752, 347] width 4 height 40
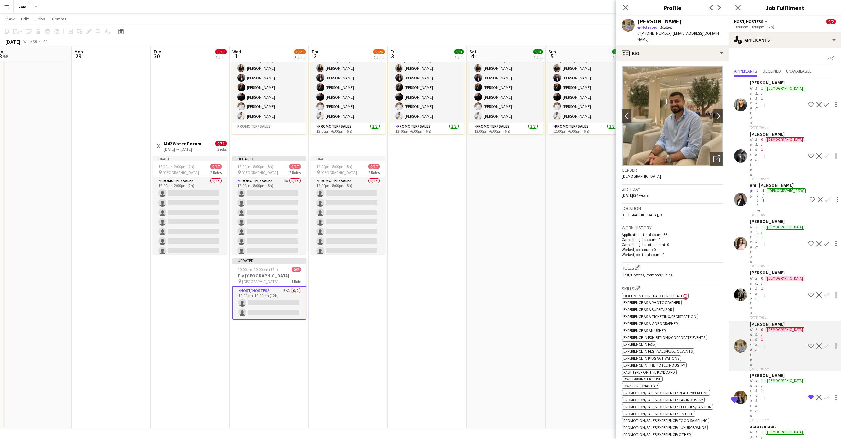
click at [754, 225] on div "Not rated" at bounding box center [752, 245] width 4 height 40
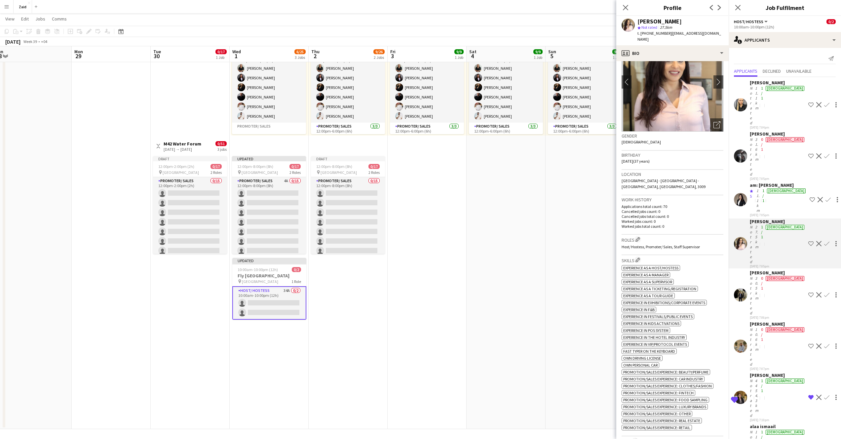
scroll to position [0, 0]
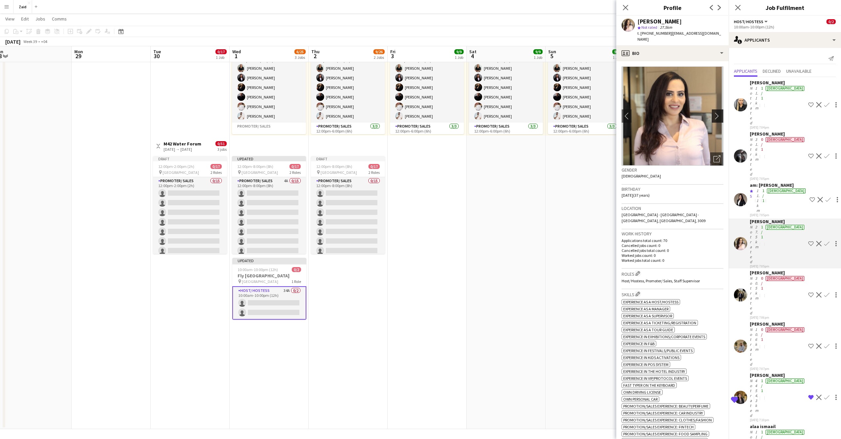
click at [714, 113] on button "chevron-right" at bounding box center [718, 115] width 13 height 13
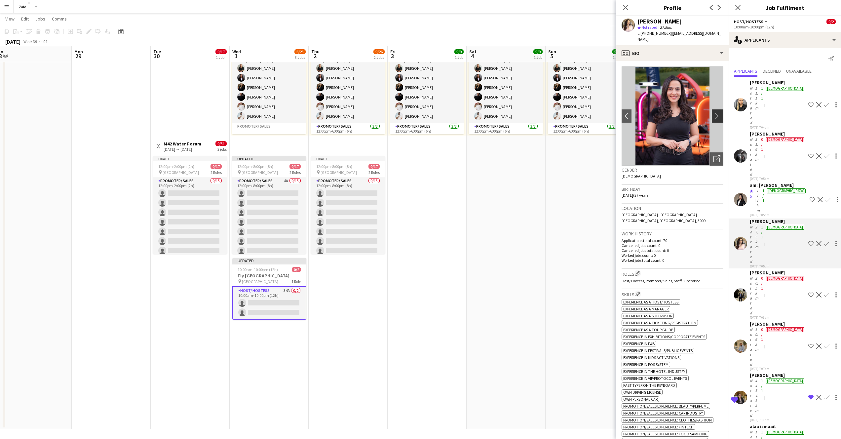
click at [714, 113] on button "chevron-right" at bounding box center [718, 115] width 13 height 13
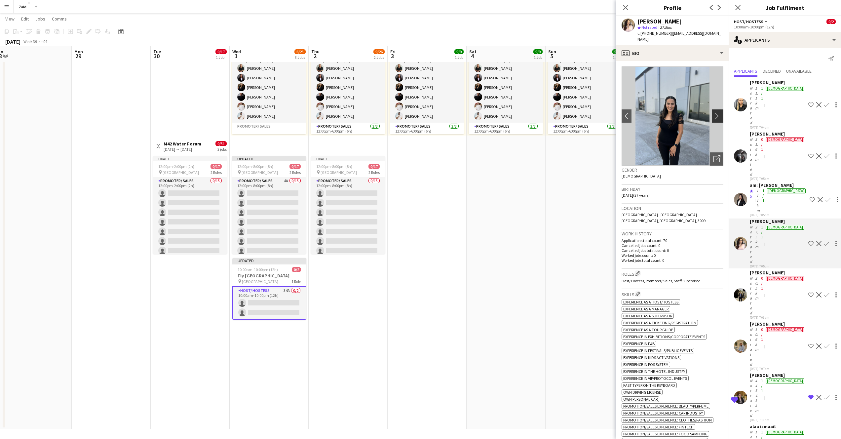
click at [714, 113] on app-icon "chevron-right" at bounding box center [719, 115] width 10 height 7
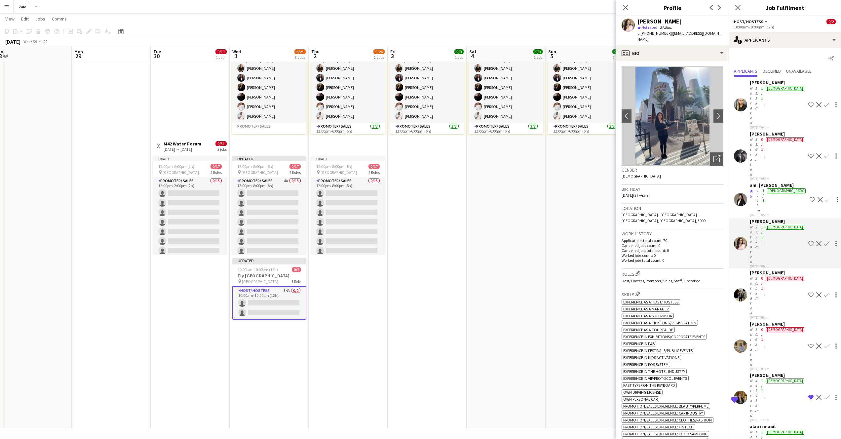
click at [761, 188] on div "11.1km" at bounding box center [759, 200] width 6 height 25
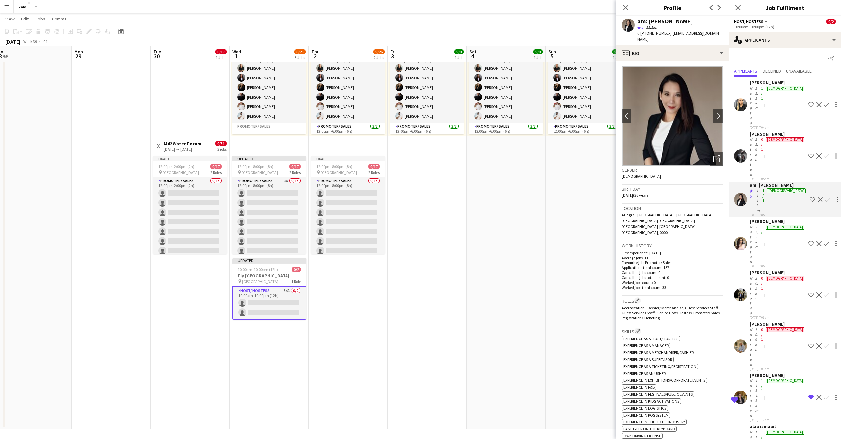
click at [760, 88] on div "11.1km" at bounding box center [757, 106] width 6 height 40
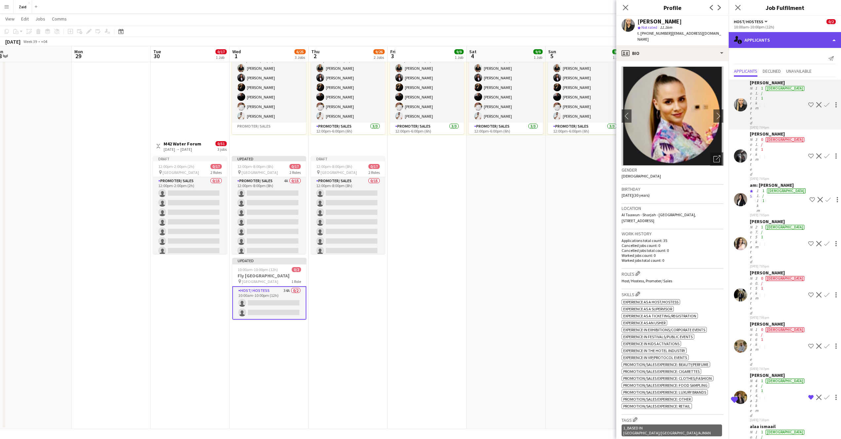
click at [796, 38] on div "single-neutral-actions-information Applicants" at bounding box center [785, 40] width 112 height 16
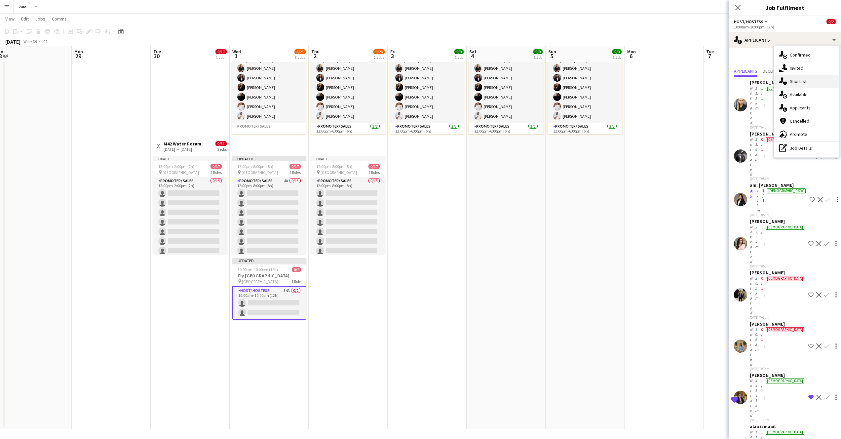
click at [803, 85] on div "single-neutral-actions-heart Shortlist" at bounding box center [806, 81] width 65 height 13
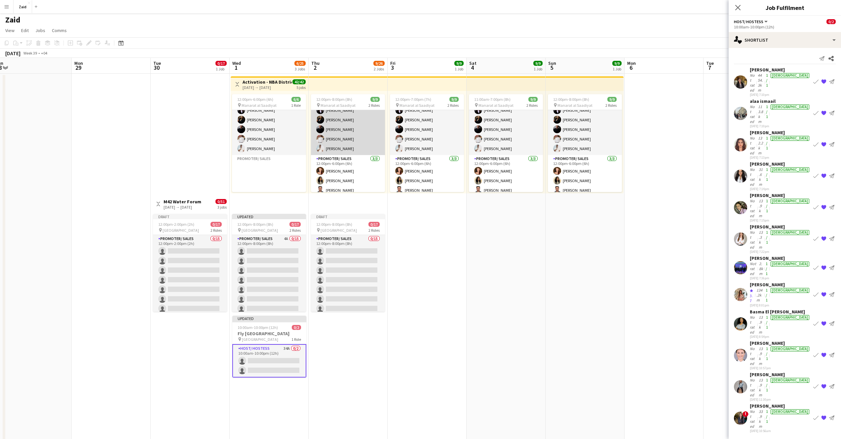
scroll to position [4, 0]
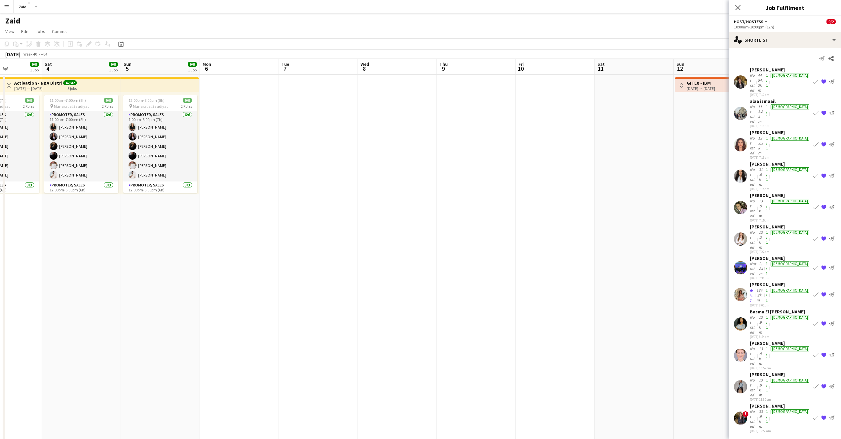
drag, startPoint x: 425, startPoint y: 245, endPoint x: 186, endPoint y: 228, distance: 239.0
click at [0, 227] on app-calendar-viewport "Tue 30 0/17 1 Job Wed 1 6/25 3 Jobs Thu 2 9/26 2 Jobs Fri 3 9/9 1 Job Sat 4 9/9…" at bounding box center [420, 273] width 841 height 429
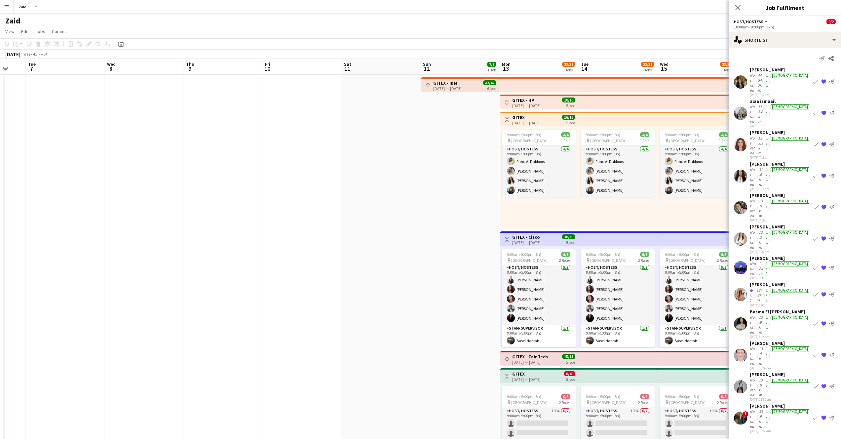
drag, startPoint x: 384, startPoint y: 251, endPoint x: 197, endPoint y: 251, distance: 186.8
click at [193, 251] on app-calendar-viewport "Fri 3 9/9 1 Job Sat 4 9/9 1 Job Sun 5 9/9 1 Job Mon 6 Tue 7 Wed 8 Thu 9 Fri 10 …" at bounding box center [420, 273] width 841 height 429
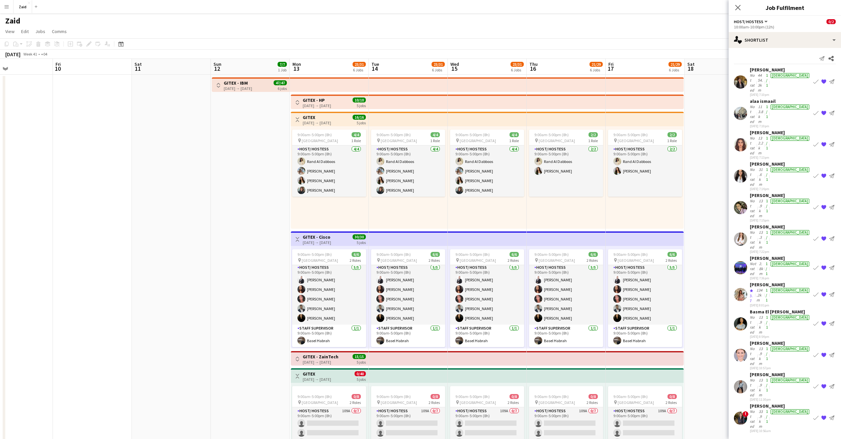
drag, startPoint x: 461, startPoint y: 262, endPoint x: 319, endPoint y: 249, distance: 142.7
click at [319, 249] on app-calendar-viewport "Mon 6 Tue 7 Wed 8 Thu 9 Fri 10 Sat 11 Sun 12 7/7 1 Job Mon 13 23/31 6 Jobs Tue …" at bounding box center [420, 273] width 841 height 429
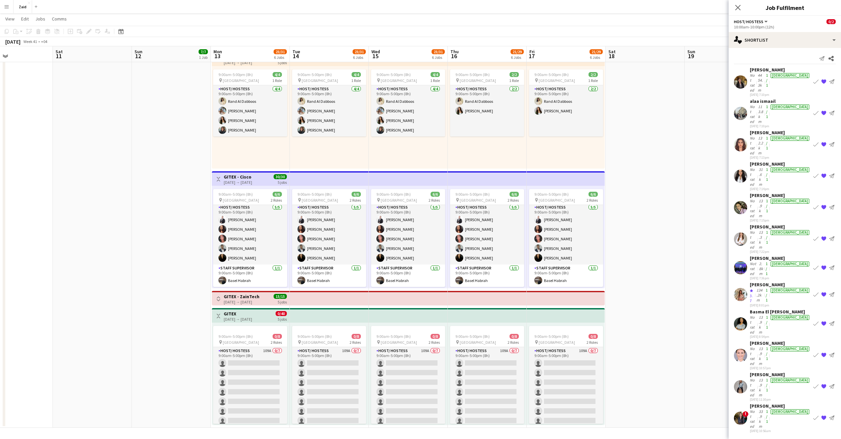
click at [220, 316] on app-icon "Toggle View" at bounding box center [218, 316] width 5 height 5
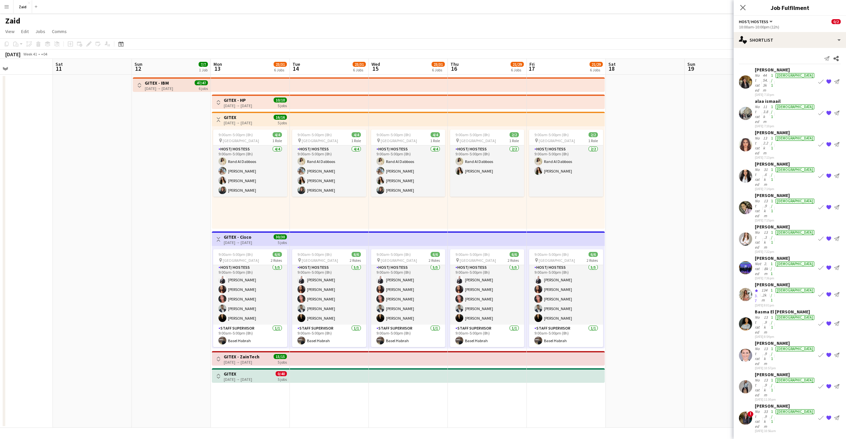
click at [223, 357] on div "Toggle View GITEX - ZainTech [DATE] → [DATE] 15/15 5 jobs" at bounding box center [251, 358] width 72 height 11
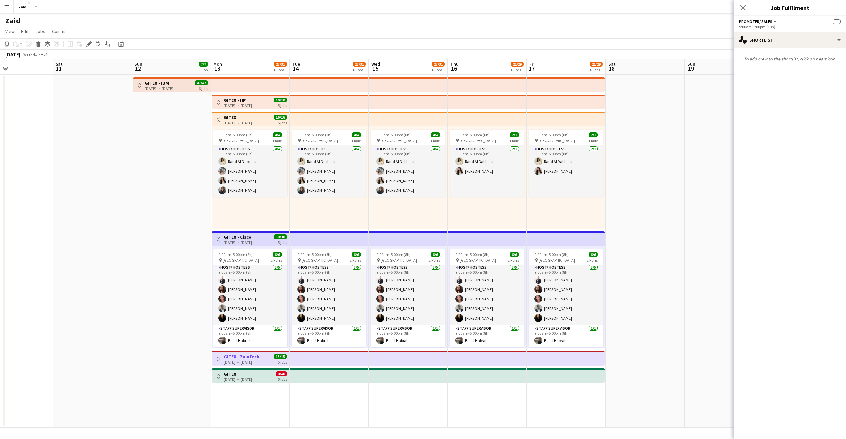
click at [220, 359] on app-icon "Toggle View" at bounding box center [218, 359] width 5 height 5
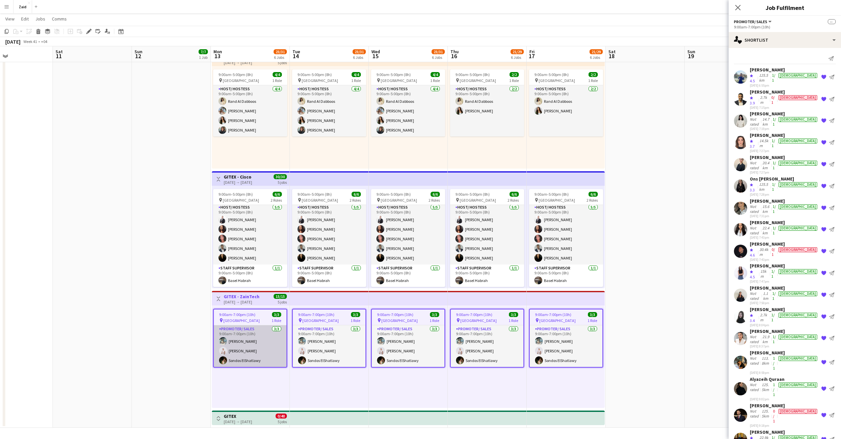
click at [244, 342] on app-card-role "Promoter/ Sales [DATE] 9:00am-7:00pm (10h) Aya [PERSON_NAME] [PERSON_NAME] Sond…" at bounding box center [250, 346] width 73 height 42
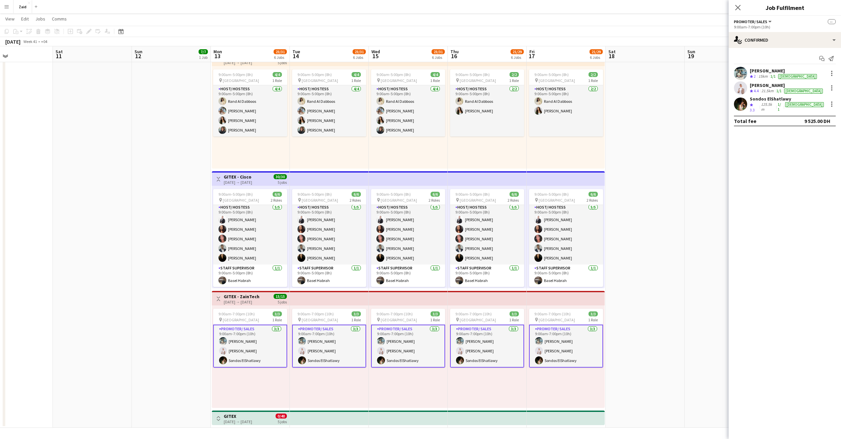
click at [763, 71] on div "[PERSON_NAME]" at bounding box center [784, 71] width 68 height 6
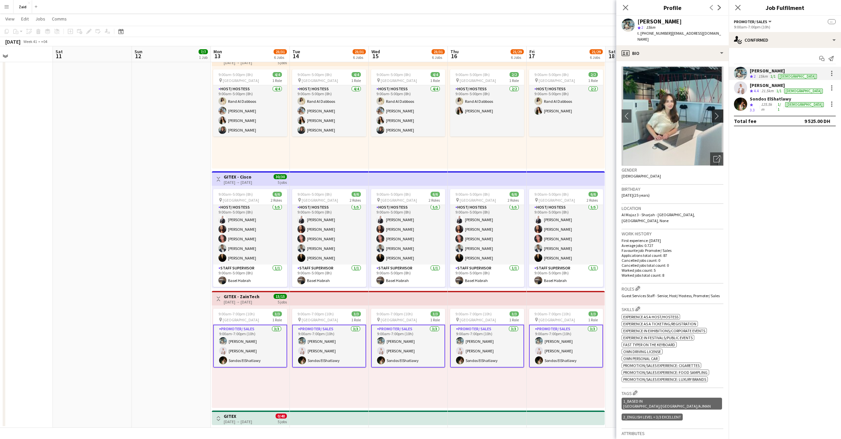
click at [714, 112] on app-icon "chevron-right" at bounding box center [719, 115] width 10 height 7
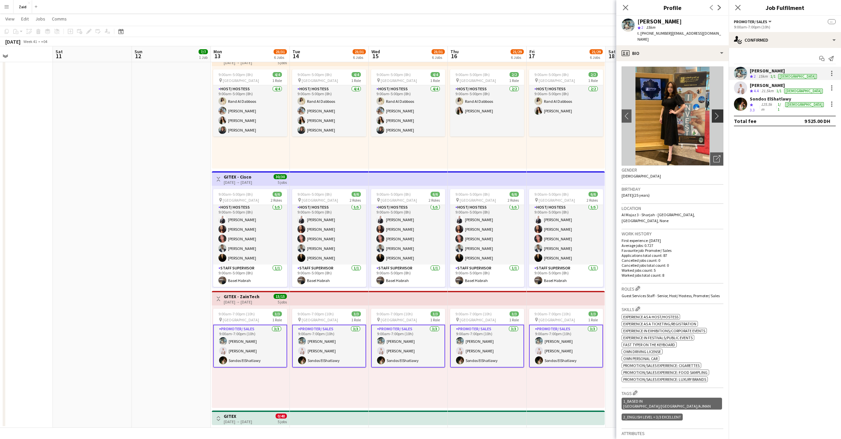
click at [714, 112] on app-icon "chevron-right" at bounding box center [719, 115] width 10 height 7
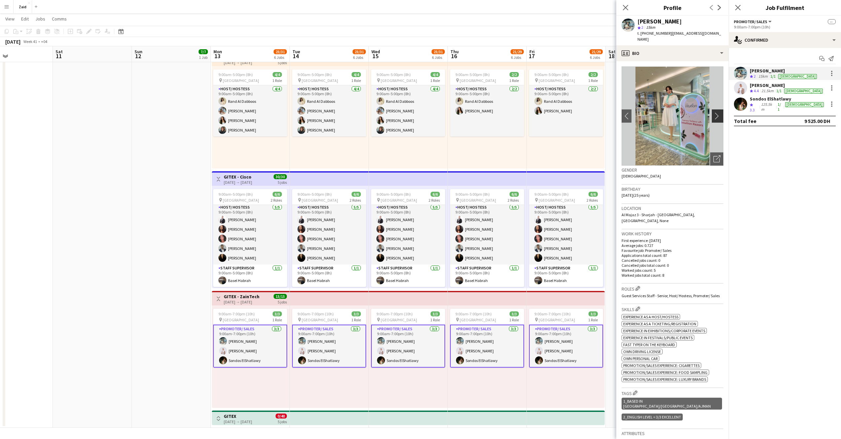
click at [714, 112] on app-icon "chevron-right" at bounding box center [719, 115] width 10 height 7
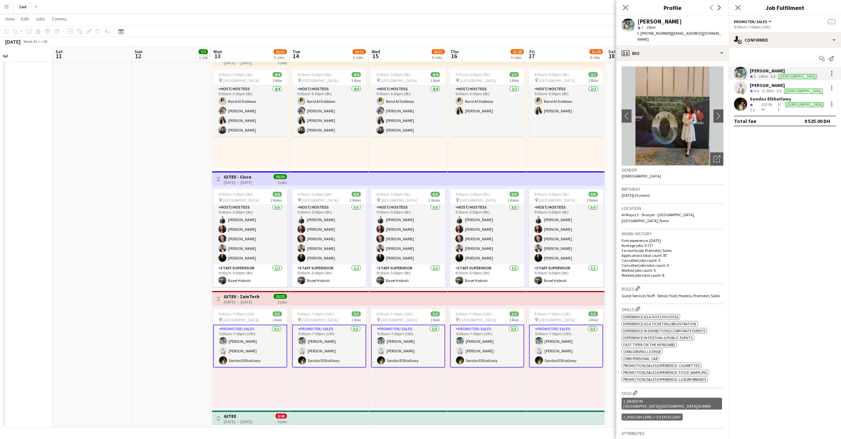
click at [693, 109] on img at bounding box center [673, 115] width 102 height 99
click at [714, 155] on icon "Open photos pop-in" at bounding box center [717, 158] width 7 height 7
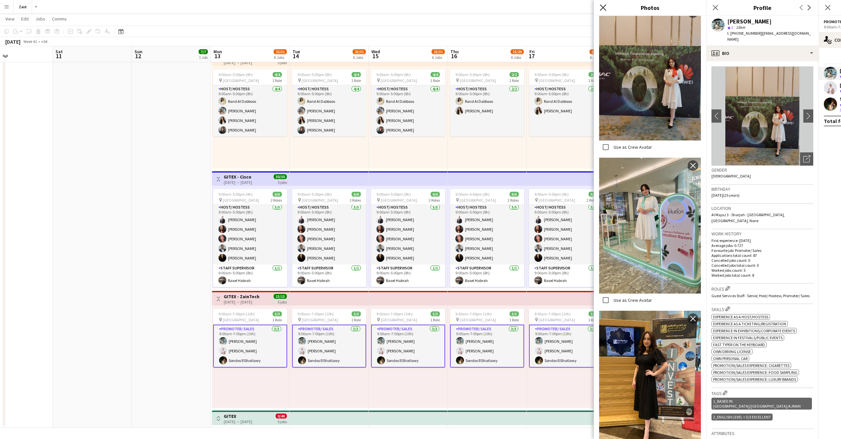
click at [603, 8] on icon at bounding box center [603, 7] width 6 height 6
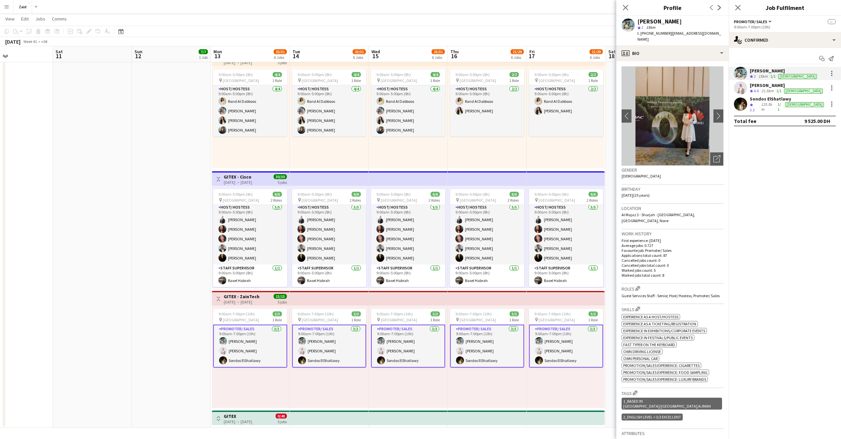
click at [655, 34] on span "t. [PHONE_NUMBER]" at bounding box center [655, 33] width 34 height 5
copy span "971507588155"
click at [762, 90] on div "21.5km" at bounding box center [767, 91] width 15 height 6
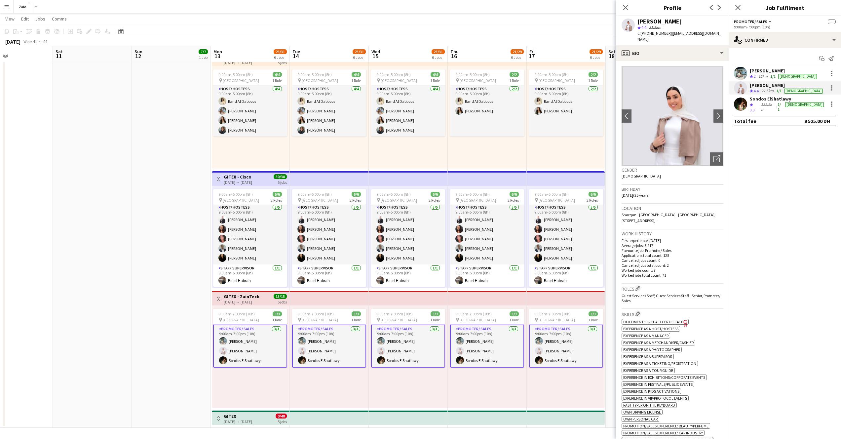
click at [654, 34] on span "t. [PHONE_NUMBER]" at bounding box center [655, 33] width 34 height 5
click at [653, 34] on span "t. [PHONE_NUMBER]" at bounding box center [655, 33] width 34 height 5
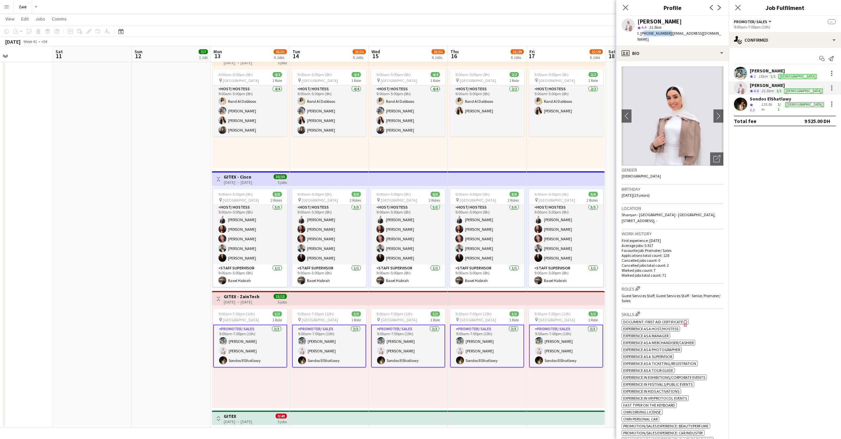
click at [653, 34] on span "t. [PHONE_NUMBER]" at bounding box center [655, 33] width 34 height 5
click at [763, 77] on div "15km" at bounding box center [763, 77] width 12 height 6
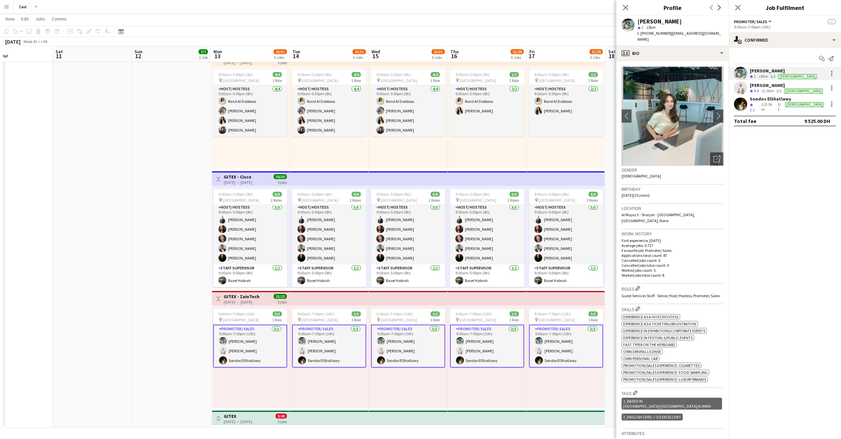
click at [662, 33] on span "t. [PHONE_NUMBER]" at bounding box center [655, 33] width 34 height 5
copy span "971507588155"
click at [769, 102] on div "Sondos ElShatlawy" at bounding box center [787, 99] width 75 height 6
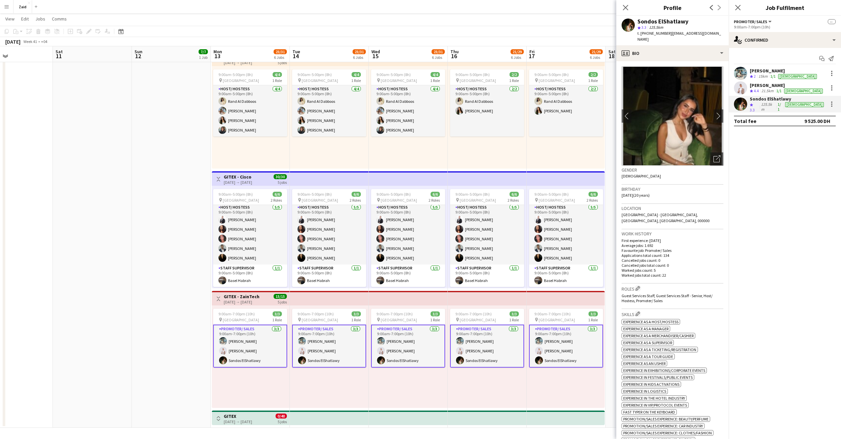
click at [657, 34] on span "t. [PHONE_NUMBER]" at bounding box center [655, 33] width 34 height 5
copy span "971508044398"
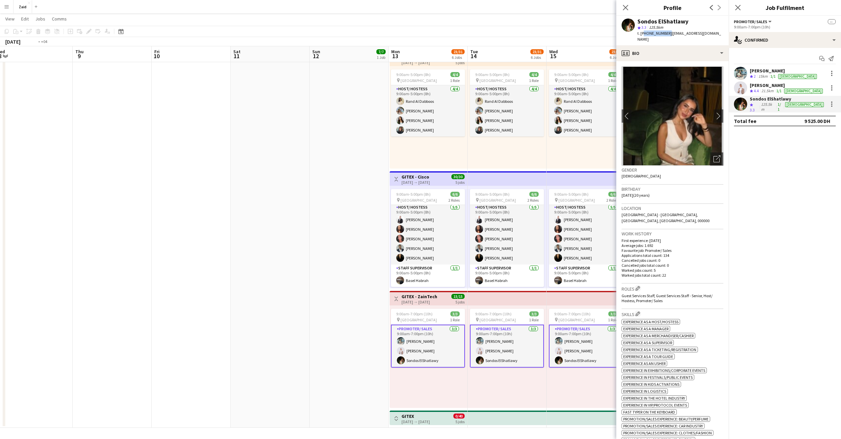
drag, startPoint x: 178, startPoint y: 391, endPoint x: 615, endPoint y: 402, distance: 436.9
click at [614, 402] on app-calendar-viewport "Mon 6 Tue 7 Wed 8 Thu 9 Fri 10 Sat 11 Sun 12 7/7 1 Job Mon 13 23/31 6 Jobs Tue …" at bounding box center [420, 197] width 841 height 462
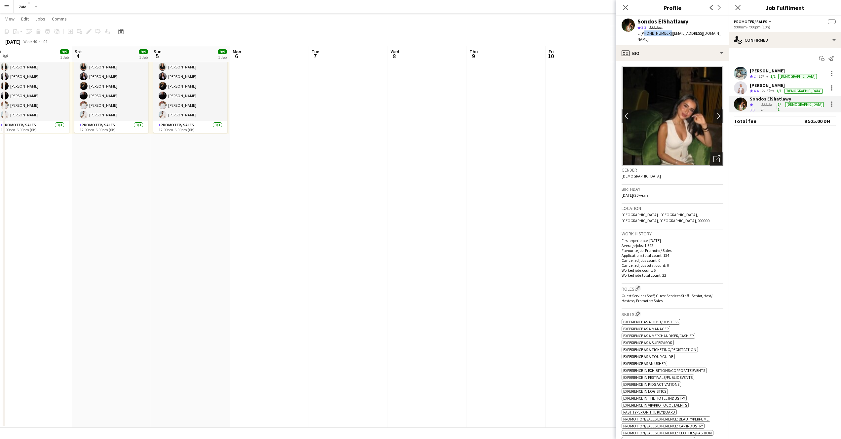
drag, startPoint x: 190, startPoint y: 351, endPoint x: 406, endPoint y: 369, distance: 217.3
click at [411, 373] on app-calendar-viewport "Wed 1 6/25 3 Jobs Thu 2 9/26 2 Jobs Fri 3 9/9 1 Job Sat 4 9/9 1 Job Sun 5 9/9 1…" at bounding box center [420, 197] width 841 height 462
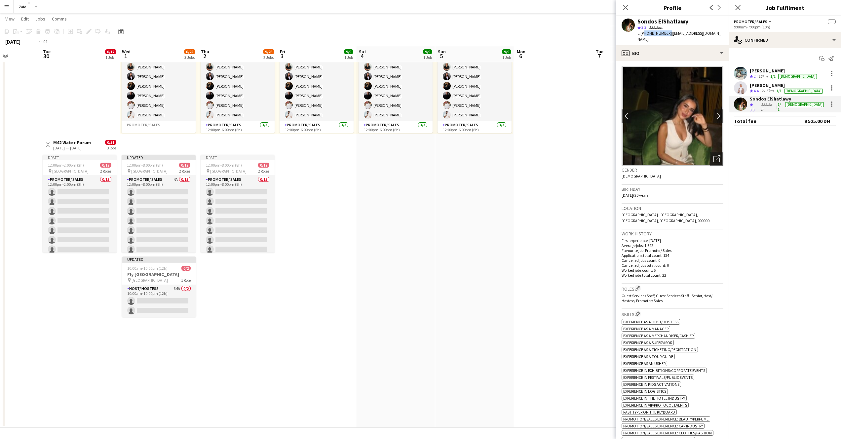
drag, startPoint x: 247, startPoint y: 347, endPoint x: 330, endPoint y: 341, distance: 82.5
click at [368, 351] on app-calendar-viewport "Sat 27 Sun 28 Mon 29 Tue 30 0/17 1 Job Wed 1 6/25 3 Jobs Thu 2 9/26 2 Jobs Fri …" at bounding box center [420, 197] width 841 height 462
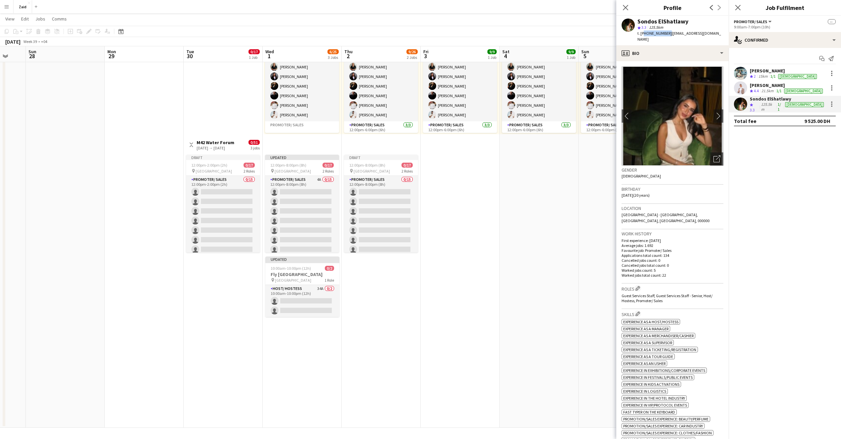
scroll to position [0, 191]
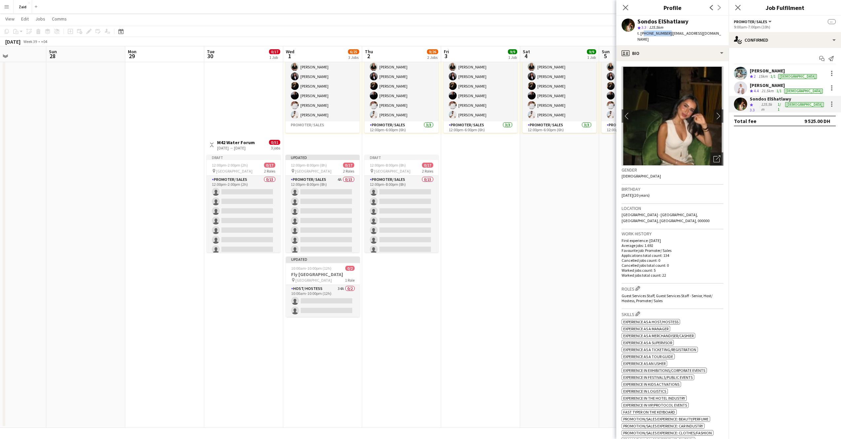
drag, startPoint x: 186, startPoint y: 343, endPoint x: 220, endPoint y: 343, distance: 33.7
click at [220, 343] on app-calendar-viewport "Thu 25 Fri 26 Sat 27 Sun 28 Mon 29 Tue 30 0/17 1 Job Wed 1 6/25 3 Jobs Thu 2 9/…" at bounding box center [420, 197] width 841 height 462
click at [302, 301] on app-card-role "Host/ Hostess 34A 0/2 10:00am-10:00pm (12h) single-neutral-actions single-neutr…" at bounding box center [323, 301] width 74 height 32
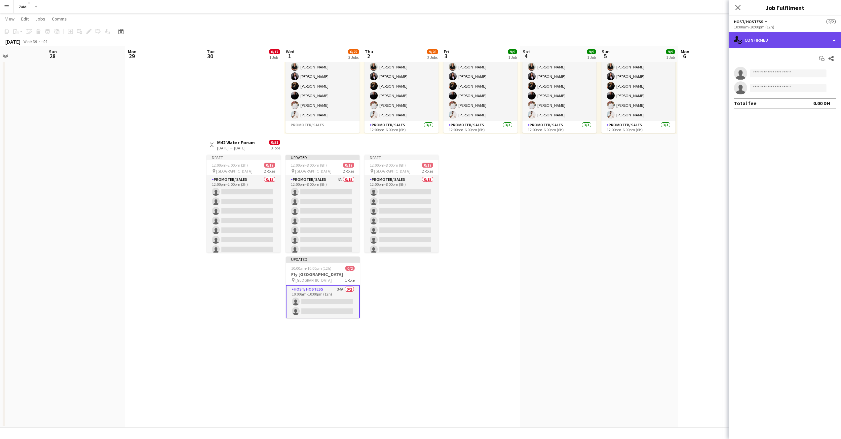
click at [793, 38] on div "single-neutral-actions-check-2 Confirmed" at bounding box center [785, 40] width 112 height 16
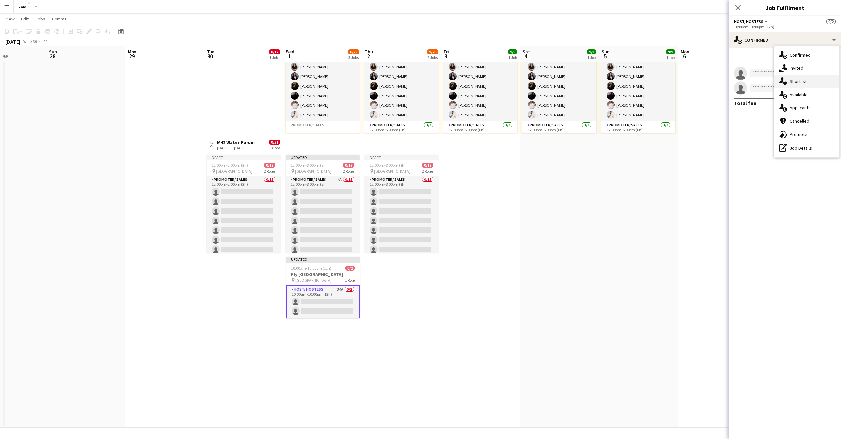
click at [797, 81] on span "Shortlist" at bounding box center [798, 81] width 17 height 6
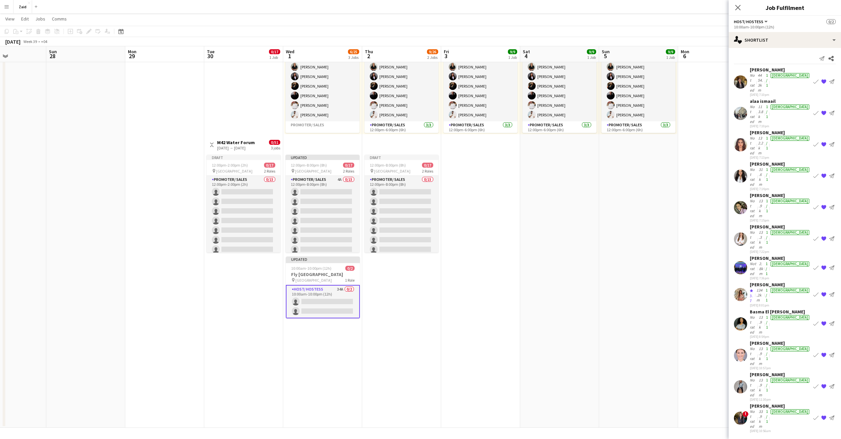
click at [758, 403] on div "[PERSON_NAME]" at bounding box center [780, 406] width 61 height 6
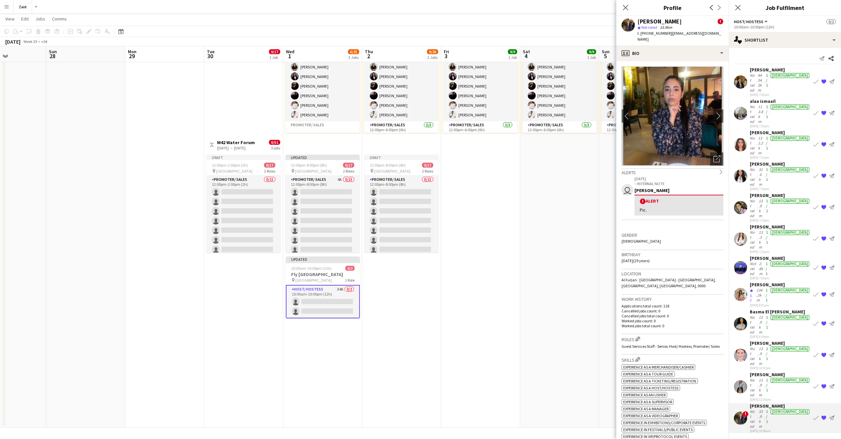
click at [758, 403] on div "[PERSON_NAME]" at bounding box center [780, 406] width 61 height 6
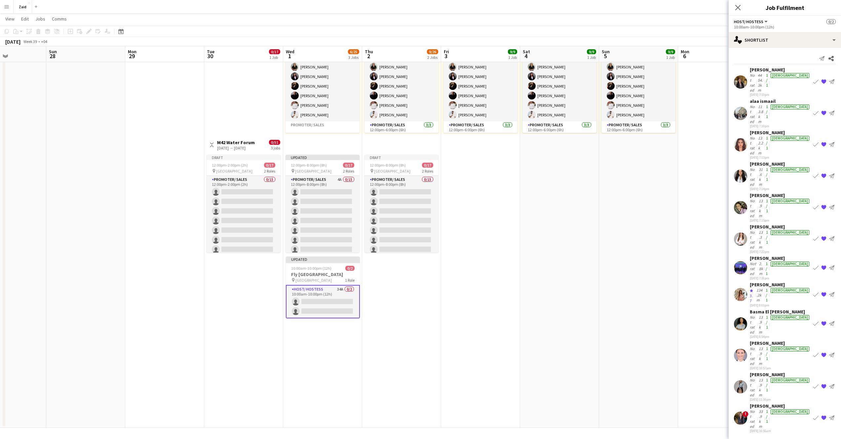
click at [765, 74] on div "4454.3km" at bounding box center [761, 83] width 8 height 20
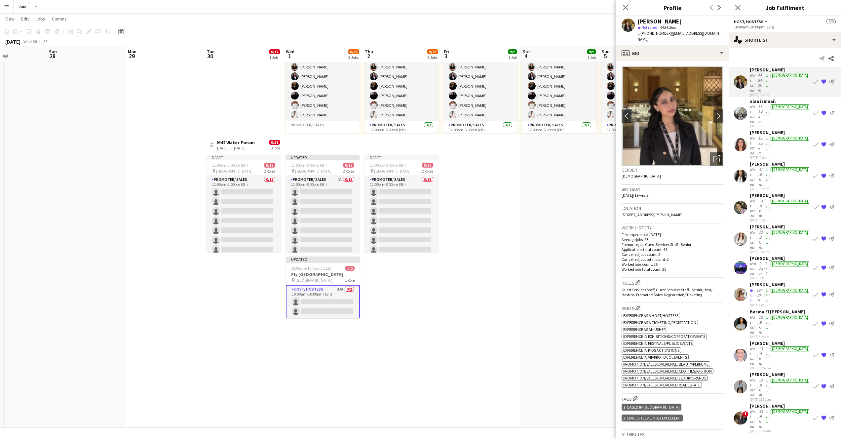
click at [654, 22] on div "[PERSON_NAME]" at bounding box center [660, 22] width 44 height 6
click at [650, 22] on div "[PERSON_NAME]" at bounding box center [660, 22] width 44 height 6
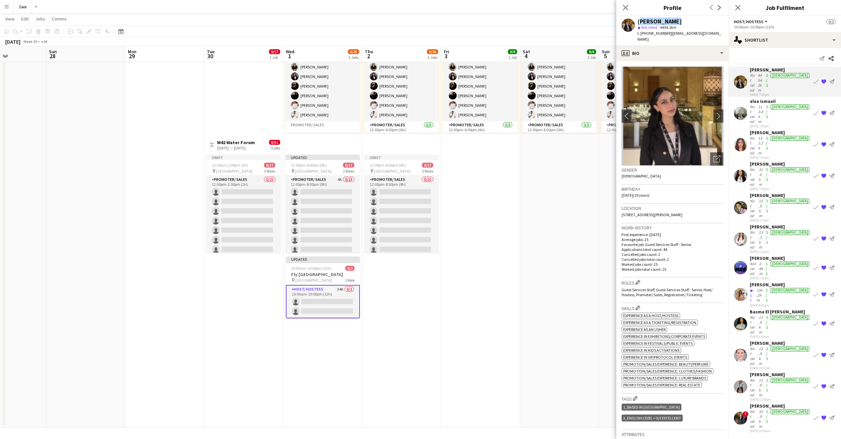
copy div "[PERSON_NAME]"
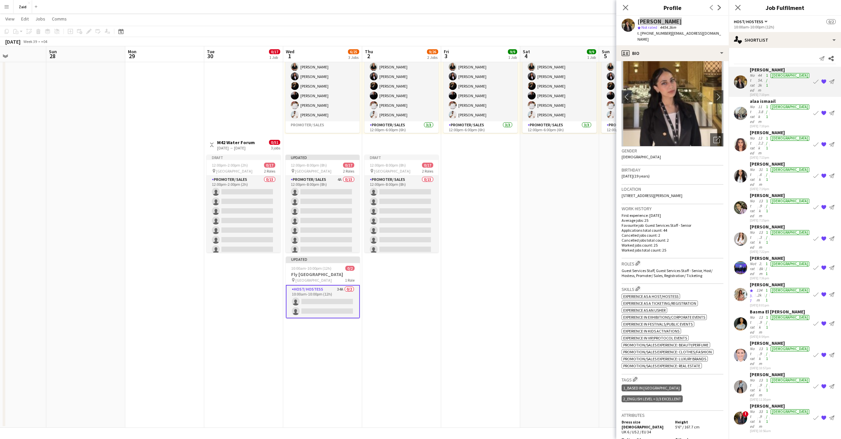
scroll to position [0, 0]
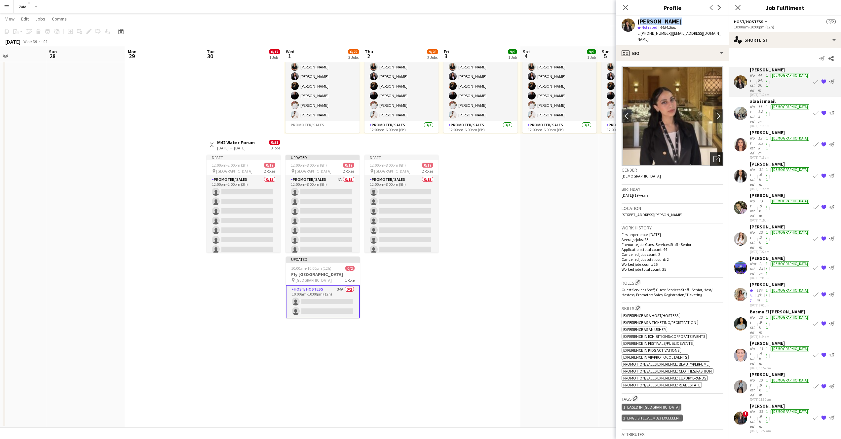
click at [714, 155] on icon "Open photos pop-in" at bounding box center [717, 158] width 7 height 7
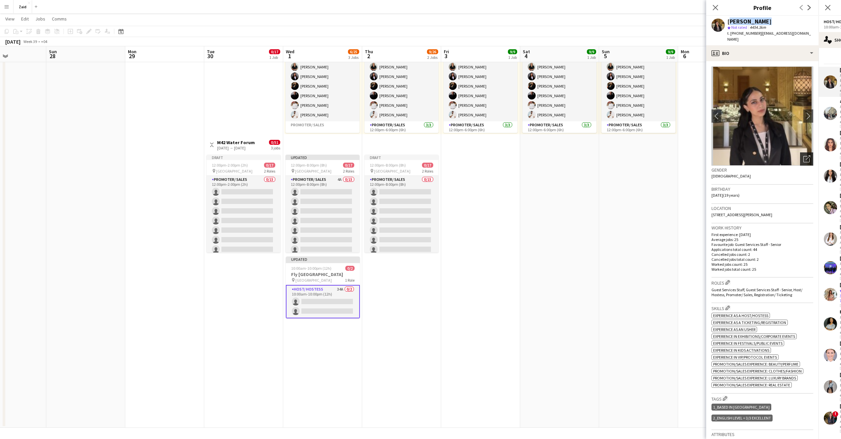
click at [800, 153] on div "Open photos pop-in" at bounding box center [806, 158] width 13 height 13
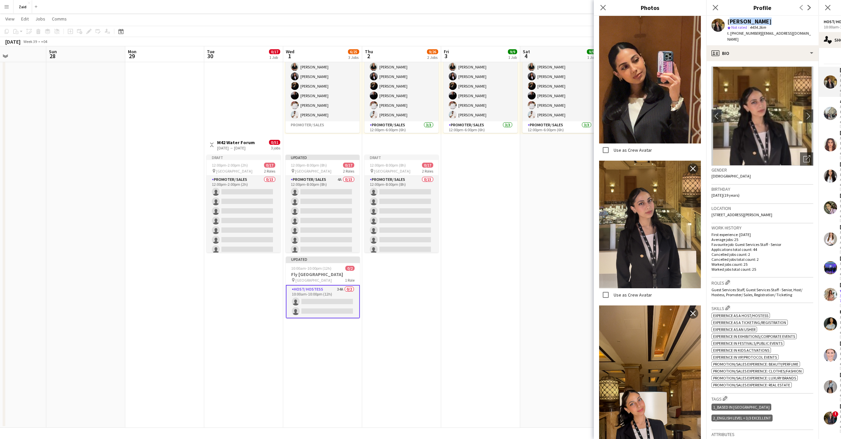
scroll to position [233, 0]
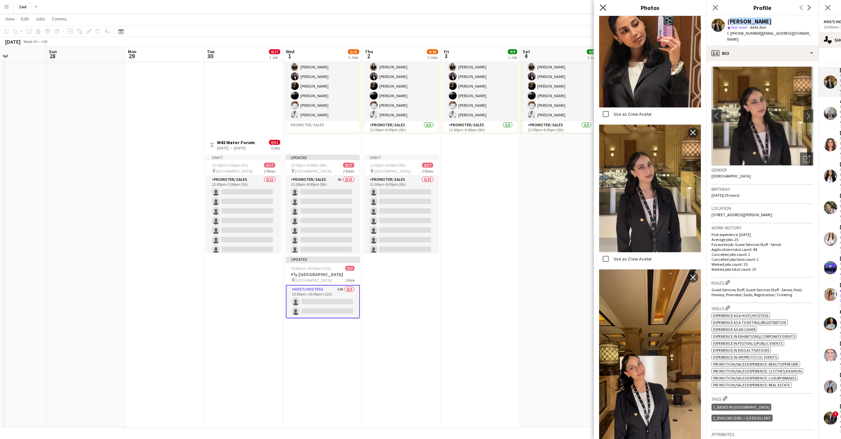
click at [603, 8] on icon at bounding box center [603, 7] width 6 height 6
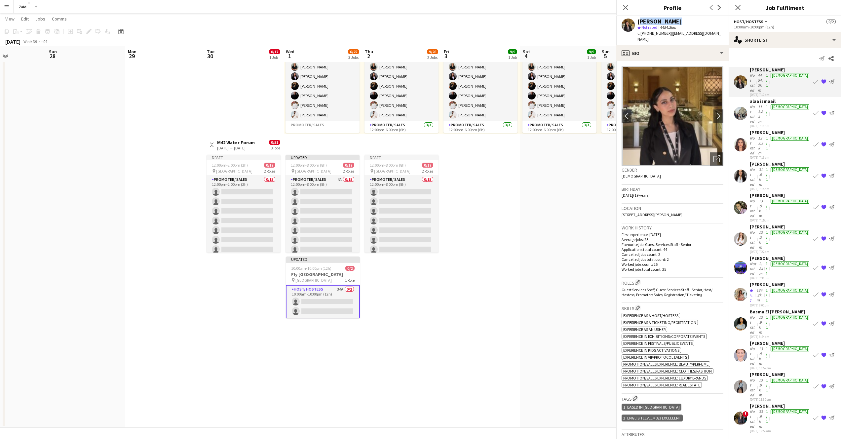
click at [603, 8] on body "Menu Boards Boards Boards All jobs Status Workforce Workforce My Workforce Recr…" at bounding box center [420, 189] width 841 height 499
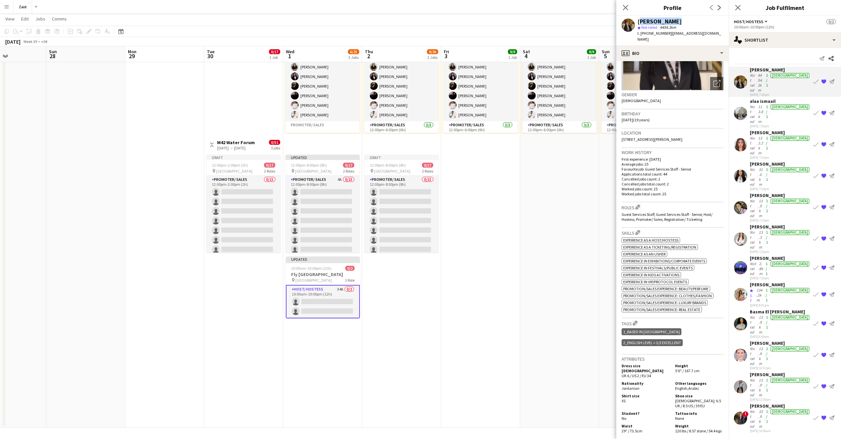
scroll to position [83, 0]
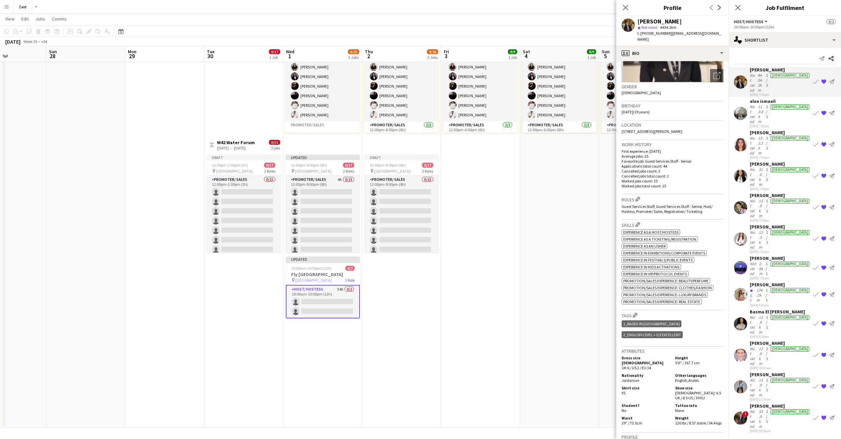
click at [633, 378] on span "Jordanian" at bounding box center [631, 380] width 18 height 5
copy span "Jordanian"
click at [715, 46] on div "profile Bio" at bounding box center [673, 53] width 112 height 16
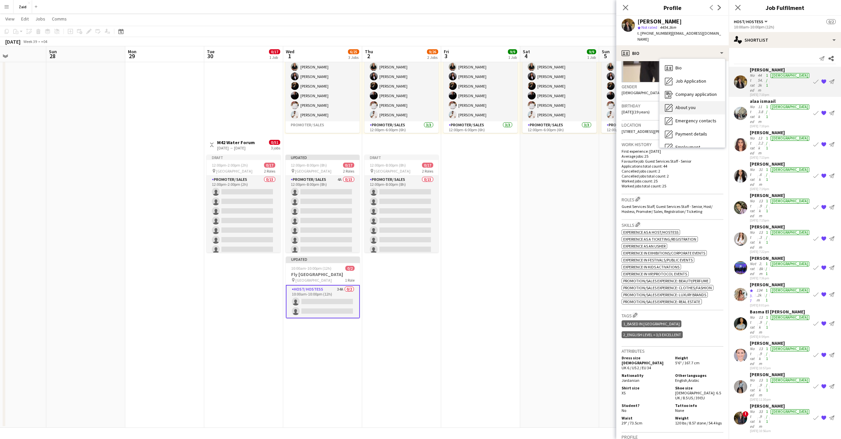
click at [696, 101] on div "About you About you" at bounding box center [692, 107] width 65 height 13
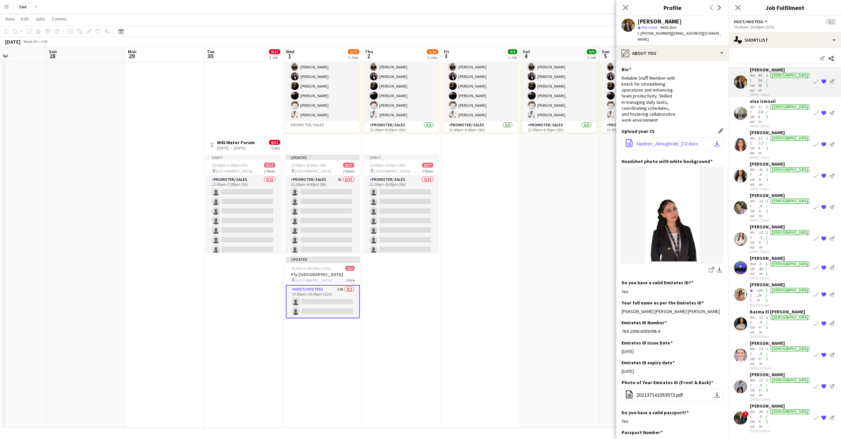
click at [687, 141] on span "Nadeen_Almughrabi_CV.docx" at bounding box center [668, 143] width 62 height 5
click at [765, 104] on div "113.8km" at bounding box center [761, 114] width 8 height 20
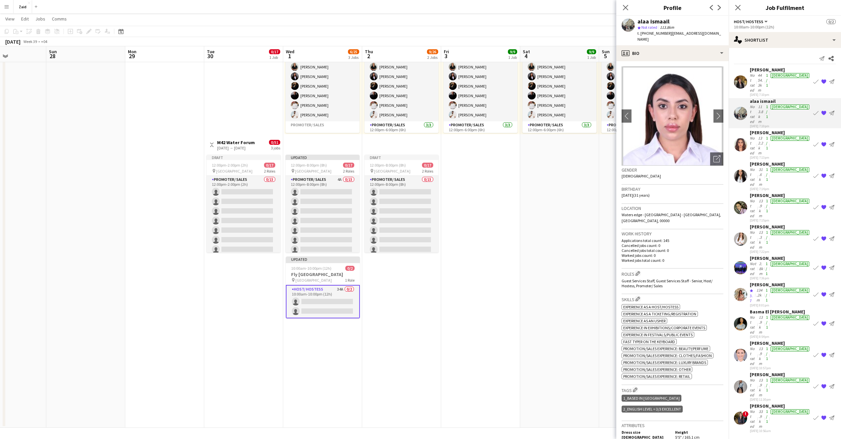
click at [647, 19] on div "alaa ismaail" at bounding box center [654, 22] width 32 height 6
click at [648, 20] on div "alaa ismaail" at bounding box center [654, 22] width 32 height 6
copy div "alaa ismaail"
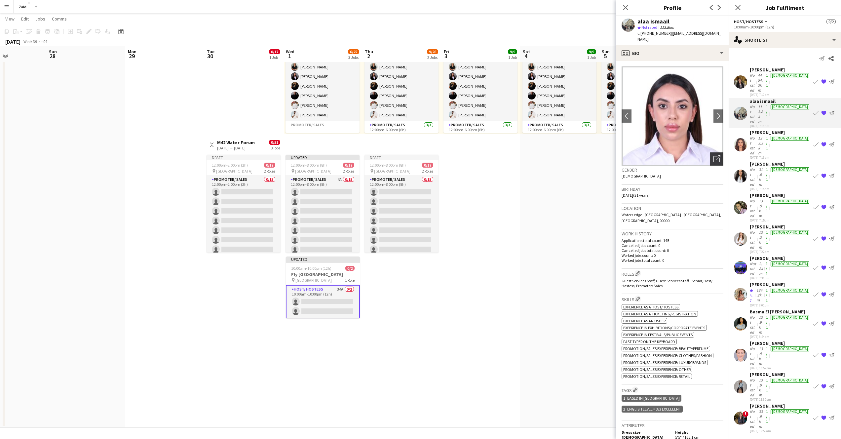
click at [711, 152] on div "Open photos pop-in" at bounding box center [717, 158] width 13 height 13
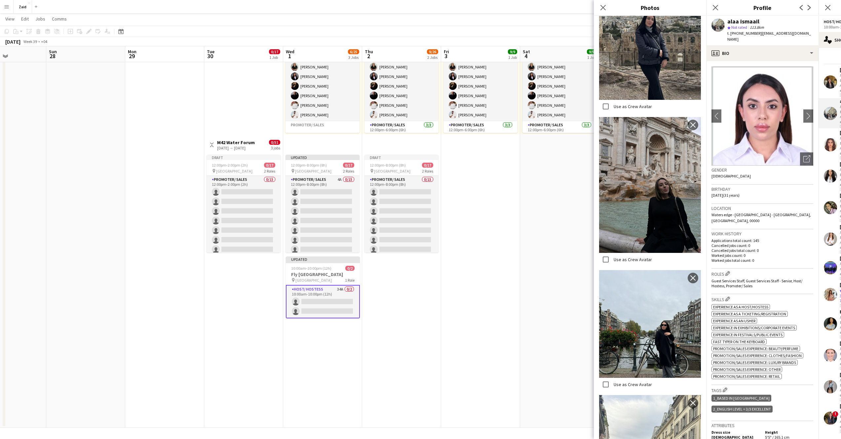
scroll to position [0, 0]
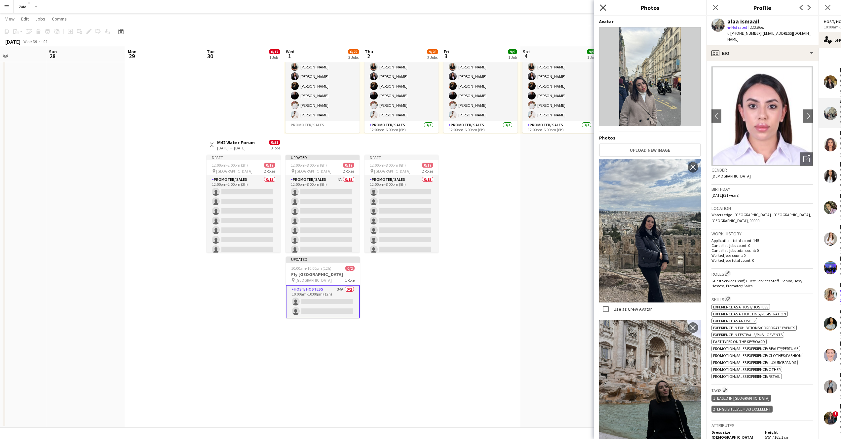
click at [605, 8] on icon "Close pop-in" at bounding box center [603, 7] width 6 height 6
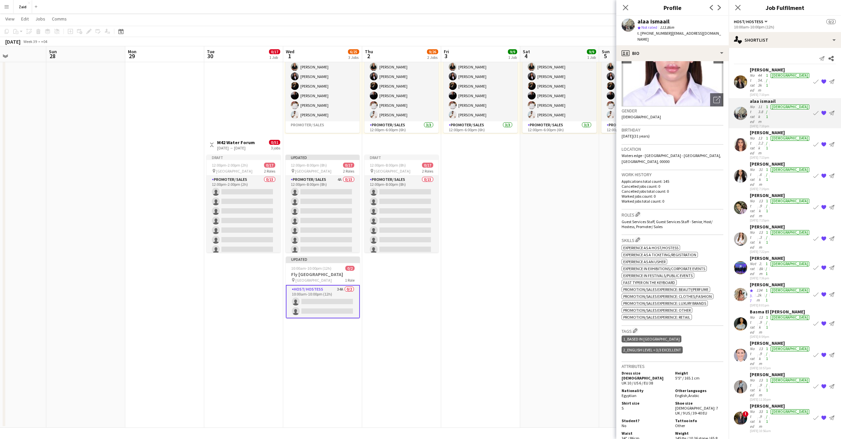
scroll to position [60, 0]
click at [711, 47] on div "profile Bio" at bounding box center [673, 53] width 112 height 16
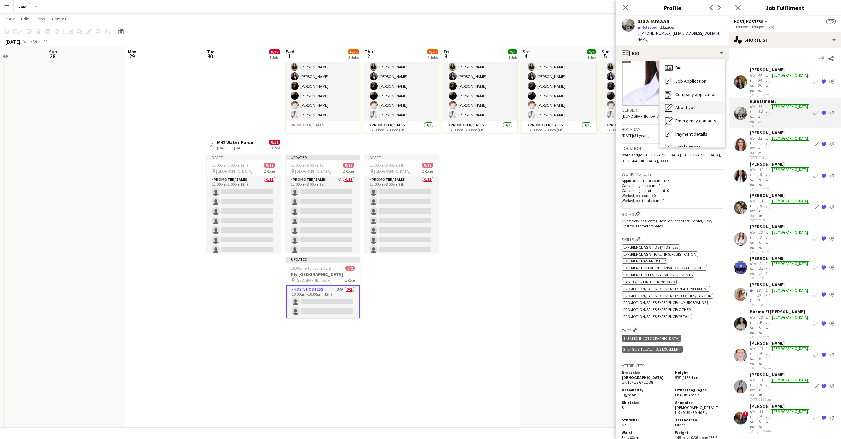
click at [697, 101] on div "About you About you" at bounding box center [692, 107] width 65 height 13
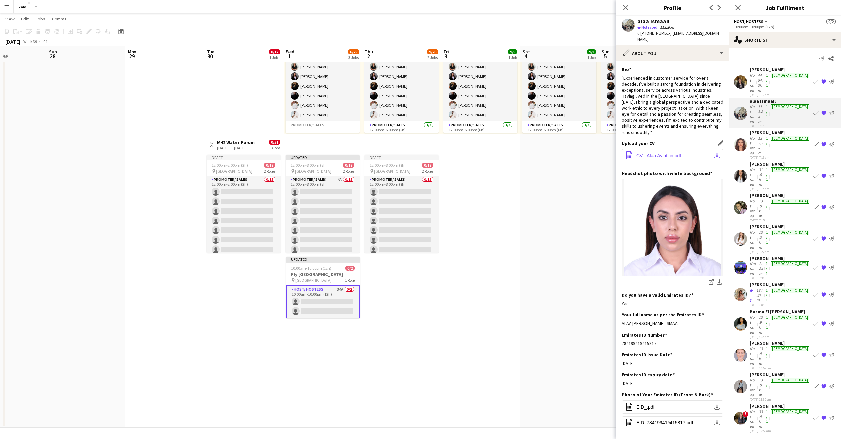
click at [665, 149] on button "office-file-sheet CV - Alaa Aviation.pdf download-bottom" at bounding box center [673, 155] width 102 height 13
click at [762, 130] on div "[PERSON_NAME]" at bounding box center [780, 133] width 61 height 6
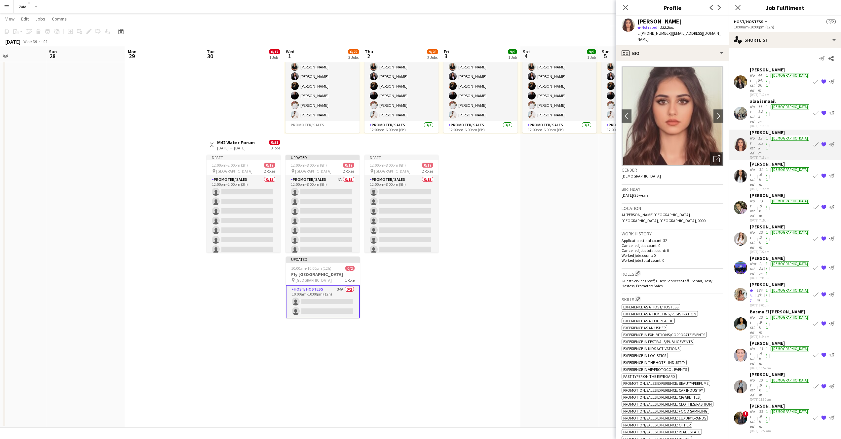
click at [537, 192] on app-date-cell "11:00am-7:00pm (8h) 9/9 pin Manarat al Saadiyat 2 Roles Promoter/ Sales [DATE] …" at bounding box center [559, 221] width 79 height 413
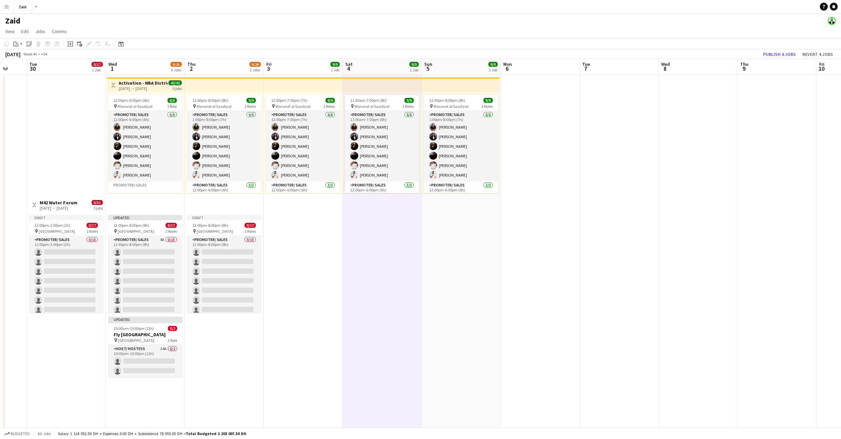
scroll to position [0, 255]
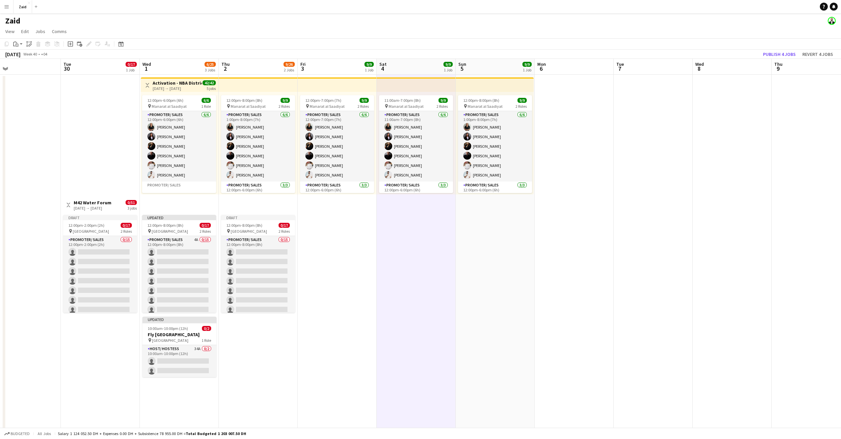
drag, startPoint x: 697, startPoint y: 259, endPoint x: 0, endPoint y: 216, distance: 698.0
click at [0, 218] on app-calendar-viewport "Fri 26 Sat 27 Sun 28 Mon 29 Tue 30 0/17 1 Job Wed 1 6/25 3 Jobs Thu 2 9/26 2 Jo…" at bounding box center [420, 273] width 841 height 429
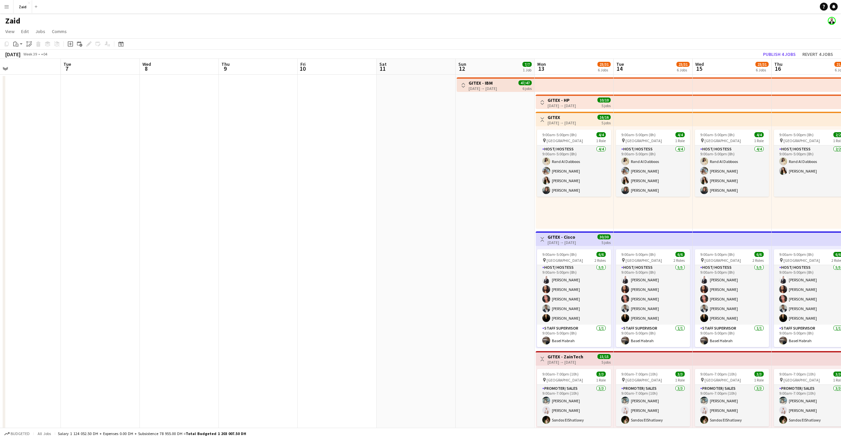
scroll to position [1, 0]
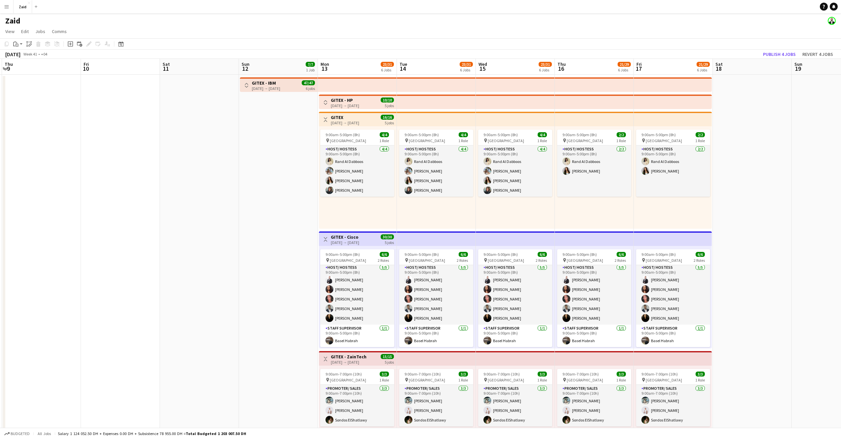
drag, startPoint x: 392, startPoint y: 221, endPoint x: 143, endPoint y: 189, distance: 251.6
click at [138, 188] on app-calendar-viewport "Mon 6 Tue 7 Wed 8 Thu 9 Fri 10 Sat 11 Sun 12 7/7 1 Job Mon 13 23/31 6 Jobs Tue …" at bounding box center [420, 273] width 841 height 429
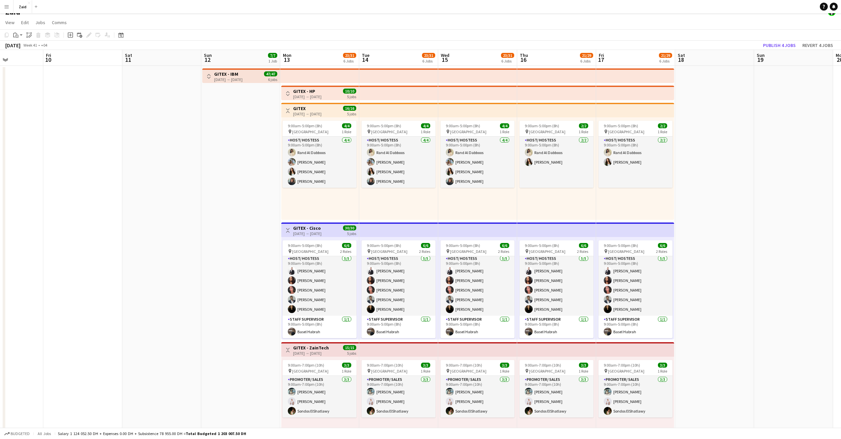
scroll to position [12, 0]
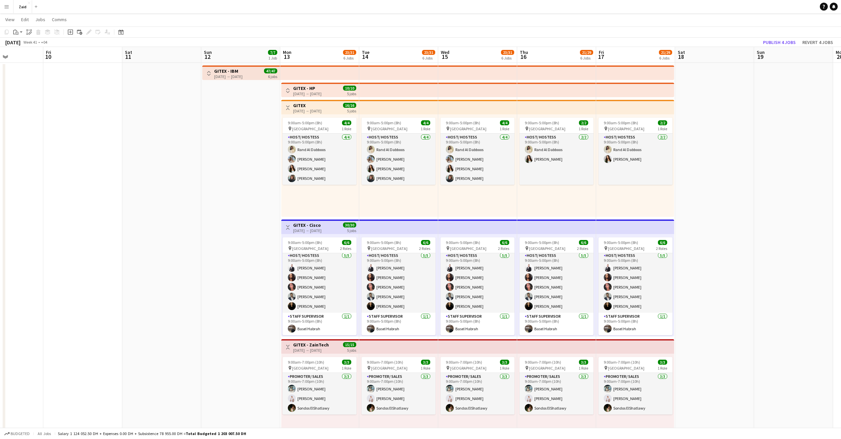
click at [581, 229] on app-top-bar at bounding box center [556, 227] width 79 height 15
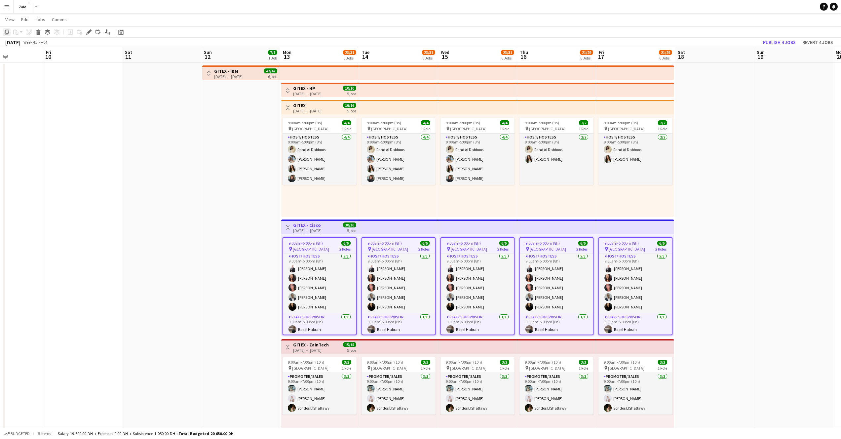
click at [3, 32] on div "Copy" at bounding box center [7, 32] width 8 height 8
click at [10, 21] on span "View" at bounding box center [9, 20] width 9 height 6
click at [321, 278] on app-card-role "Host/ Hostess [DATE] 9:00am-5:00pm (8h) [PERSON_NAME] [PERSON_NAME] Gvardiian […" at bounding box center [319, 283] width 73 height 61
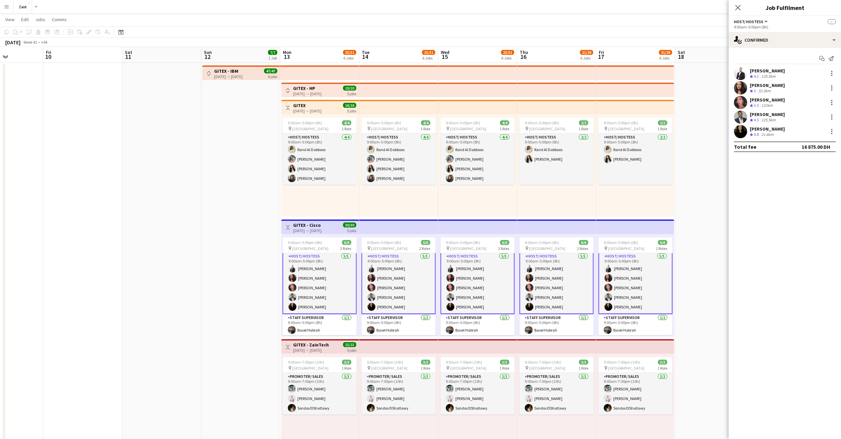
scroll to position [2, 0]
click at [319, 244] on span "9:00am-5:00pm (8h)" at bounding box center [305, 242] width 34 height 5
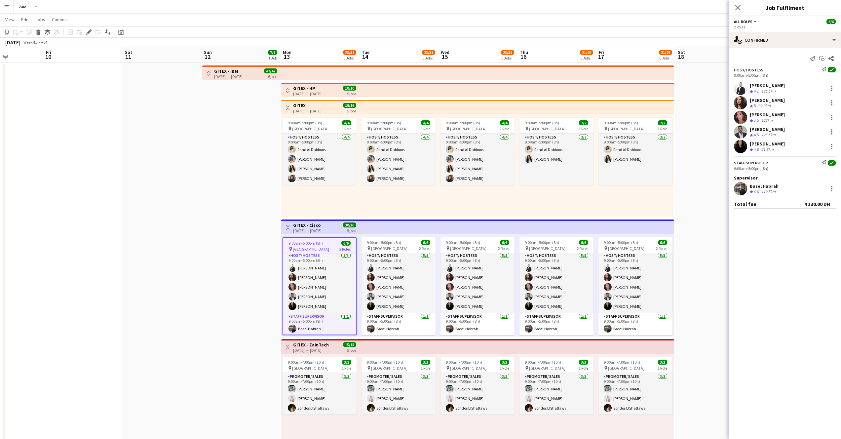
scroll to position [1, 0]
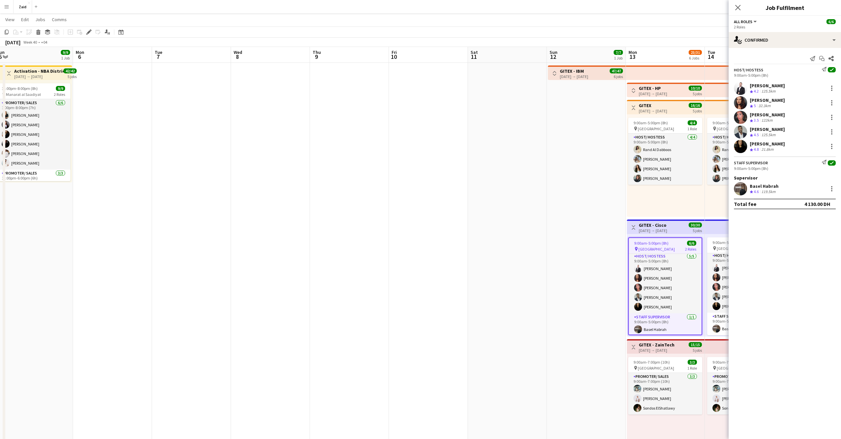
drag, startPoint x: 191, startPoint y: 264, endPoint x: 575, endPoint y: 264, distance: 383.5
click at [559, 264] on app-calendar-viewport "Fri 3 9/9 1 Job Sat 4 9/9 1 Job Sun 5 9/9 1 Job Mon 6 Tue 7 Wed 8 Thu 9 Fri 10 …" at bounding box center [420, 261] width 841 height 429
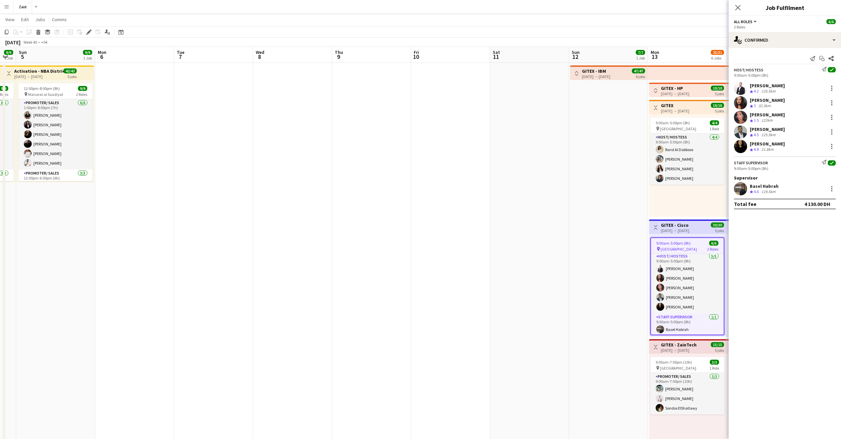
drag, startPoint x: 308, startPoint y: 288, endPoint x: 513, endPoint y: 305, distance: 205.3
click at [513, 305] on app-calendar-viewport "Fri 3 9/9 1 Job Sat 4 9/9 1 Job Sun 5 9/9 1 Job Mon 6 Tue 7 Wed 8 Thu 9 Fri 10 …" at bounding box center [420, 261] width 841 height 429
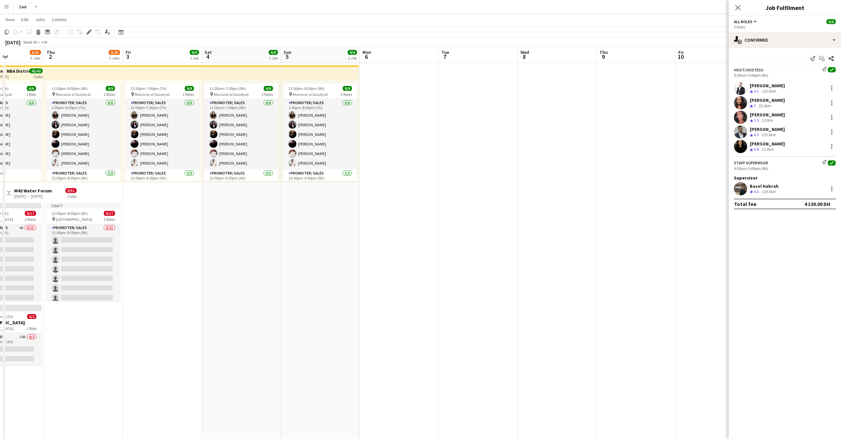
drag, startPoint x: 227, startPoint y: 297, endPoint x: 379, endPoint y: 301, distance: 152.5
click at [382, 301] on app-calendar-viewport "Mon 29 Tue 30 0/17 1 Job Wed 1 6/25 3 Jobs Thu 2 9/26 2 Jobs Fri 3 9/9 1 Job Sa…" at bounding box center [420, 261] width 841 height 429
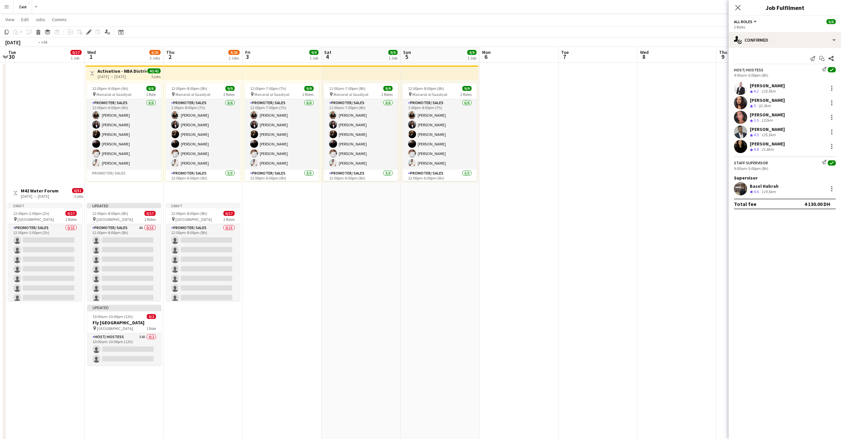
drag, startPoint x: 232, startPoint y: 306, endPoint x: 363, endPoint y: 312, distance: 131.1
click at [370, 310] on app-calendar-viewport "Sun 28 Mon 29 Tue 30 0/17 1 Job Wed 1 6/25 3 Jobs Thu 2 9/26 2 Jobs Fri 3 9/9 1…" at bounding box center [420, 261] width 841 height 429
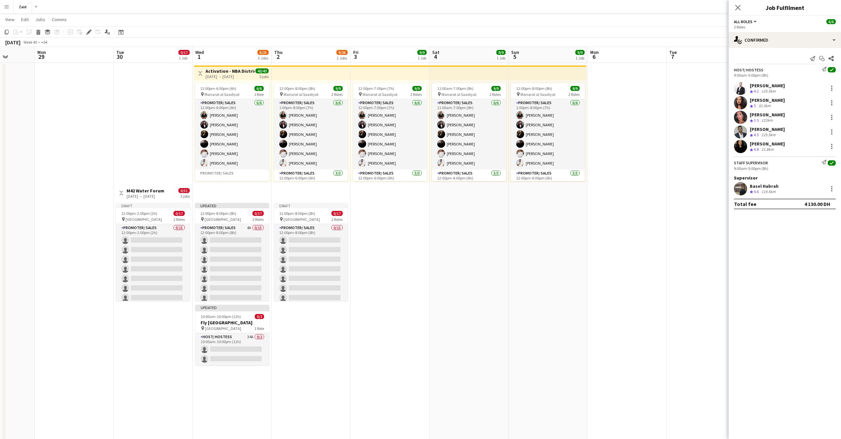
drag, startPoint x: 333, startPoint y: 329, endPoint x: 389, endPoint y: 332, distance: 56.3
click at [390, 332] on app-calendar-viewport "Fri 26 Sat 27 Sun 28 Mon 29 Tue 30 0/17 1 Job Wed 1 6/25 3 Jobs Thu 2 9/26 2 Jo…" at bounding box center [420, 261] width 841 height 429
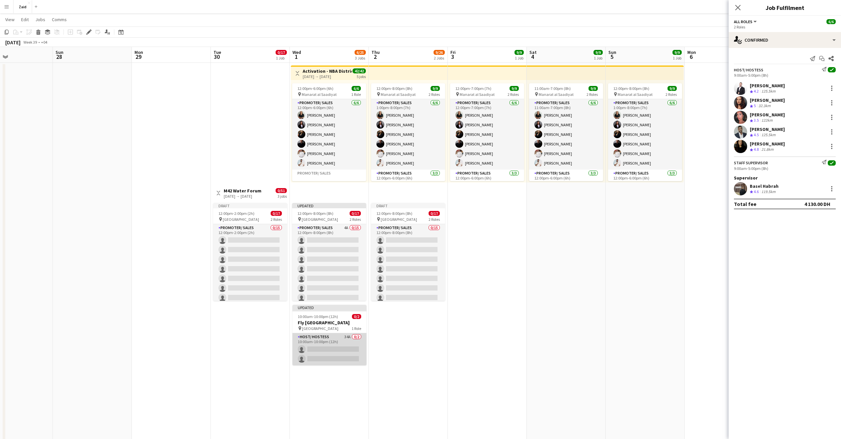
click at [313, 342] on app-card-role "Host/ Hostess 34A 0/2 10:00am-10:00pm (12h) single-neutral-actions single-neutr…" at bounding box center [330, 349] width 74 height 32
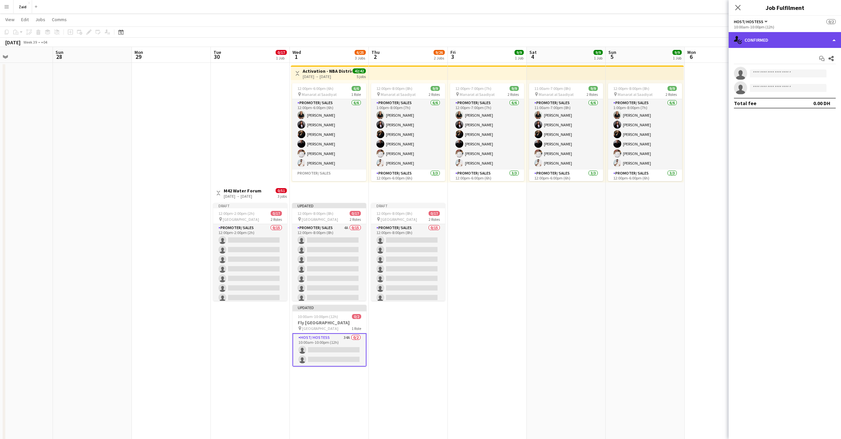
click at [766, 36] on div "single-neutral-actions-check-2 Confirmed" at bounding box center [785, 40] width 112 height 16
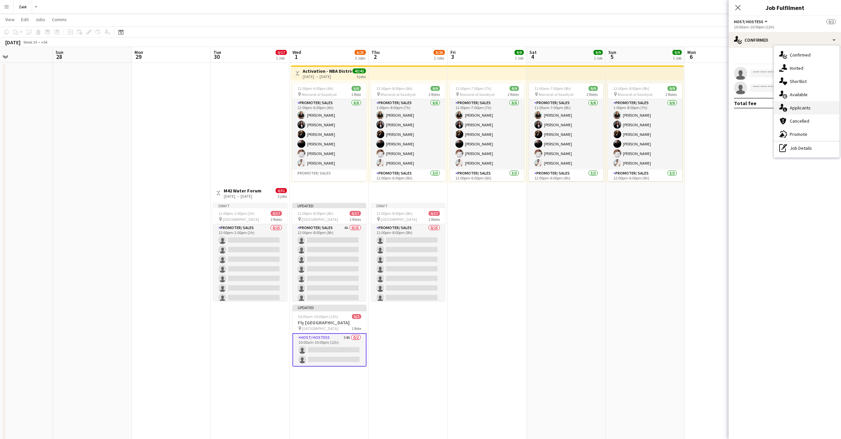
click at [795, 109] on span "Applicants" at bounding box center [800, 108] width 21 height 6
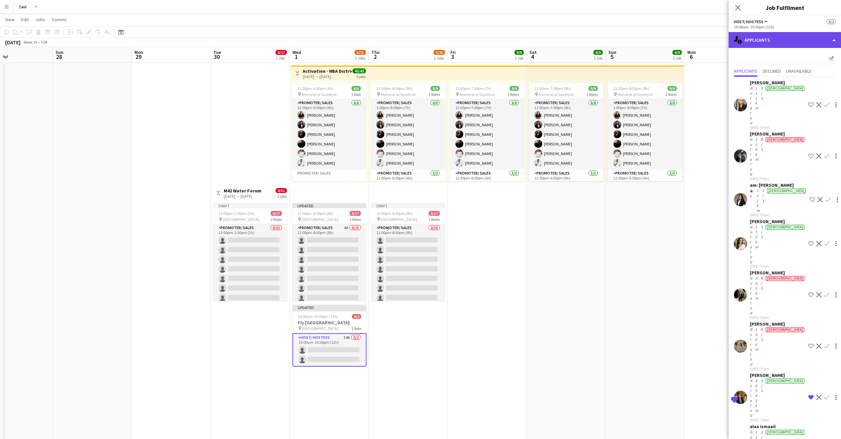
click at [777, 41] on div "single-neutral-actions-information Applicants" at bounding box center [785, 40] width 112 height 16
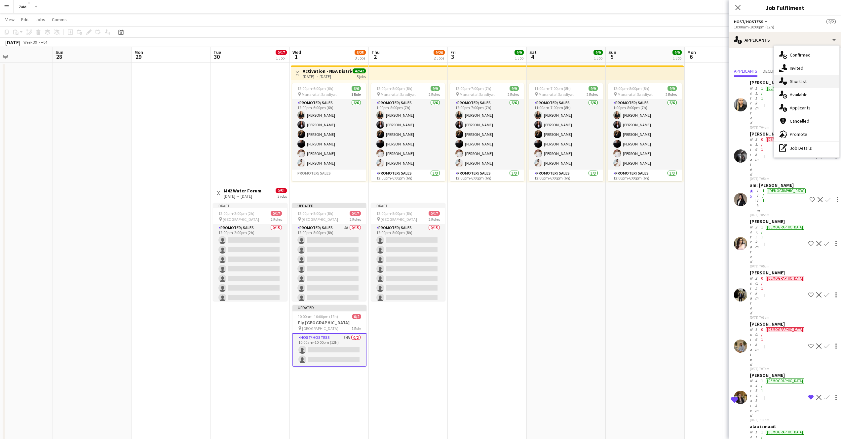
click at [796, 78] on span "Shortlist" at bounding box center [798, 81] width 17 height 6
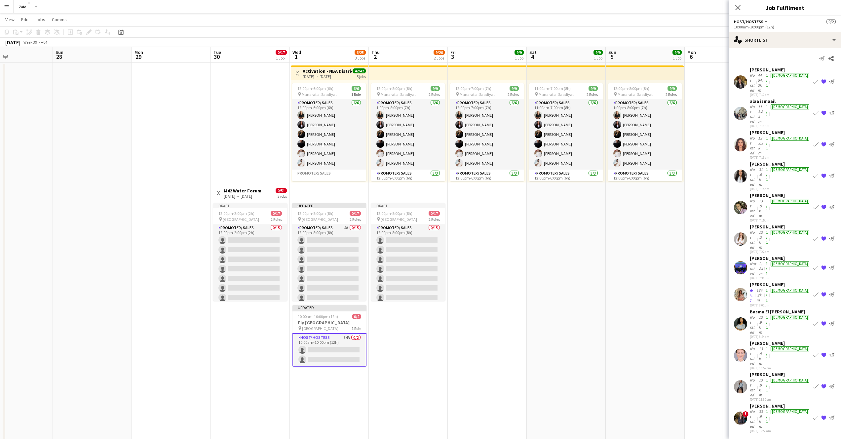
click at [769, 130] on div "[PERSON_NAME]" at bounding box center [780, 133] width 61 height 6
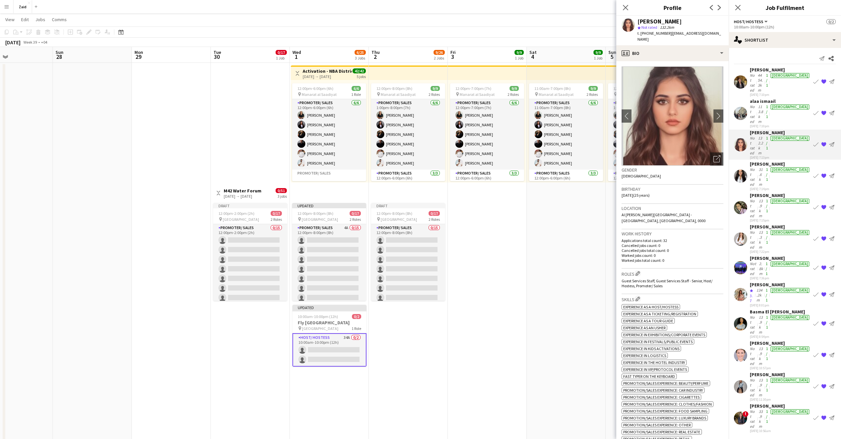
click at [762, 98] on div "alaa ismaail" at bounding box center [780, 101] width 61 height 6
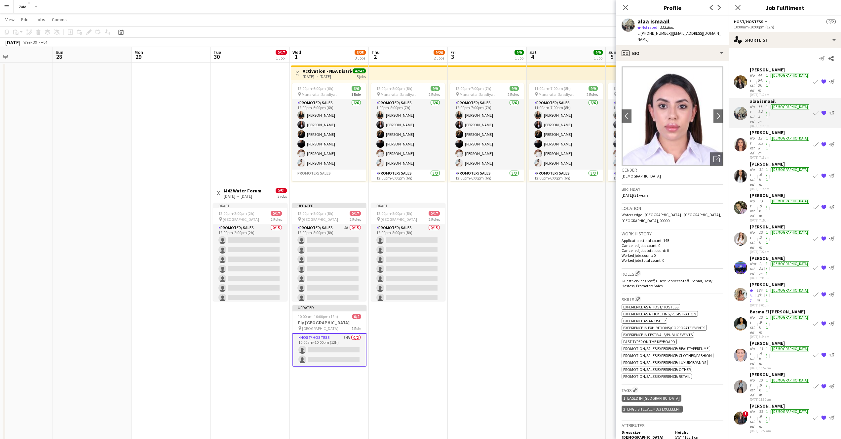
click at [763, 130] on div "[PERSON_NAME]" at bounding box center [780, 133] width 61 height 6
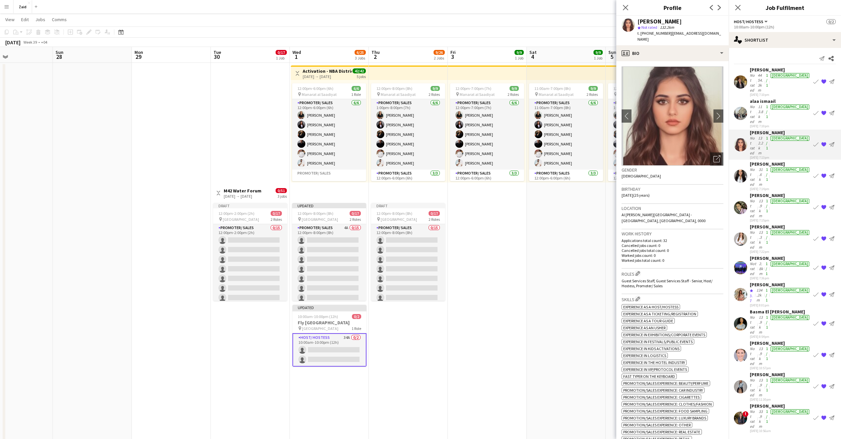
click at [657, 22] on div "[PERSON_NAME]" at bounding box center [660, 22] width 44 height 6
copy div "[PERSON_NAME]"
click at [714, 157] on div "Open photos pop-in" at bounding box center [717, 158] width 13 height 13
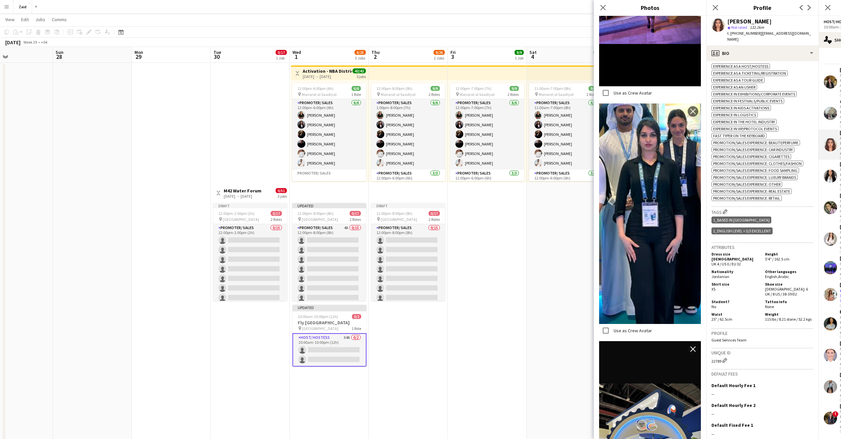
scroll to position [241, 0]
click at [717, 274] on span "Jordanian" at bounding box center [721, 276] width 18 height 5
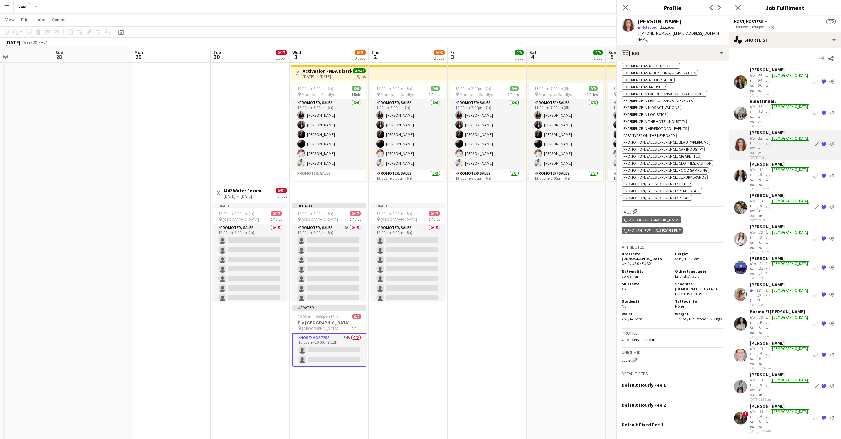
click at [640, 274] on span "Jordanian" at bounding box center [631, 276] width 18 height 5
click at [717, 269] on div "Other languages English , Arabic" at bounding box center [698, 274] width 51 height 10
click at [631, 274] on span "Jordanian" at bounding box center [631, 276] width 18 height 5
copy span "Jordanian"
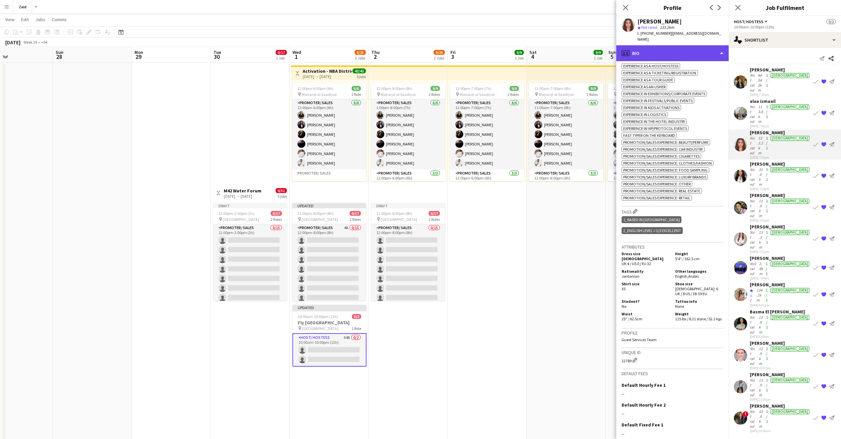
click at [656, 45] on div "profile Bio" at bounding box center [673, 53] width 112 height 16
click at [670, 50] on div "profile Bio" at bounding box center [673, 53] width 112 height 16
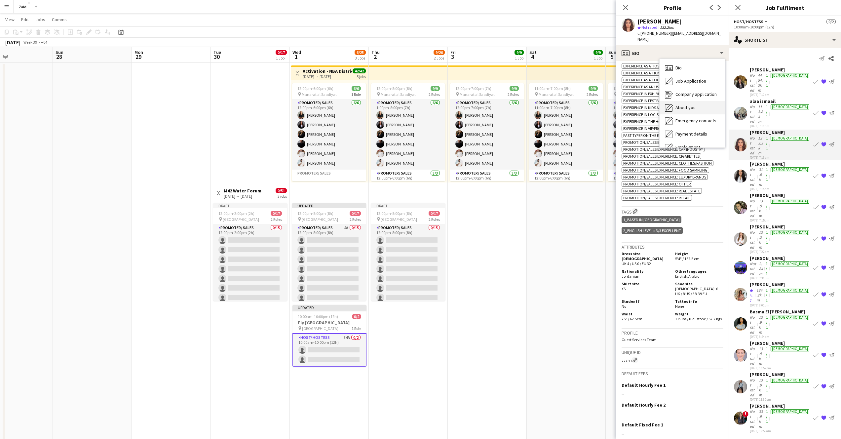
click at [688, 104] on span "About you" at bounding box center [686, 107] width 20 height 6
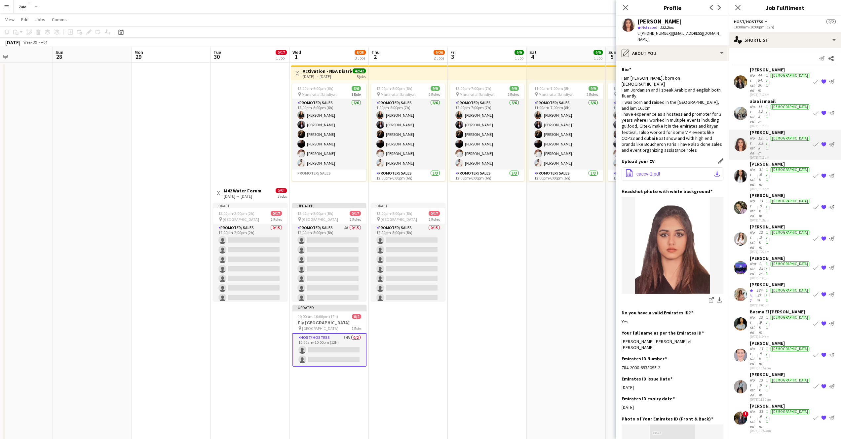
click at [662, 167] on button "office-file-sheet caccv-1.pdf download-bottom" at bounding box center [673, 173] width 102 height 13
click at [699, 48] on div "pencil4 About you" at bounding box center [673, 53] width 112 height 16
click at [691, 104] on span "About you" at bounding box center [686, 107] width 20 height 6
click at [682, 167] on button "office-file-sheet caccv-1.pdf download-bottom" at bounding box center [673, 173] width 102 height 13
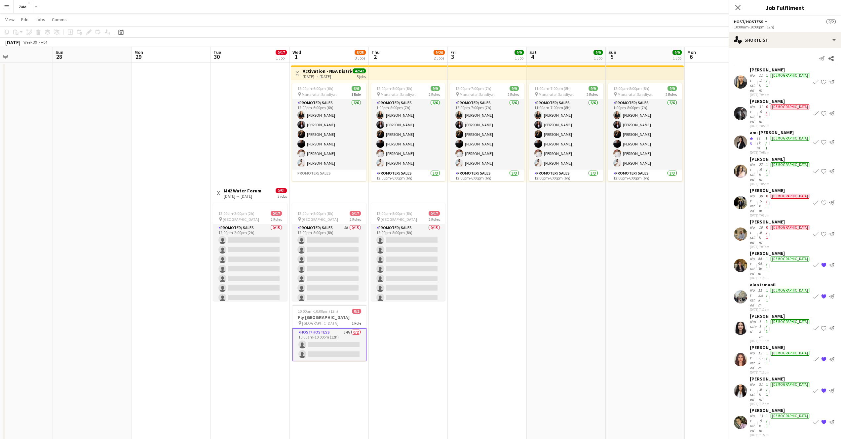
scroll to position [0, 184]
click at [801, 40] on div "single-neutral-actions-heart Shortlist" at bounding box center [785, 40] width 112 height 16
click at [803, 84] on span "Shortlist" at bounding box center [798, 81] width 17 height 6
click at [701, 217] on app-date-cell at bounding box center [724, 269] width 79 height 413
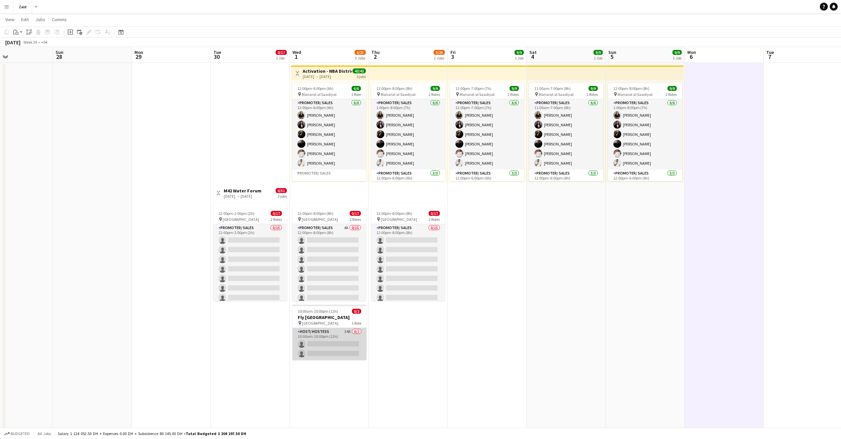
click at [331, 338] on app-card-role "Host/ Hostess 34A 0/2 10:00am-10:00pm (12h) single-neutral-actions single-neutr…" at bounding box center [330, 344] width 74 height 32
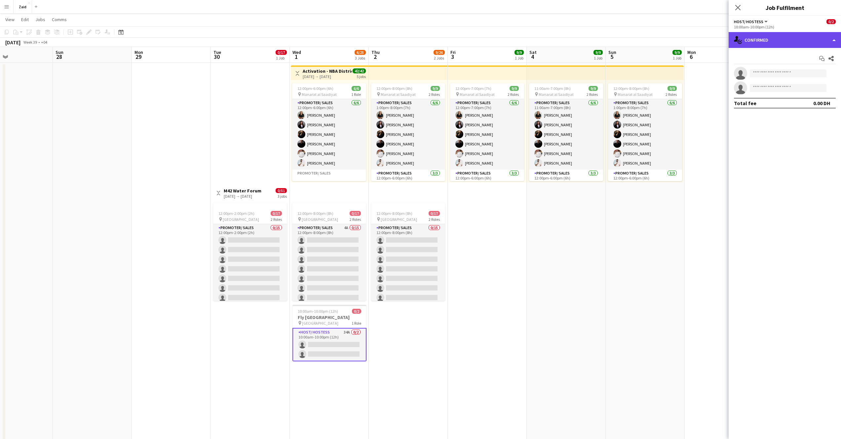
click at [791, 41] on div "single-neutral-actions-check-2 Confirmed" at bounding box center [785, 40] width 112 height 16
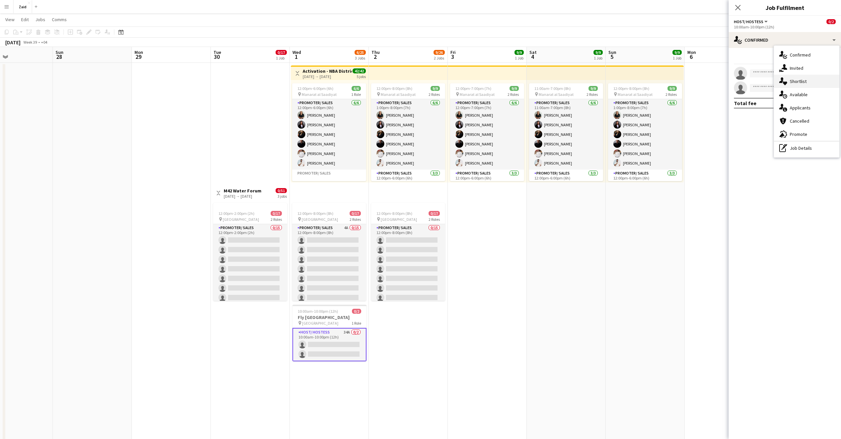
click at [797, 81] on span "Shortlist" at bounding box center [798, 81] width 17 height 6
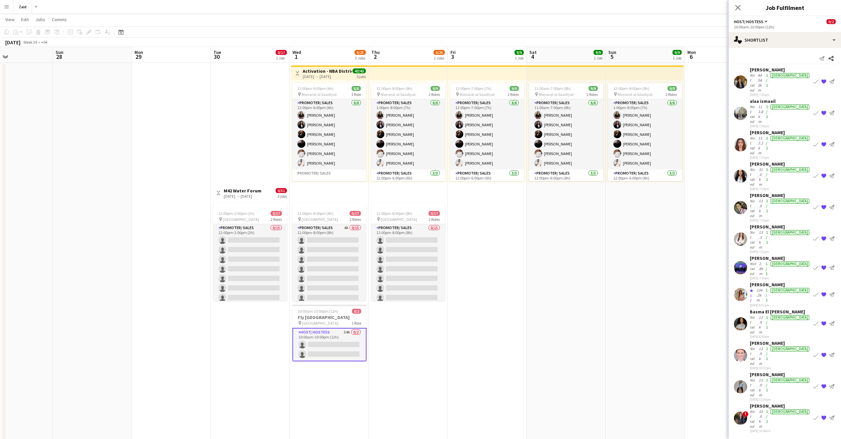
click at [766, 161] on div "[PERSON_NAME]" at bounding box center [780, 164] width 61 height 6
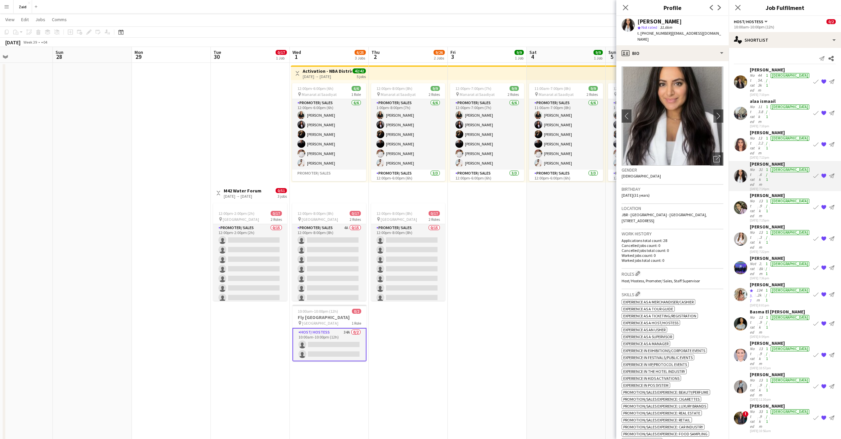
click at [681, 21] on div "[PERSON_NAME]" at bounding box center [660, 22] width 44 height 6
copy div "[PERSON_NAME]"
click at [714, 155] on icon "Open photos pop-in" at bounding box center [717, 158] width 7 height 7
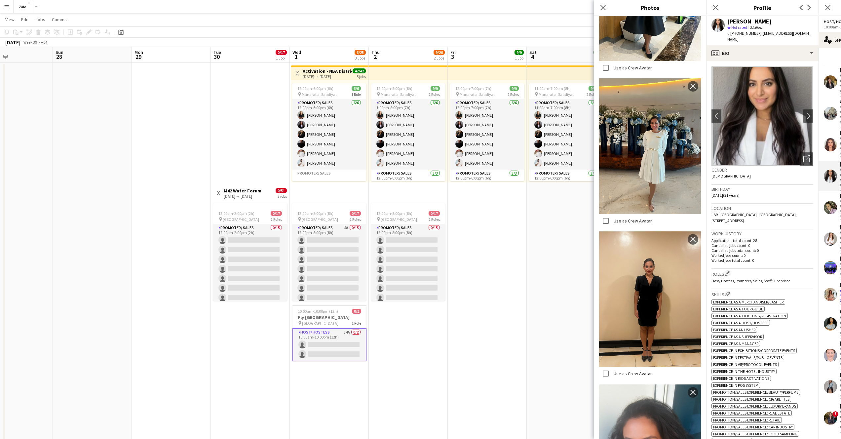
scroll to position [753, 0]
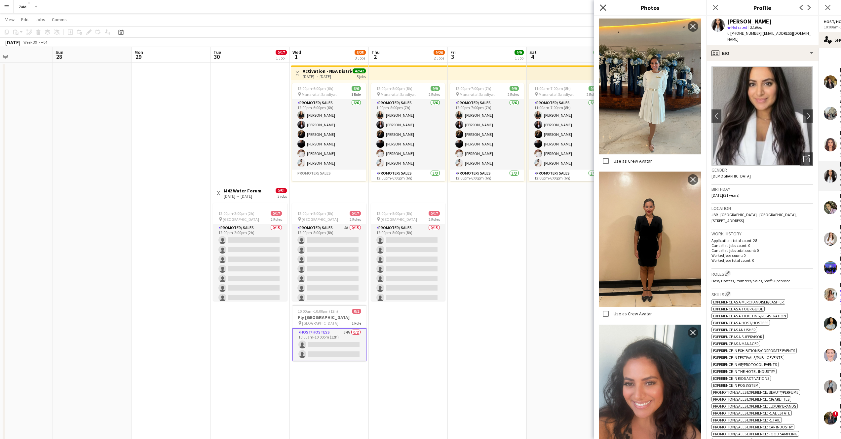
click at [602, 9] on icon at bounding box center [603, 7] width 6 height 6
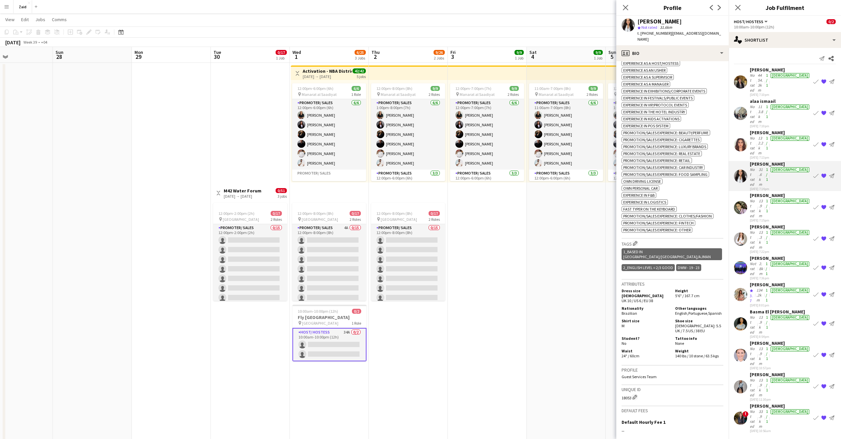
scroll to position [268, 0]
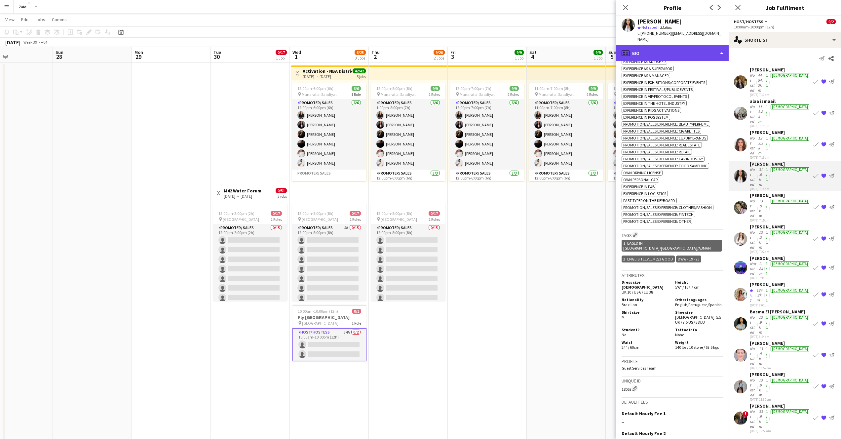
click at [681, 45] on div "profile Bio" at bounding box center [673, 53] width 112 height 16
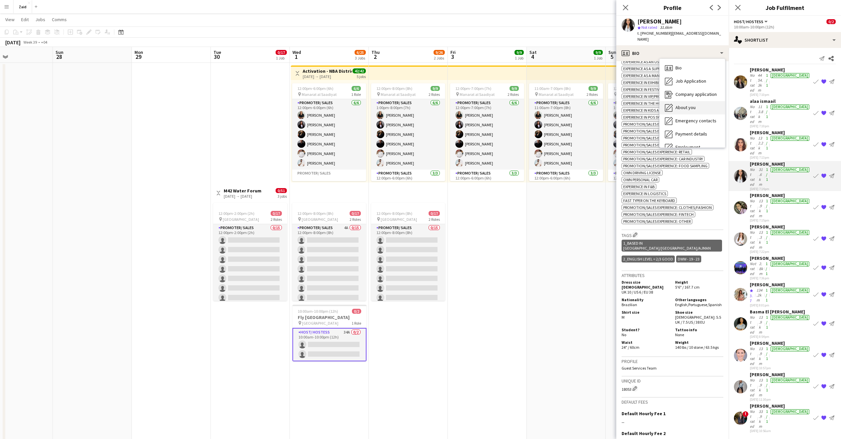
click at [693, 104] on span "About you" at bounding box center [686, 107] width 20 height 6
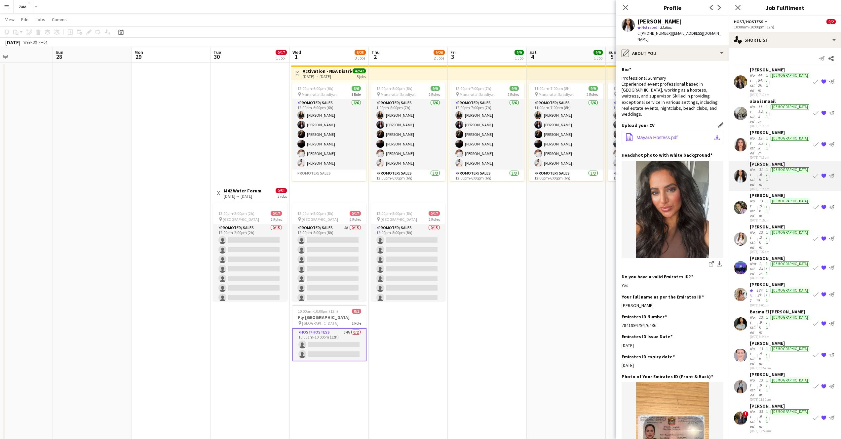
click at [680, 131] on button "office-file-sheet Mayara Hostess.pdf download-bottom" at bounding box center [673, 137] width 102 height 13
click at [630, 7] on app-icon "Close pop-in" at bounding box center [626, 8] width 10 height 10
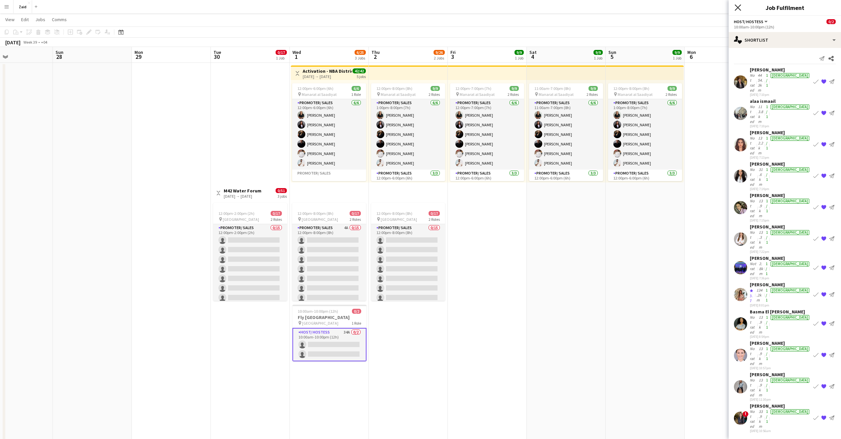
click at [741, 7] on icon "Close pop-in" at bounding box center [738, 7] width 6 height 6
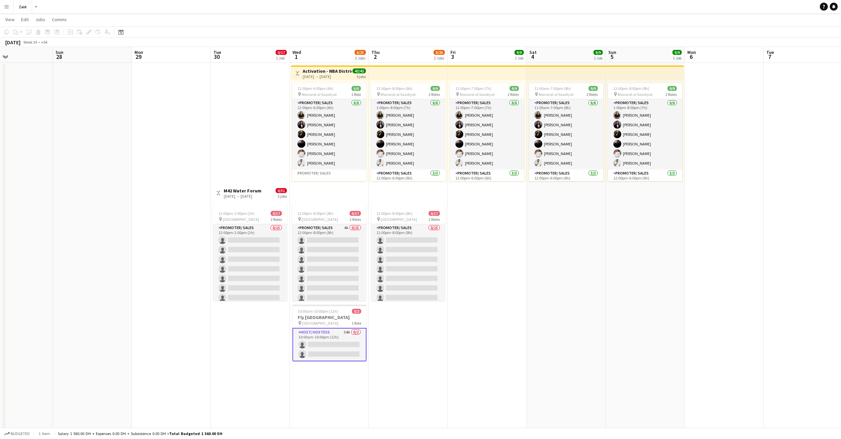
click at [334, 344] on app-card-role "Host/ Hostess 34A 0/2 10:00am-10:00pm (12h) single-neutral-actions single-neutr…" at bounding box center [330, 344] width 74 height 33
click at [321, 348] on app-card-role "Host/ Hostess 34A 0/2 10:00am-10:00pm (12h) single-neutral-actions single-neutr…" at bounding box center [330, 344] width 74 height 32
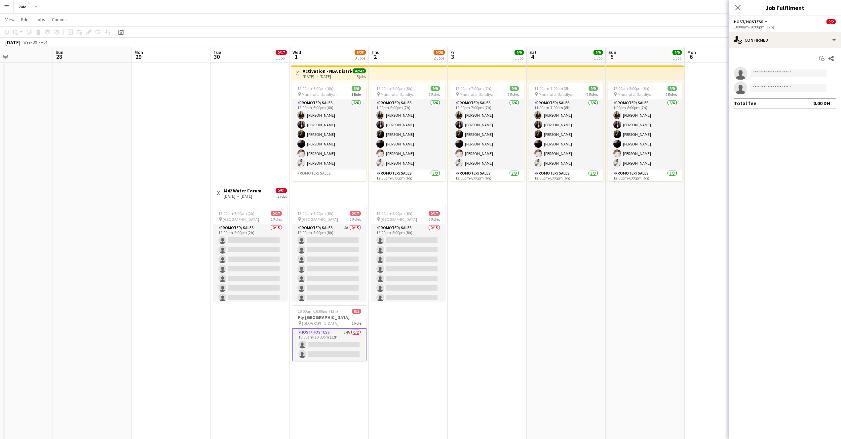
click at [801, 31] on app-options-switcher "Host/ Hostess All roles Host/ Hostess 0/2 10:00am-10:00pm (12h)" at bounding box center [785, 24] width 112 height 16
click at [800, 38] on div "single-neutral-actions-check-2 Confirmed" at bounding box center [785, 40] width 112 height 16
click at [800, 79] on span "Shortlist" at bounding box center [798, 81] width 17 height 6
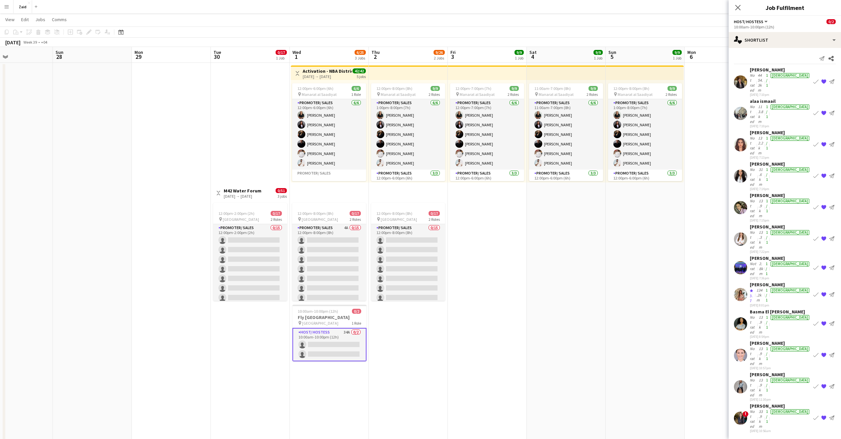
click at [770, 218] on div "[DATE] 7:15pm" at bounding box center [780, 220] width 61 height 4
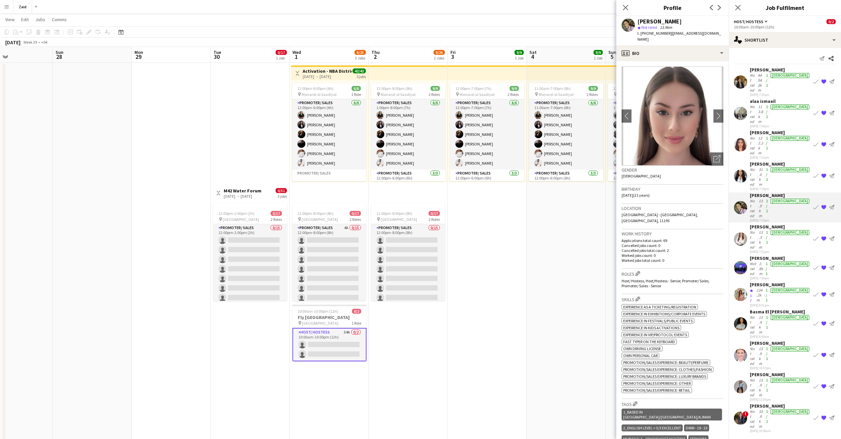
click at [664, 23] on div "[PERSON_NAME]" at bounding box center [660, 22] width 44 height 6
copy div "[PERSON_NAME]"
click at [714, 155] on icon "Open photos pop-in" at bounding box center [717, 158] width 7 height 7
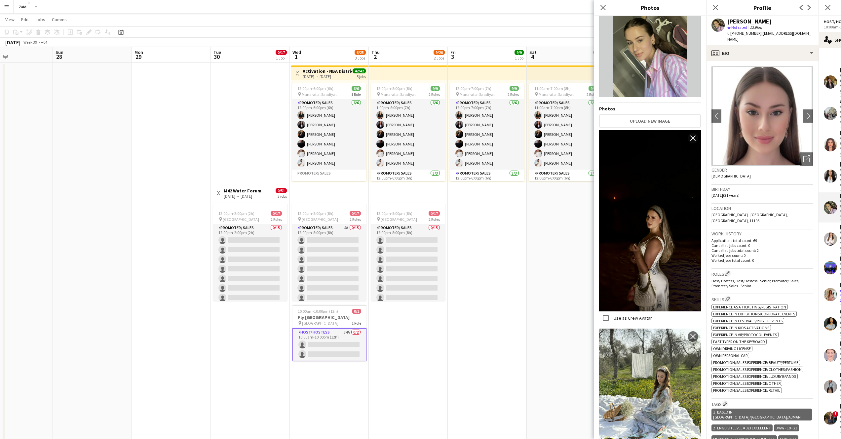
scroll to position [0, 0]
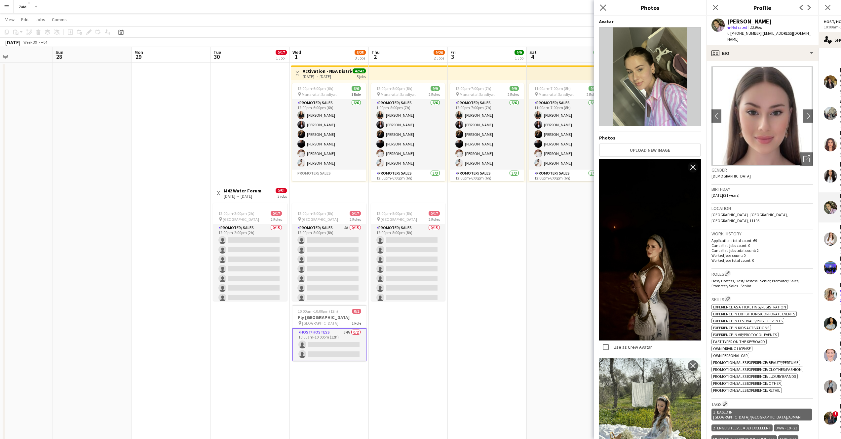
click at [602, 10] on app-icon "Close pop-in" at bounding box center [604, 8] width 10 height 10
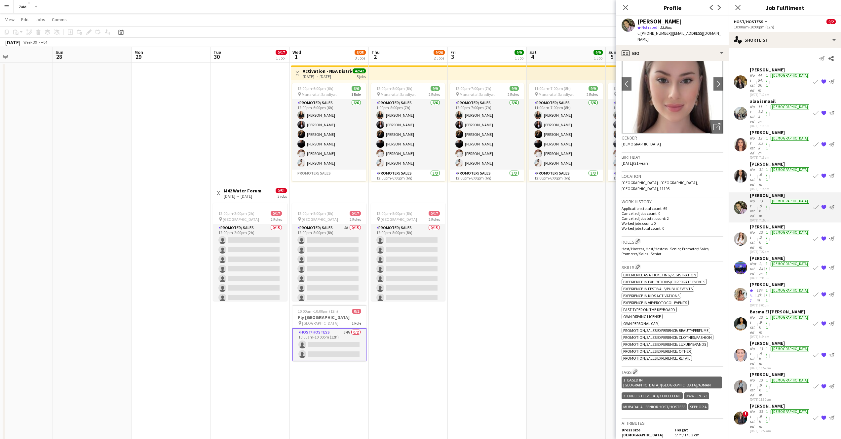
scroll to position [131, 0]
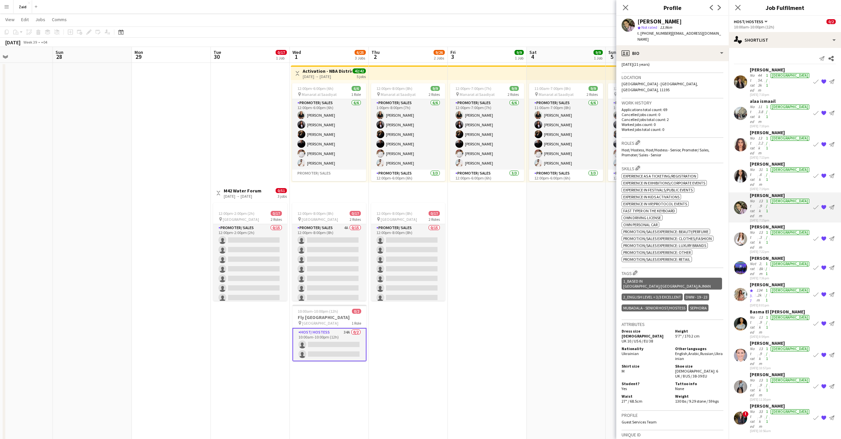
click at [628, 351] on span "Ukrainian" at bounding box center [630, 353] width 17 height 5
click at [682, 51] on div "profile Bio" at bounding box center [673, 53] width 112 height 16
click at [692, 104] on span "About you" at bounding box center [686, 107] width 20 height 6
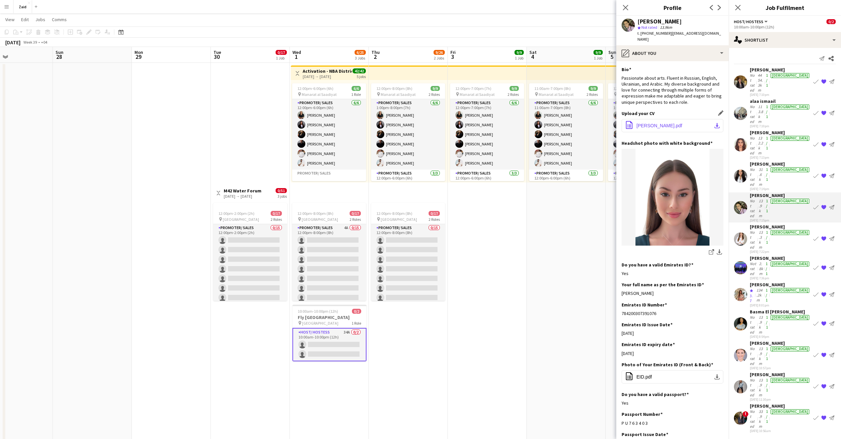
click at [684, 119] on button "office-file-sheet [PERSON_NAME].pdf download-bottom" at bounding box center [673, 125] width 102 height 13
click at [773, 224] on div "[PERSON_NAME]" at bounding box center [780, 227] width 61 height 6
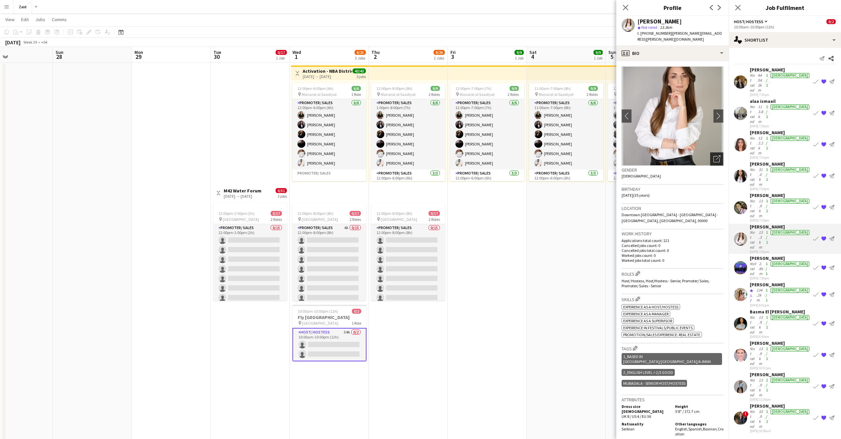
click at [714, 155] on icon "Open photos pop-in" at bounding box center [717, 158] width 7 height 7
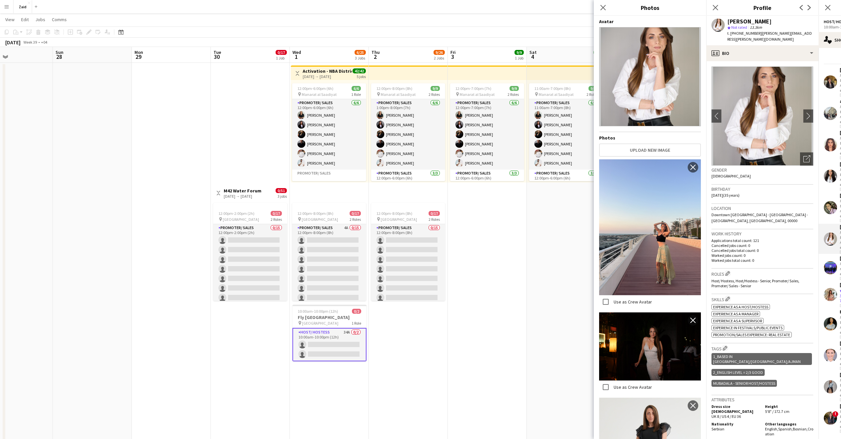
click at [740, 20] on div "[PERSON_NAME]" at bounding box center [750, 22] width 44 height 6
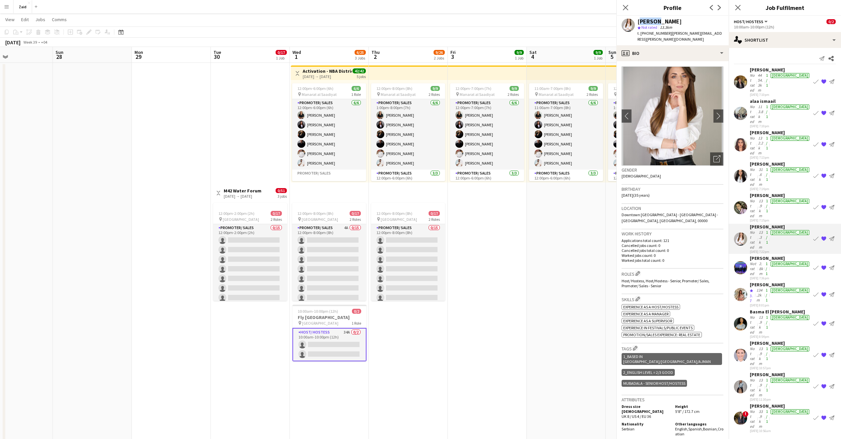
click at [682, 20] on div "[PERSON_NAME]" at bounding box center [660, 22] width 44 height 6
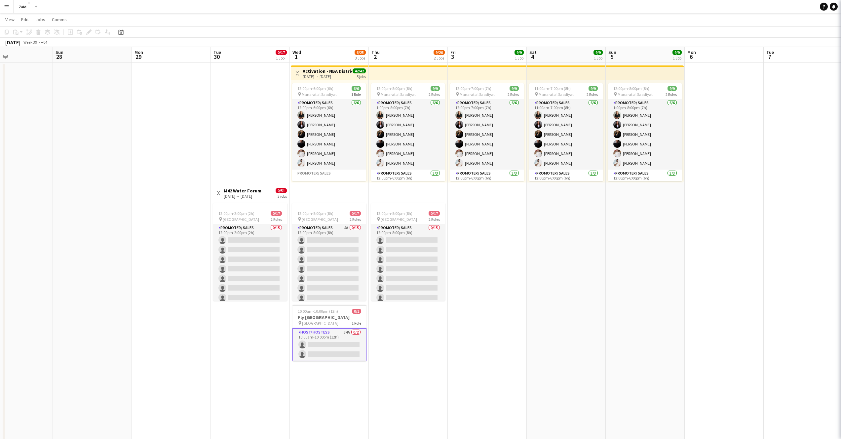
click at [740, 20] on body "Menu Boards Boards Boards All jobs Status Workforce Workforce My Workforce Recr…" at bounding box center [420, 237] width 841 height 499
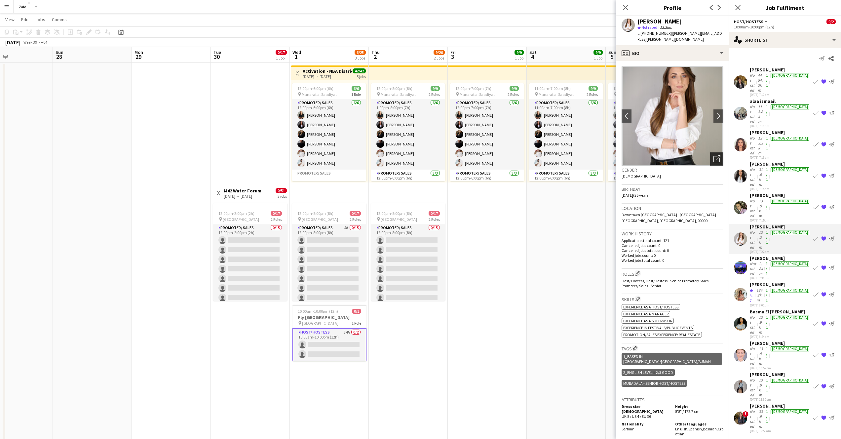
click at [714, 155] on icon "Open photos pop-in" at bounding box center [717, 158] width 7 height 7
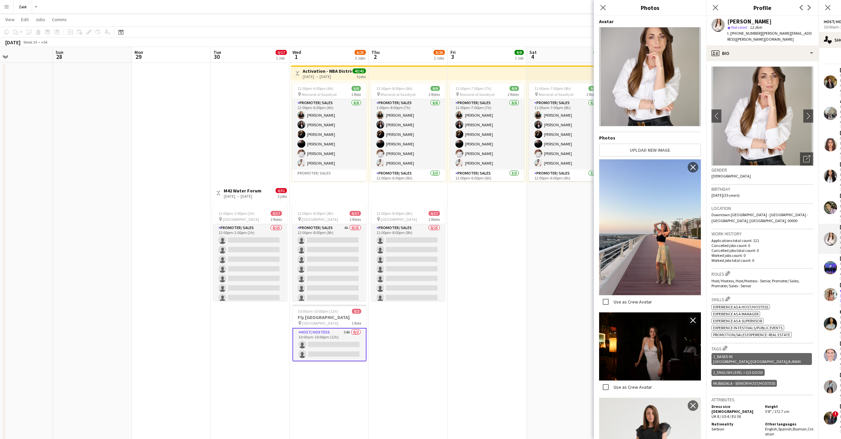
click at [747, 20] on div "[PERSON_NAME]" at bounding box center [750, 22] width 44 height 6
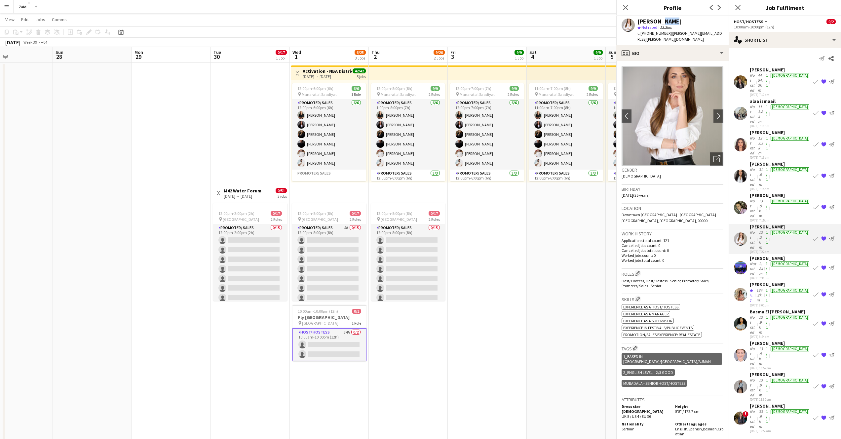
click at [729, 20] on div "[PERSON_NAME] star Not rated 13.3km t. [PHONE_NUMBER] | [PERSON_NAME][EMAIL_ADD…" at bounding box center [673, 30] width 112 height 29
click at [650, 20] on div "[PERSON_NAME]" at bounding box center [660, 22] width 44 height 6
click at [629, 427] on span "Serbian" at bounding box center [628, 429] width 13 height 5
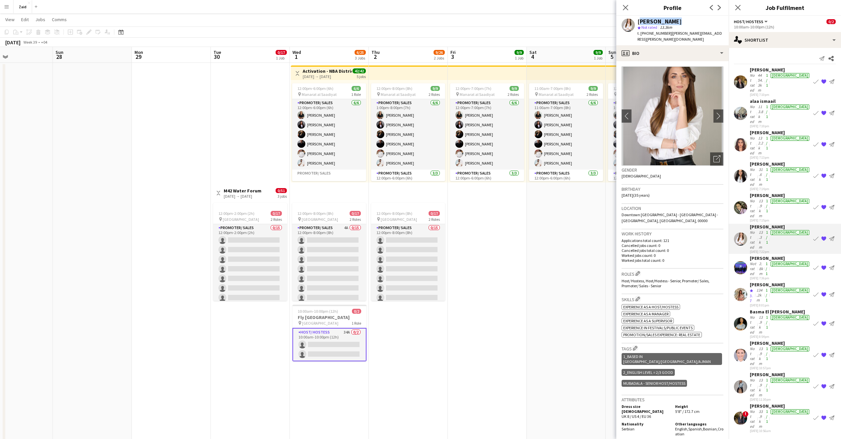
click at [629, 427] on span "Serbian" at bounding box center [628, 429] width 13 height 5
click at [676, 427] on span "English ," at bounding box center [681, 429] width 13 height 5
click at [679, 49] on div "profile Bio" at bounding box center [673, 53] width 112 height 16
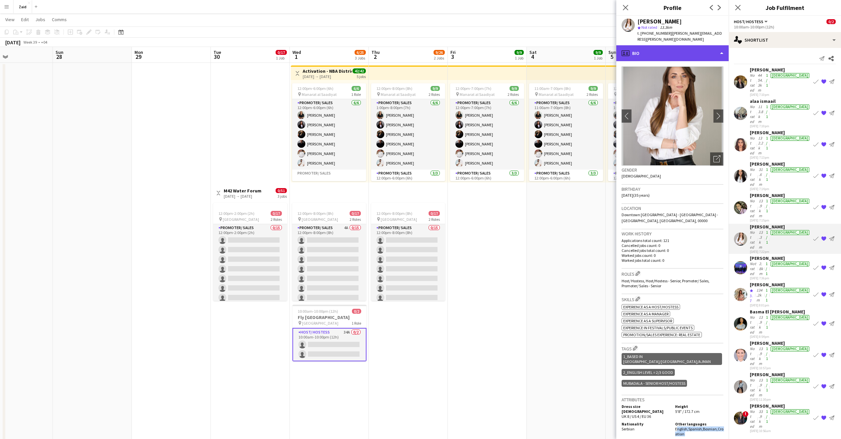
click at [679, 49] on div "profile Bio" at bounding box center [673, 53] width 112 height 16
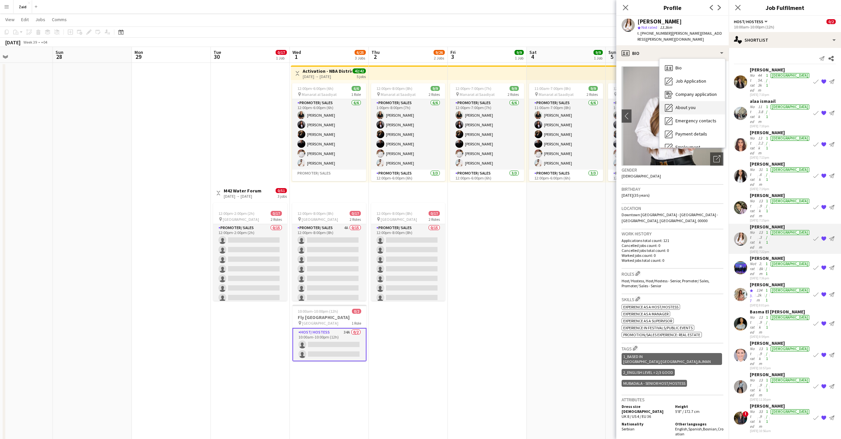
click at [685, 104] on div "About you About you" at bounding box center [692, 107] width 65 height 13
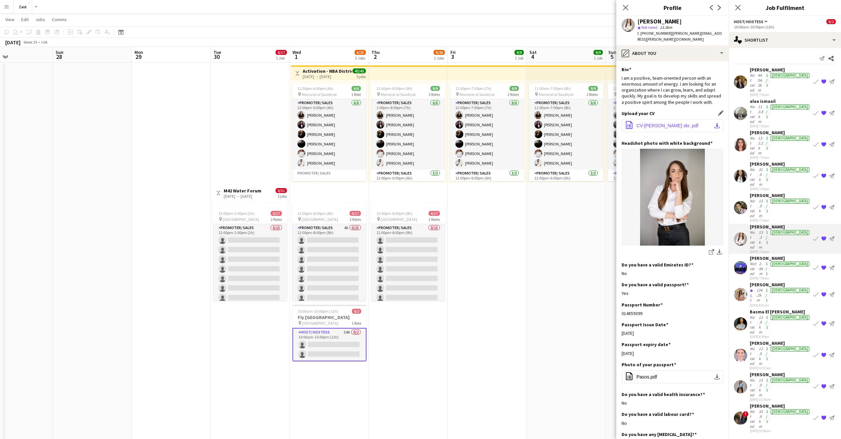
click at [677, 123] on span "CV-[PERSON_NAME] skr..pdf" at bounding box center [668, 125] width 62 height 5
click at [776, 255] on div "[PERSON_NAME]" at bounding box center [780, 258] width 61 height 6
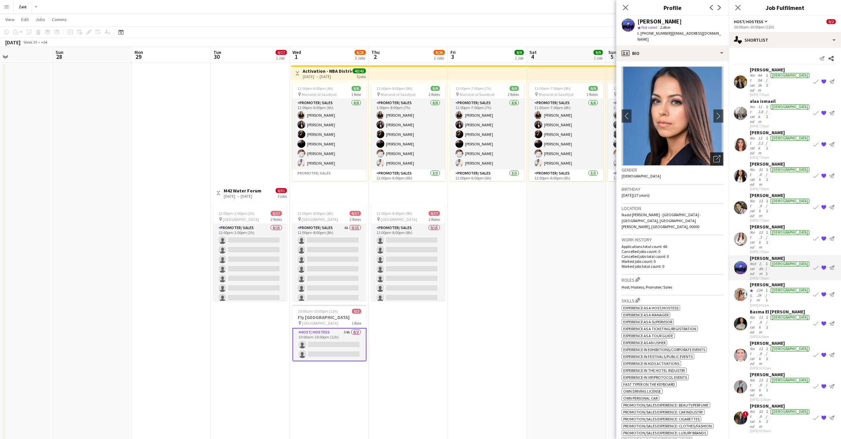
click at [711, 158] on div "Open photos pop-in" at bounding box center [717, 158] width 13 height 13
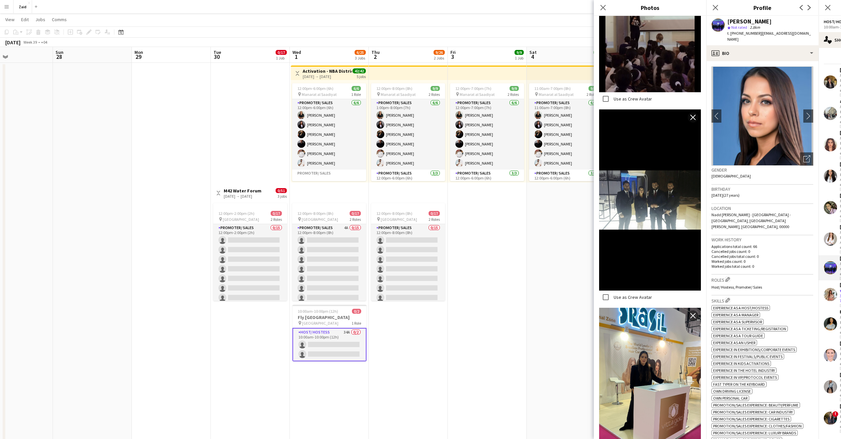
scroll to position [315, 0]
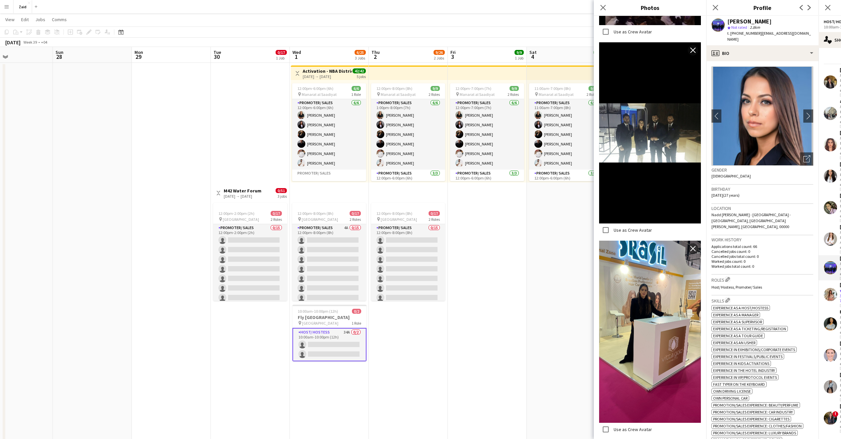
click at [734, 22] on div "[PERSON_NAME]" at bounding box center [750, 22] width 44 height 6
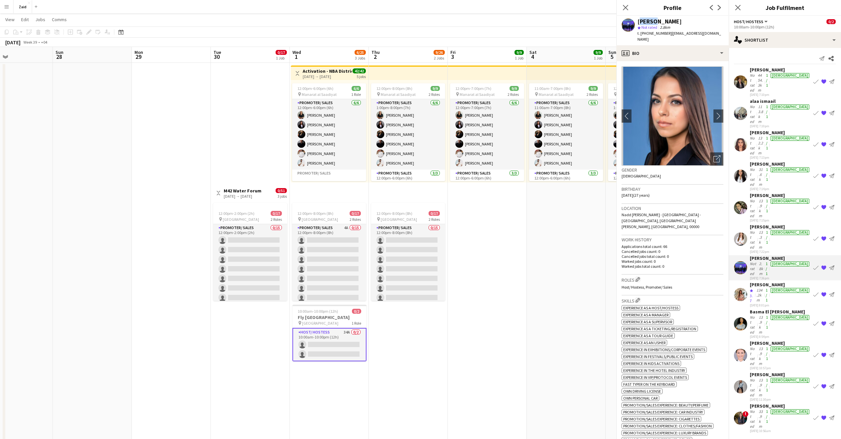
click at [682, 22] on div "[PERSON_NAME]" at bounding box center [660, 22] width 44 height 6
click at [734, 22] on body "Menu Boards Boards Boards All jobs Status Workforce Workforce My Workforce Recr…" at bounding box center [420, 237] width 841 height 499
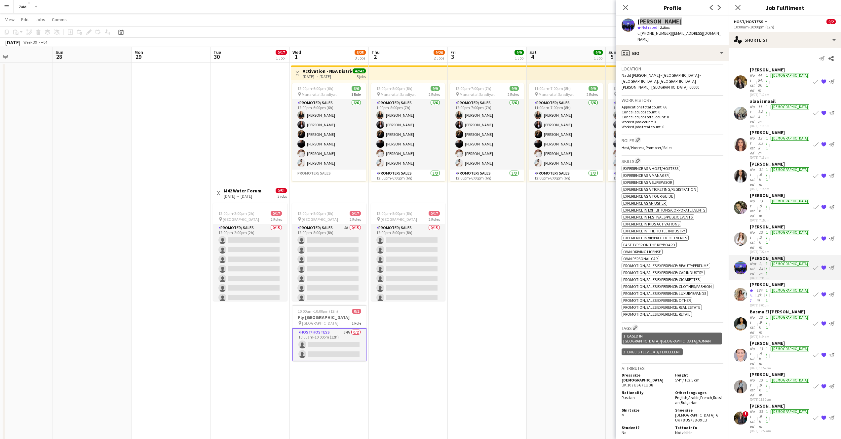
scroll to position [296, 0]
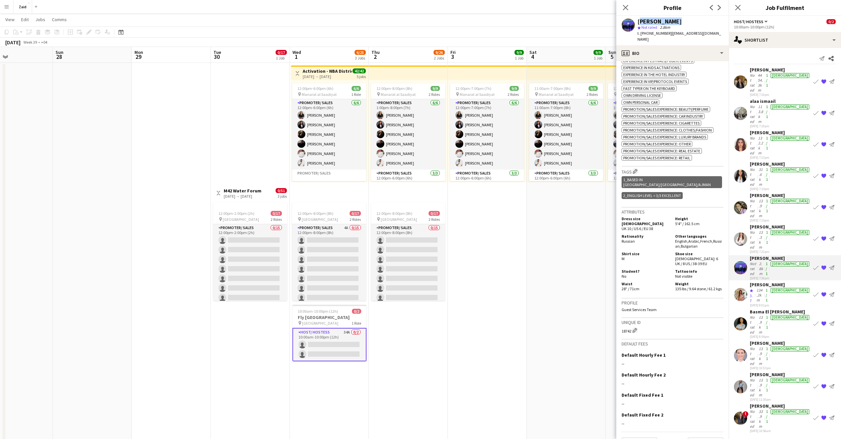
click at [630, 239] on span "Russian" at bounding box center [628, 241] width 13 height 5
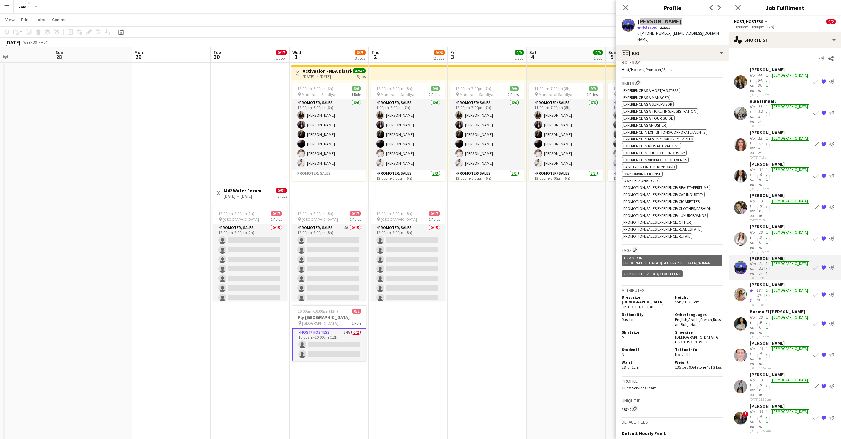
scroll to position [266, 0]
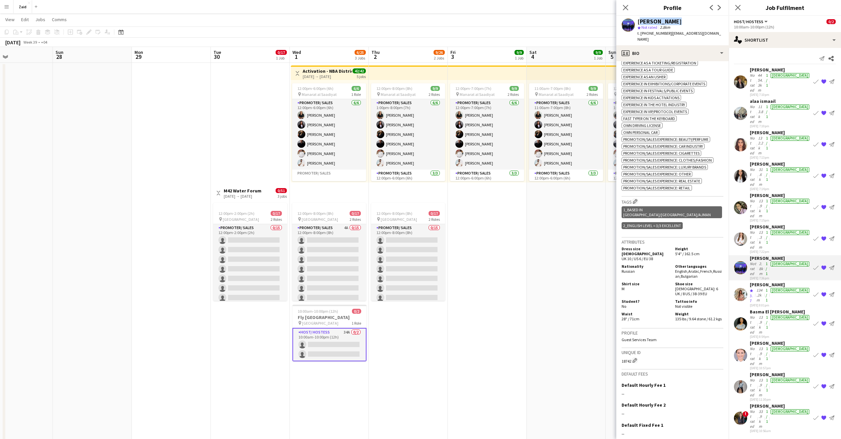
click at [698, 274] on span "Bulgarian" at bounding box center [689, 276] width 17 height 5
drag, startPoint x: 685, startPoint y: 245, endPoint x: 706, endPoint y: 257, distance: 24.6
click at [706, 264] on div "Other languages English , Arabic , French , Russian , Bulgarian" at bounding box center [698, 271] width 51 height 15
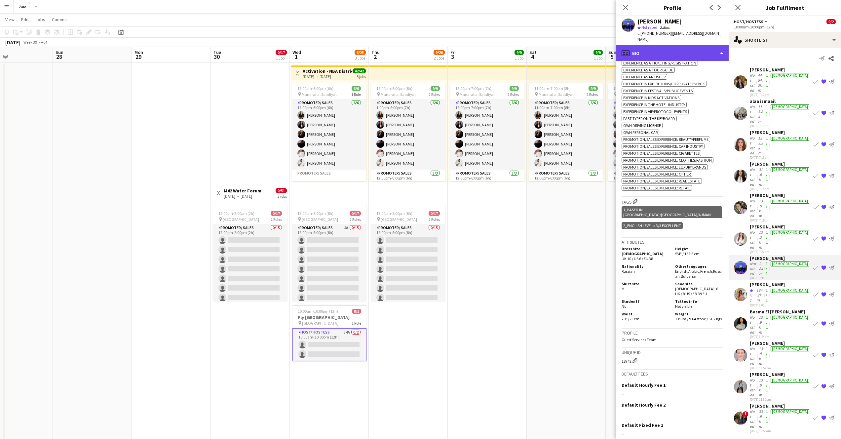
click at [689, 45] on div "profile Bio" at bounding box center [673, 53] width 112 height 16
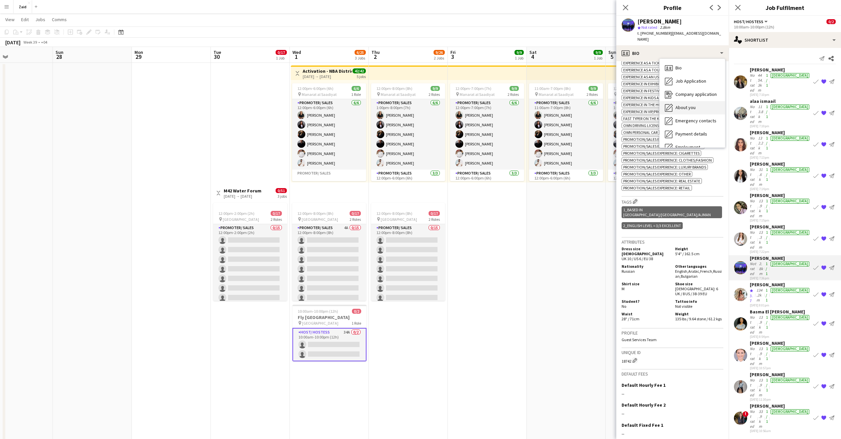
click at [690, 104] on span "About you" at bounding box center [686, 107] width 20 height 6
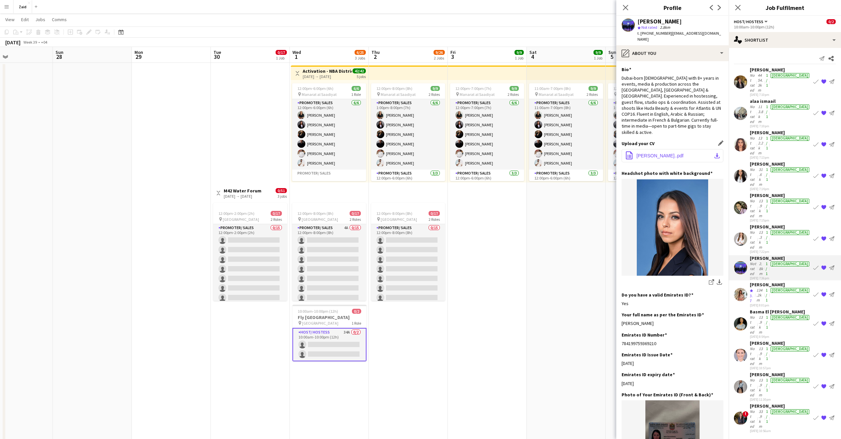
click at [676, 153] on span "[PERSON_NAME]..pdf" at bounding box center [660, 155] width 47 height 5
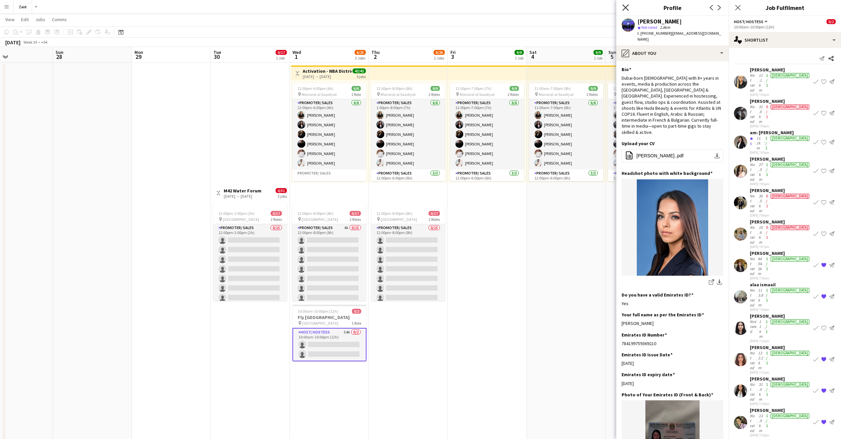
click at [624, 9] on icon at bounding box center [626, 7] width 6 height 6
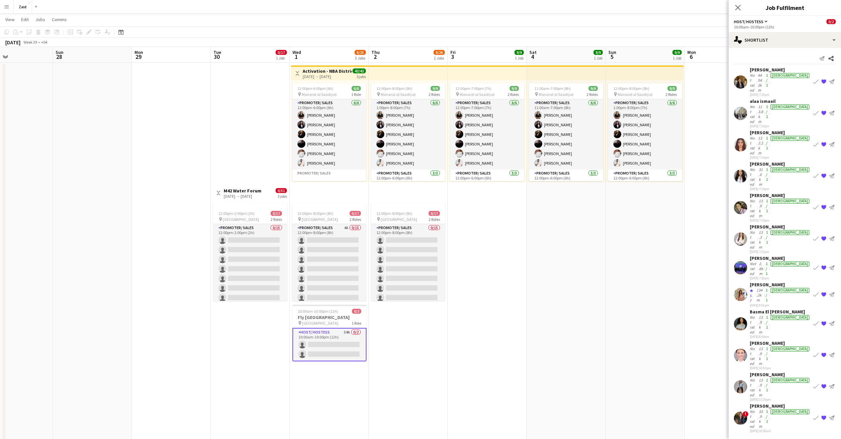
click at [765, 315] on div "13.9km" at bounding box center [761, 325] width 7 height 20
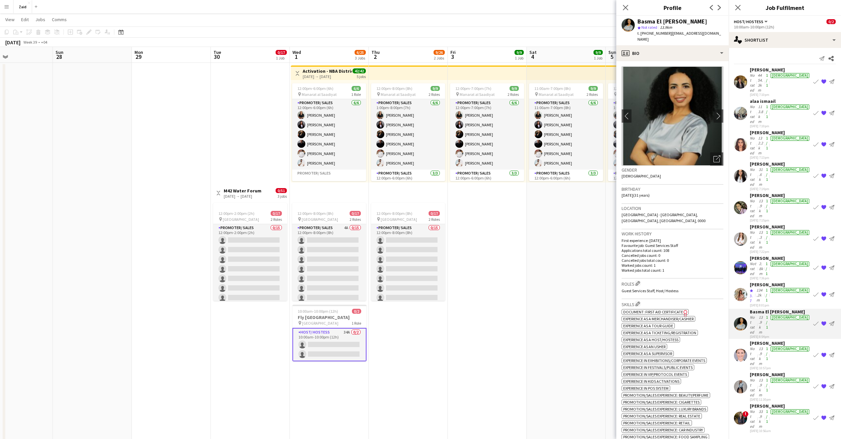
click at [656, 24] on div "star Not rated 13.9km" at bounding box center [681, 27] width 86 height 6
click at [650, 21] on div "Basma El [PERSON_NAME]" at bounding box center [673, 22] width 70 height 6
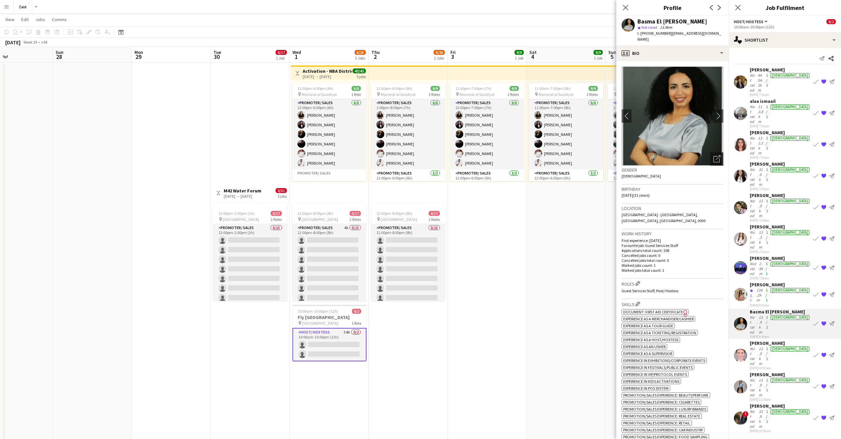
click at [714, 156] on icon "Open photos pop-in" at bounding box center [717, 158] width 7 height 7
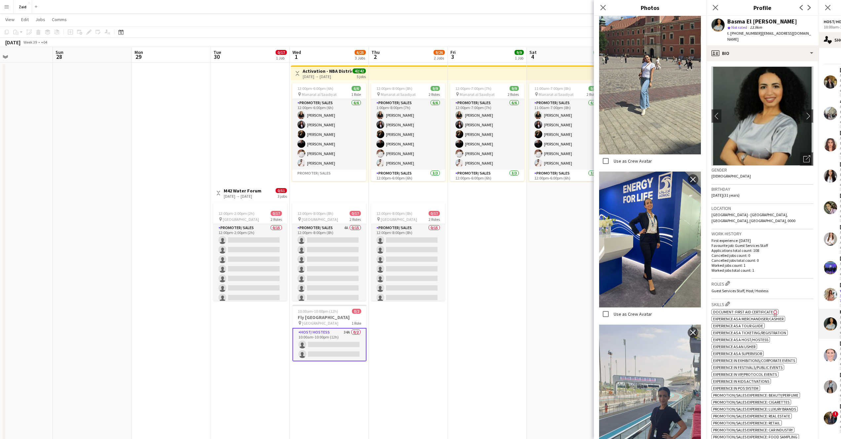
scroll to position [2493, 0]
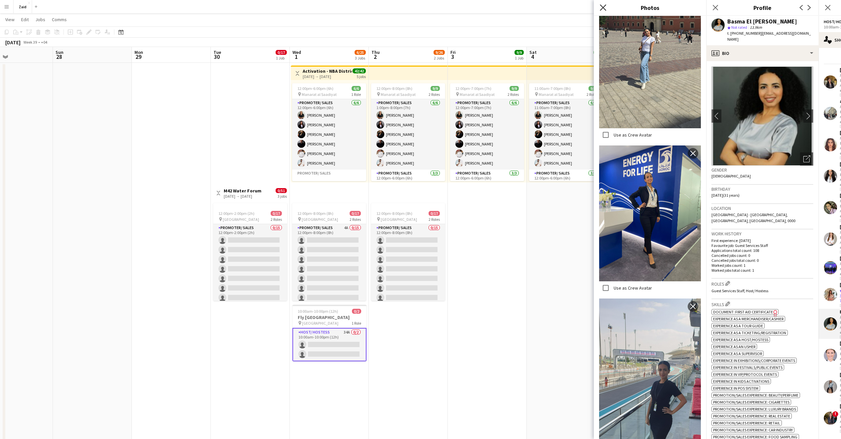
click at [605, 7] on icon "Close pop-in" at bounding box center [603, 7] width 6 height 6
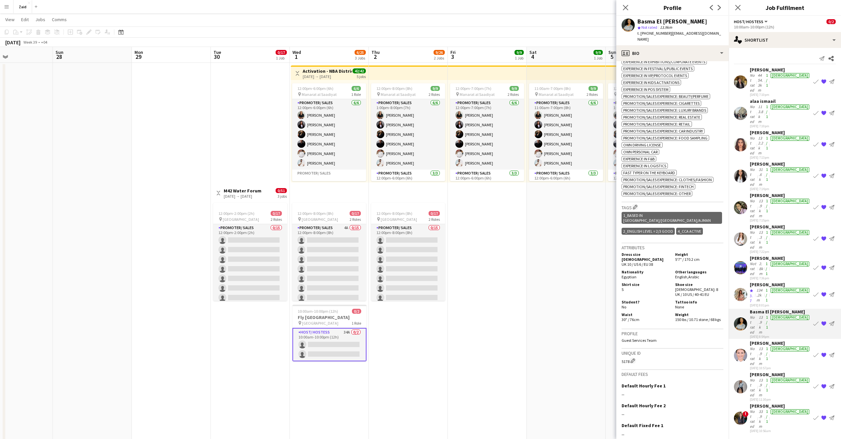
scroll to position [299, 0]
click at [658, 47] on div "profile Bio" at bounding box center [673, 53] width 112 height 16
click at [722, 48] on div "profile Bio" at bounding box center [673, 53] width 112 height 16
click at [689, 101] on div "About you About you" at bounding box center [692, 107] width 65 height 13
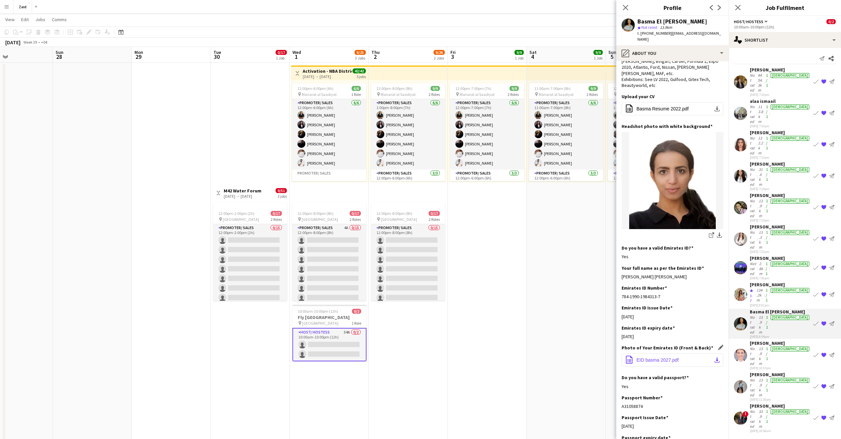
scroll to position [60, 0]
click at [669, 352] on button "office-file-sheet EID basma 2027.pdf download-bottom" at bounding box center [673, 358] width 102 height 13
click at [675, 105] on span "Basma Resume 2022.pdf" at bounding box center [663, 107] width 52 height 5
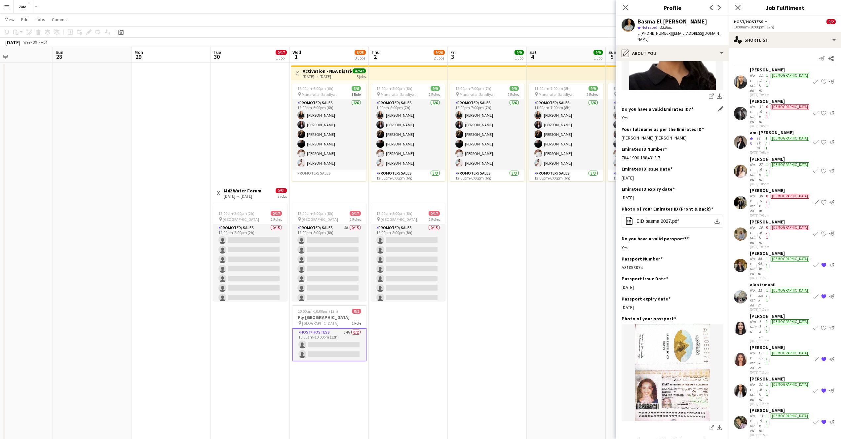
scroll to position [0, 0]
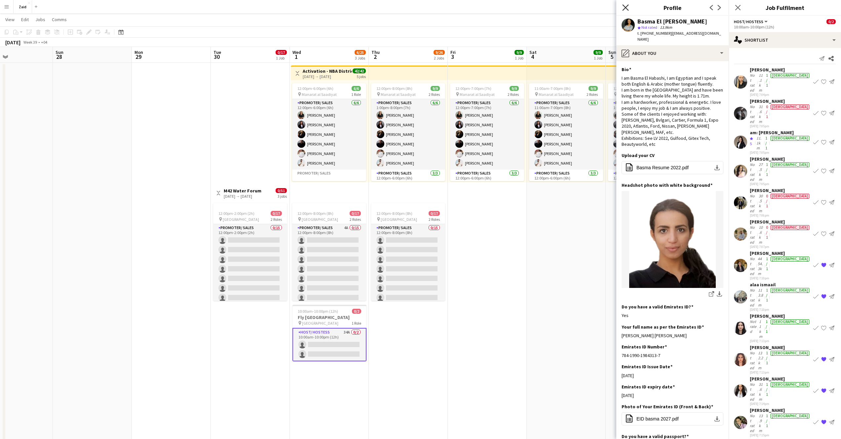
click at [628, 8] on icon "Close pop-in" at bounding box center [626, 7] width 6 height 6
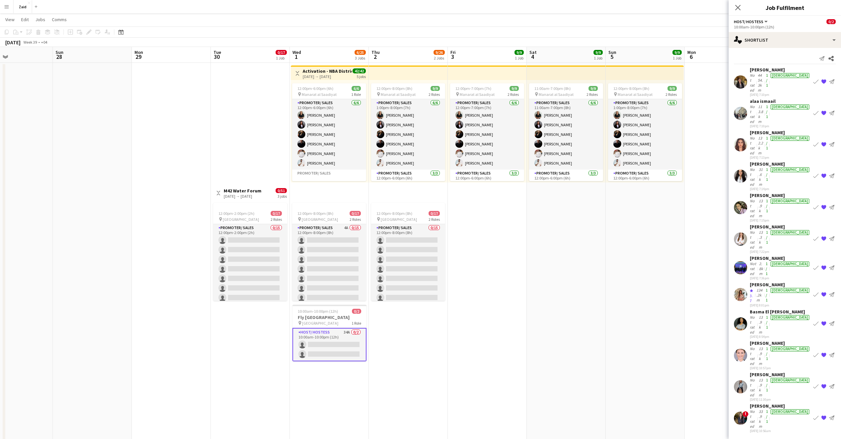
click at [758, 346] on div "Not rated" at bounding box center [754, 356] width 8 height 20
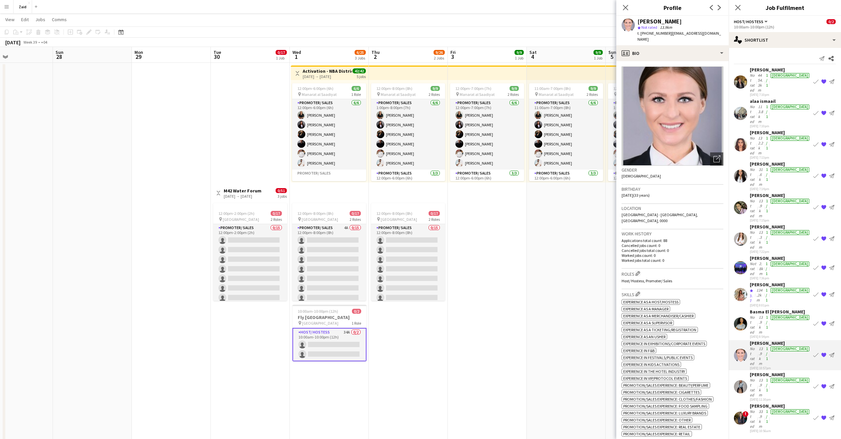
click at [661, 24] on div "star Not rated 13.9km" at bounding box center [681, 27] width 86 height 6
click at [661, 23] on div "[PERSON_NAME]" at bounding box center [660, 22] width 44 height 6
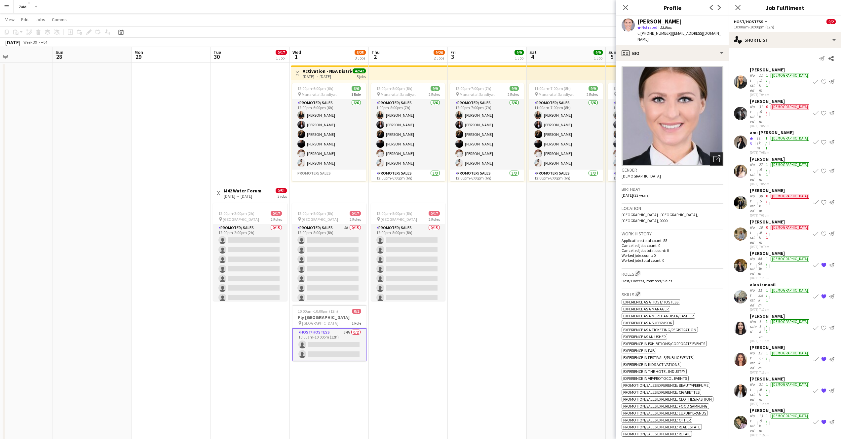
click at [714, 156] on icon at bounding box center [717, 159] width 6 height 6
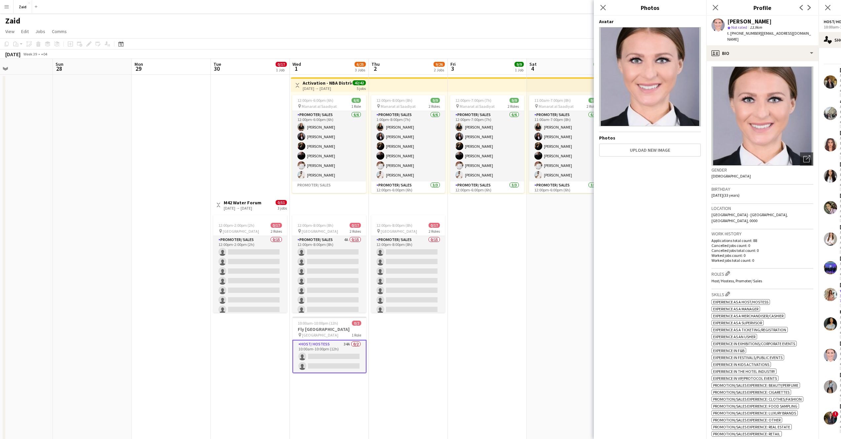
scroll to position [276, 0]
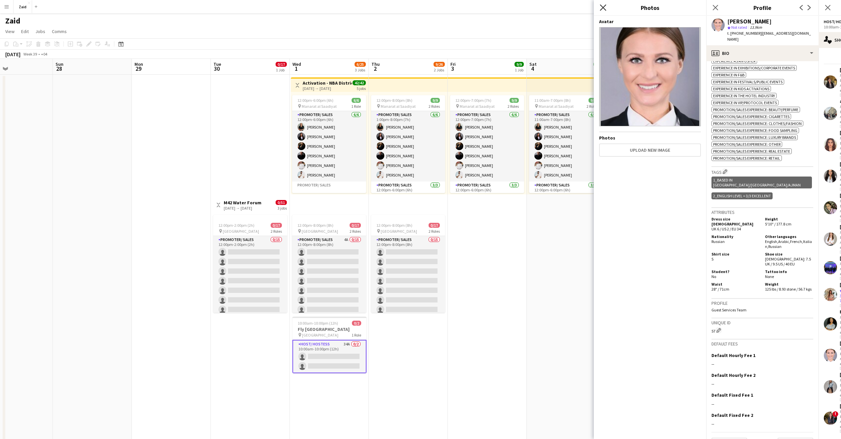
click at [603, 8] on icon at bounding box center [603, 7] width 6 height 6
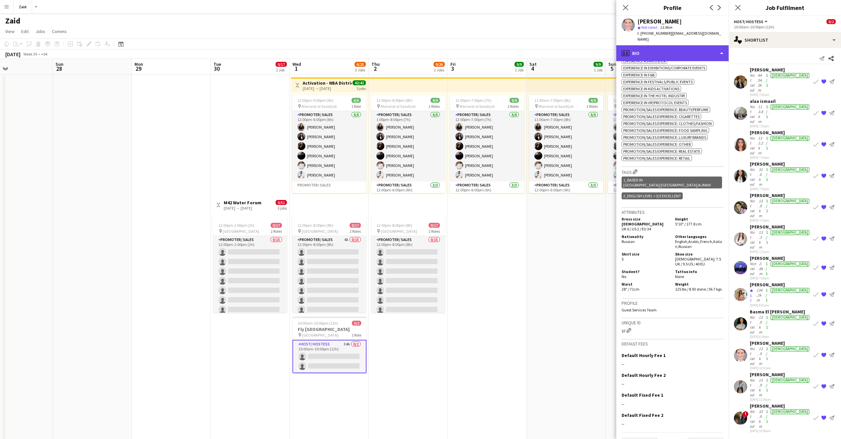
click at [709, 47] on div "profile Bio" at bounding box center [673, 53] width 112 height 16
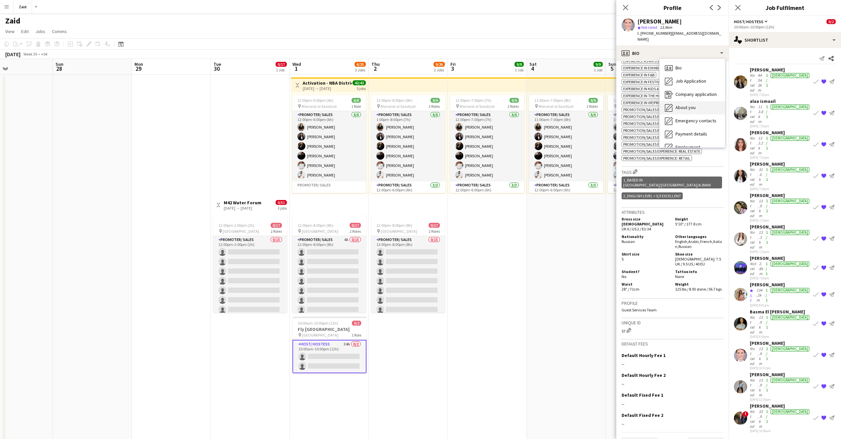
click at [694, 104] on span "About you" at bounding box center [686, 107] width 20 height 6
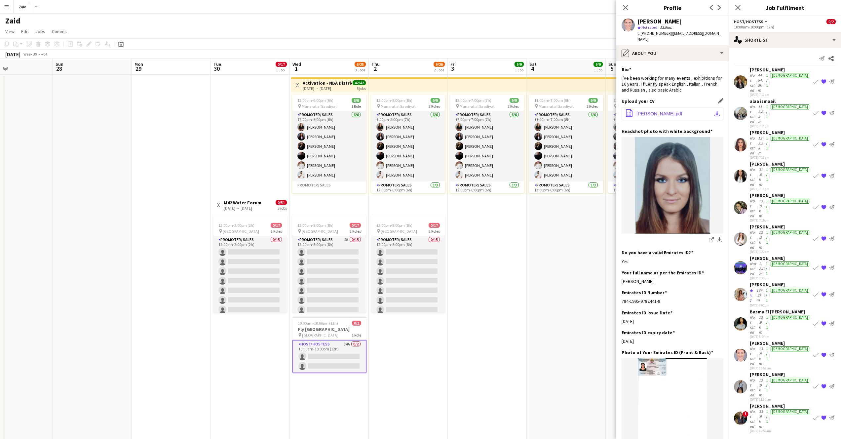
click at [676, 111] on span "[PERSON_NAME].pdf" at bounding box center [660, 113] width 46 height 5
click at [545, 258] on app-date-cell "11:00am-7:00pm (8h) 9/9 pin Manarat al Saadiyat 2 Roles Promoter/ Sales [DATE] …" at bounding box center [566, 281] width 79 height 413
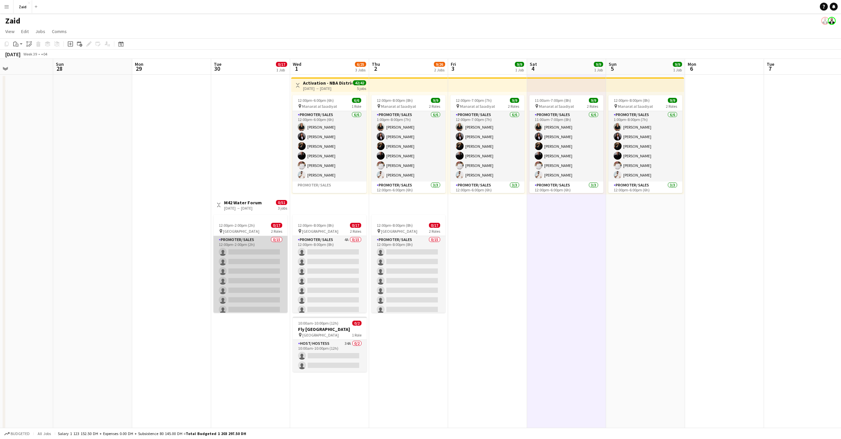
click at [255, 290] on app-card-role "Promoter/ Sales 0/15 12:00pm-2:00pm (2h) single-neutral-actions single-neutral-…" at bounding box center [251, 314] width 74 height 157
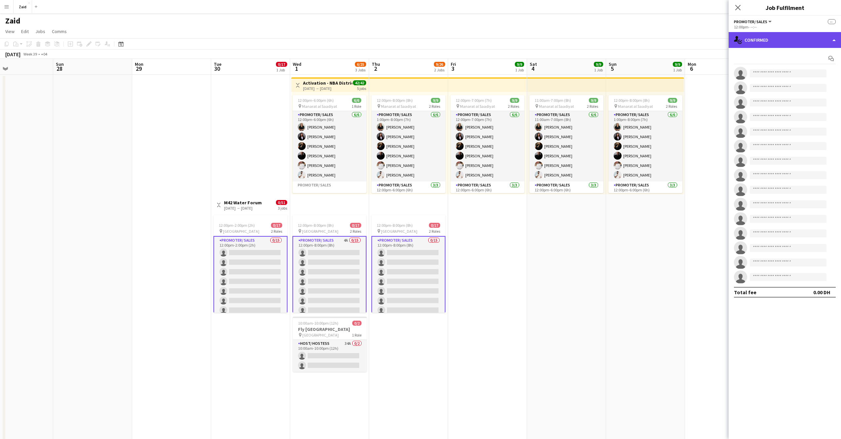
click at [791, 33] on div "single-neutral-actions-check-2 Confirmed" at bounding box center [785, 40] width 112 height 16
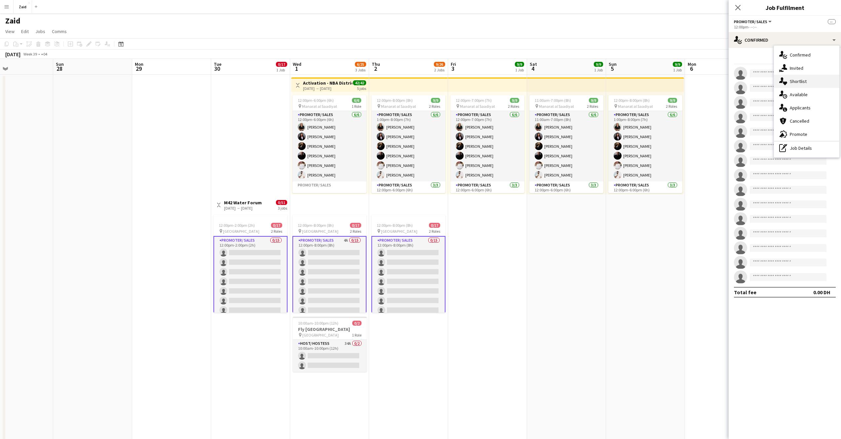
click at [802, 83] on span "Shortlist" at bounding box center [798, 81] width 17 height 6
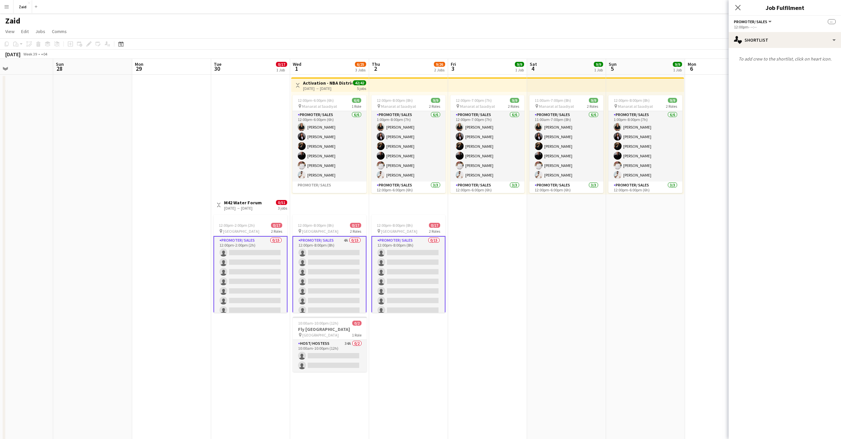
click at [711, 41] on app-toolbar "Copy Paste Paste Command V Paste with crew Command Shift V Paste linked Job [GE…" at bounding box center [420, 43] width 841 height 11
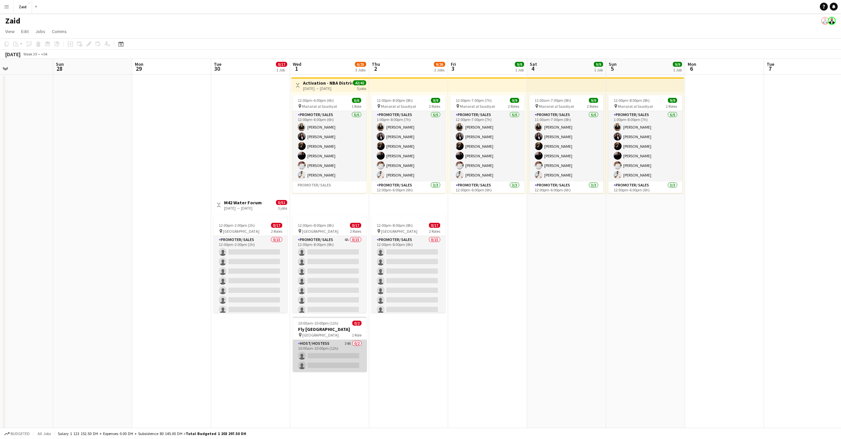
click at [317, 351] on app-card-role "Host/ Hostess 34A 0/2 10:00am-10:00pm (12h) single-neutral-actions single-neutr…" at bounding box center [330, 356] width 74 height 32
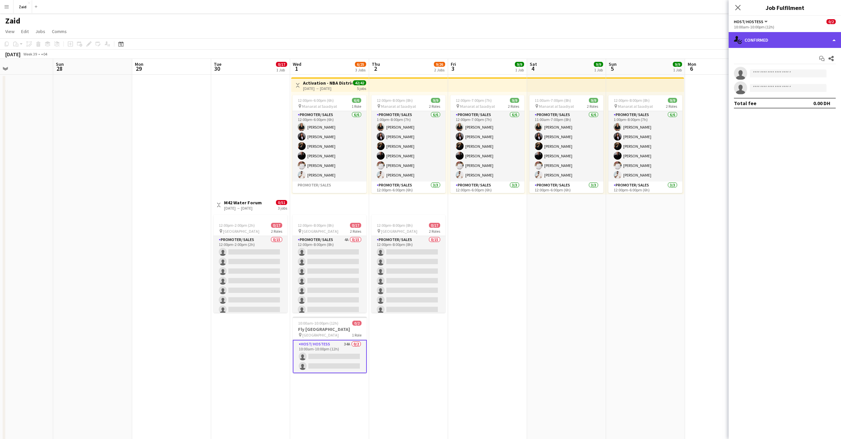
click at [805, 41] on div "single-neutral-actions-check-2 Confirmed" at bounding box center [785, 40] width 112 height 16
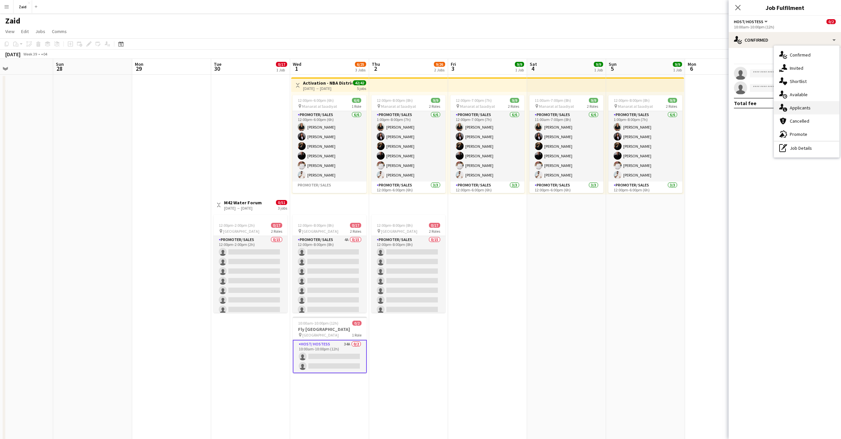
click at [798, 108] on span "Applicants" at bounding box center [800, 108] width 21 height 6
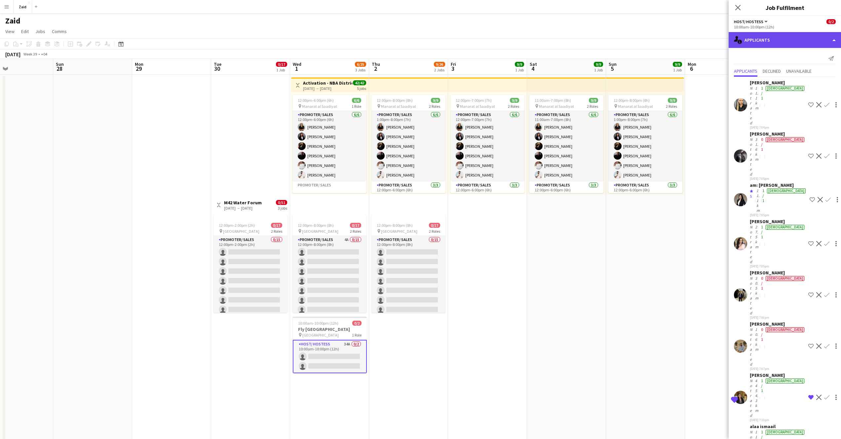
click at [795, 41] on div "single-neutral-actions-information Applicants" at bounding box center [785, 40] width 112 height 16
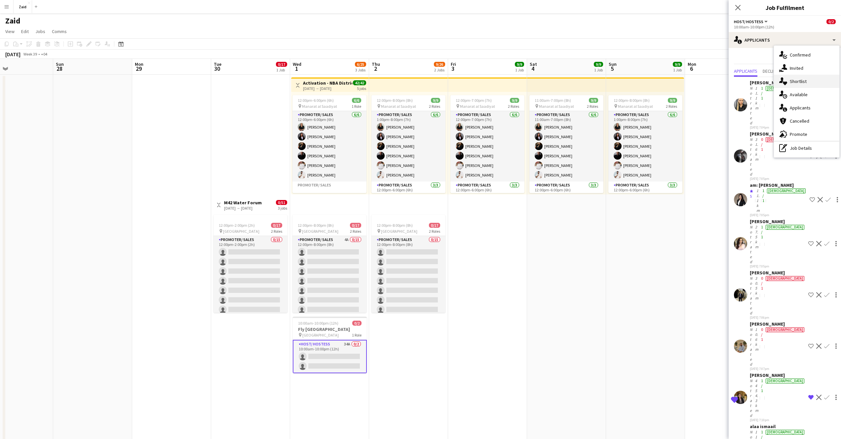
click at [805, 82] on span "Shortlist" at bounding box center [798, 81] width 17 height 6
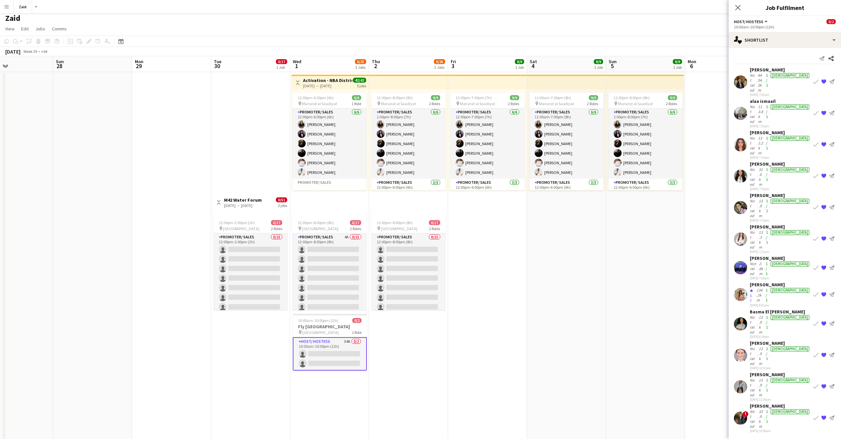
scroll to position [52, 0]
click at [762, 372] on div "[PERSON_NAME]" at bounding box center [780, 375] width 61 height 6
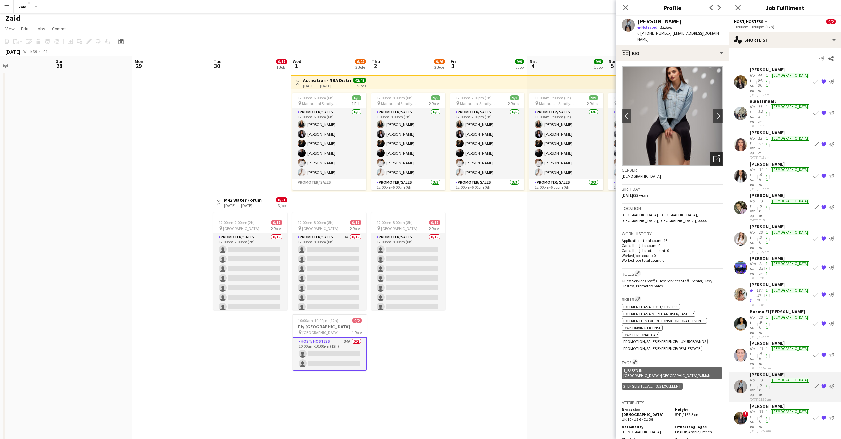
click at [715, 156] on icon at bounding box center [717, 159] width 6 height 6
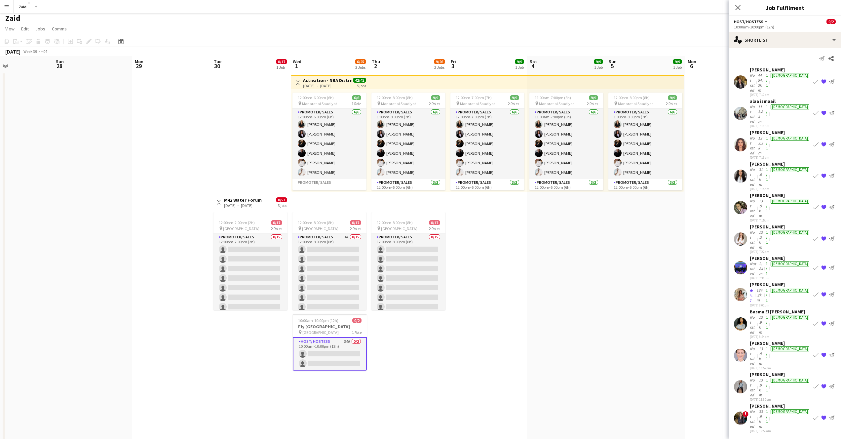
scroll to position [0, 0]
click at [758, 378] on div "Not rated" at bounding box center [754, 388] width 8 height 20
click at [762, 372] on div "[PERSON_NAME]" at bounding box center [780, 375] width 61 height 6
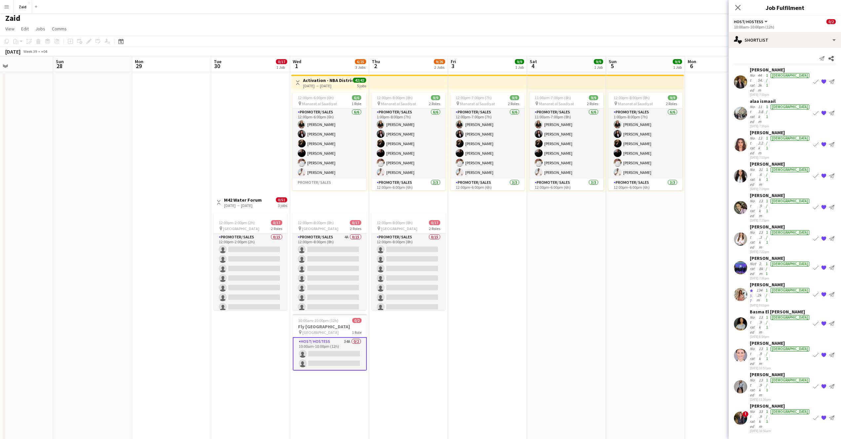
click at [744, 380] on app-user-avatar at bounding box center [740, 386] width 13 height 13
click at [751, 378] on div "Not rated" at bounding box center [754, 388] width 8 height 20
click at [745, 380] on app-user-avatar at bounding box center [740, 386] width 13 height 13
click at [341, 354] on app-card-role "Host/ Hostess 34A 0/2 10:00am-10:00pm (12h) single-neutral-actions single-neutr…" at bounding box center [330, 353] width 74 height 33
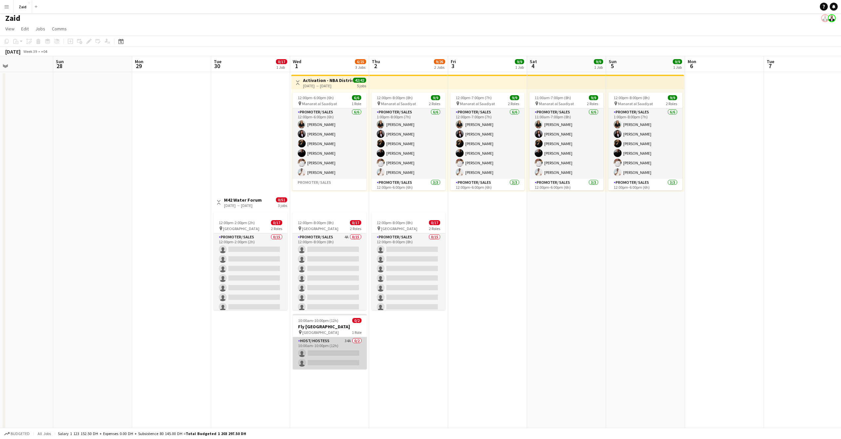
click at [341, 354] on app-card-role "Host/ Hostess 34A 0/2 10:00am-10:00pm (12h) single-neutral-actions single-neutr…" at bounding box center [330, 353] width 74 height 32
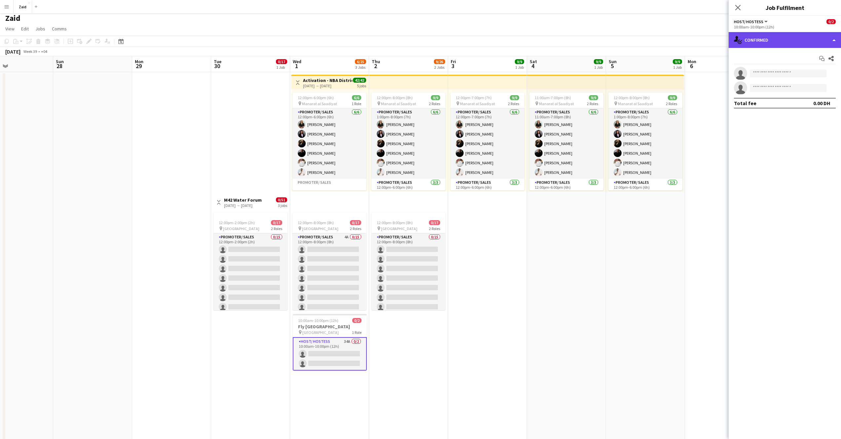
click at [797, 35] on div "single-neutral-actions-check-2 Confirmed" at bounding box center [785, 40] width 112 height 16
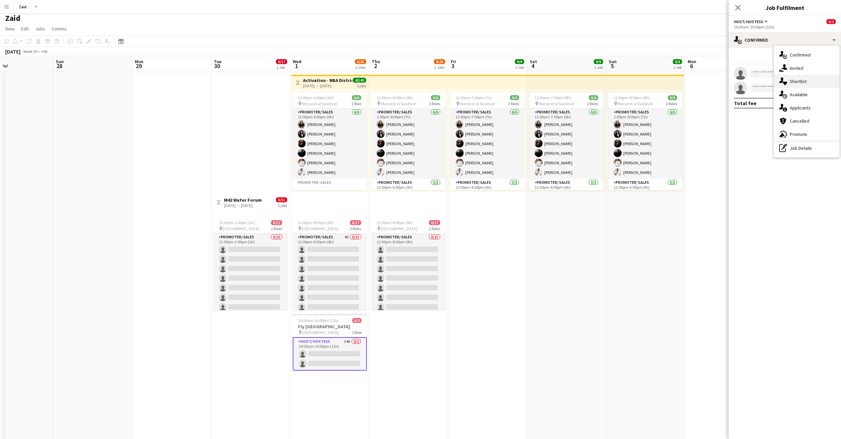
click at [800, 81] on span "Shortlist" at bounding box center [798, 81] width 17 height 6
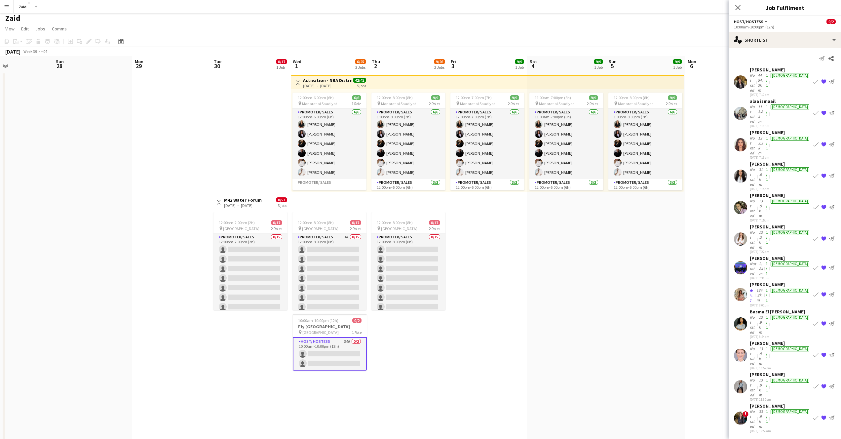
click at [765, 378] on div "13.9km" at bounding box center [761, 388] width 7 height 20
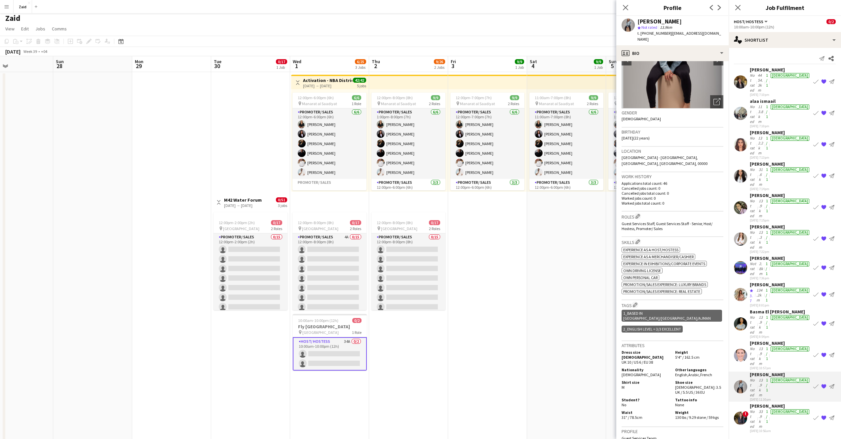
scroll to position [59, 0]
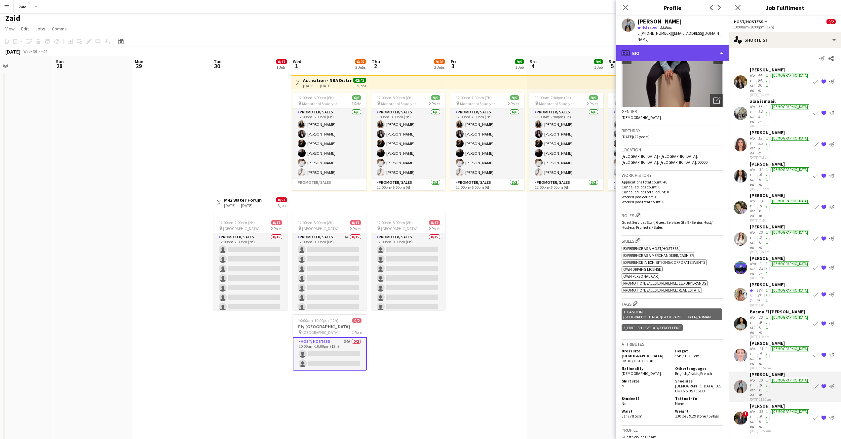
click at [690, 45] on div "profile Bio" at bounding box center [673, 53] width 112 height 16
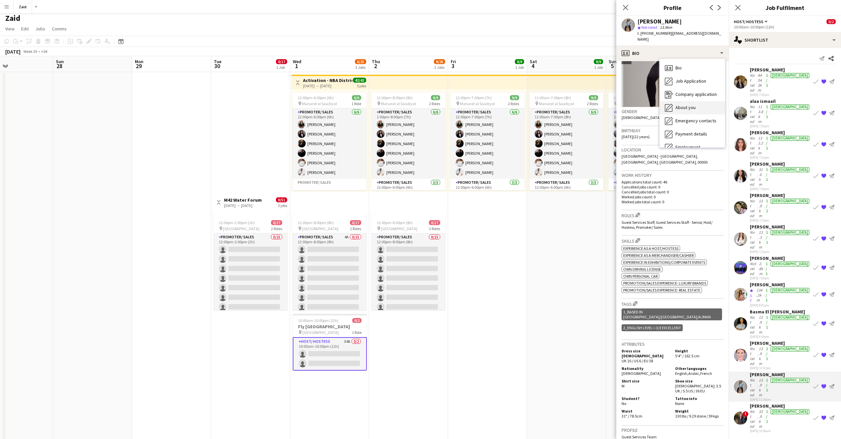
click at [689, 101] on div "About you About you" at bounding box center [692, 107] width 65 height 13
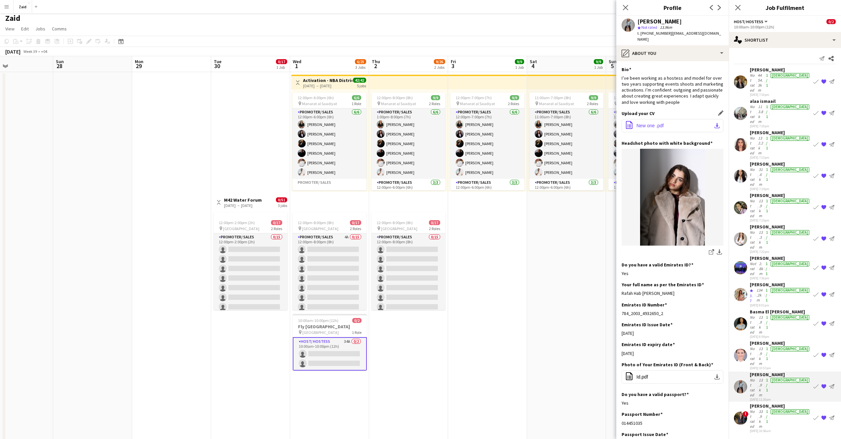
click at [672, 121] on button "office-file-sheet New one .pdf download-bottom" at bounding box center [673, 125] width 102 height 13
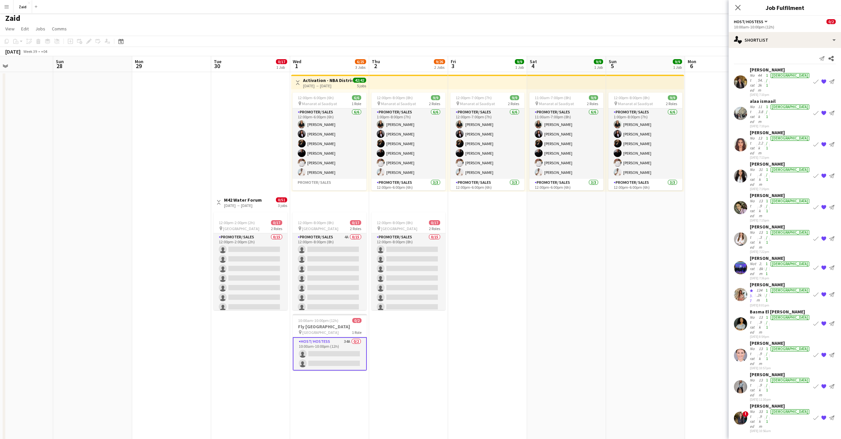
click at [758, 409] on div "Not rated" at bounding box center [754, 419] width 8 height 20
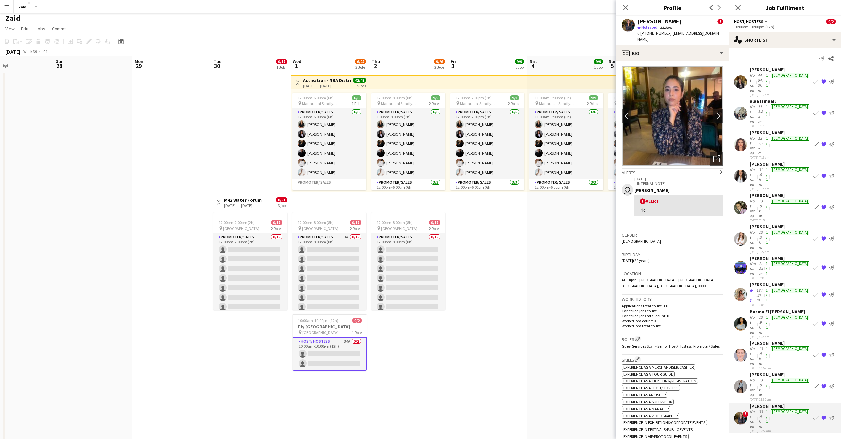
click at [658, 23] on div "[PERSON_NAME]" at bounding box center [660, 22] width 44 height 6
click at [657, 23] on div "[PERSON_NAME]" at bounding box center [660, 22] width 44 height 6
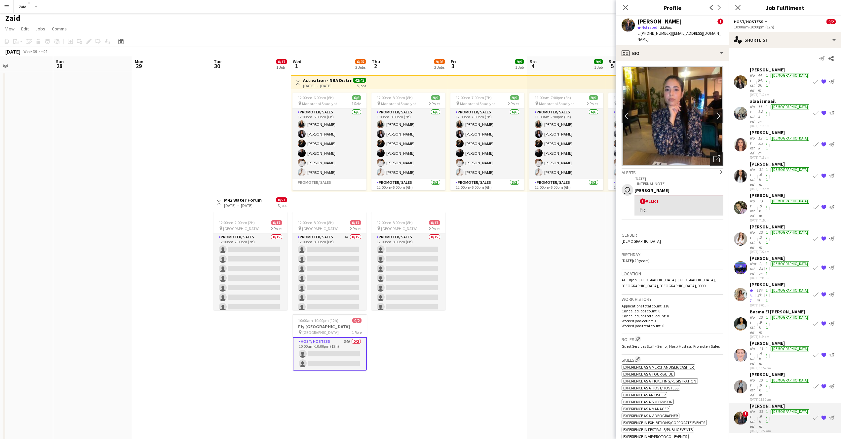
click at [711, 154] on div "Open photos pop-in" at bounding box center [717, 158] width 13 height 13
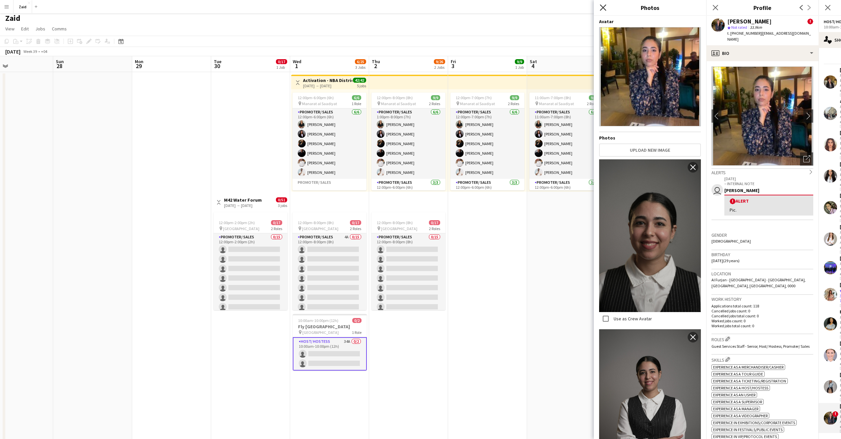
click at [603, 10] on icon "Close pop-in" at bounding box center [603, 7] width 6 height 6
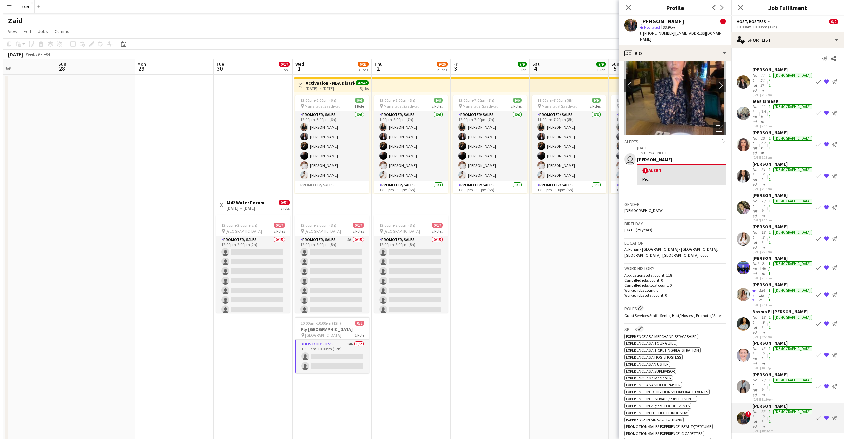
scroll to position [30, 0]
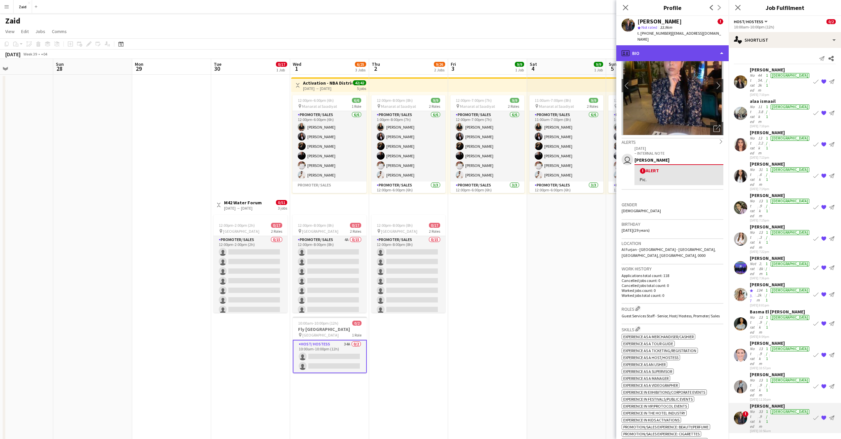
click at [666, 50] on div "profile Bio" at bounding box center [673, 53] width 112 height 16
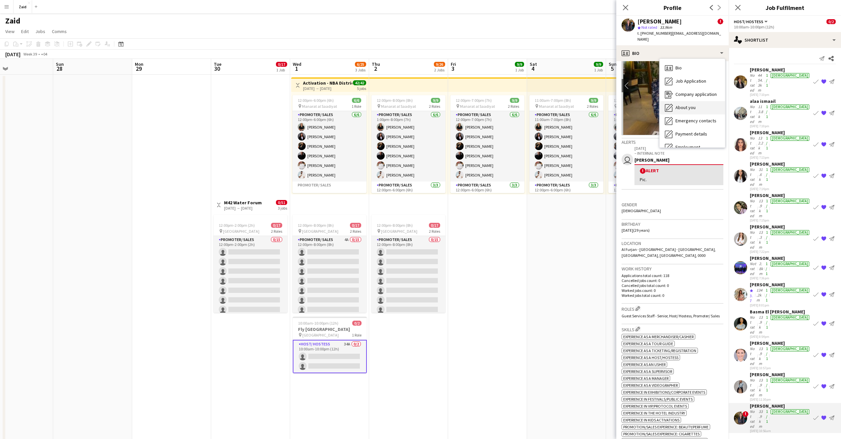
click at [690, 104] on span "About you" at bounding box center [686, 107] width 20 height 6
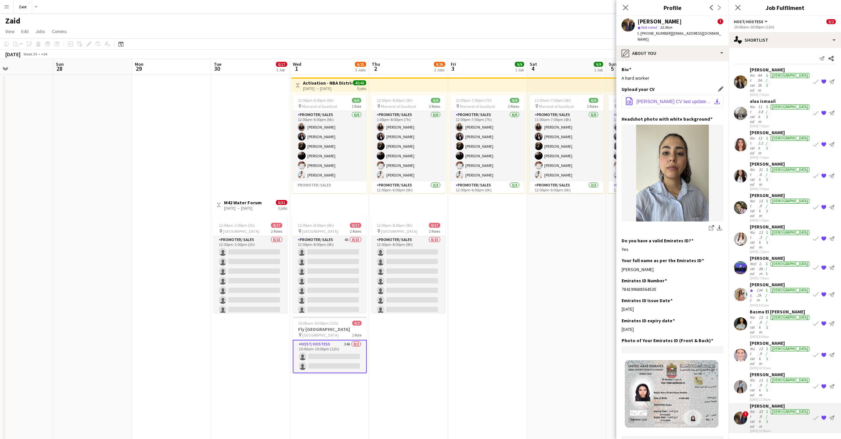
click at [679, 99] on span "[PERSON_NAME] CV last update.pdf" at bounding box center [674, 101] width 75 height 5
